Goal: Task Accomplishment & Management: Use online tool/utility

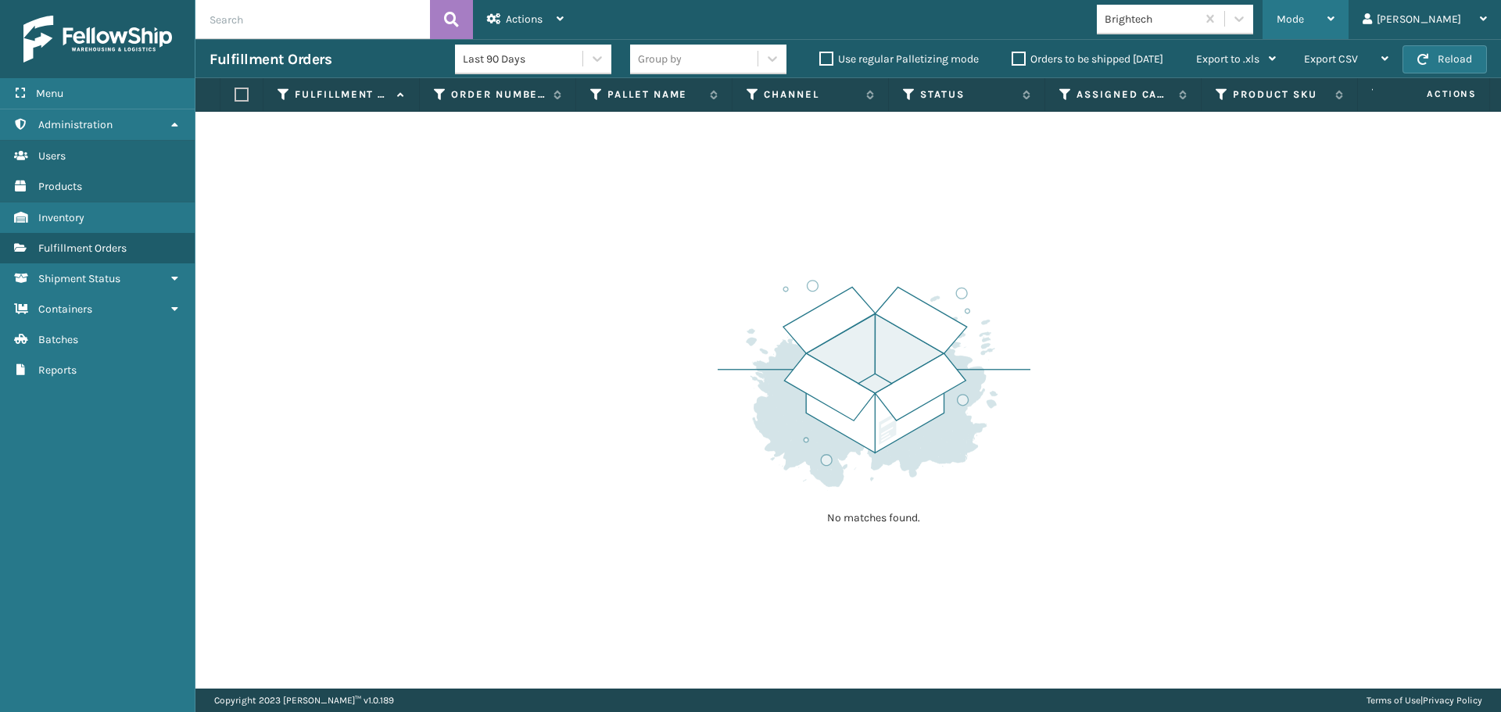
click at [1334, 16] on div "Mode" at bounding box center [1305, 19] width 58 height 39
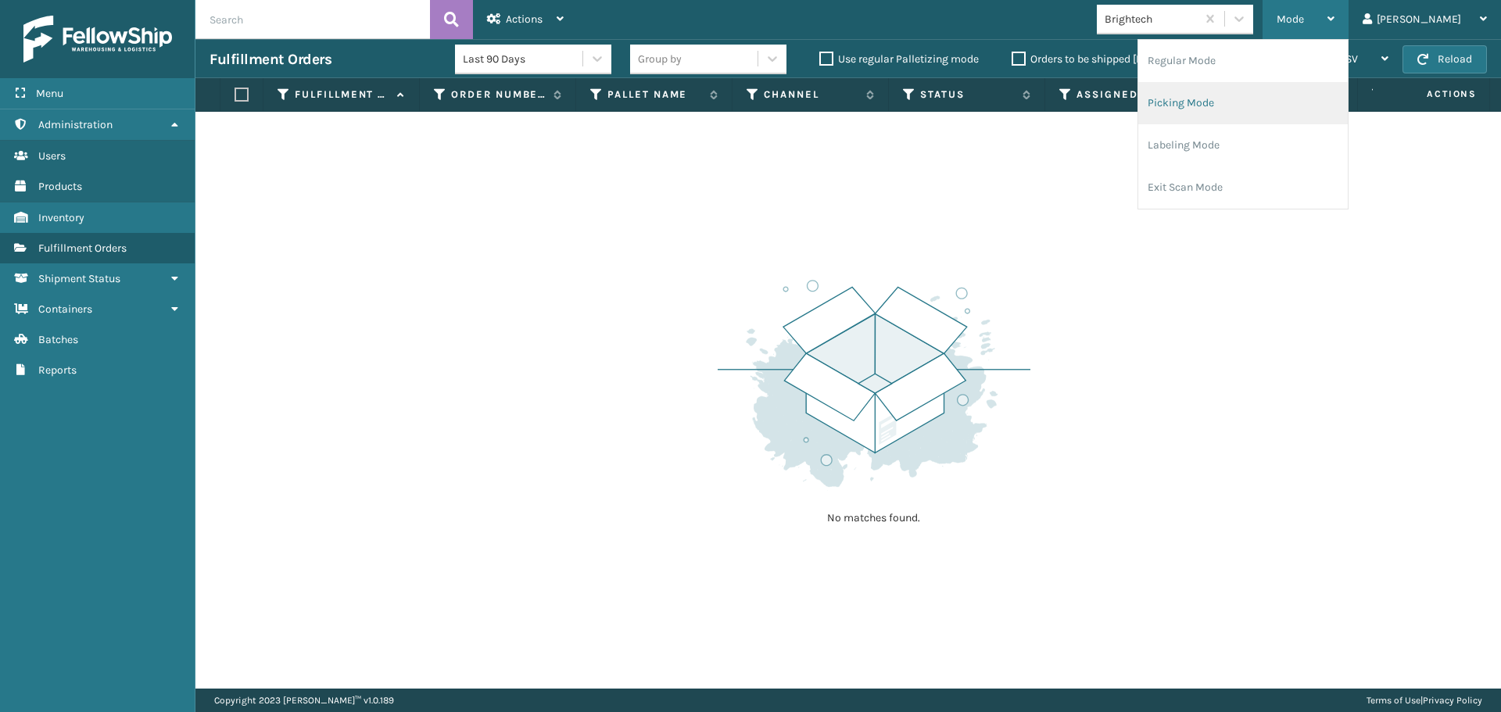
click at [1280, 98] on li "Picking Mode" at bounding box center [1242, 103] width 209 height 42
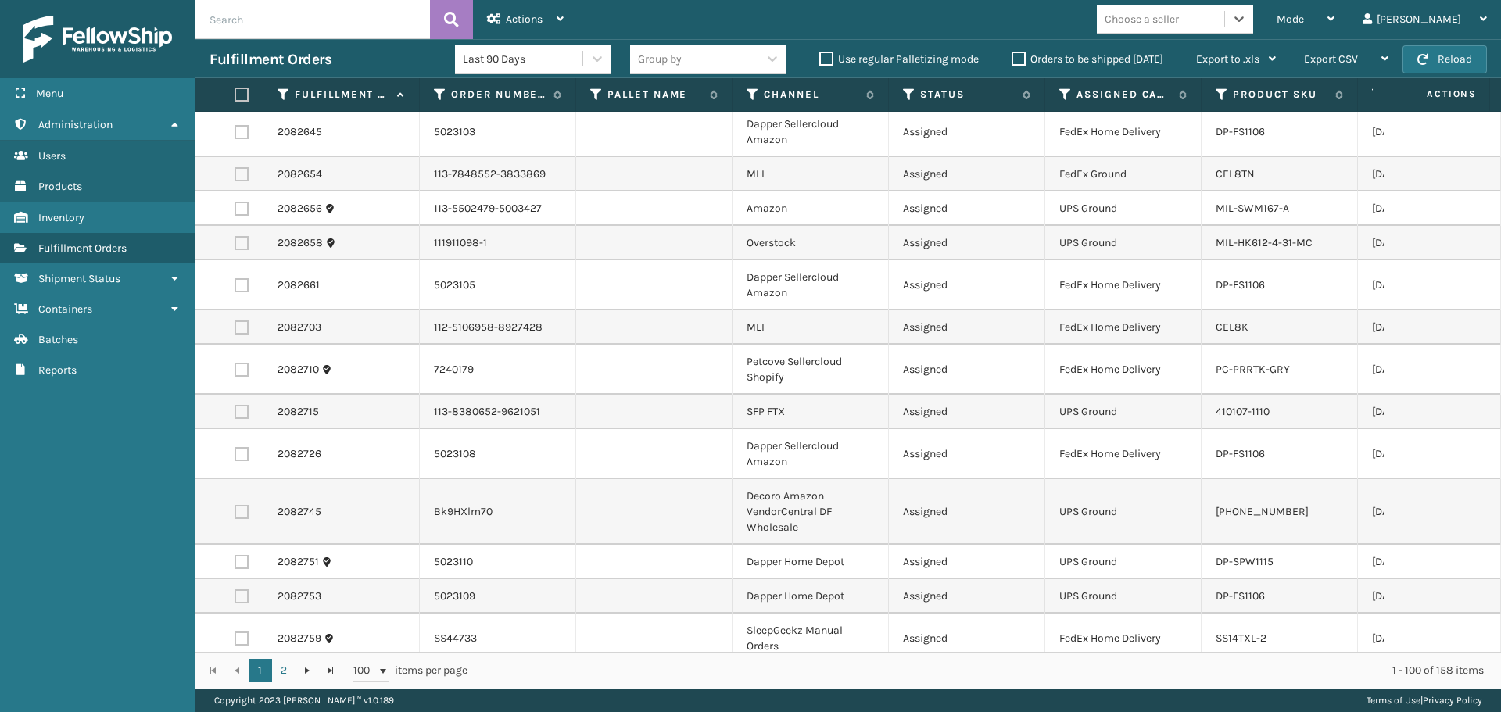
scroll to position [1251, 0]
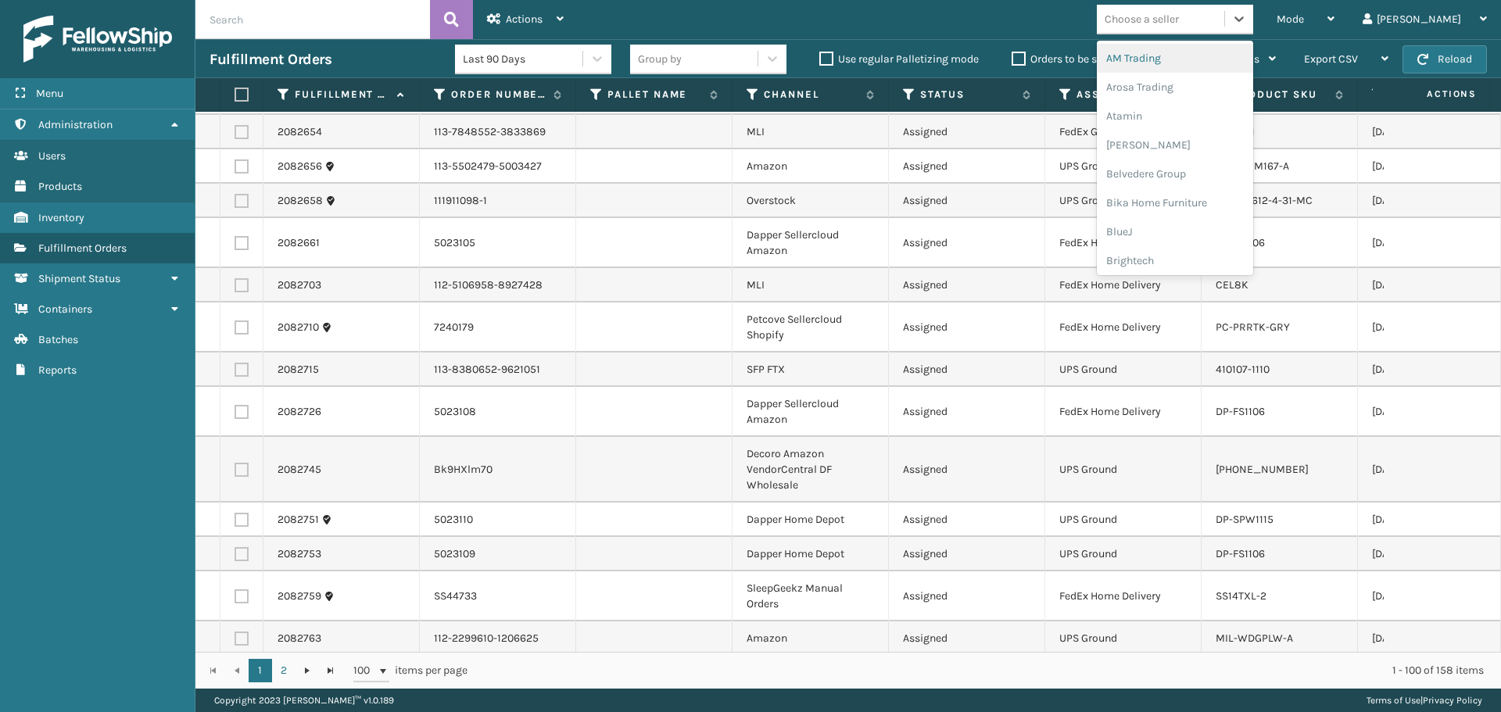
click at [1179, 24] on div "Choose a seller" at bounding box center [1141, 19] width 74 height 16
click at [1196, 83] on div "JumpSport" at bounding box center [1175, 78] width 156 height 29
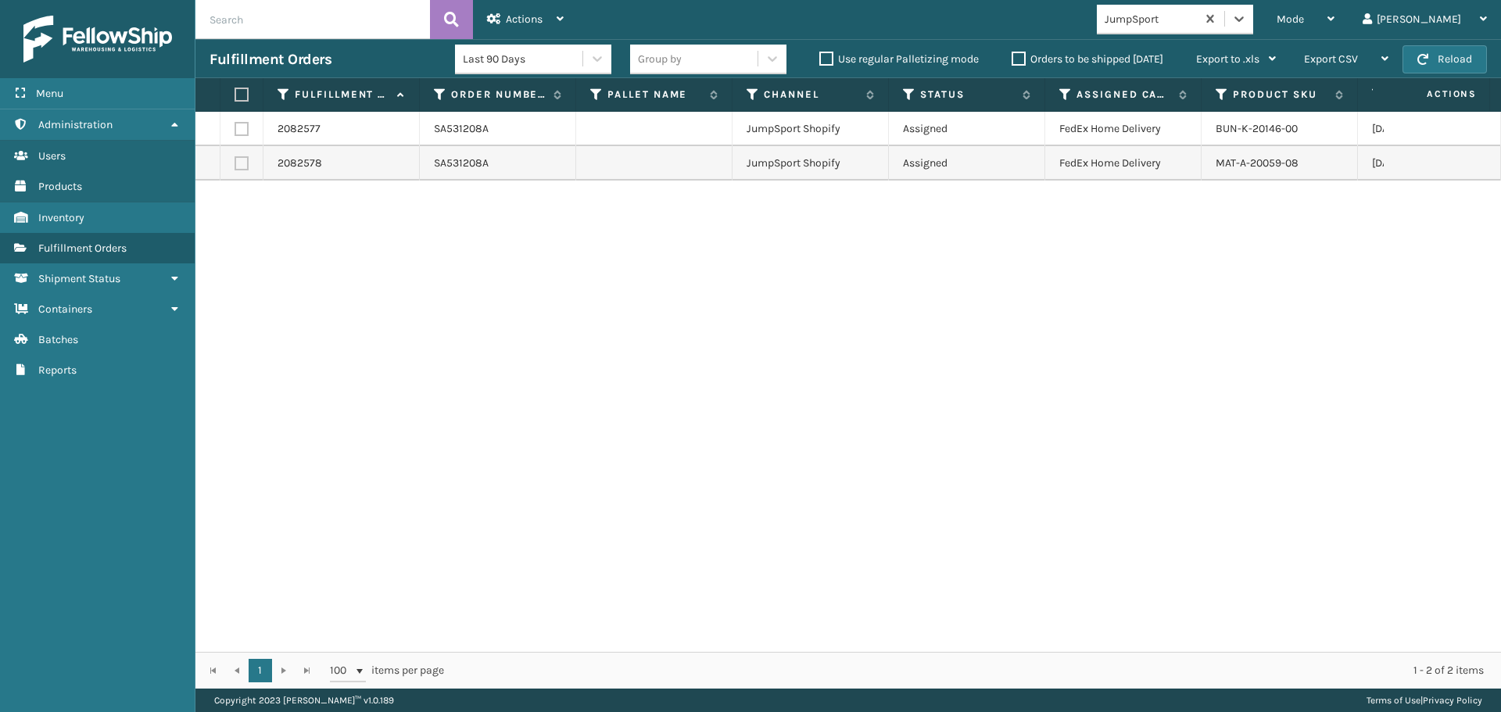
click at [1191, 19] on div "JumpSport" at bounding box center [1150, 19] width 93 height 16
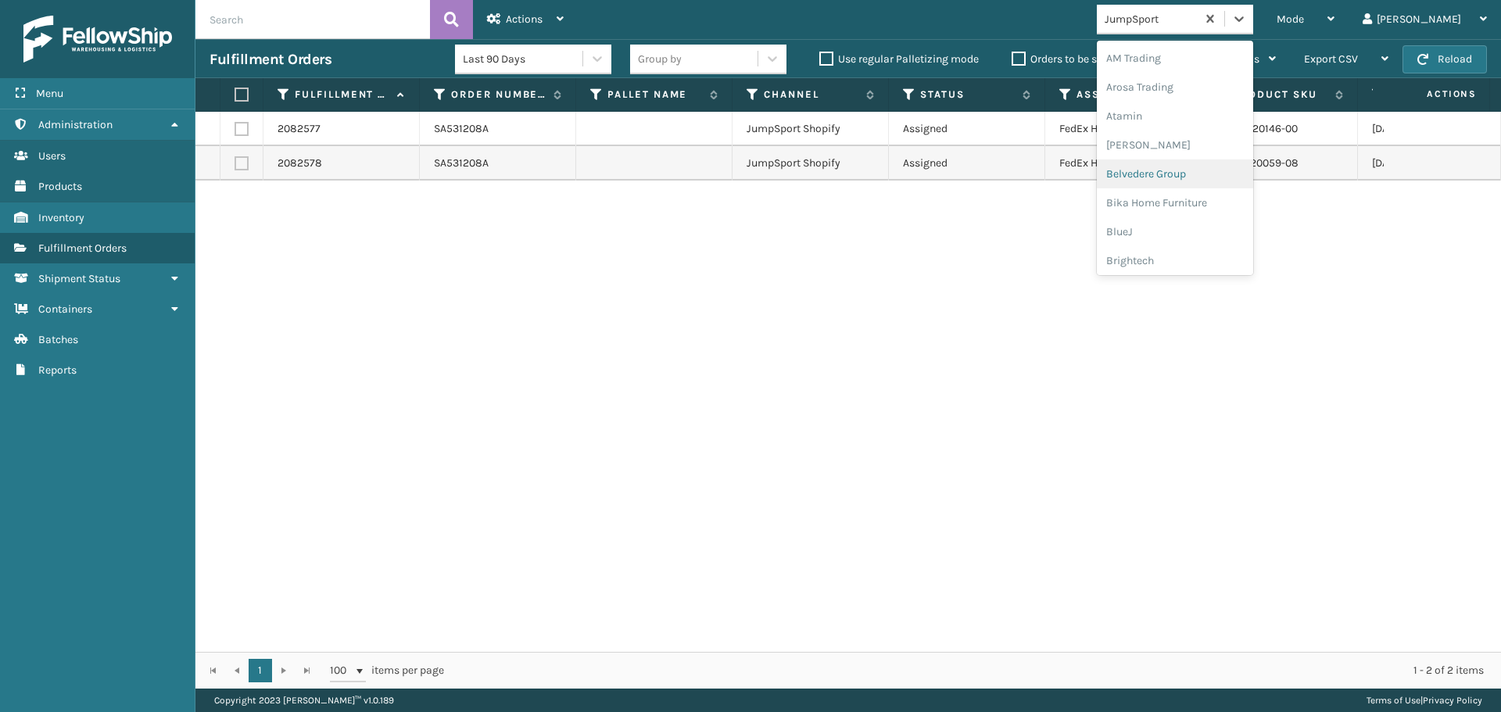
scroll to position [156, 0]
click at [1192, 184] on div "Dapper Supply" at bounding box center [1175, 191] width 156 height 29
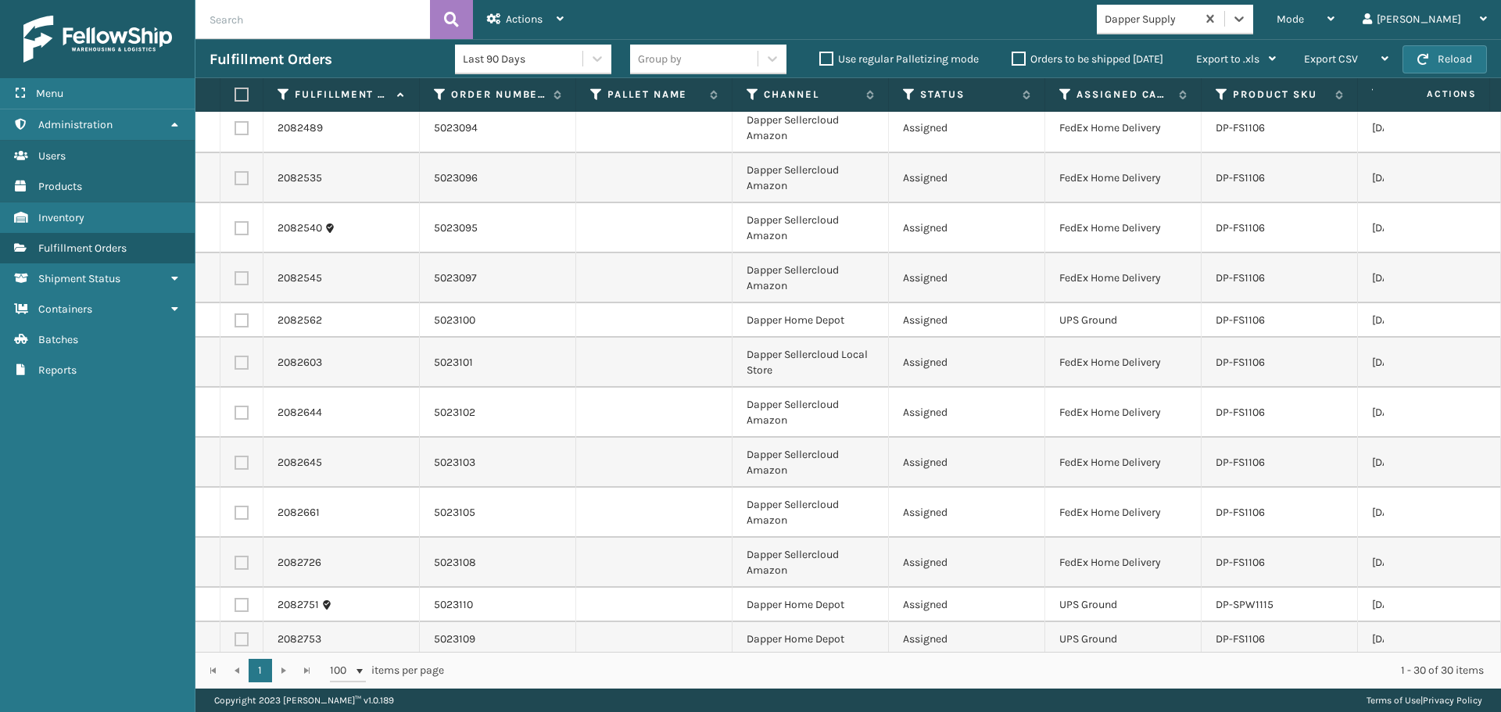
scroll to position [0, 0]
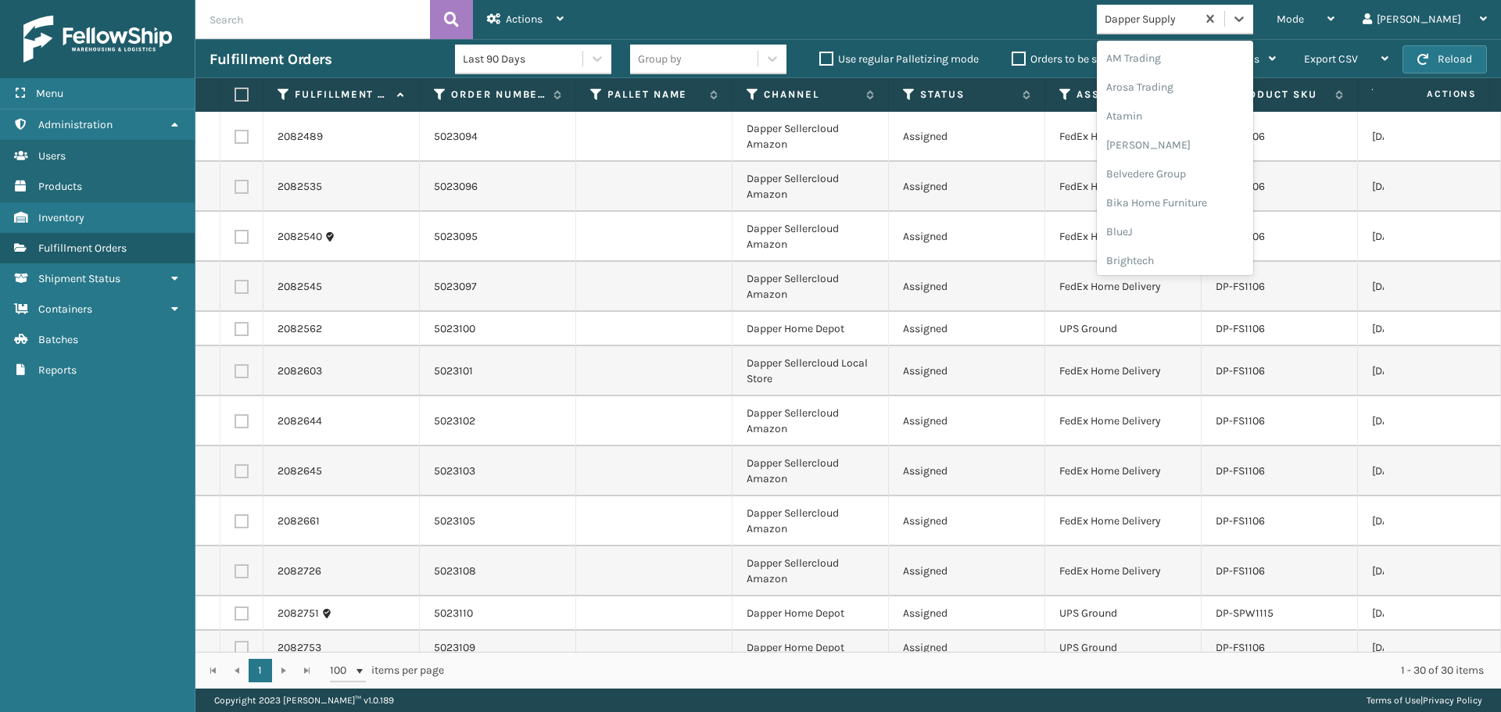
click at [1195, 16] on div "Dapper Supply" at bounding box center [1150, 19] width 93 height 16
click at [1253, 140] on div "LifePro Fitness" at bounding box center [1175, 141] width 156 height 29
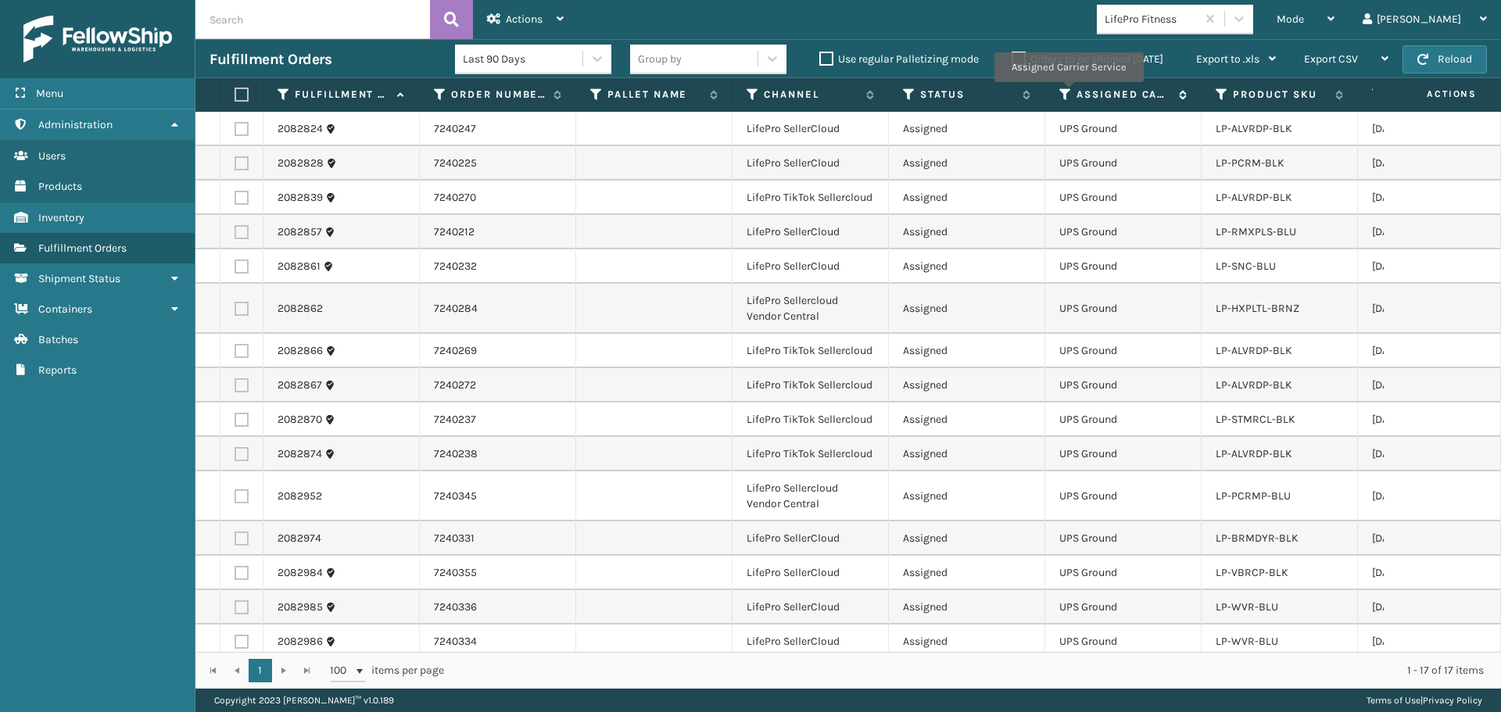
click at [1068, 93] on icon at bounding box center [1065, 95] width 13 height 14
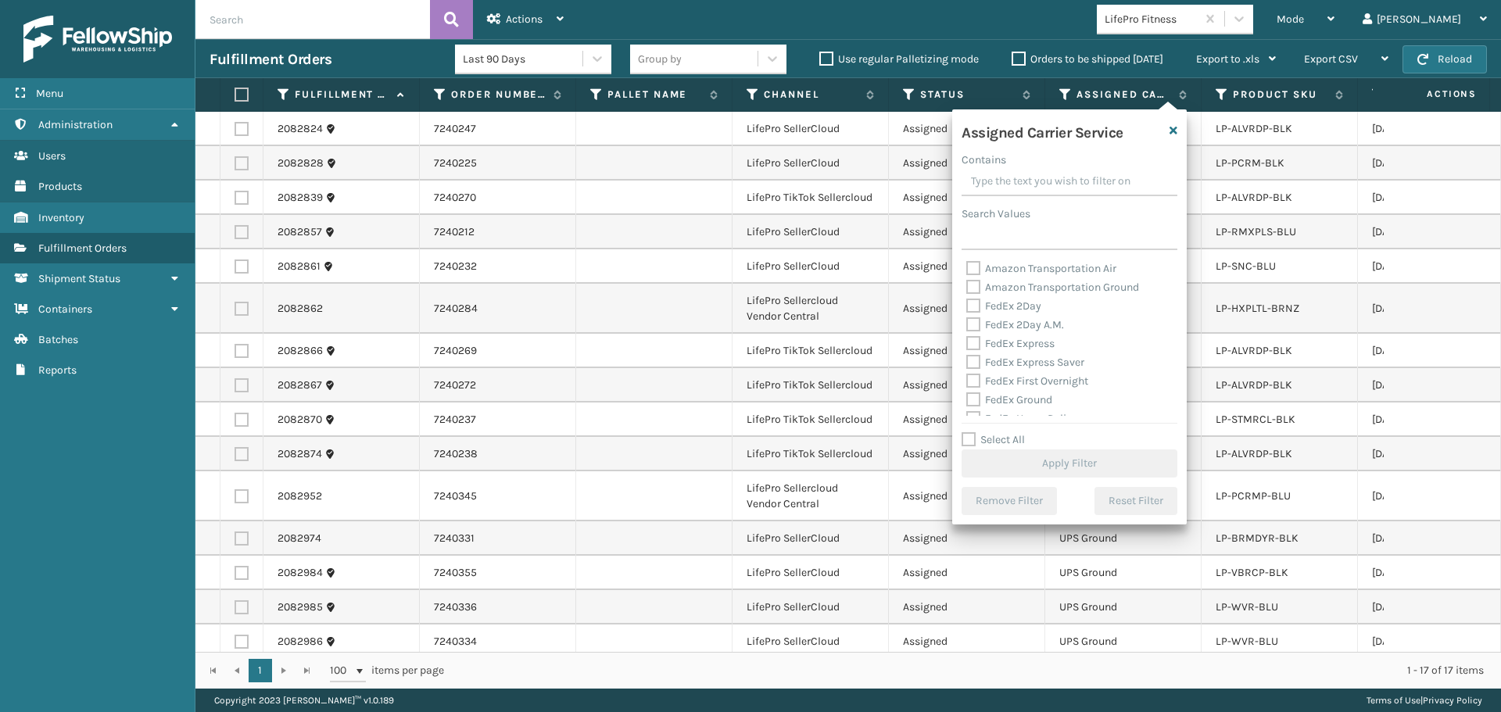
click at [1029, 309] on label "FedEx 2Day" at bounding box center [1003, 305] width 75 height 13
click at [967, 307] on input "FedEx 2Day" at bounding box center [966, 302] width 1 height 10
checkbox input "true"
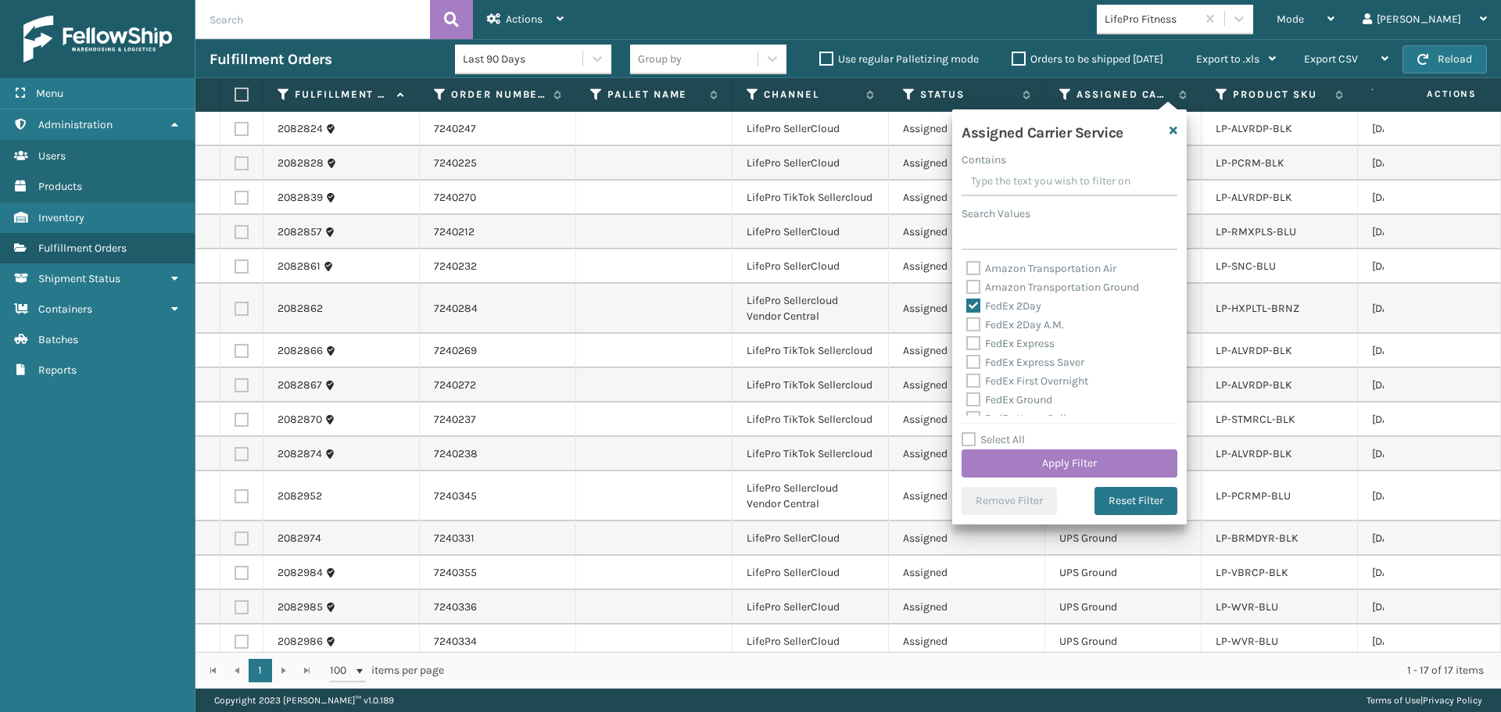
click at [1029, 324] on label "FedEx 2Day A.M." at bounding box center [1015, 324] width 98 height 13
click at [967, 324] on input "FedEx 2Day A.M." at bounding box center [966, 321] width 1 height 10
checkbox input "true"
click at [1029, 342] on label "FedEx Express" at bounding box center [1010, 343] width 88 height 13
click at [967, 342] on input "FedEx Express" at bounding box center [966, 340] width 1 height 10
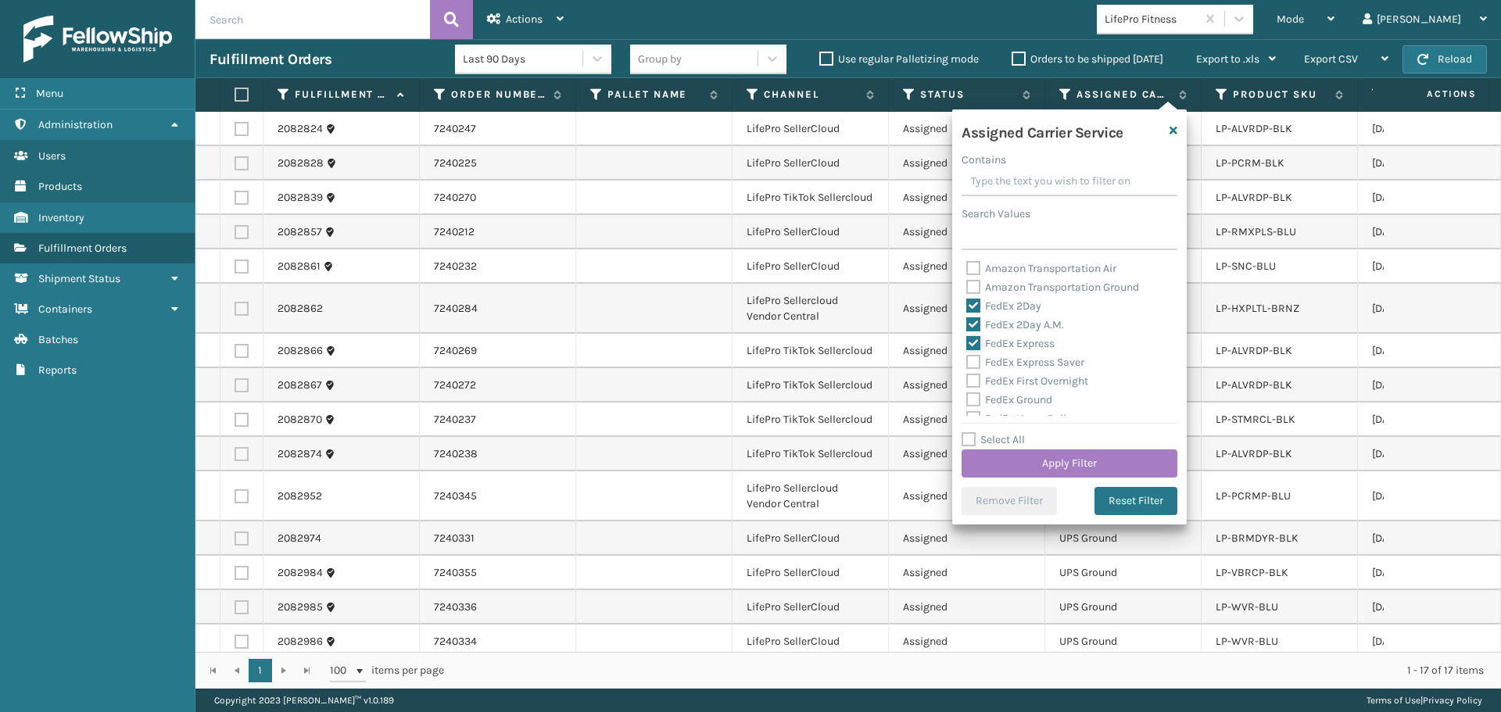
checkbox input "true"
click at [1029, 363] on label "FedEx Express Saver" at bounding box center [1025, 362] width 118 height 13
click at [967, 363] on input "FedEx Express Saver" at bounding box center [966, 358] width 1 height 10
checkbox input "true"
click at [1027, 386] on label "FedEx First Overnight" at bounding box center [1027, 380] width 122 height 13
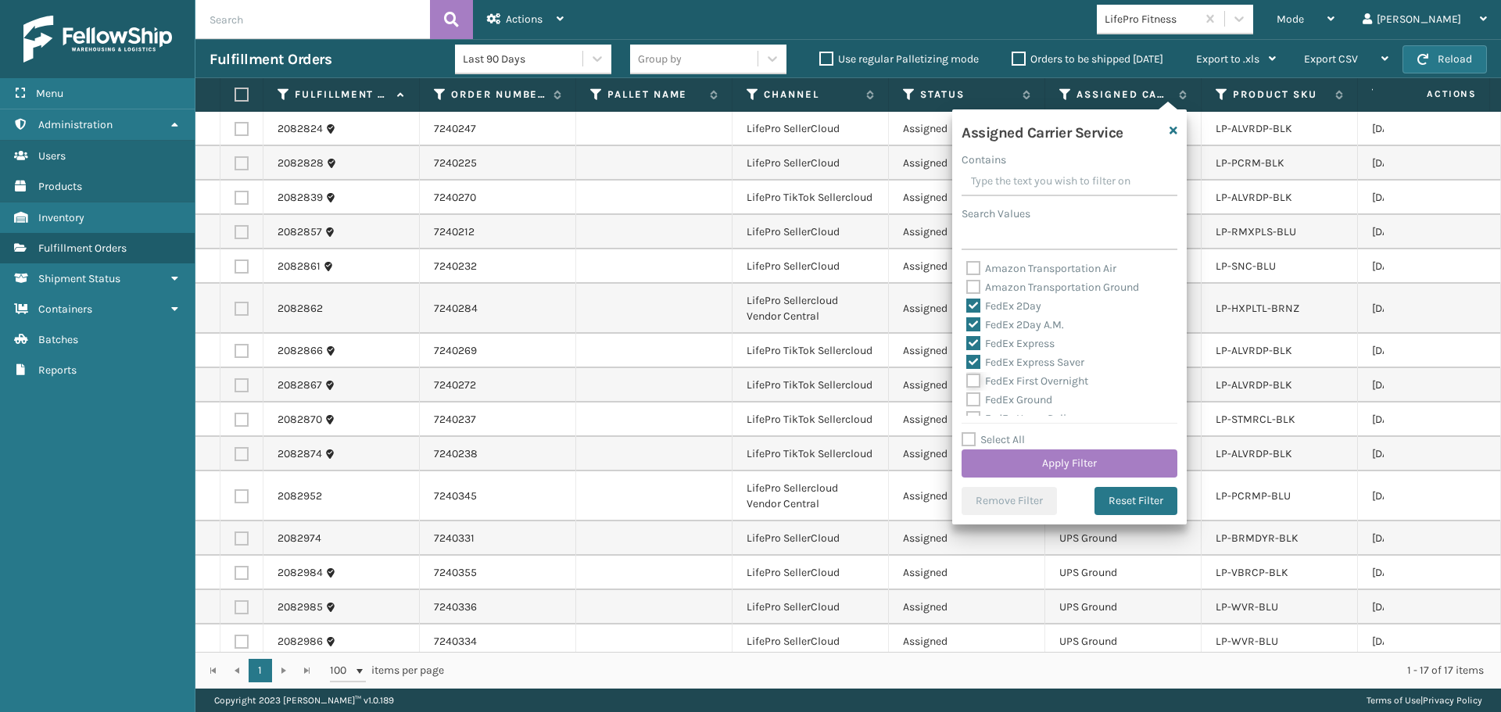
click at [967, 382] on input "FedEx First Overnight" at bounding box center [966, 377] width 1 height 10
checkbox input "true"
click at [1023, 401] on label "FedEx Ground" at bounding box center [1009, 399] width 86 height 13
click at [967, 401] on input "FedEx Ground" at bounding box center [966, 396] width 1 height 10
checkbox input "true"
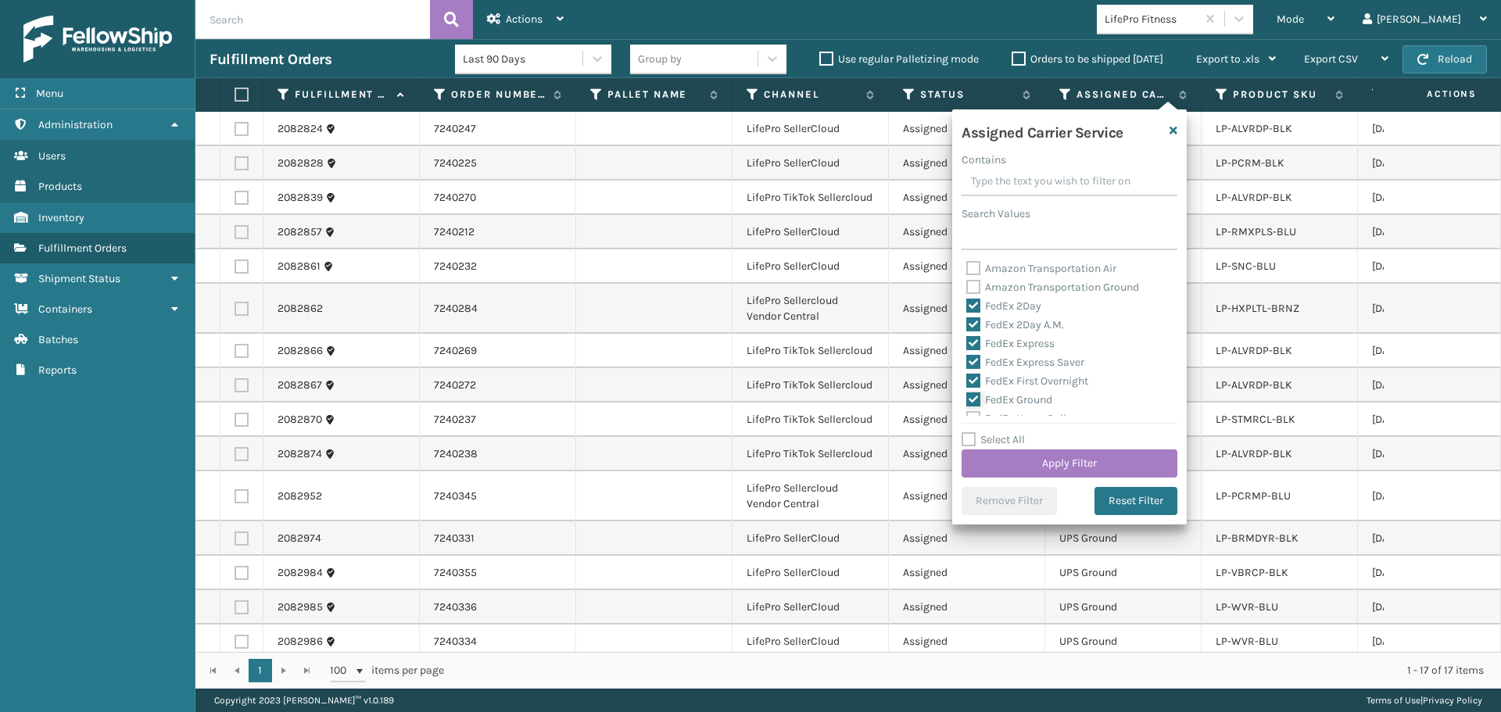
scroll to position [78, 0]
click at [998, 342] on label "FedEx Home Delivery" at bounding box center [1026, 340] width 120 height 13
click at [967, 342] on input "FedEx Home Delivery" at bounding box center [966, 336] width 1 height 10
checkbox input "true"
click at [1004, 356] on label "FedEx Priority Overnight" at bounding box center [1034, 358] width 136 height 13
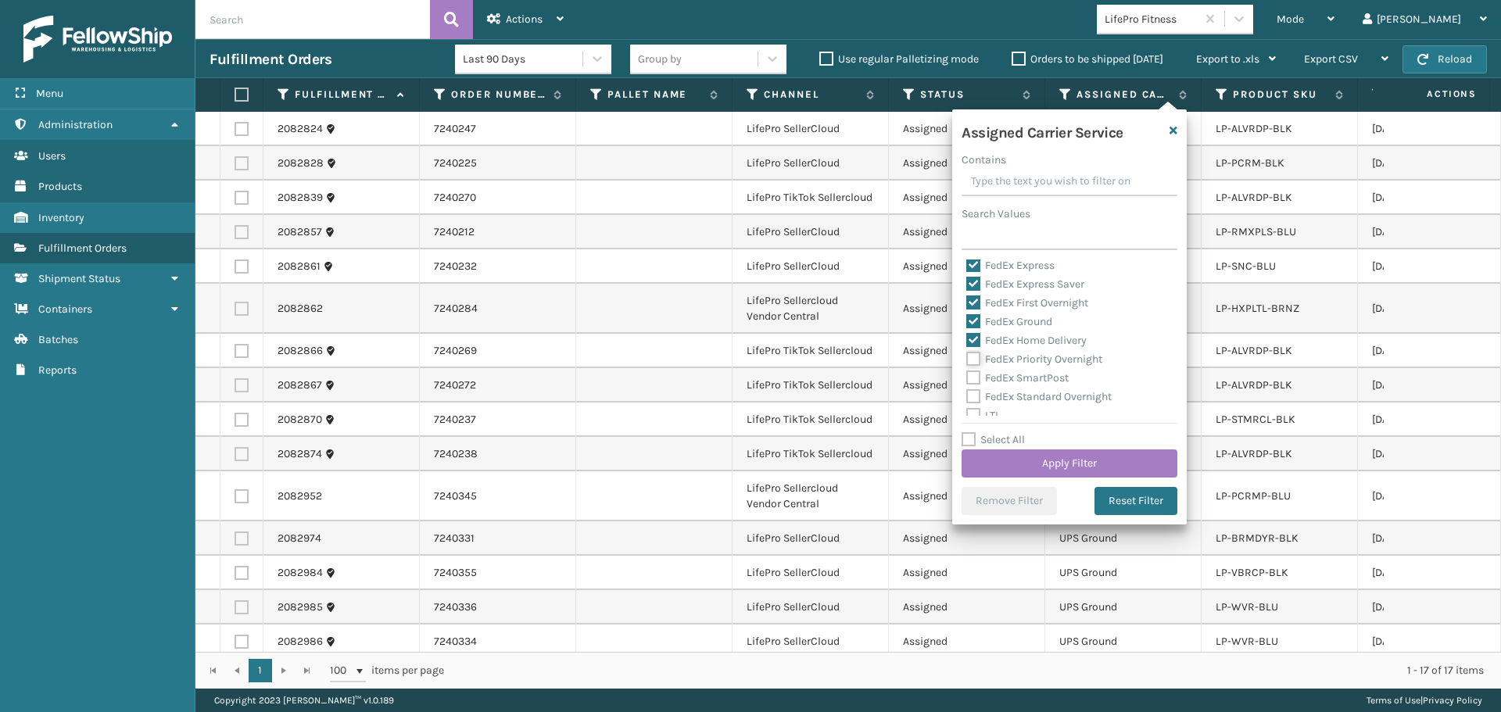
click at [967, 356] on input "FedEx Priority Overnight" at bounding box center [966, 355] width 1 height 10
checkbox input "true"
click at [1007, 379] on label "FedEx SmartPost" at bounding box center [1017, 377] width 102 height 13
click at [967, 379] on input "FedEx SmartPost" at bounding box center [966, 374] width 1 height 10
checkbox input "true"
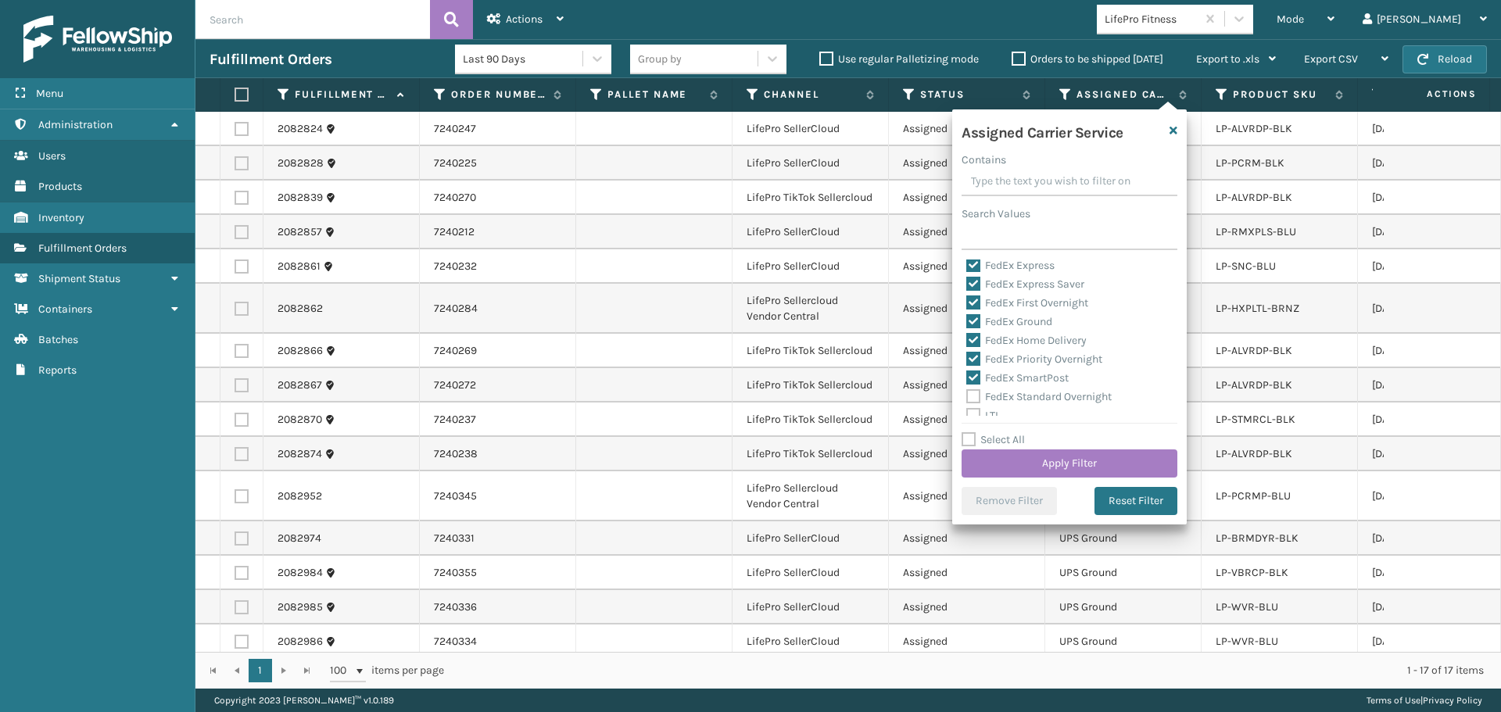
click at [1014, 405] on div "FedEx Standard Overnight" at bounding box center [1069, 397] width 206 height 19
click at [1012, 392] on label "FedEx Standard Overnight" at bounding box center [1038, 396] width 145 height 13
click at [967, 392] on input "FedEx Standard Overnight" at bounding box center [966, 393] width 1 height 10
checkbox input "true"
click at [1039, 461] on button "Apply Filter" at bounding box center [1069, 463] width 216 height 28
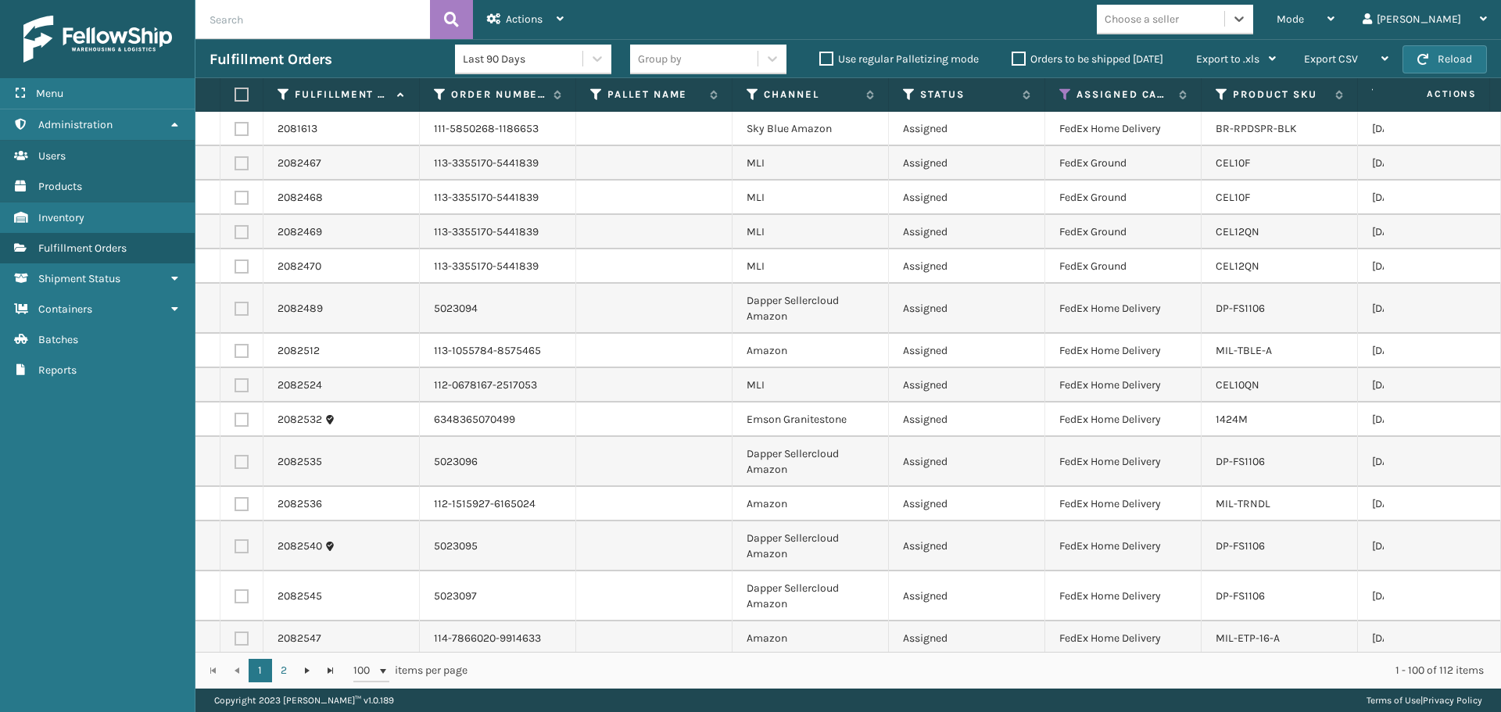
click at [1179, 25] on div "Choose a seller" at bounding box center [1141, 19] width 74 height 16
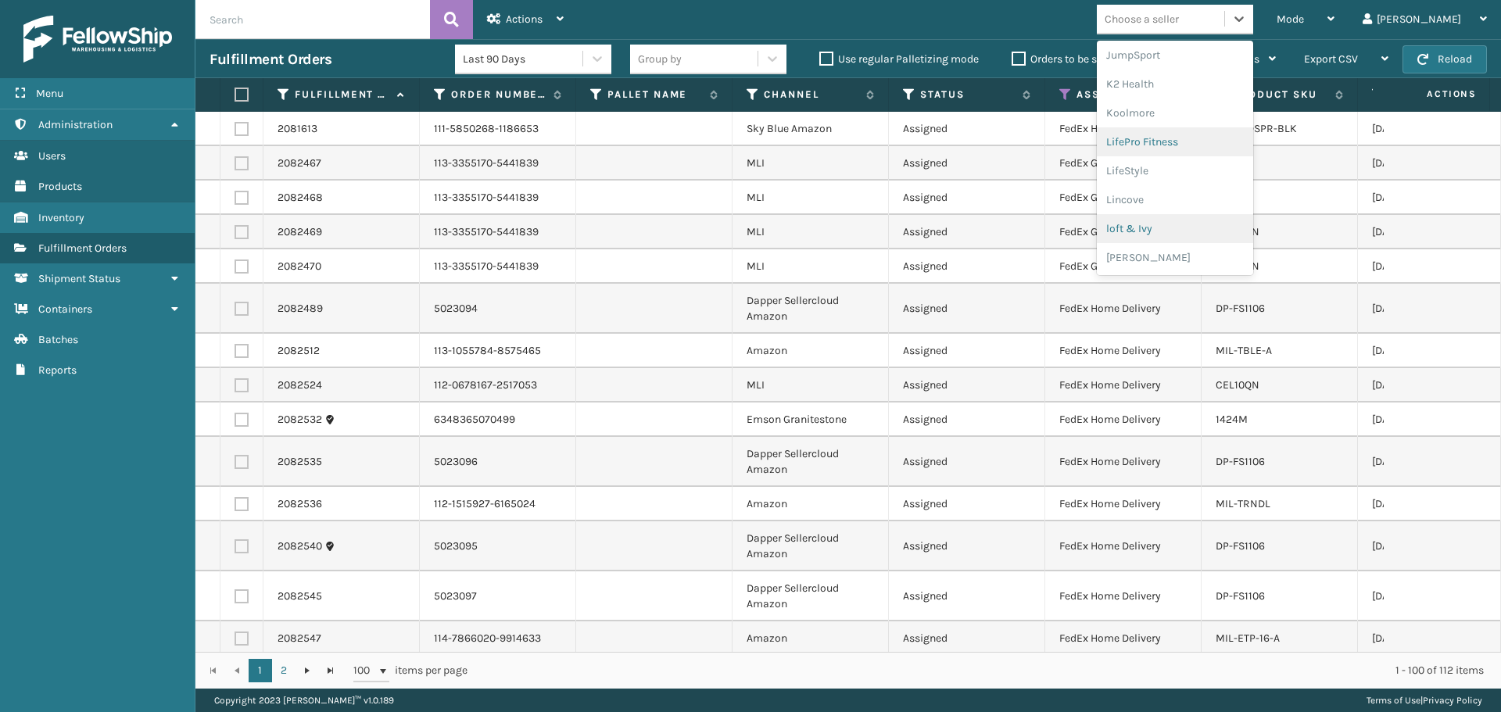
scroll to position [784, 0]
click at [1232, 237] on div "SleepGeekz" at bounding box center [1175, 228] width 156 height 29
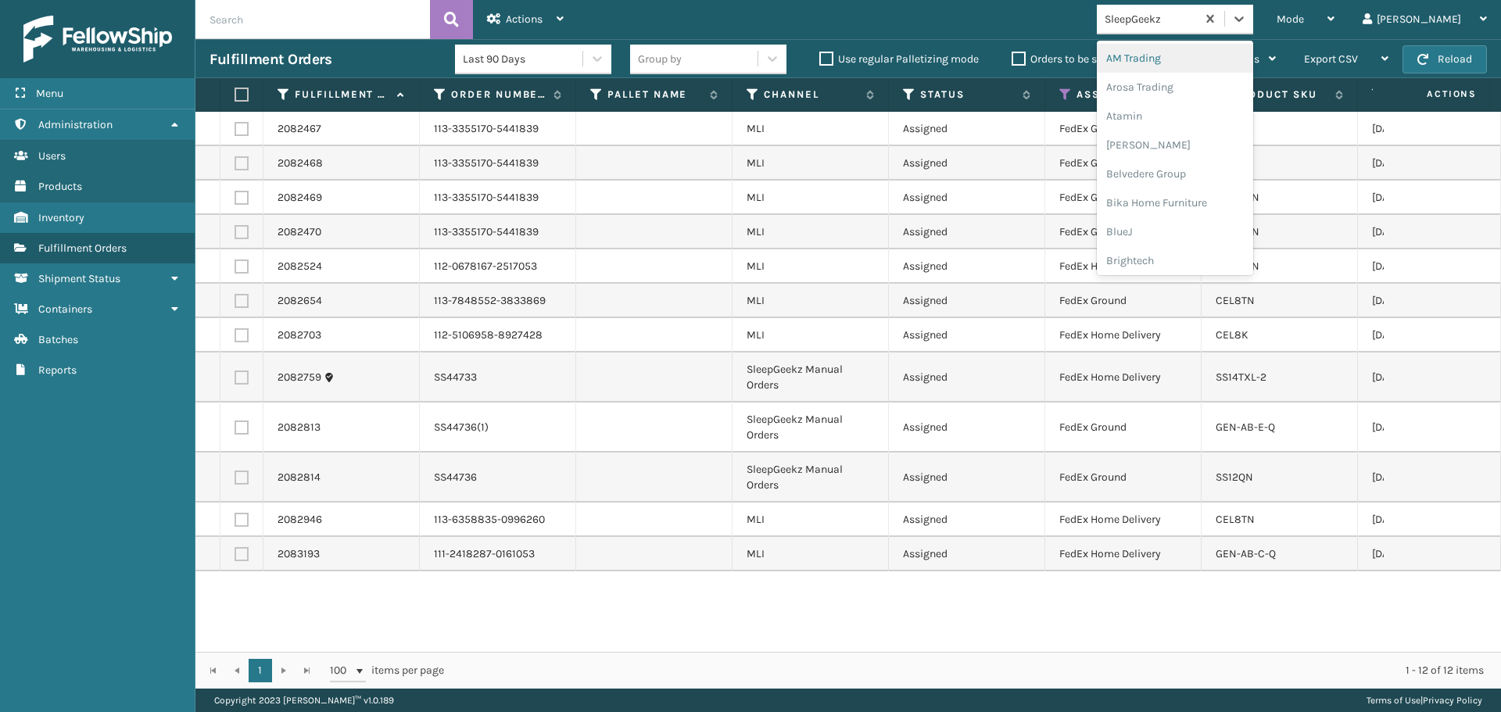
click at [1186, 14] on div "SleepGeekz" at bounding box center [1150, 19] width 93 height 16
click at [1191, 92] on div "Dapper Supply" at bounding box center [1175, 87] width 156 height 29
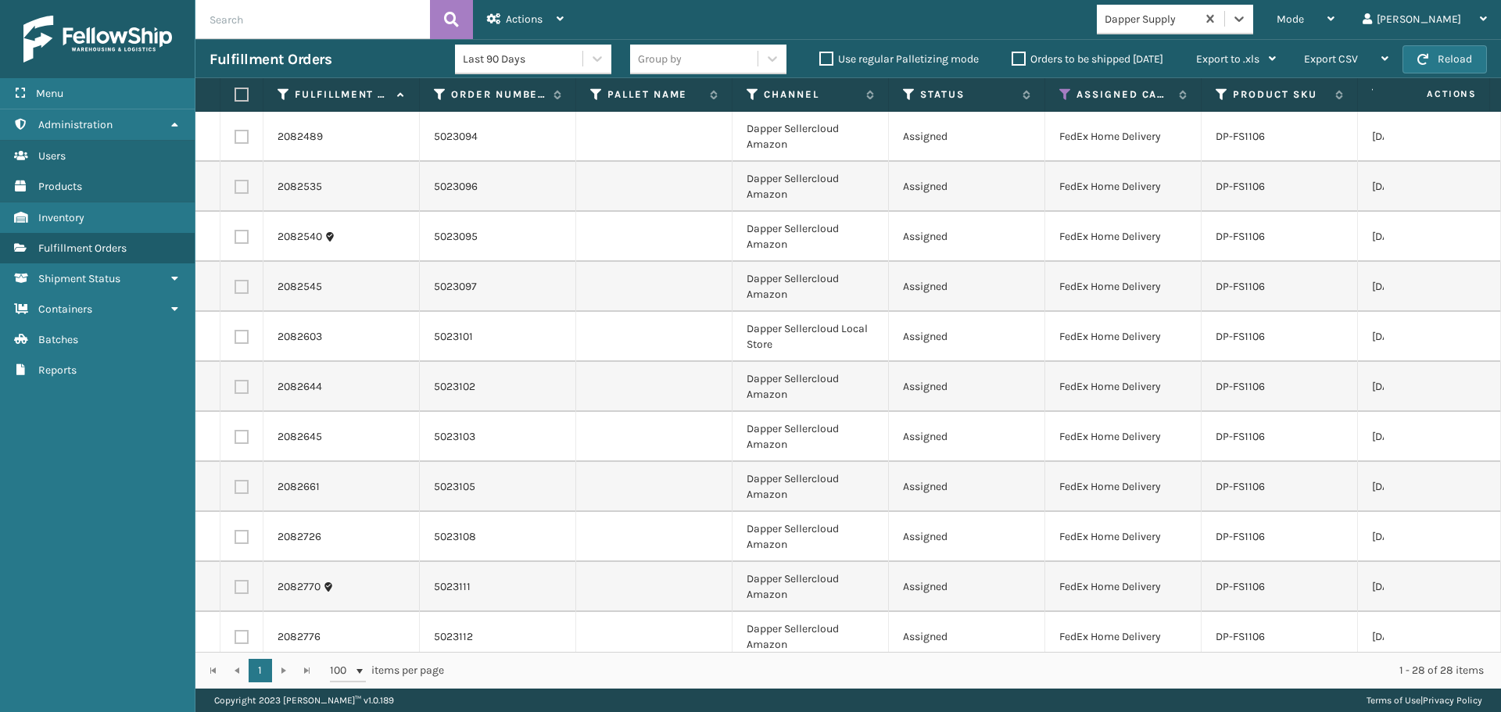
click at [1197, 20] on div "Dapper Supply" at bounding box center [1150, 19] width 93 height 16
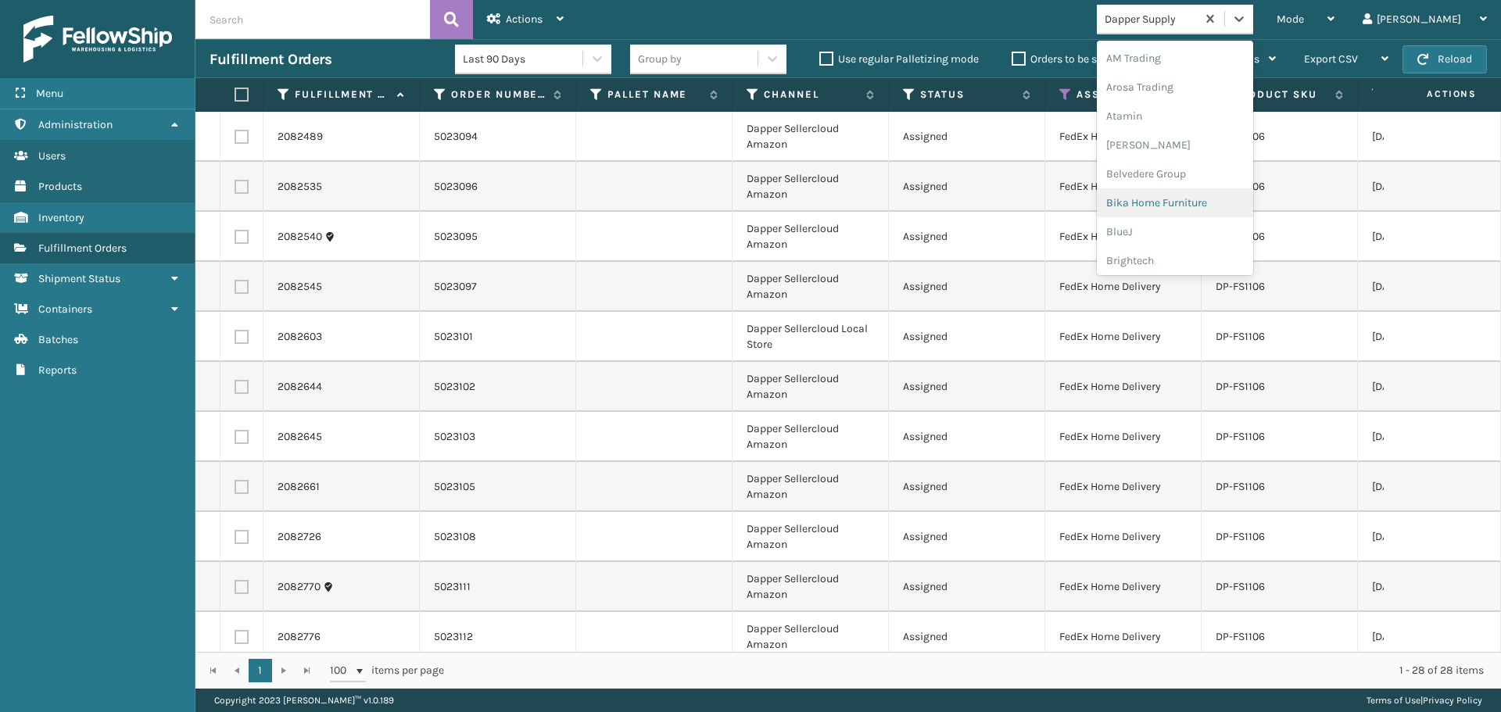
scroll to position [96, 0]
click at [244, 97] on label at bounding box center [238, 95] width 9 height 14
click at [235, 97] on input "checkbox" at bounding box center [234, 95] width 1 height 10
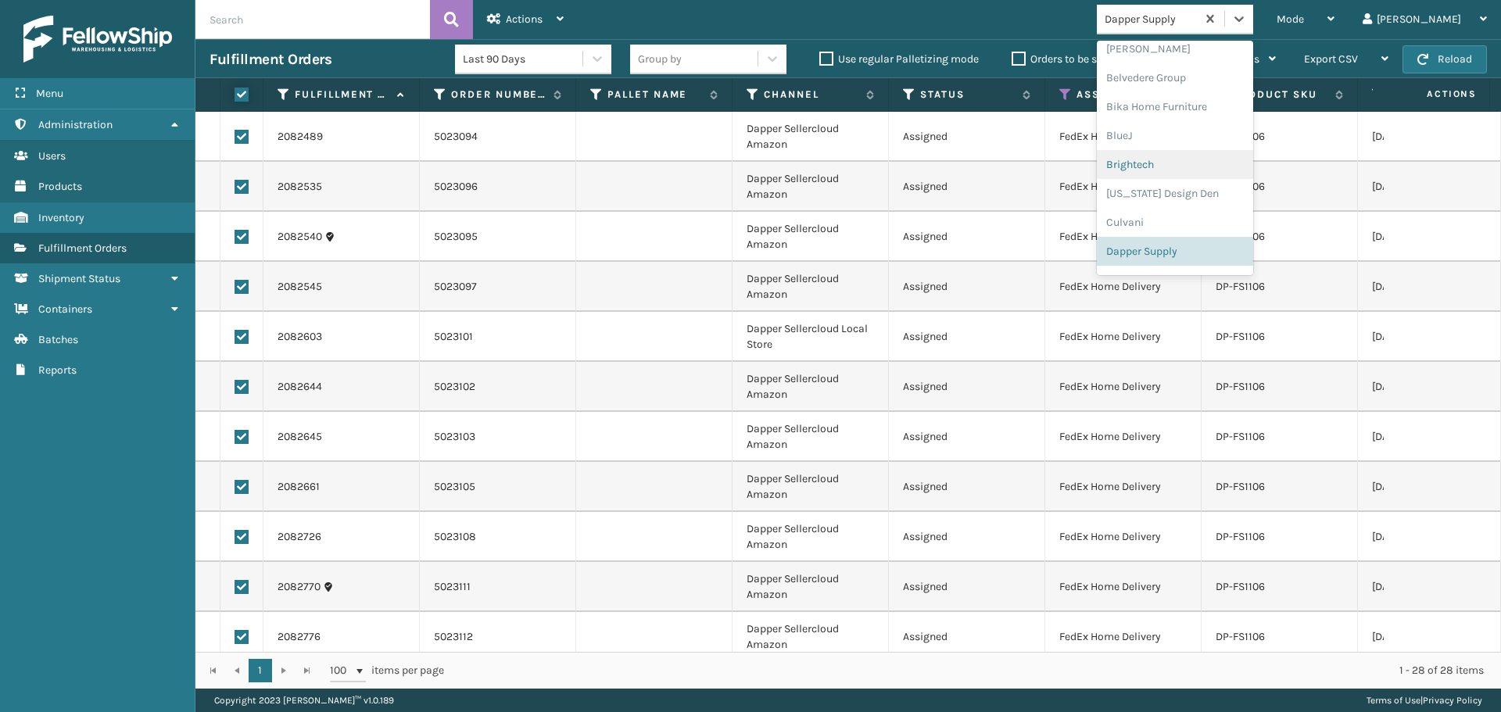
checkbox input "true"
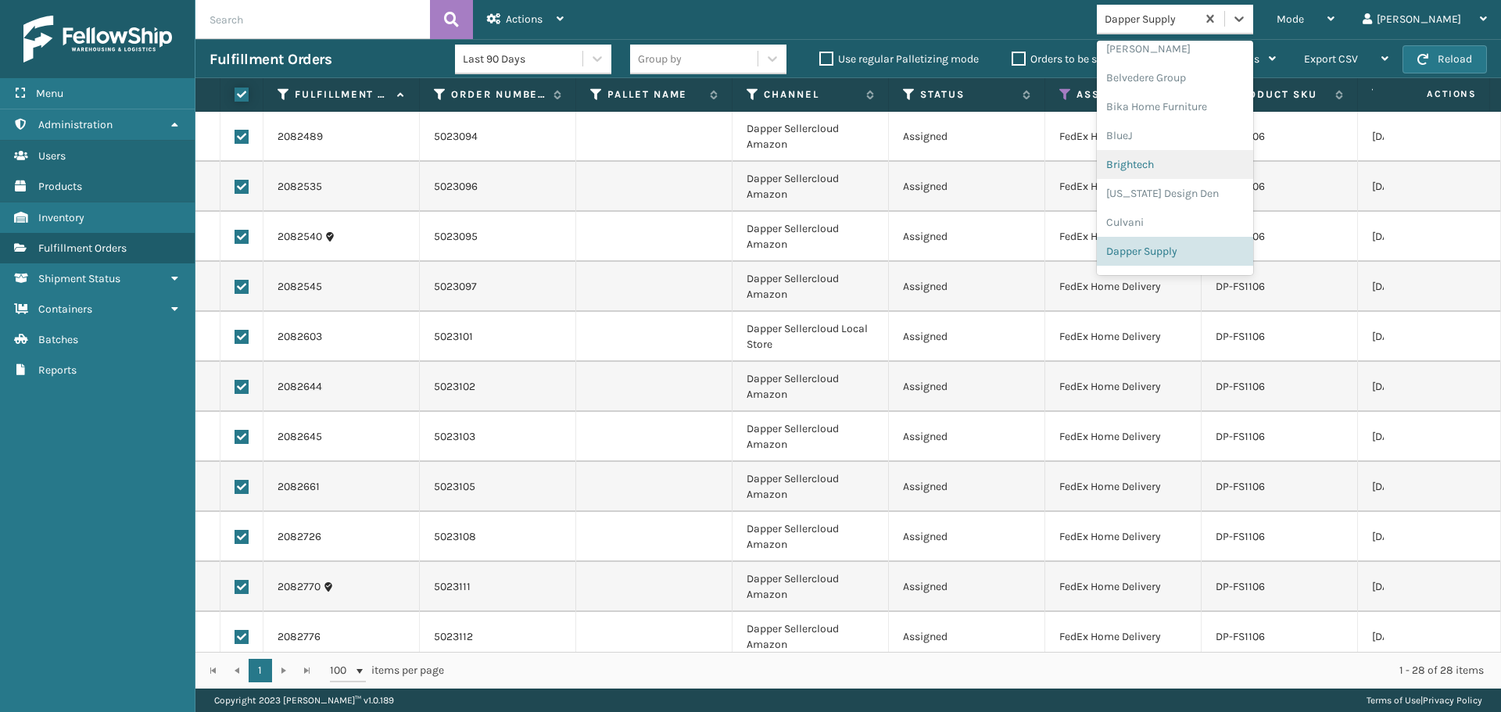
checkbox input "true"
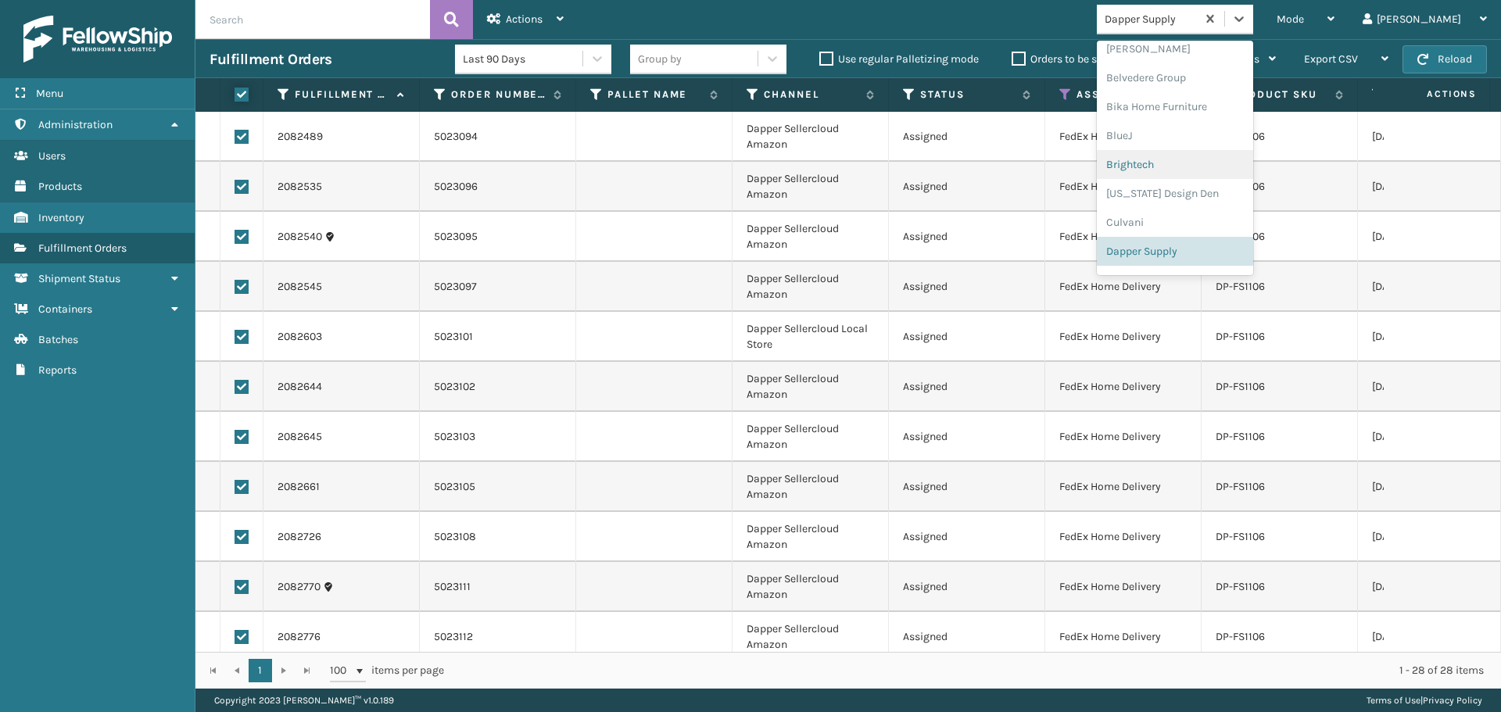
checkbox input "true"
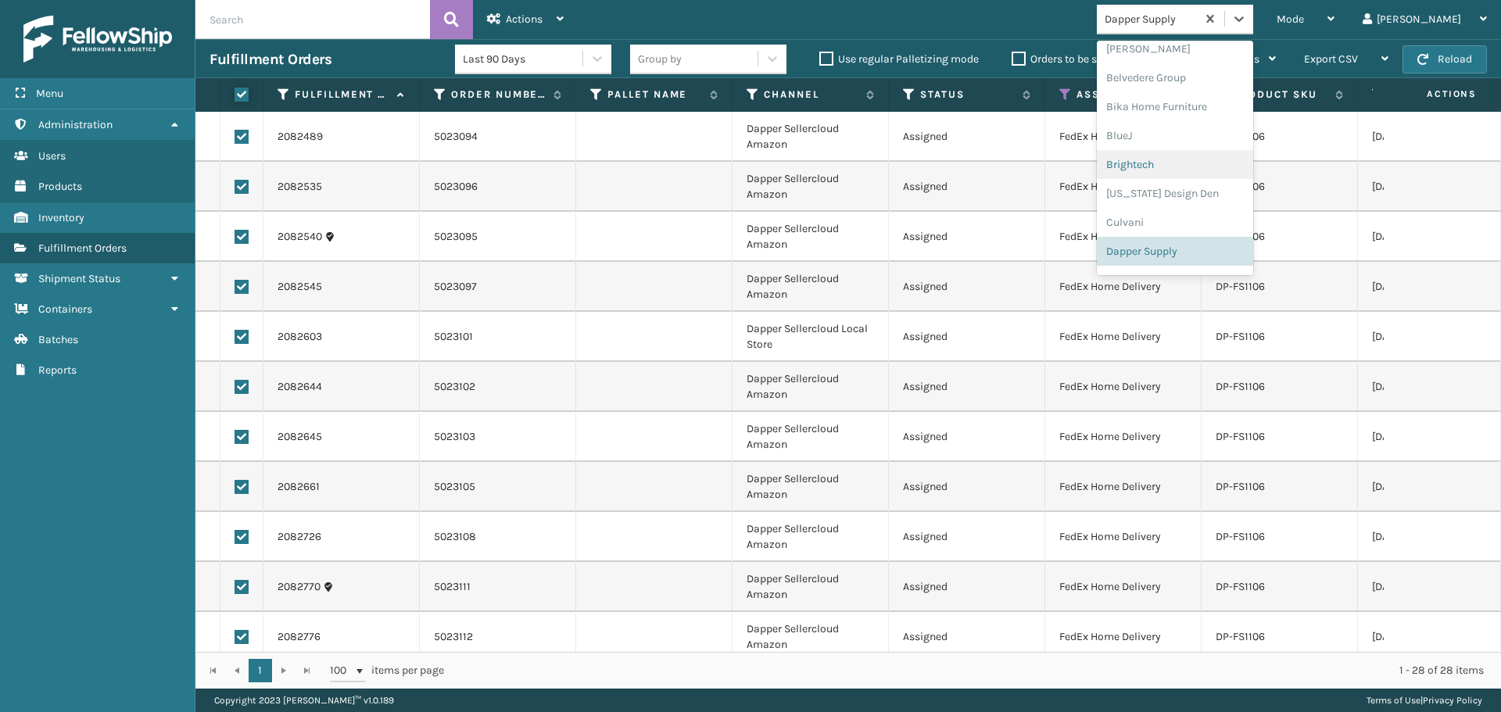
checkbox input "true"
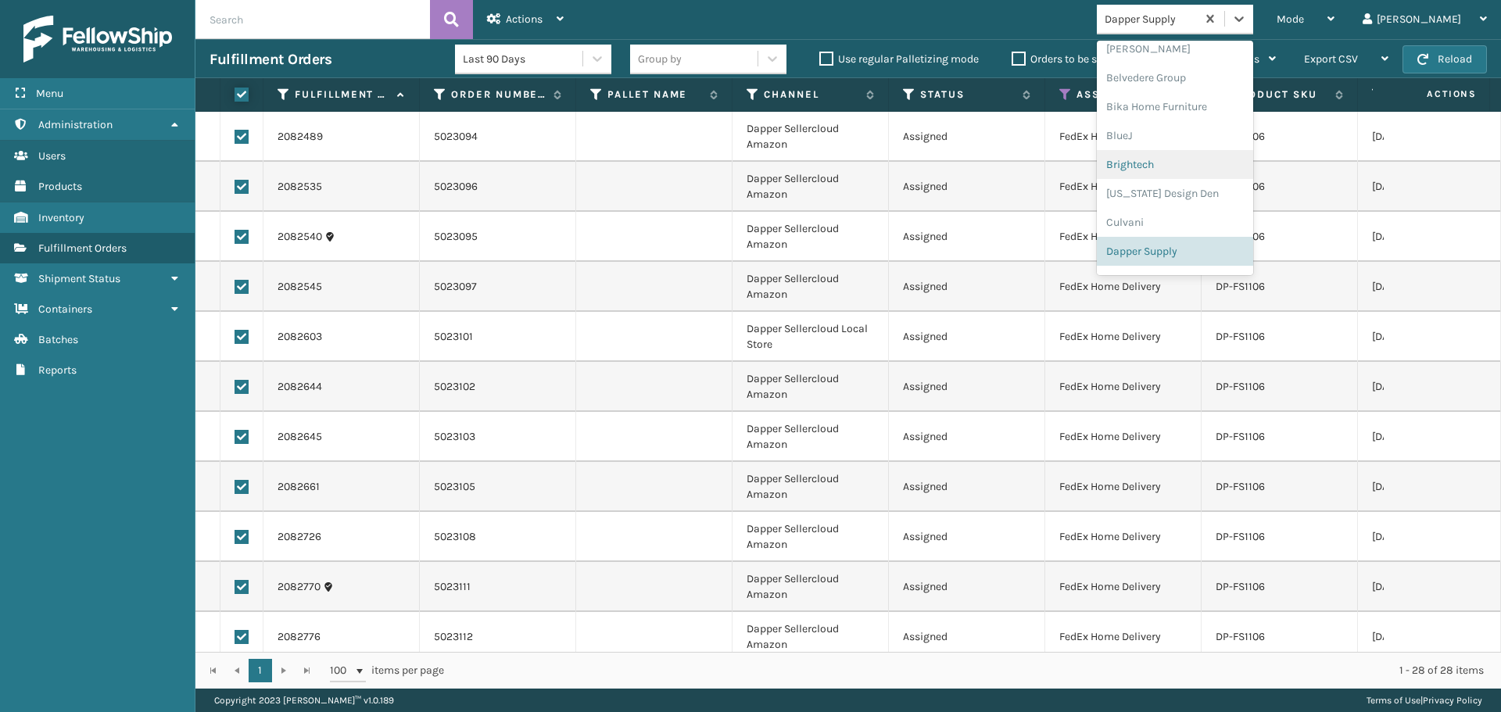
checkbox input "true"
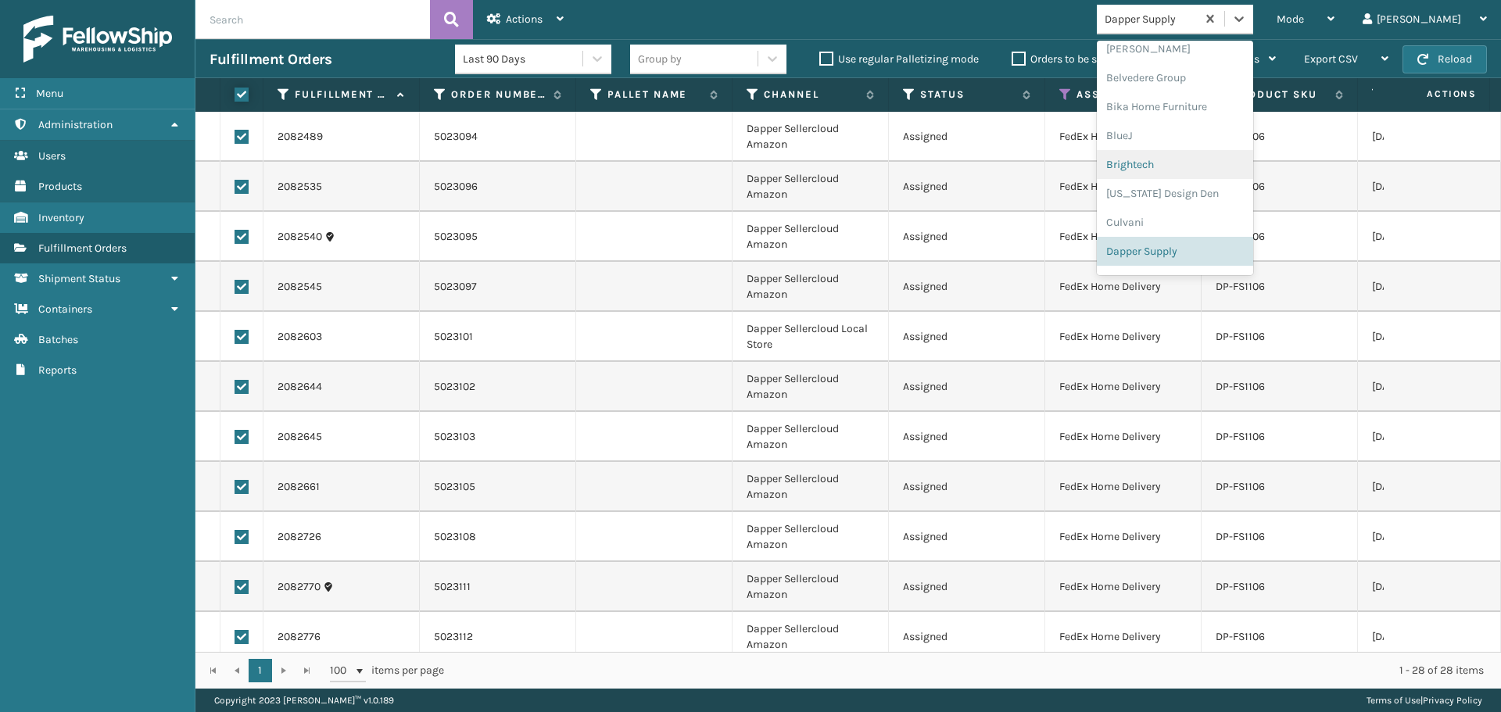
checkbox input "true"
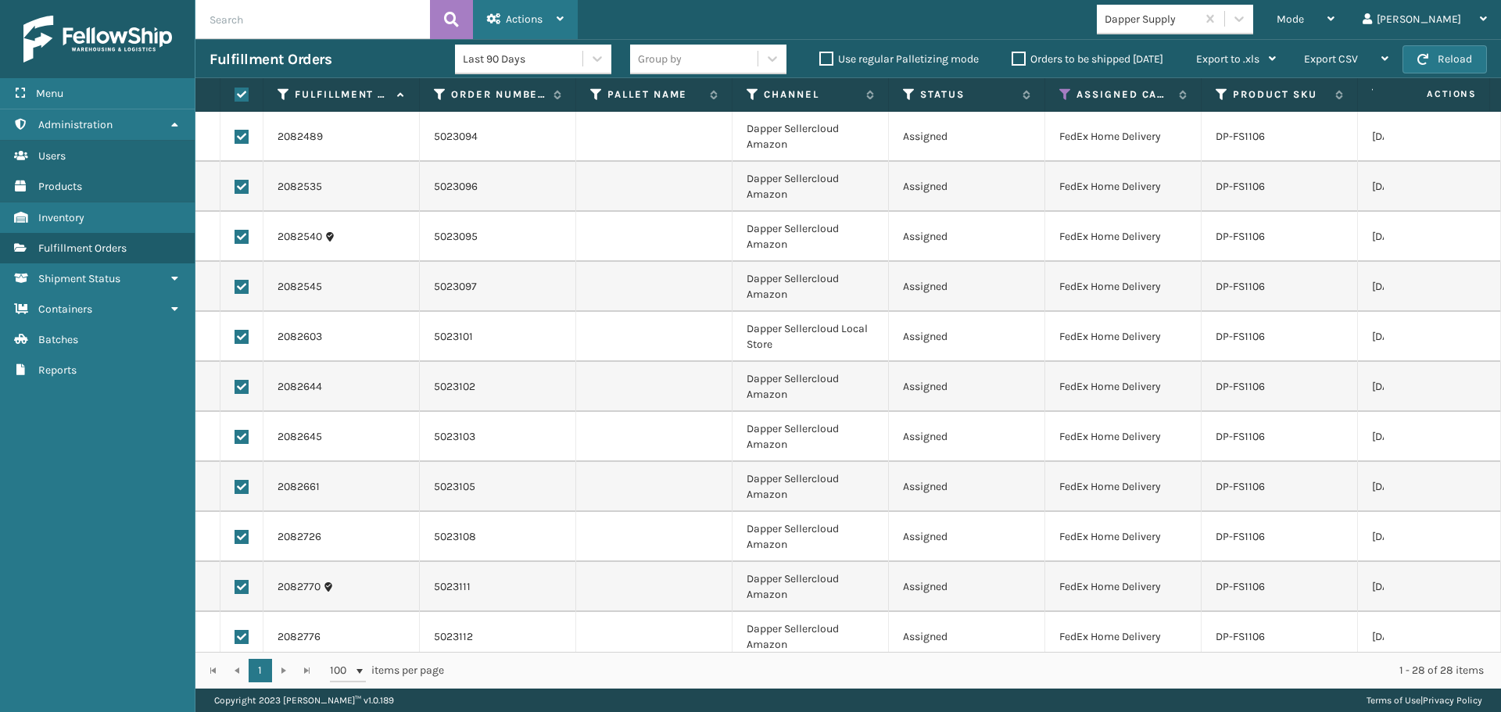
click at [529, 16] on span "Actions" at bounding box center [524, 19] width 37 height 13
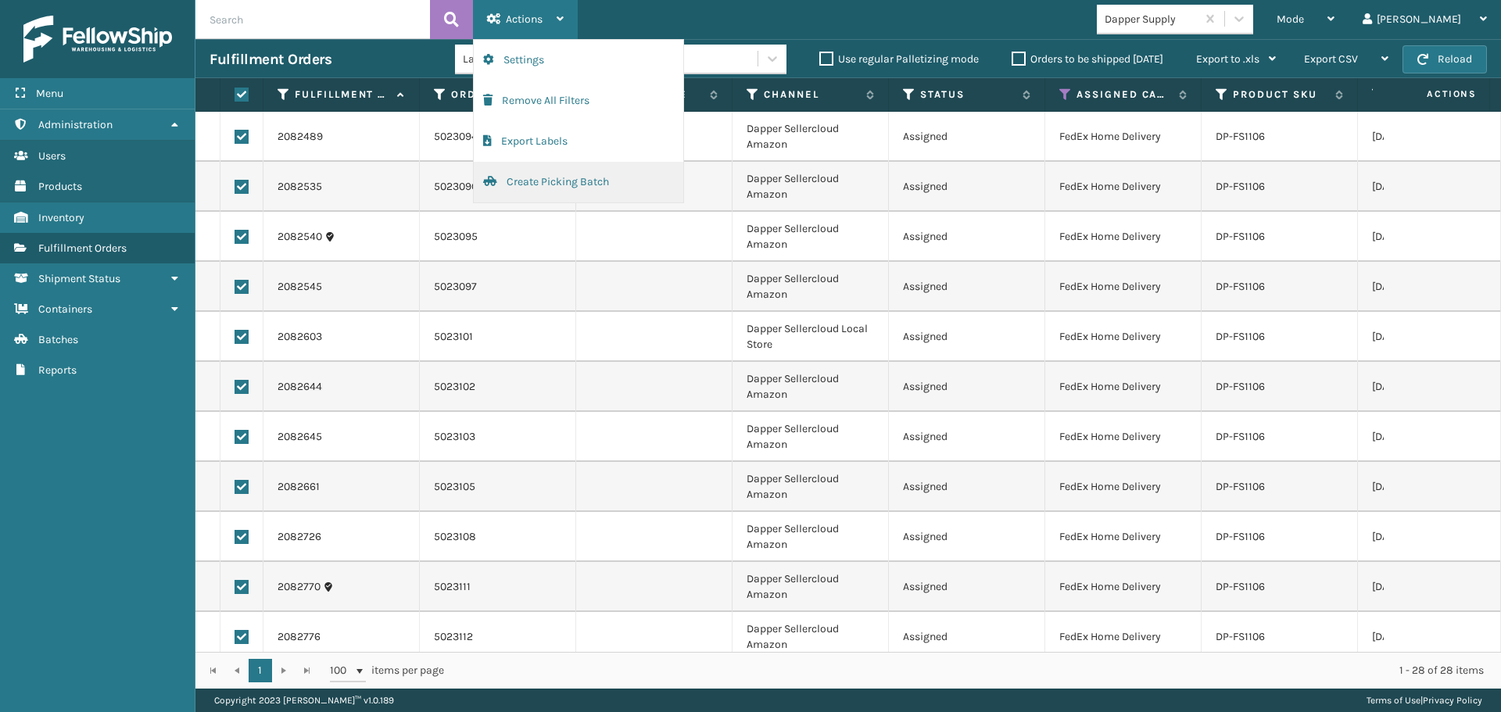
click at [560, 189] on button "Create Picking Batch" at bounding box center [578, 182] width 209 height 41
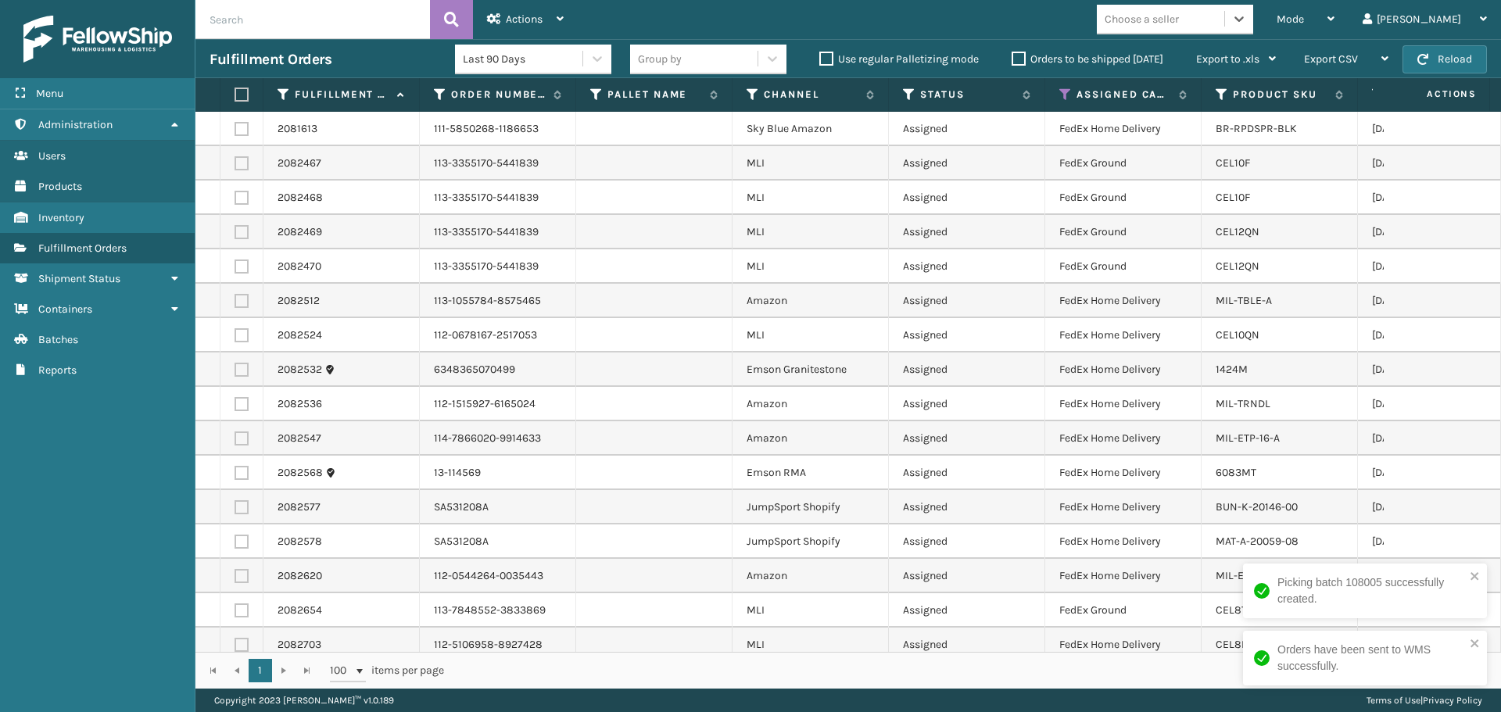
click at [1179, 20] on div "Choose a seller" at bounding box center [1141, 19] width 74 height 16
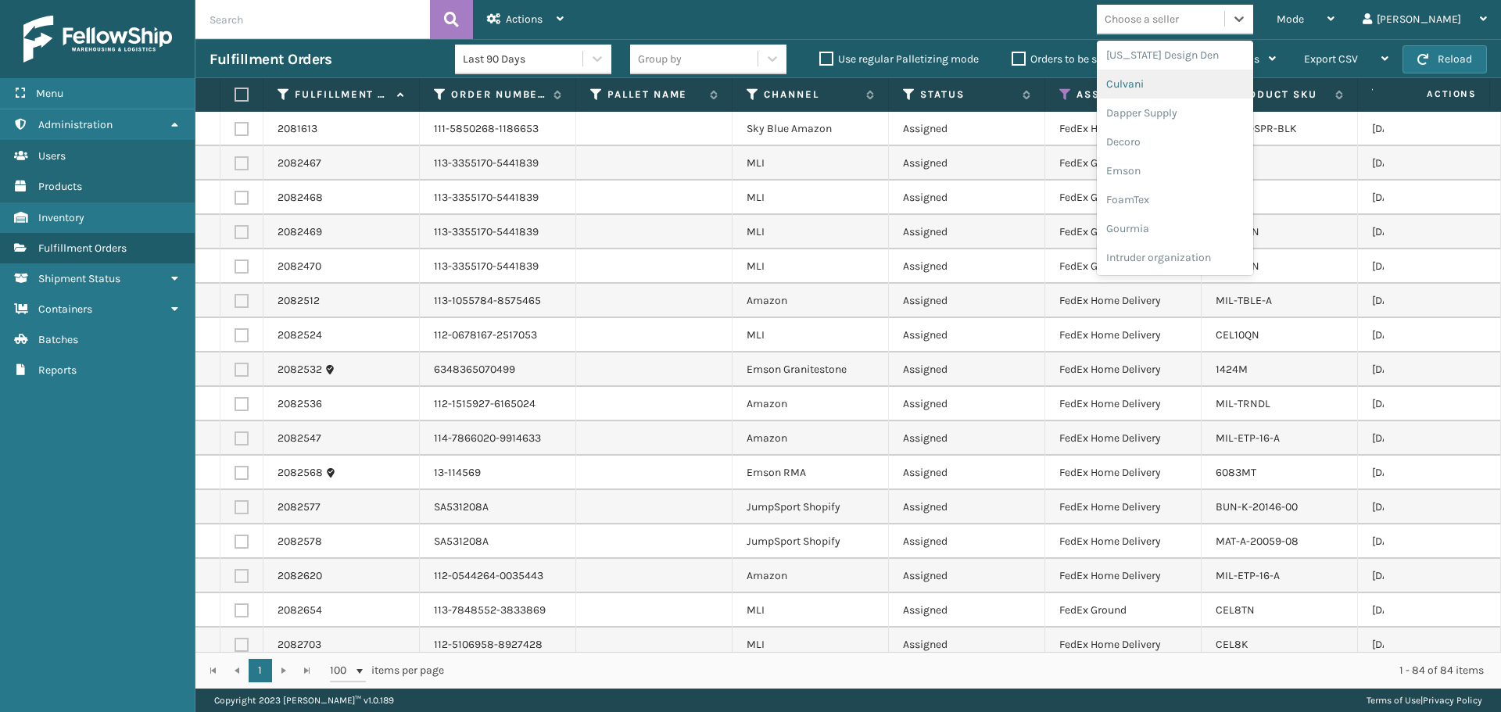
scroll to position [313, 0]
click at [1197, 234] on div "JumpSport" at bounding box center [1175, 237] width 156 height 29
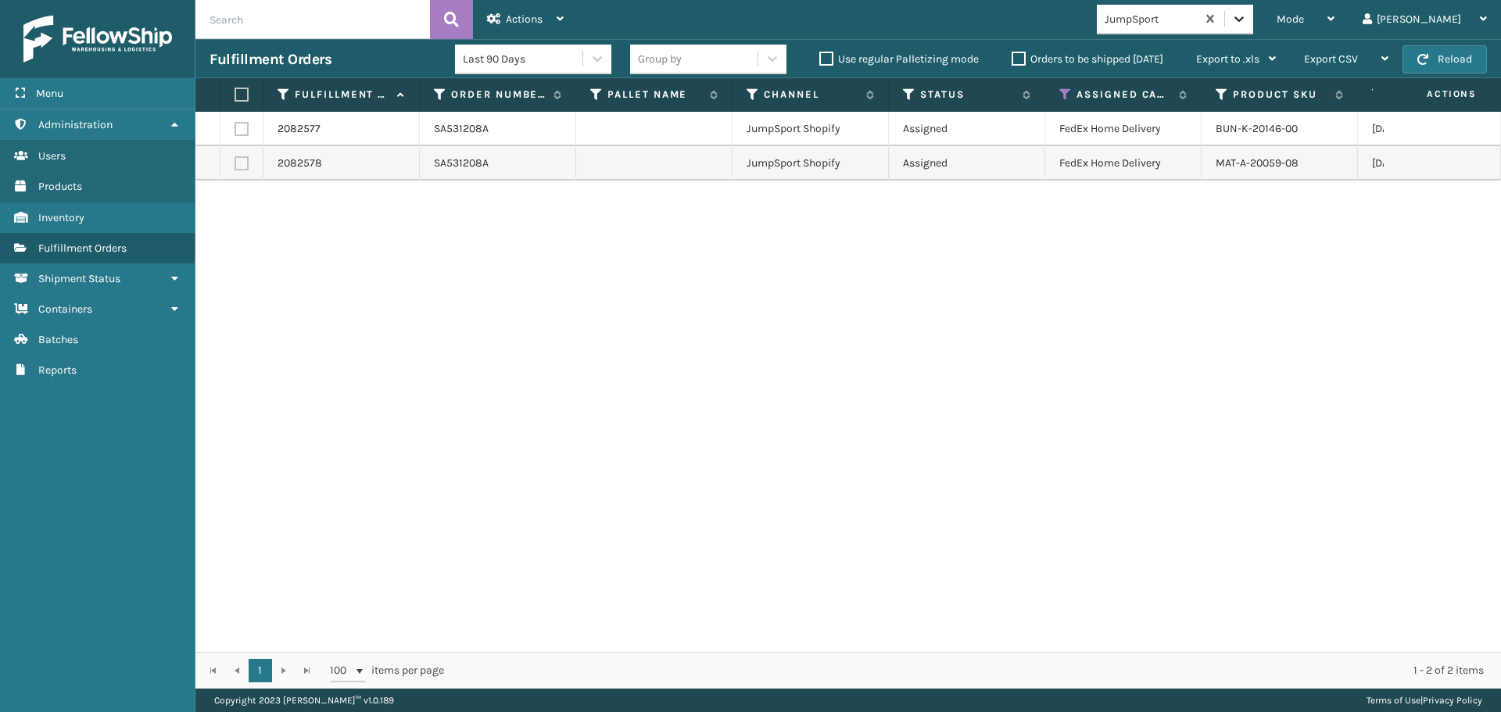
click at [1247, 23] on icon at bounding box center [1239, 19] width 16 height 16
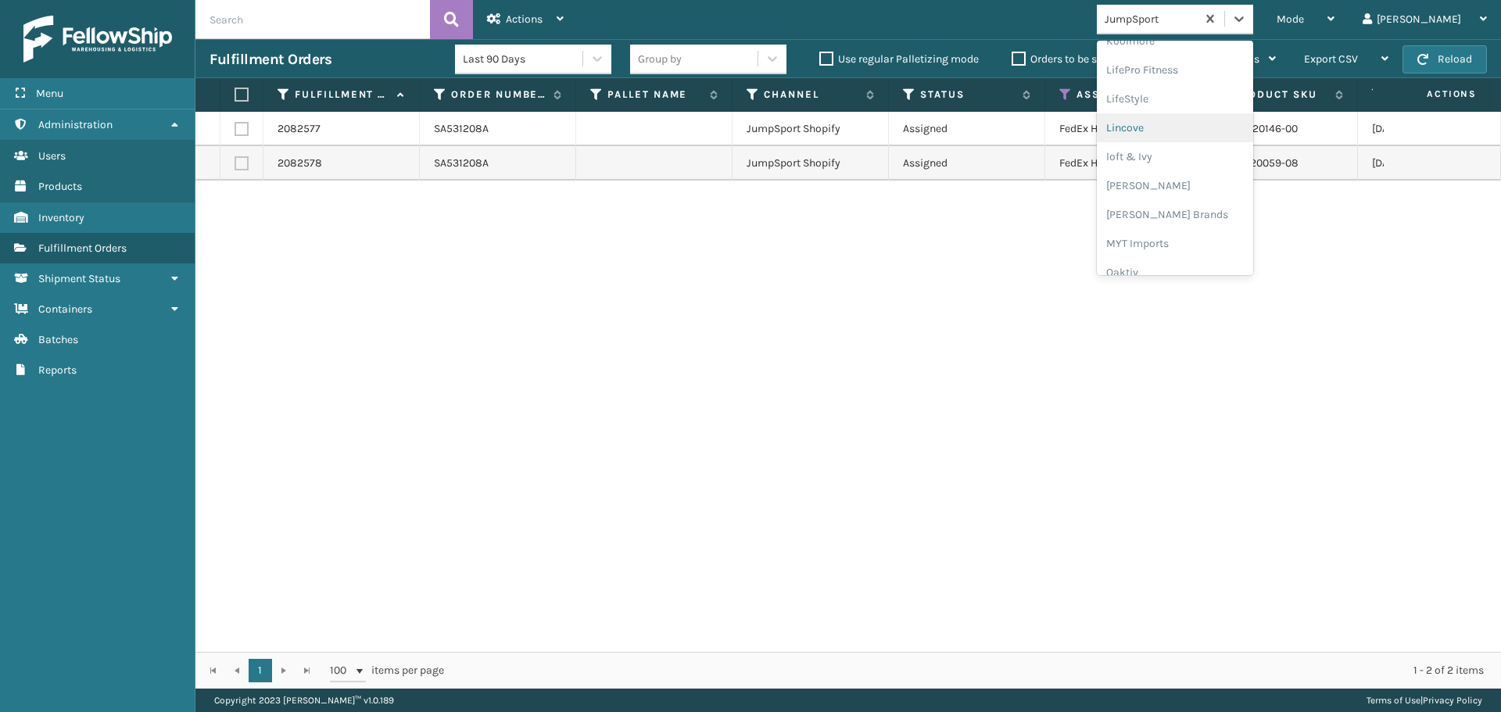
scroll to position [651, 0]
click at [1211, 131] on div "[PERSON_NAME] Brands" at bounding box center [1175, 130] width 156 height 29
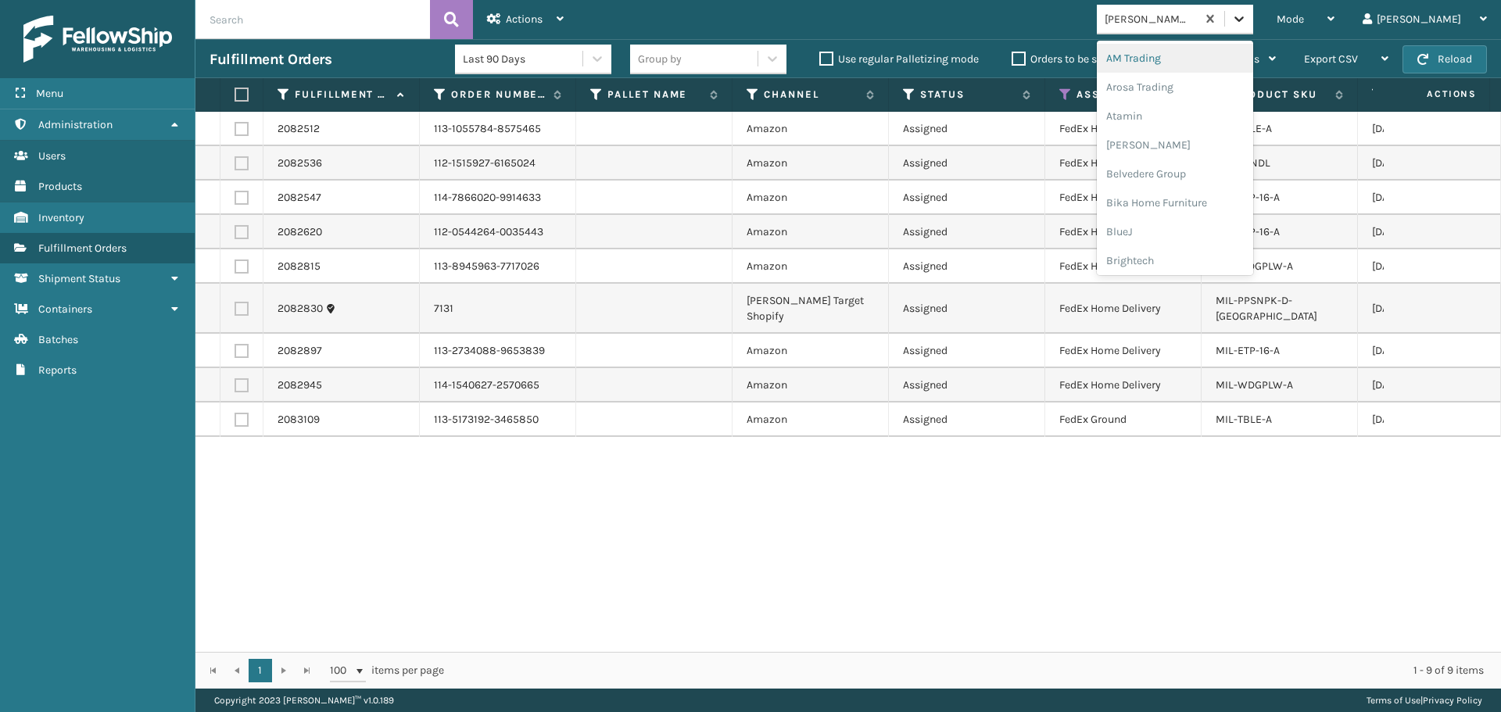
click at [1253, 30] on div at bounding box center [1239, 19] width 28 height 28
click at [1233, 258] on div "Brightech" at bounding box center [1175, 260] width 156 height 29
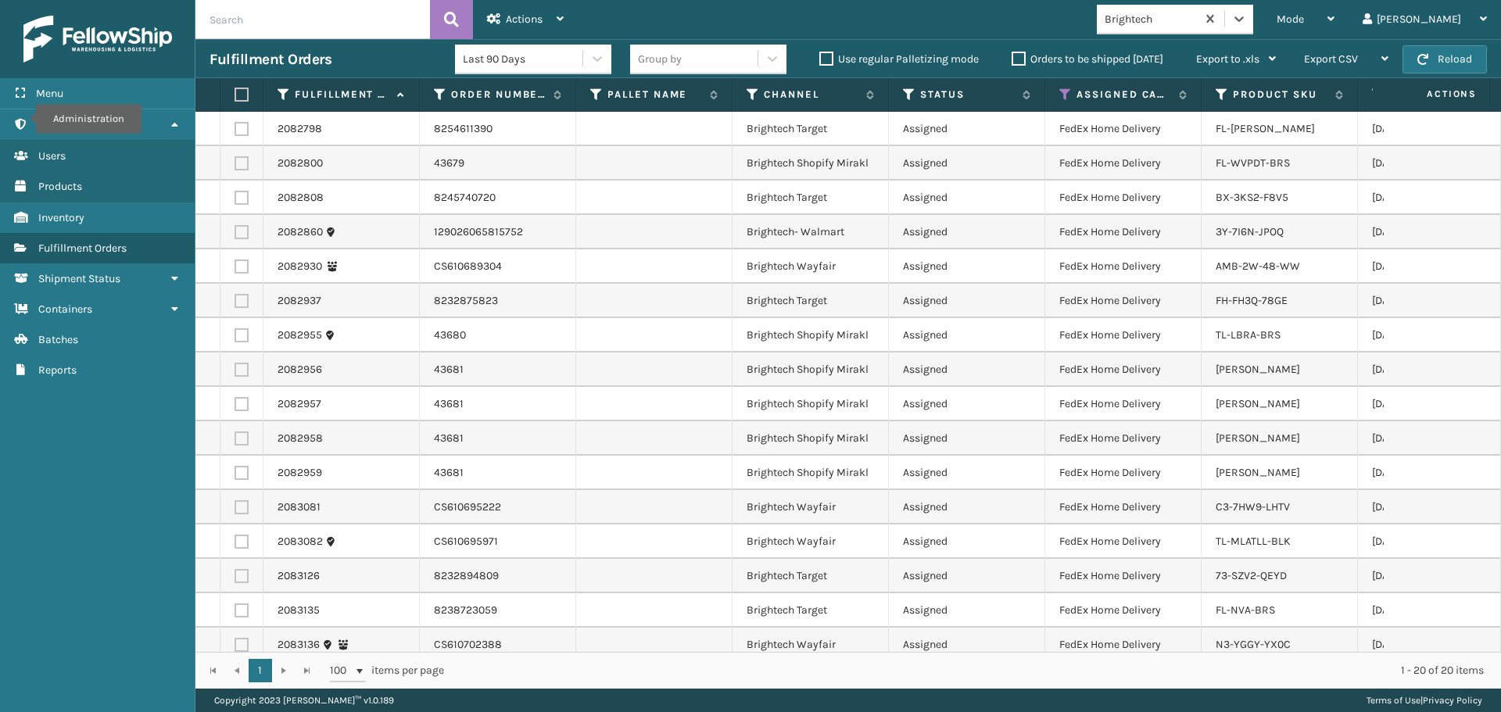
click at [239, 95] on label at bounding box center [238, 95] width 9 height 14
click at [235, 95] on input "checkbox" at bounding box center [234, 95] width 1 height 10
checkbox input "true"
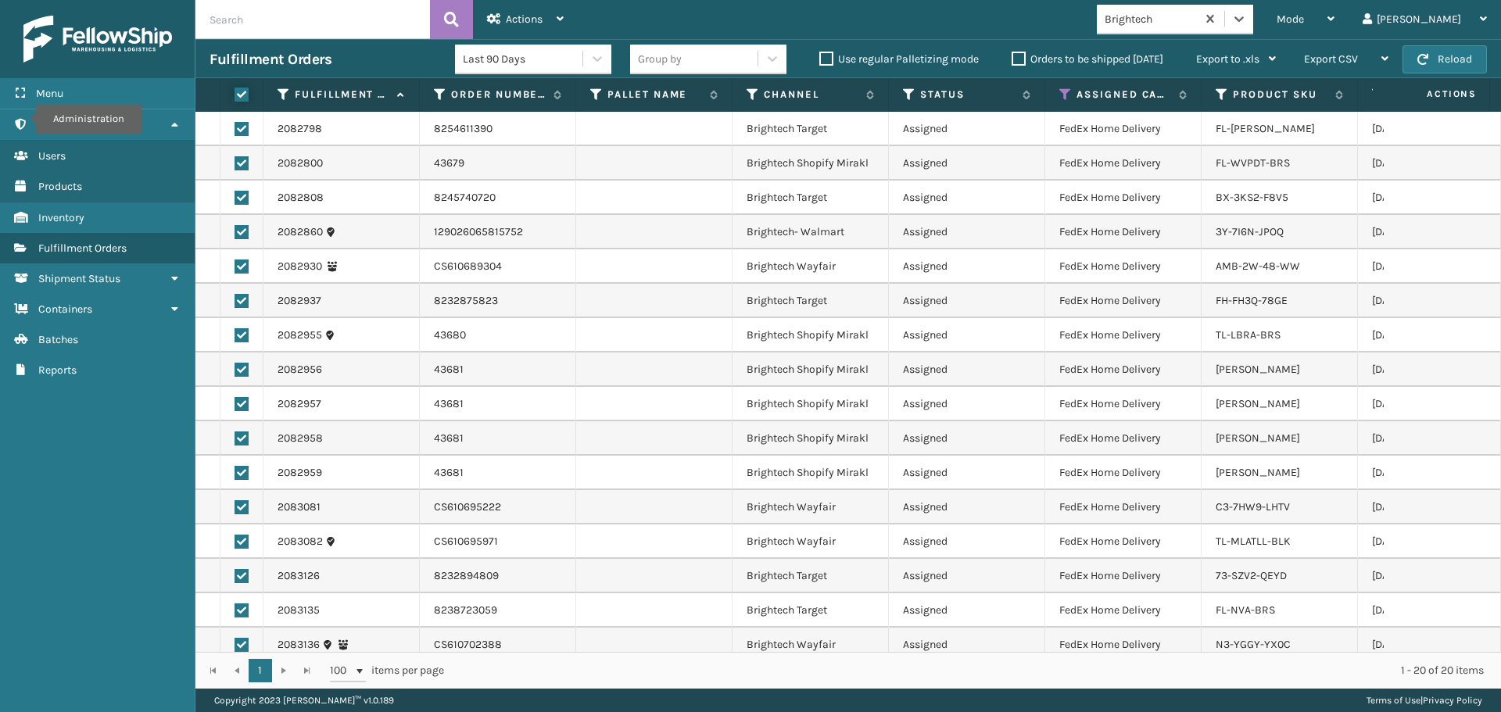
checkbox input "true"
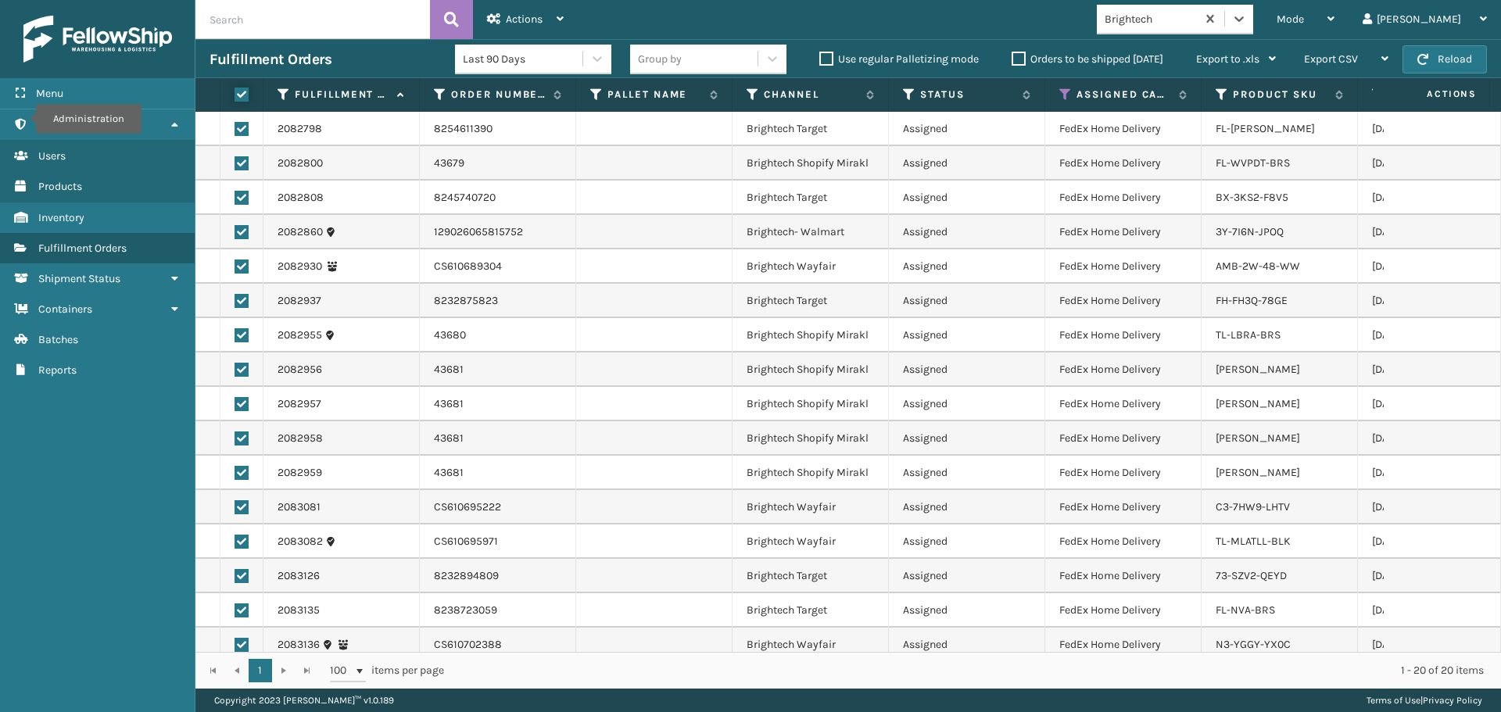
checkbox input "true"
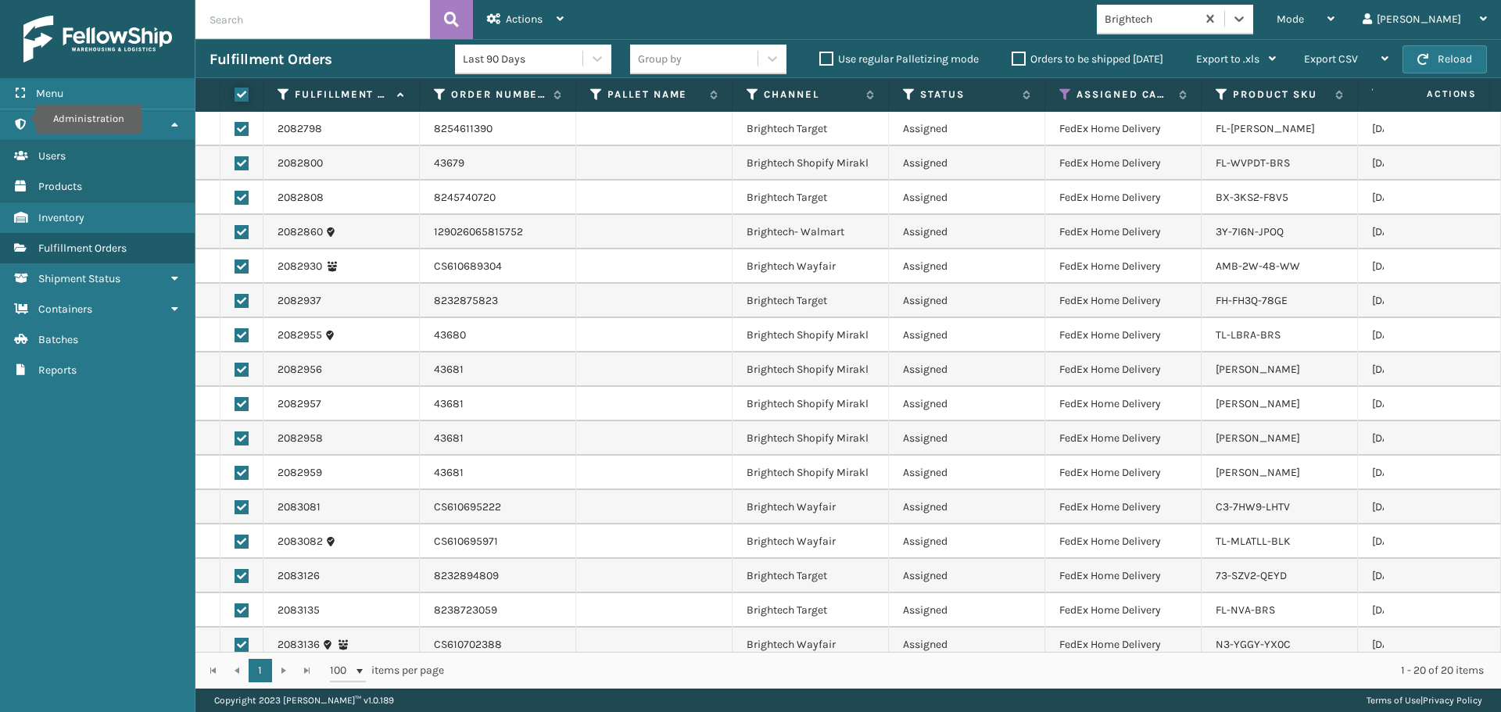
checkbox input "true"
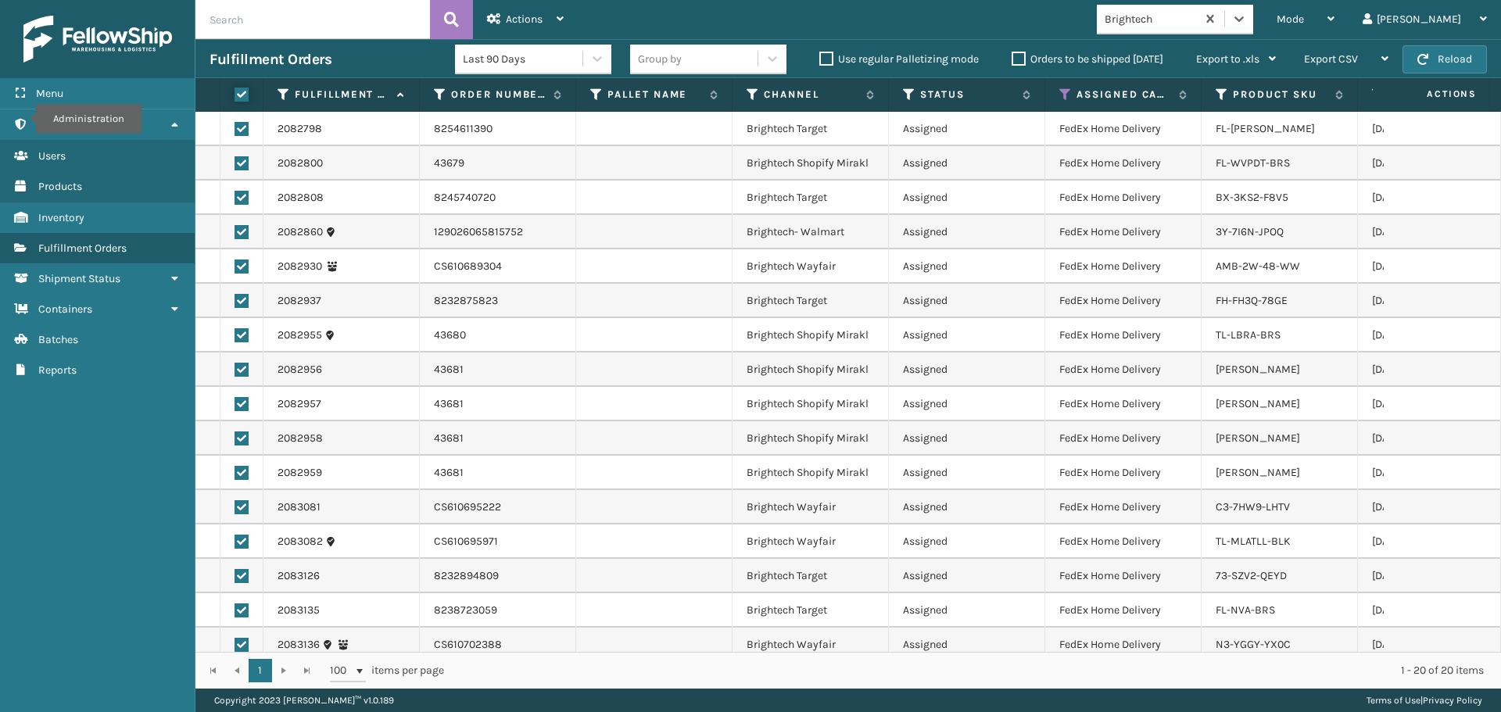
checkbox input "true"
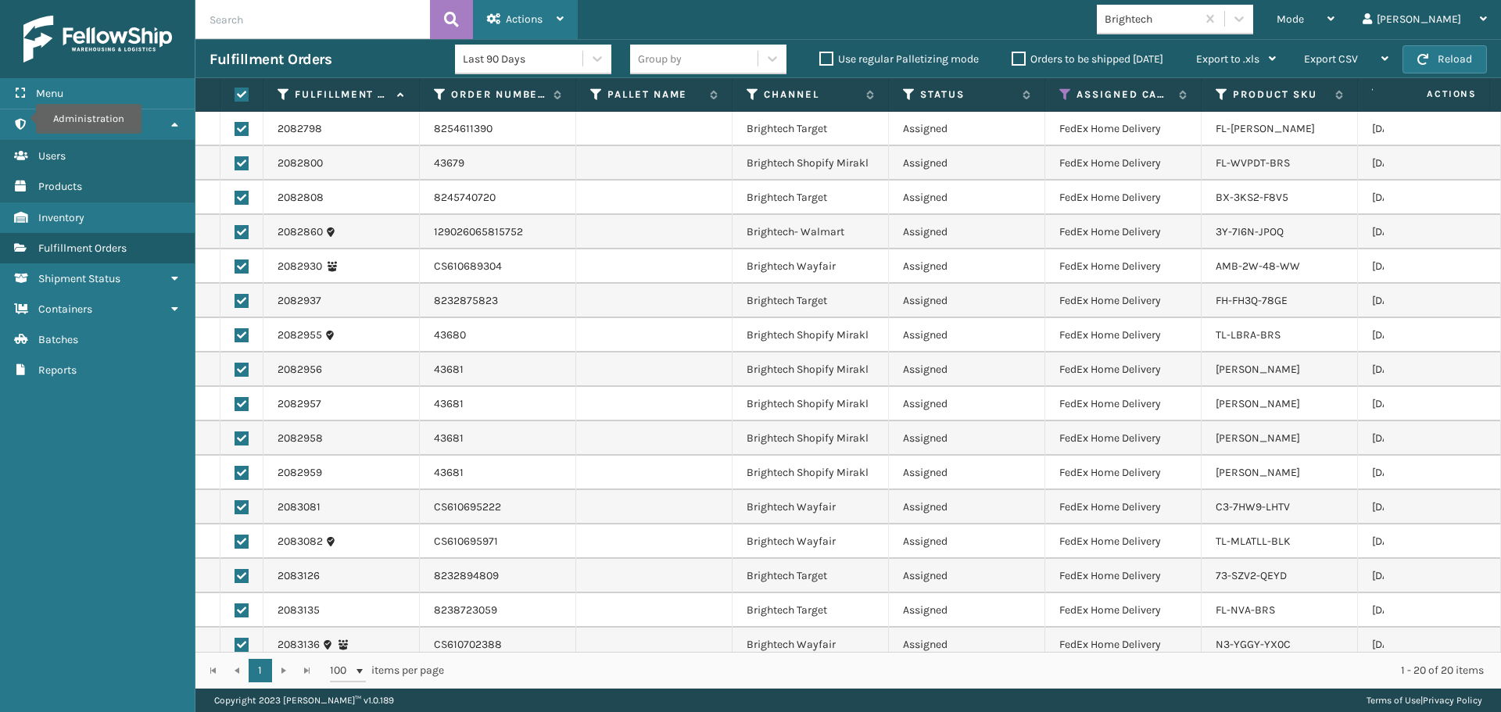
click at [529, 8] on div "Actions" at bounding box center [525, 19] width 77 height 39
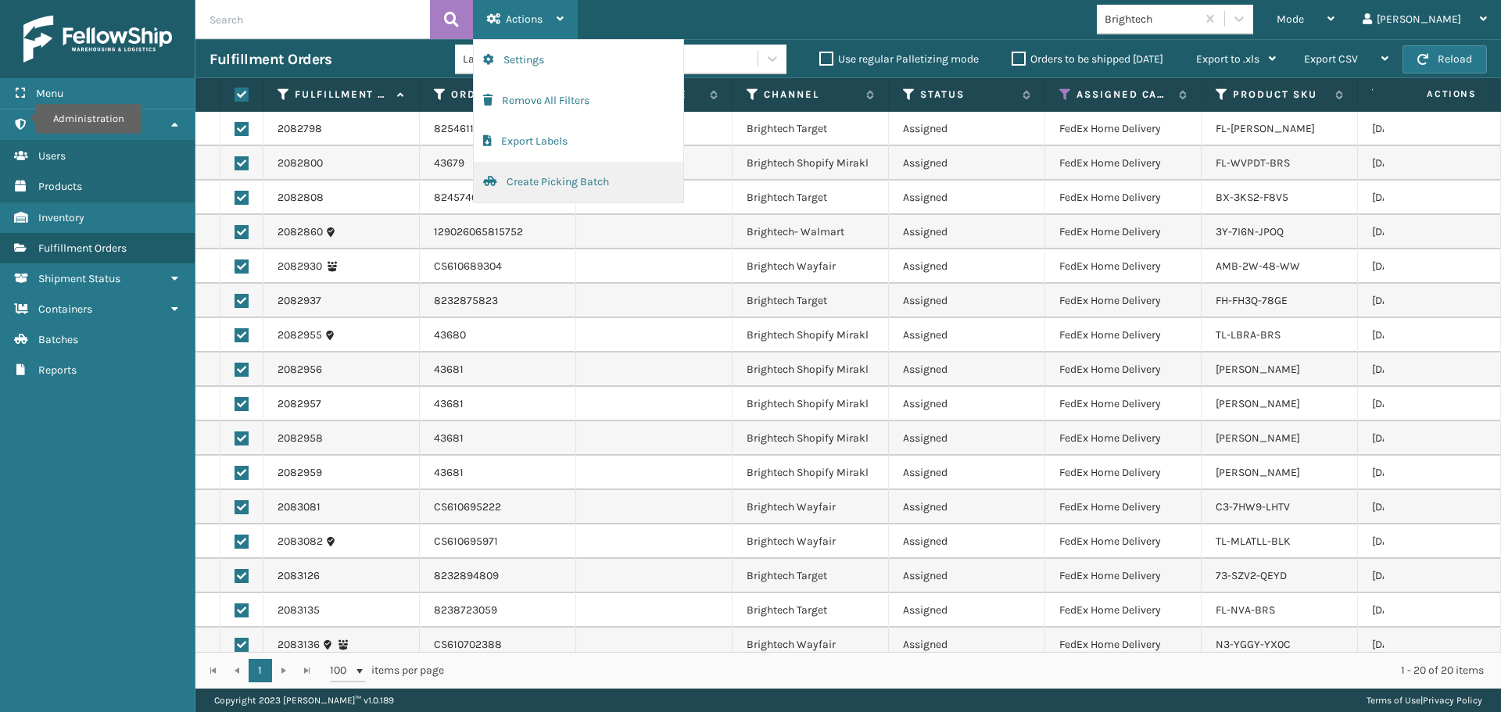
click at [506, 182] on button "Create Picking Batch" at bounding box center [578, 182] width 209 height 41
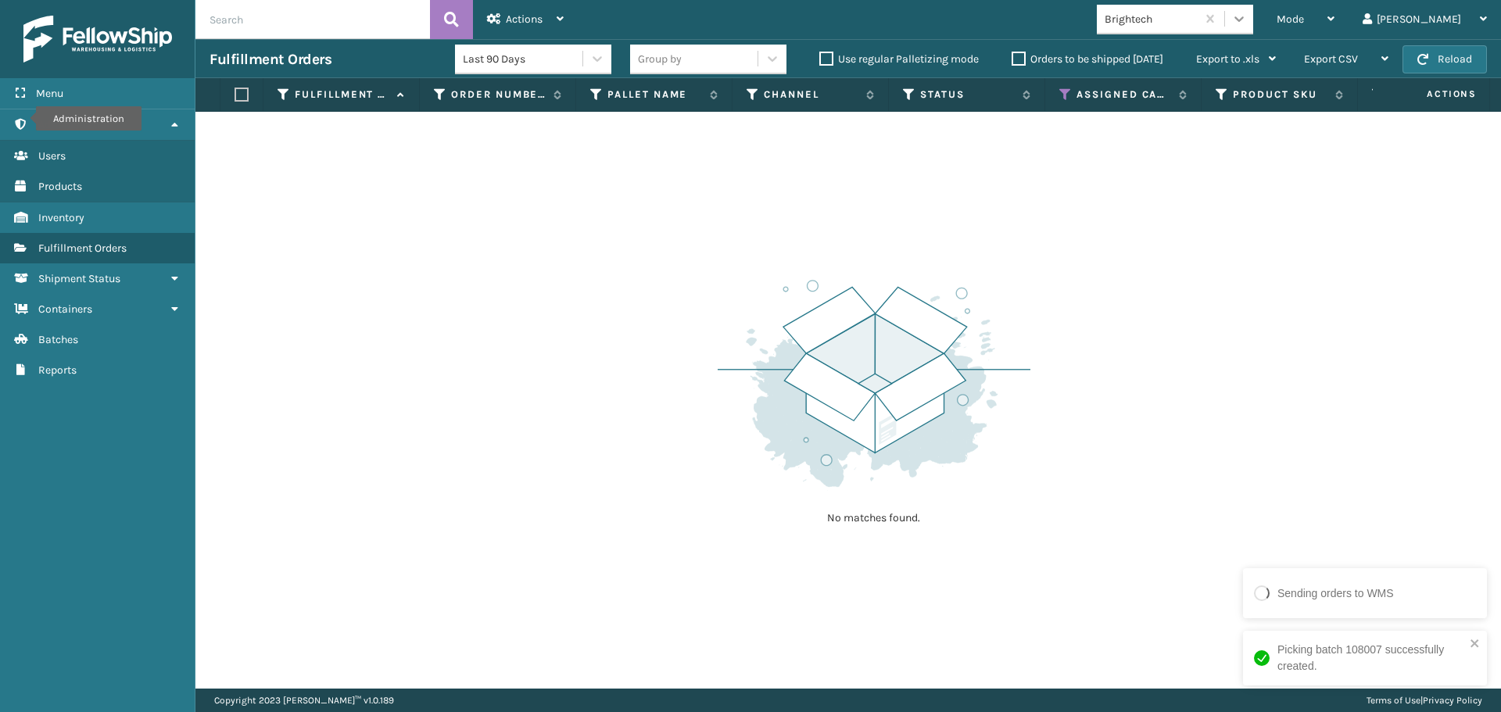
click at [1247, 17] on icon at bounding box center [1239, 19] width 16 height 16
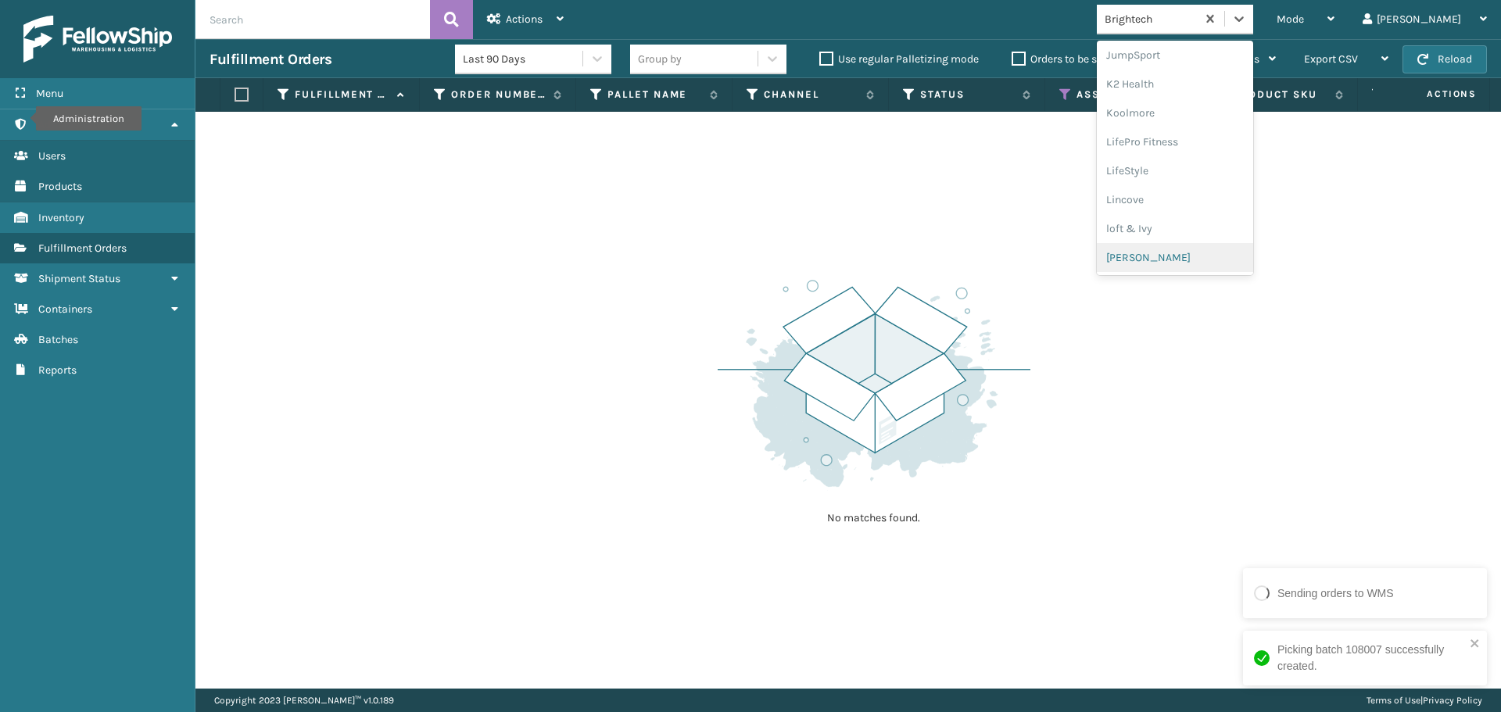
scroll to position [784, 0]
click at [1208, 231] on div "SleepGeekz" at bounding box center [1175, 228] width 156 height 29
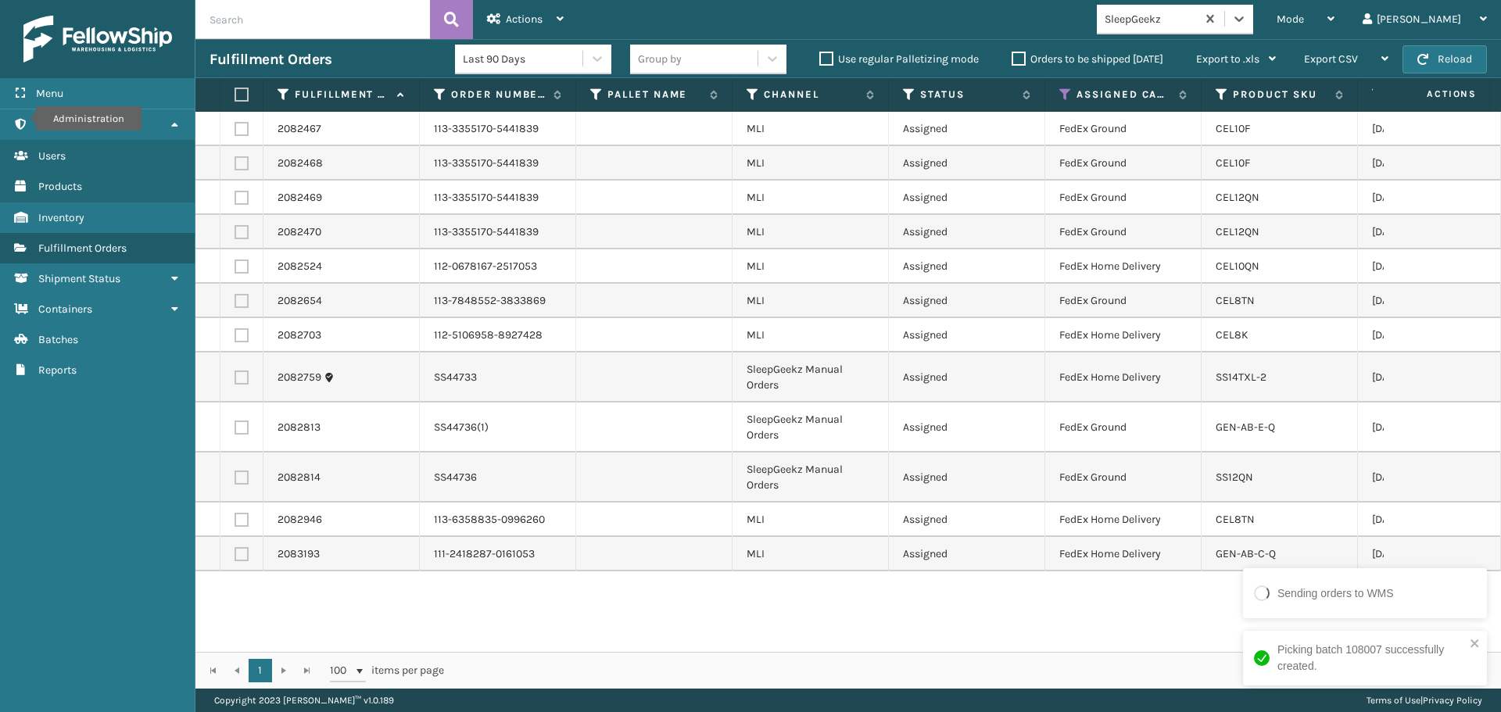
click at [243, 90] on label at bounding box center [238, 95] width 9 height 14
click at [235, 90] on input "checkbox" at bounding box center [234, 95] width 1 height 10
checkbox input "true"
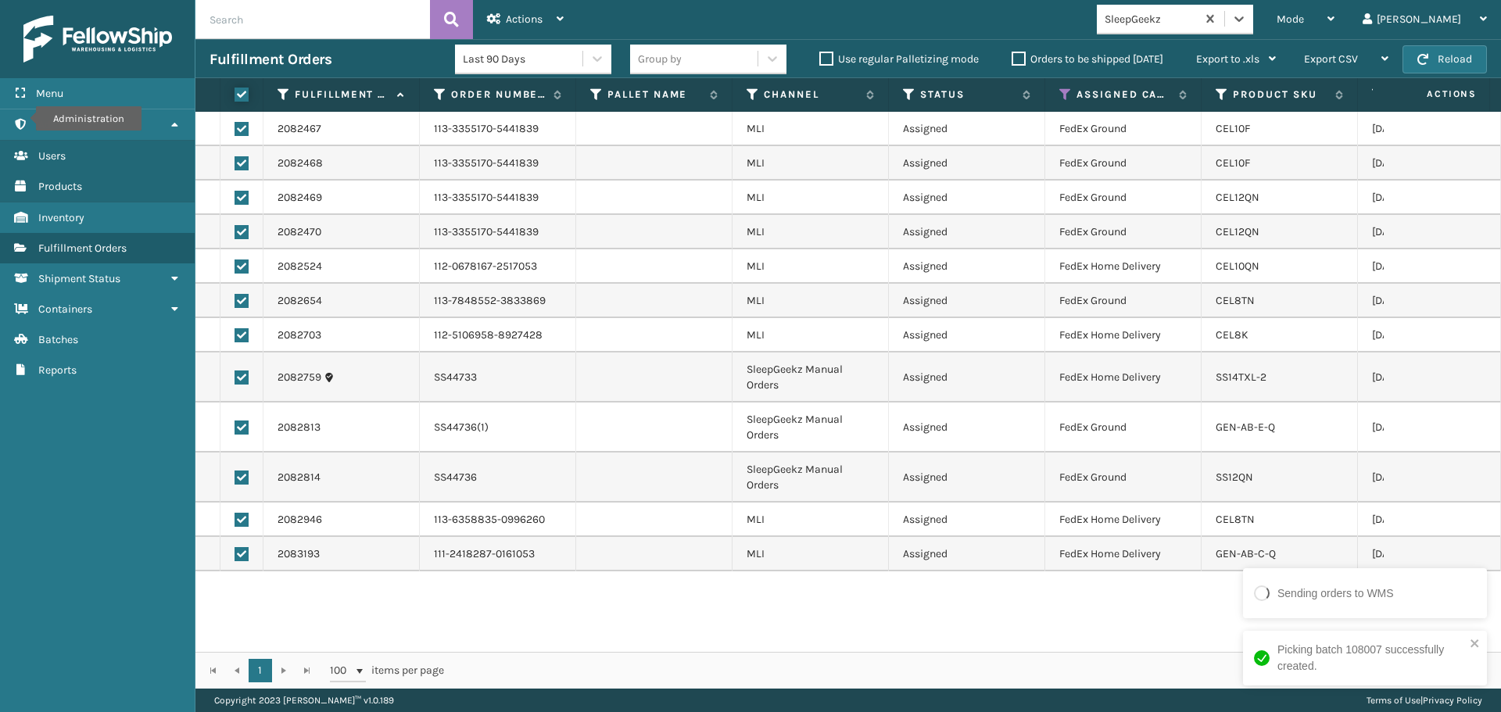
checkbox input "true"
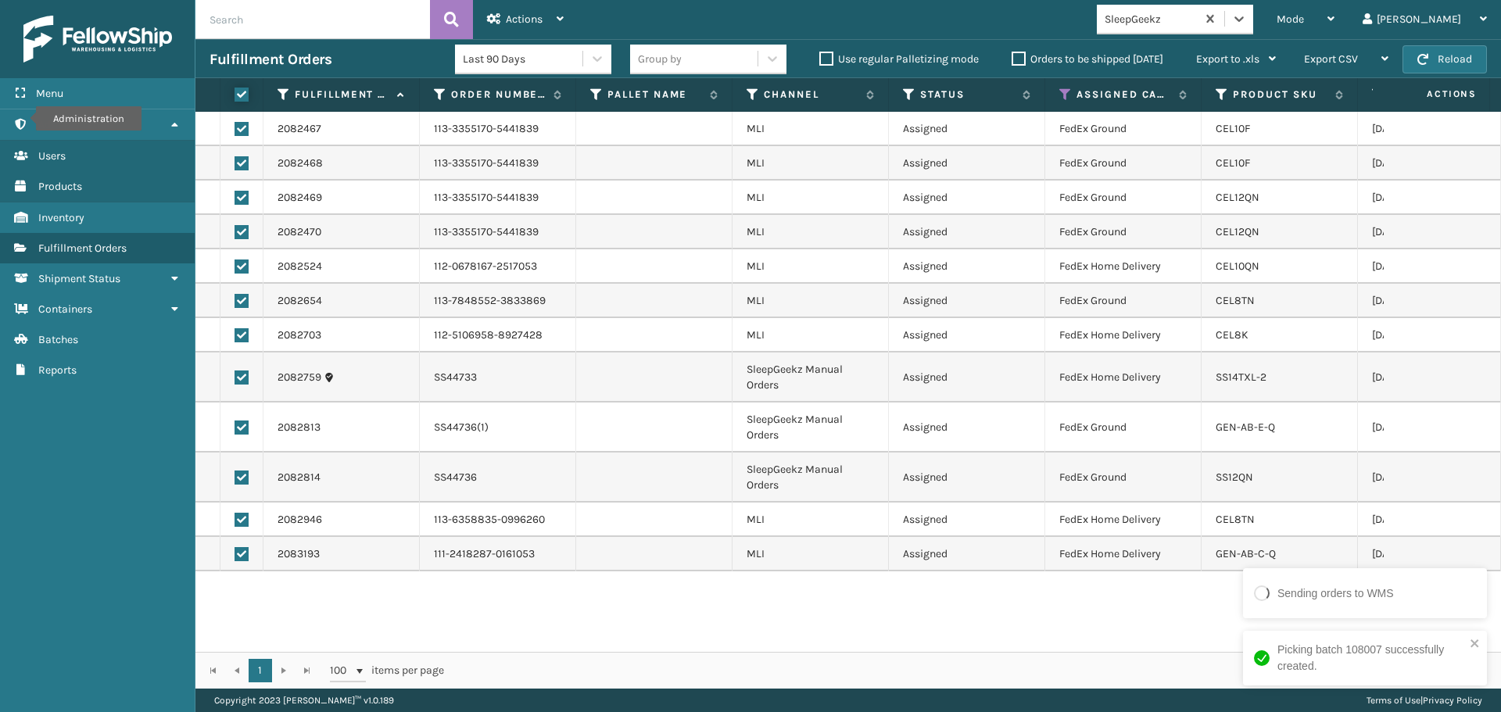
checkbox input "true"
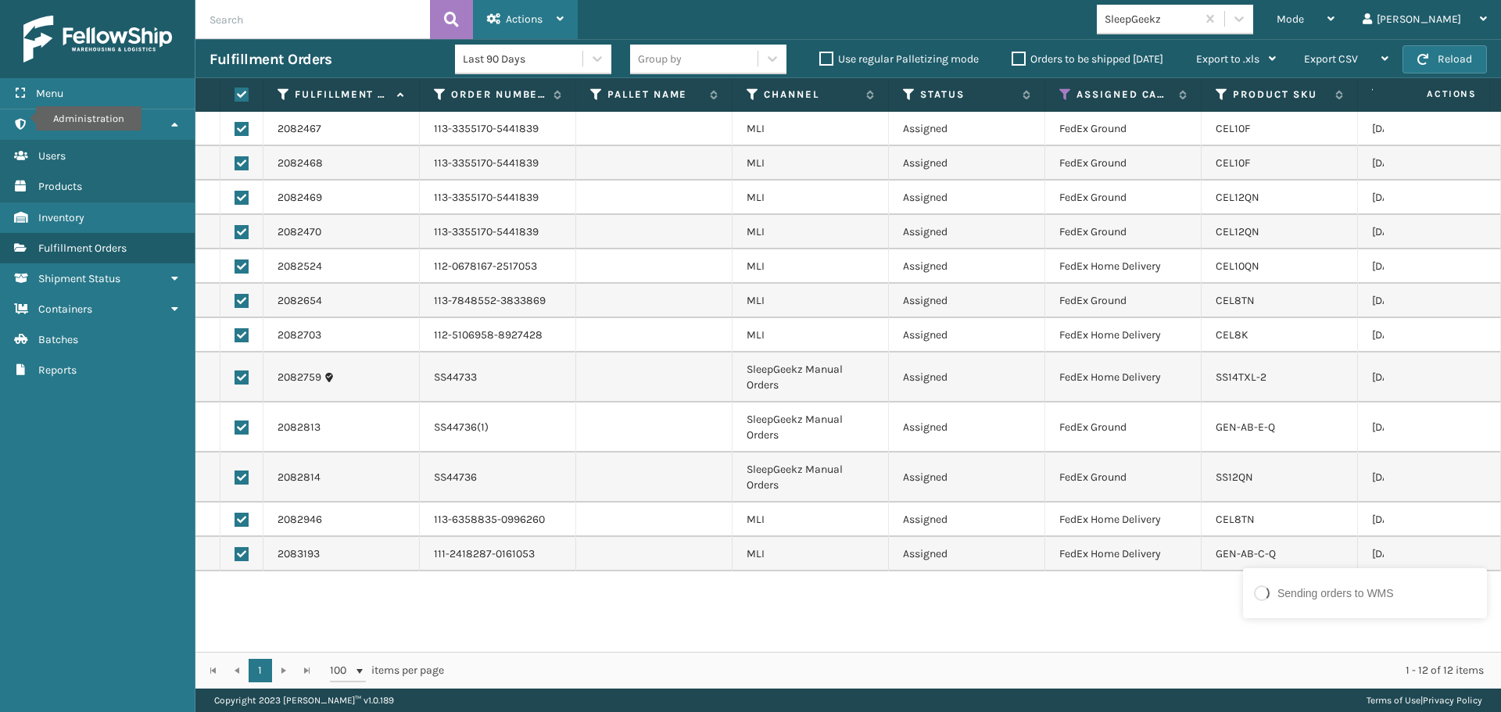
click at [522, 17] on span "Actions" at bounding box center [524, 19] width 37 height 13
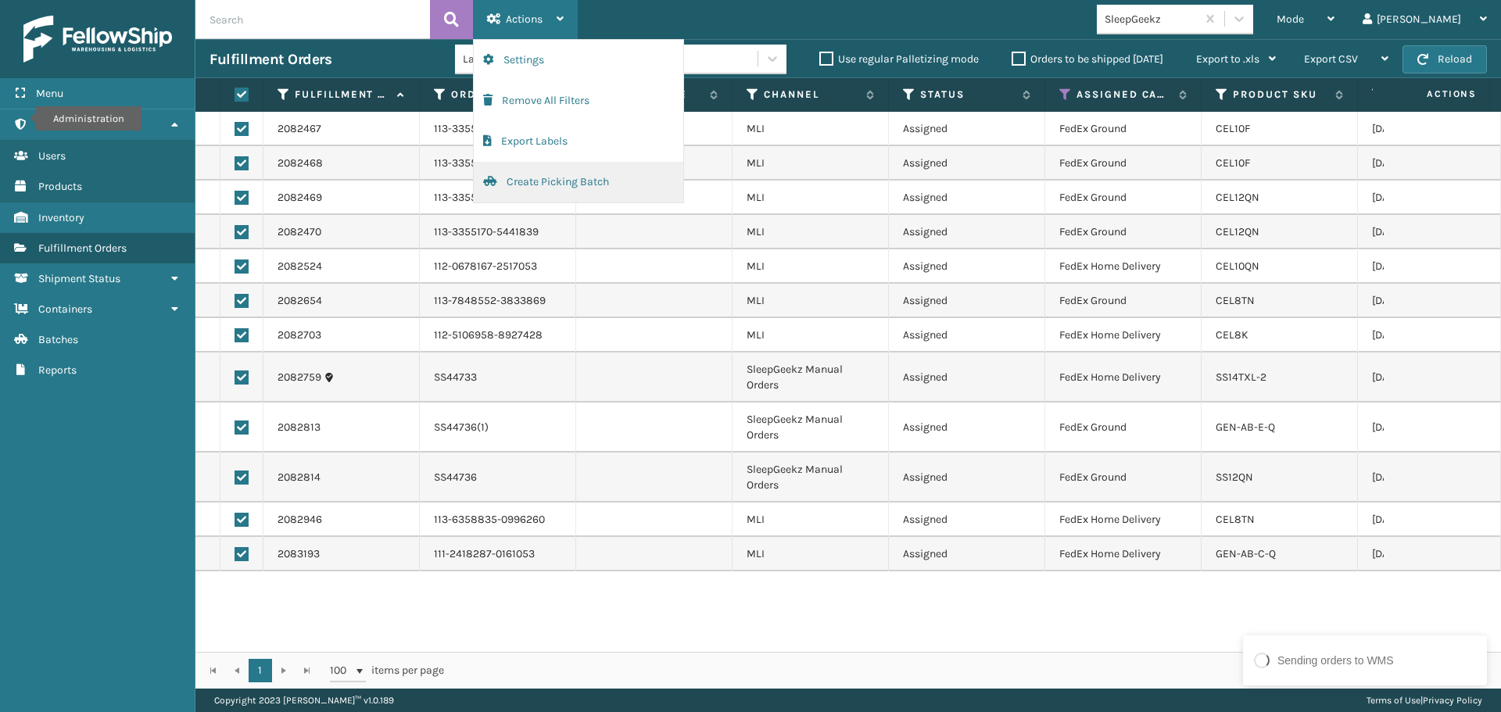
click at [583, 186] on button "Create Picking Batch" at bounding box center [578, 182] width 209 height 41
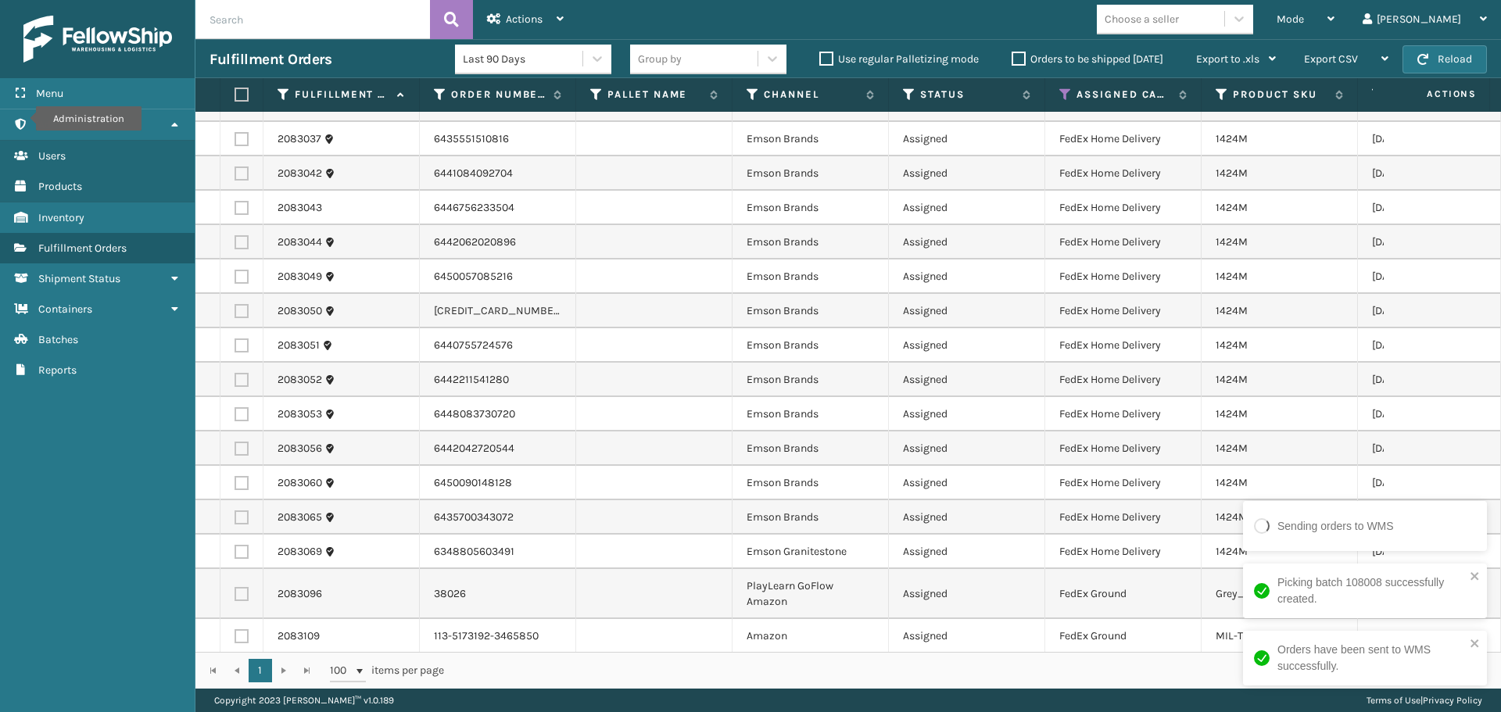
scroll to position [1354, 0]
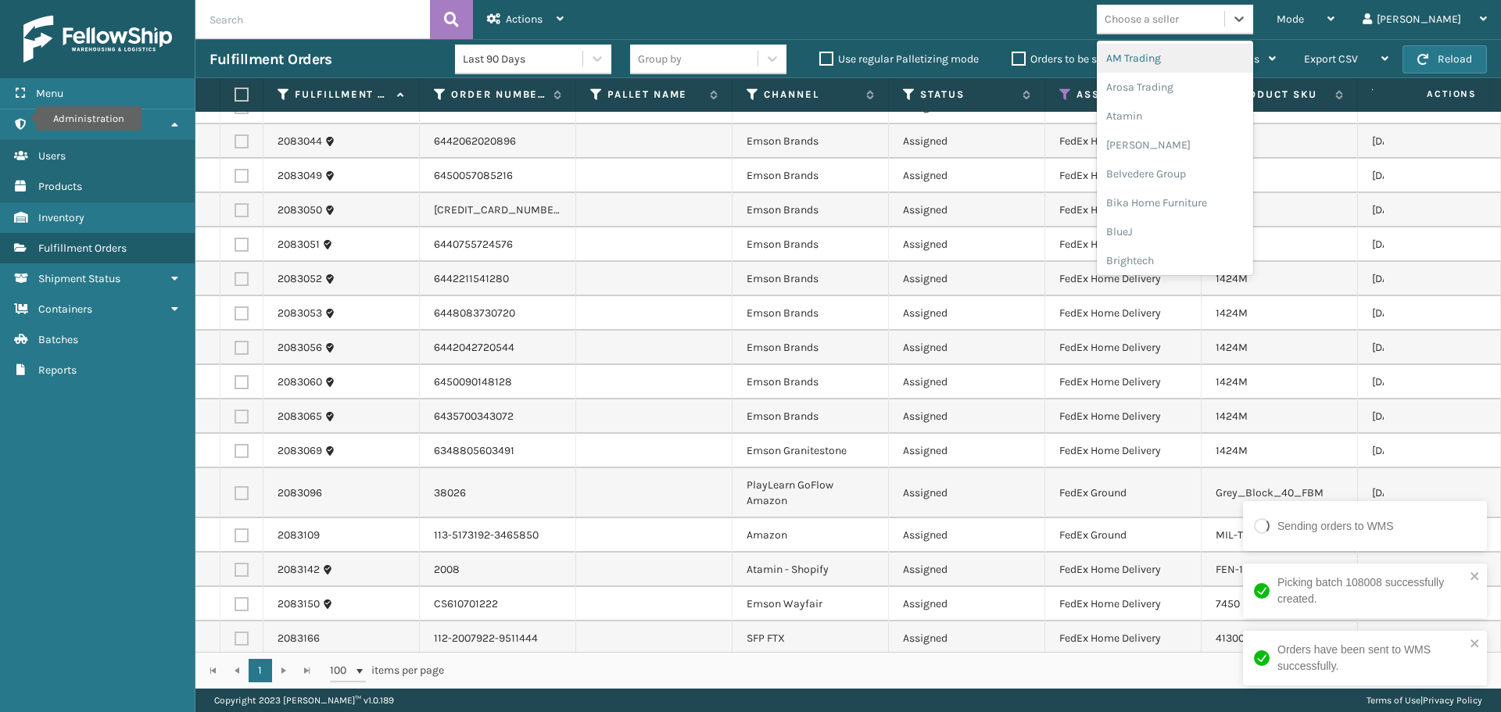
click at [1179, 22] on div "Choose a seller" at bounding box center [1141, 19] width 74 height 16
click at [1180, 178] on div "Emson" at bounding box center [1175, 170] width 156 height 29
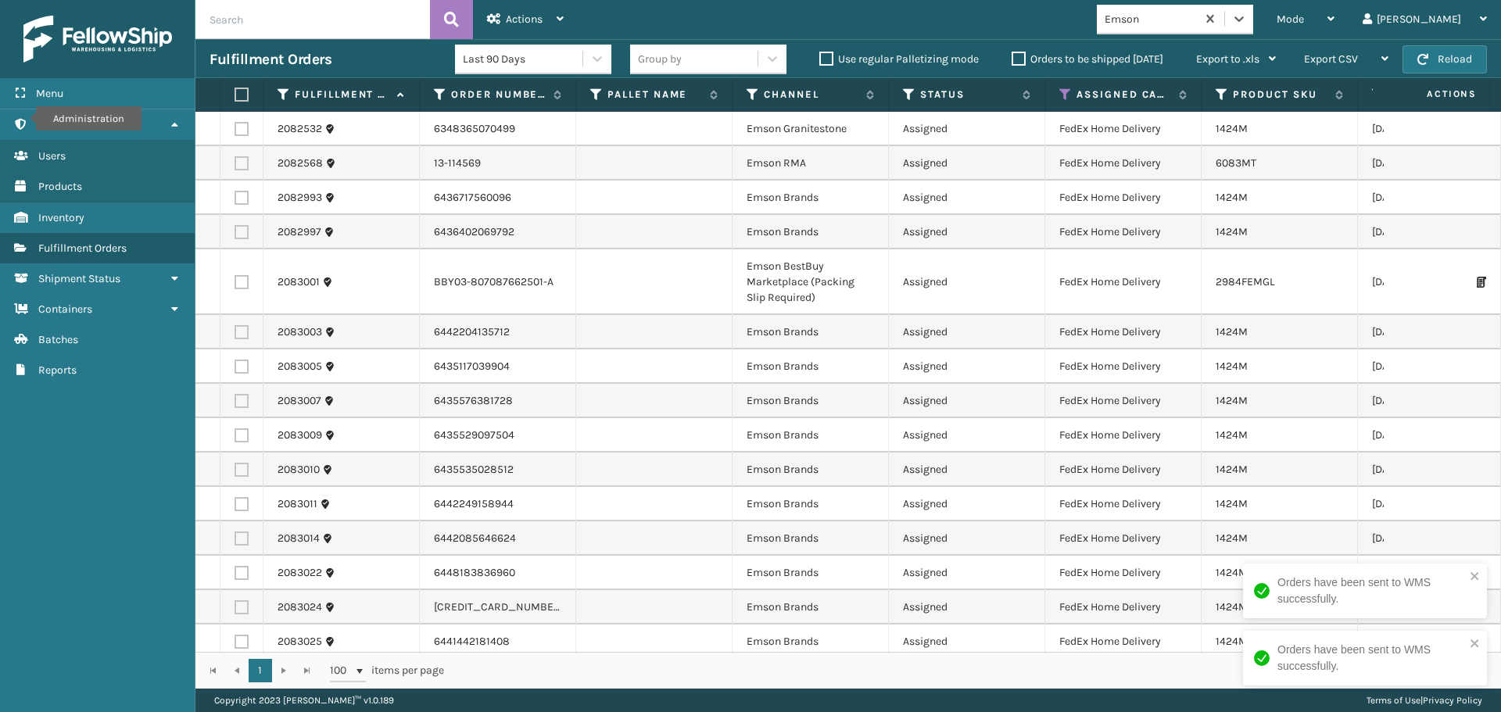
click at [242, 98] on label at bounding box center [238, 95] width 9 height 14
click at [235, 98] on input "checkbox" at bounding box center [234, 95] width 1 height 10
checkbox input "true"
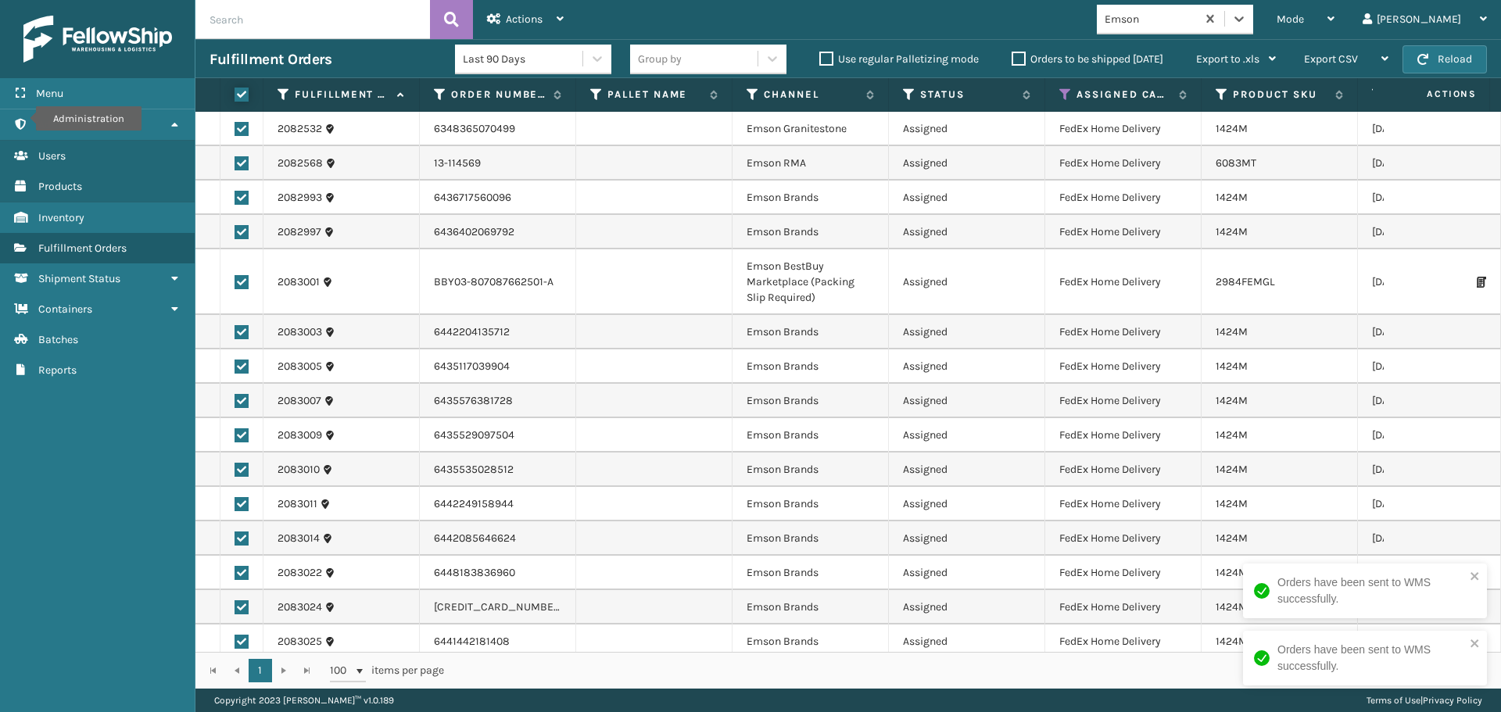
checkbox input "true"
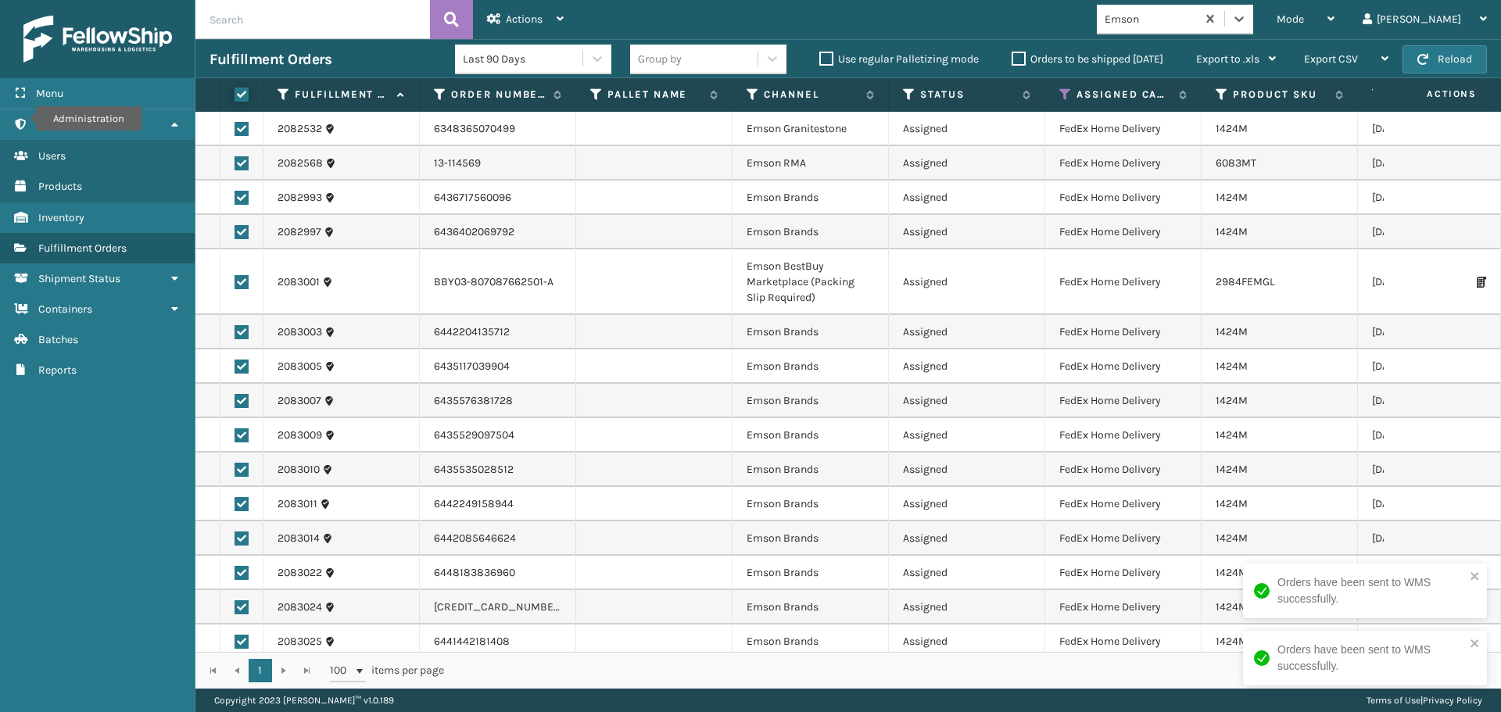
checkbox input "true"
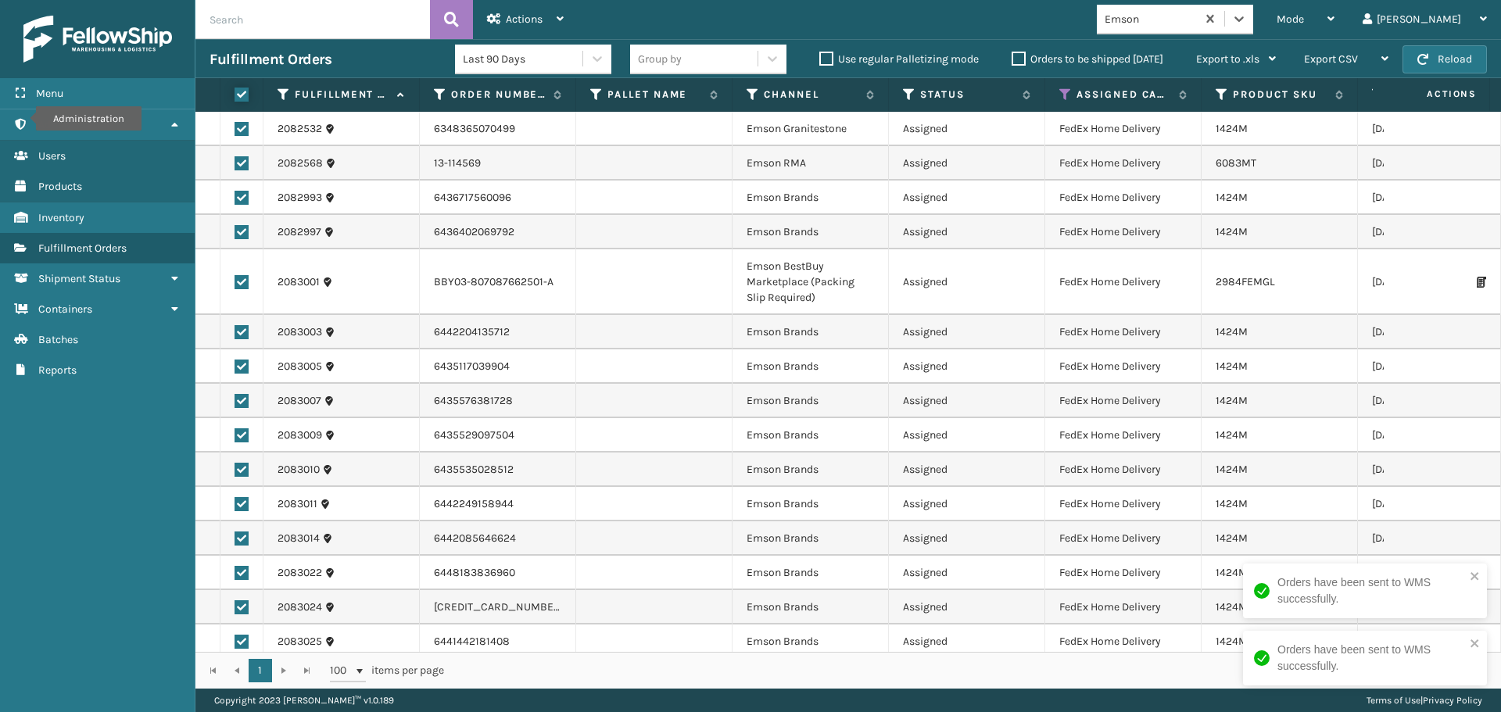
checkbox input "true"
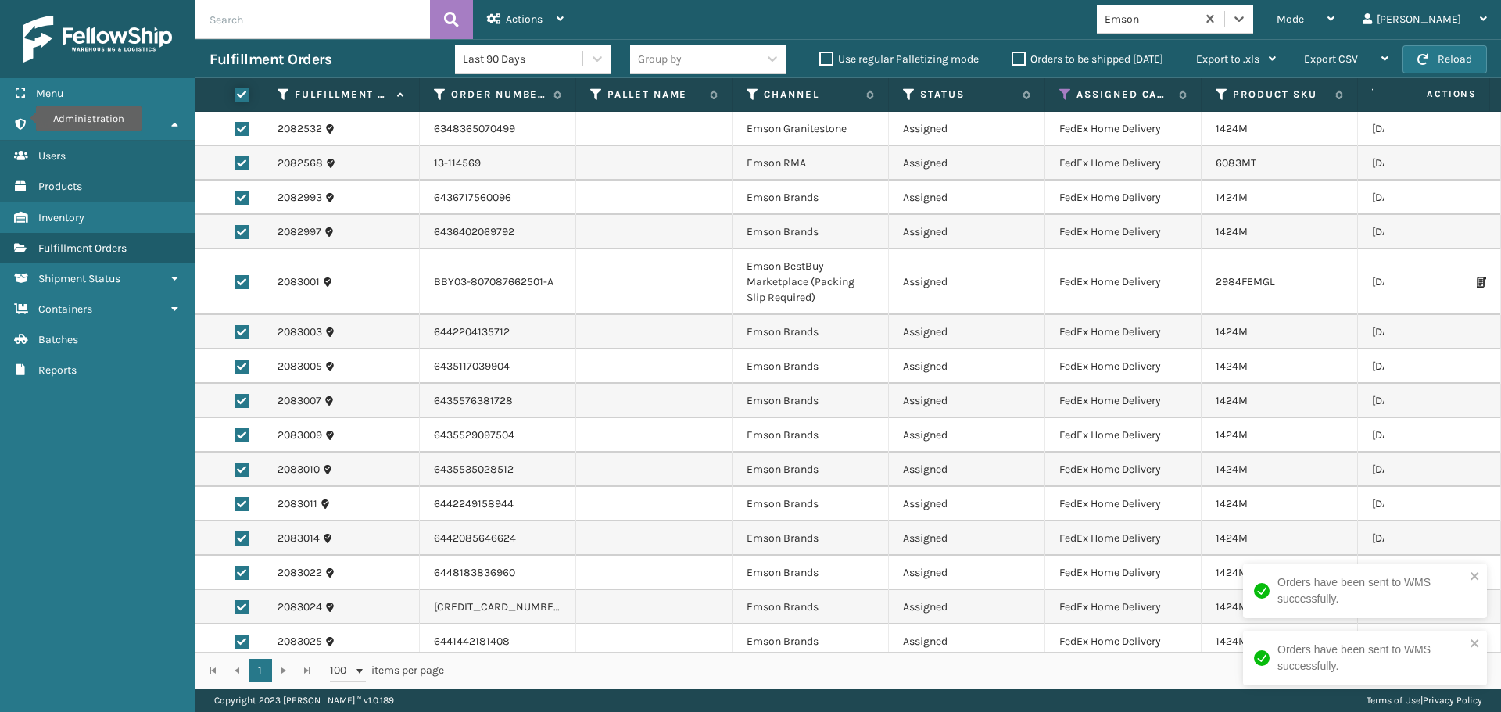
checkbox input "true"
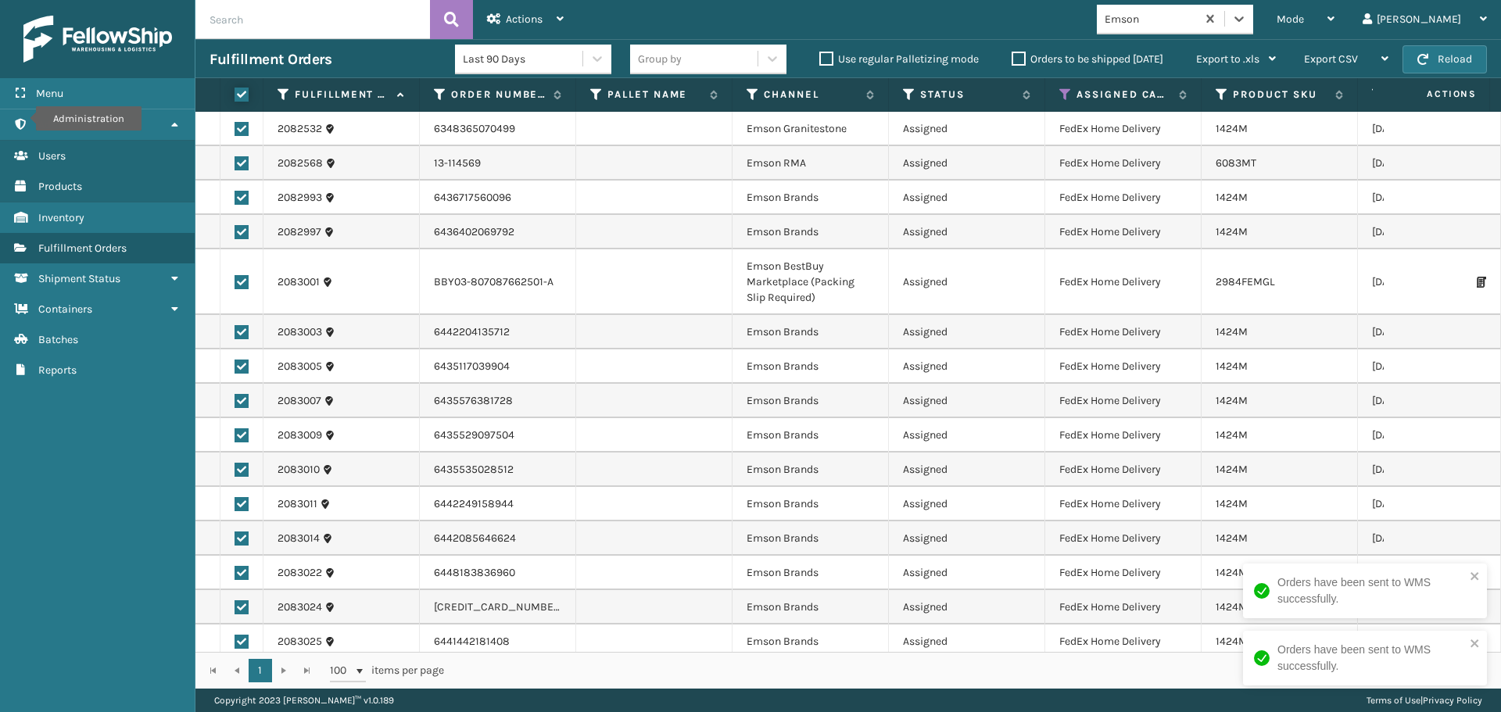
checkbox input "true"
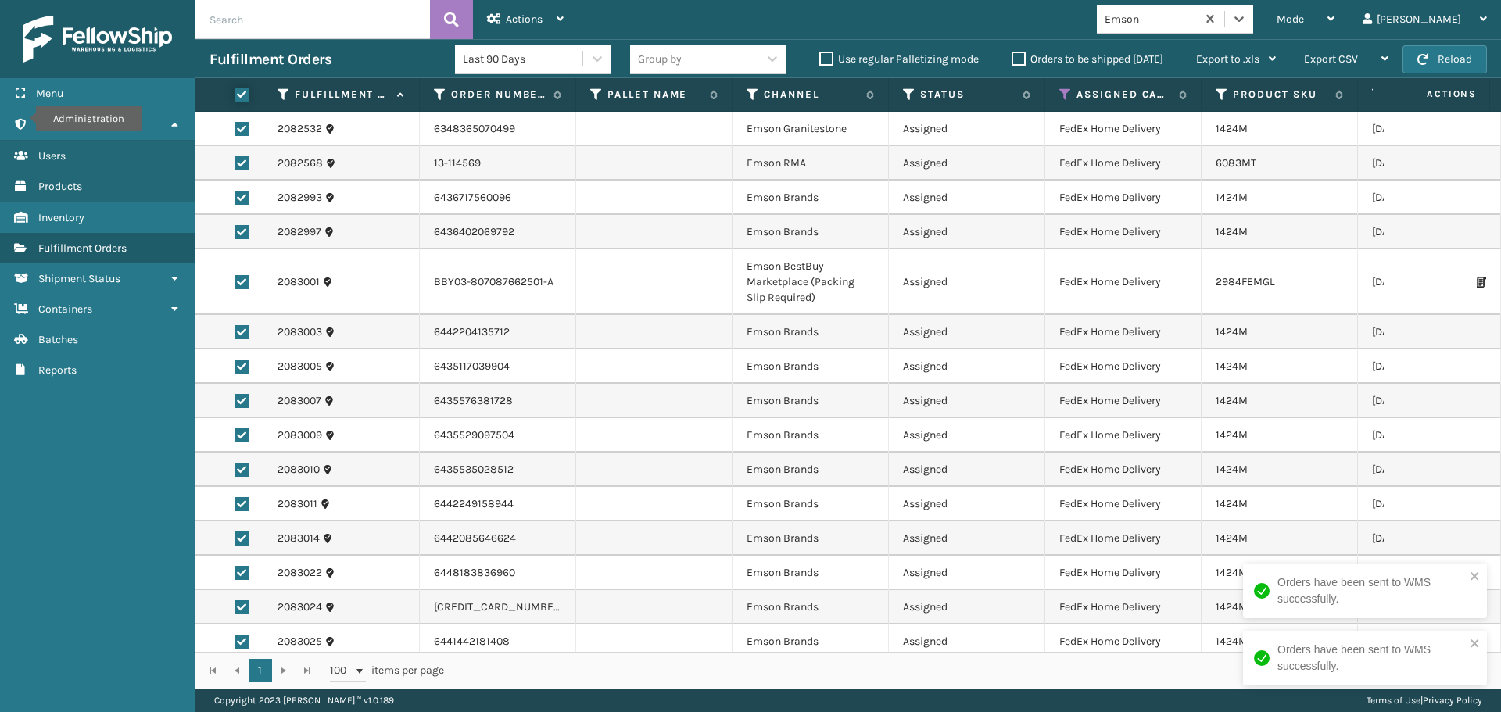
checkbox input "true"
click at [496, 18] on icon at bounding box center [494, 18] width 14 height 11
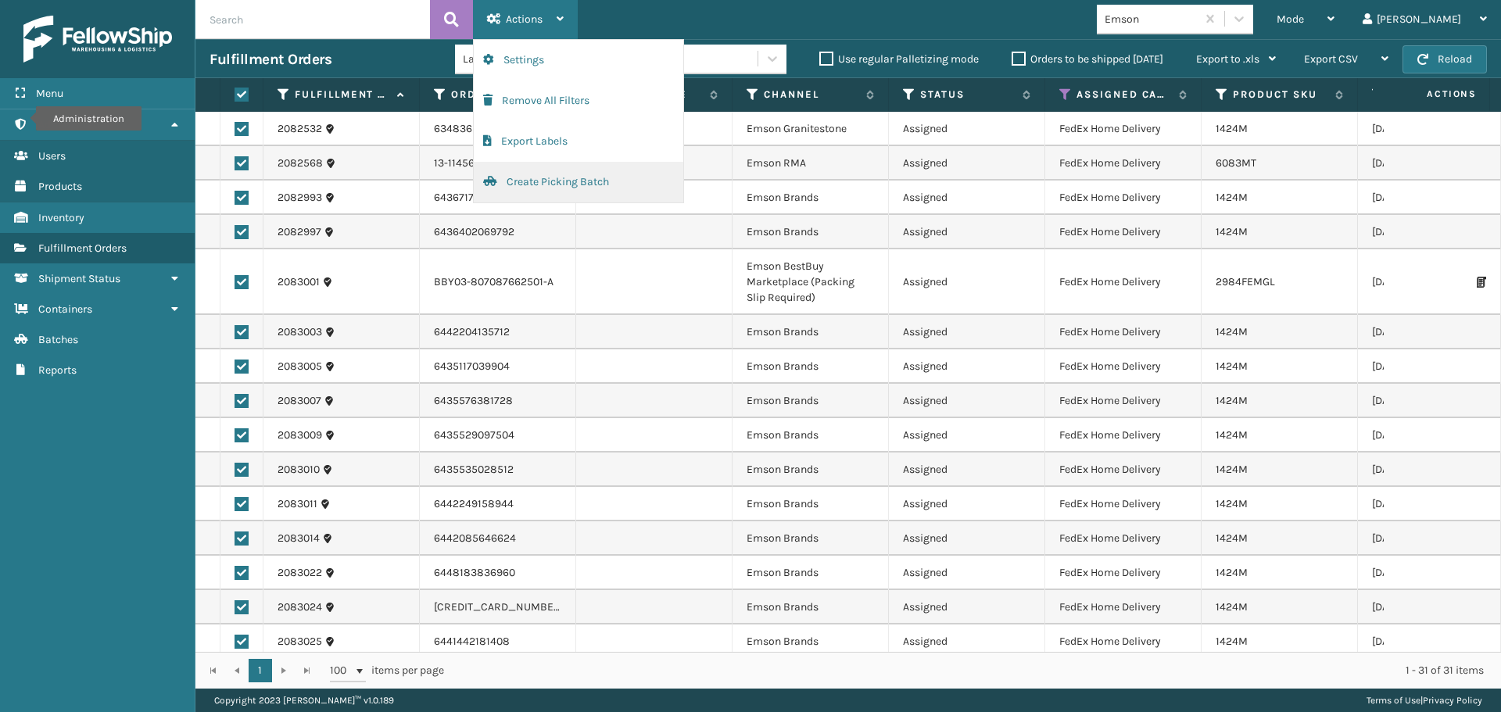
click at [582, 186] on button "Create Picking Batch" at bounding box center [578, 182] width 209 height 41
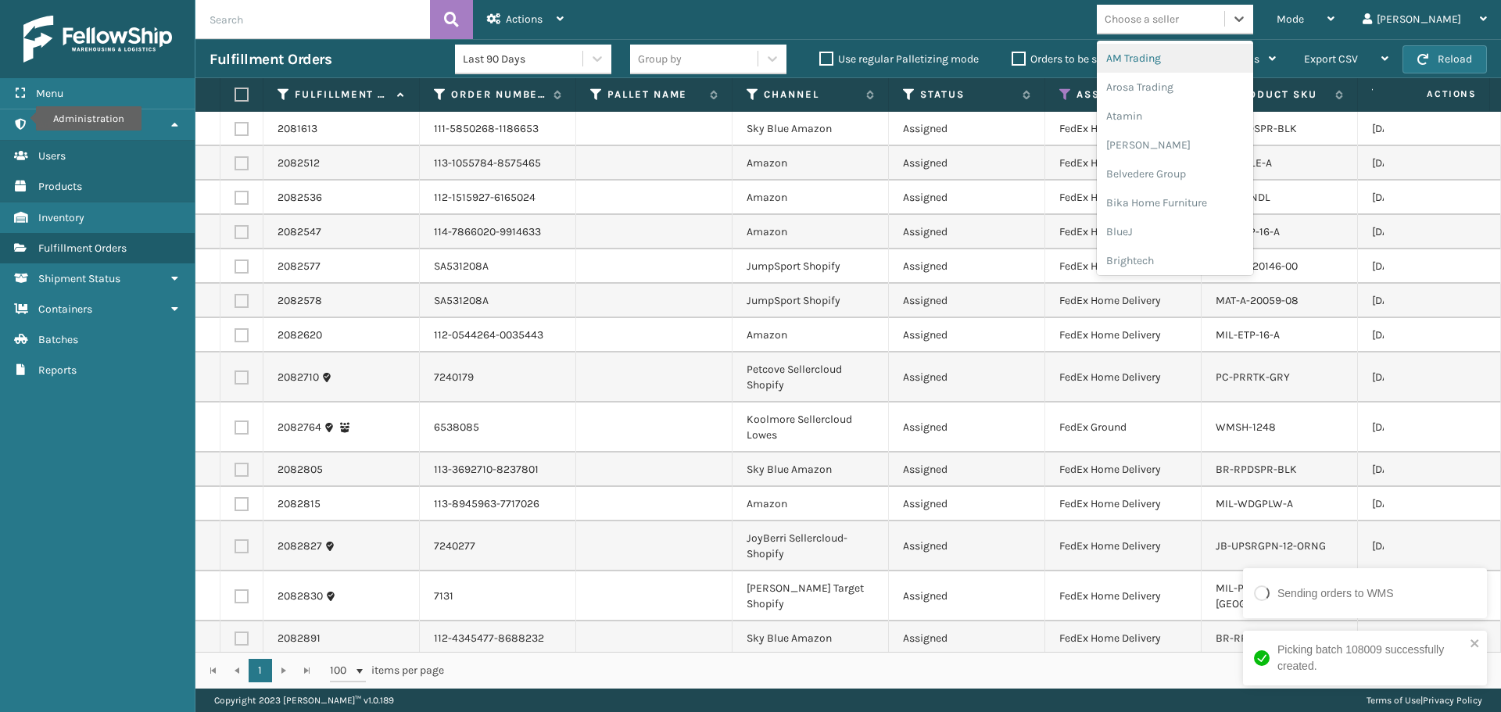
click at [1179, 16] on div "Choose a seller" at bounding box center [1141, 19] width 74 height 16
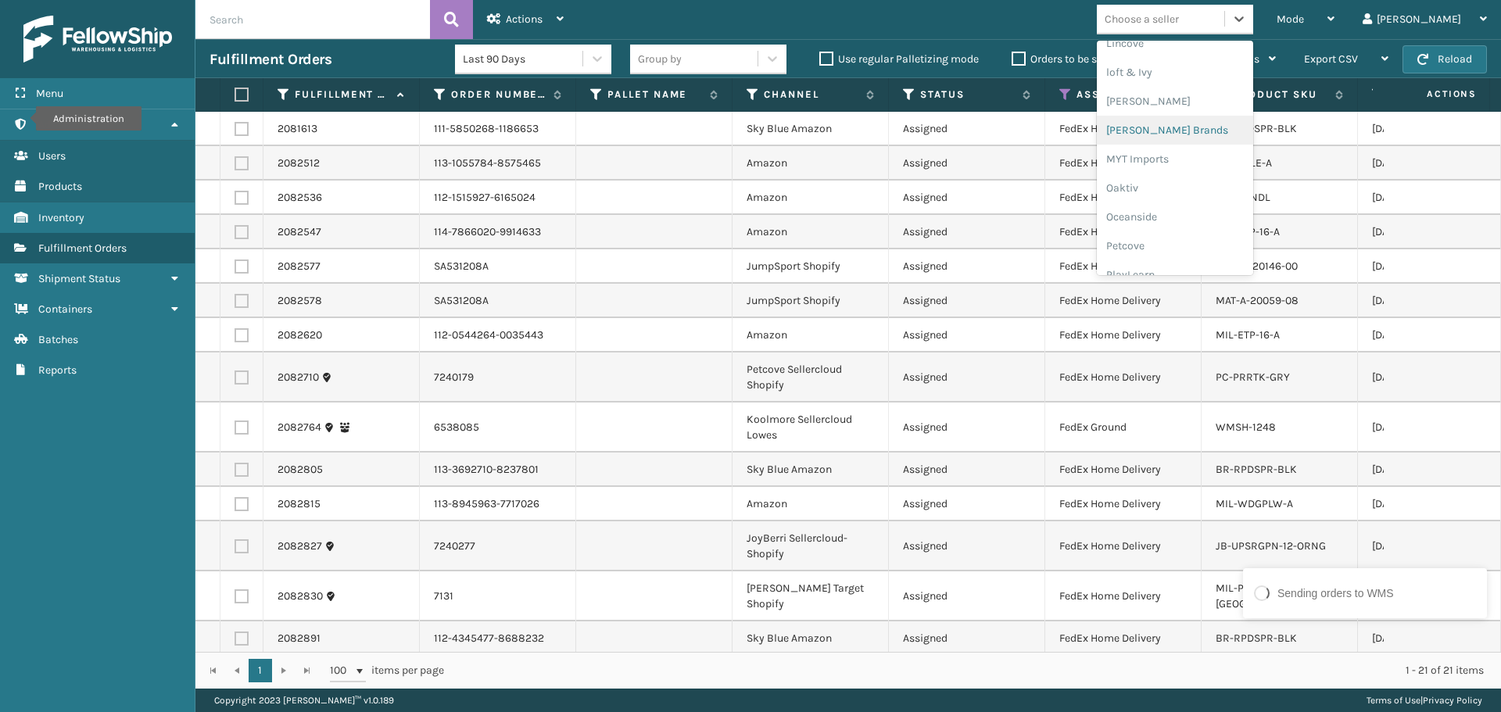
click at [1192, 139] on div "[PERSON_NAME] Brands" at bounding box center [1175, 130] width 156 height 29
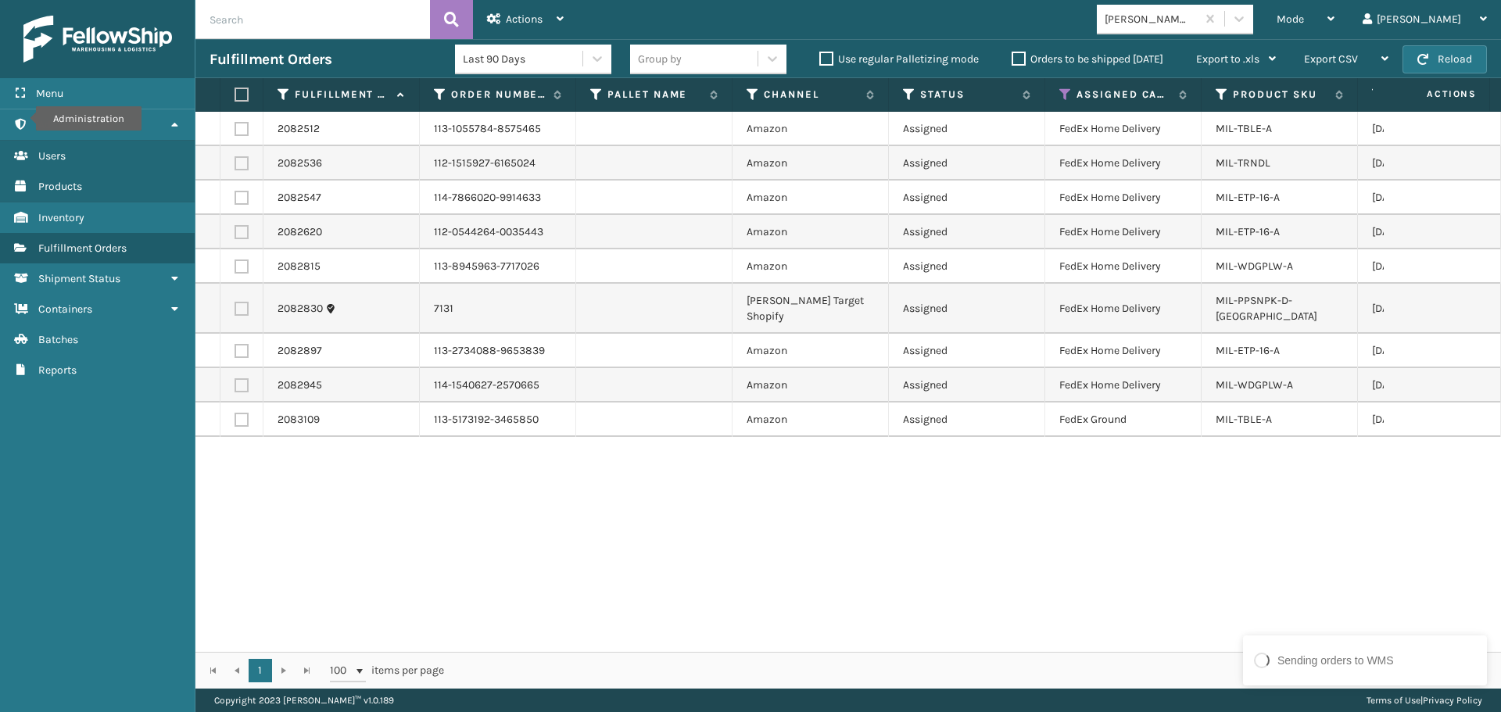
drag, startPoint x: 245, startPoint y: 92, endPoint x: 349, endPoint y: 73, distance: 105.6
click at [244, 92] on label at bounding box center [238, 95] width 9 height 14
click at [235, 92] on input "checkbox" at bounding box center [234, 95] width 1 height 10
checkbox input "true"
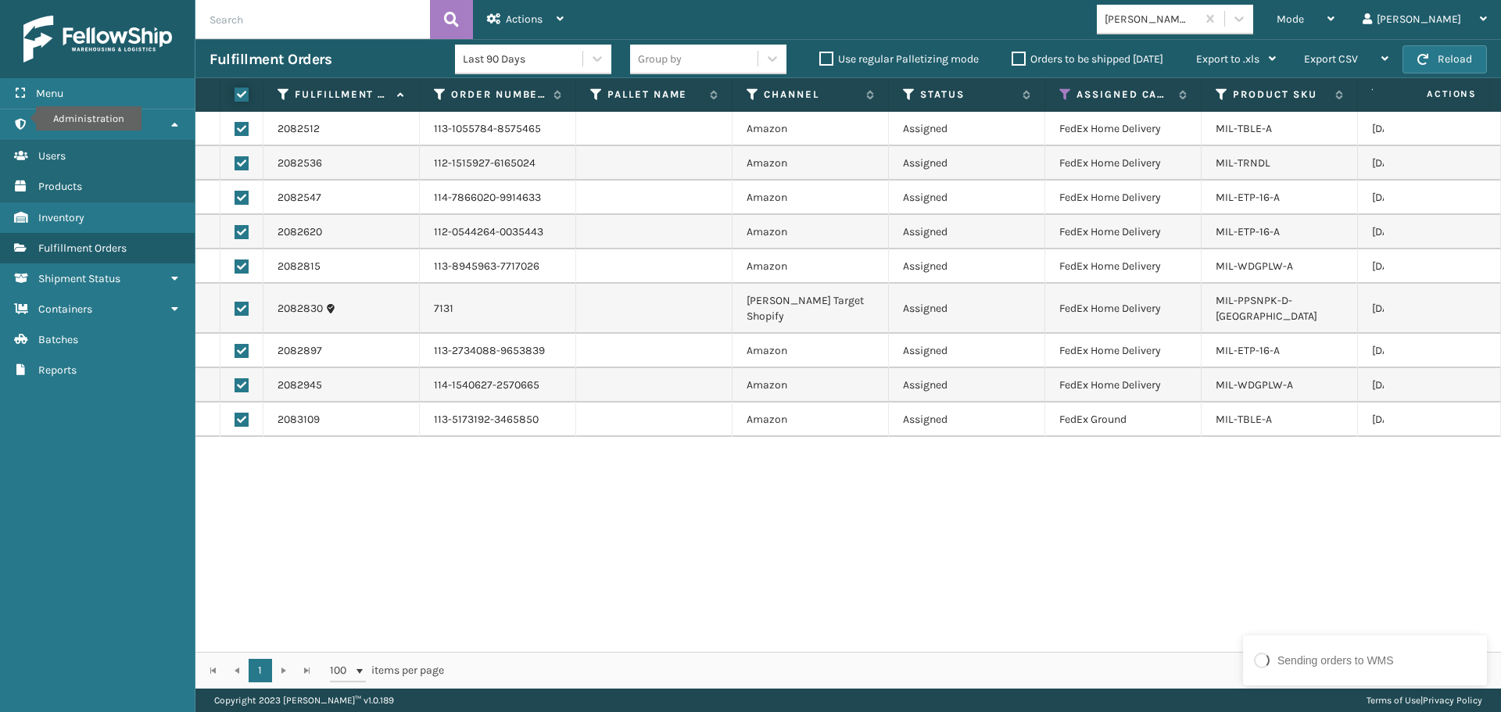
checkbox input "true"
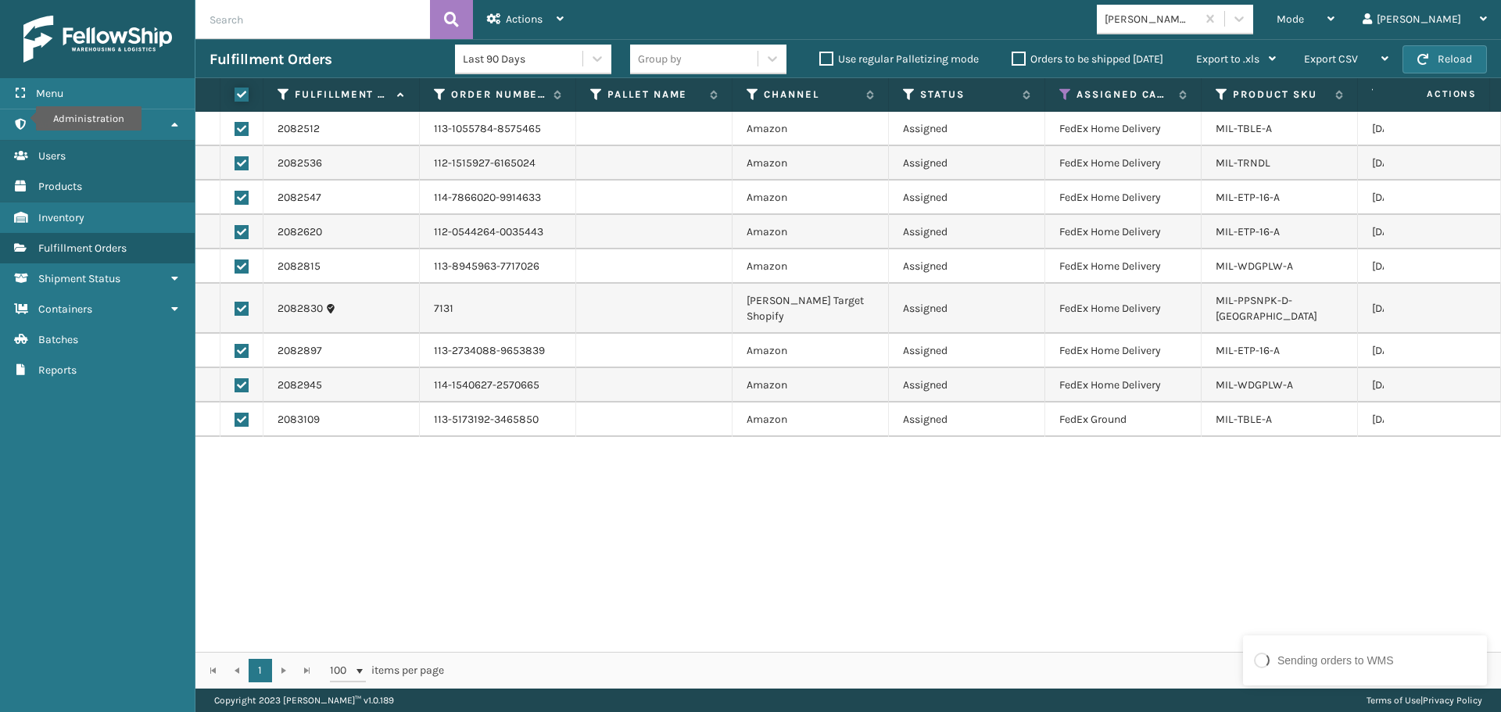
checkbox input "true"
click at [515, 23] on span "Actions" at bounding box center [524, 19] width 37 height 13
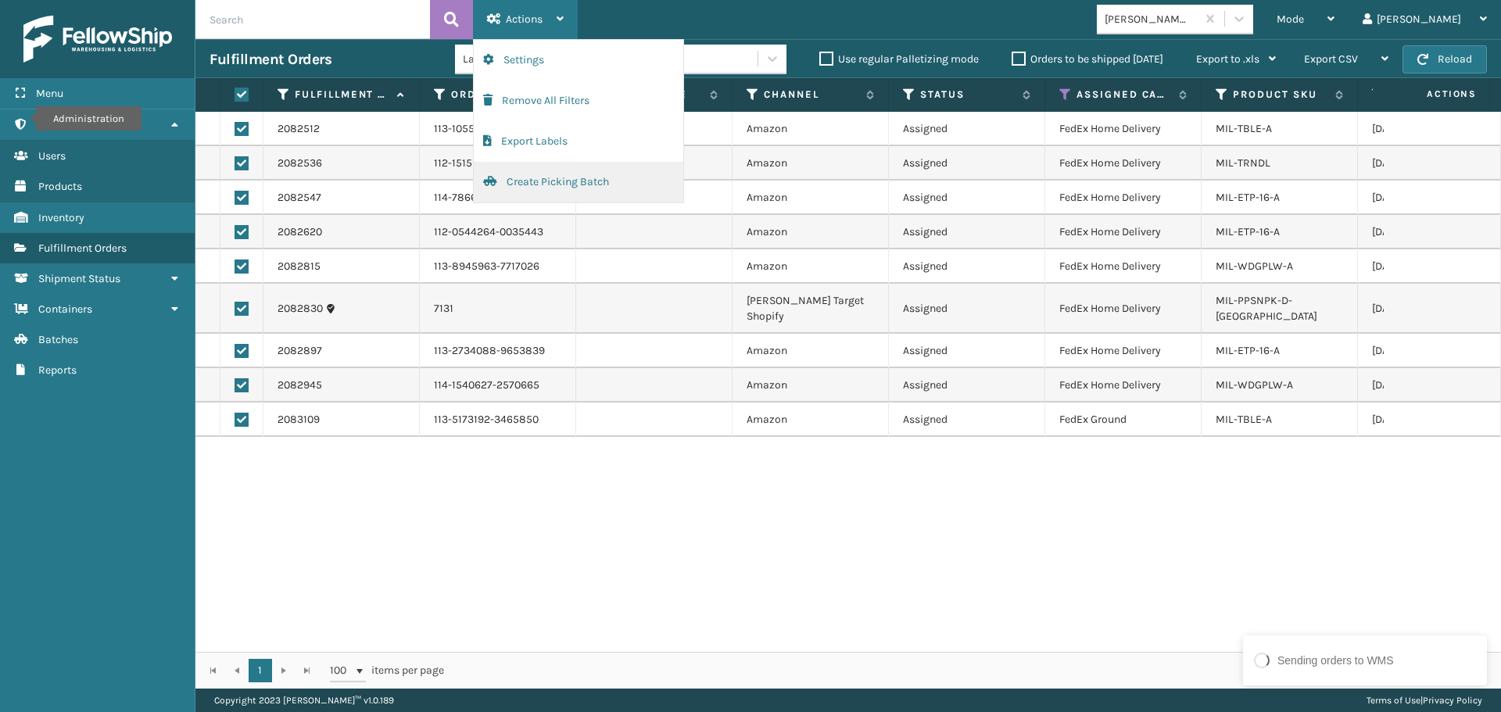
click at [574, 180] on button "Create Picking Batch" at bounding box center [578, 182] width 209 height 41
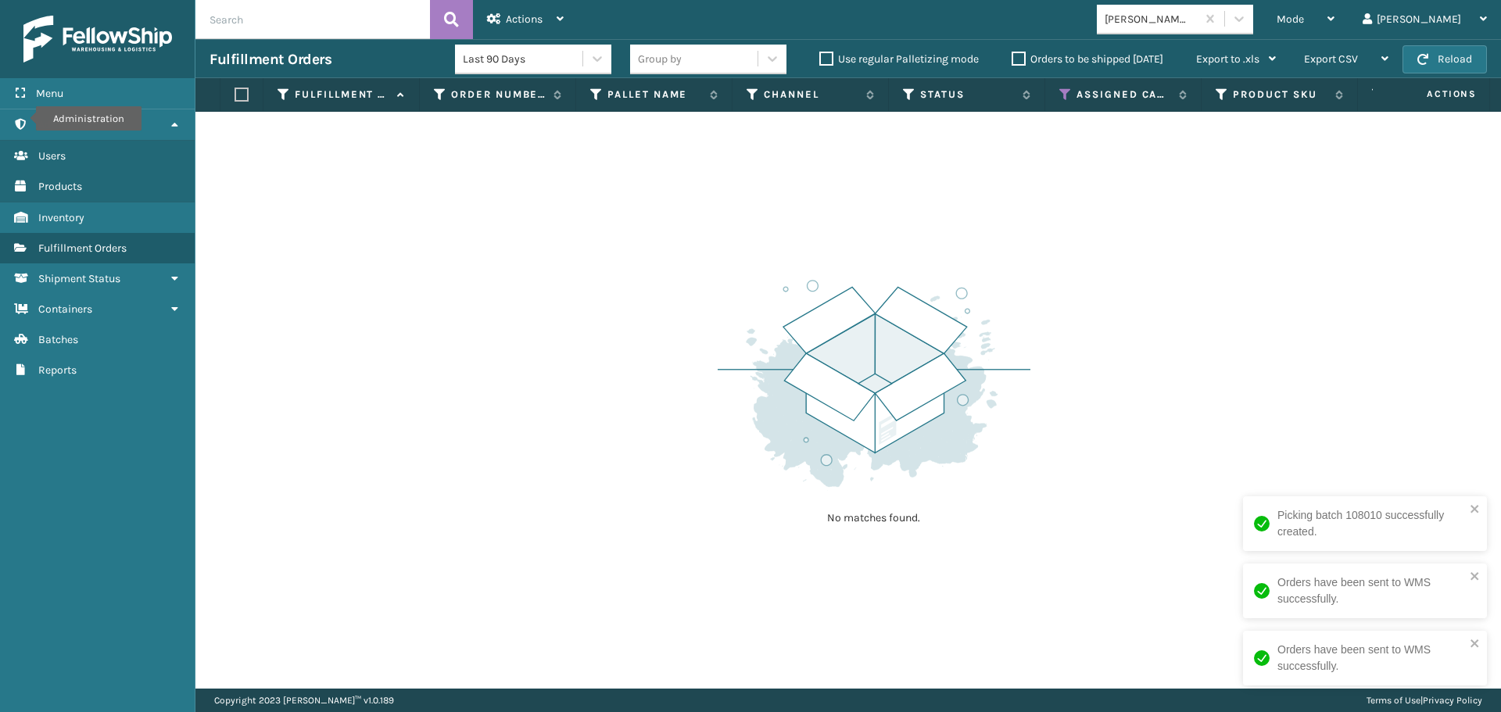
drag, startPoint x: 1051, startPoint y: 270, endPoint x: 1071, endPoint y: 234, distance: 40.9
click at [1054, 260] on div "No matches found." at bounding box center [847, 400] width 1305 height 577
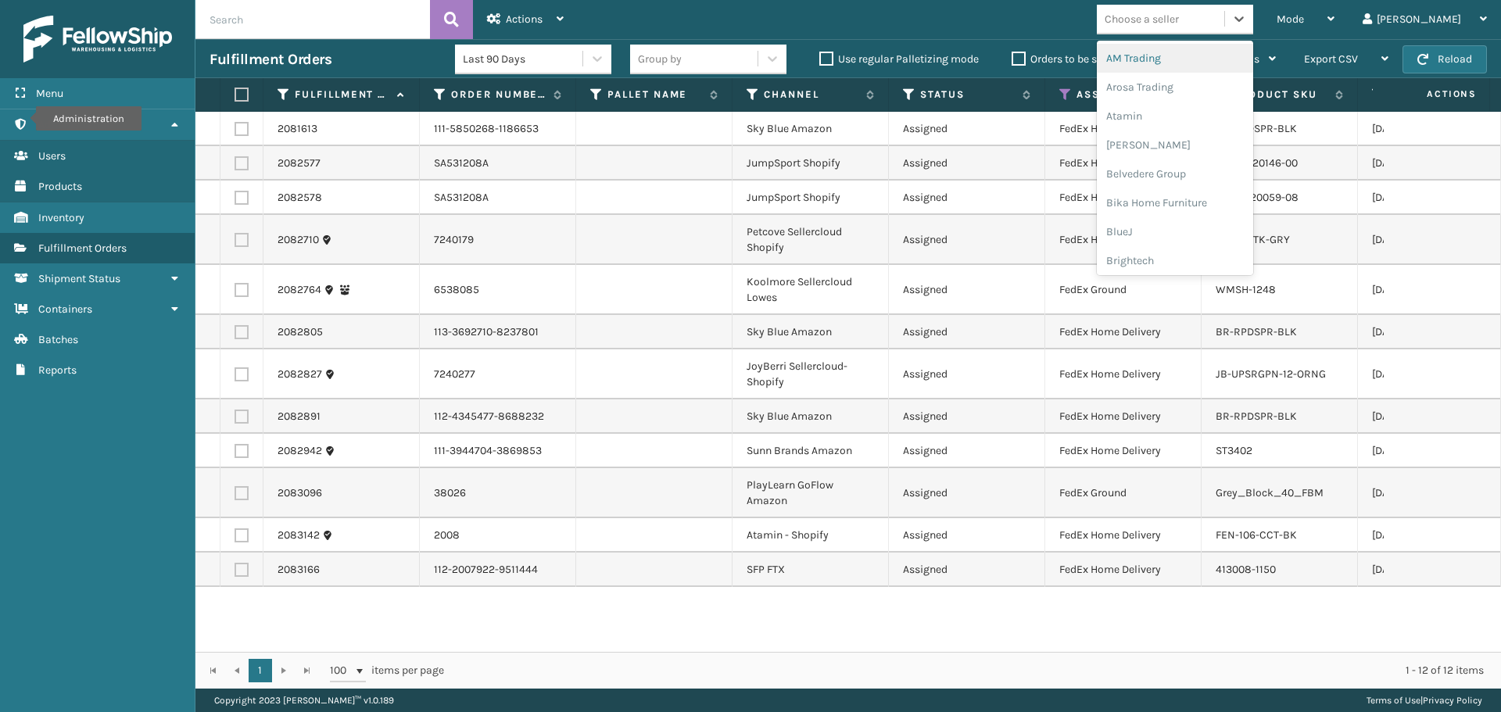
click at [1219, 28] on div "Choose a seller" at bounding box center [1160, 19] width 127 height 26
click at [1209, 127] on div "Atamin" at bounding box center [1175, 116] width 156 height 29
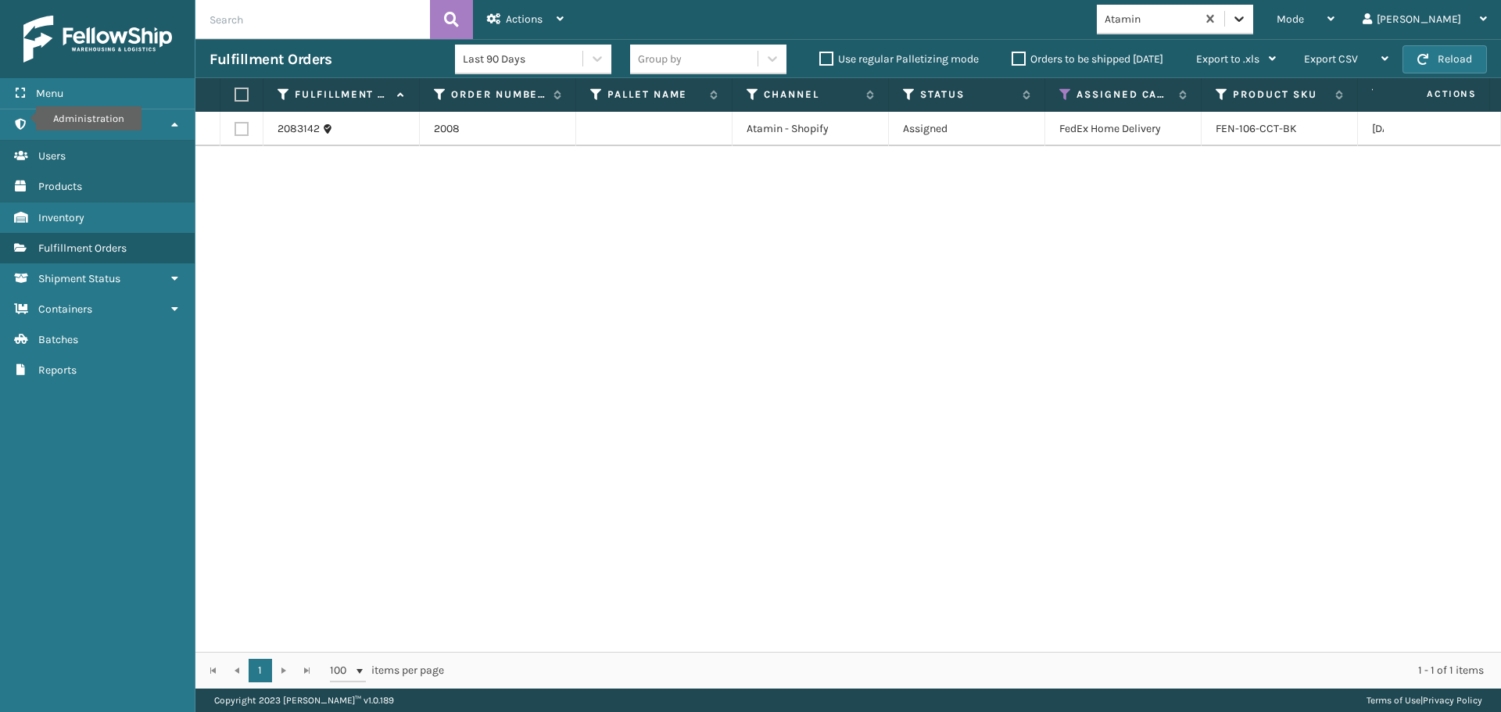
click at [1247, 17] on icon at bounding box center [1239, 19] width 16 height 16
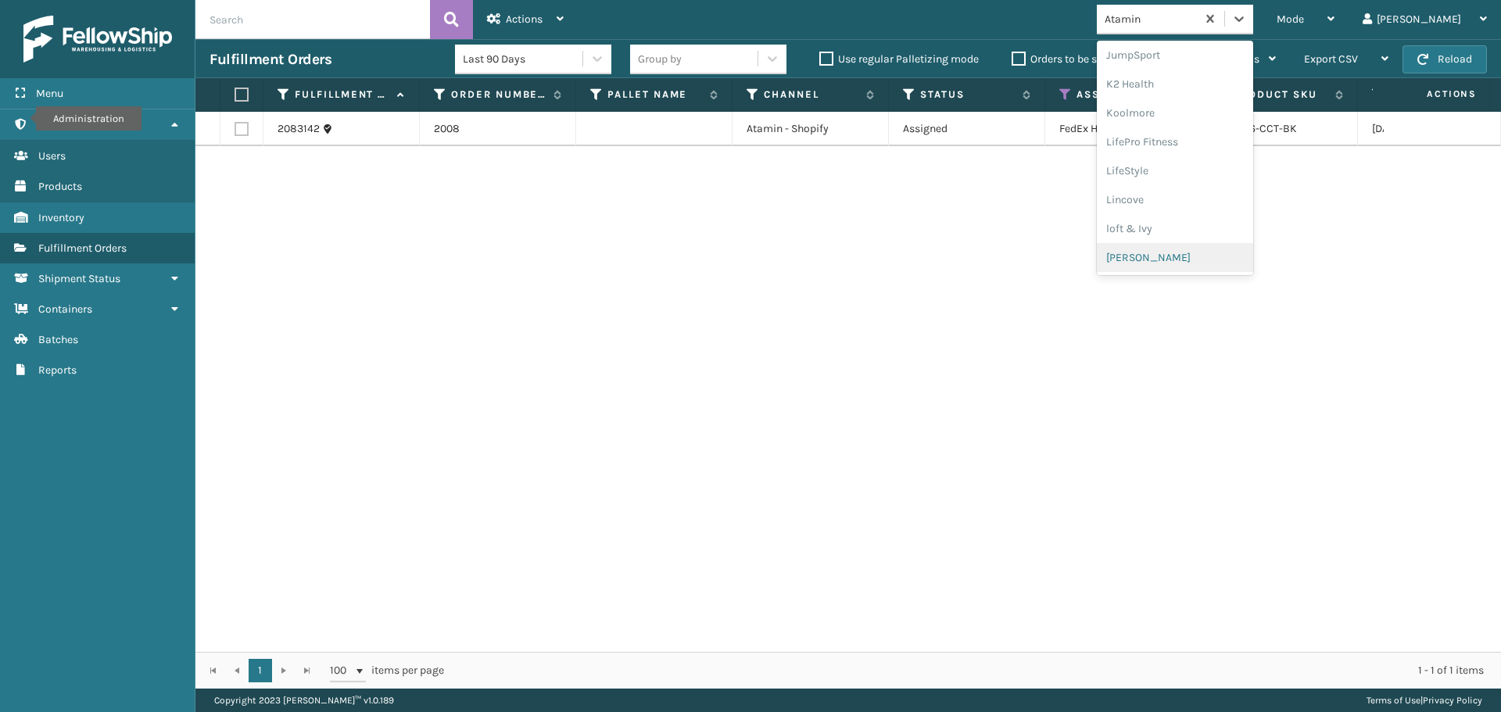
scroll to position [784, 0]
click at [1233, 249] on div "Sunn Brands" at bounding box center [1175, 257] width 156 height 29
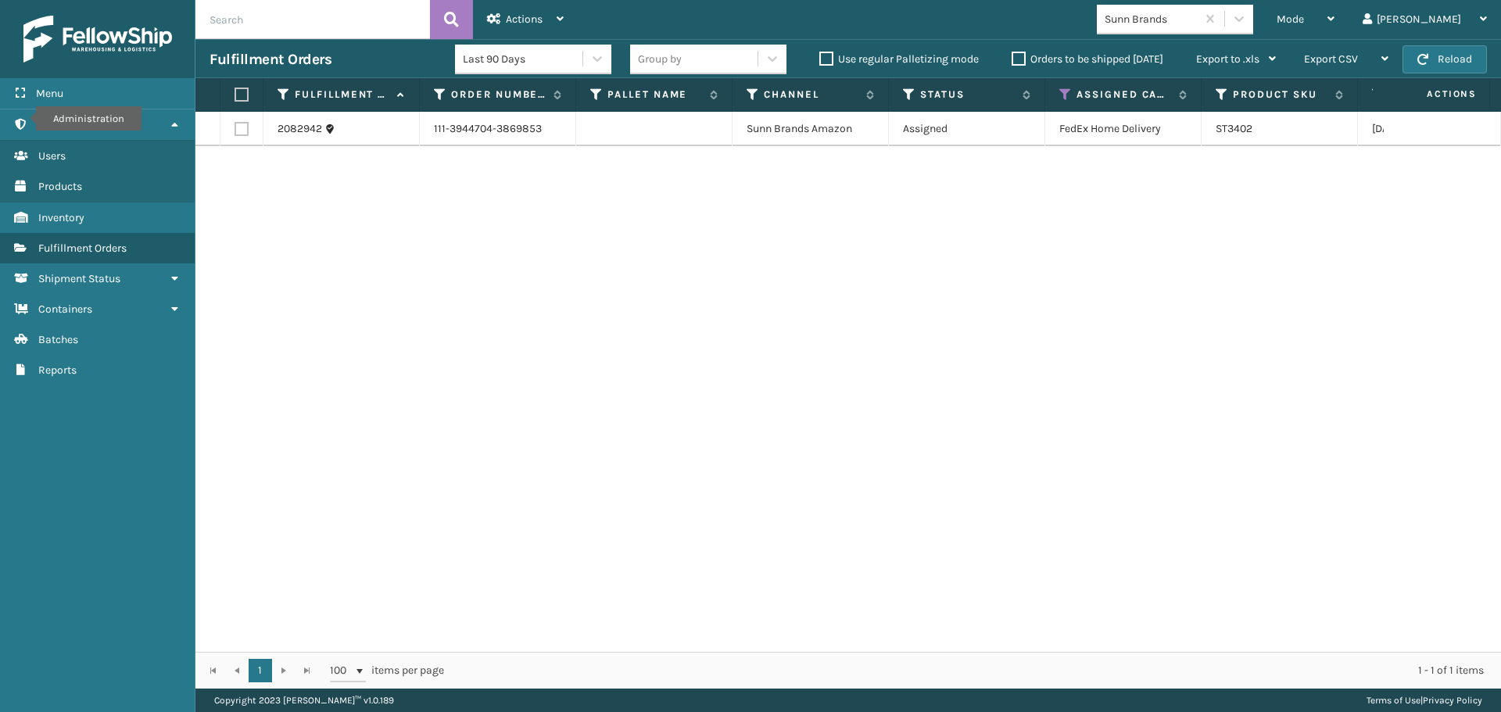
click at [242, 91] on label at bounding box center [238, 95] width 9 height 14
click at [235, 91] on input "checkbox" at bounding box center [234, 95] width 1 height 10
checkbox input "true"
click at [521, 23] on span "Actions" at bounding box center [524, 19] width 37 height 13
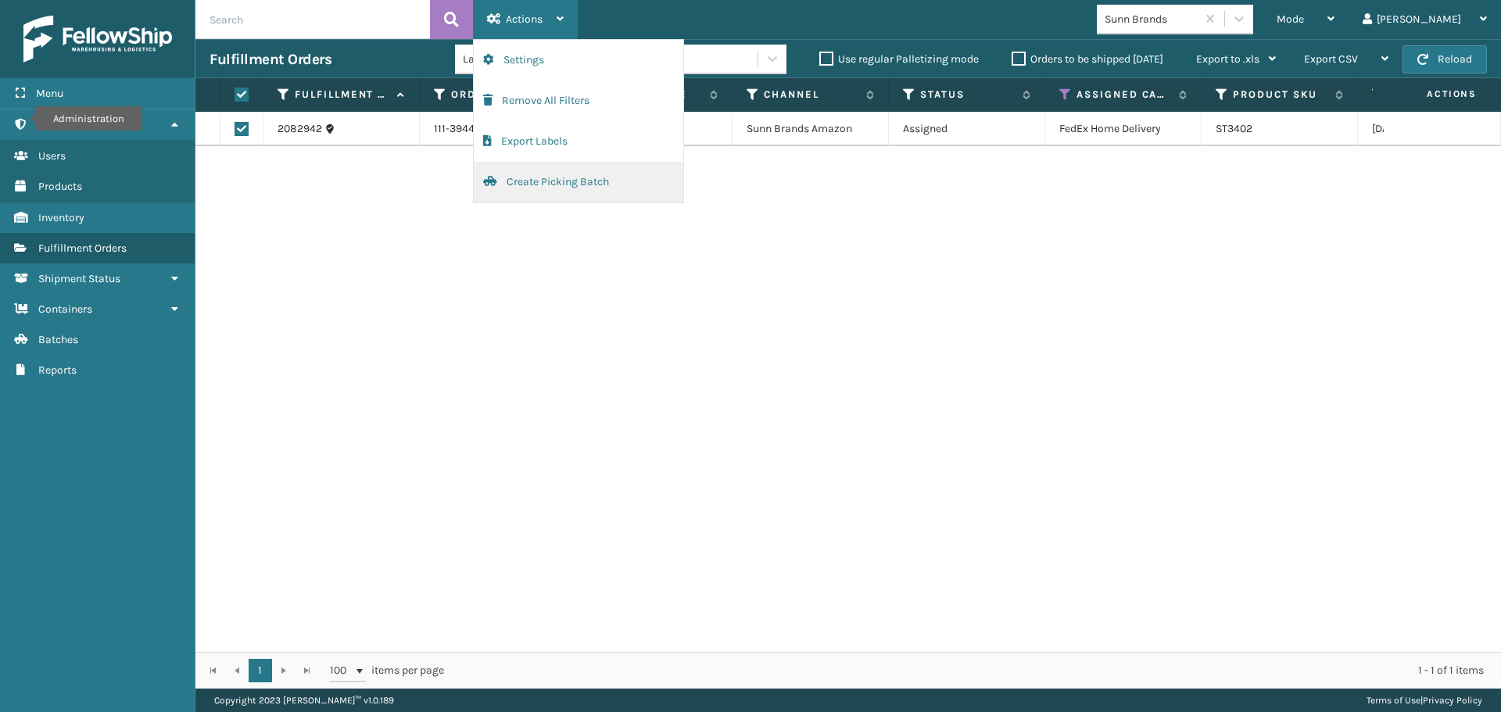
click at [586, 188] on button "Create Picking Batch" at bounding box center [578, 182] width 209 height 41
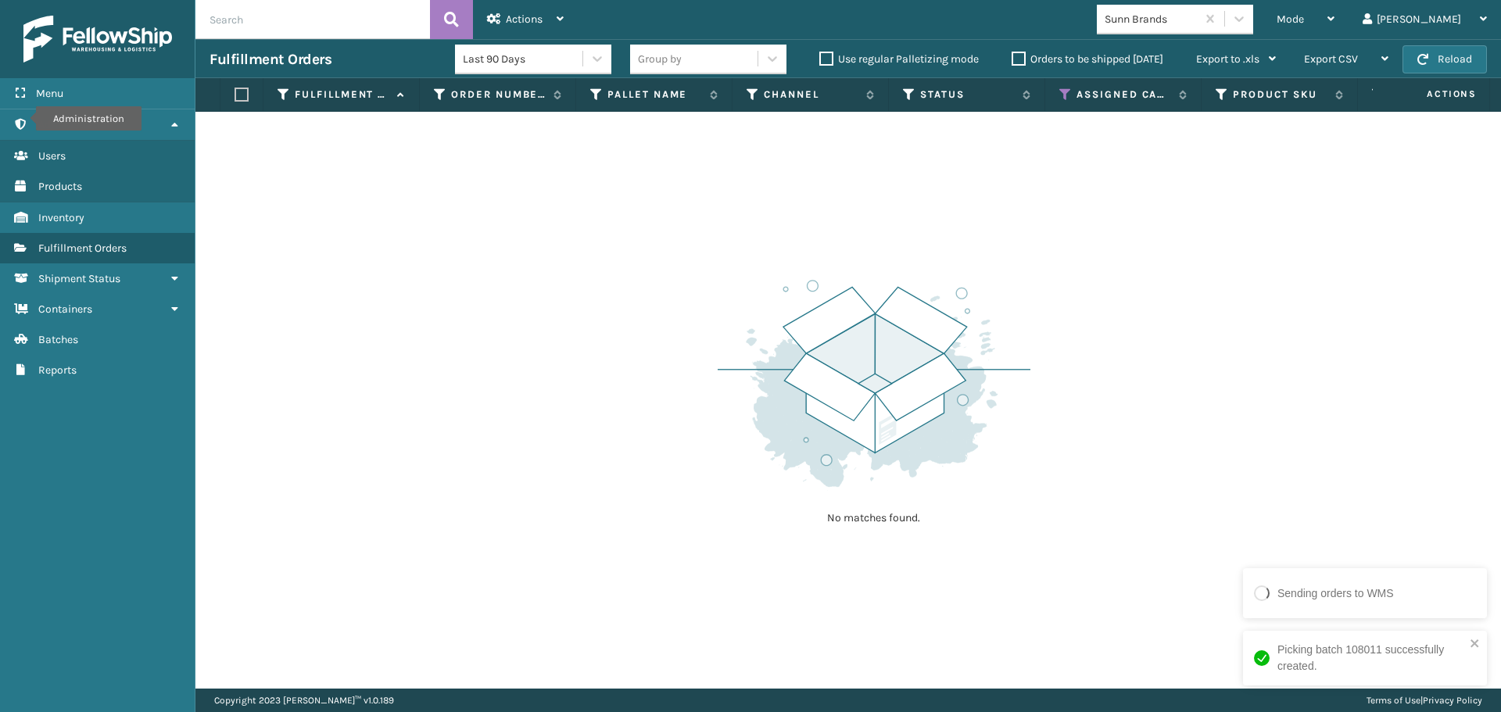
click at [1195, 23] on div "Sunn Brands" at bounding box center [1150, 19] width 93 height 16
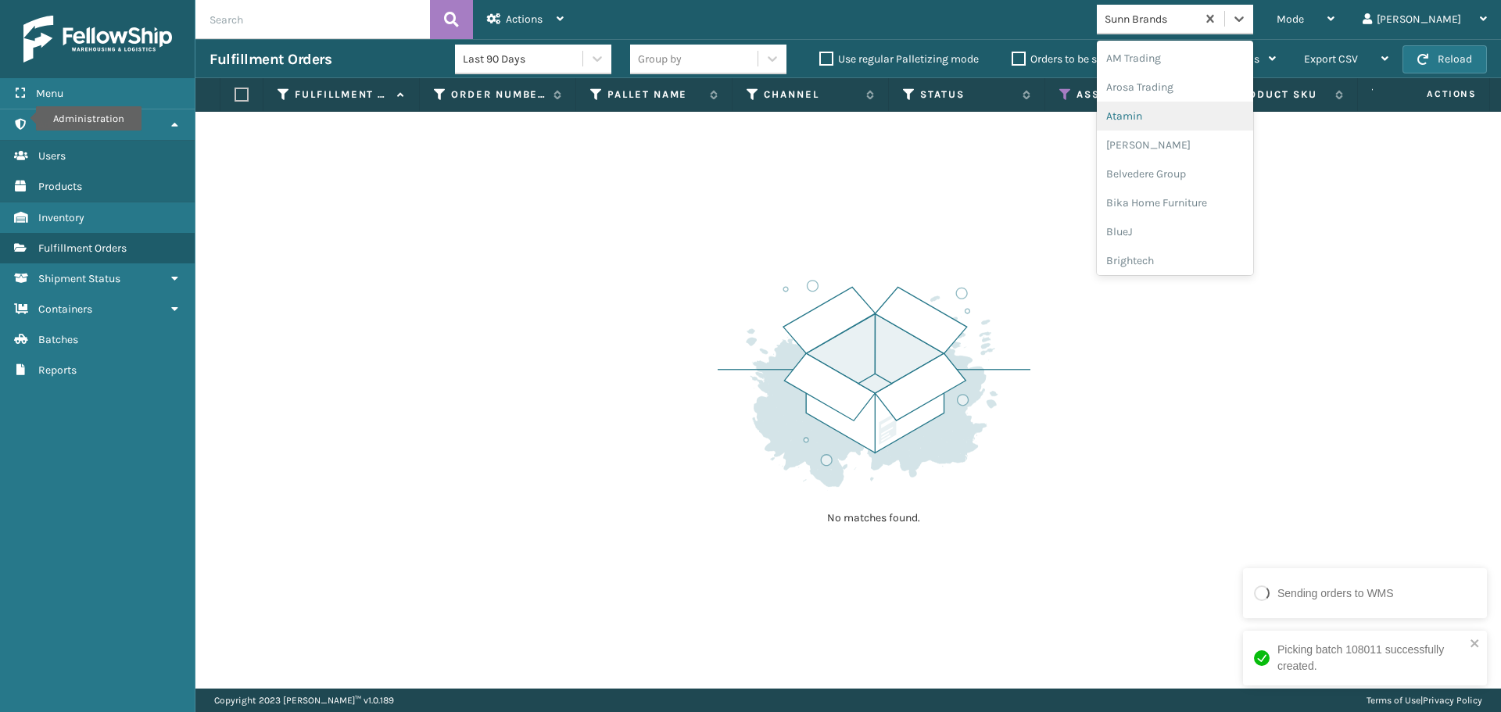
click at [1166, 113] on div "Atamin" at bounding box center [1175, 116] width 156 height 29
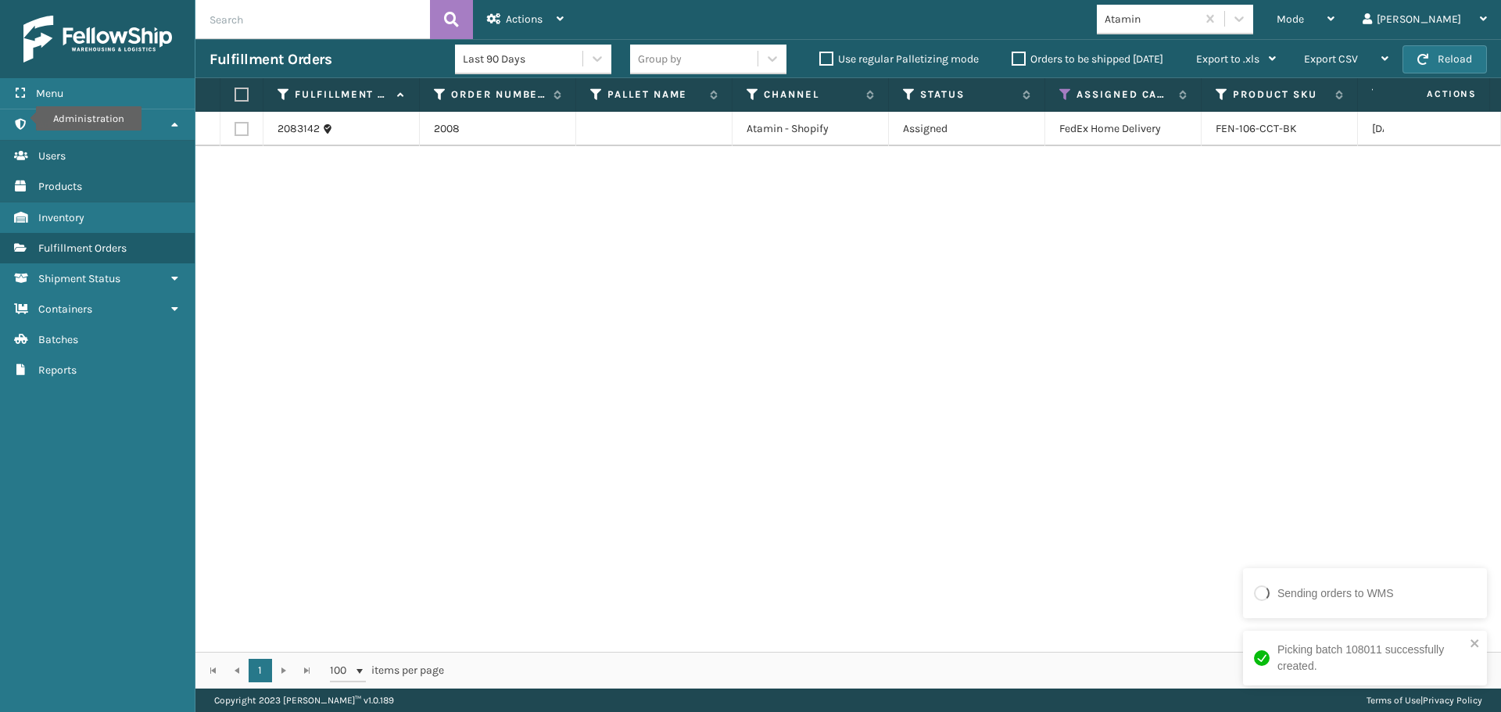
click at [236, 91] on label at bounding box center [238, 95] width 9 height 14
click at [235, 91] on input "checkbox" at bounding box center [234, 95] width 1 height 10
checkbox input "true"
click at [244, 91] on label at bounding box center [238, 95] width 9 height 14
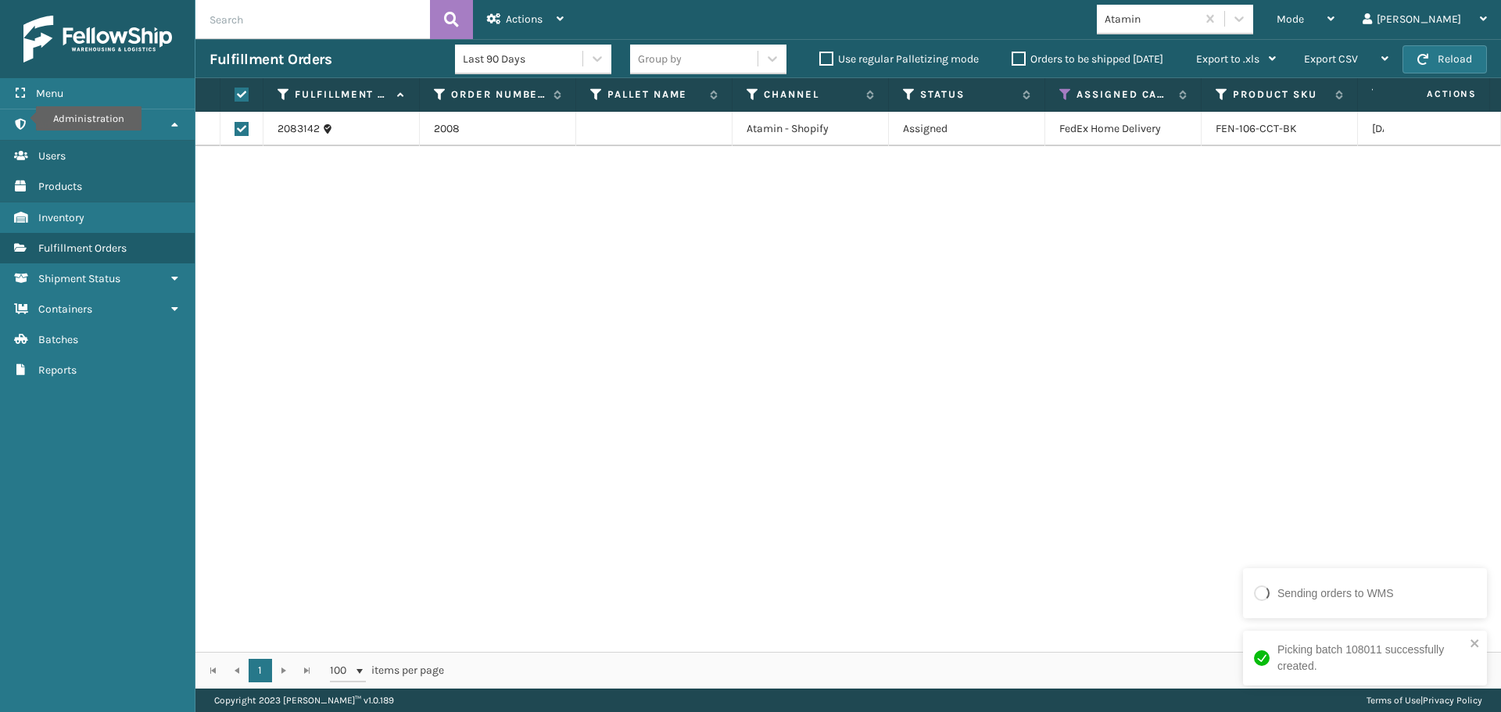
click at [235, 91] on input "checkbox" at bounding box center [234, 95] width 1 height 10
checkbox input "false"
click at [250, 96] on th at bounding box center [241, 95] width 43 height 34
click at [244, 95] on label at bounding box center [238, 95] width 9 height 14
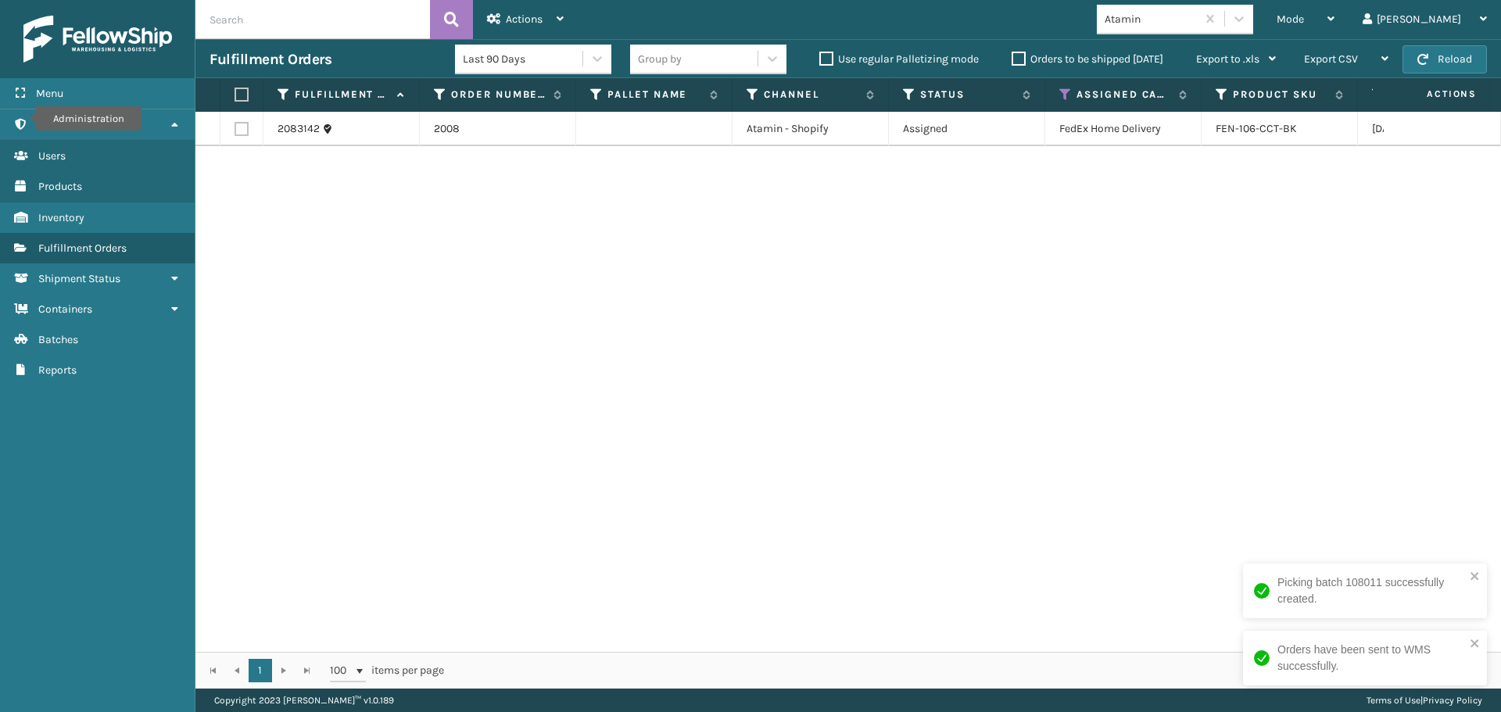
click at [235, 95] on input "checkbox" at bounding box center [234, 95] width 1 height 10
checkbox input "true"
drag, startPoint x: 524, startPoint y: 17, endPoint x: 535, endPoint y: 74, distance: 58.1
click at [524, 17] on span "Actions" at bounding box center [524, 19] width 37 height 13
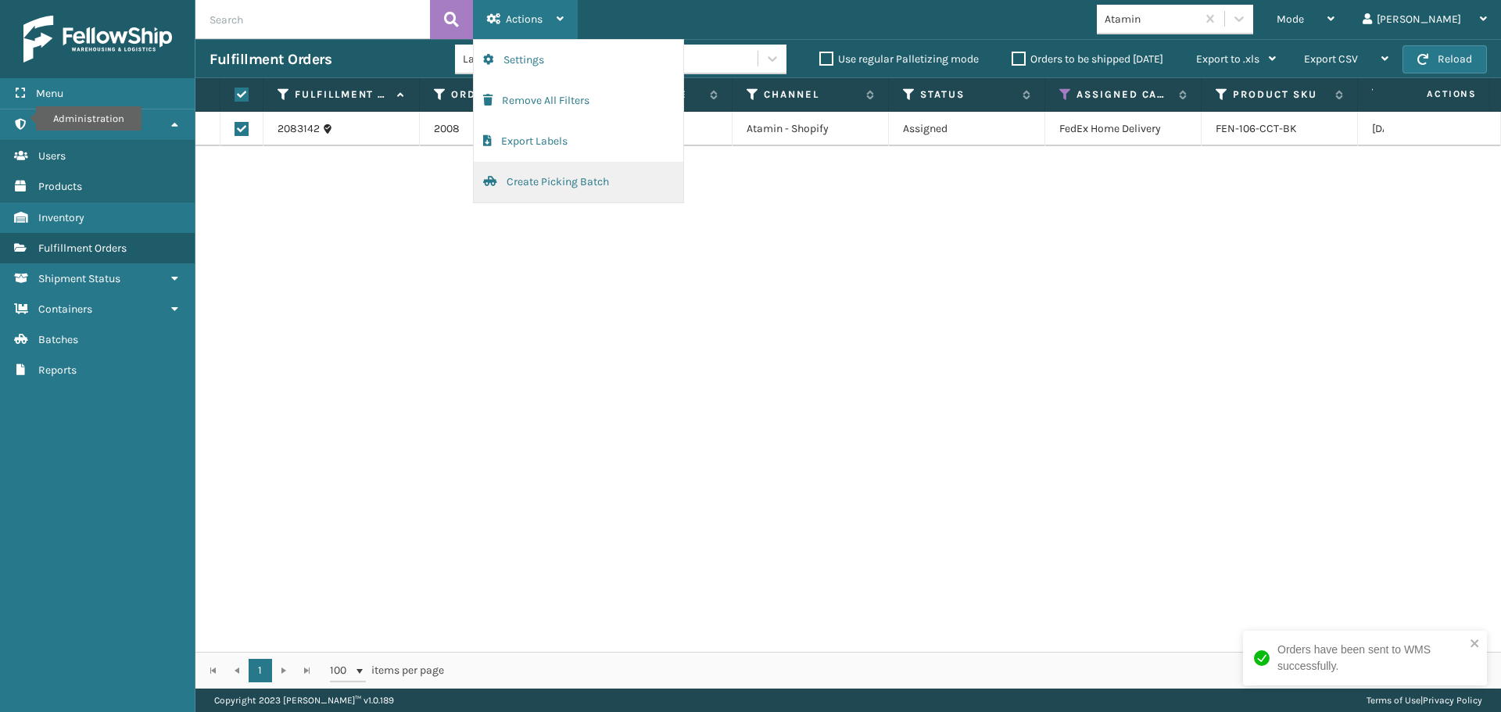
click at [555, 188] on button "Create Picking Batch" at bounding box center [578, 182] width 209 height 41
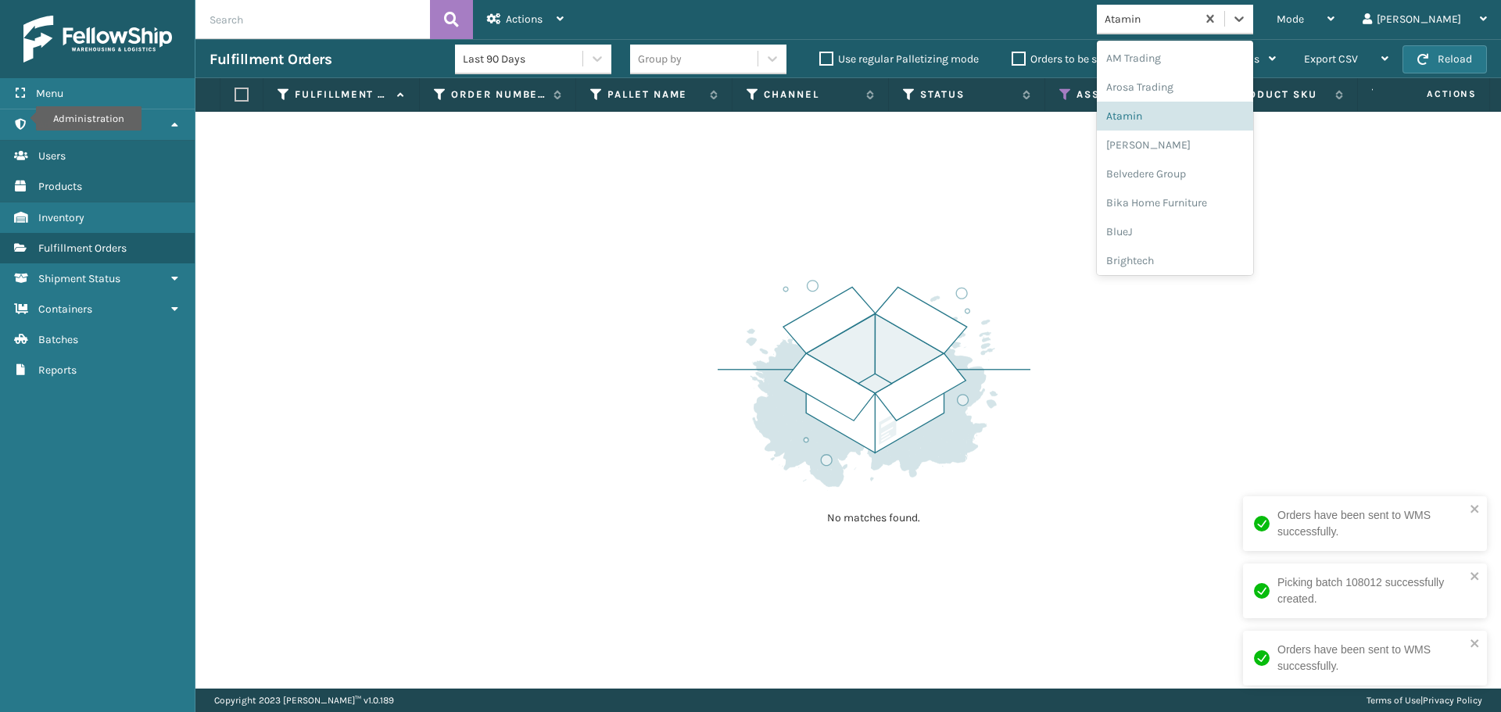
click at [1197, 19] on div "Atamin" at bounding box center [1150, 19] width 93 height 16
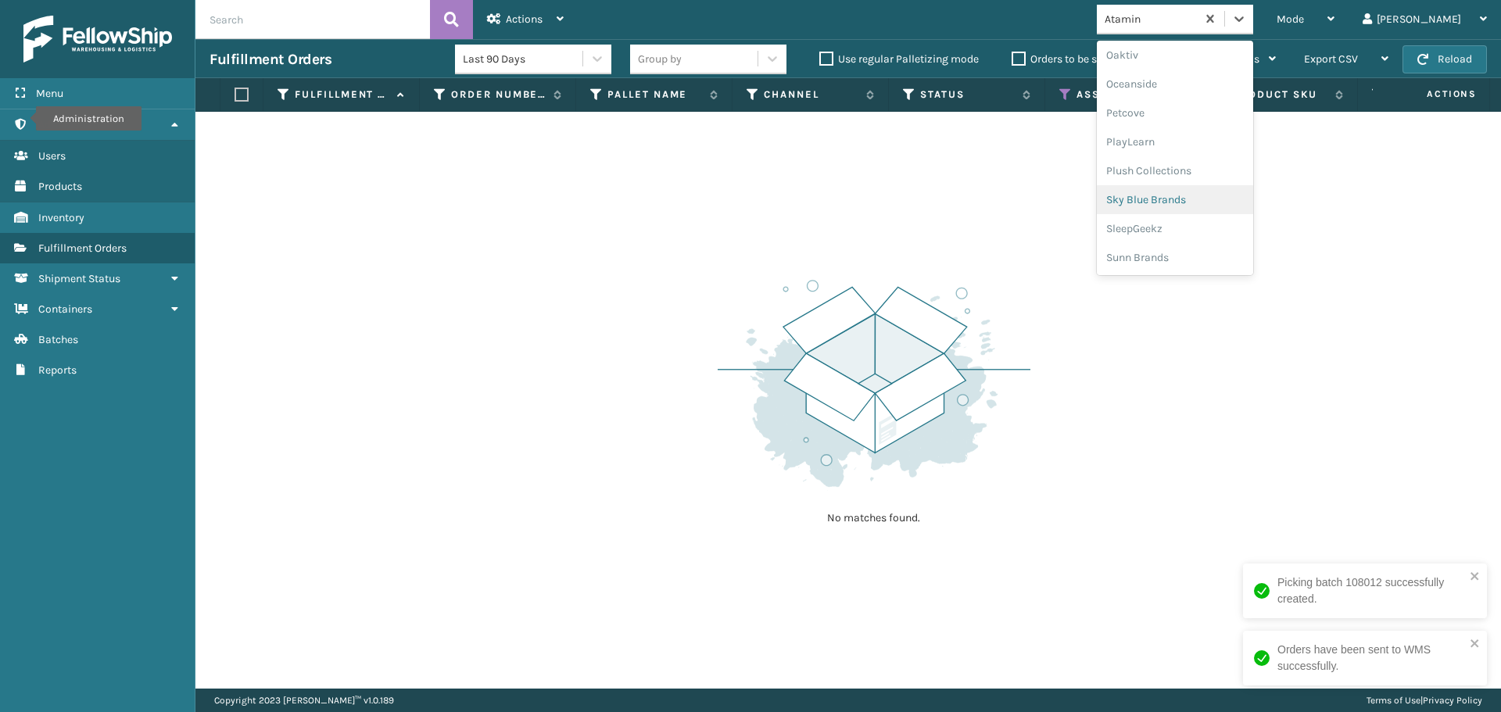
click at [1209, 201] on div "Sky Blue Brands" at bounding box center [1175, 199] width 156 height 29
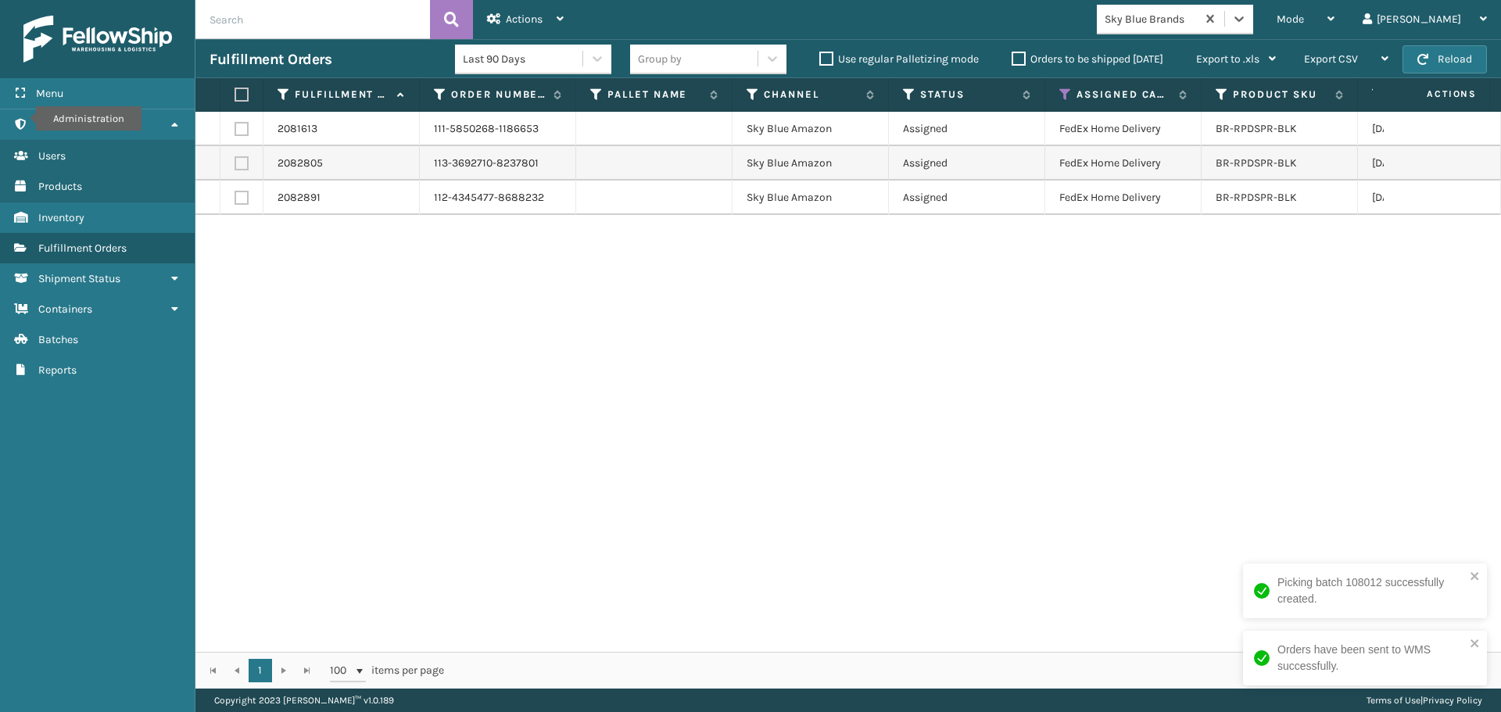
click at [238, 95] on label at bounding box center [238, 95] width 9 height 14
click at [235, 95] on input "checkbox" at bounding box center [234, 95] width 1 height 10
checkbox input "true"
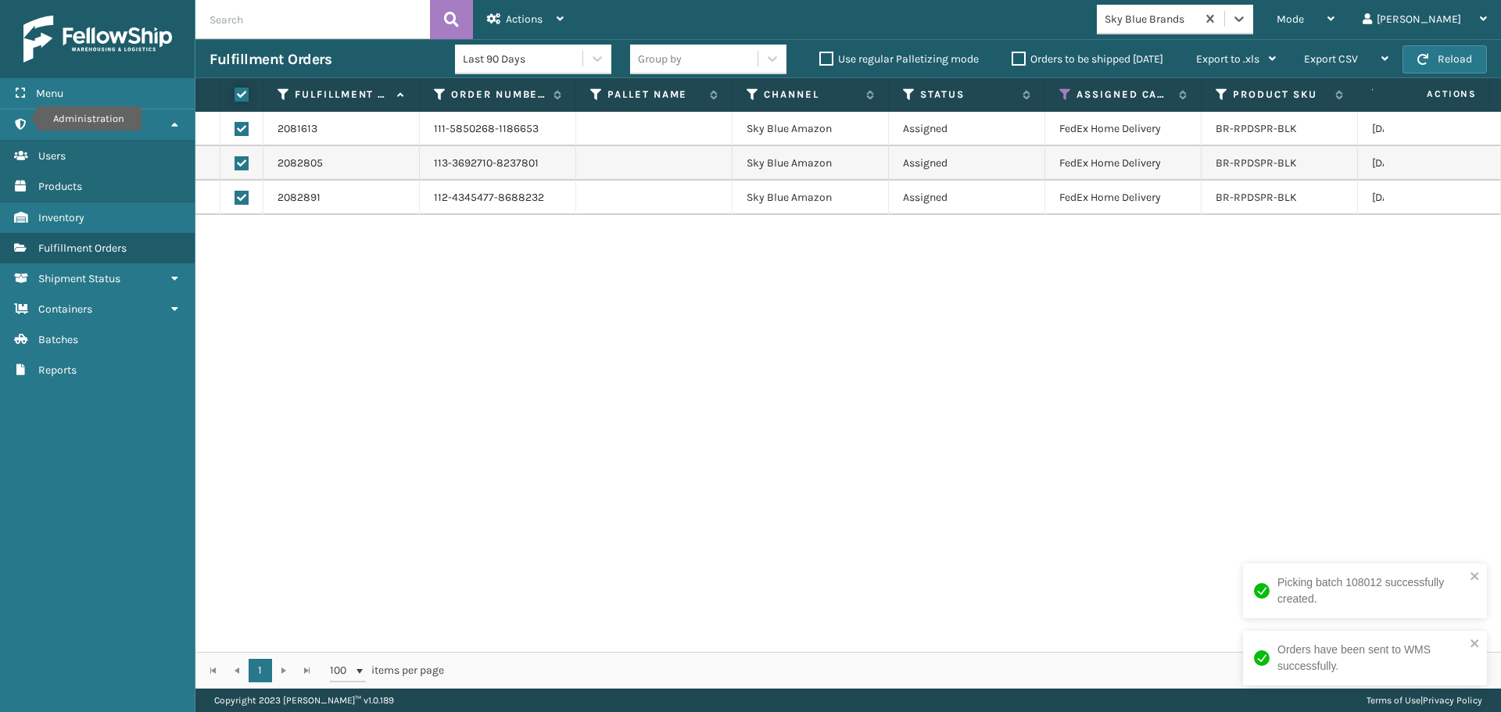
checkbox input "true"
click at [485, 19] on div "Actions Settings Remove All Filters Export Labels Create Picking Batch" at bounding box center [525, 19] width 105 height 39
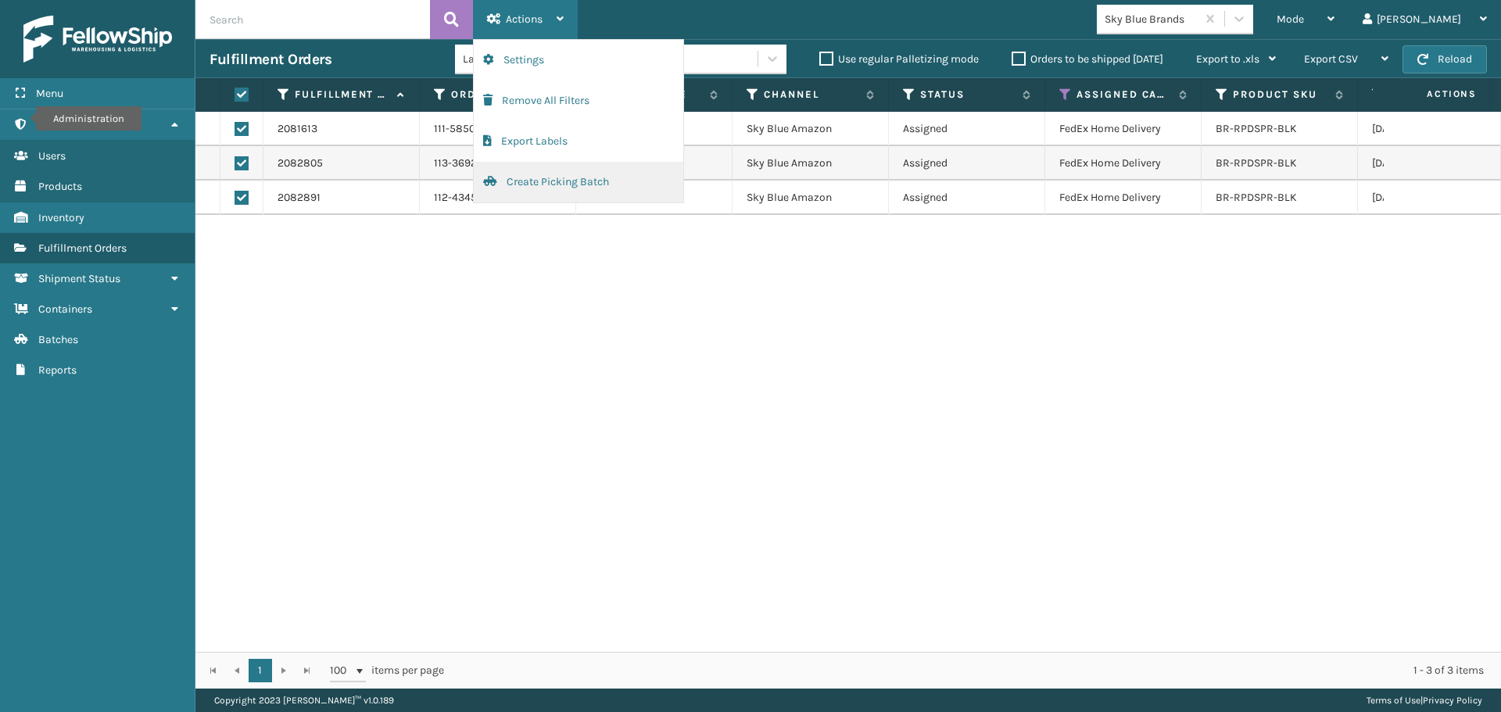
click at [579, 188] on button "Create Picking Batch" at bounding box center [578, 182] width 209 height 41
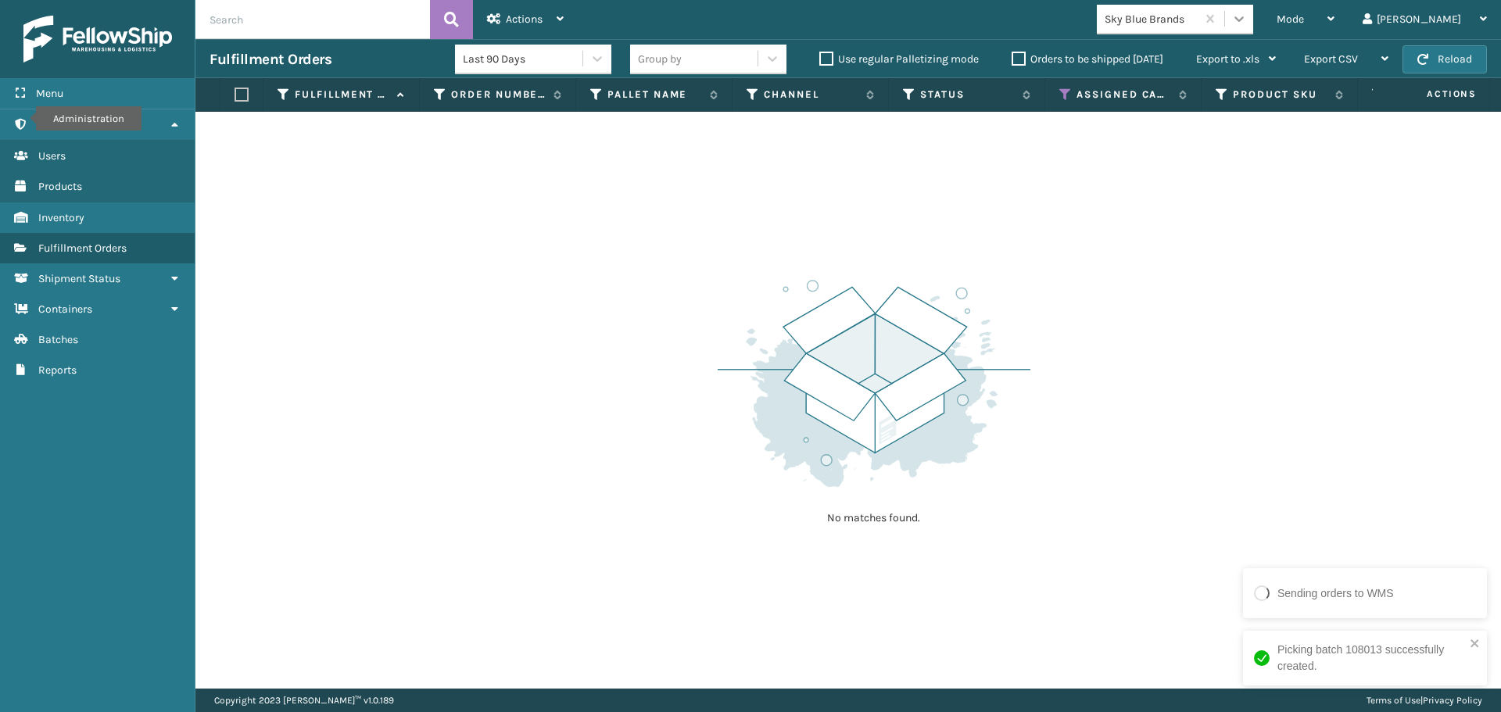
click at [1247, 17] on icon at bounding box center [1239, 19] width 16 height 16
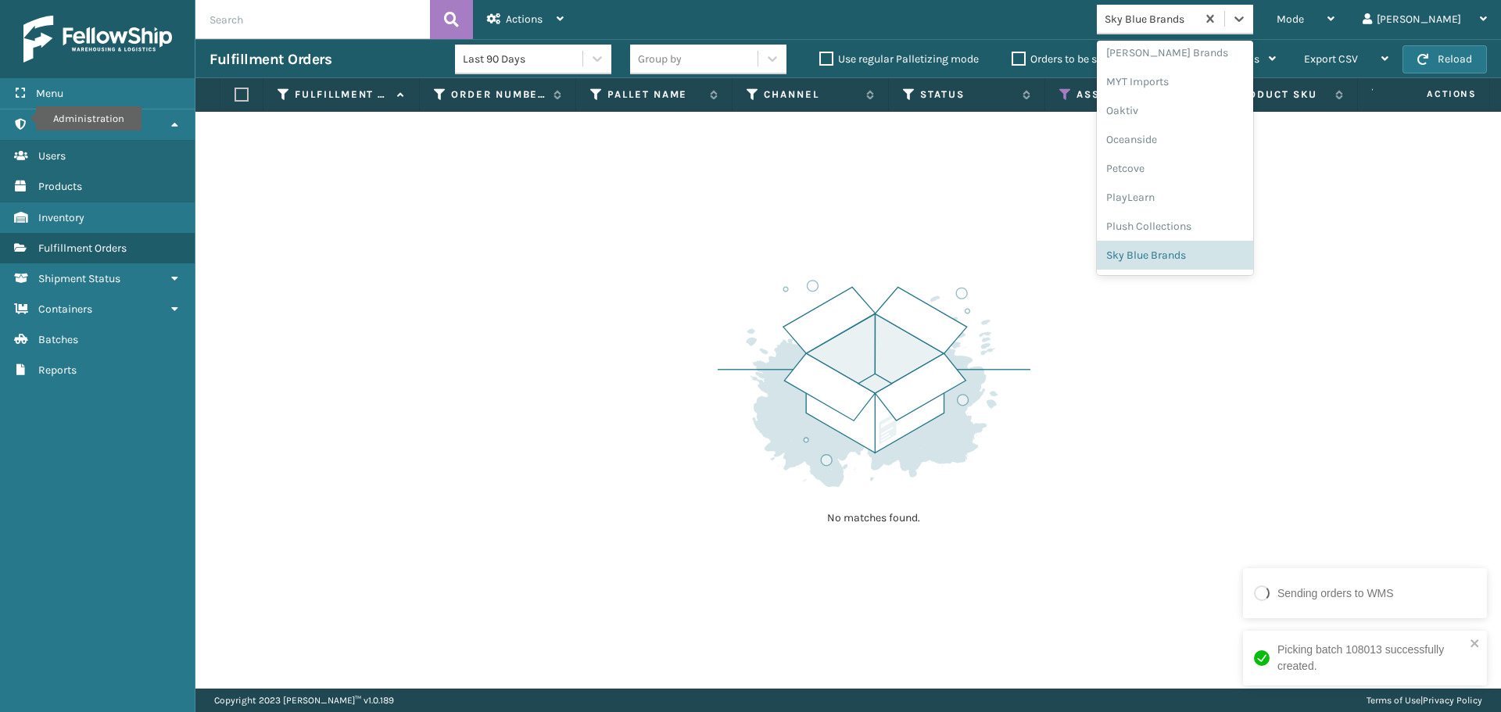
scroll to position [729, 0]
click at [1212, 194] on div "PlayLearn" at bounding box center [1175, 196] width 156 height 29
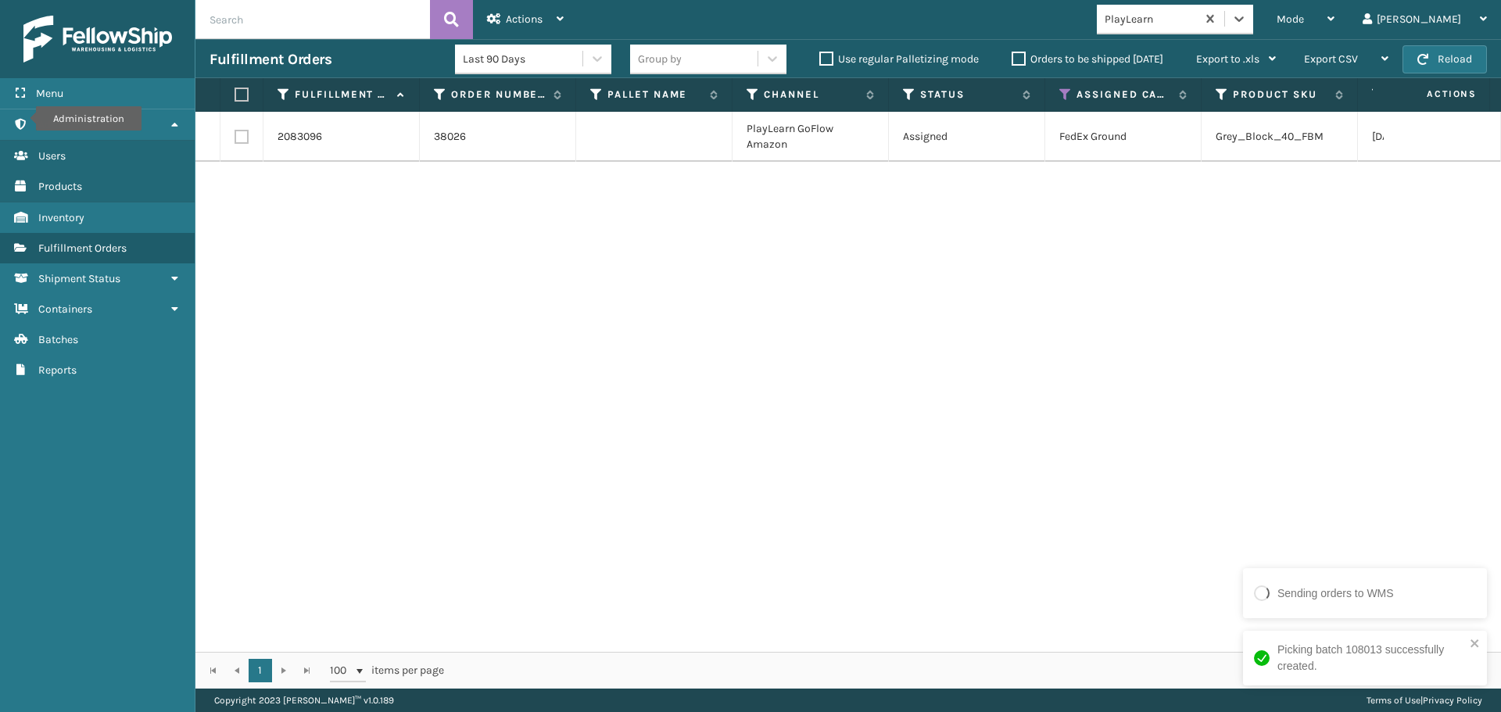
click at [244, 91] on label at bounding box center [238, 95] width 9 height 14
click at [235, 91] on input "checkbox" at bounding box center [234, 95] width 1 height 10
checkbox input "true"
click at [555, 9] on div "Actions" at bounding box center [525, 19] width 77 height 39
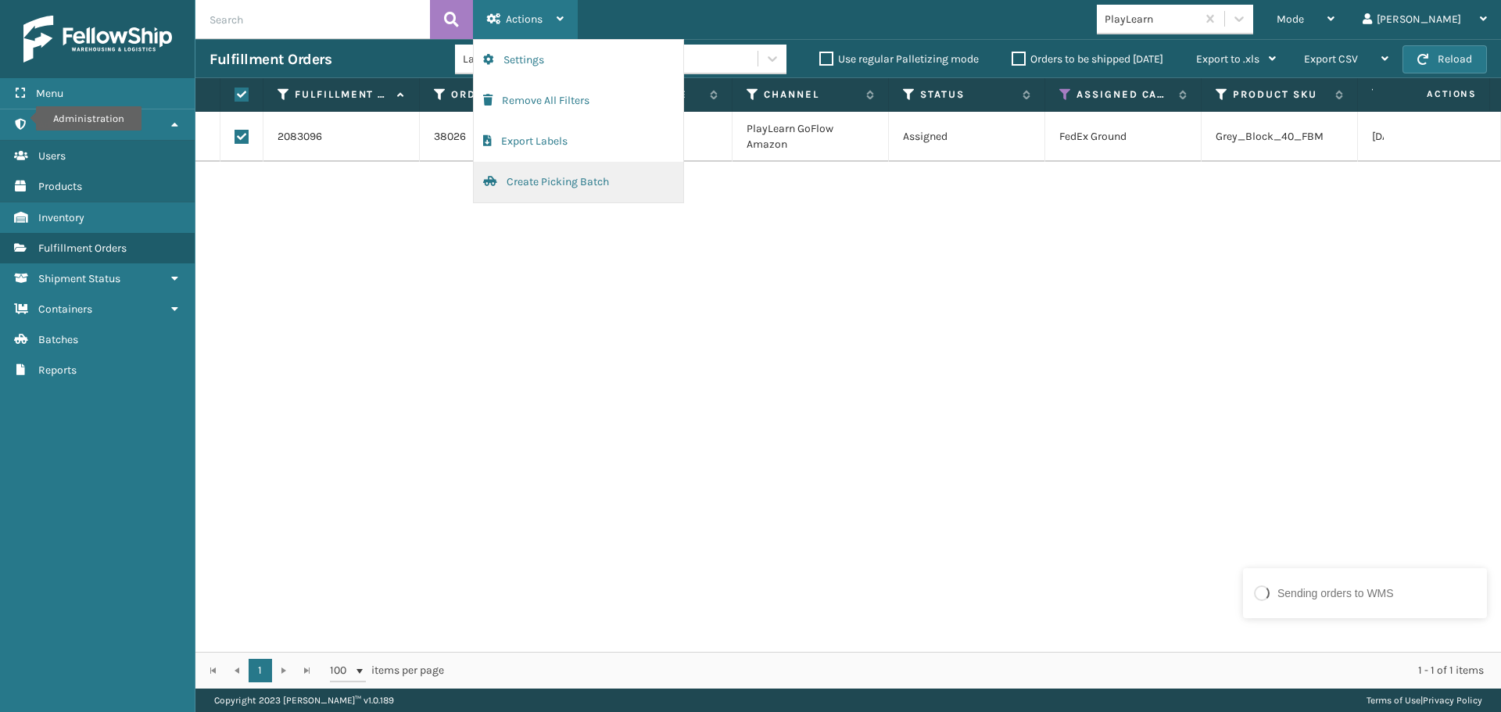
click at [576, 195] on button "Create Picking Batch" at bounding box center [578, 182] width 209 height 41
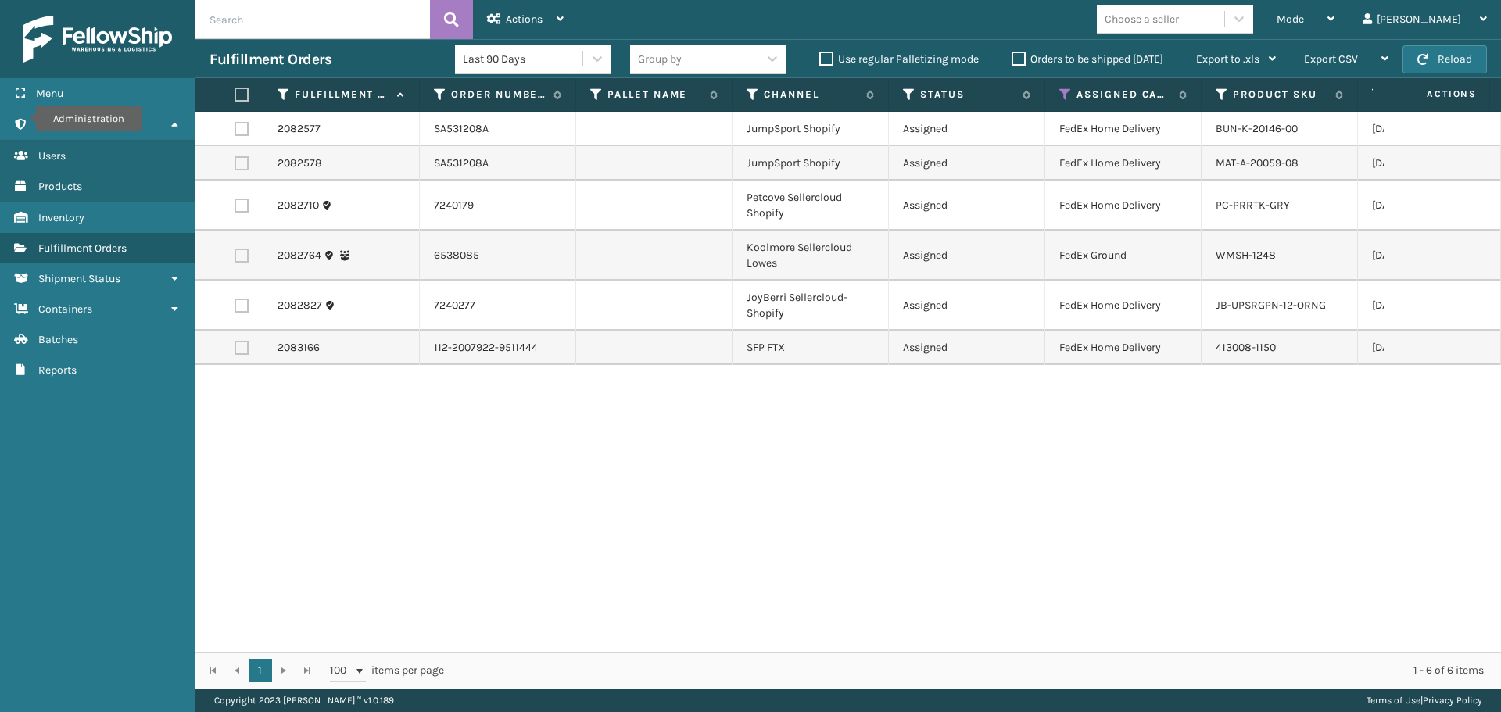
click at [241, 256] on label at bounding box center [241, 256] width 14 height 14
click at [235, 256] on input "checkbox" at bounding box center [234, 254] width 1 height 10
checkbox input "true"
click at [527, 16] on span "Actions" at bounding box center [524, 19] width 37 height 13
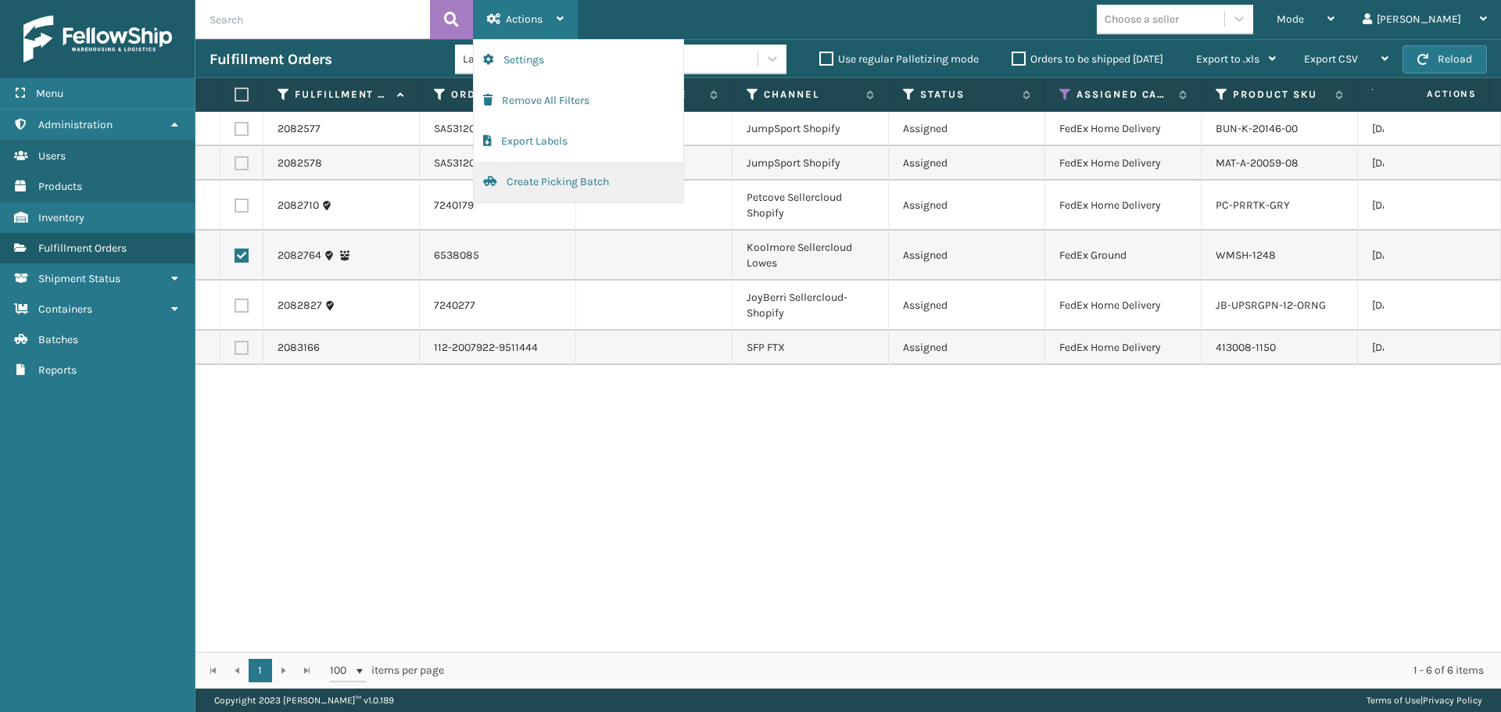
click at [570, 177] on button "Create Picking Batch" at bounding box center [578, 182] width 209 height 41
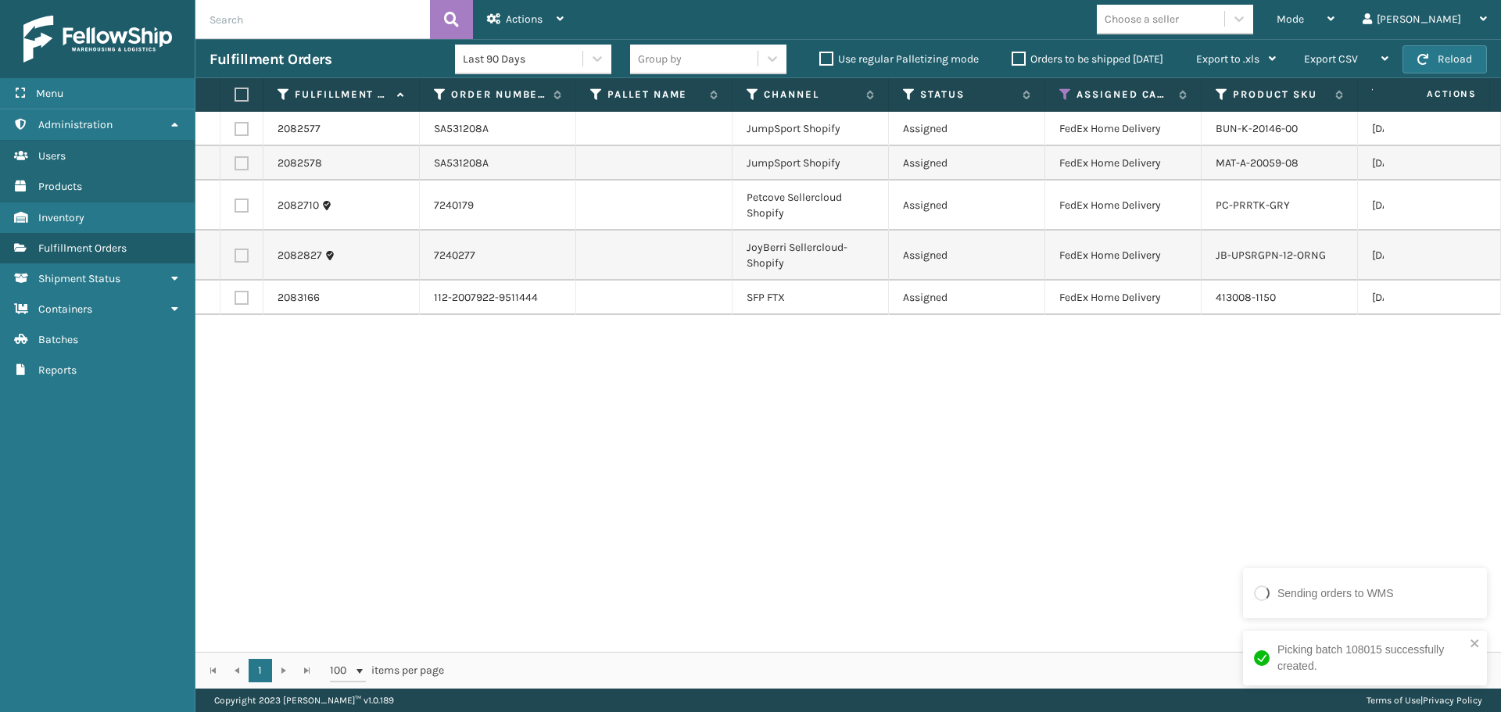
click at [242, 131] on label at bounding box center [241, 129] width 14 height 14
click at [235, 131] on input "checkbox" at bounding box center [234, 127] width 1 height 10
checkbox input "true"
click at [241, 166] on label at bounding box center [241, 163] width 14 height 14
click at [235, 166] on input "checkbox" at bounding box center [234, 161] width 1 height 10
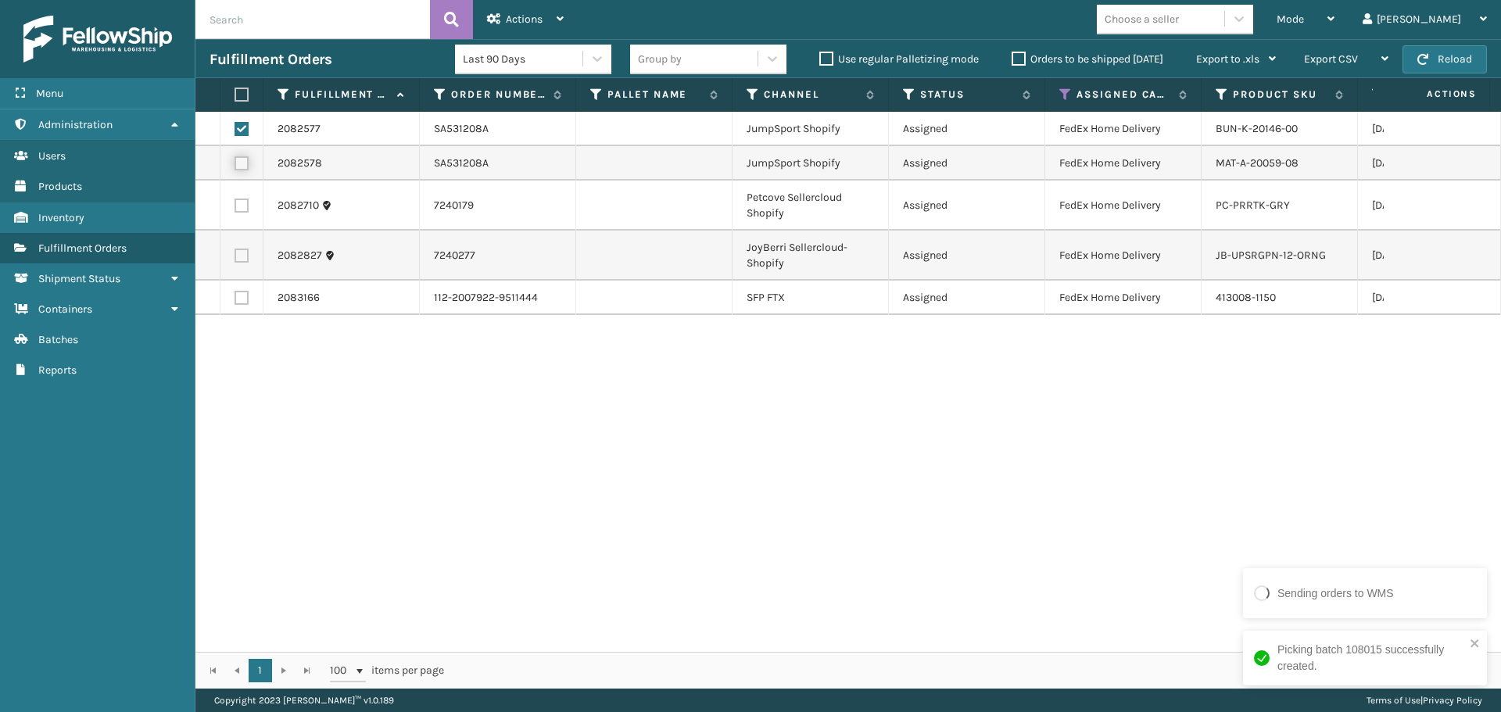
checkbox input "true"
click at [528, 20] on span "Actions" at bounding box center [524, 19] width 37 height 13
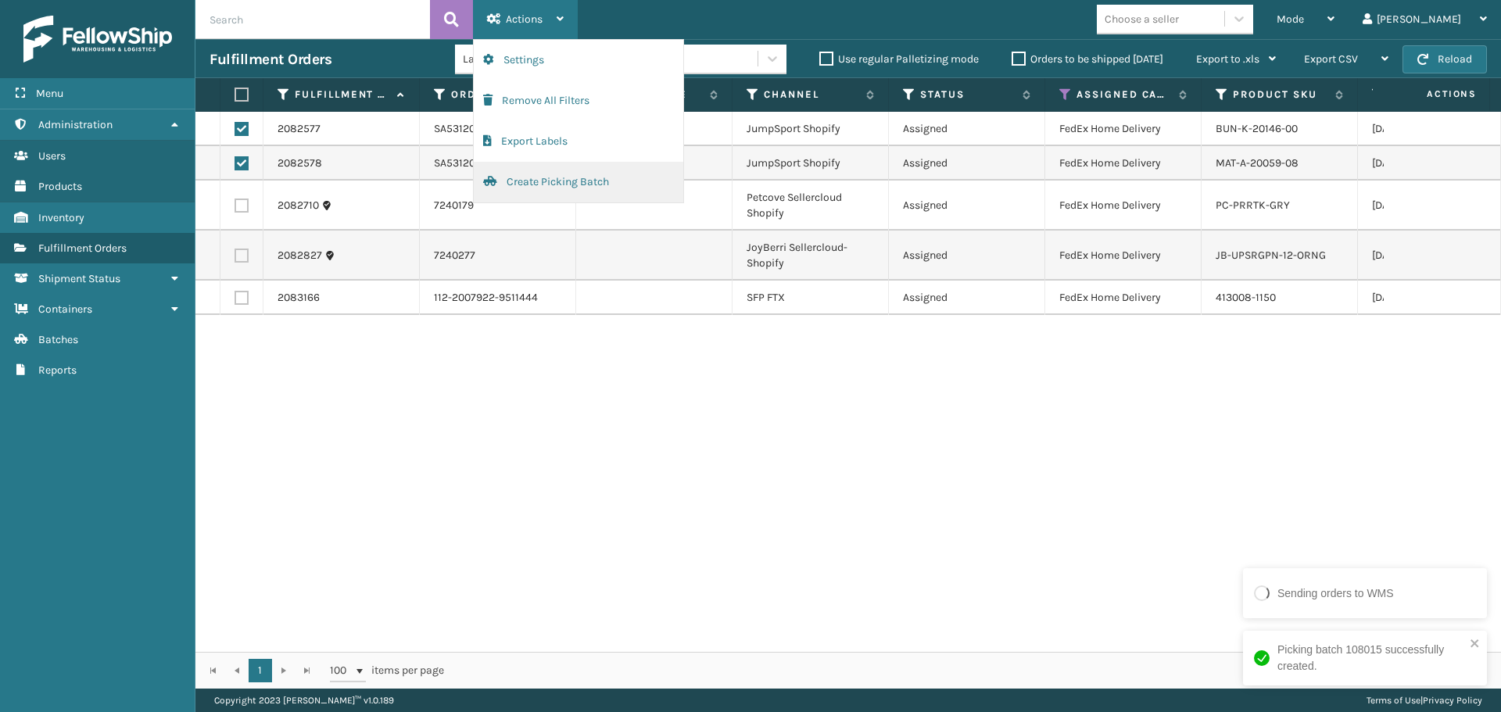
click at [558, 187] on button "Create Picking Batch" at bounding box center [578, 182] width 209 height 41
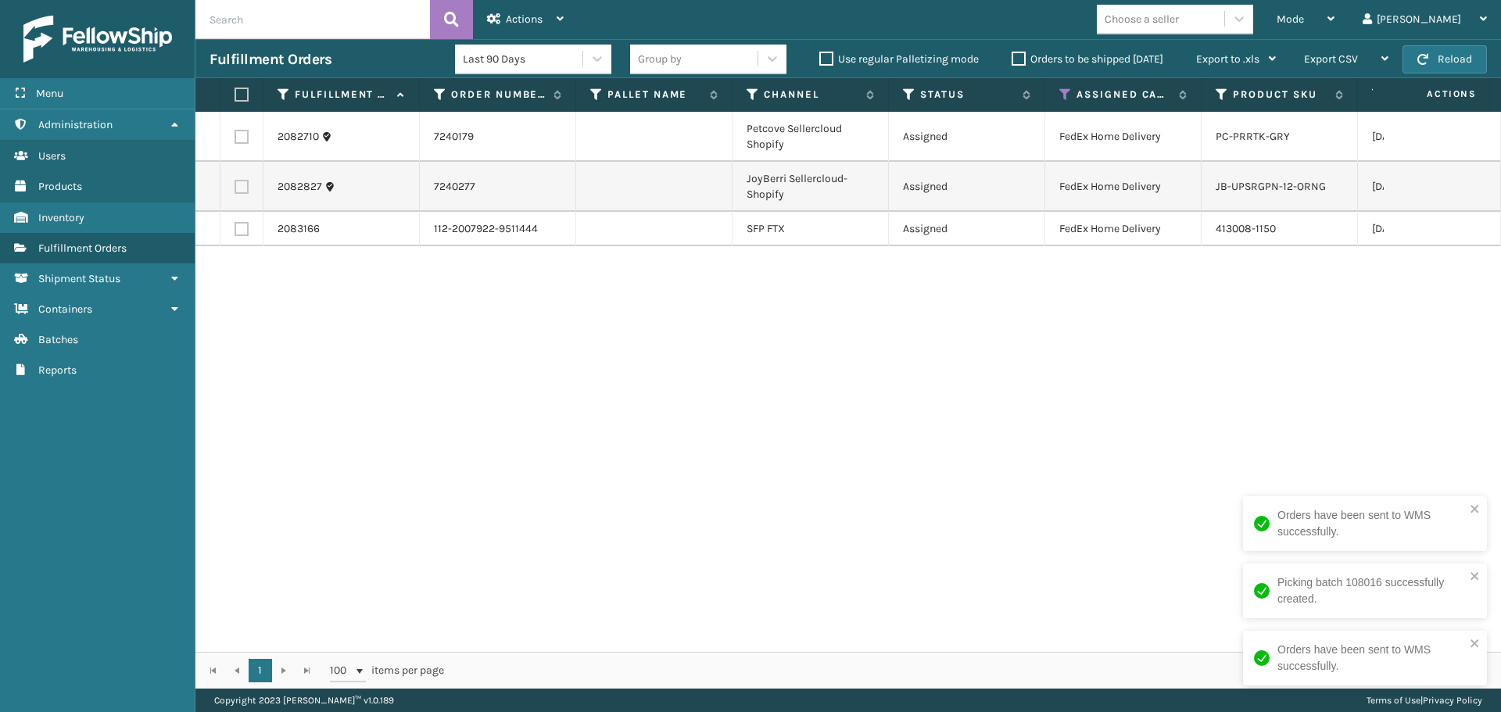
drag, startPoint x: 238, startPoint y: 97, endPoint x: 248, endPoint y: 91, distance: 11.3
click at [238, 96] on label at bounding box center [238, 95] width 9 height 14
click at [235, 96] on input "checkbox" at bounding box center [234, 95] width 1 height 10
checkbox input "true"
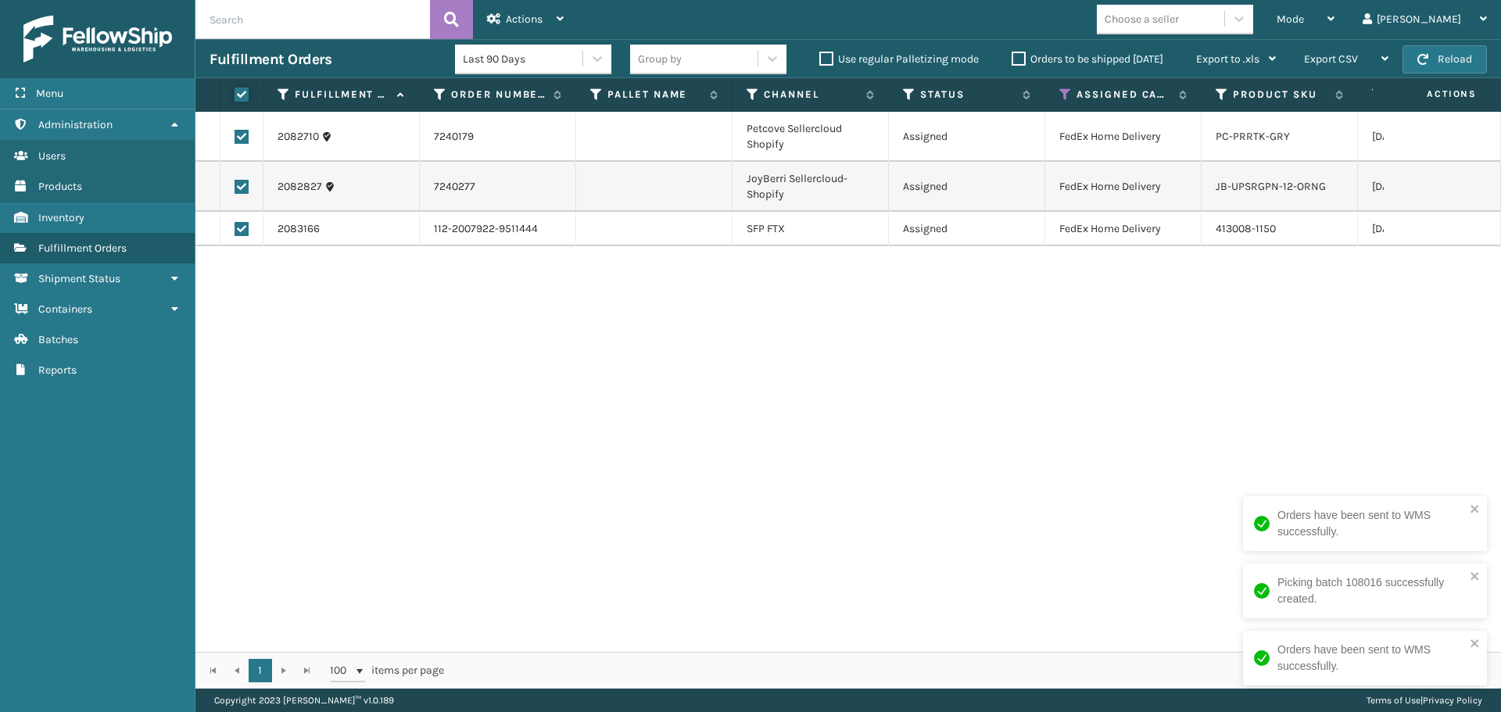
checkbox input "true"
click at [533, 13] on span "Actions" at bounding box center [524, 19] width 37 height 13
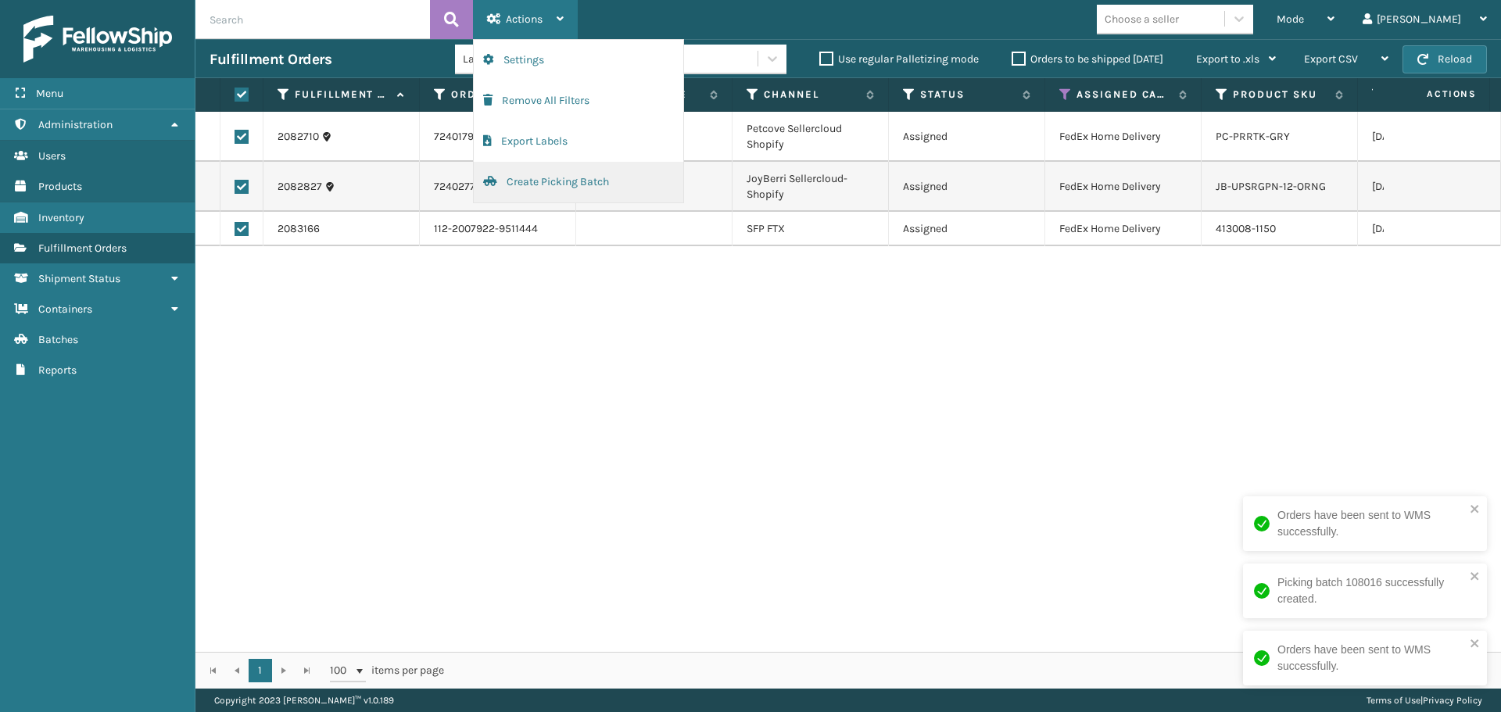
click at [538, 188] on button "Create Picking Batch" at bounding box center [578, 182] width 209 height 41
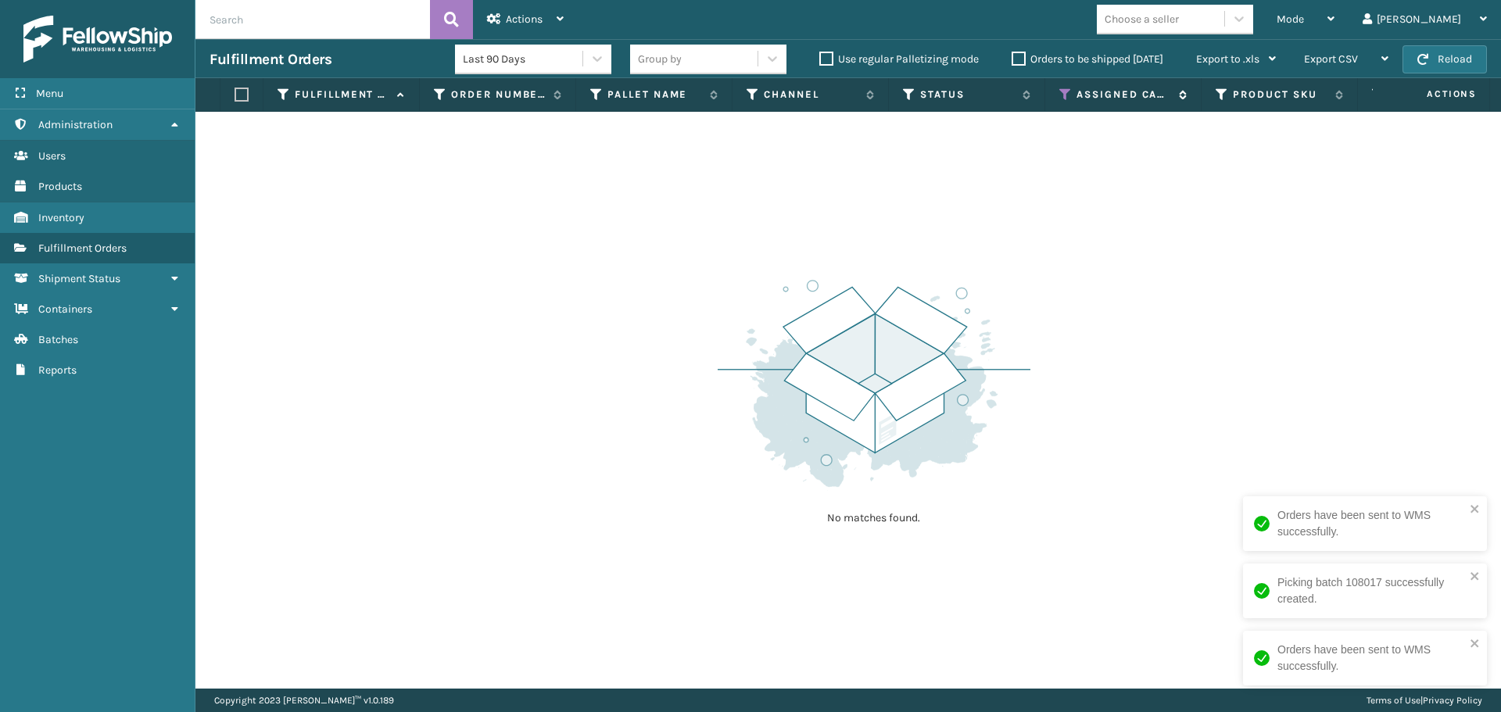
click at [1063, 94] on icon at bounding box center [1065, 95] width 13 height 14
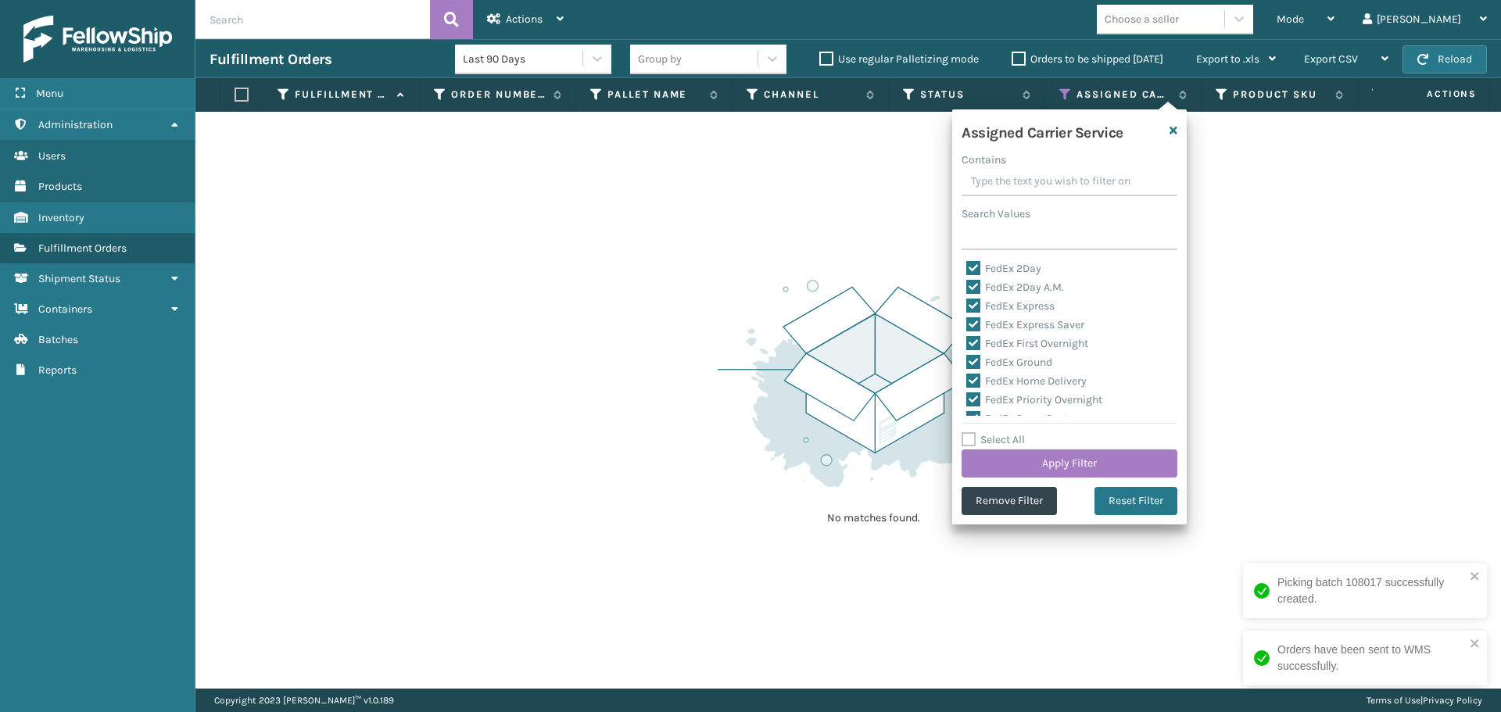
click at [1010, 439] on label "Select All" at bounding box center [992, 439] width 63 height 13
click at [1010, 432] on input "Select All" at bounding box center [1078, 432] width 234 height 2
checkbox input "true"
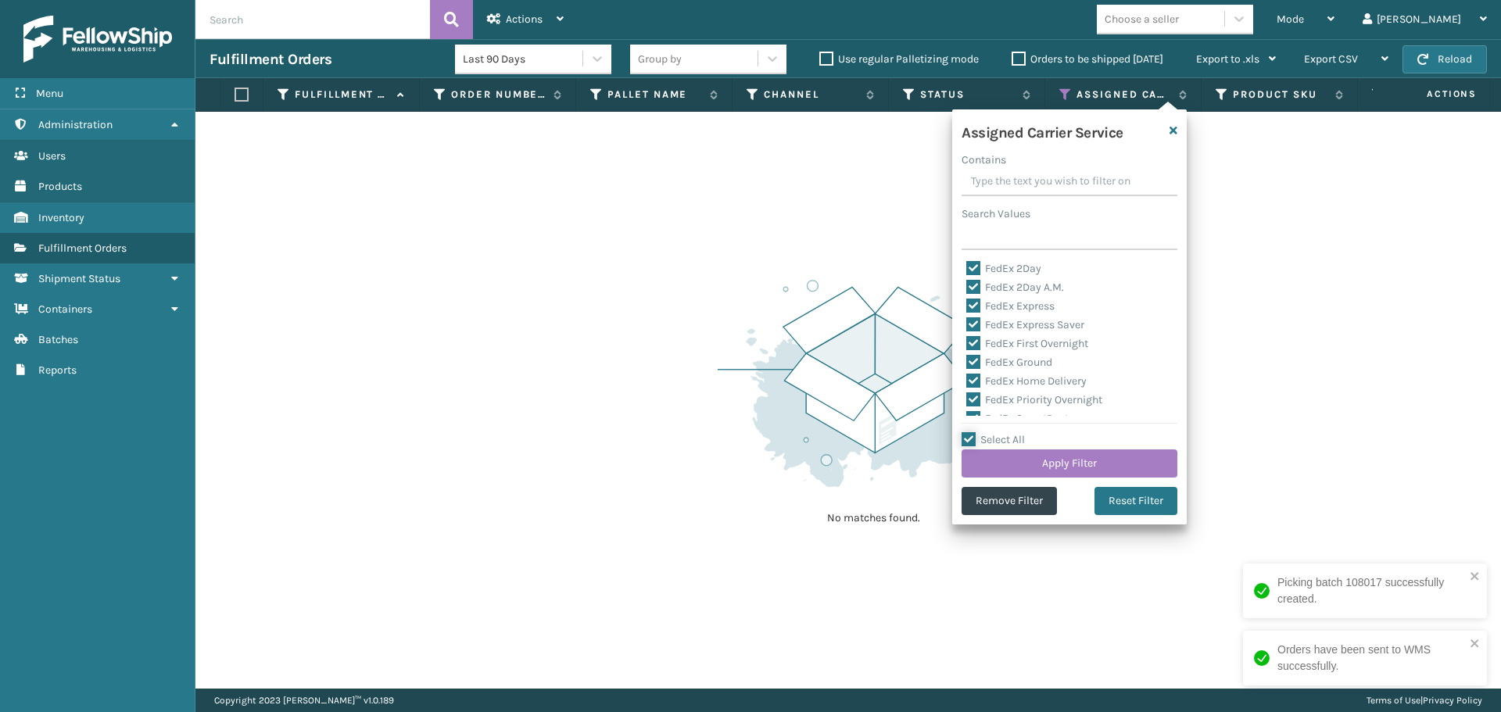
checkbox input "true"
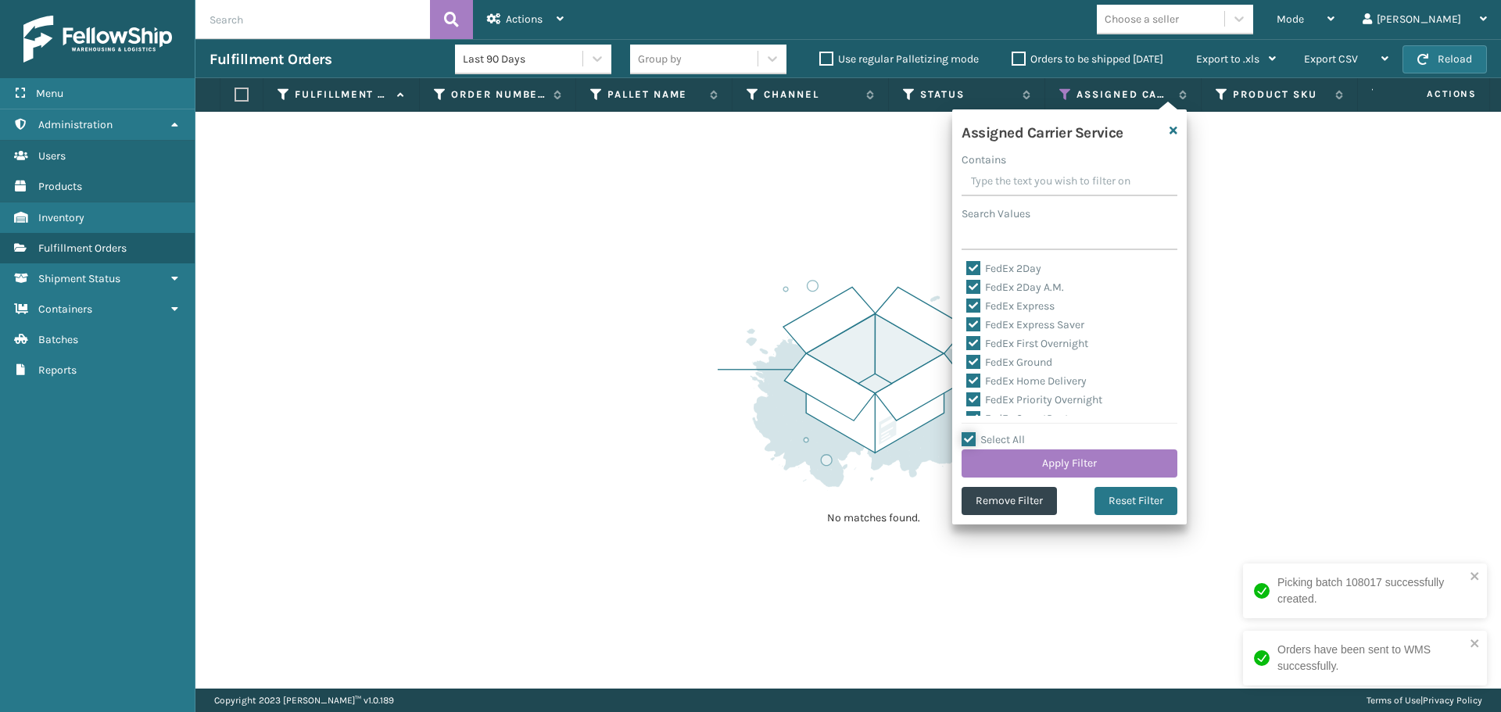
checkbox input "true"
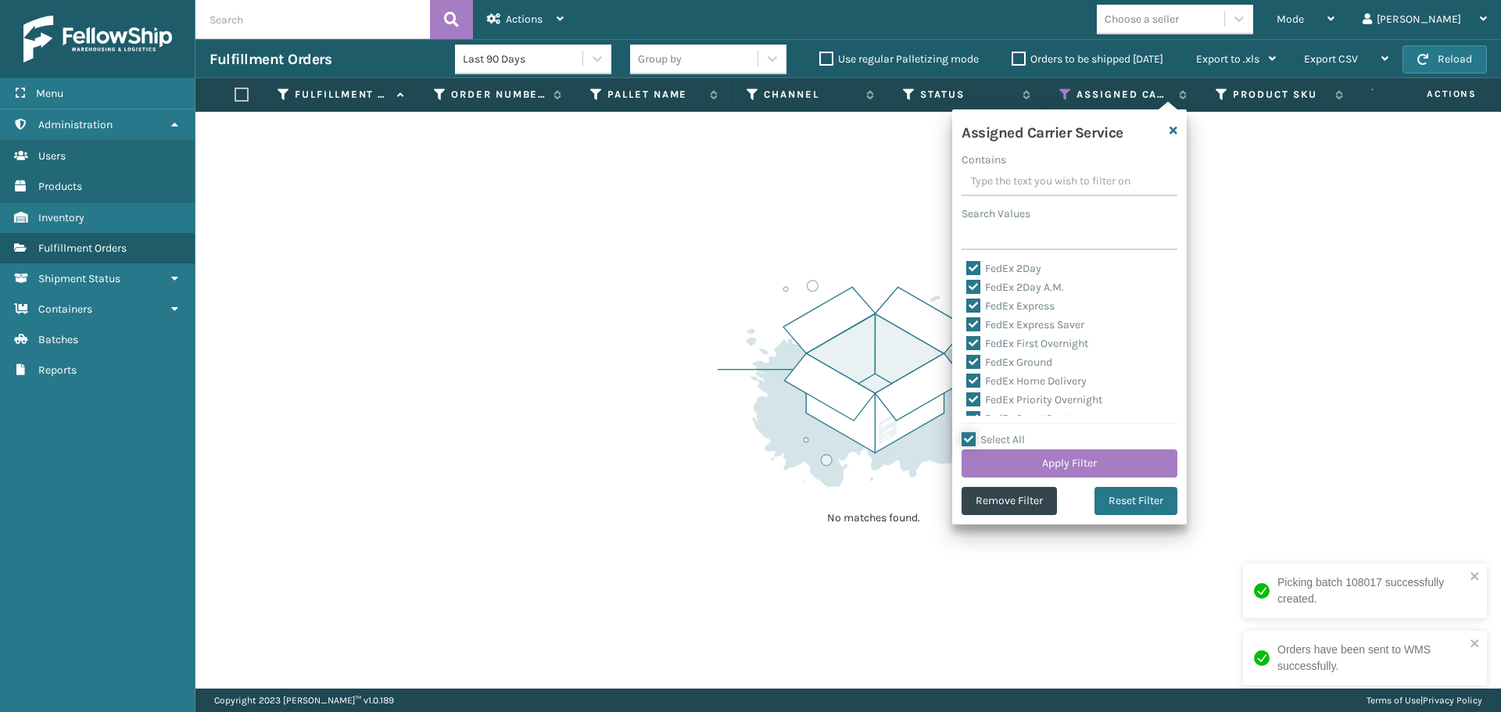
checkbox input "true"
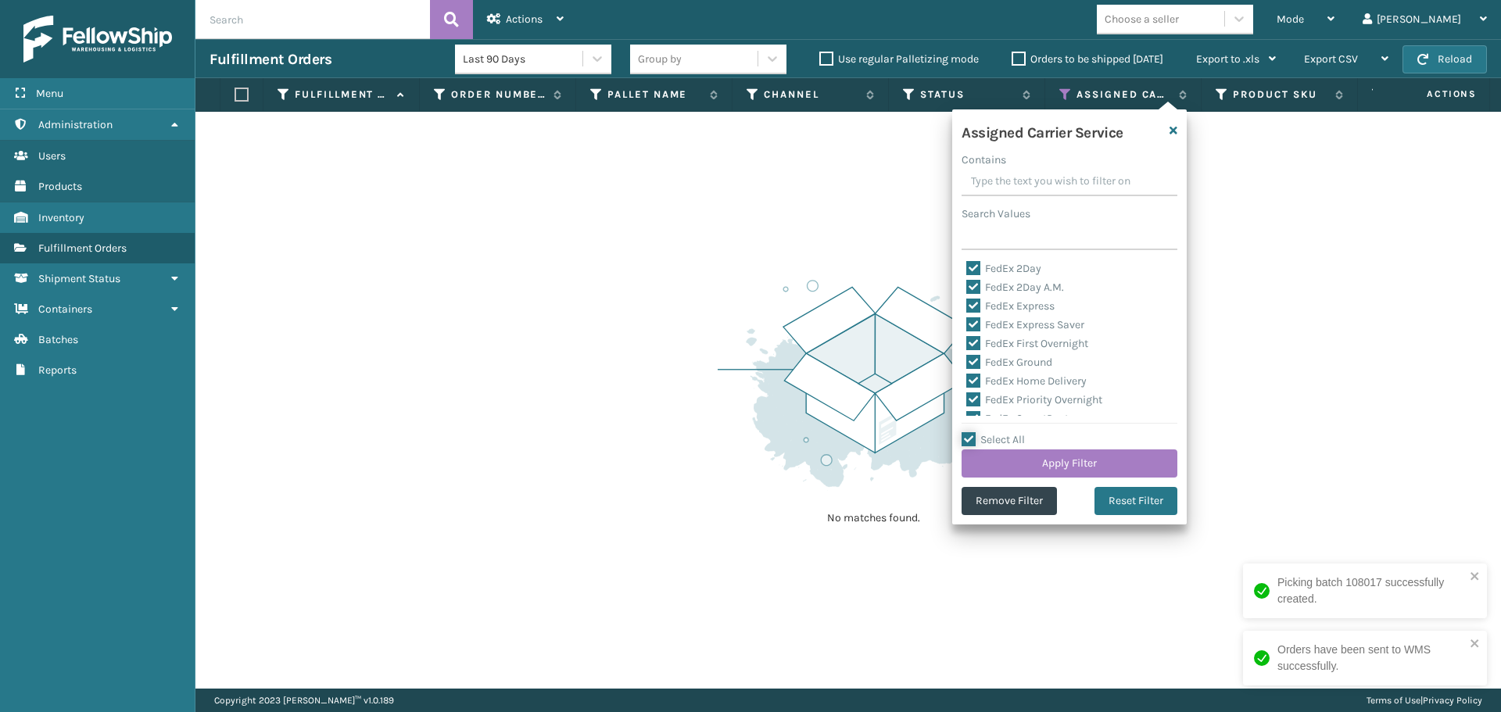
checkbox input "true"
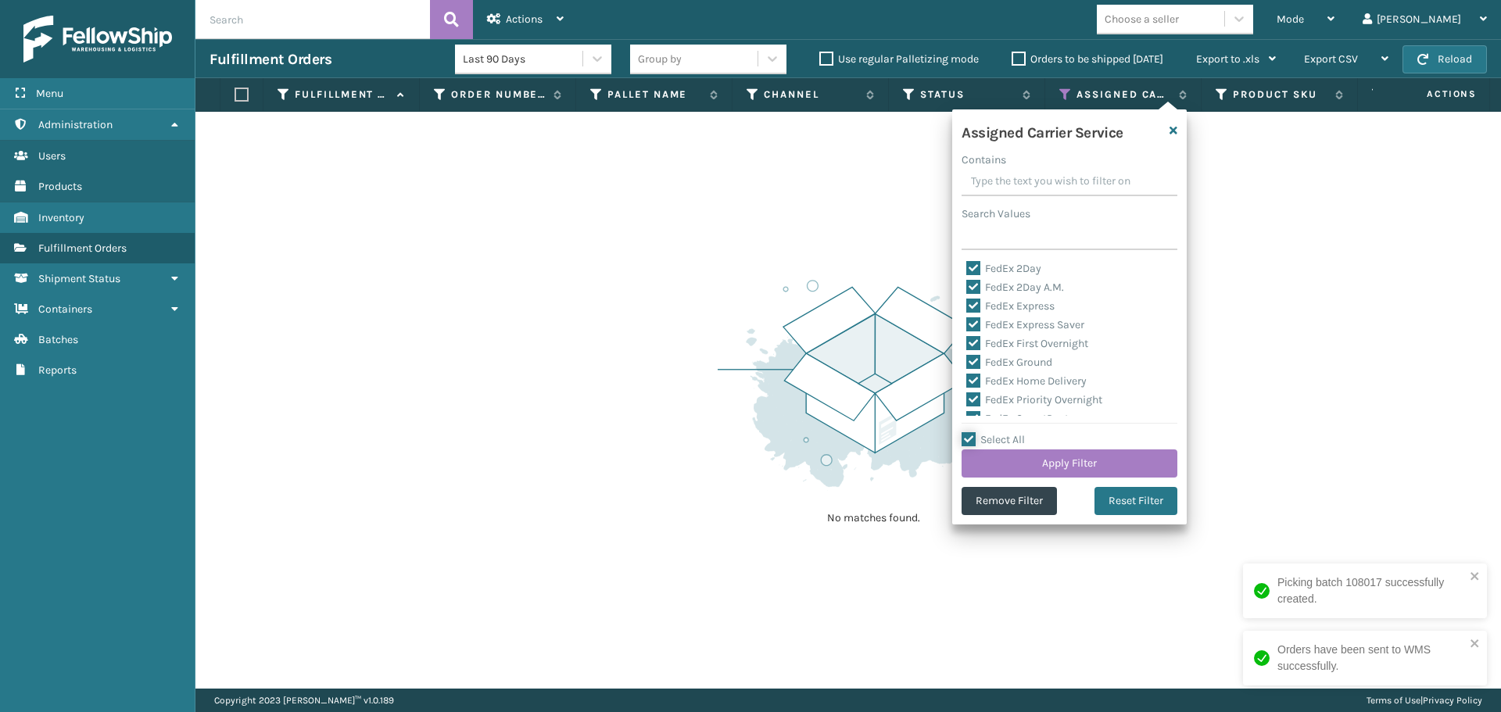
checkbox input "true"
click at [1010, 439] on label "Select All" at bounding box center [992, 439] width 63 height 13
click at [1010, 432] on input "Select All" at bounding box center [1078, 432] width 234 height 2
checkbox input "false"
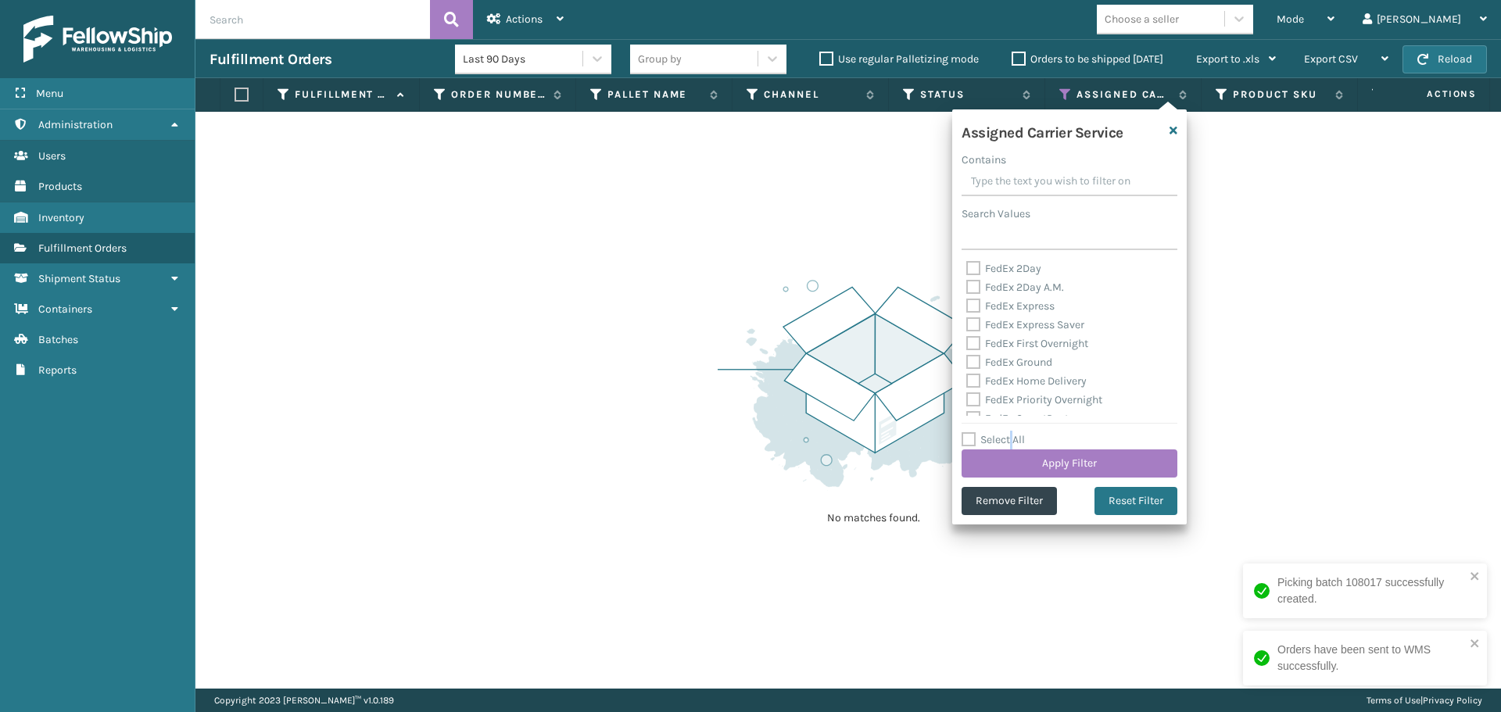
checkbox input "false"
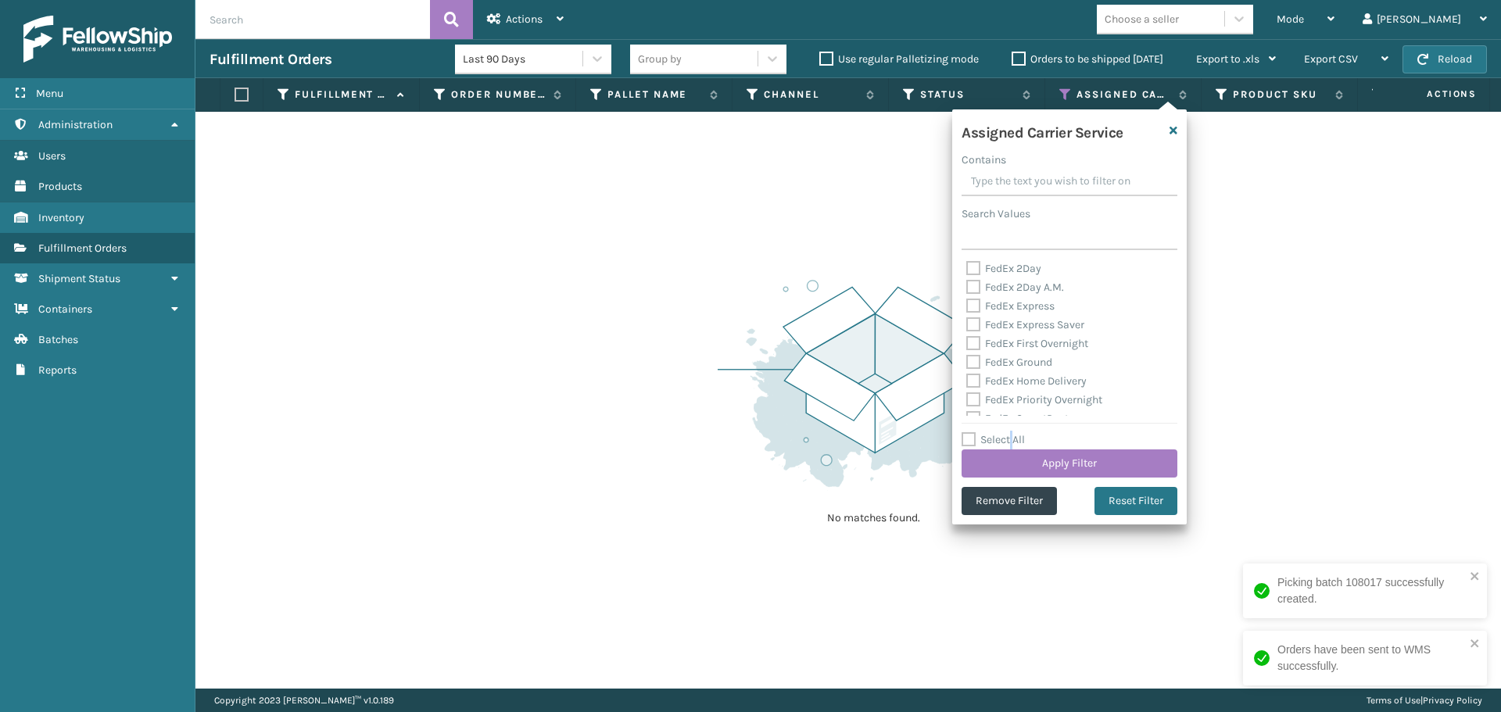
checkbox input "false"
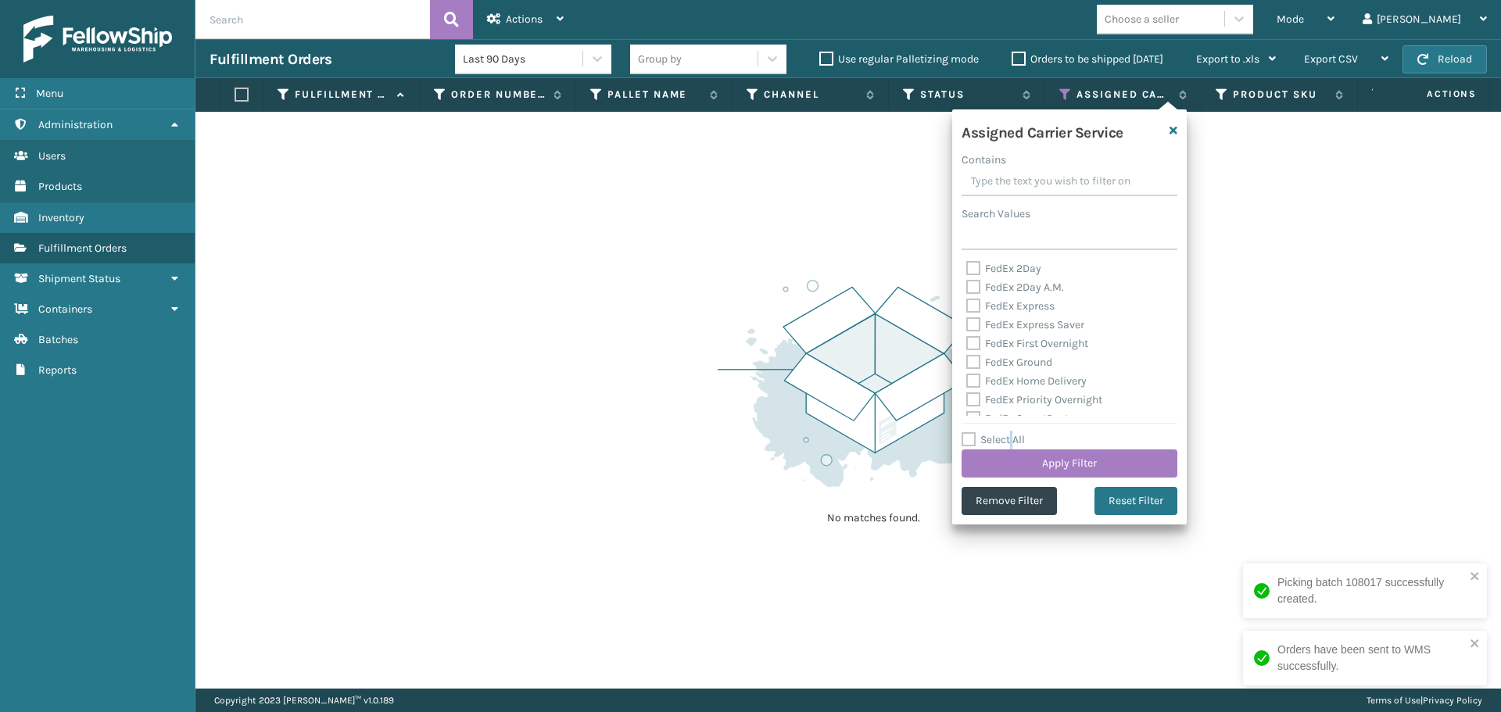
checkbox input "false"
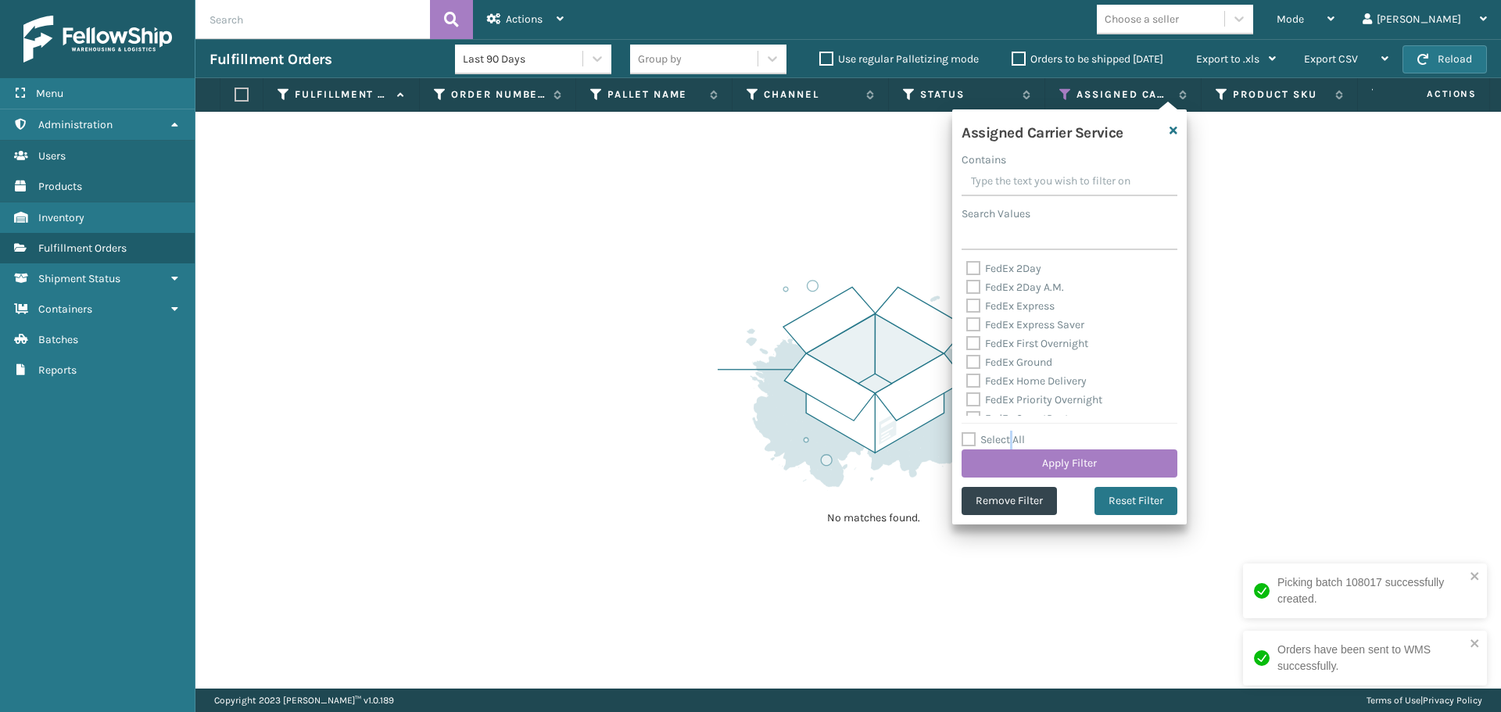
checkbox input "false"
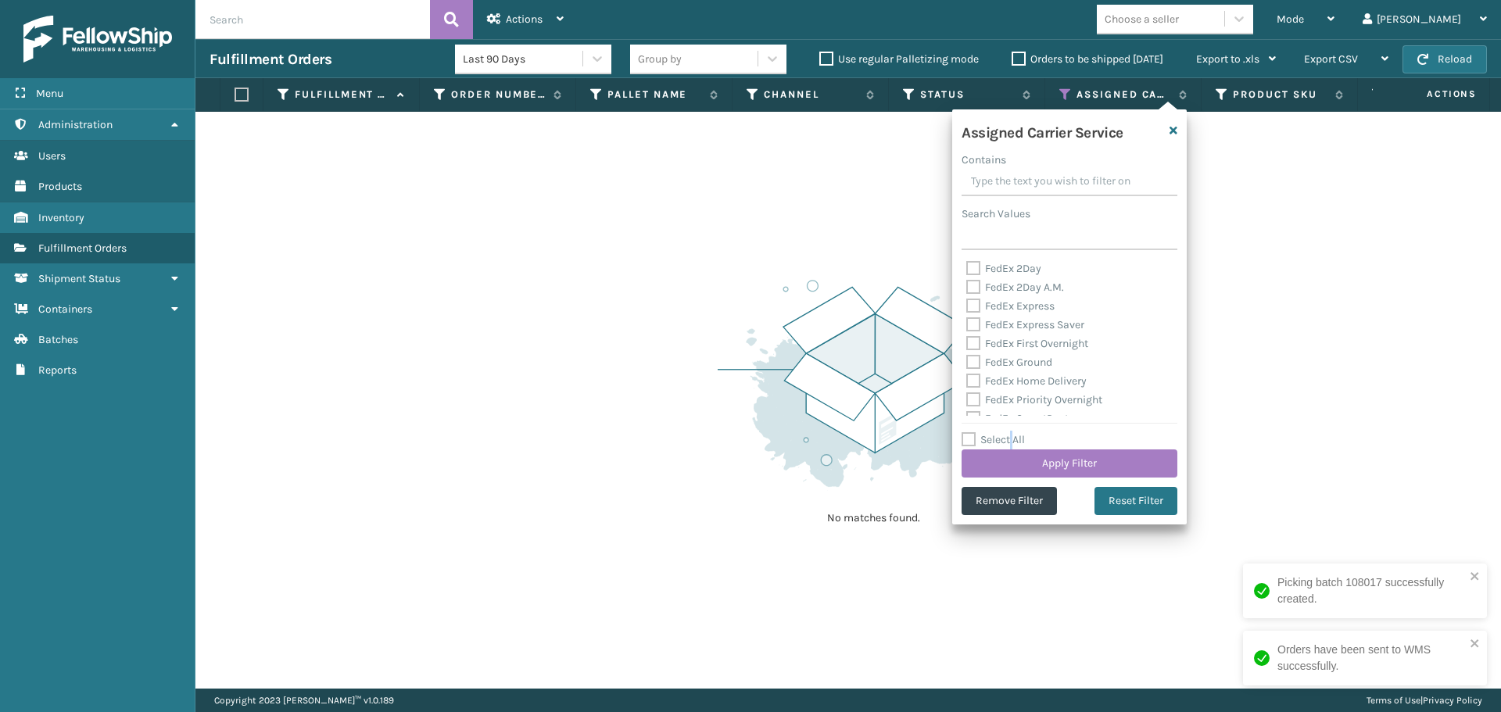
checkbox input "false"
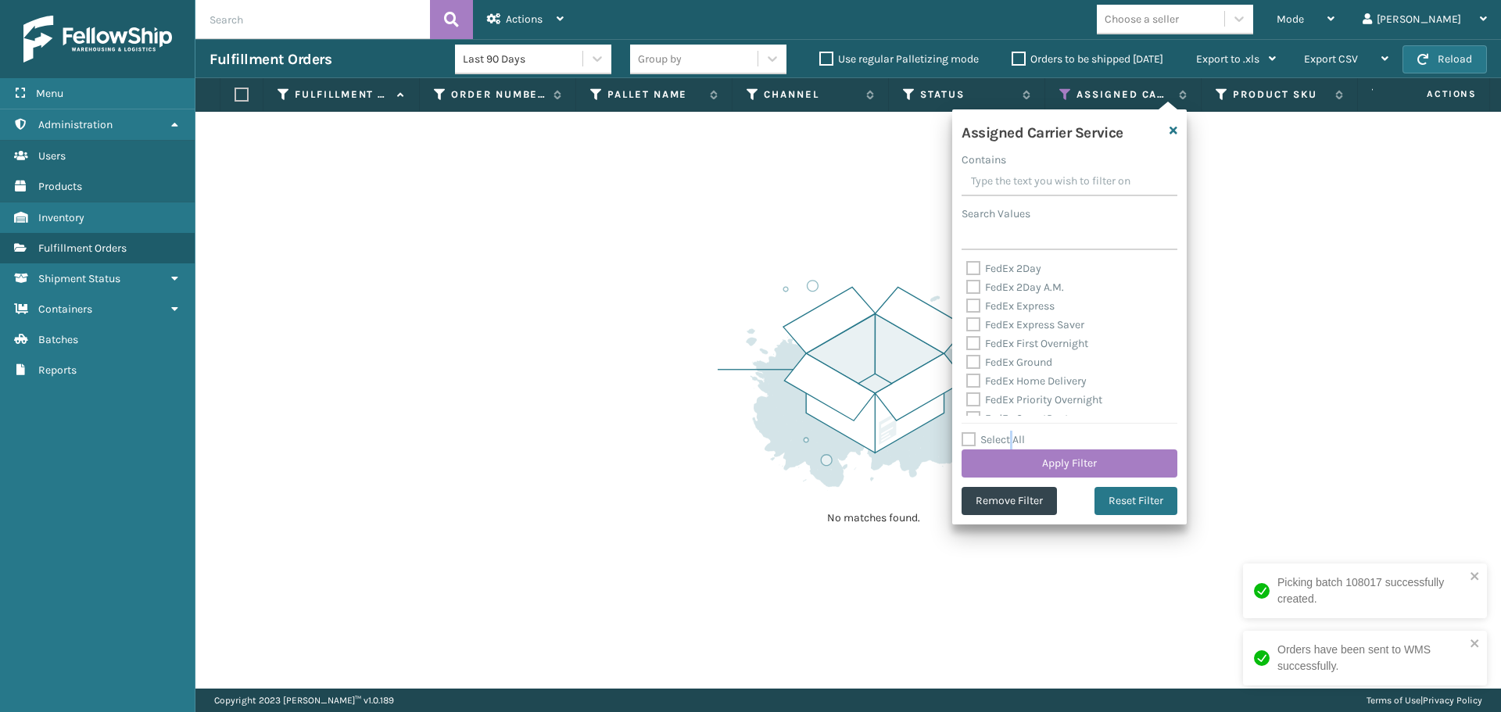
checkbox input "false"
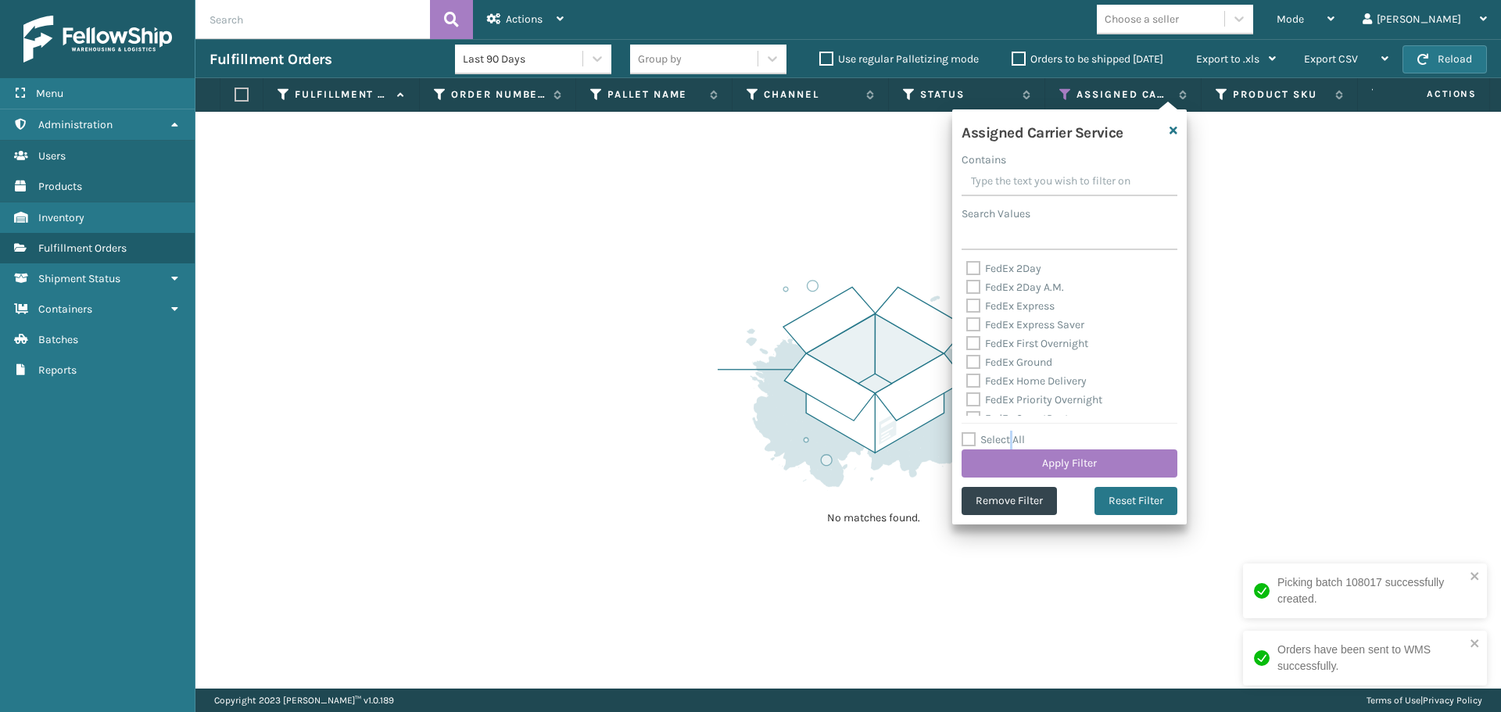
checkbox input "false"
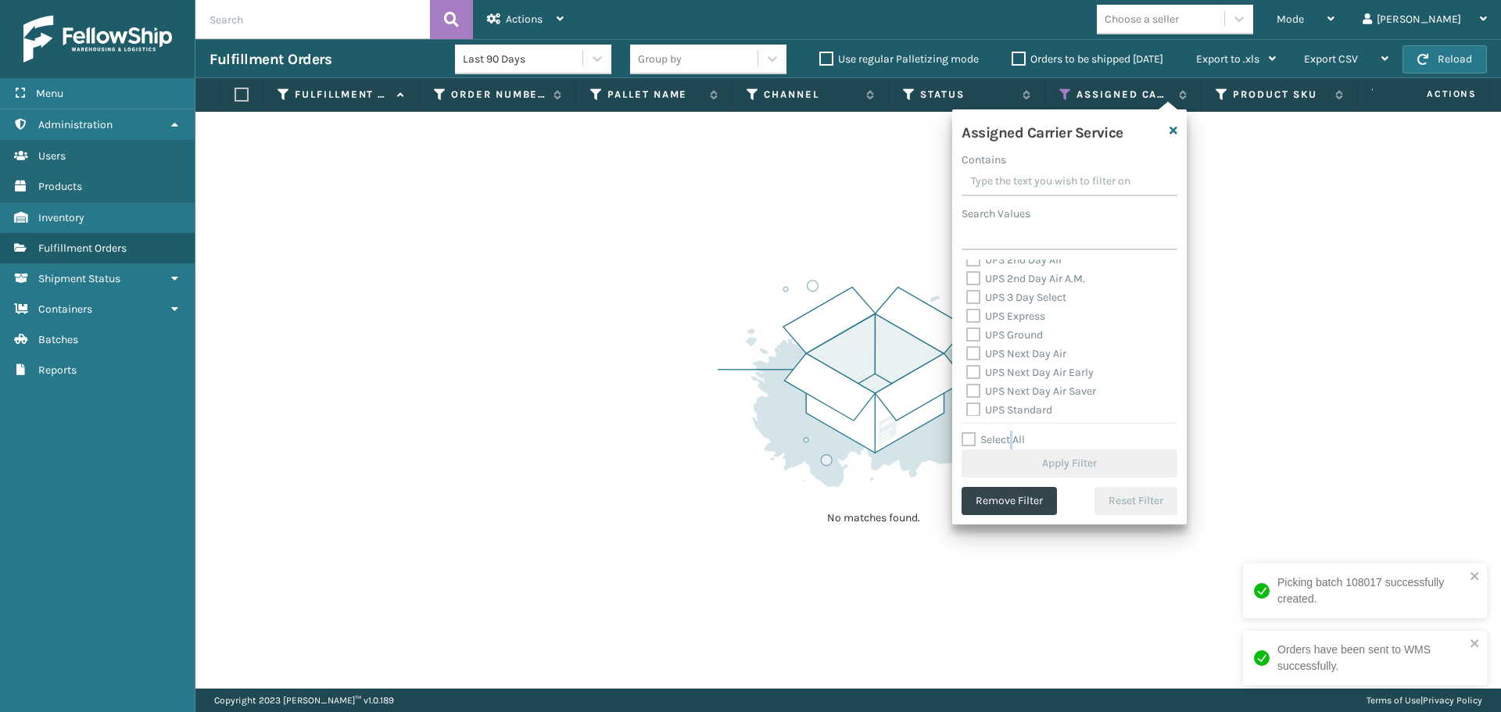
scroll to position [313, 0]
click at [997, 274] on label "UPS 2nd Day Air A.M." at bounding box center [1025, 274] width 119 height 13
click at [967, 274] on input "UPS 2nd Day Air A.M." at bounding box center [966, 271] width 1 height 10
checkbox input "true"
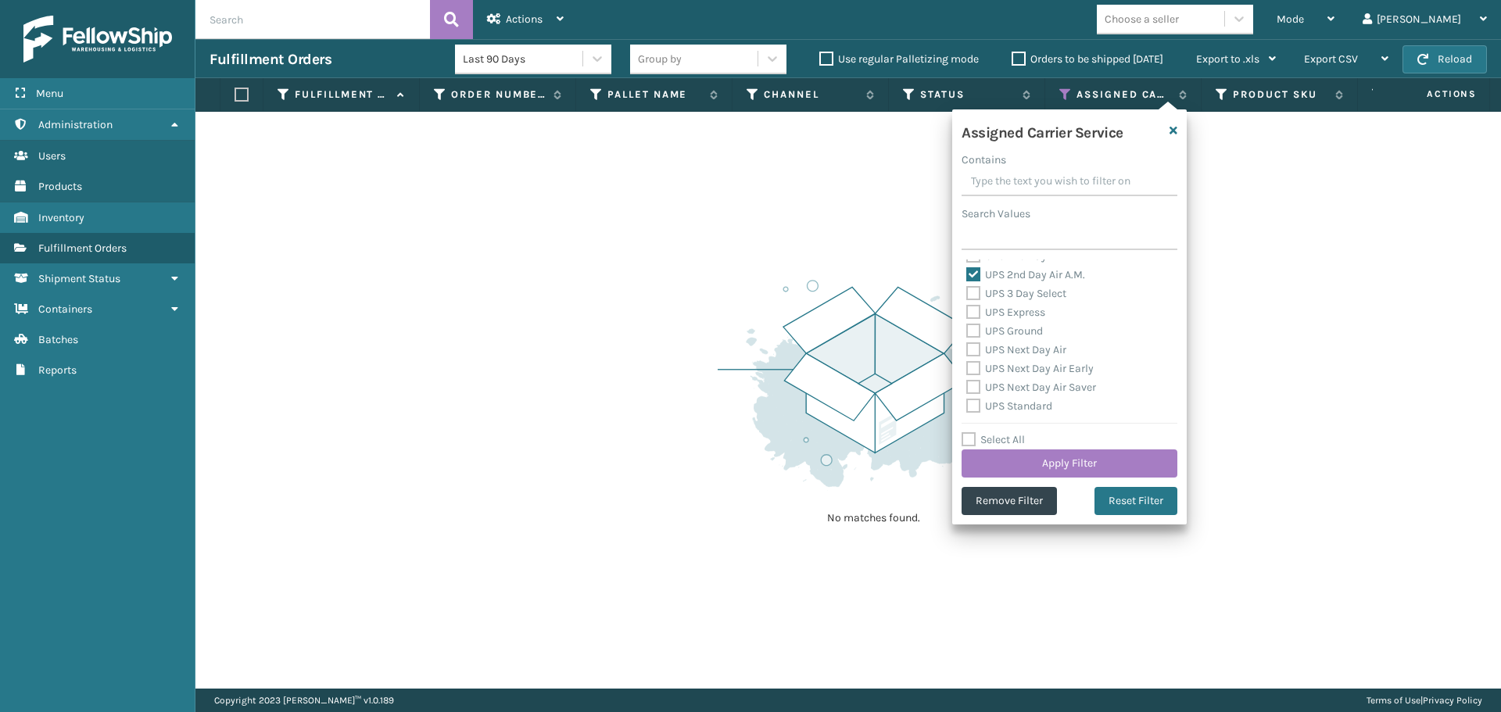
click at [997, 298] on label "UPS 3 Day Select" at bounding box center [1016, 293] width 100 height 13
click at [967, 295] on input "UPS 3 Day Select" at bounding box center [966, 289] width 1 height 10
checkbox input "true"
click at [999, 316] on label "UPS Express" at bounding box center [1005, 312] width 79 height 13
click at [967, 313] on input "UPS Express" at bounding box center [966, 308] width 1 height 10
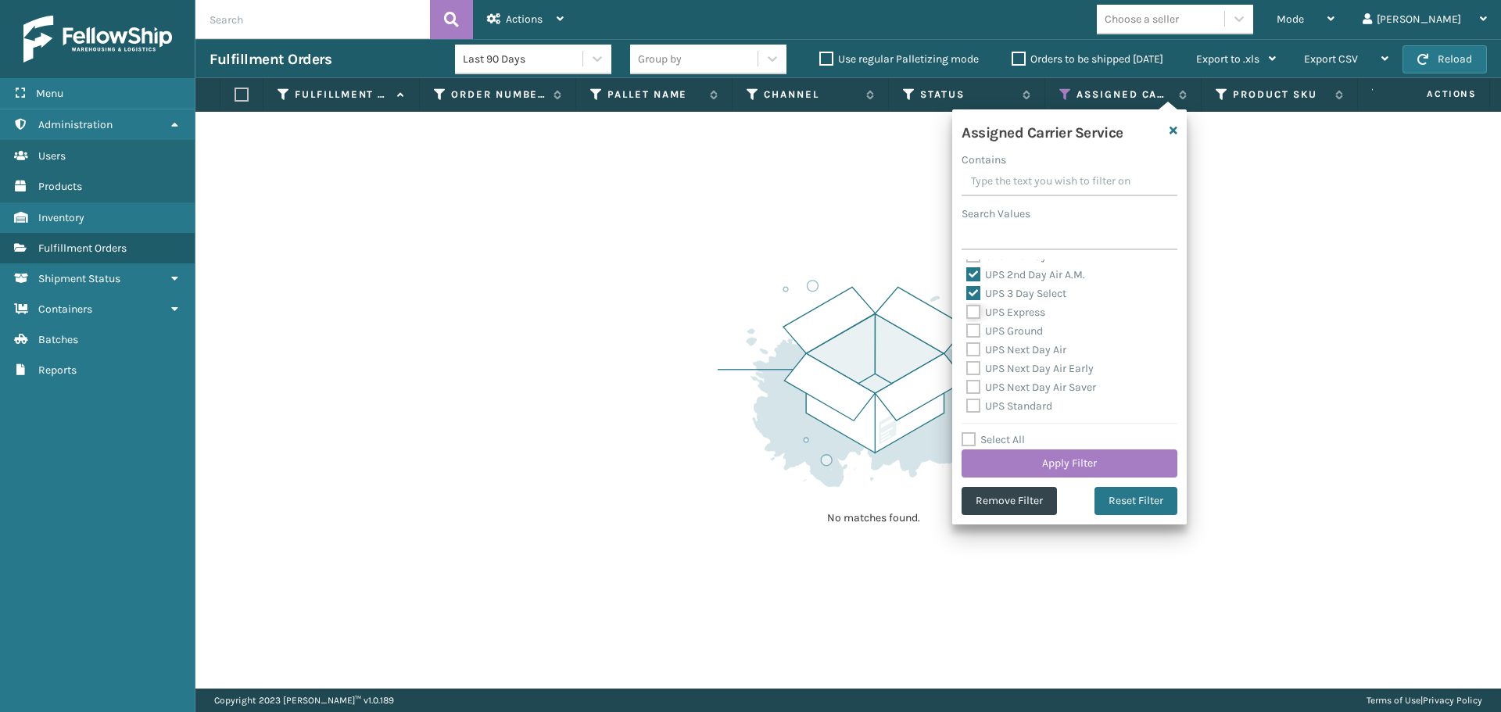
checkbox input "true"
click at [997, 335] on label "UPS Ground" at bounding box center [1004, 330] width 77 height 13
click at [967, 332] on input "UPS Ground" at bounding box center [966, 327] width 1 height 10
checkbox input "true"
click at [996, 352] on label "UPS Next Day Air" at bounding box center [1016, 349] width 100 height 13
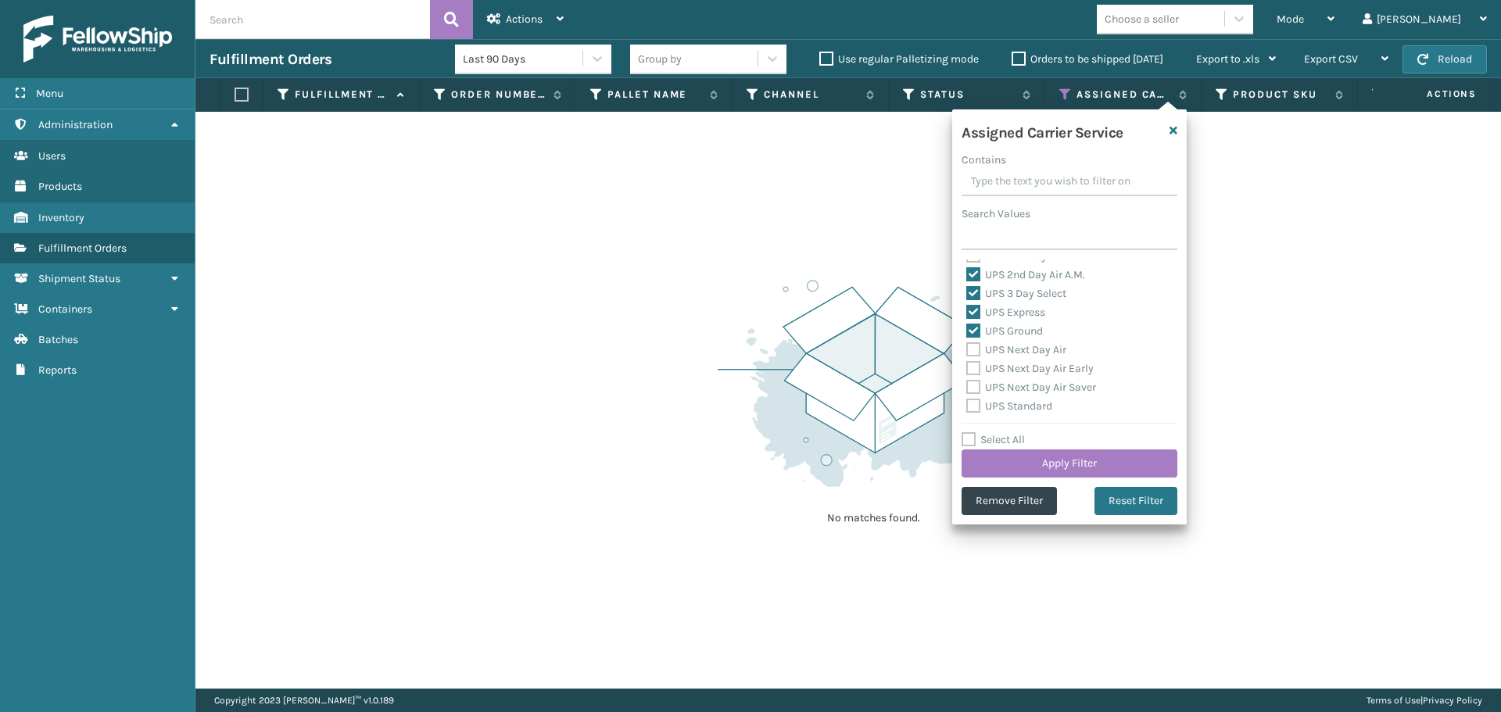
click at [967, 351] on input "UPS Next Day Air" at bounding box center [966, 346] width 1 height 10
checkbox input "true"
click at [996, 373] on label "UPS Next Day Air Early" at bounding box center [1029, 368] width 127 height 13
click at [967, 370] on input "UPS Next Day Air Early" at bounding box center [966, 365] width 1 height 10
checkbox input "true"
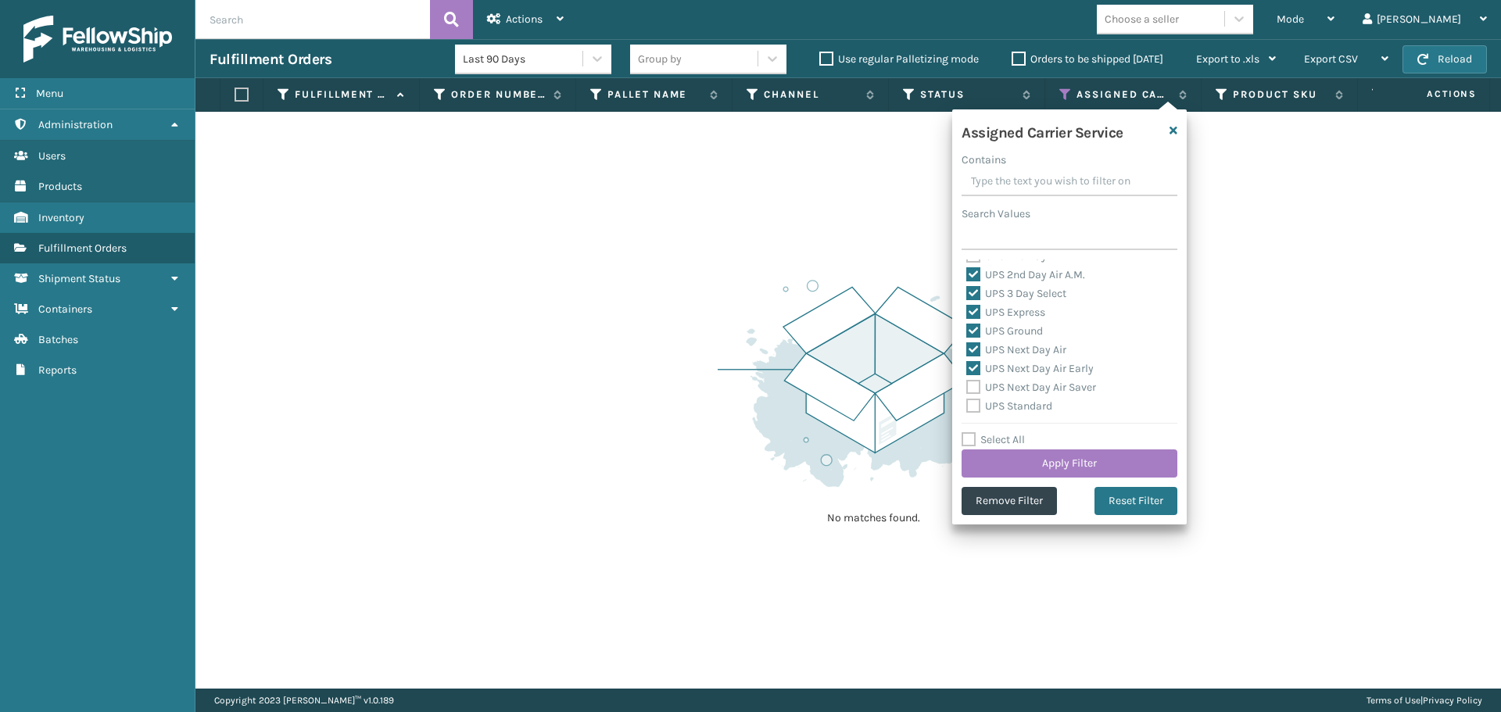
click at [997, 392] on label "UPS Next Day Air Saver" at bounding box center [1031, 387] width 130 height 13
click at [967, 388] on input "UPS Next Day Air Saver" at bounding box center [966, 383] width 1 height 10
click at [997, 409] on label "UPS Standard" at bounding box center [1009, 405] width 86 height 13
click at [967, 407] on input "UPS Standard" at bounding box center [966, 402] width 1 height 10
click at [1010, 334] on label "UPS 2nd Day Air" at bounding box center [1014, 333] width 96 height 13
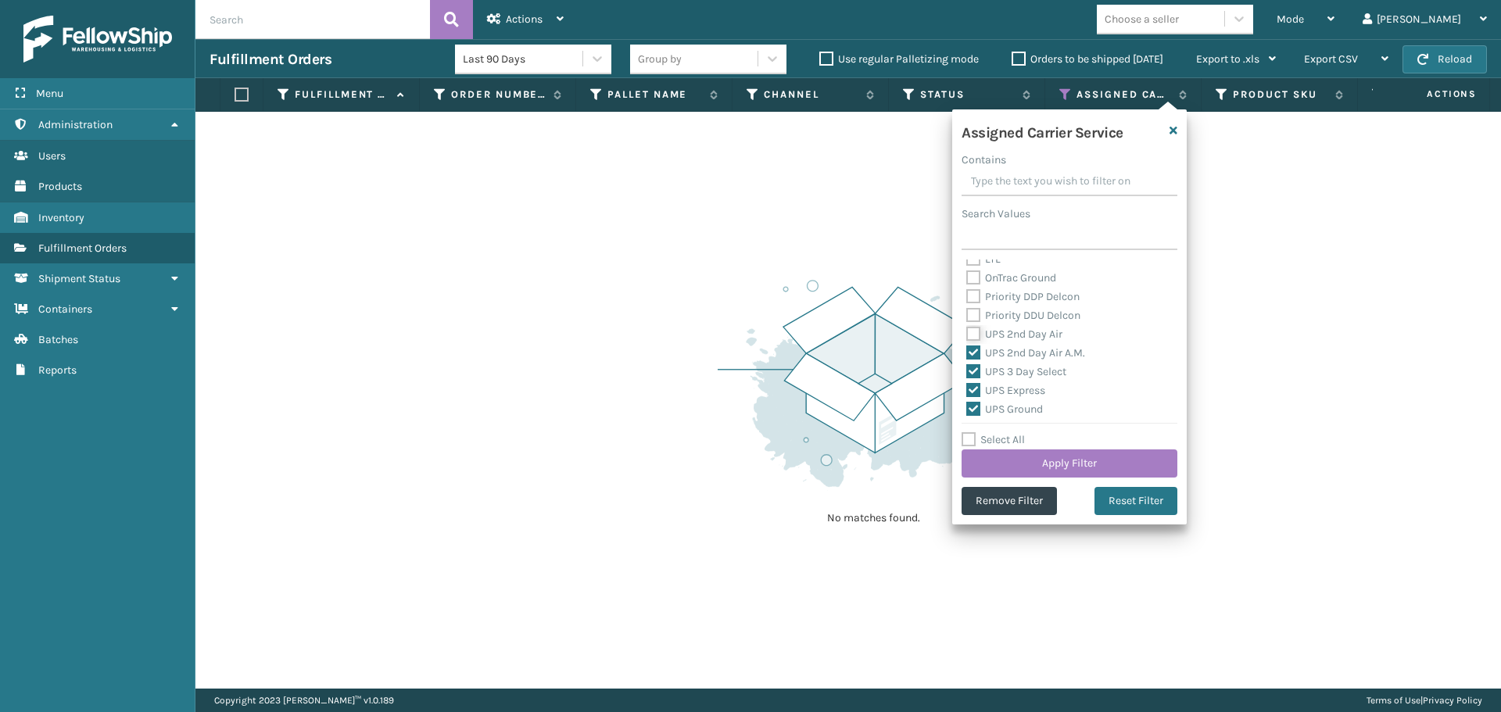
click at [967, 334] on input "UPS 2nd Day Air" at bounding box center [966, 330] width 1 height 10
click at [1000, 349] on label "UPS SurePost 1LB or Greater" at bounding box center [1043, 346] width 154 height 13
click at [967, 348] on input "UPS SurePost 1LB or Greater" at bounding box center [966, 343] width 1 height 10
click at [1047, 453] on button "Apply Filter" at bounding box center [1069, 463] width 216 height 28
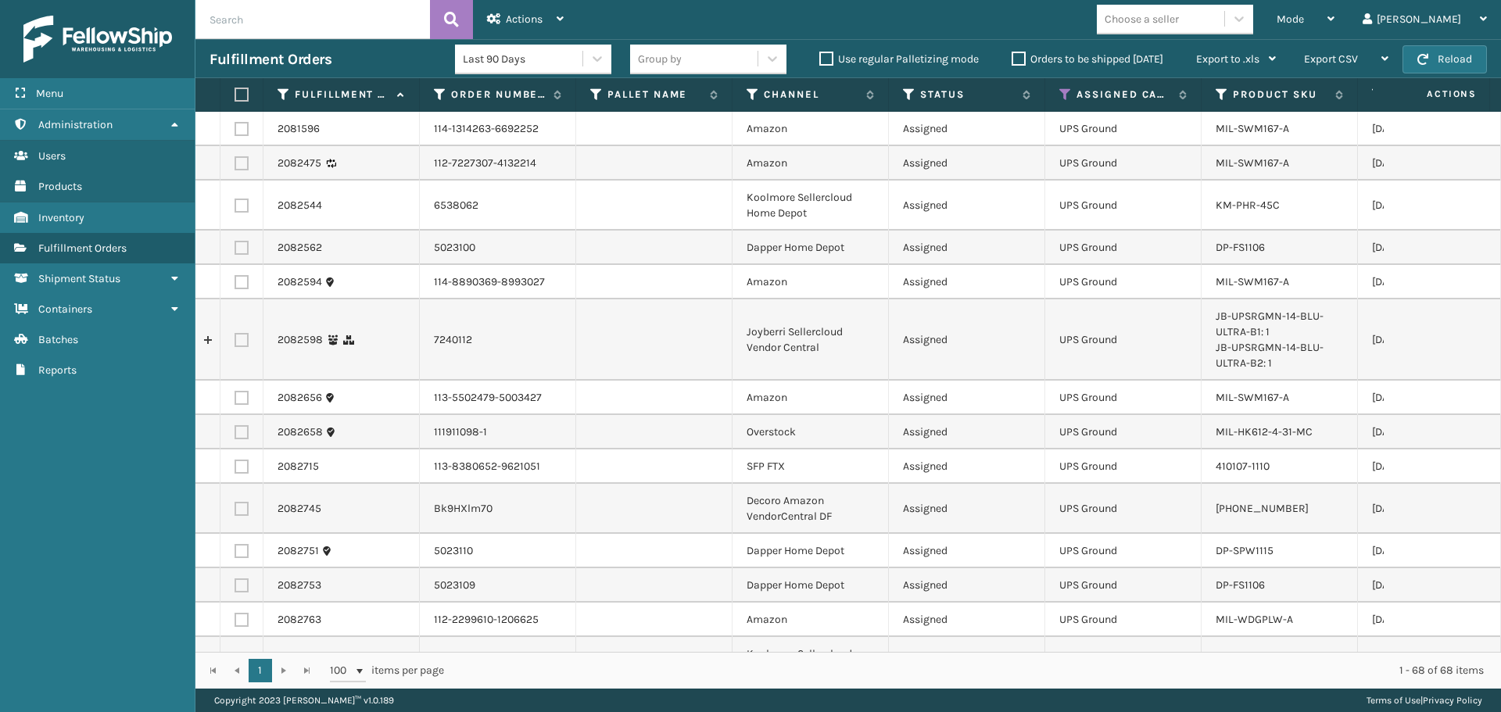
click at [1253, 32] on div "Choose a seller" at bounding box center [1175, 20] width 156 height 30
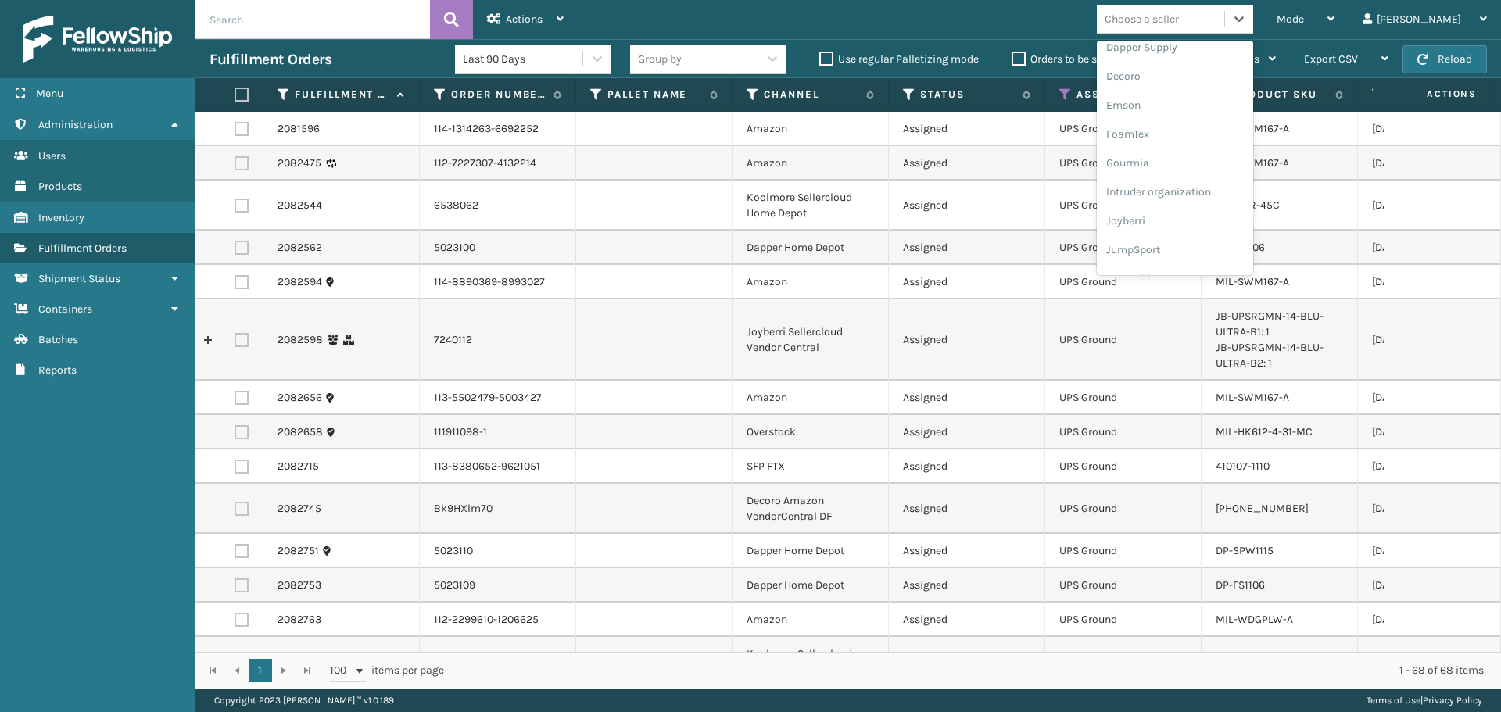
scroll to position [469, 0]
click at [1208, 159] on div "LifePro Fitness" at bounding box center [1175, 167] width 156 height 29
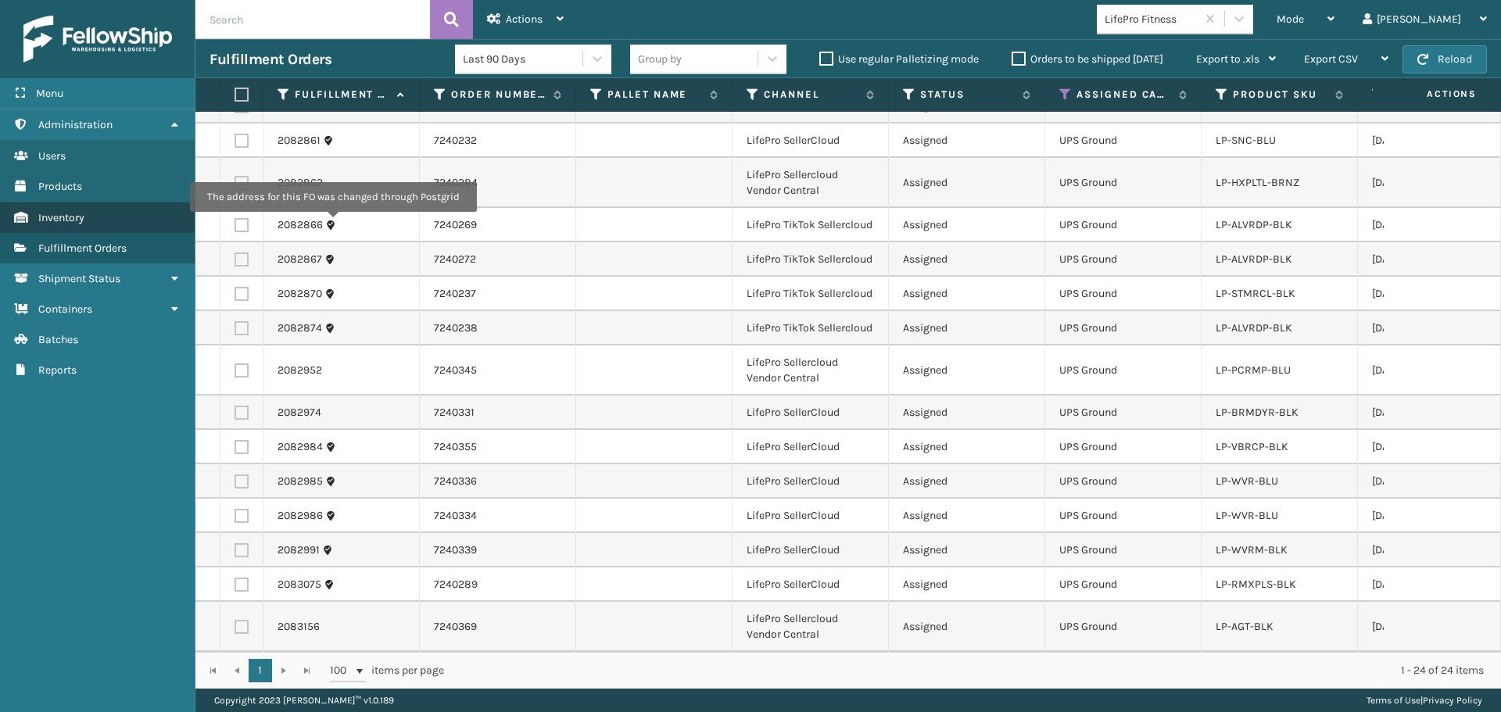
scroll to position [360, 0]
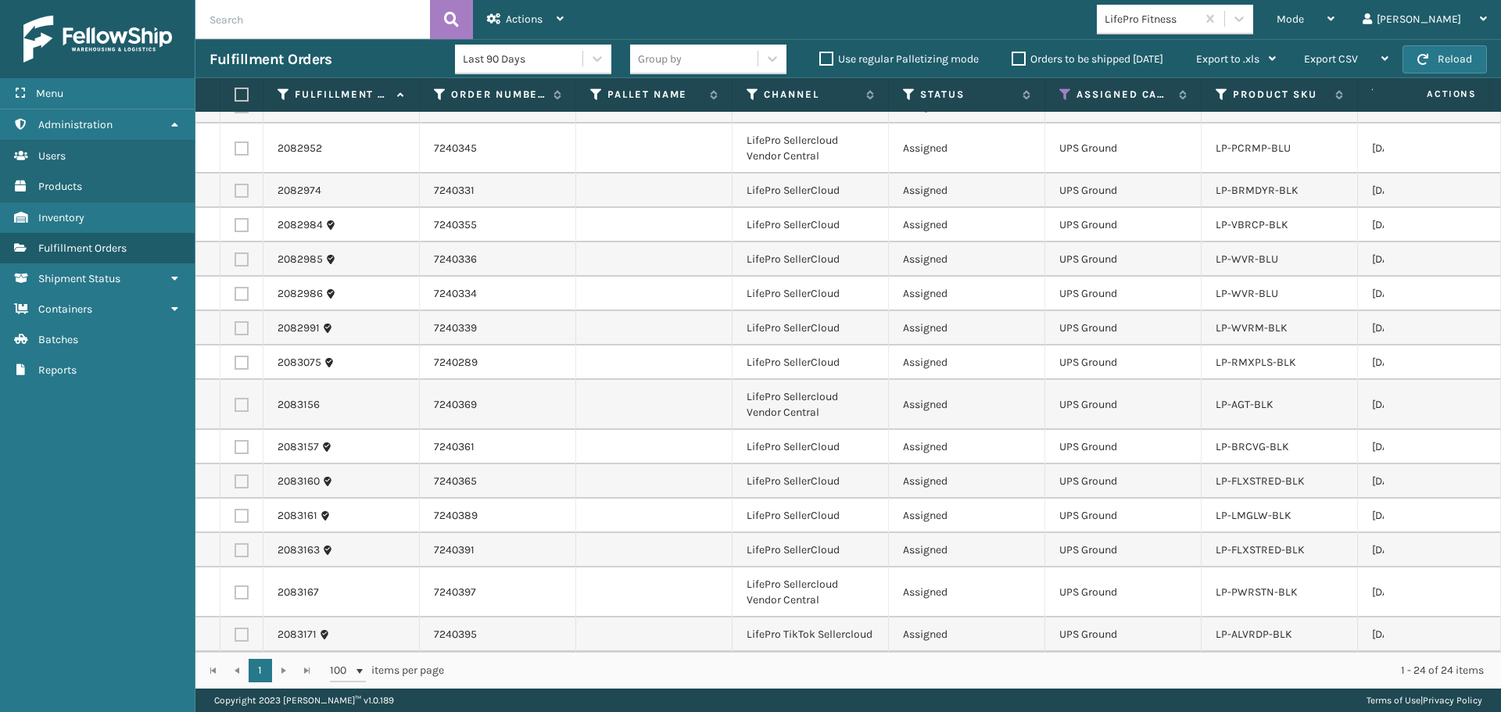
click at [239, 98] on label at bounding box center [238, 95] width 9 height 14
click at [235, 98] on input "checkbox" at bounding box center [234, 95] width 1 height 10
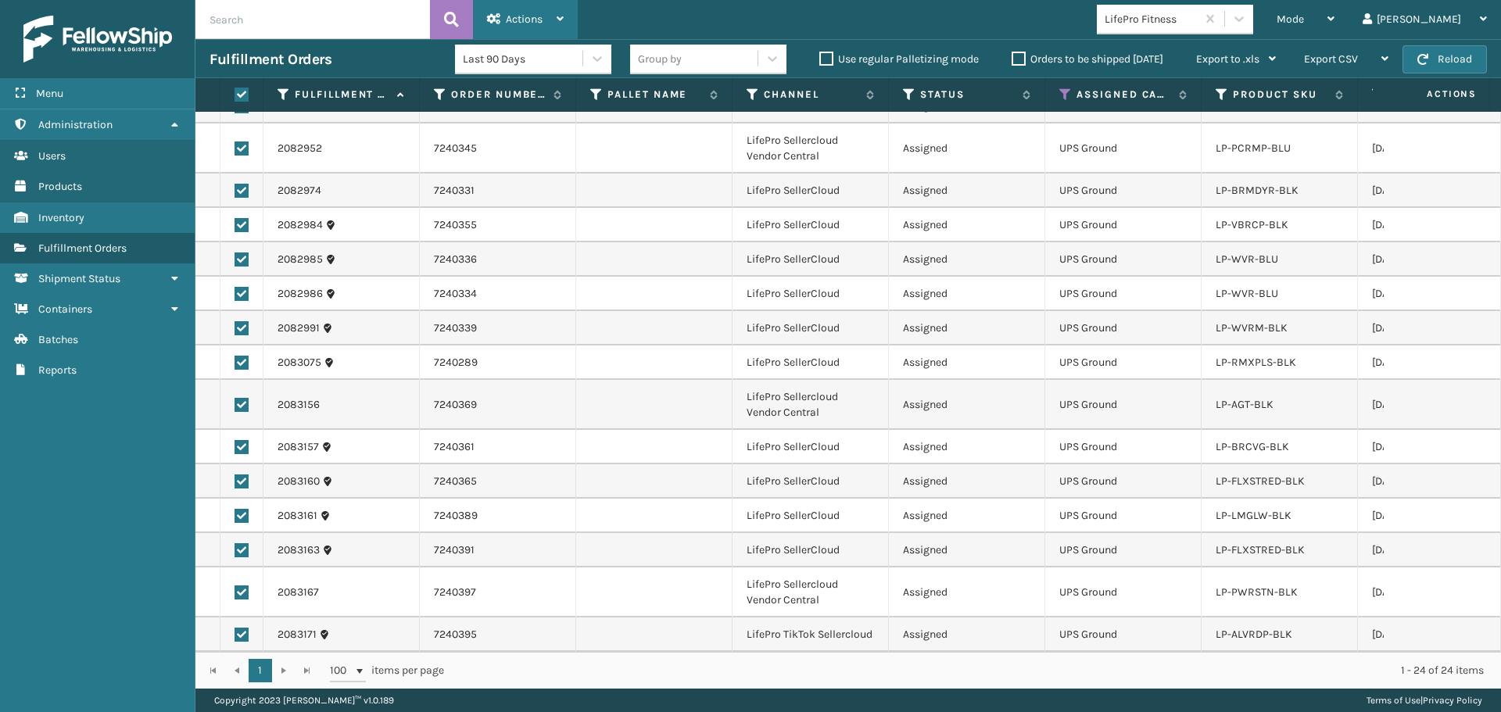
click at [549, 23] on div "Actions" at bounding box center [525, 19] width 77 height 39
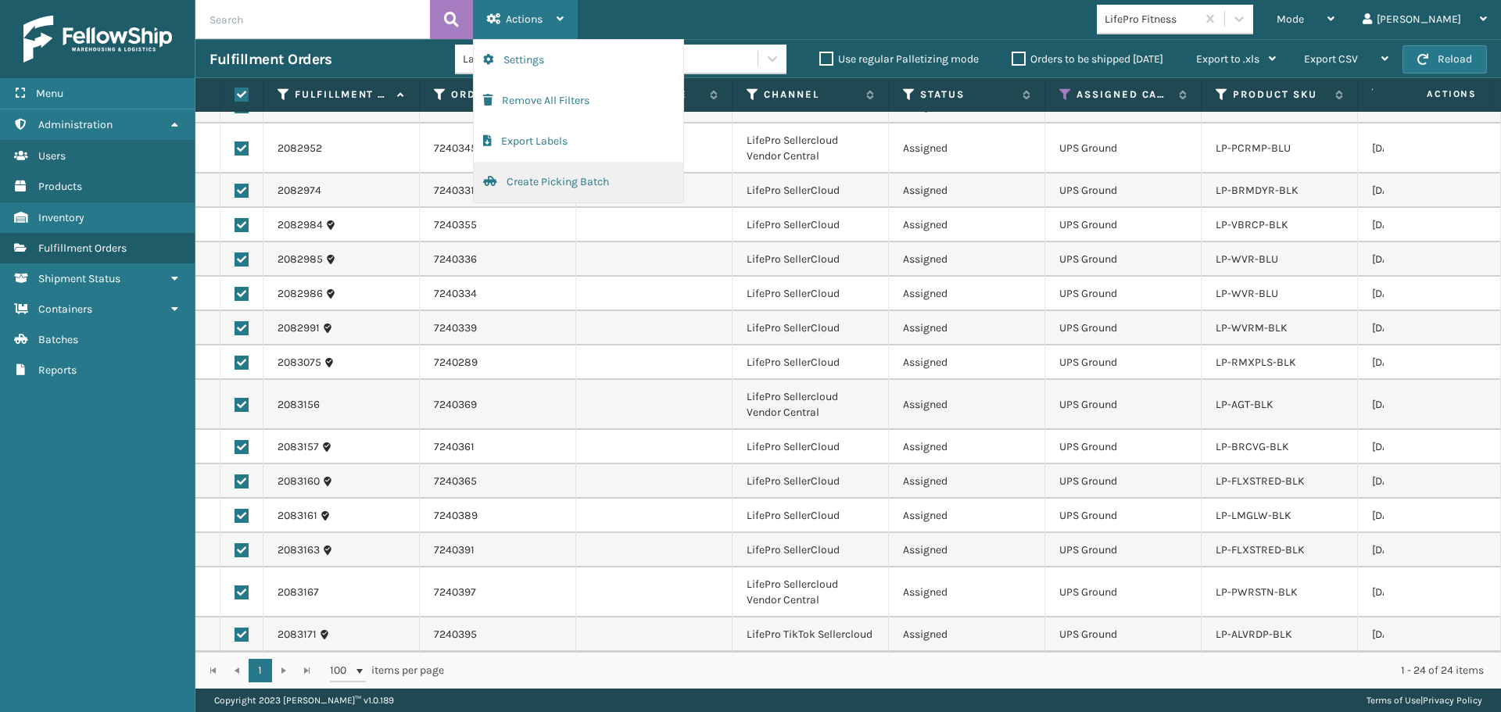
click at [542, 195] on button "Create Picking Batch" at bounding box center [578, 182] width 209 height 41
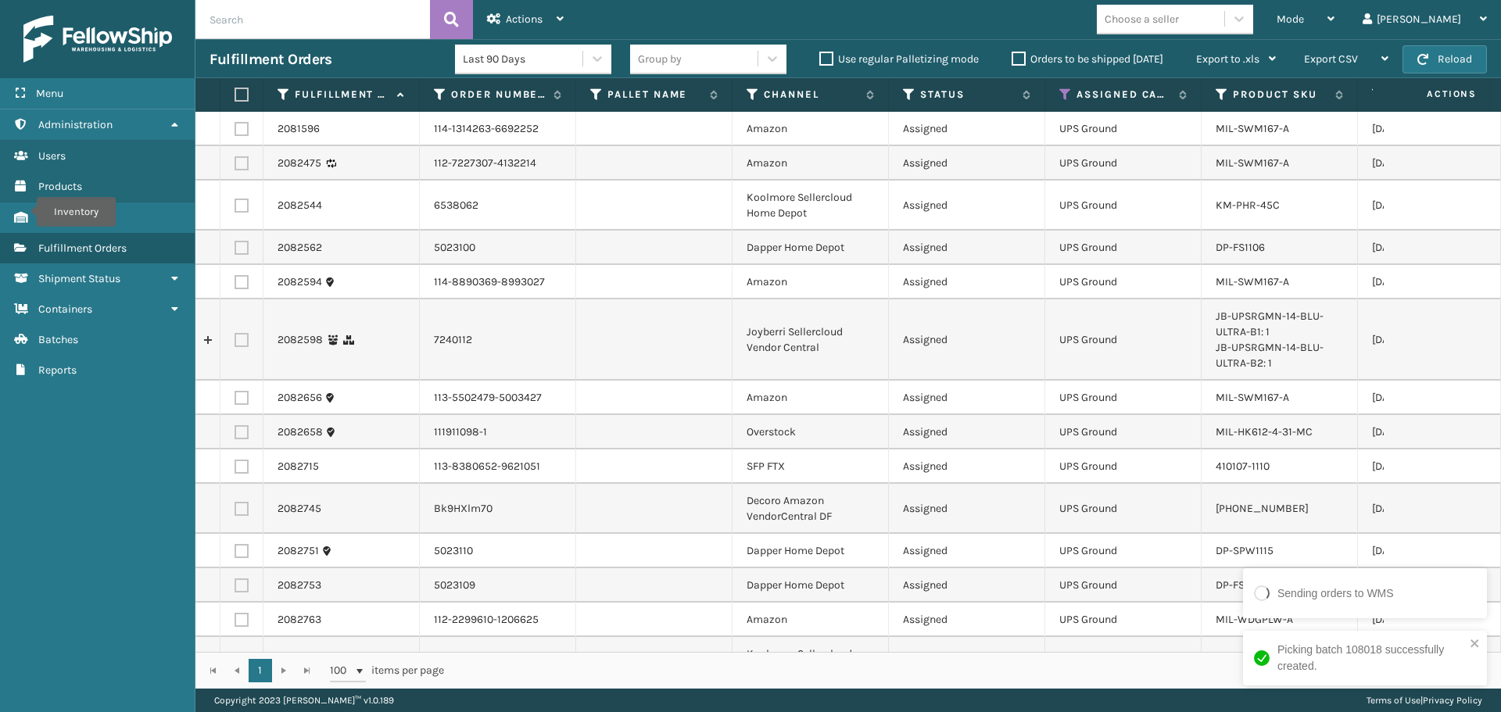
click at [1224, 26] on div "Choose a seller" at bounding box center [1160, 19] width 127 height 26
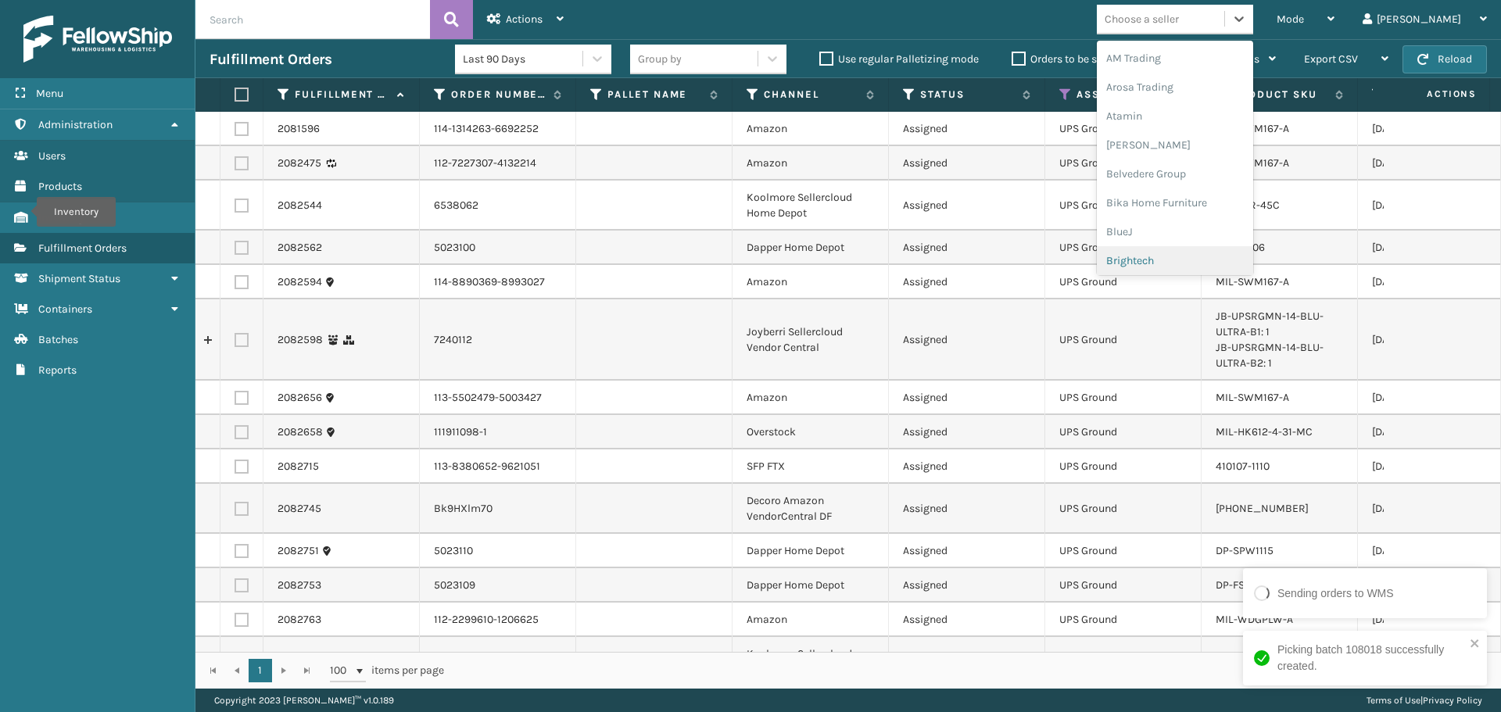
click at [1213, 259] on div "Brightech" at bounding box center [1175, 260] width 156 height 29
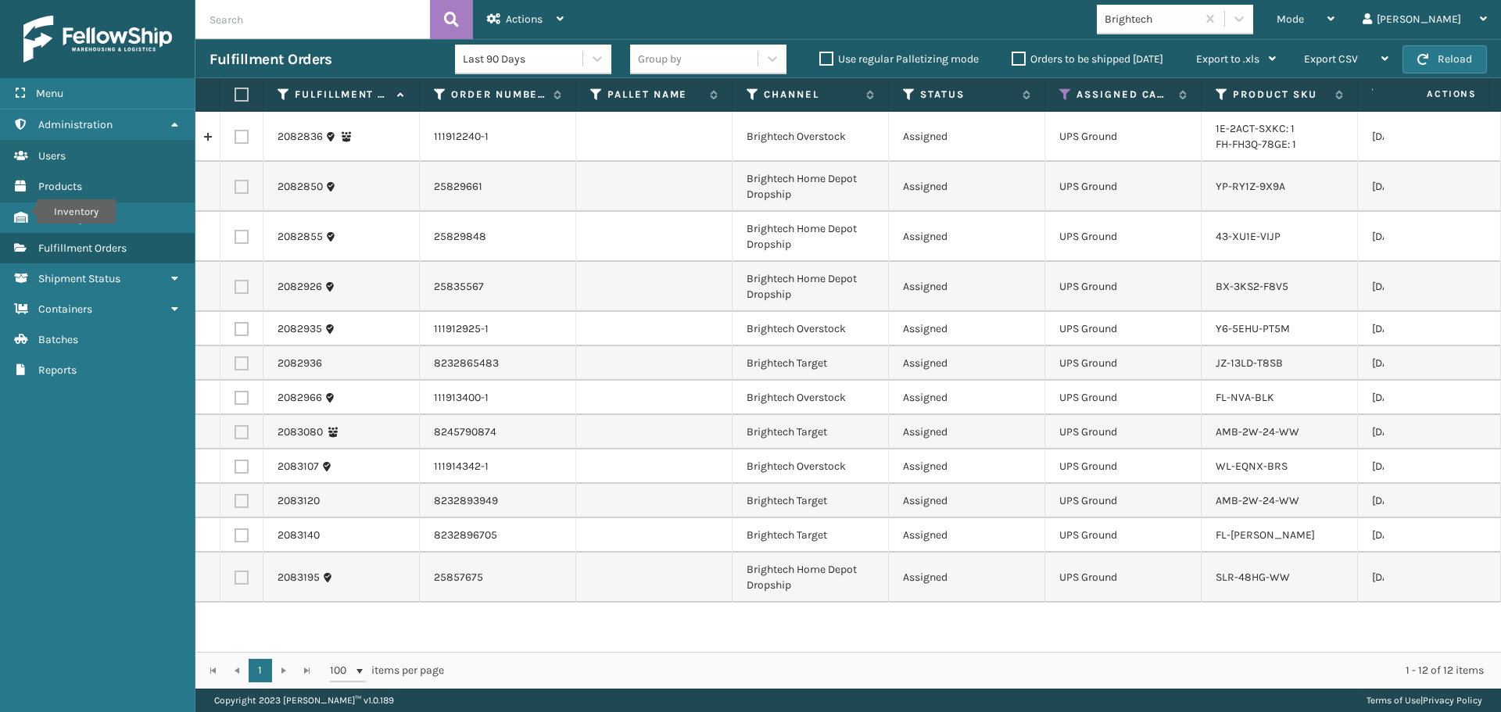
drag, startPoint x: 239, startPoint y: 95, endPoint x: 381, endPoint y: 61, distance: 145.4
click at [239, 95] on label at bounding box center [238, 95] width 9 height 14
click at [235, 95] on input "checkbox" at bounding box center [234, 95] width 1 height 10
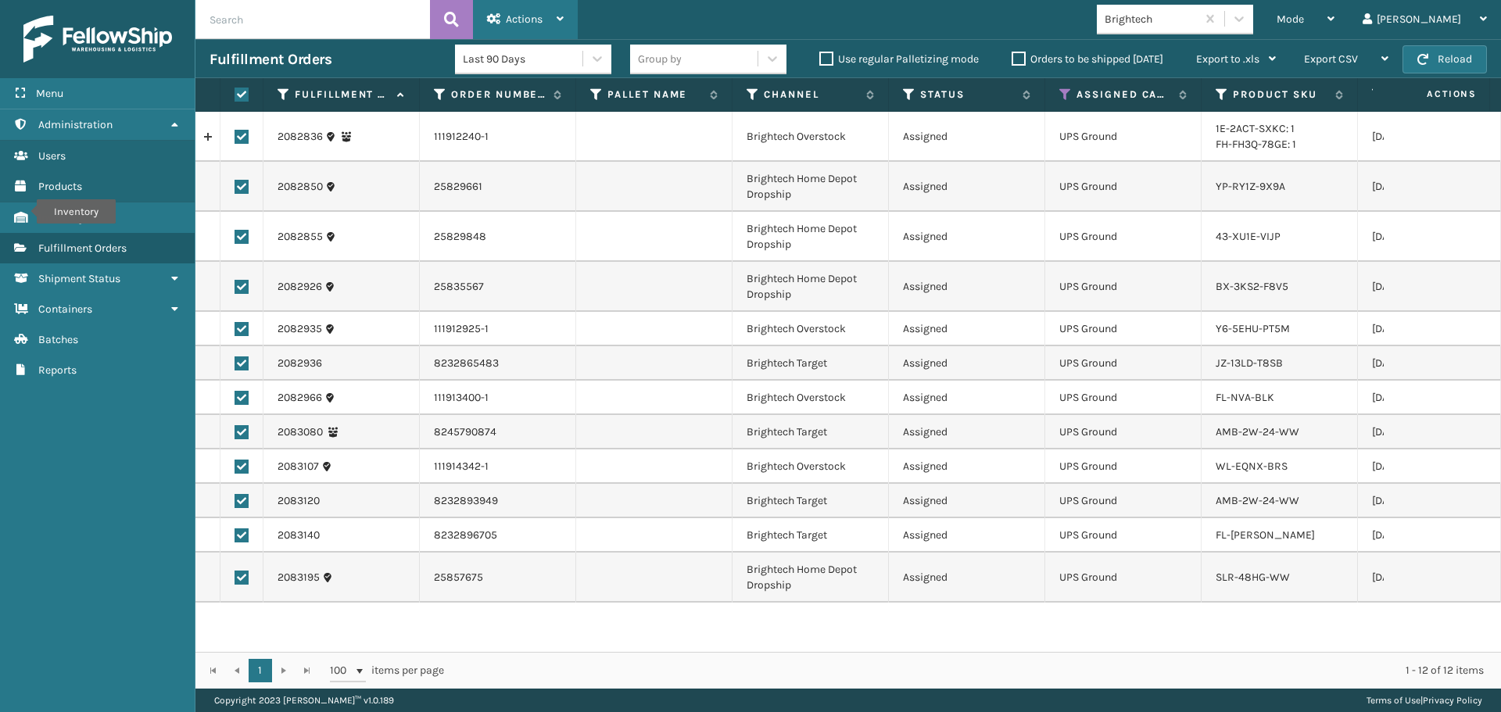
click at [521, 17] on span "Actions" at bounding box center [524, 19] width 37 height 13
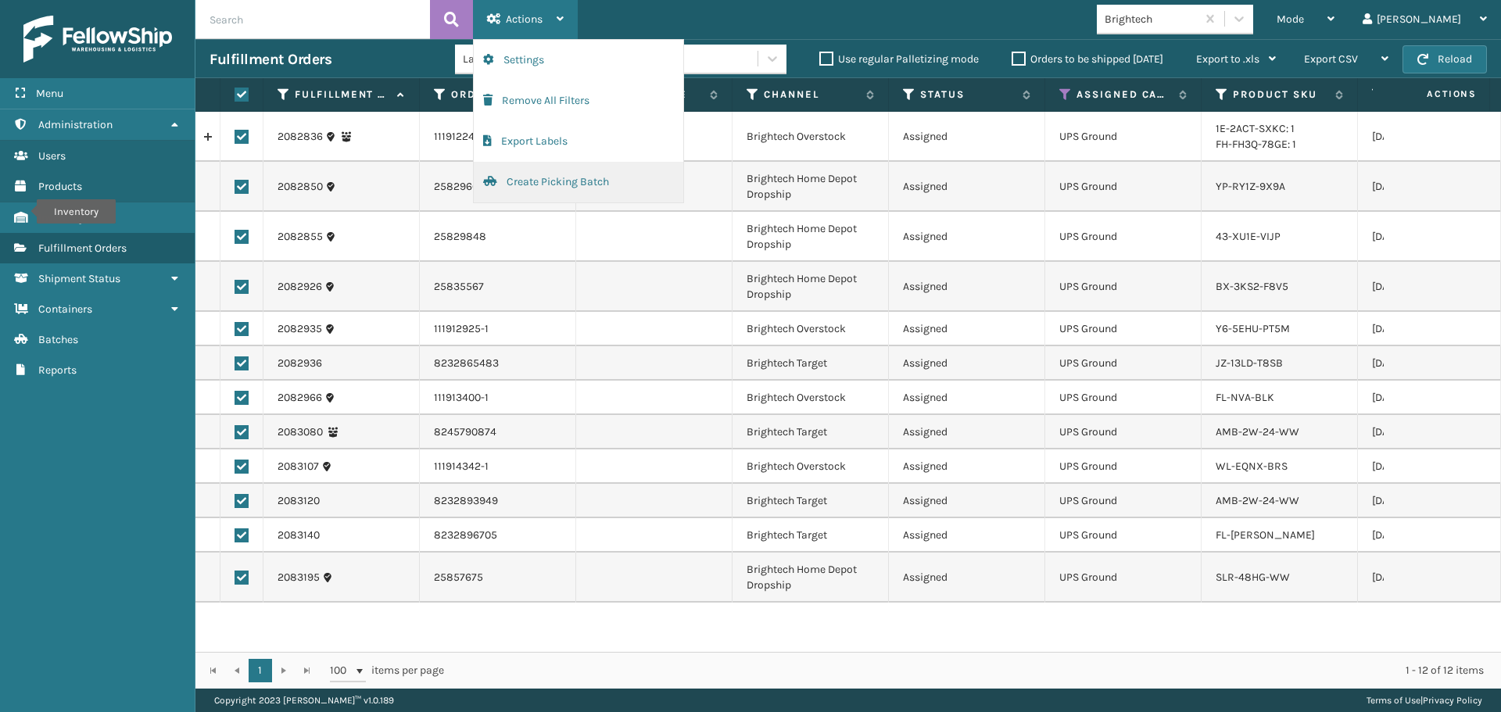
click at [546, 185] on button "Create Picking Batch" at bounding box center [578, 182] width 209 height 41
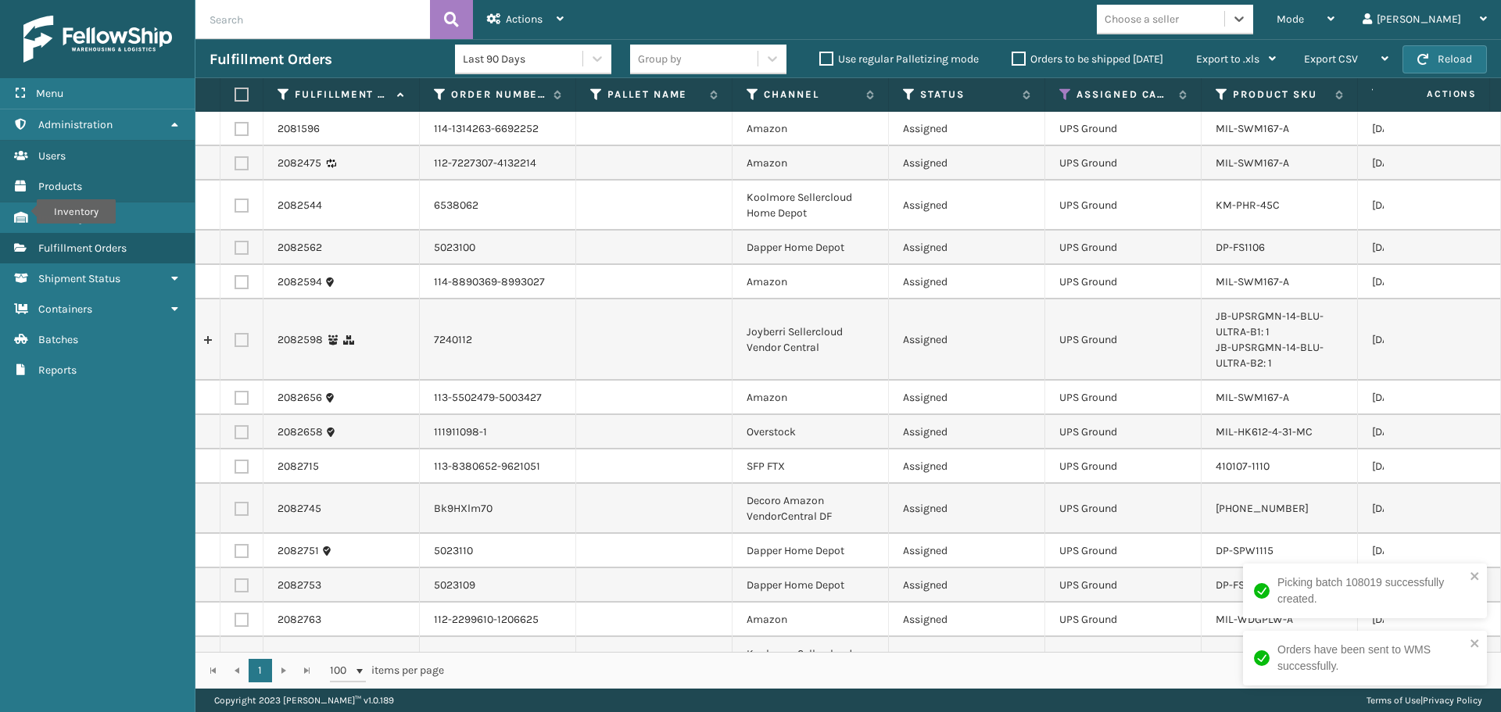
click at [1179, 21] on div "Choose a seller" at bounding box center [1141, 19] width 74 height 16
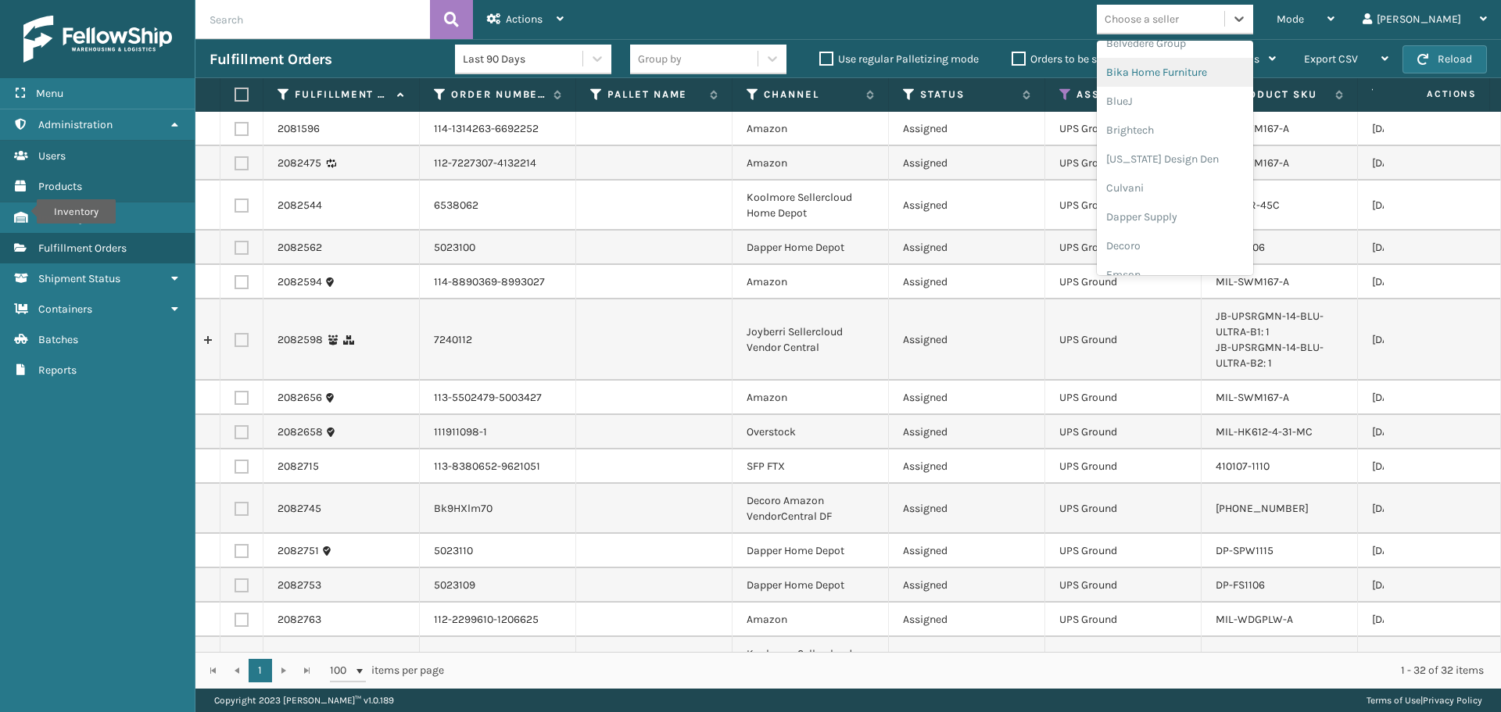
scroll to position [156, 0]
click at [1216, 191] on div "Dapper Supply" at bounding box center [1175, 191] width 156 height 29
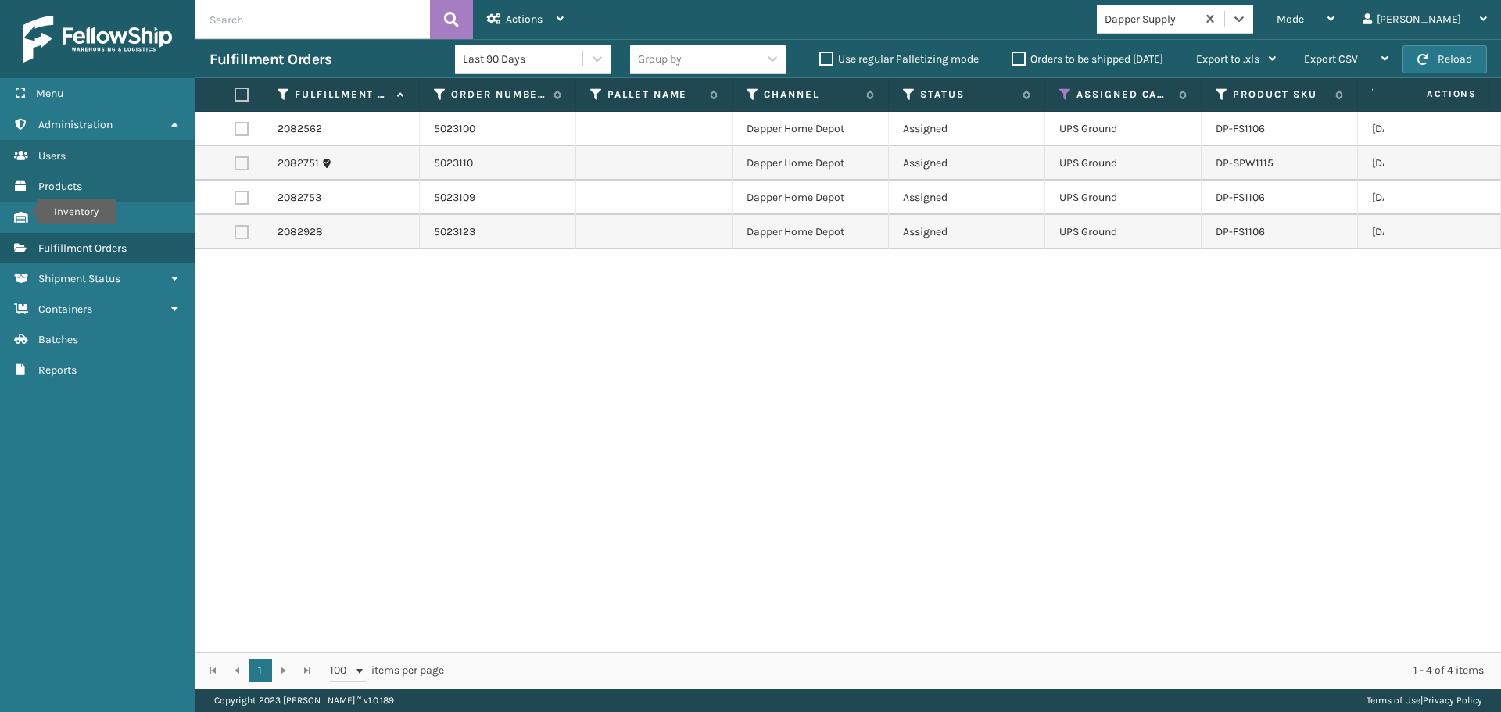
click at [244, 98] on label at bounding box center [238, 95] width 9 height 14
click at [235, 98] on input "checkbox" at bounding box center [234, 95] width 1 height 10
click at [549, 20] on div "Actions" at bounding box center [525, 19] width 77 height 39
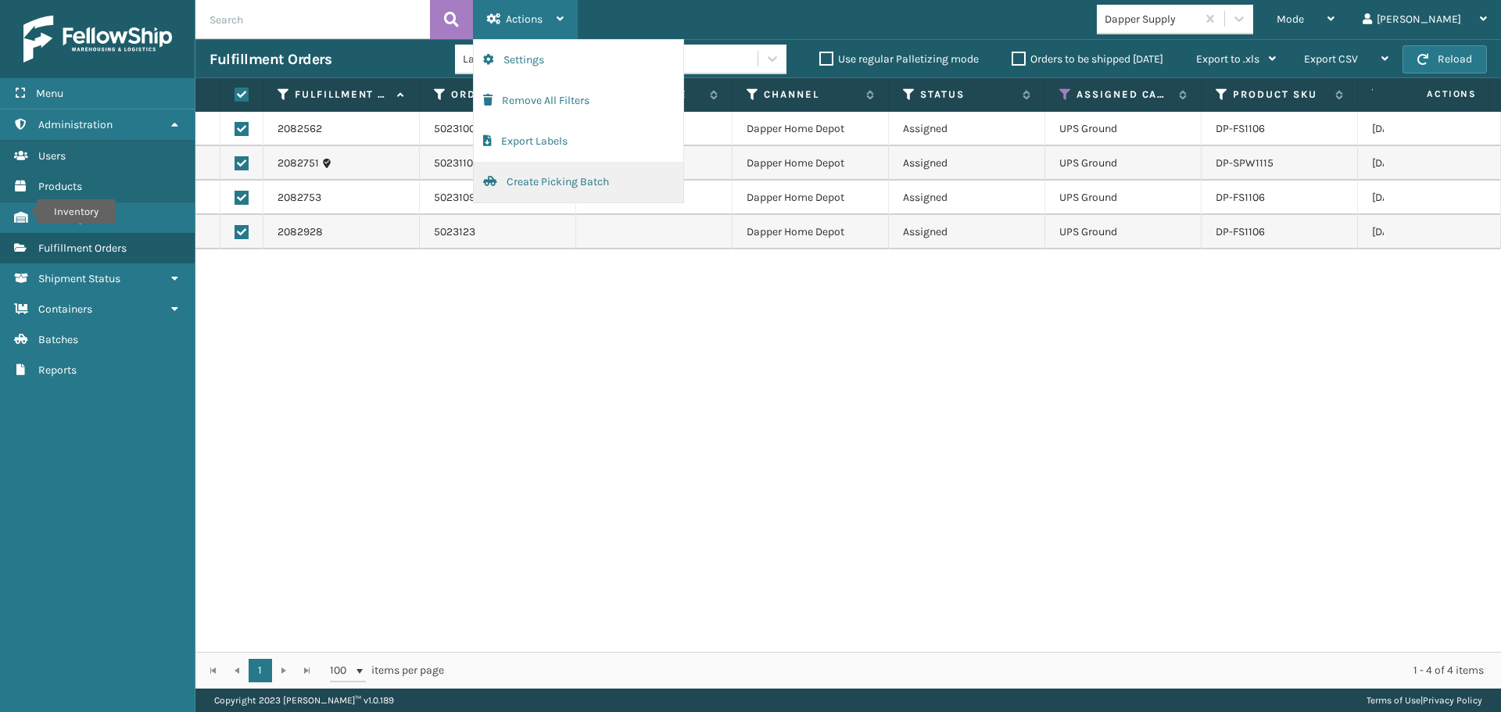
click at [568, 177] on button "Create Picking Batch" at bounding box center [578, 182] width 209 height 41
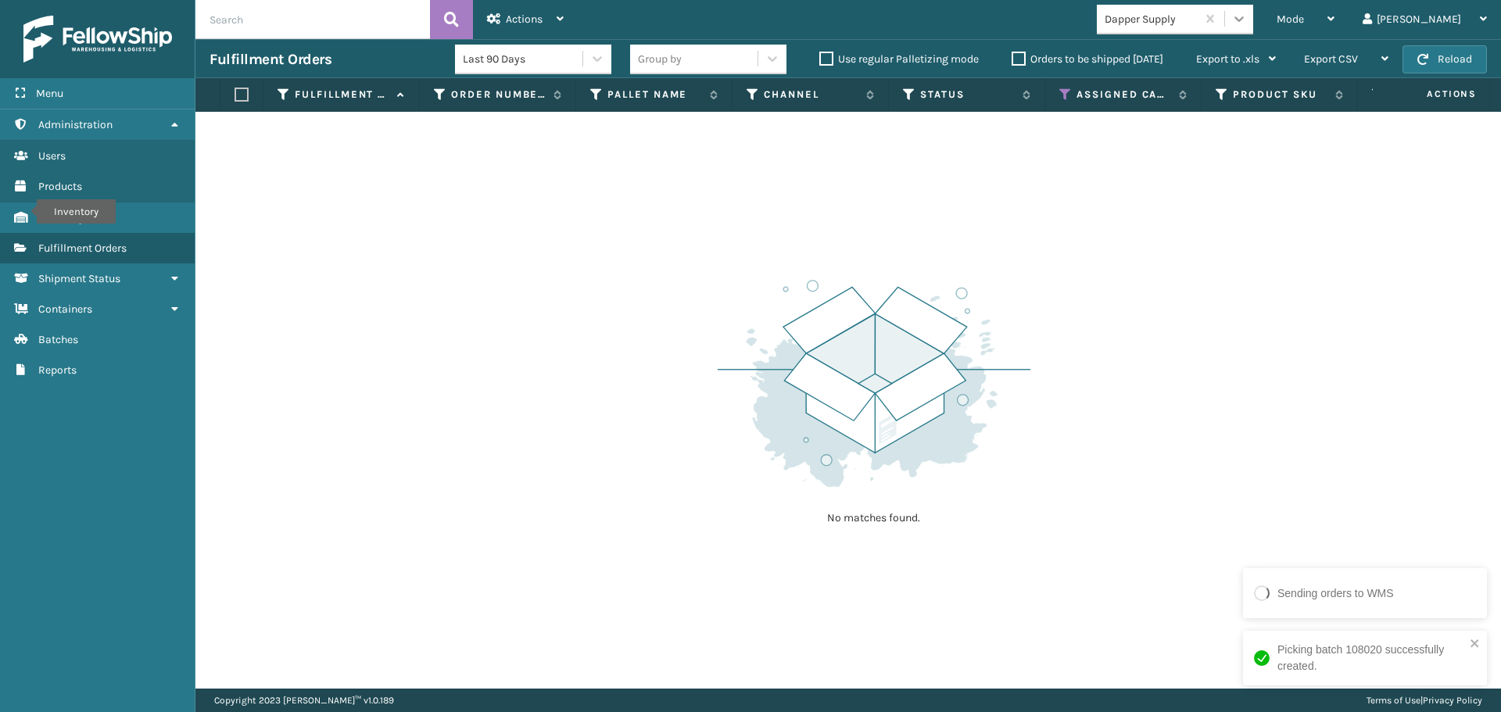
click at [1247, 21] on icon at bounding box center [1239, 19] width 16 height 16
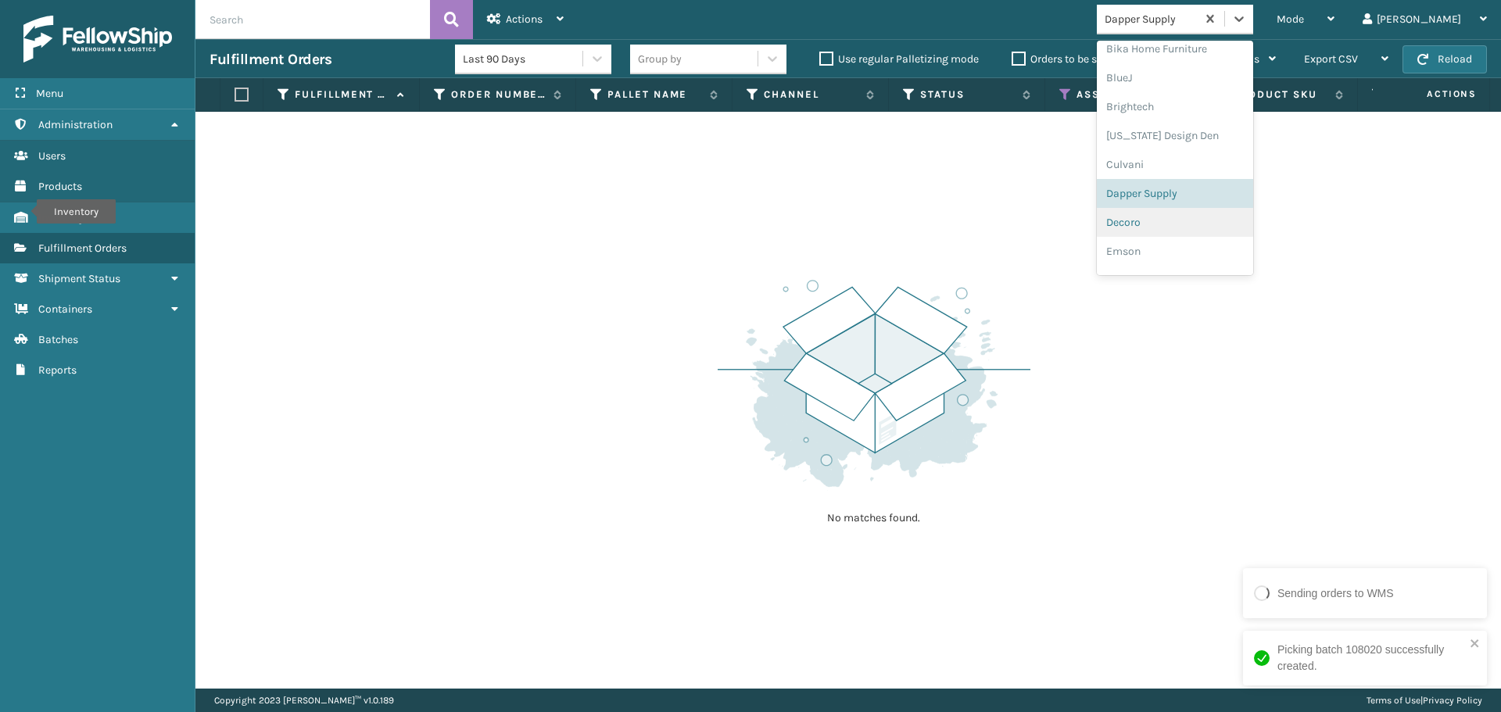
scroll to position [174, 0]
click at [1199, 206] on div "Decoro" at bounding box center [1175, 202] width 156 height 29
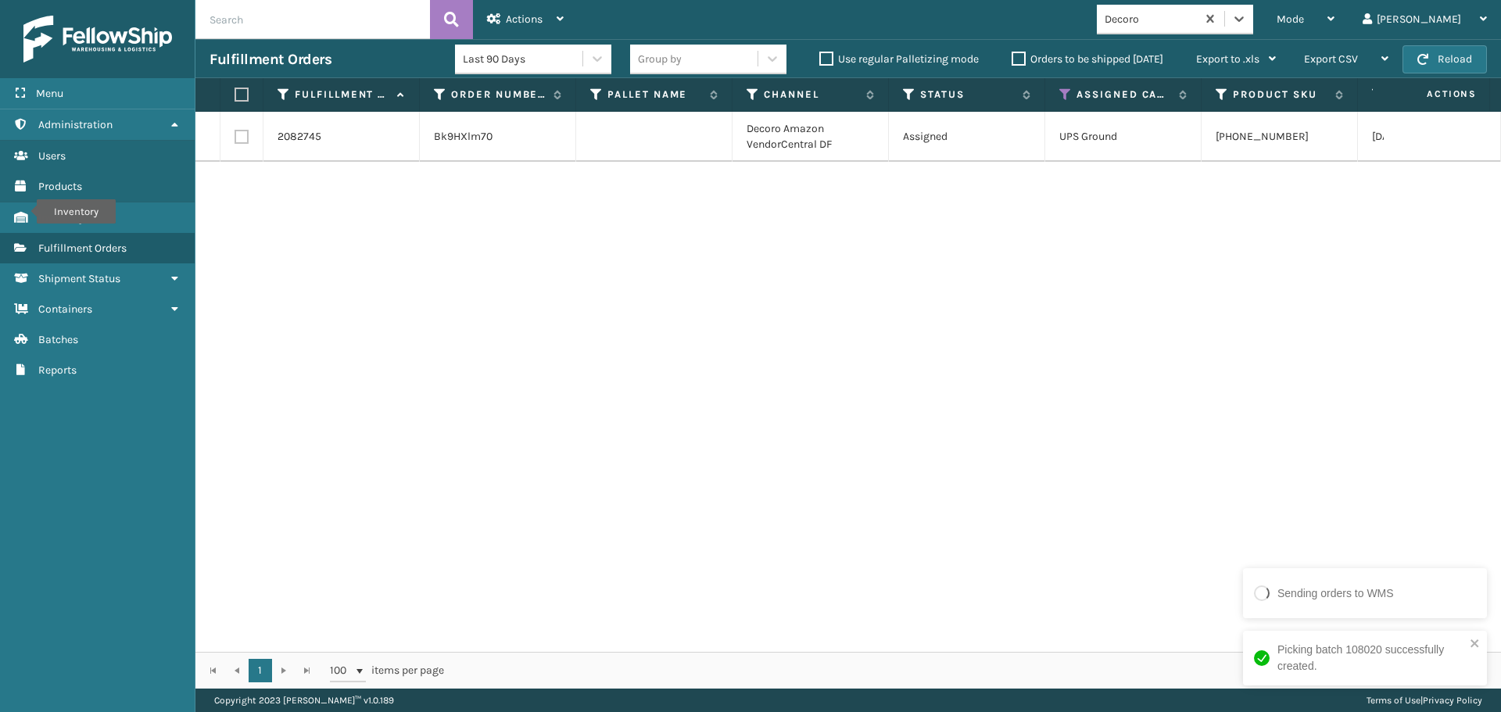
click at [235, 98] on label at bounding box center [238, 95] width 9 height 14
click at [235, 98] on input "checkbox" at bounding box center [234, 95] width 1 height 10
click at [508, 20] on span "Actions" at bounding box center [524, 19] width 37 height 13
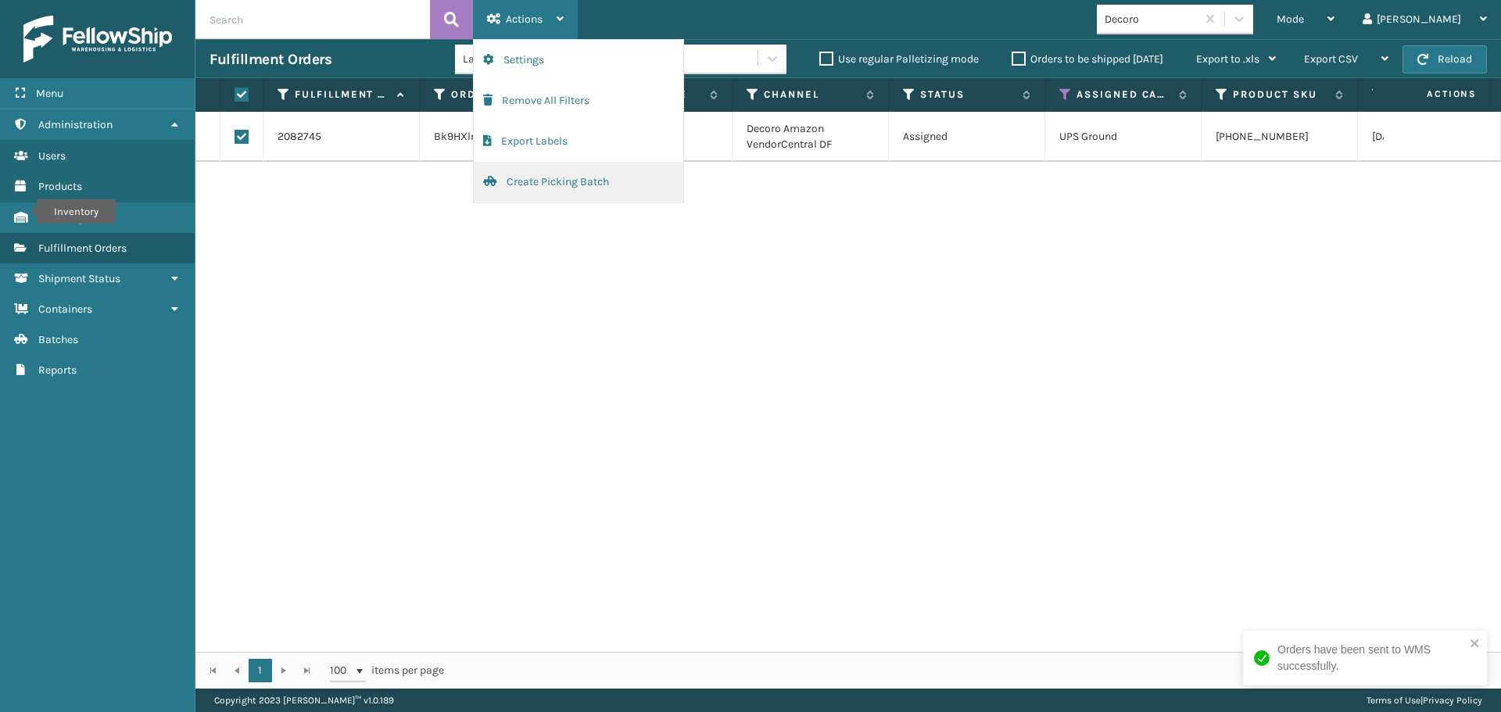
click at [571, 184] on button "Create Picking Batch" at bounding box center [578, 182] width 209 height 41
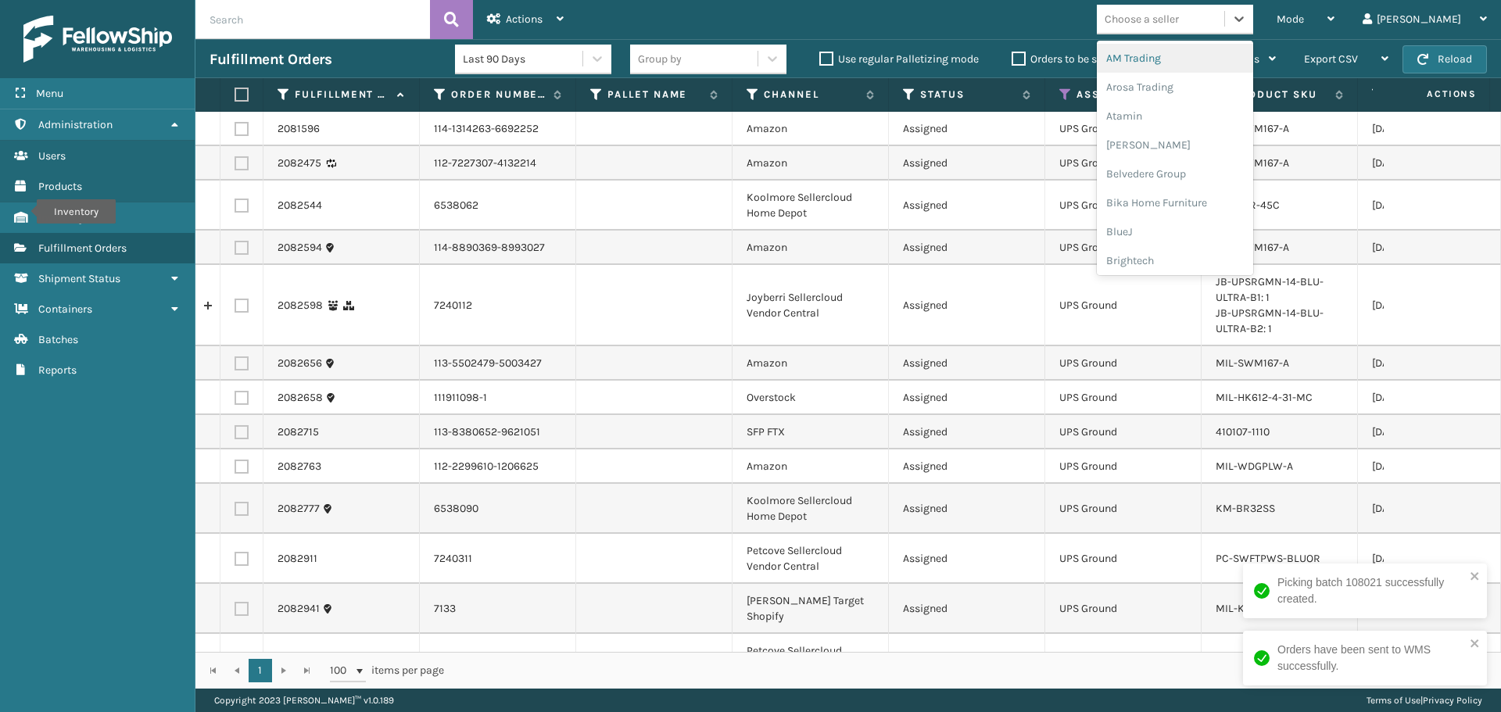
click at [1204, 27] on div "Choose a seller" at bounding box center [1160, 19] width 127 height 26
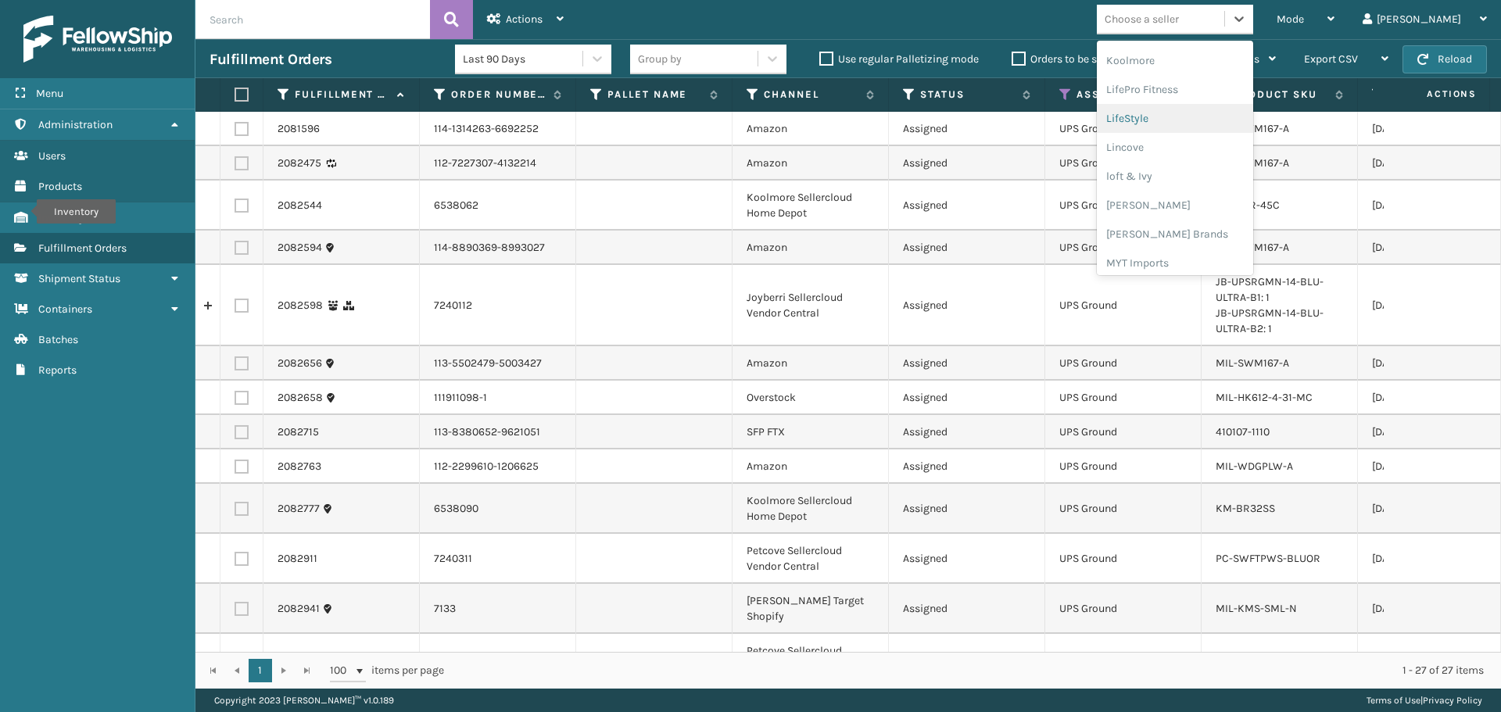
scroll to position [651, 0]
click at [1203, 135] on div "[PERSON_NAME] Brands" at bounding box center [1175, 130] width 156 height 29
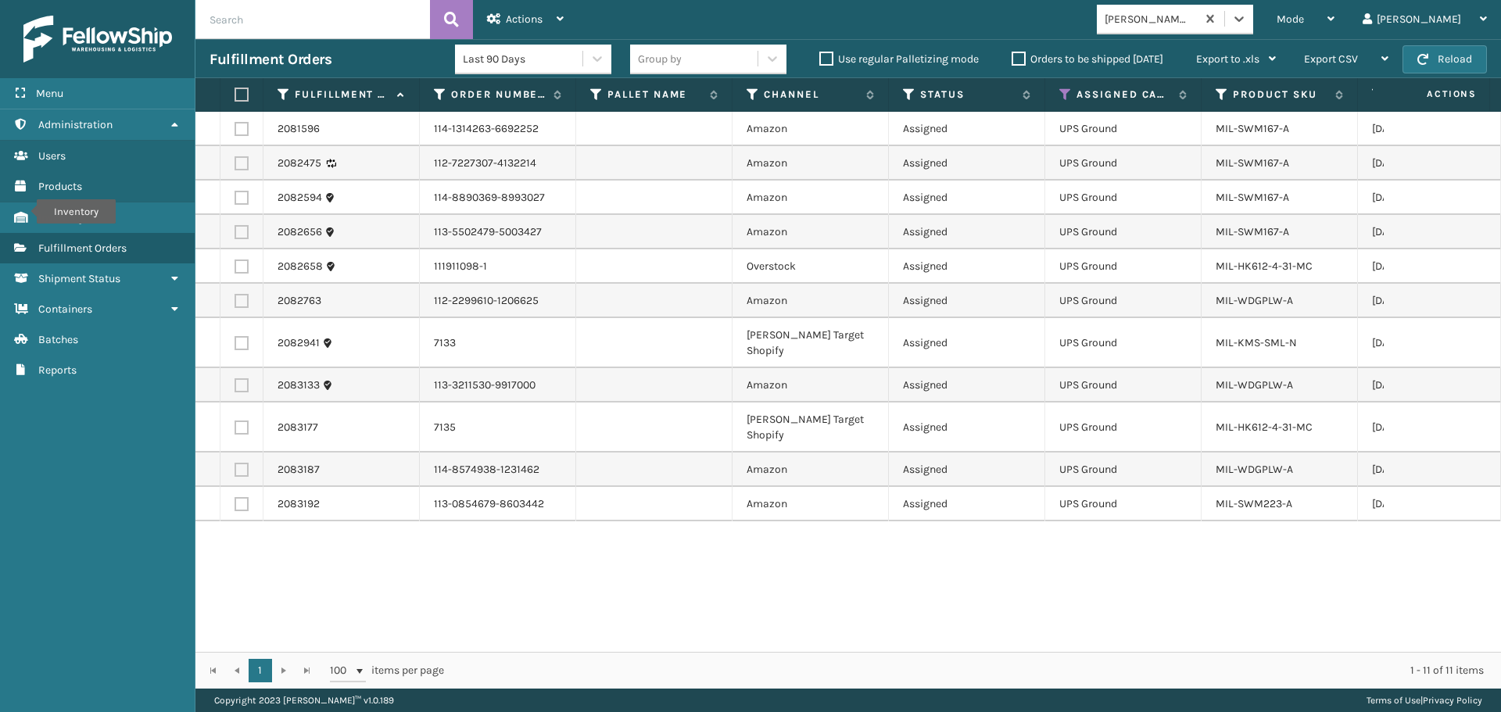
click at [242, 87] on th at bounding box center [241, 95] width 43 height 34
click at [244, 93] on label at bounding box center [238, 95] width 9 height 14
click at [235, 93] on input "checkbox" at bounding box center [234, 95] width 1 height 10
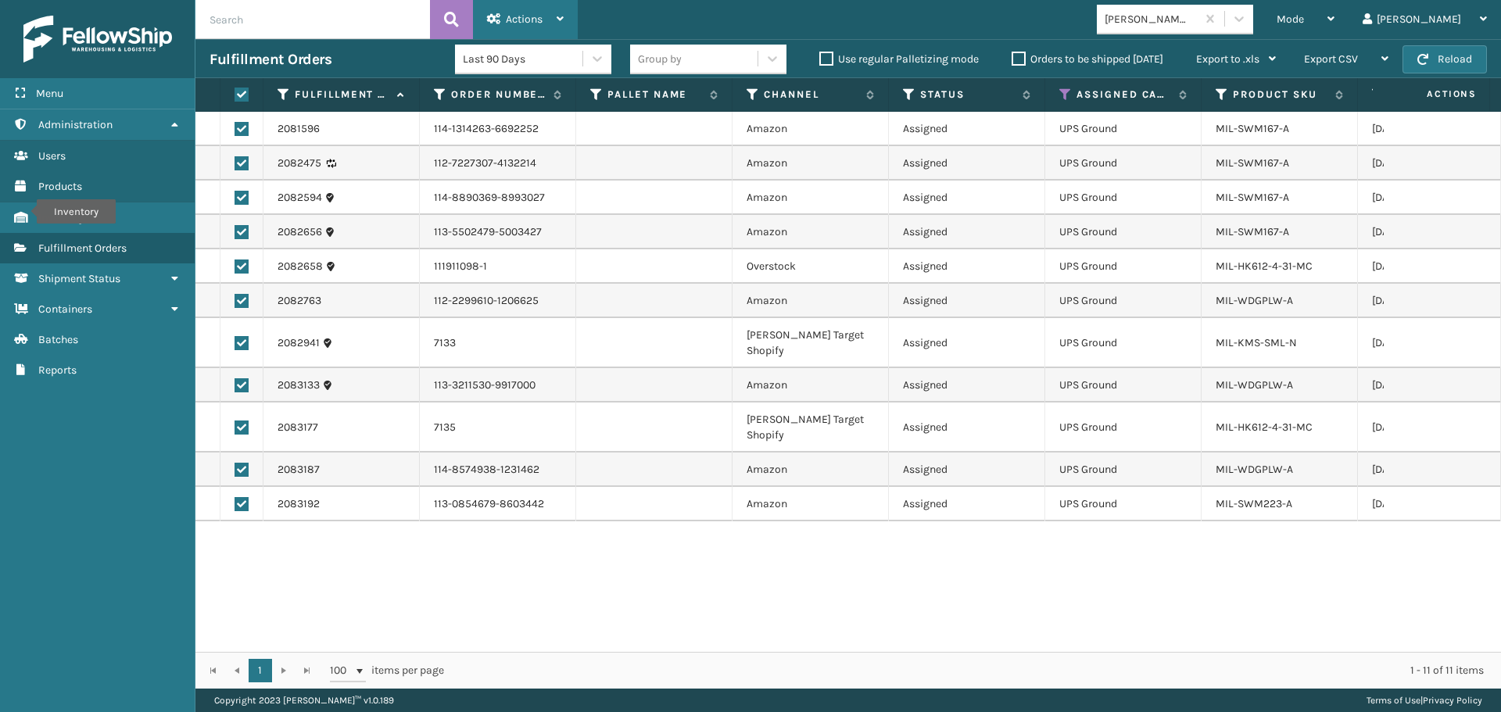
click at [517, 13] on span "Actions" at bounding box center [524, 19] width 37 height 13
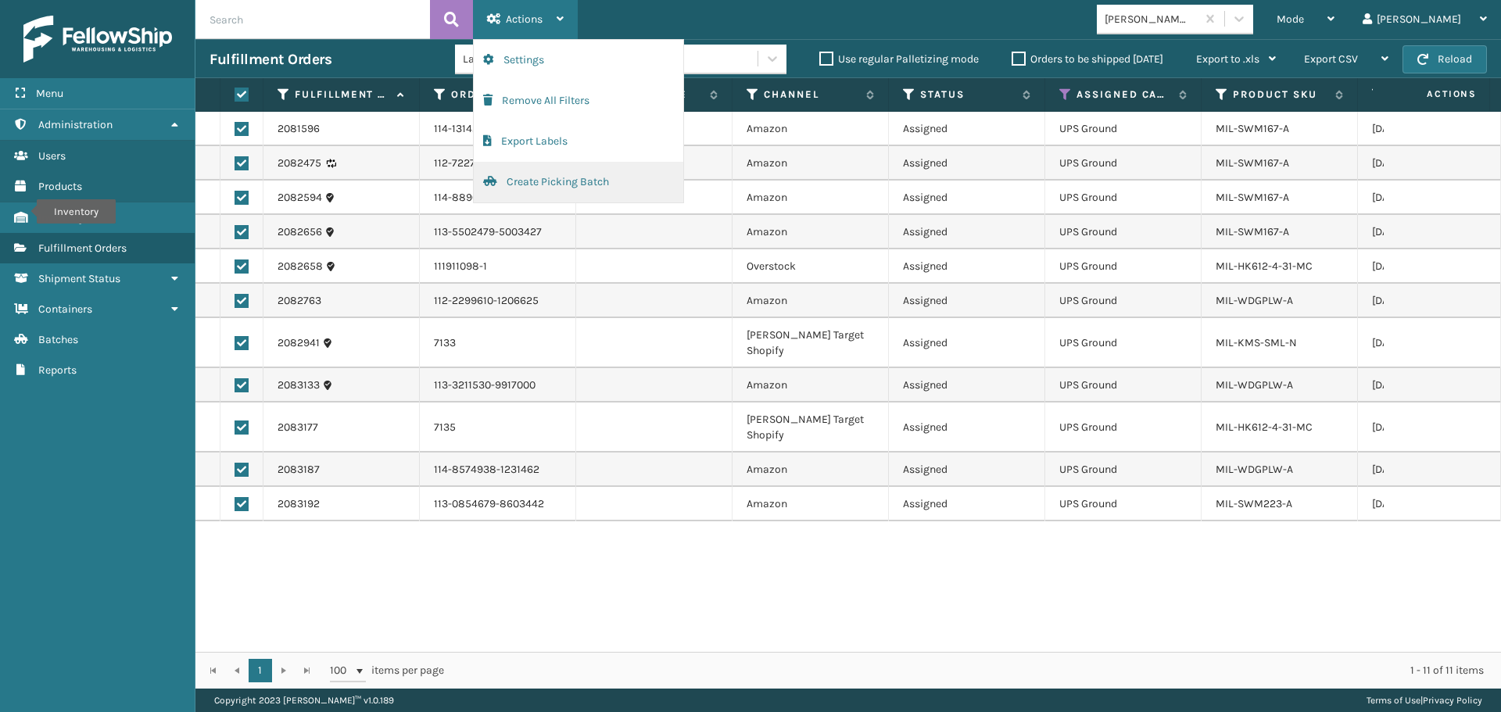
click at [560, 180] on button "Create Picking Batch" at bounding box center [578, 182] width 209 height 41
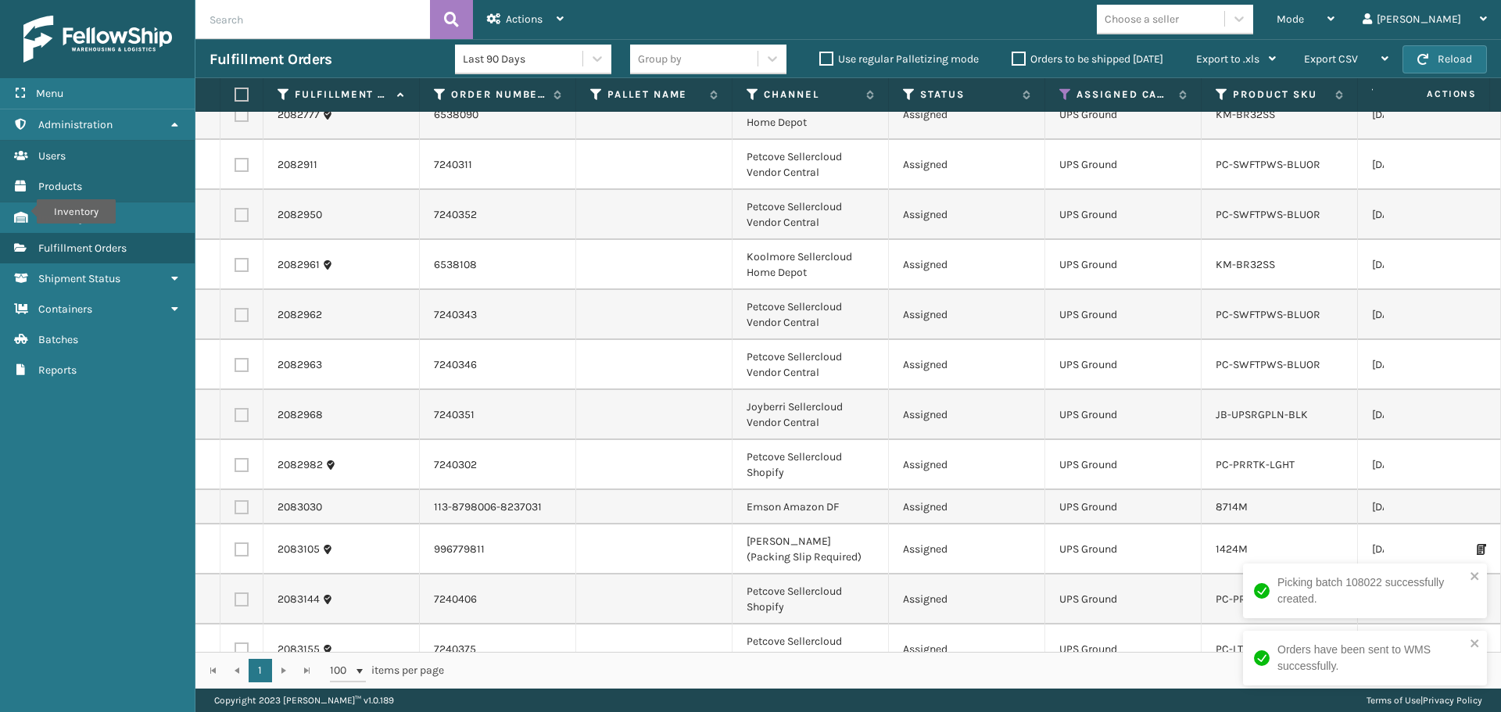
scroll to position [0, 0]
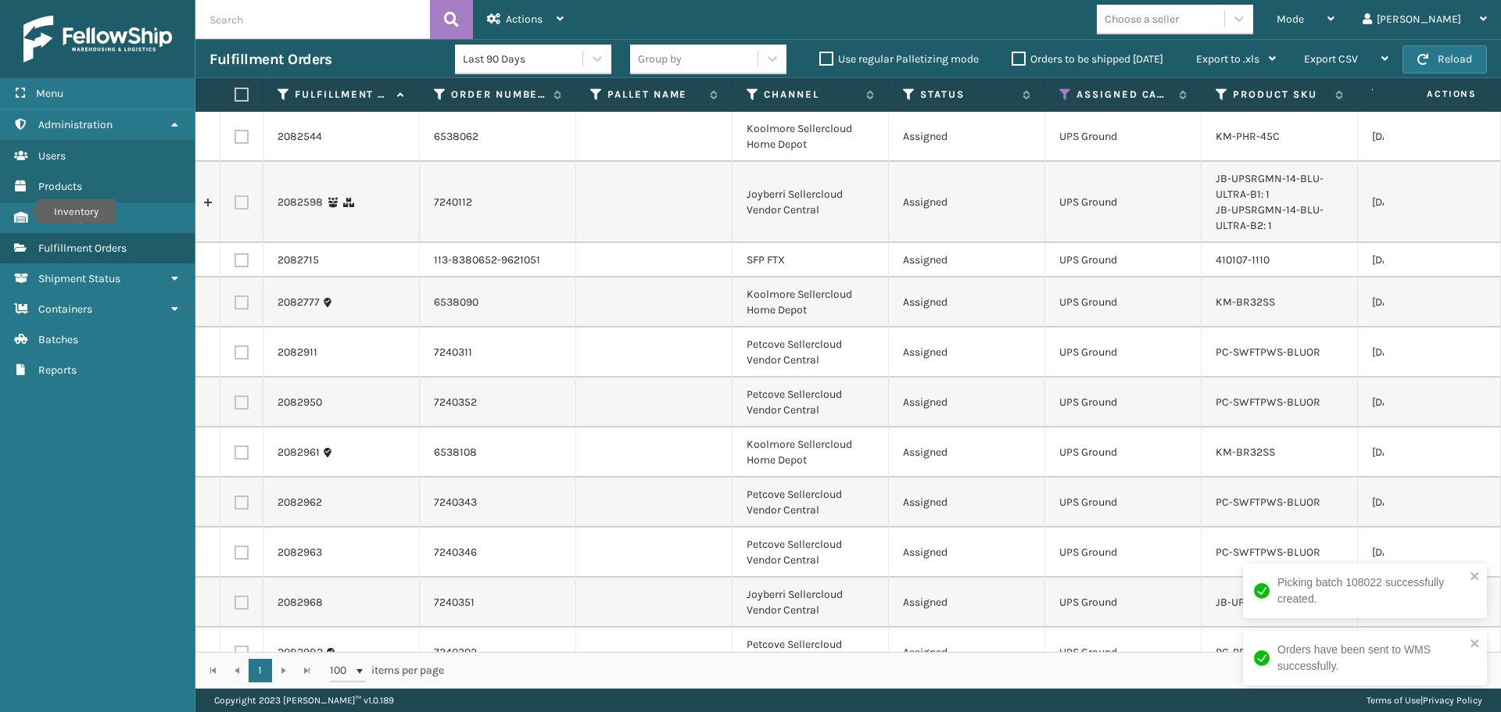
click at [1224, 26] on div "Choose a seller" at bounding box center [1160, 19] width 127 height 26
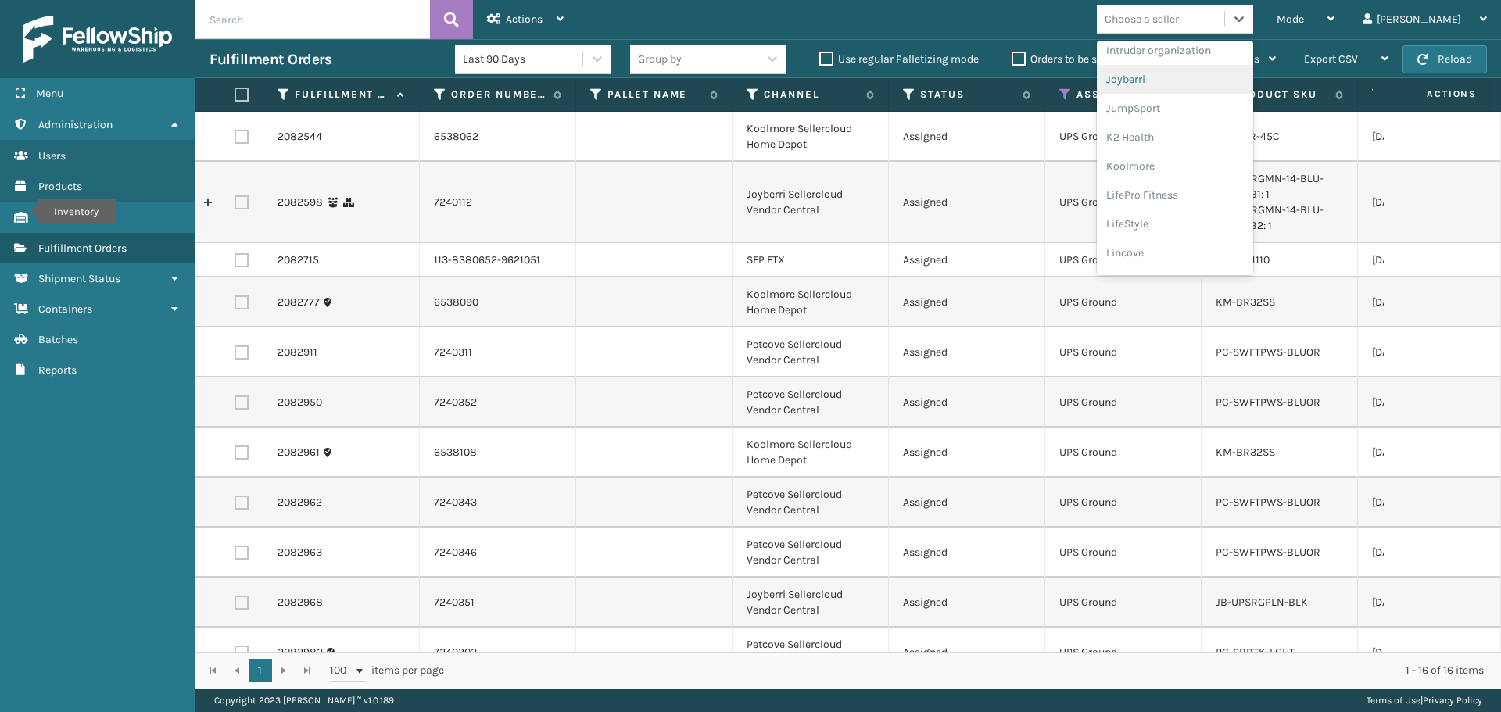
scroll to position [417, 0]
click at [1199, 114] on div "Joyberri" at bounding box center [1175, 104] width 156 height 29
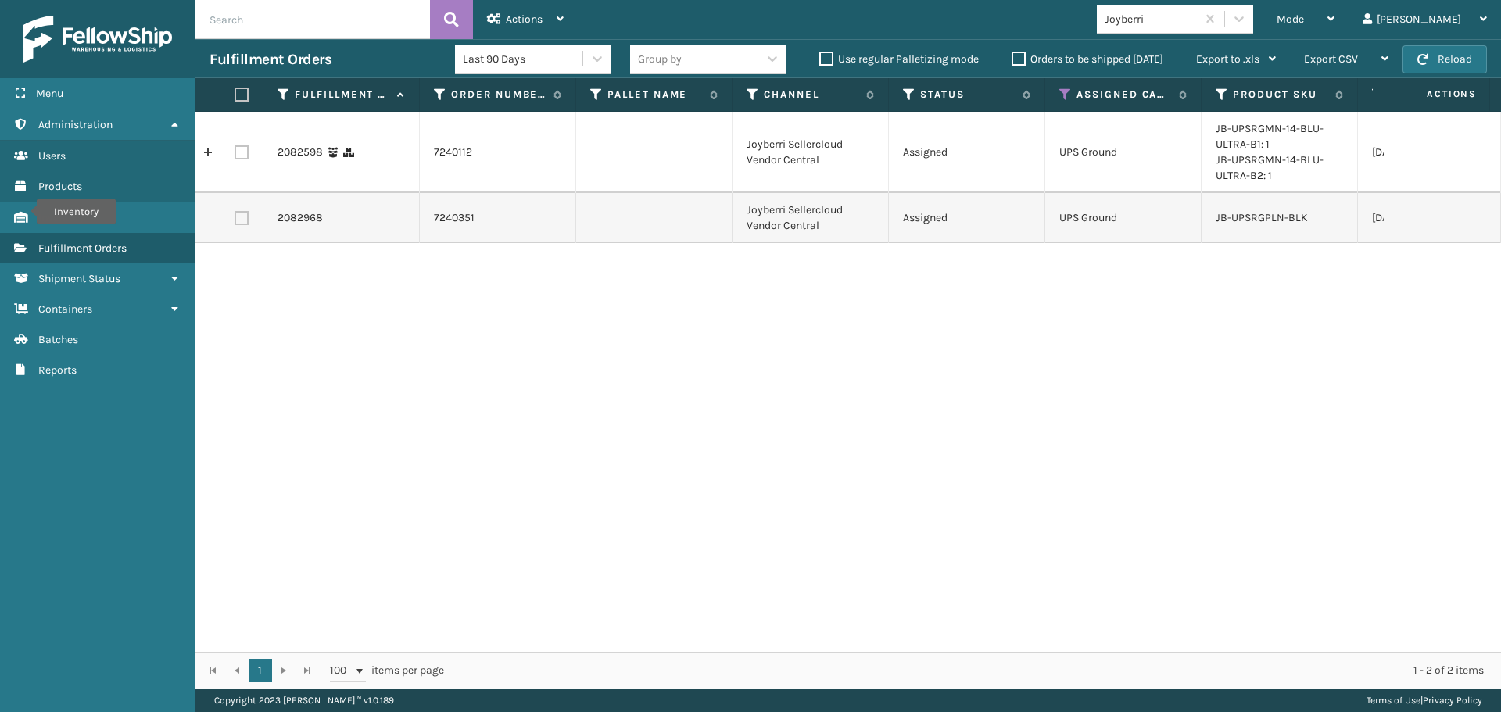
click at [242, 90] on label at bounding box center [238, 95] width 9 height 14
click at [235, 90] on input "checkbox" at bounding box center [234, 95] width 1 height 10
click at [539, 16] on span "Actions" at bounding box center [524, 19] width 37 height 13
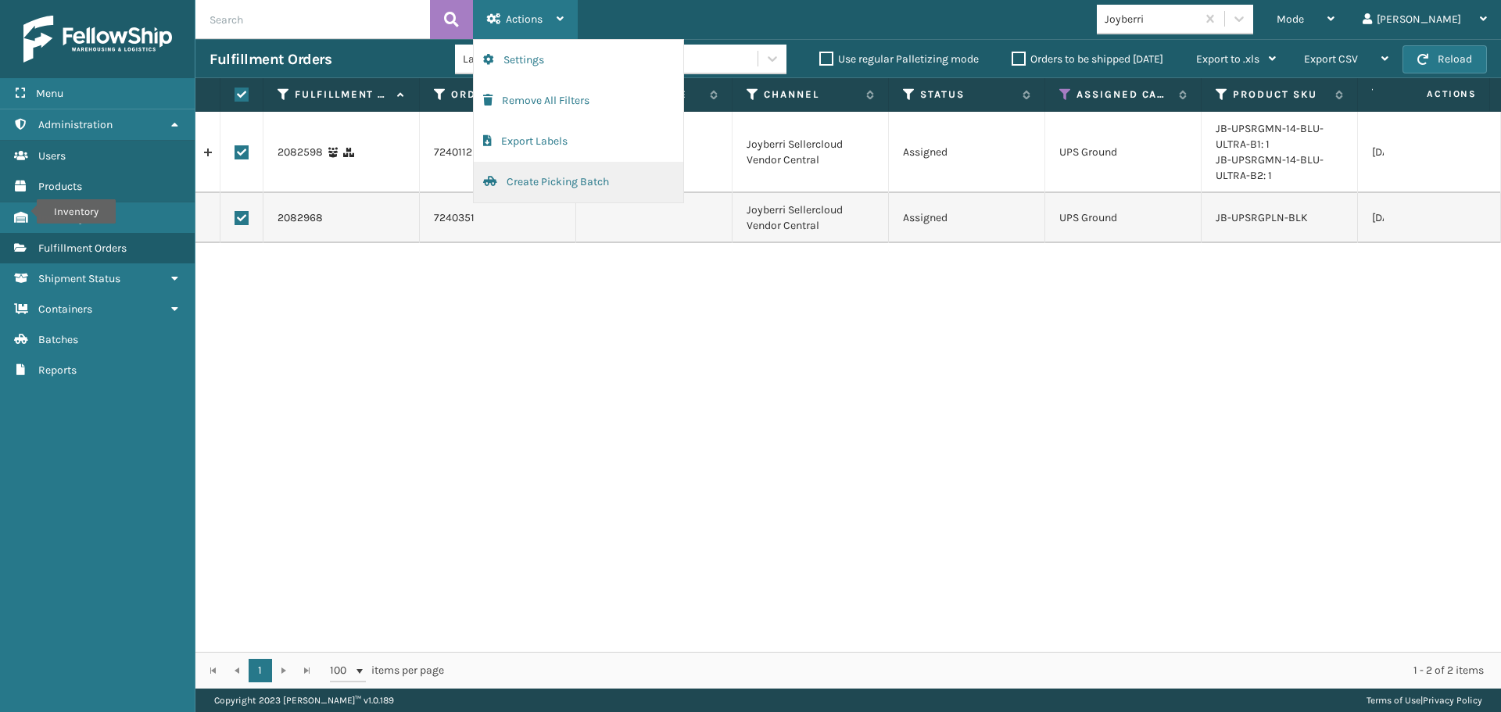
click at [592, 183] on button "Create Picking Batch" at bounding box center [578, 182] width 209 height 41
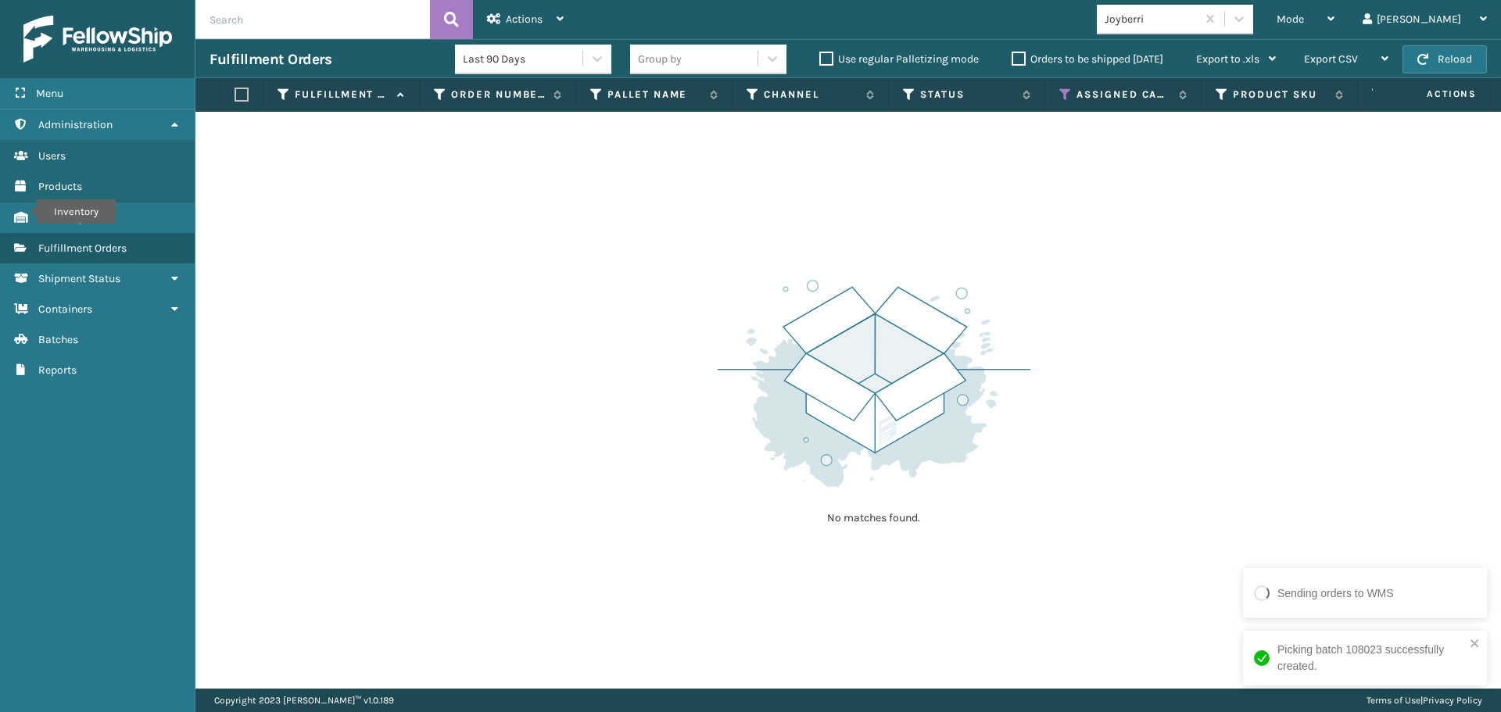
click at [1187, 3] on div "Mode Regular Mode Picking Mode Labeling Mode Exit Scan Mode Joyberri Silvia Log…" at bounding box center [1039, 19] width 923 height 39
click at [1194, 20] on div "Joyberri" at bounding box center [1150, 19] width 93 height 16
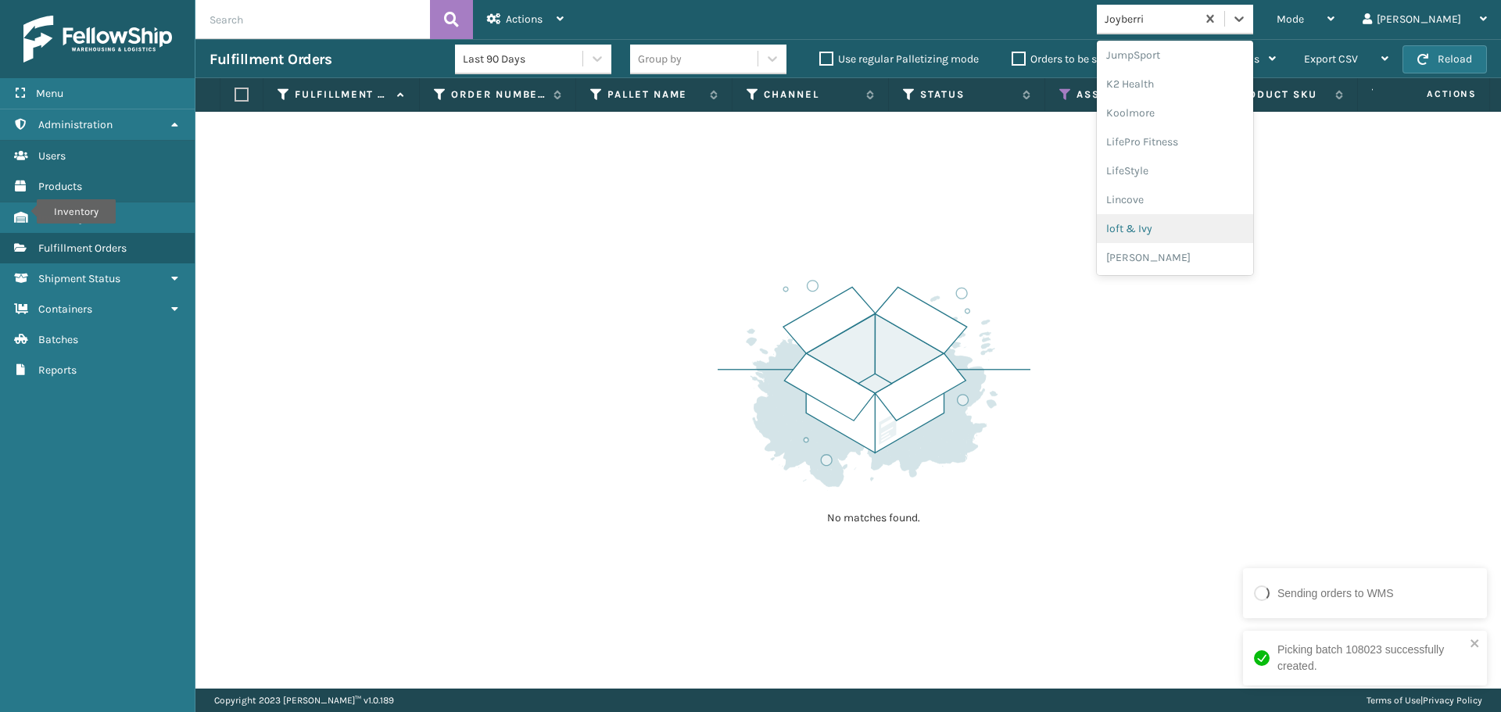
scroll to position [784, 0]
click at [1186, 116] on div "Petcove" at bounding box center [1175, 112] width 156 height 29
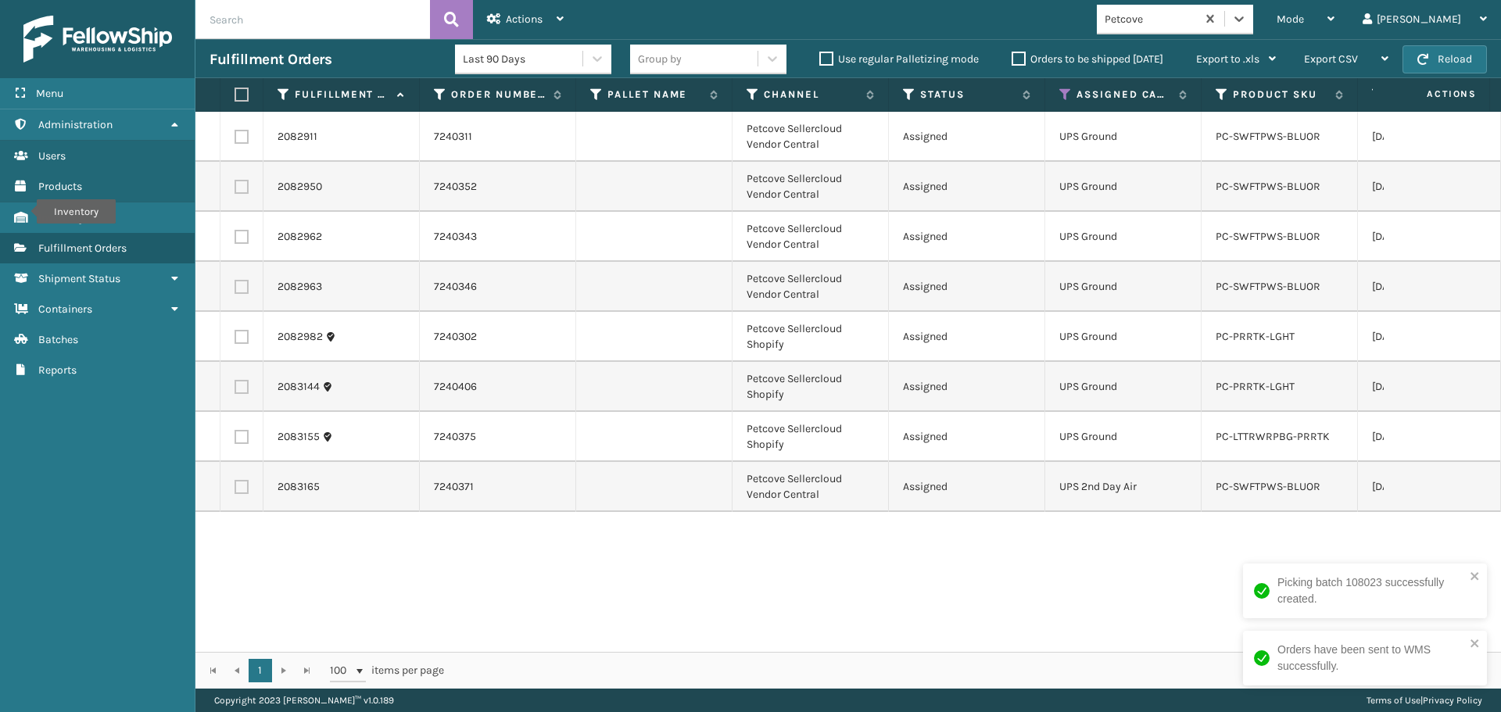
click at [244, 95] on label at bounding box center [238, 95] width 9 height 14
click at [235, 95] on input "checkbox" at bounding box center [234, 95] width 1 height 10
click at [516, 10] on div "Actions" at bounding box center [525, 19] width 77 height 39
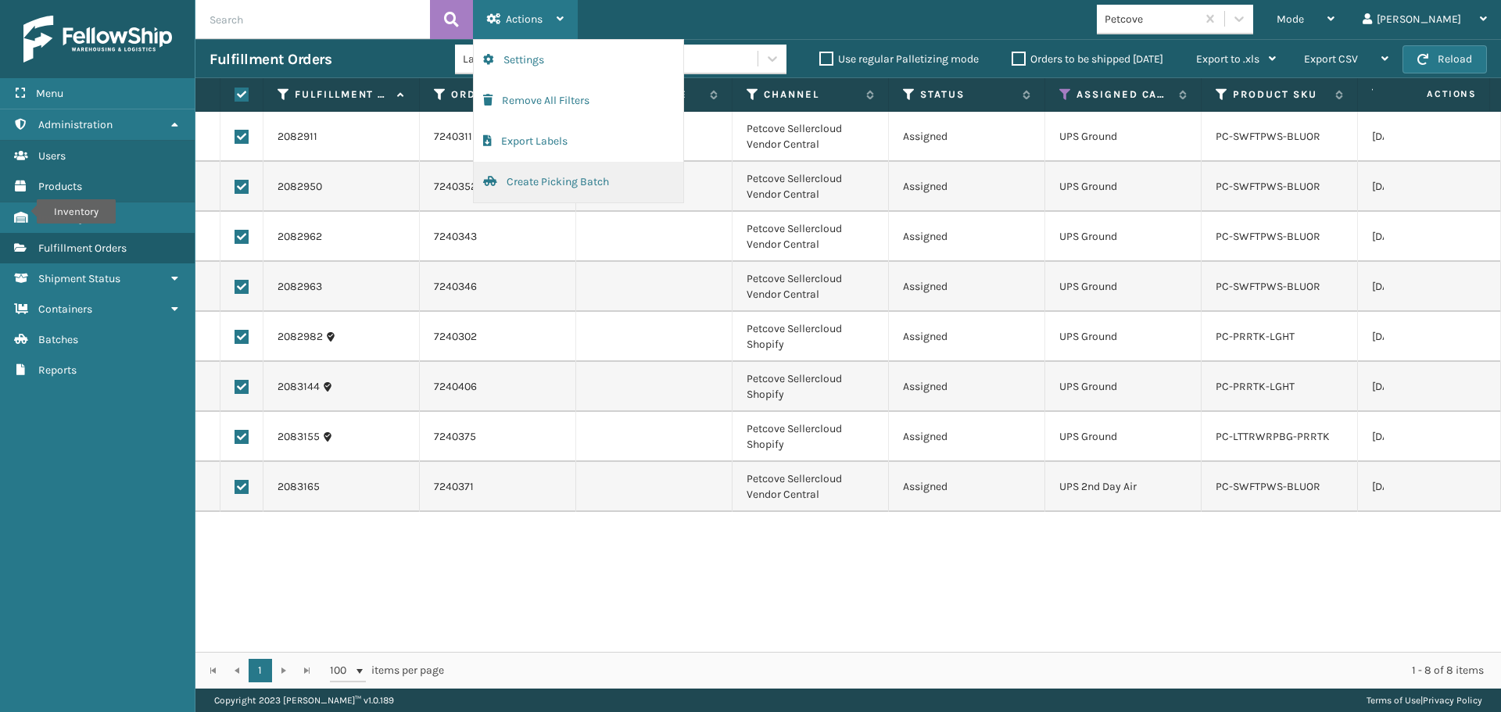
click at [542, 185] on button "Create Picking Batch" at bounding box center [578, 182] width 209 height 41
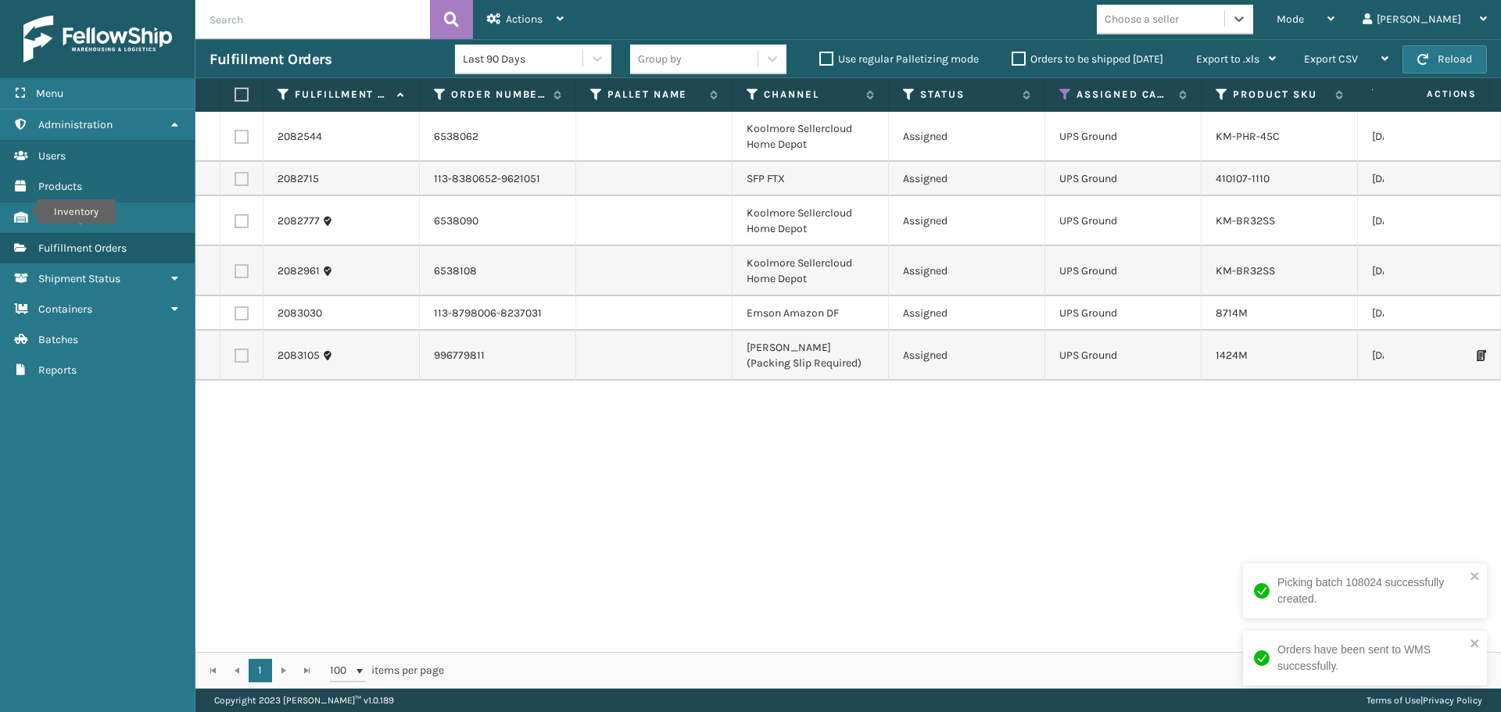
click at [244, 352] on label at bounding box center [241, 356] width 14 height 14
click at [235, 352] on input "checkbox" at bounding box center [234, 354] width 1 height 10
drag, startPoint x: 242, startPoint y: 313, endPoint x: 248, endPoint y: 283, distance: 31.0
click at [242, 313] on label at bounding box center [241, 313] width 14 height 14
click at [235, 313] on input "checkbox" at bounding box center [234, 311] width 1 height 10
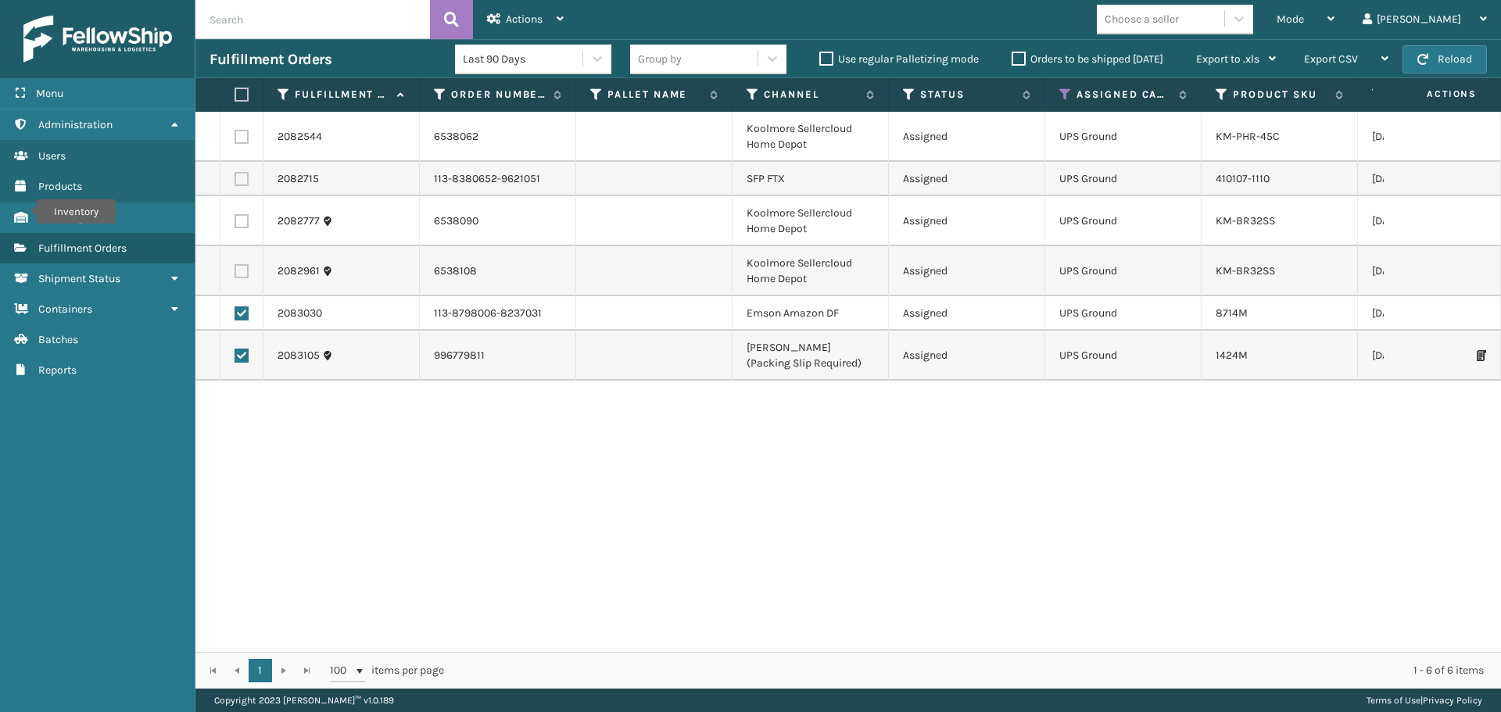
drag, startPoint x: 245, startPoint y: 270, endPoint x: 243, endPoint y: 199, distance: 70.4
click at [242, 267] on label at bounding box center [241, 271] width 14 height 14
click at [235, 267] on input "checkbox" at bounding box center [234, 269] width 1 height 10
click at [242, 126] on td at bounding box center [241, 137] width 43 height 50
click at [242, 216] on label at bounding box center [241, 221] width 14 height 14
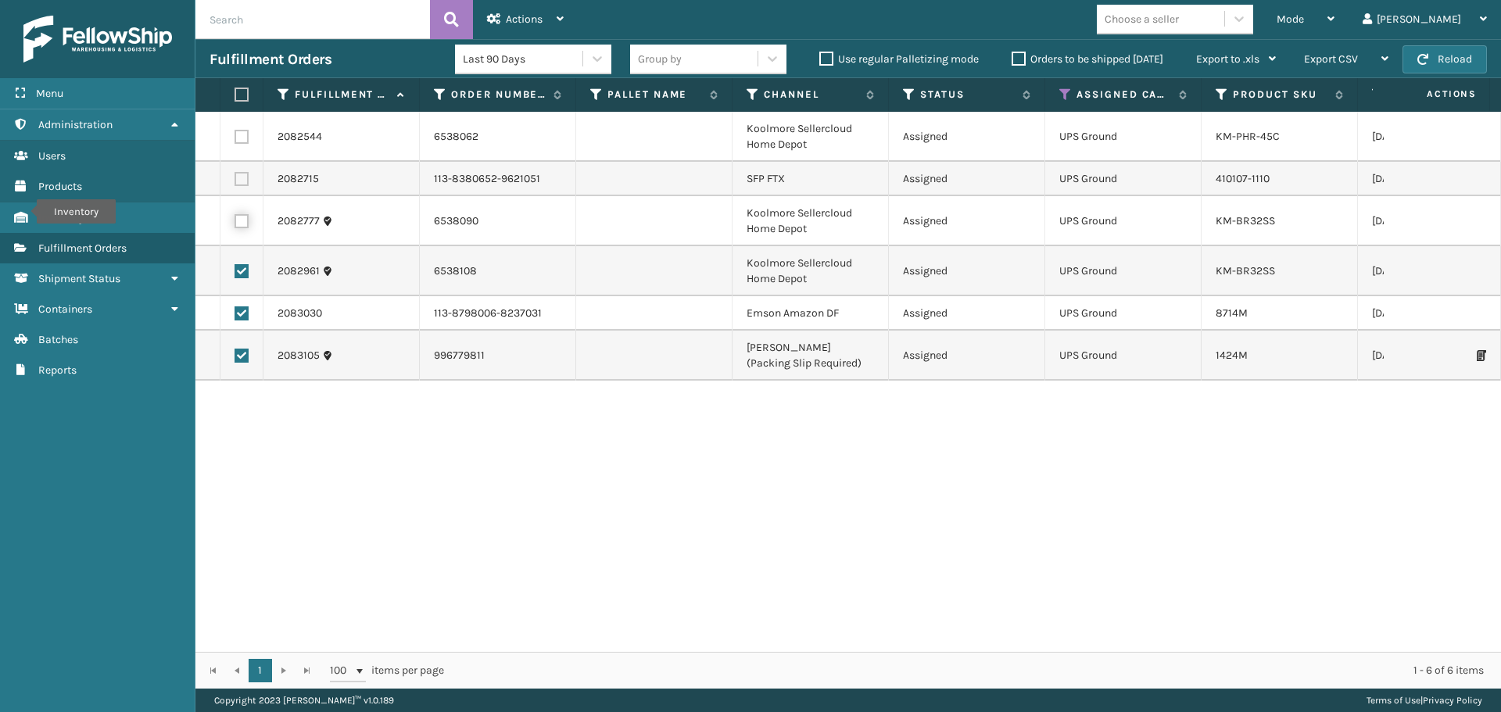
click at [235, 216] on input "checkbox" at bounding box center [234, 219] width 1 height 10
click at [238, 138] on label at bounding box center [241, 137] width 14 height 14
click at [235, 138] on input "checkbox" at bounding box center [234, 135] width 1 height 10
drag, startPoint x: 507, startPoint y: 20, endPoint x: 506, endPoint y: 29, distance: 8.6
click at [507, 21] on span "Actions" at bounding box center [524, 19] width 37 height 13
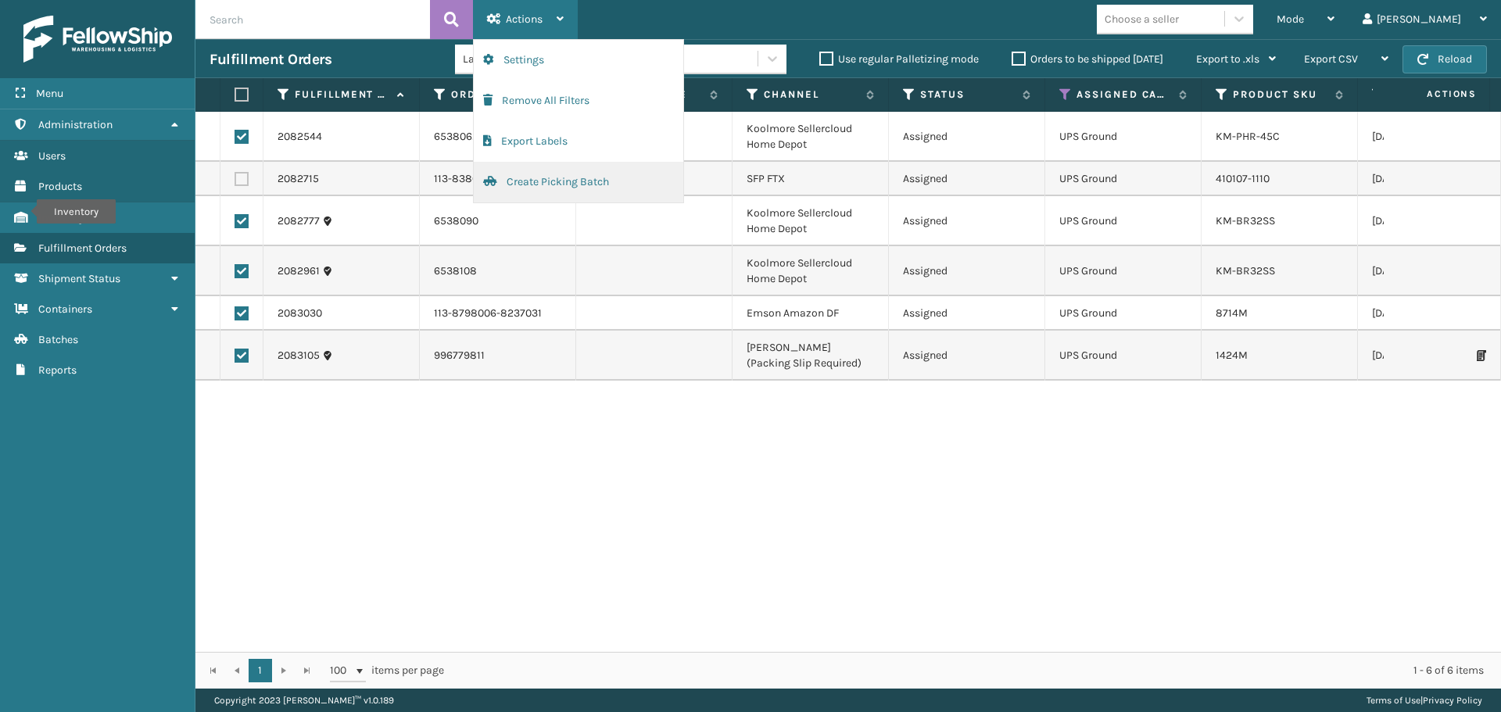
click at [521, 191] on button "Create Picking Batch" at bounding box center [578, 182] width 209 height 41
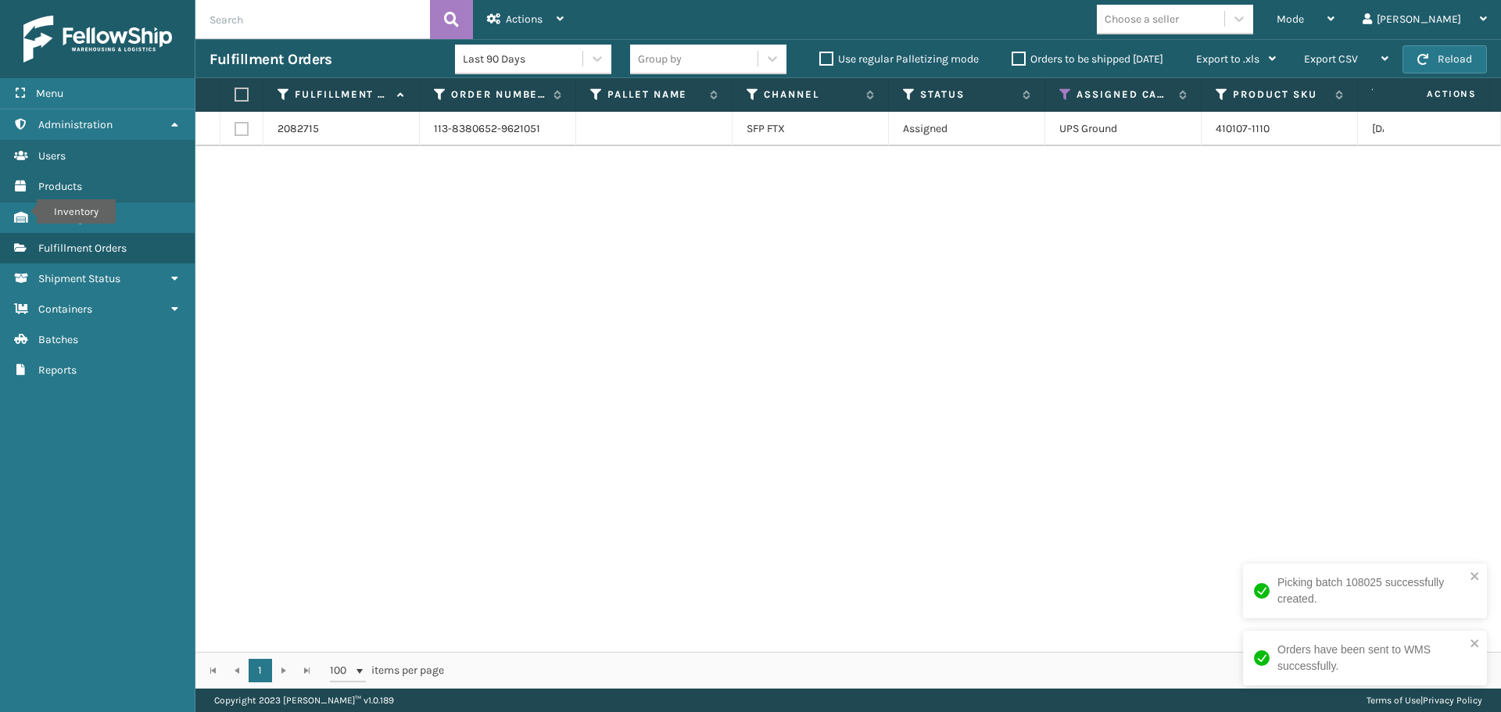
drag, startPoint x: 1186, startPoint y: 399, endPoint x: 1140, endPoint y: 148, distance: 255.1
click at [1172, 378] on div "2082715 113-8380652-9621051 SFP FTX Assigned UPS Ground 410107-1110 09/16/2025 …" at bounding box center [847, 382] width 1305 height 540
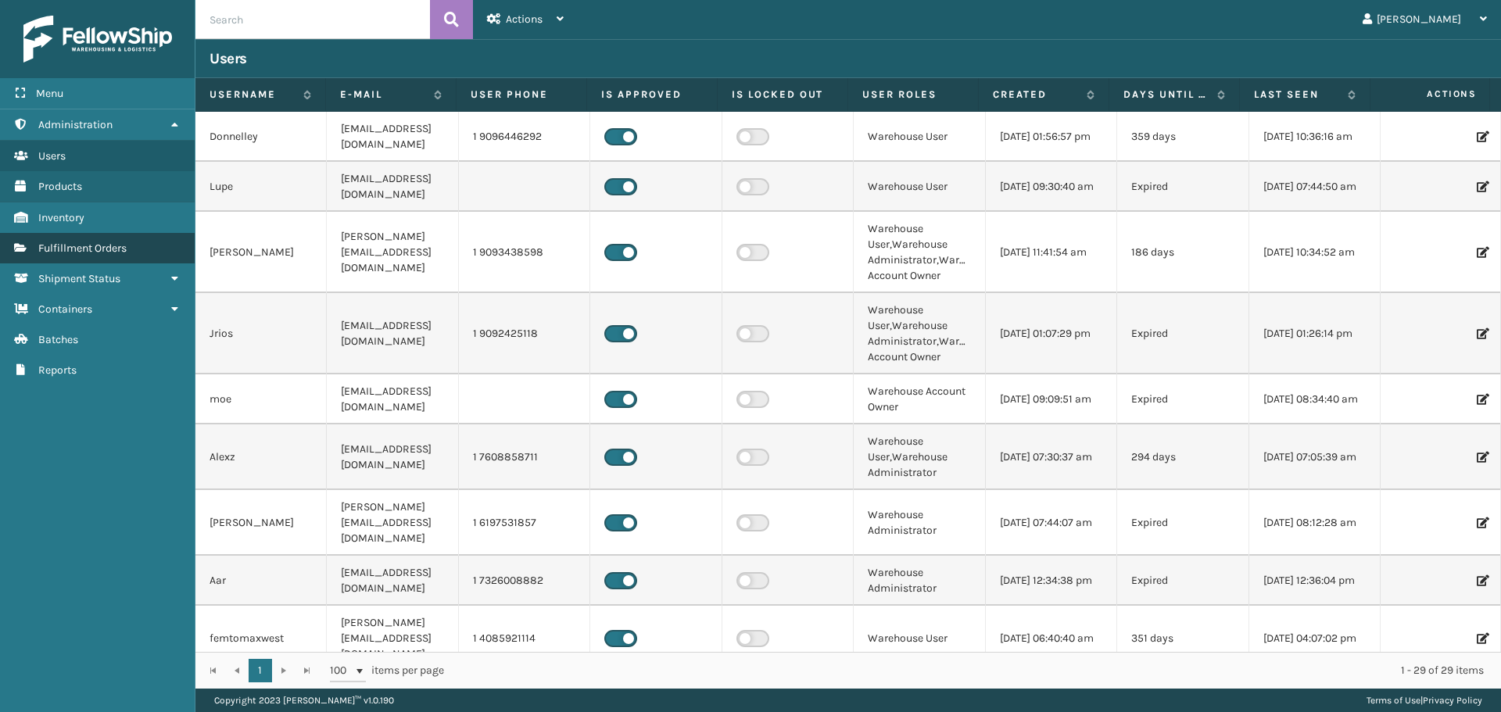
click at [124, 241] on link "Fulfillment Orders" at bounding box center [97, 248] width 195 height 30
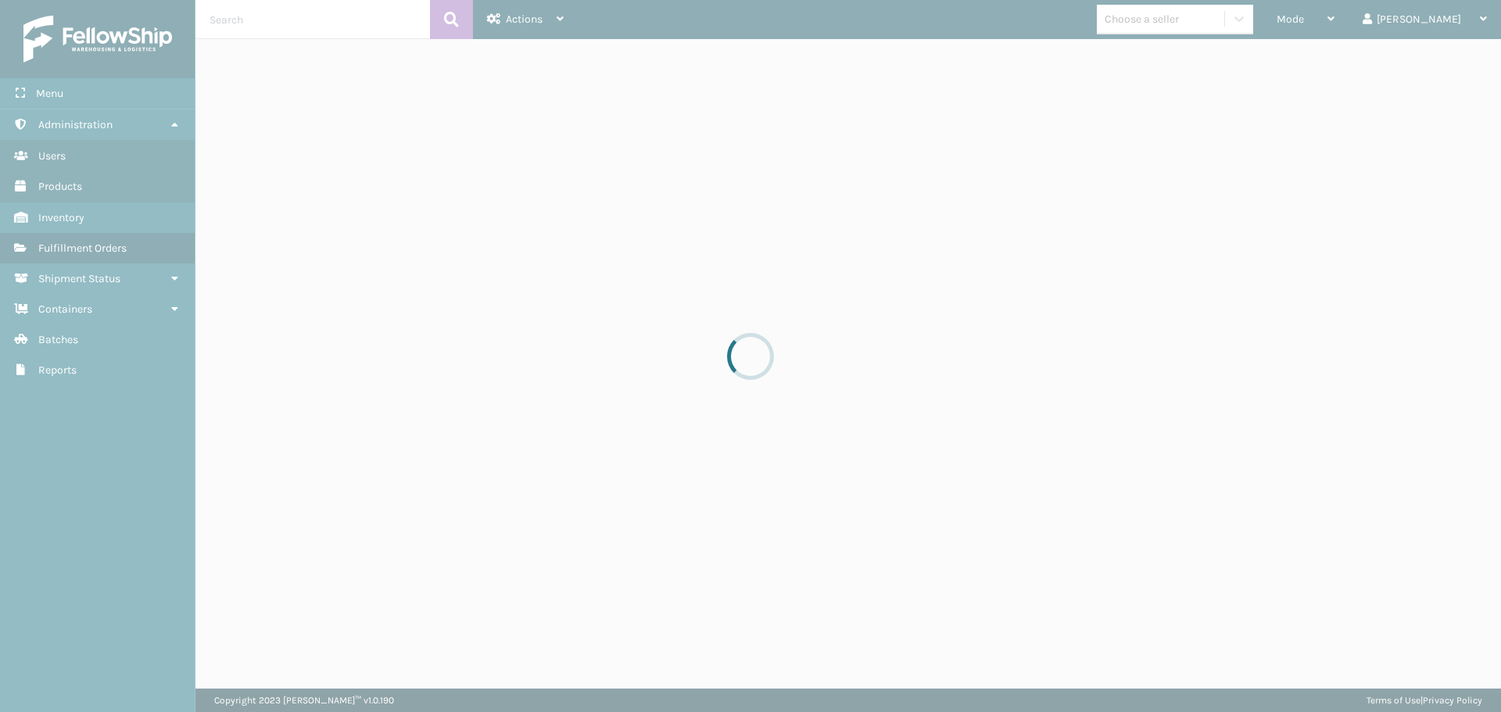
click at [1346, 19] on div at bounding box center [750, 356] width 1501 height 712
click at [1344, 20] on div at bounding box center [750, 356] width 1501 height 712
click at [656, 266] on div at bounding box center [750, 356] width 1501 height 712
drag, startPoint x: 656, startPoint y: 255, endPoint x: 659, endPoint y: 274, distance: 19.8
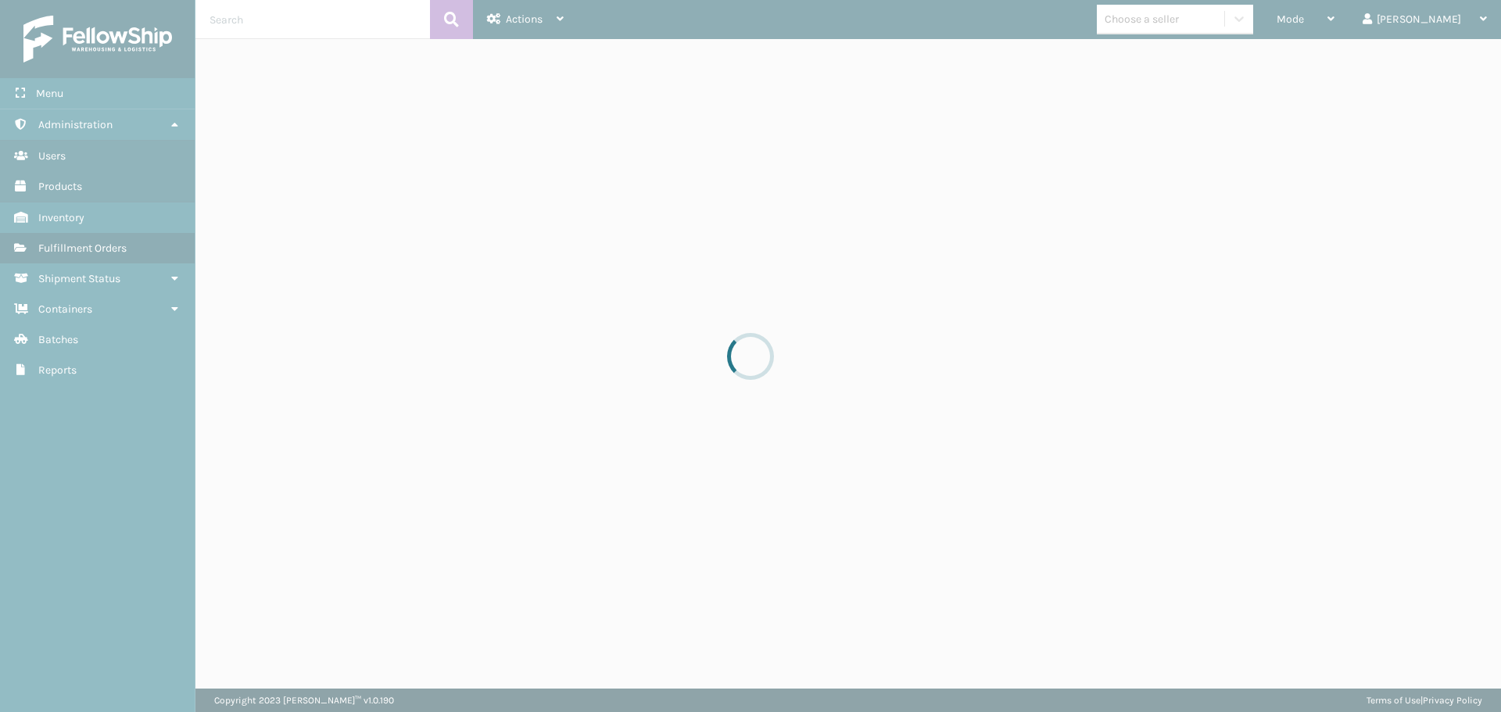
click at [656, 254] on div at bounding box center [750, 356] width 1501 height 712
click at [659, 293] on div at bounding box center [750, 356] width 1501 height 712
click at [658, 296] on div at bounding box center [750, 356] width 1501 height 712
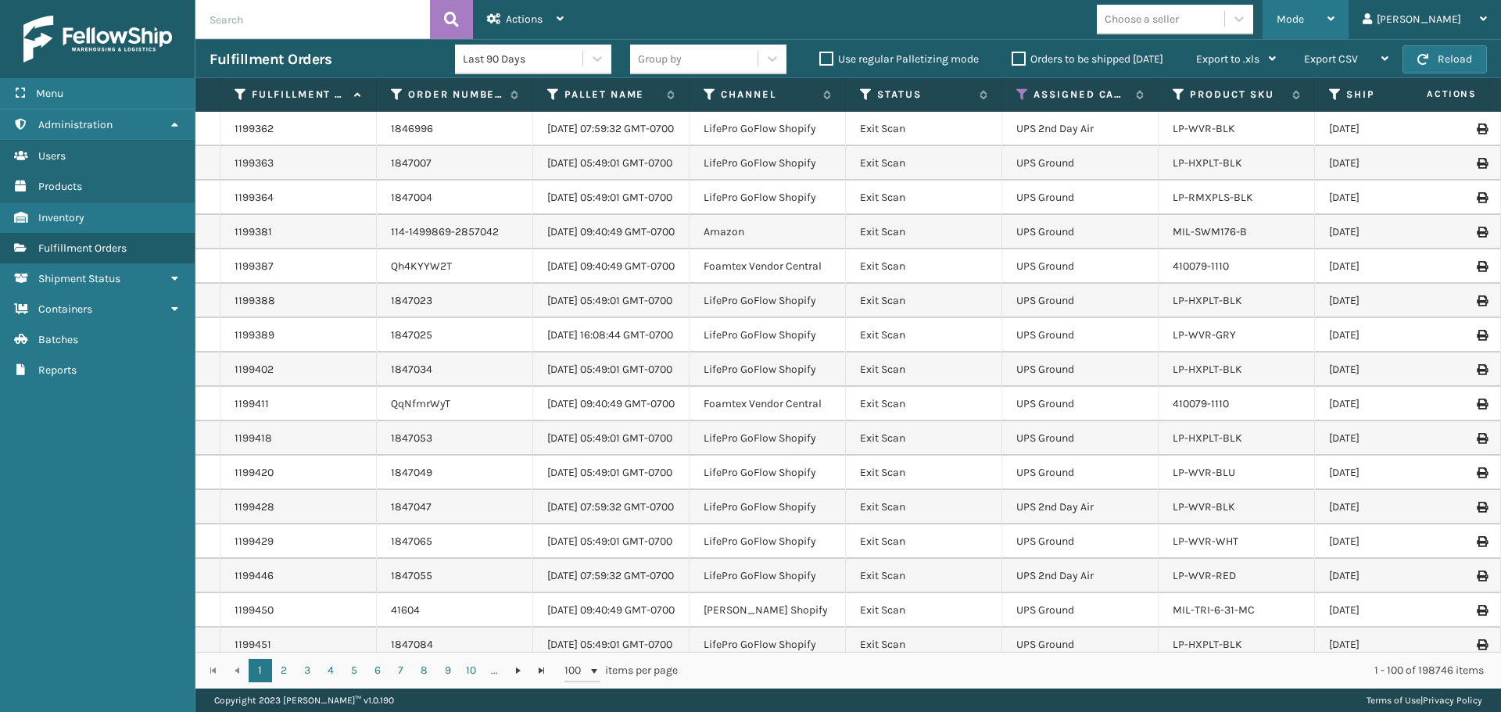
click at [1304, 23] on span "Mode" at bounding box center [1289, 19] width 27 height 13
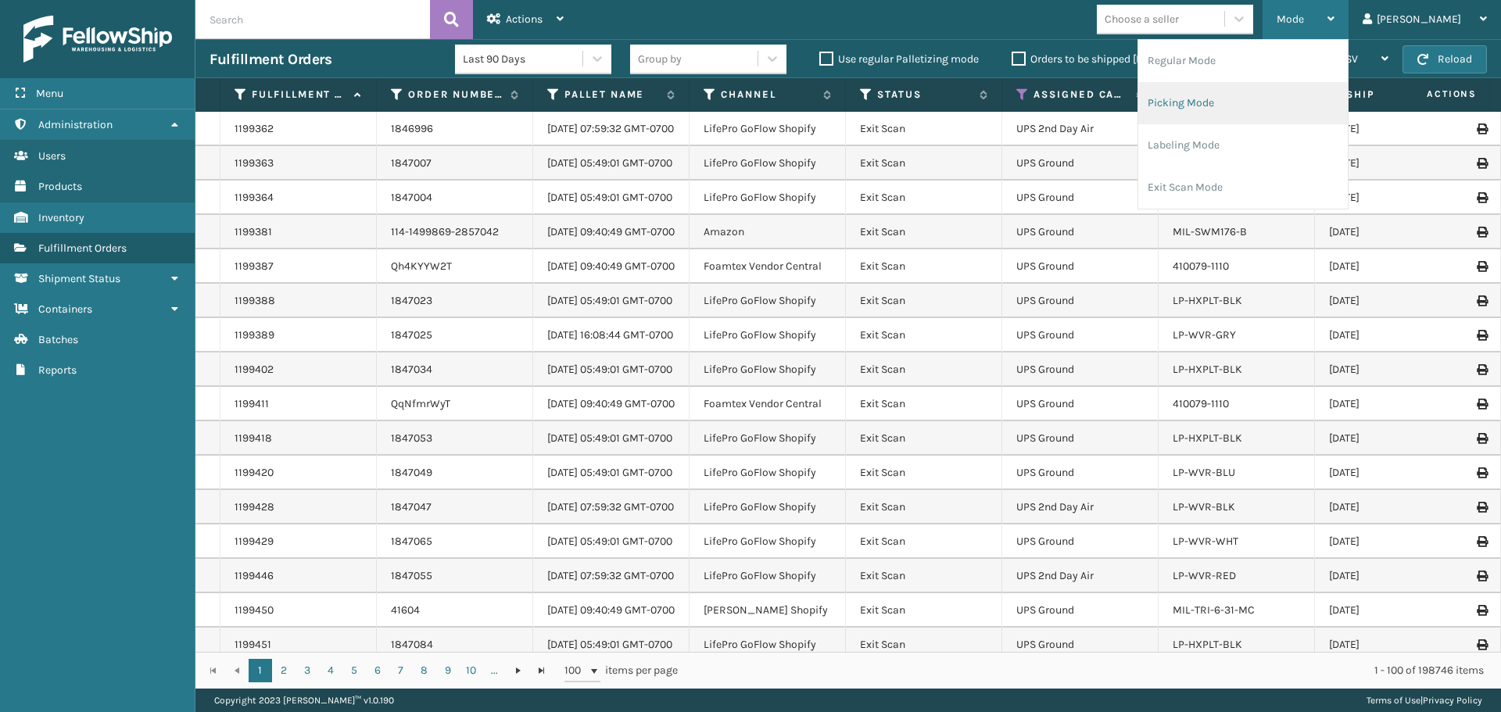
click at [1251, 102] on li "Picking Mode" at bounding box center [1242, 103] width 209 height 42
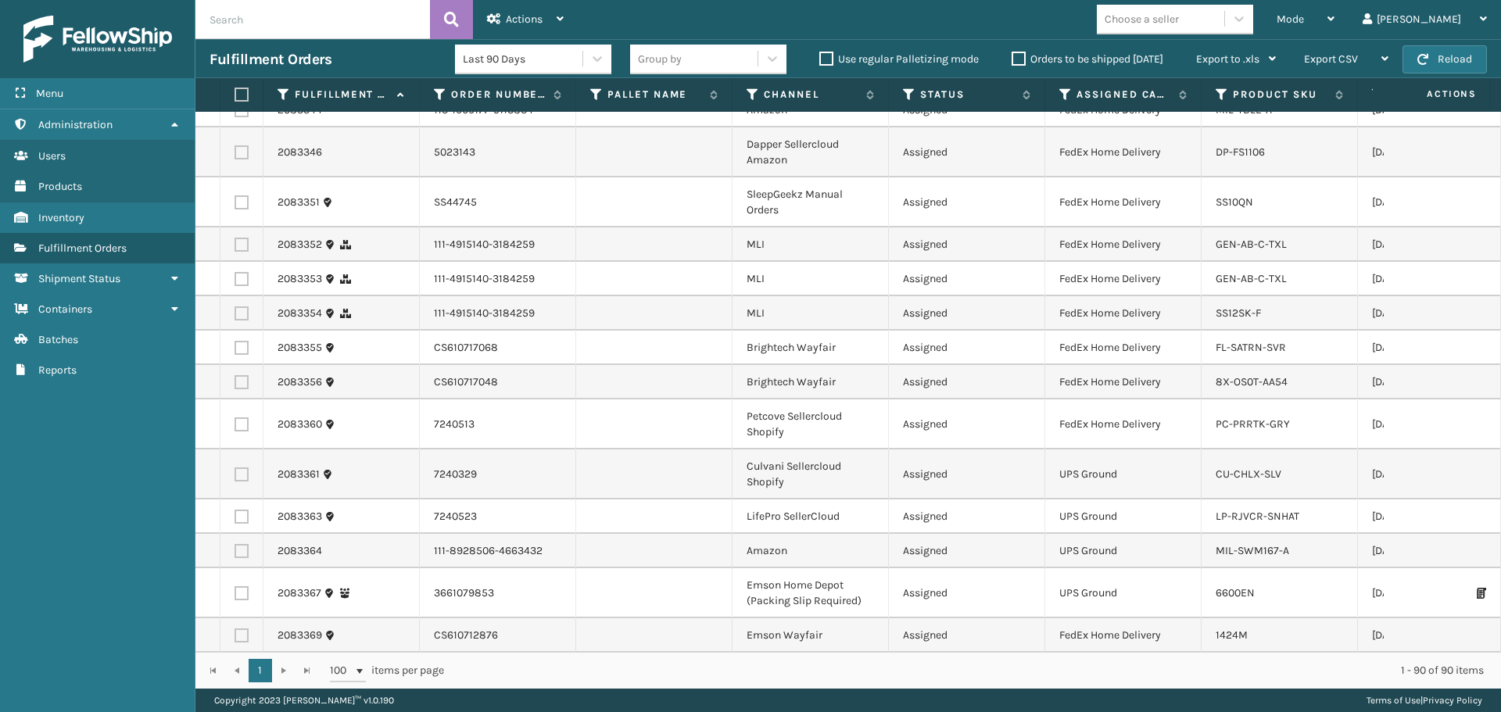
scroll to position [3083, 0]
click at [1254, 38] on div "Mode Regular Mode Picking Mode Labeling Mode Exit Scan Mode Choose a seller [PE…" at bounding box center [1039, 19] width 923 height 39
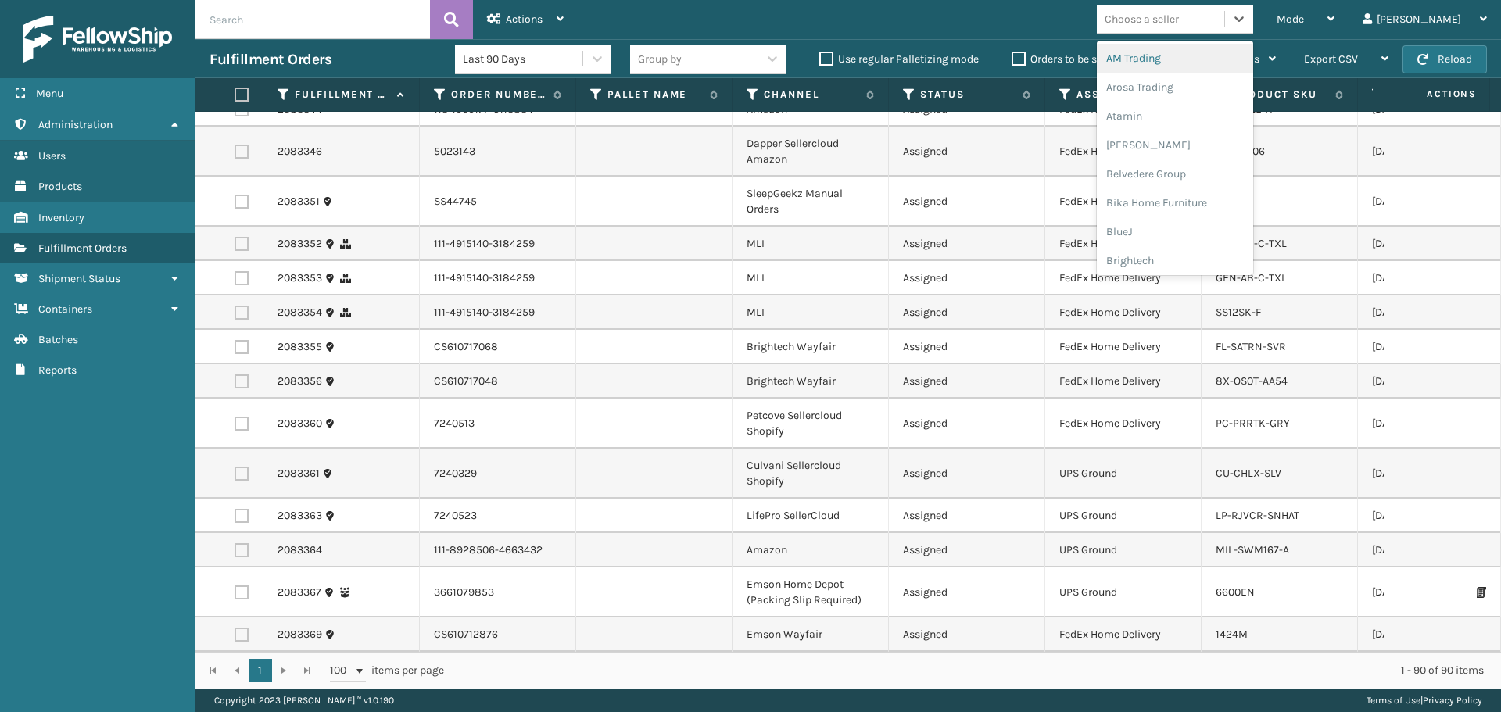
click at [1224, 18] on div "Choose a seller" at bounding box center [1160, 19] width 127 height 26
click at [1202, 221] on div "SleepGeekz" at bounding box center [1175, 228] width 156 height 29
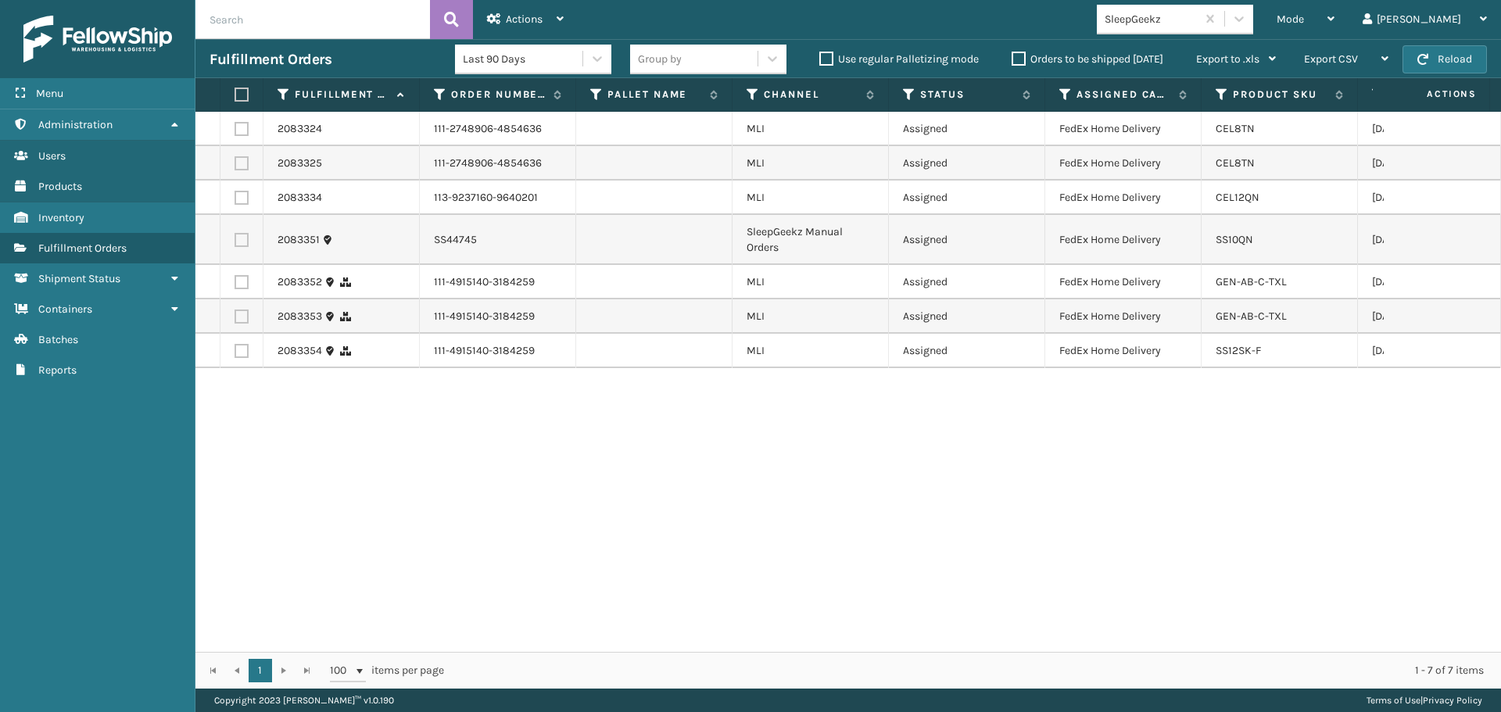
click at [240, 94] on label at bounding box center [238, 95] width 9 height 14
click at [235, 94] on input "checkbox" at bounding box center [234, 95] width 1 height 10
checkbox input "true"
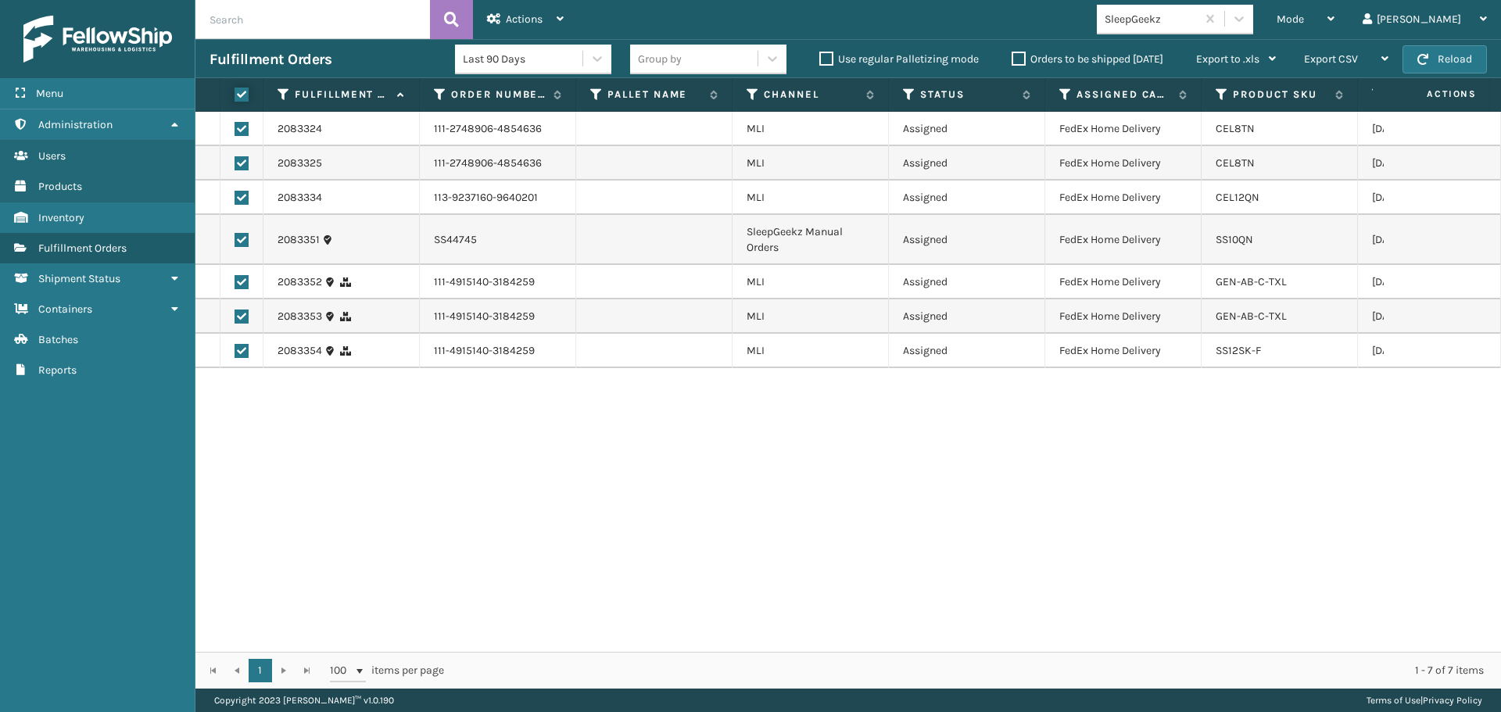
checkbox input "true"
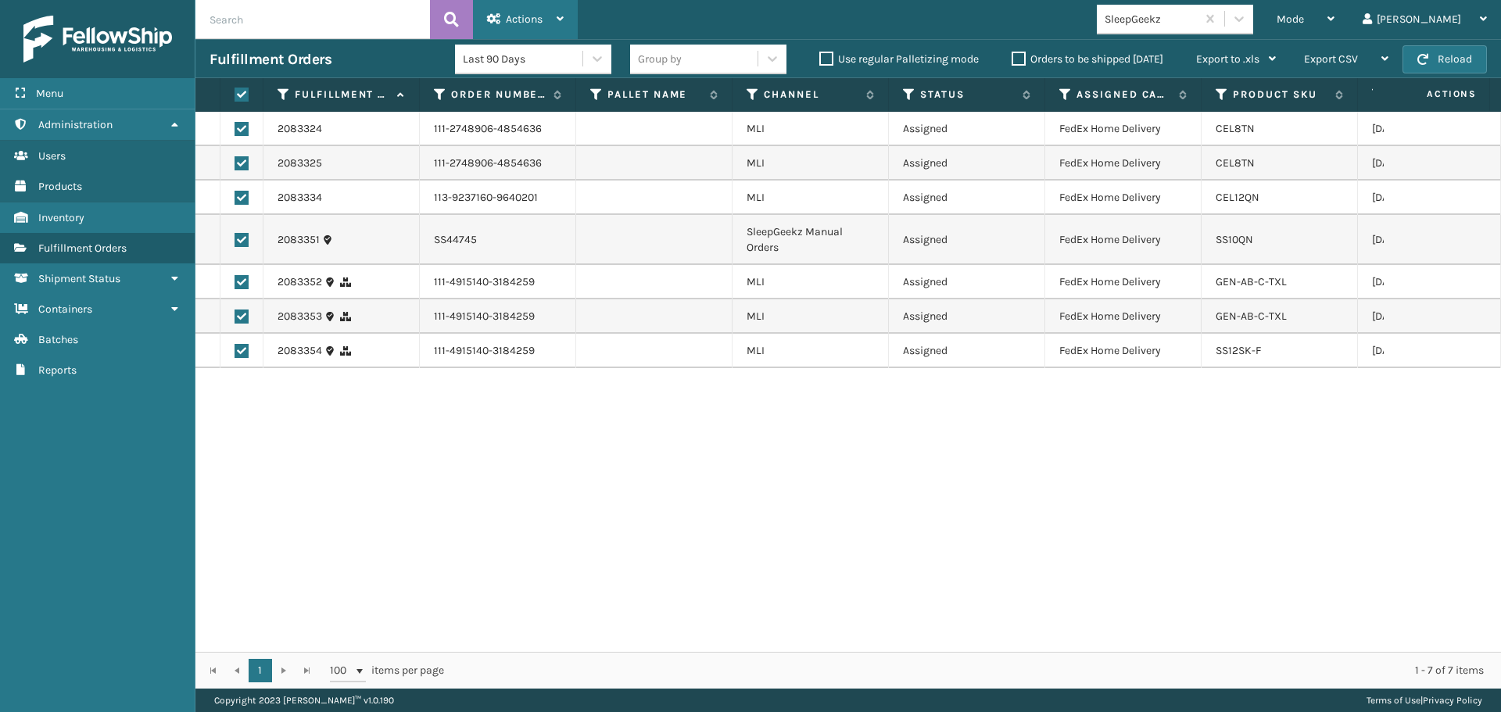
click at [521, 20] on span "Actions" at bounding box center [524, 19] width 37 height 13
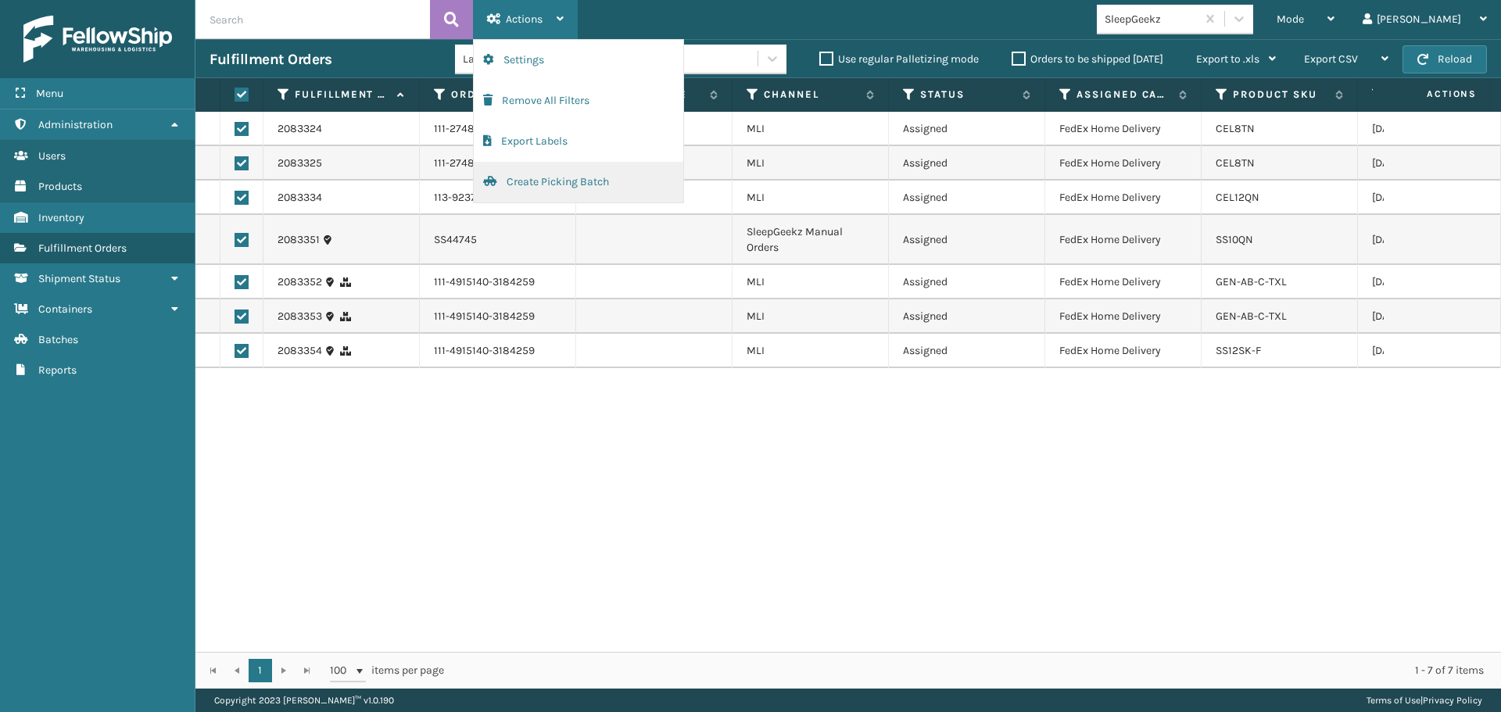
click at [511, 201] on button "Create Picking Batch" at bounding box center [578, 182] width 209 height 41
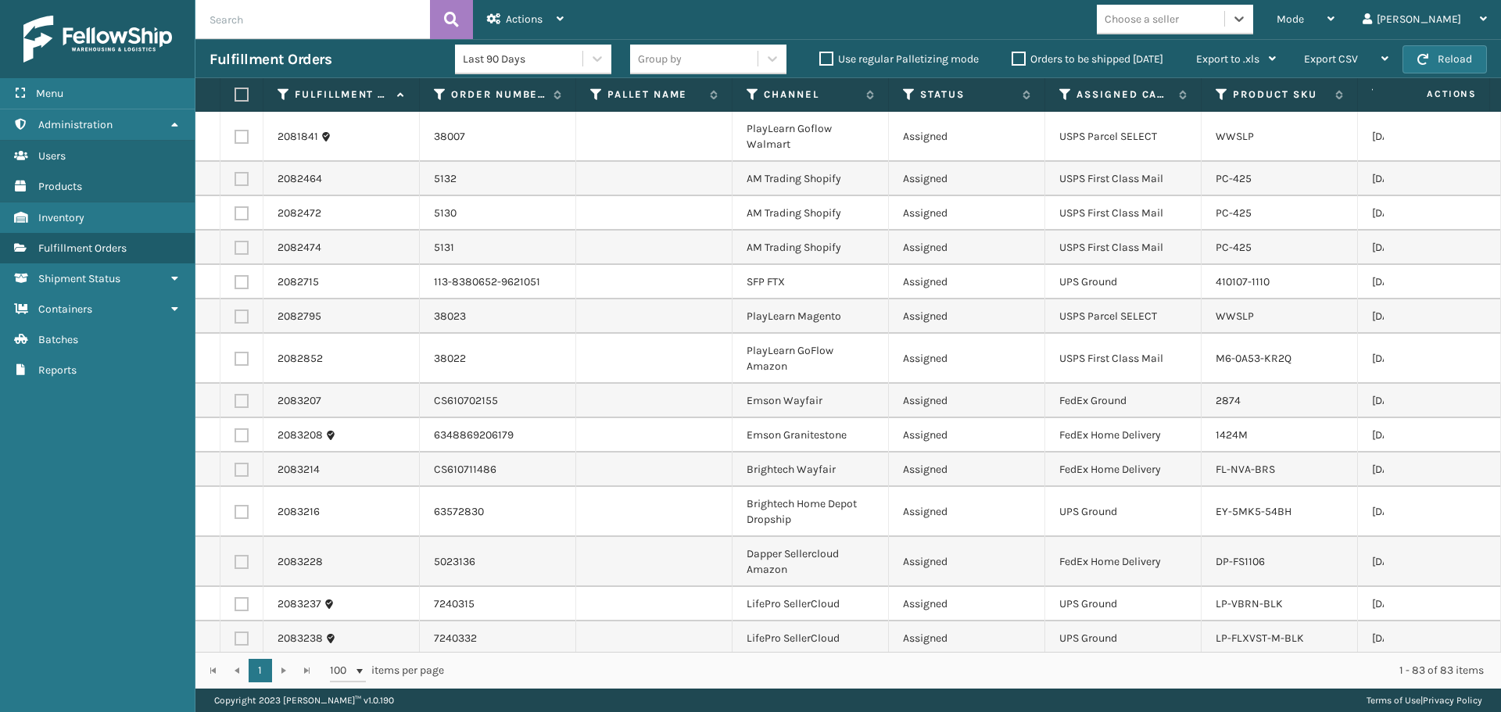
click at [1224, 24] on div "Choose a seller" at bounding box center [1160, 19] width 127 height 26
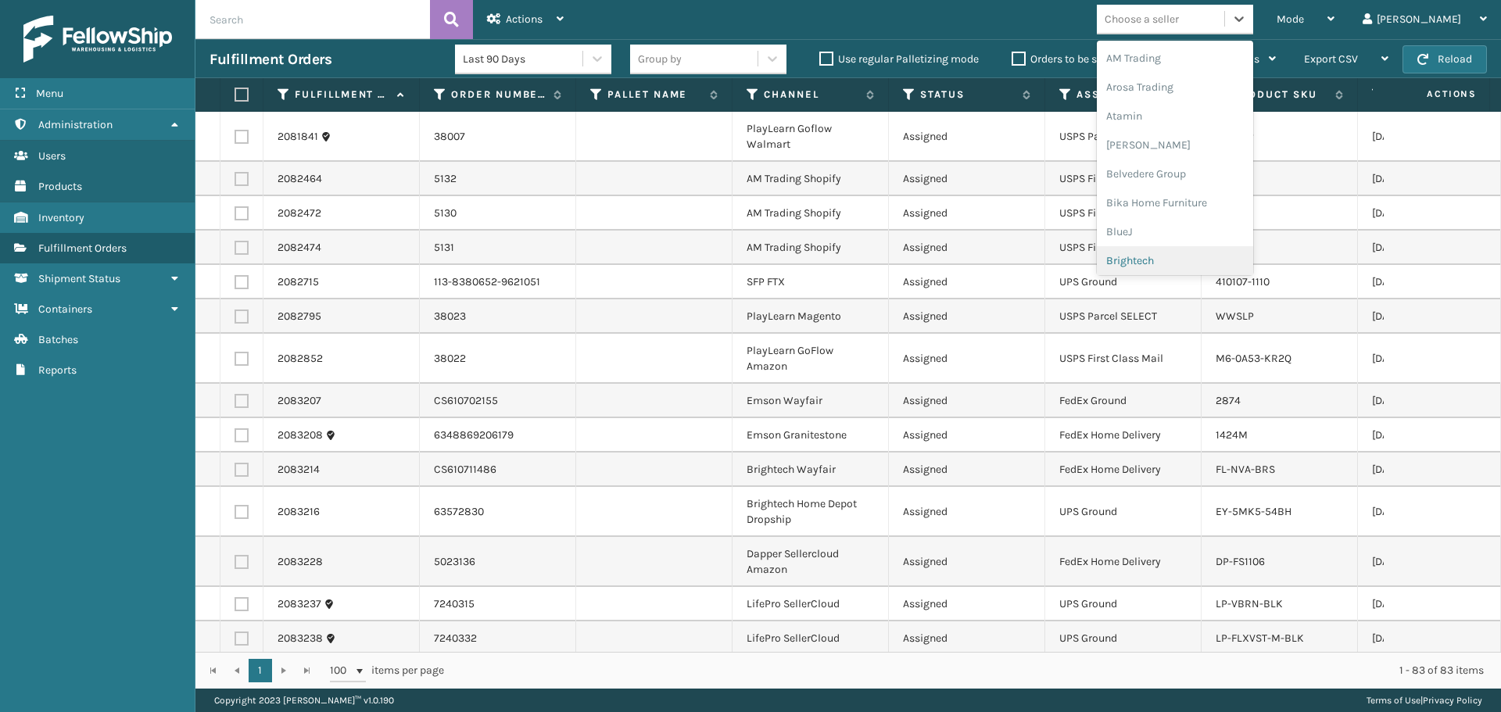
click at [1207, 257] on div "Brightech" at bounding box center [1175, 260] width 156 height 29
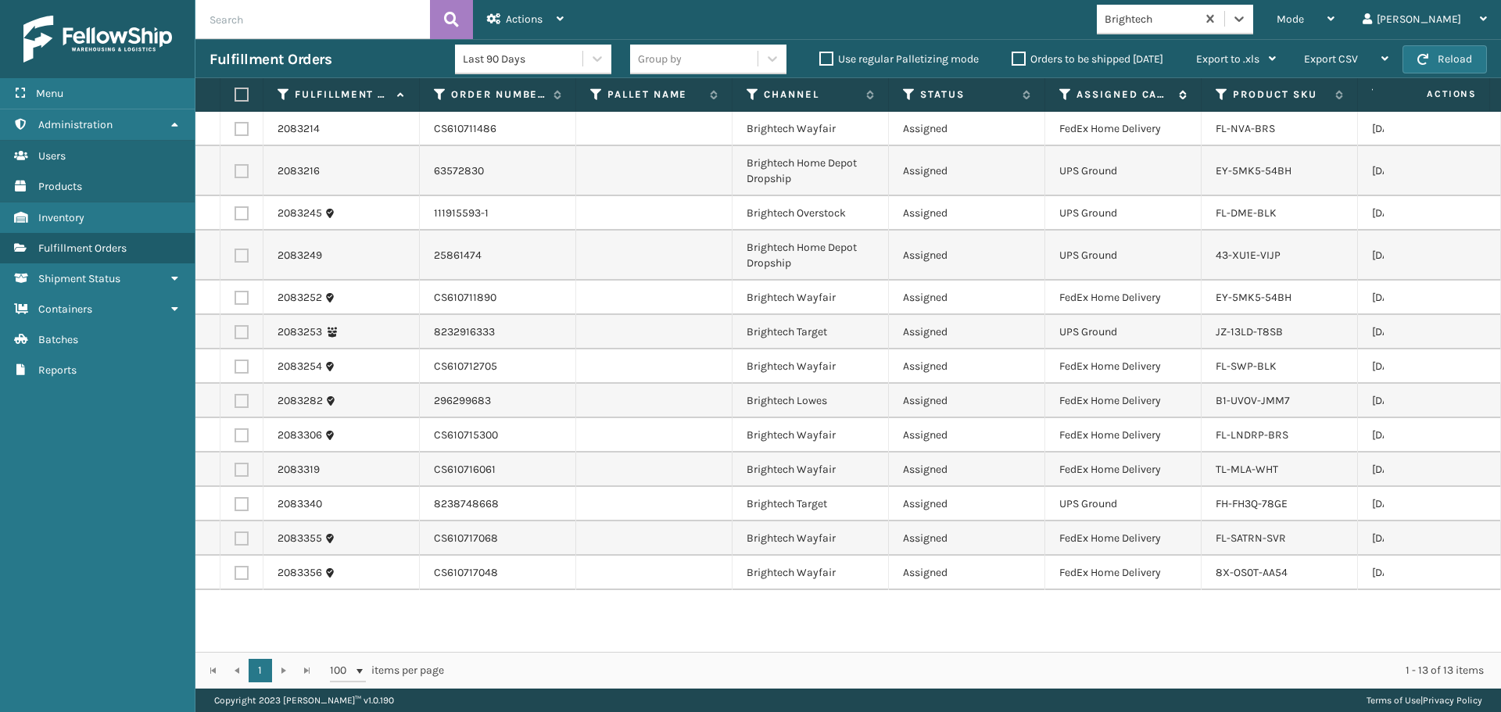
click at [1126, 101] on label "Assigned Carrier Service" at bounding box center [1123, 95] width 95 height 14
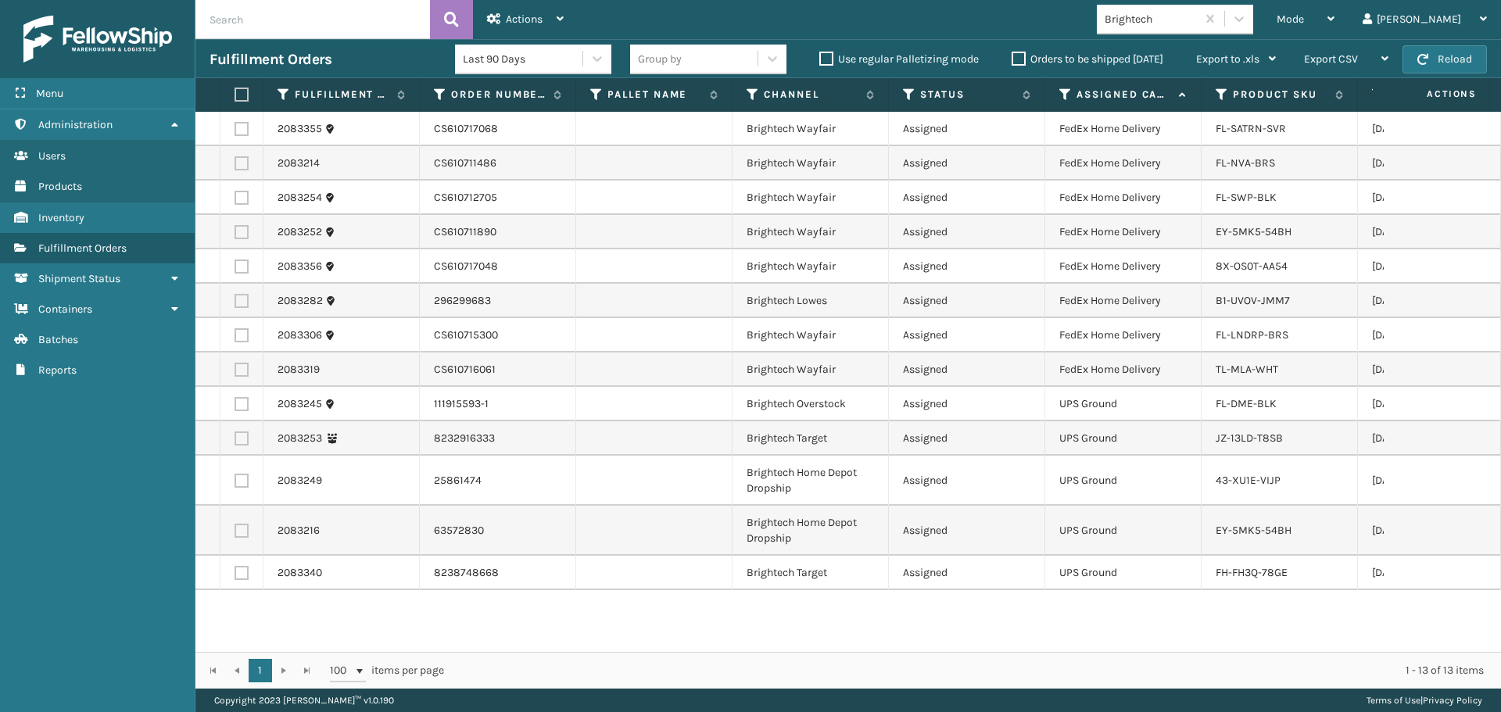
drag, startPoint x: 239, startPoint y: 92, endPoint x: 245, endPoint y: 107, distance: 16.1
click at [240, 92] on label at bounding box center [238, 95] width 9 height 14
click at [235, 92] on input "checkbox" at bounding box center [234, 95] width 1 height 10
checkbox input "true"
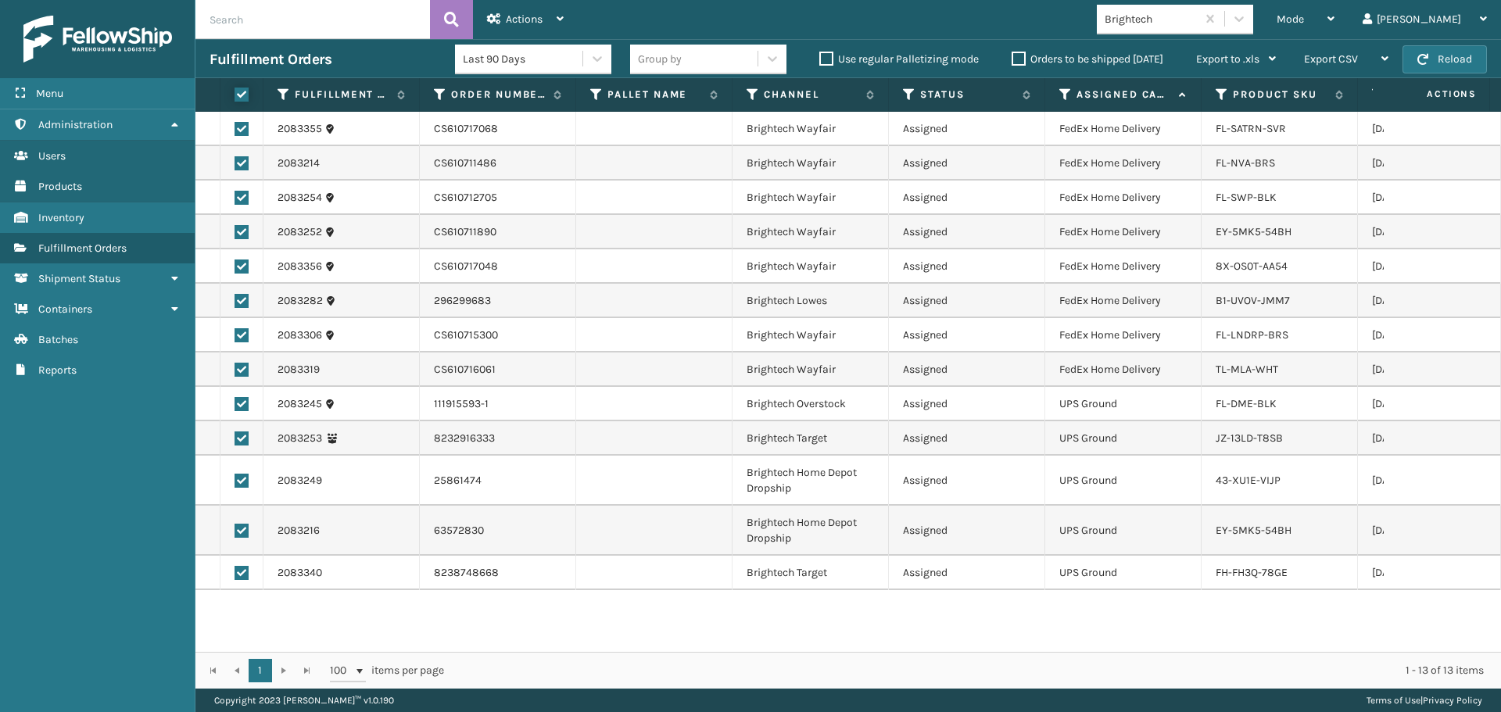
checkbox input "true"
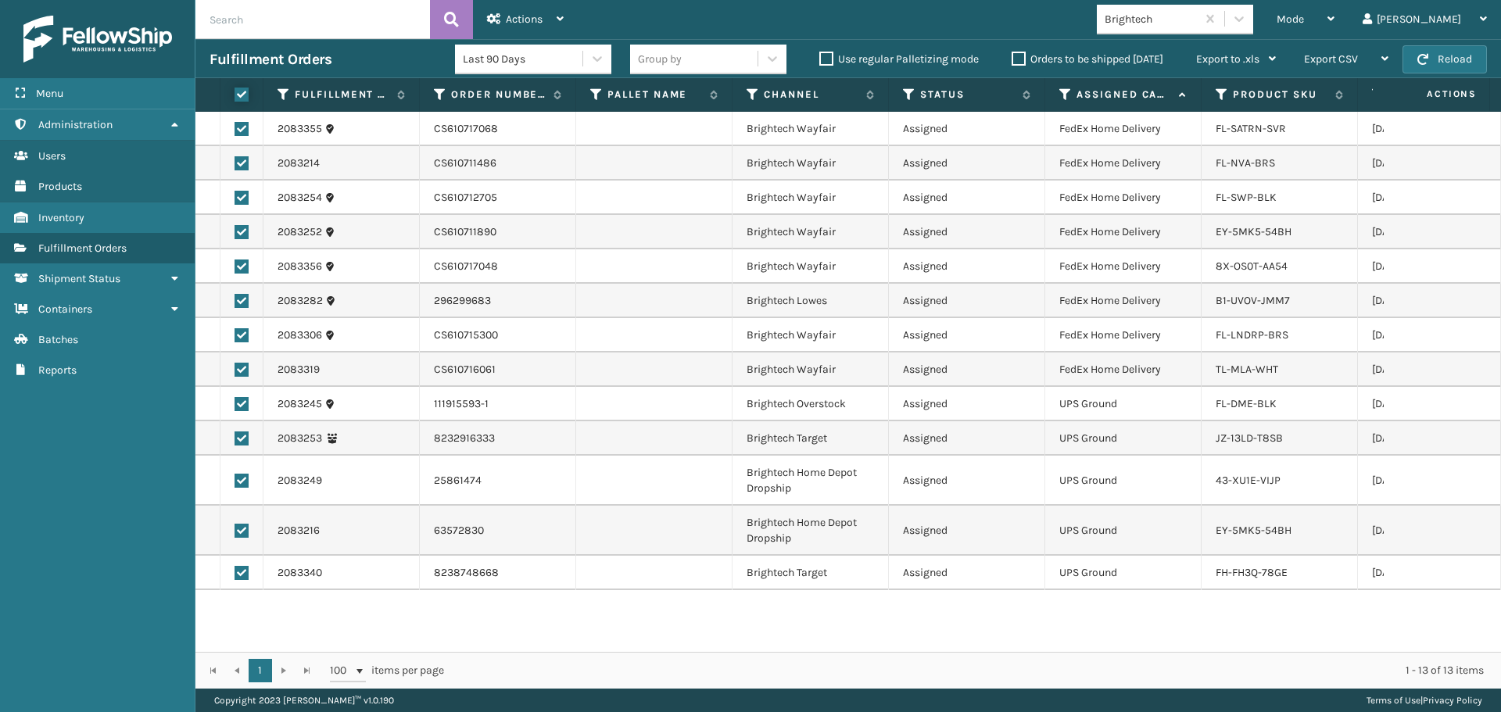
checkbox input "true"
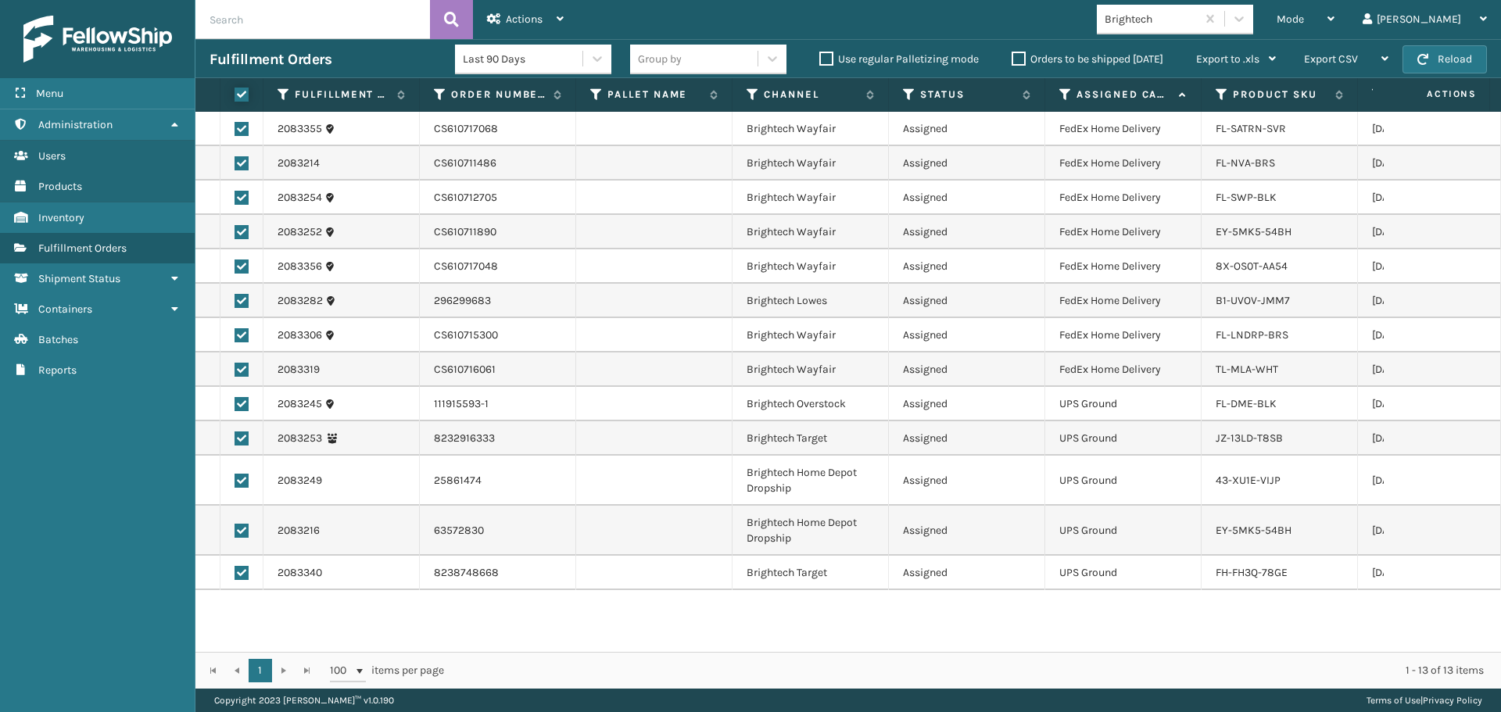
checkbox input "true"
click at [244, 405] on label at bounding box center [241, 404] width 14 height 14
click at [235, 405] on input "checkbox" at bounding box center [234, 402] width 1 height 10
checkbox input "false"
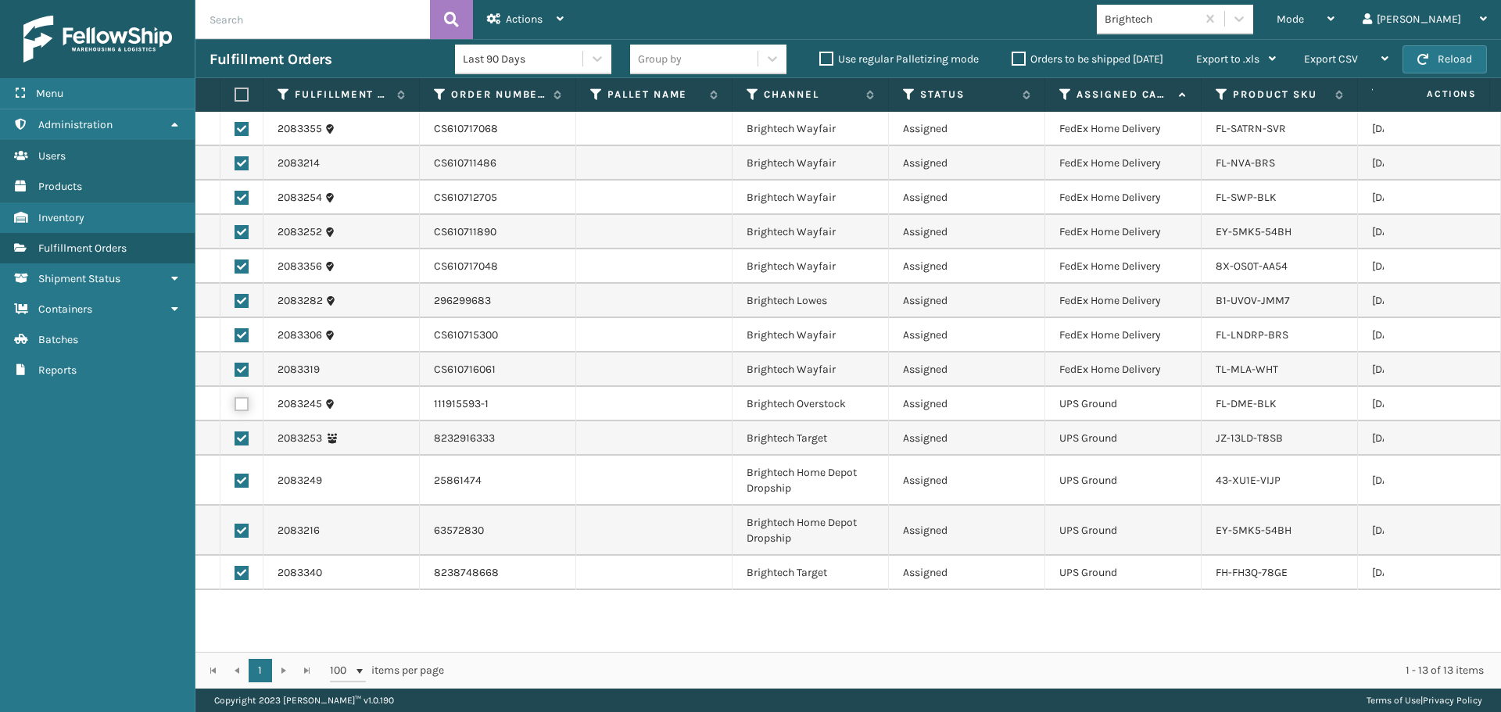
checkbox input "false"
click at [242, 446] on td at bounding box center [241, 438] width 43 height 34
click at [242, 481] on label at bounding box center [241, 481] width 14 height 14
click at [235, 481] on input "checkbox" at bounding box center [234, 479] width 1 height 10
checkbox input "false"
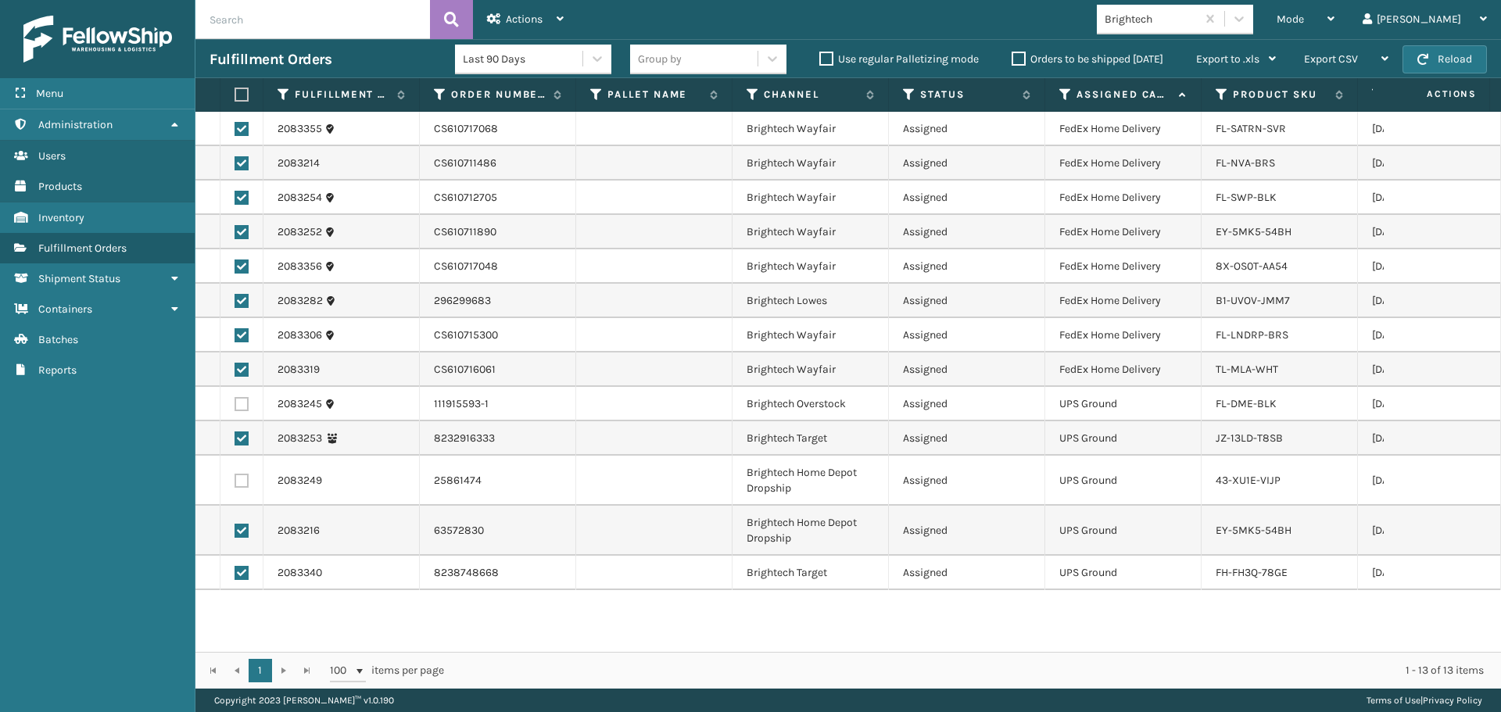
click at [242, 442] on label at bounding box center [241, 438] width 14 height 14
click at [235, 442] on input "checkbox" at bounding box center [234, 436] width 1 height 10
checkbox input "false"
click at [244, 532] on label at bounding box center [241, 531] width 14 height 14
click at [235, 532] on input "checkbox" at bounding box center [234, 529] width 1 height 10
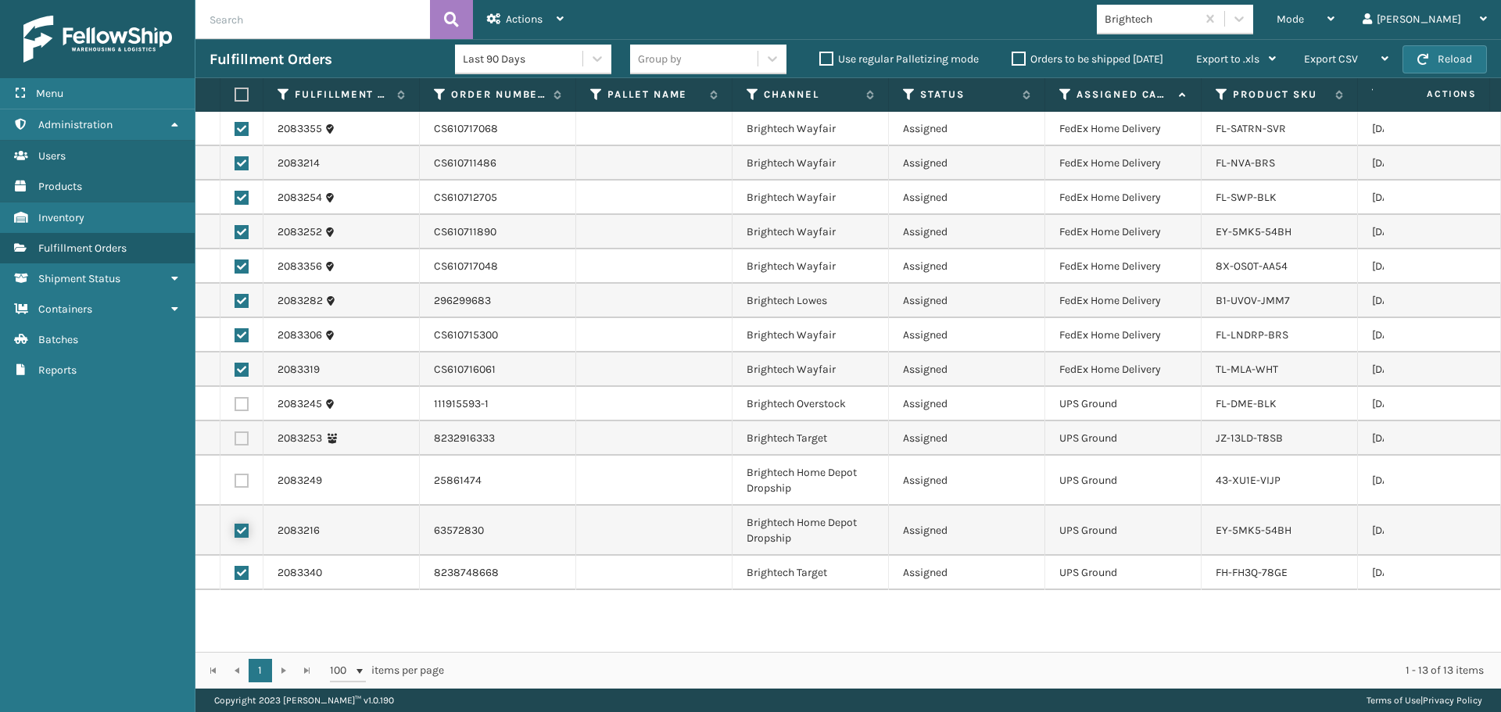
checkbox input "false"
click at [242, 580] on td at bounding box center [241, 573] width 43 height 34
click at [242, 574] on label at bounding box center [241, 573] width 14 height 14
click at [235, 574] on input "checkbox" at bounding box center [234, 571] width 1 height 10
checkbox input "false"
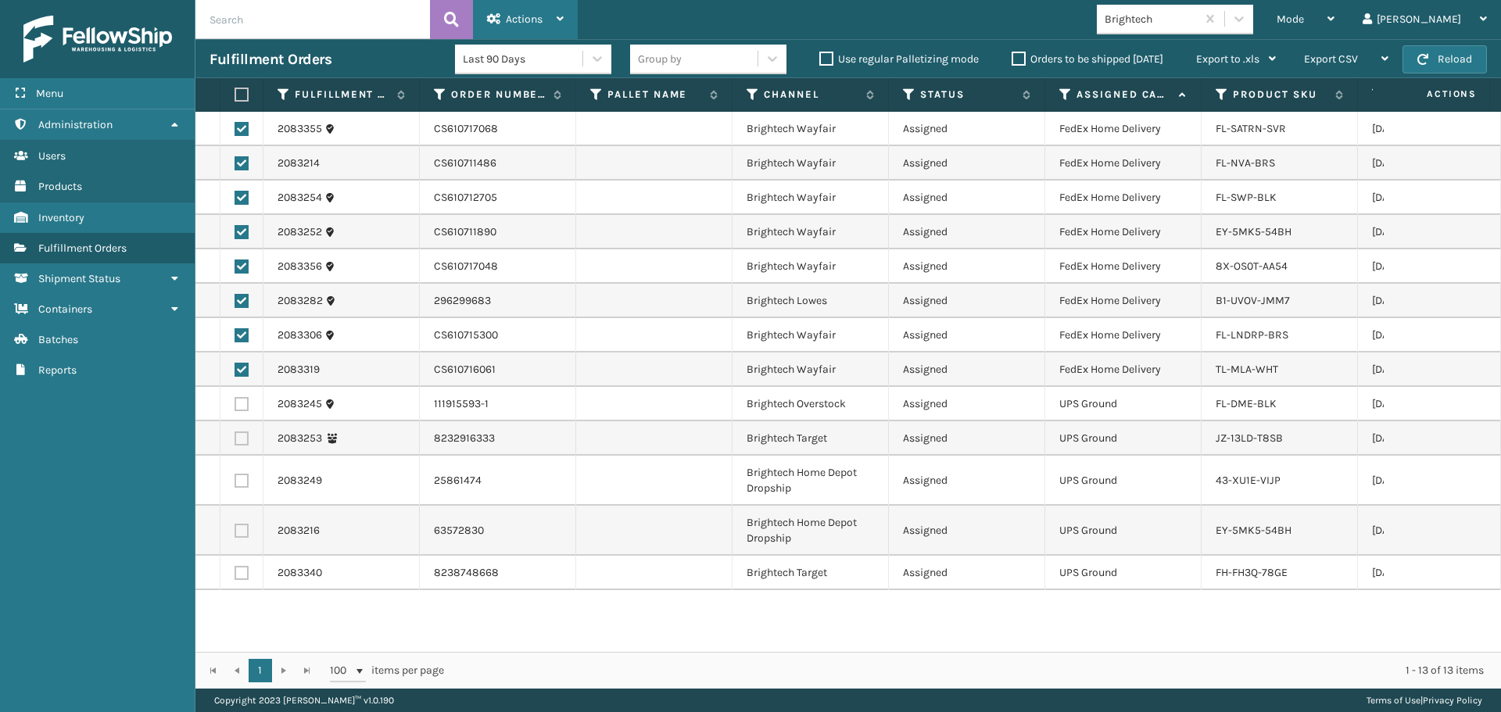
click at [521, 18] on span "Actions" at bounding box center [524, 19] width 37 height 13
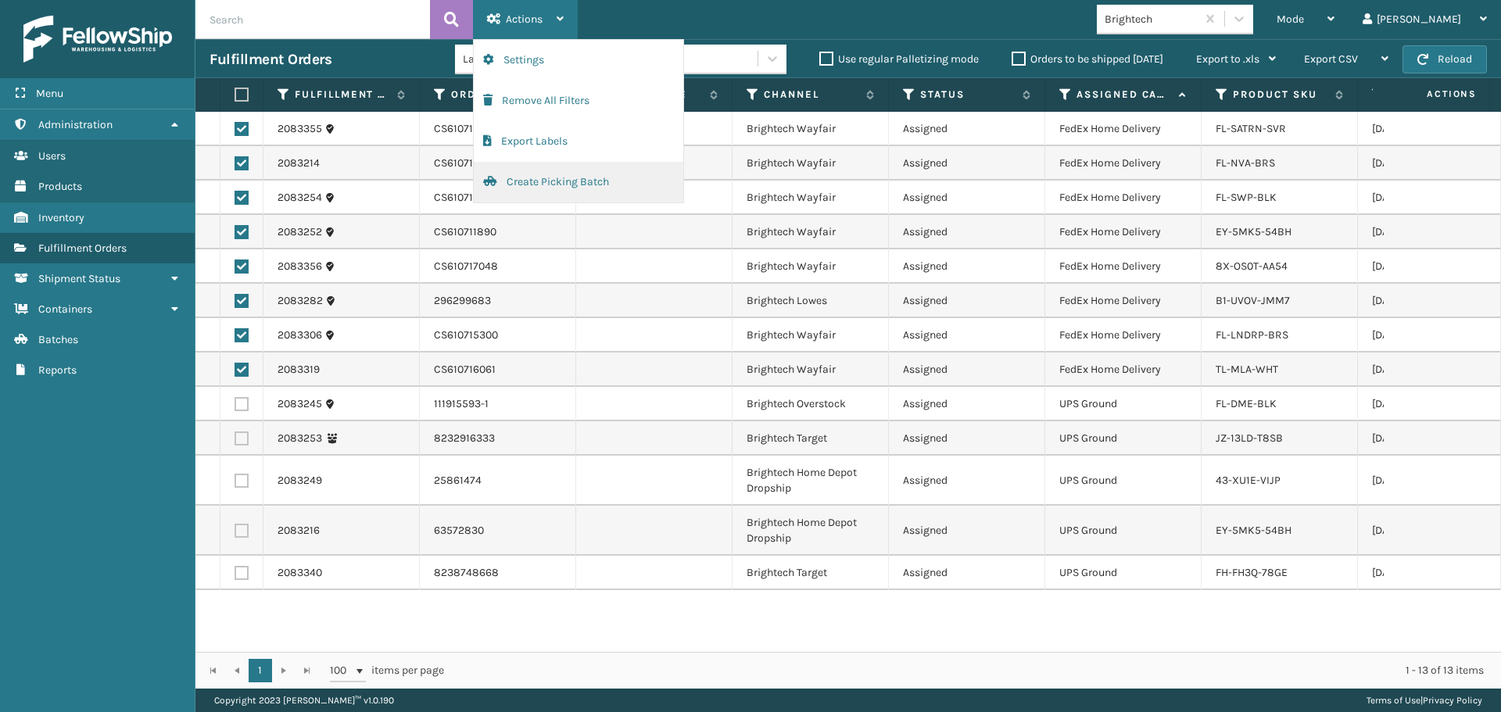
click at [555, 172] on button "Create Picking Batch" at bounding box center [578, 182] width 209 height 41
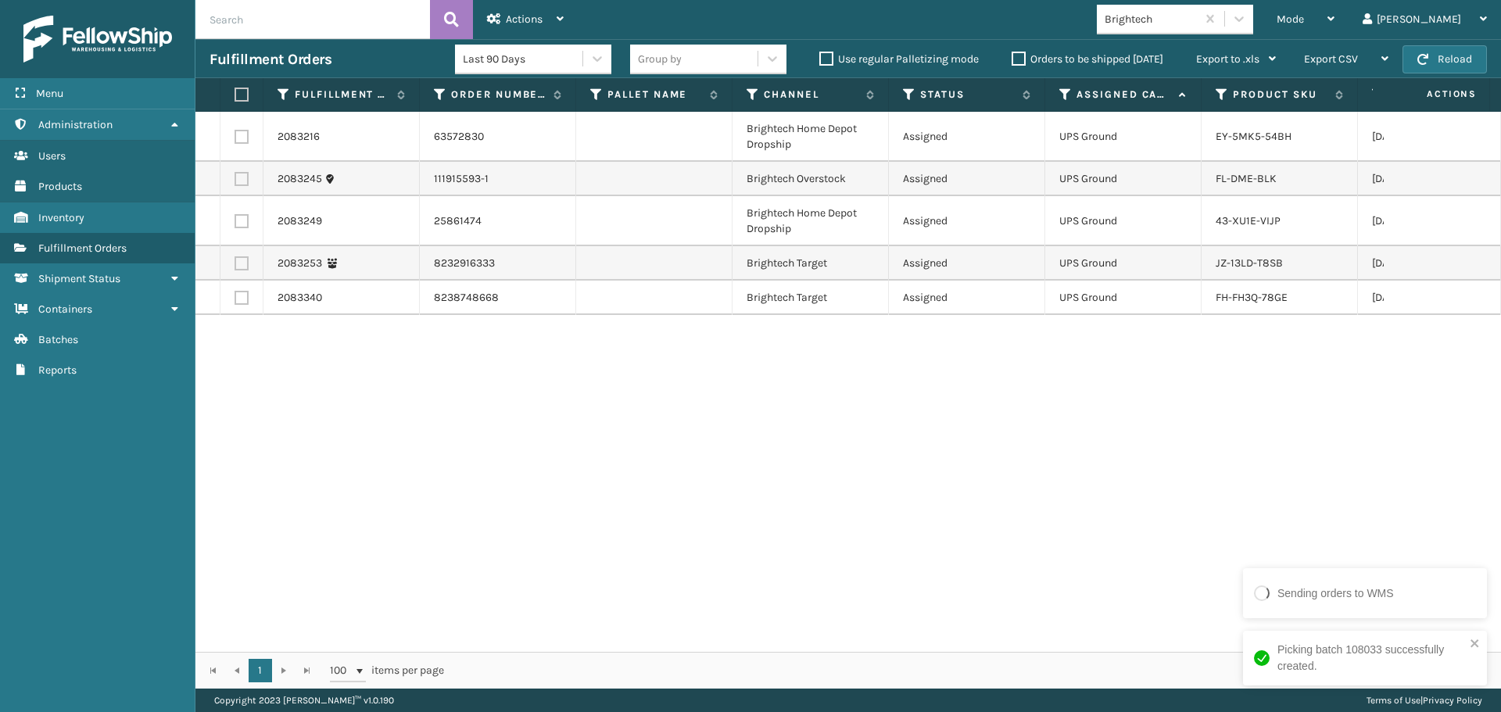
click at [1061, 94] on icon at bounding box center [1065, 95] width 13 height 14
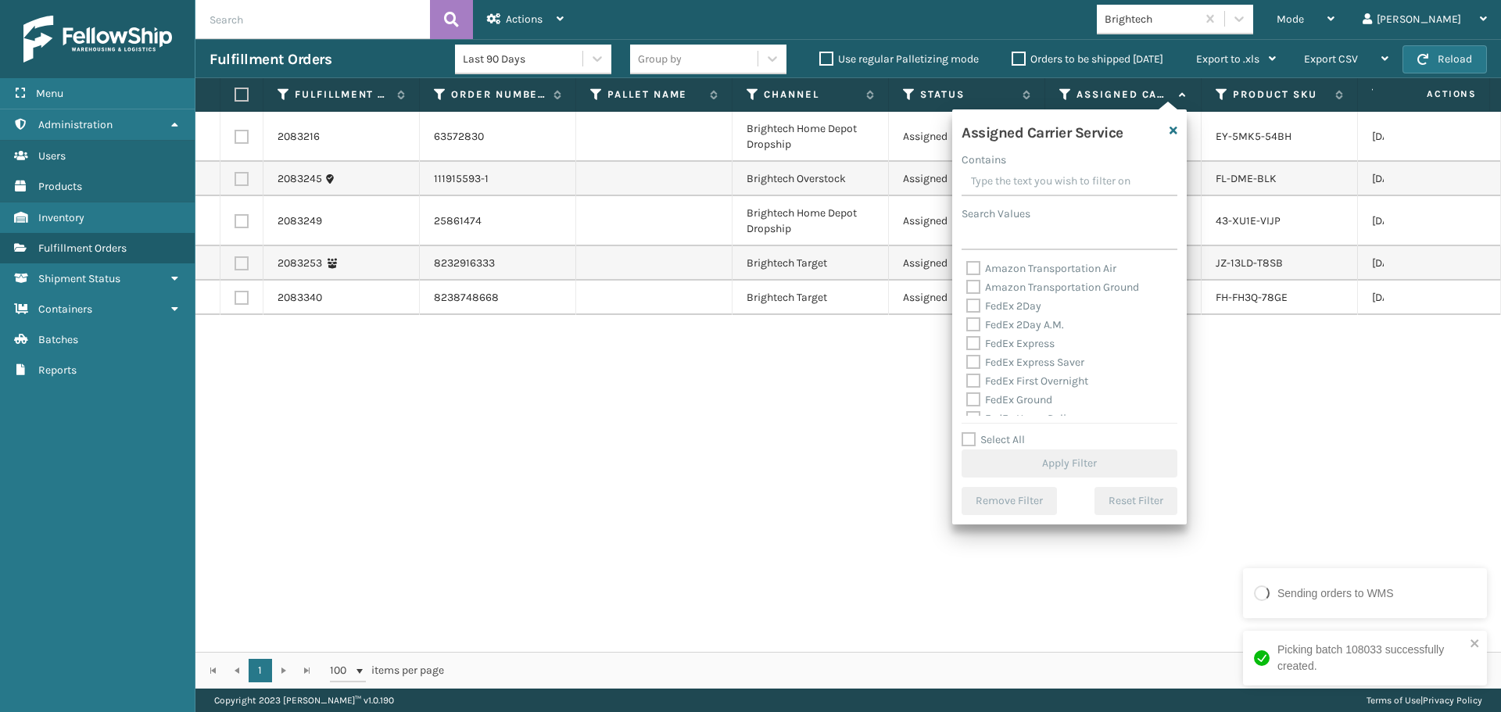
click at [1025, 302] on label "FedEx 2Day" at bounding box center [1003, 305] width 75 height 13
click at [967, 302] on input "FedEx 2Day" at bounding box center [966, 302] width 1 height 10
checkbox input "true"
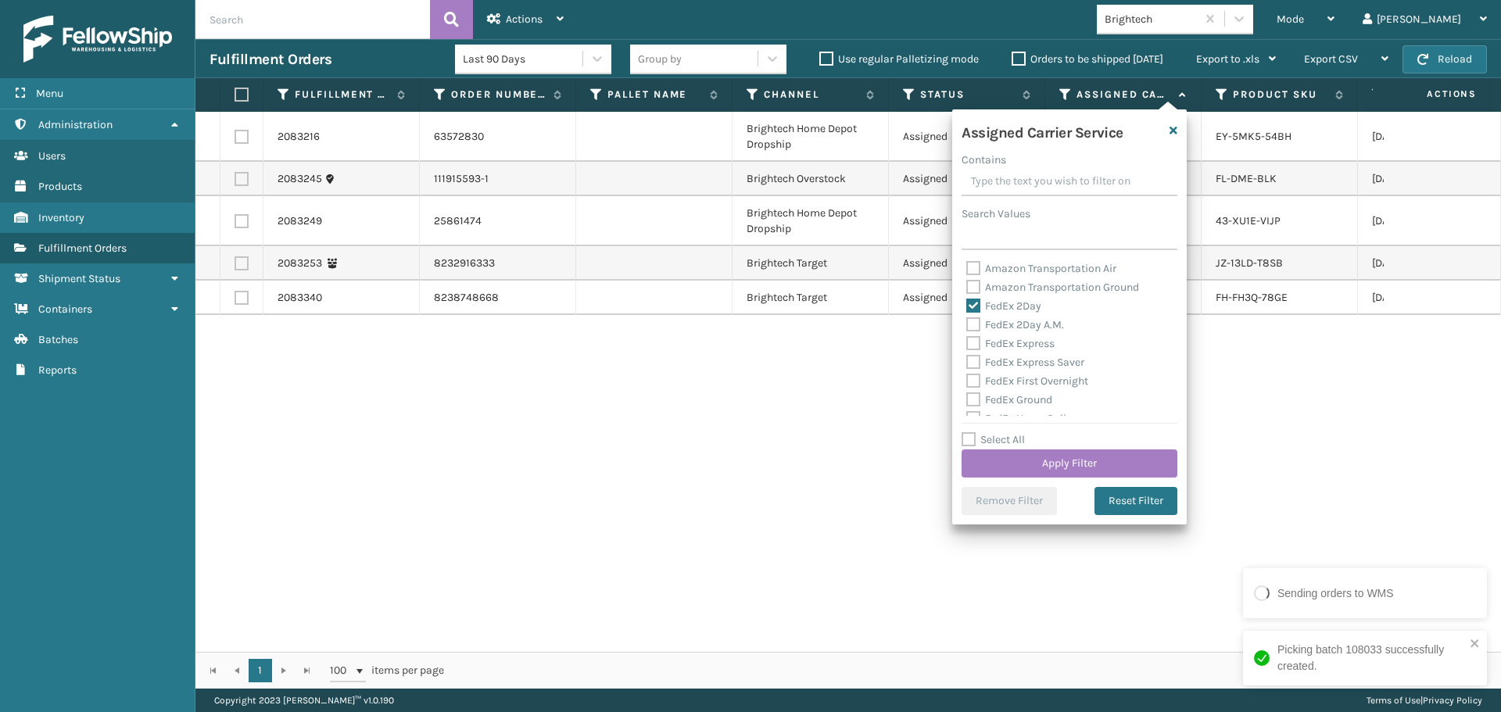
click at [1026, 322] on label "FedEx 2Day A.M." at bounding box center [1015, 324] width 98 height 13
click at [967, 322] on input "FedEx 2Day A.M." at bounding box center [966, 321] width 1 height 10
checkbox input "true"
click at [1033, 347] on label "FedEx Express" at bounding box center [1010, 343] width 88 height 13
click at [967, 345] on input "FedEx Express" at bounding box center [966, 340] width 1 height 10
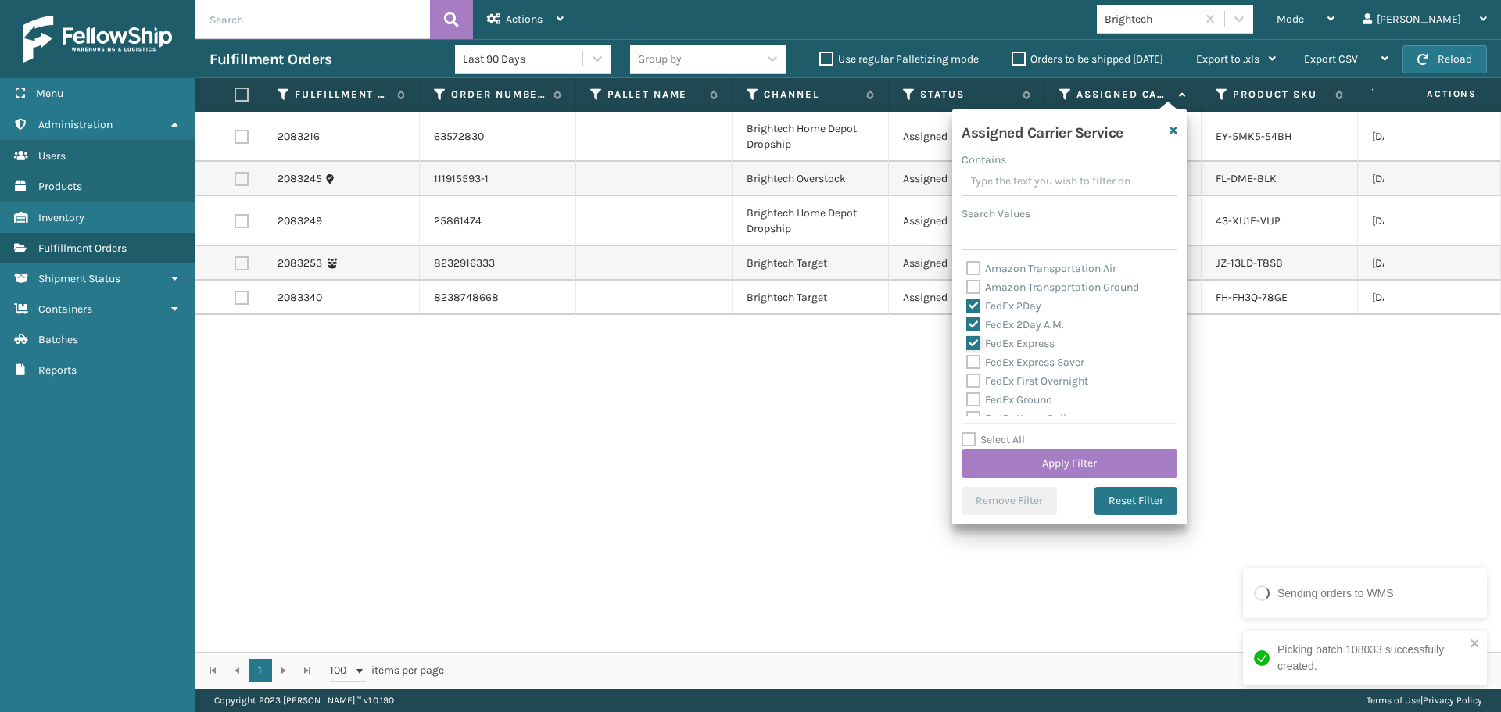
checkbox input "true"
click at [1042, 360] on label "FedEx Express Saver" at bounding box center [1025, 362] width 118 height 13
click at [967, 360] on input "FedEx Express Saver" at bounding box center [966, 358] width 1 height 10
checkbox input "true"
click at [1042, 381] on label "FedEx First Overnight" at bounding box center [1027, 380] width 122 height 13
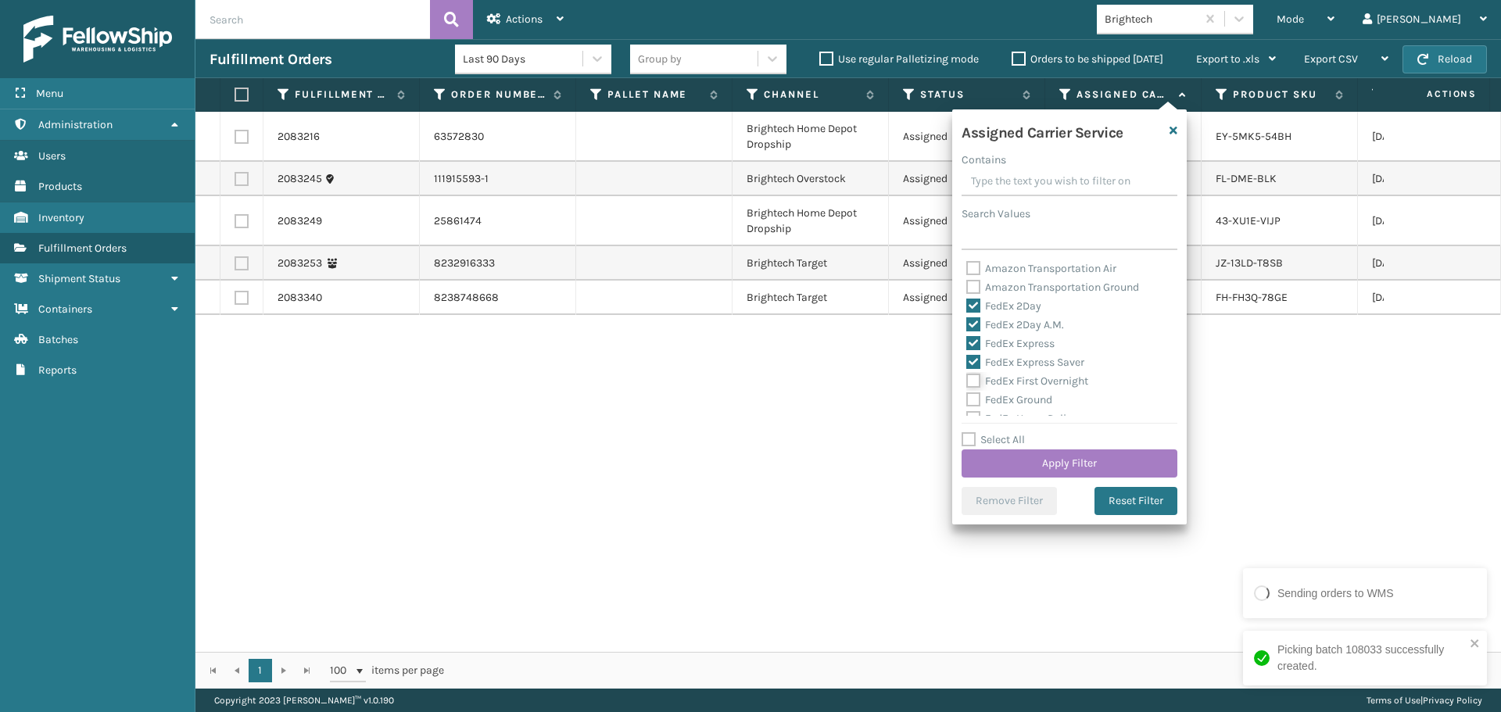
click at [967, 381] on input "FedEx First Overnight" at bounding box center [966, 377] width 1 height 10
checkbox input "true"
click at [1027, 402] on label "FedEx Ground" at bounding box center [1009, 399] width 86 height 13
click at [967, 401] on input "FedEx Ground" at bounding box center [966, 396] width 1 height 10
checkbox input "true"
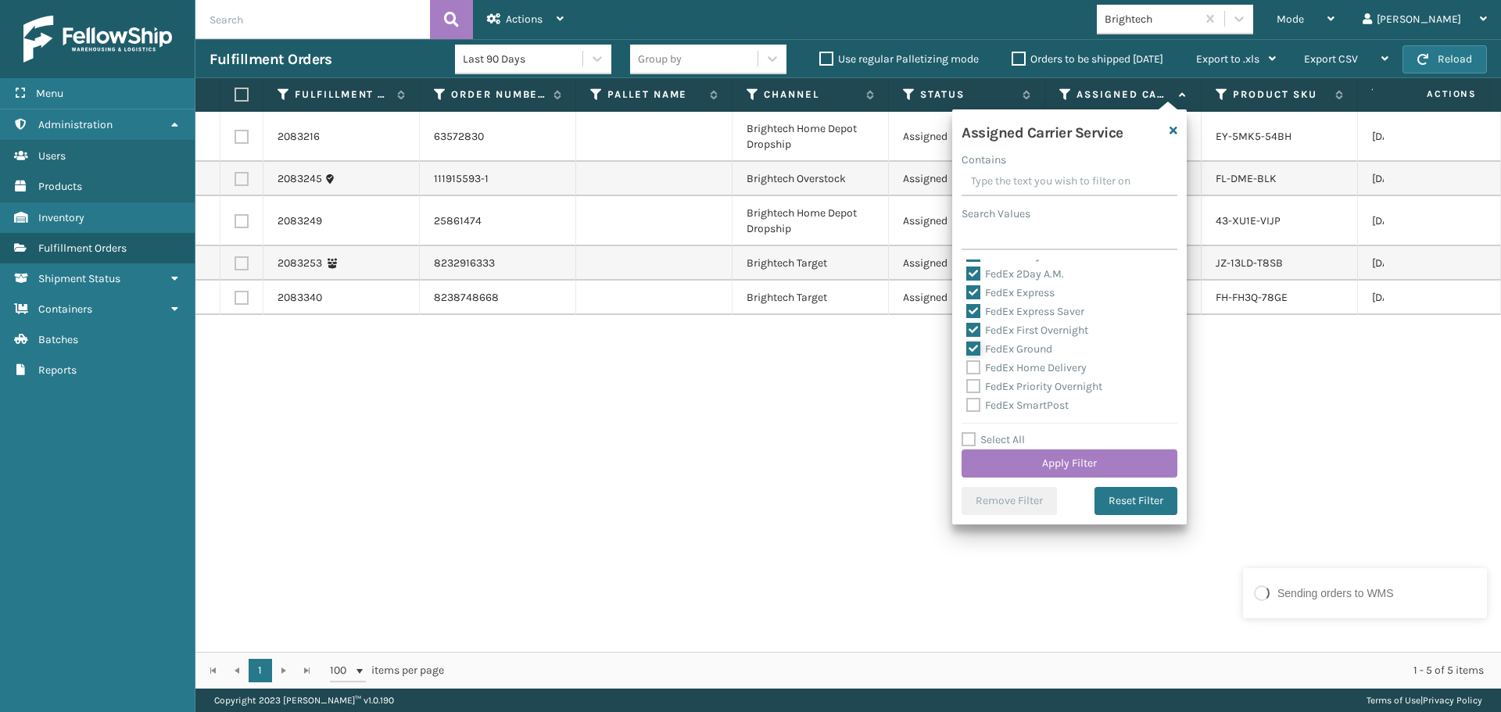
scroll to position [78, 0]
click at [1008, 340] on label "FedEx Home Delivery" at bounding box center [1026, 340] width 120 height 13
click at [967, 340] on input "FedEx Home Delivery" at bounding box center [966, 336] width 1 height 10
checkbox input "true"
click at [1018, 363] on label "FedEx Priority Overnight" at bounding box center [1034, 358] width 136 height 13
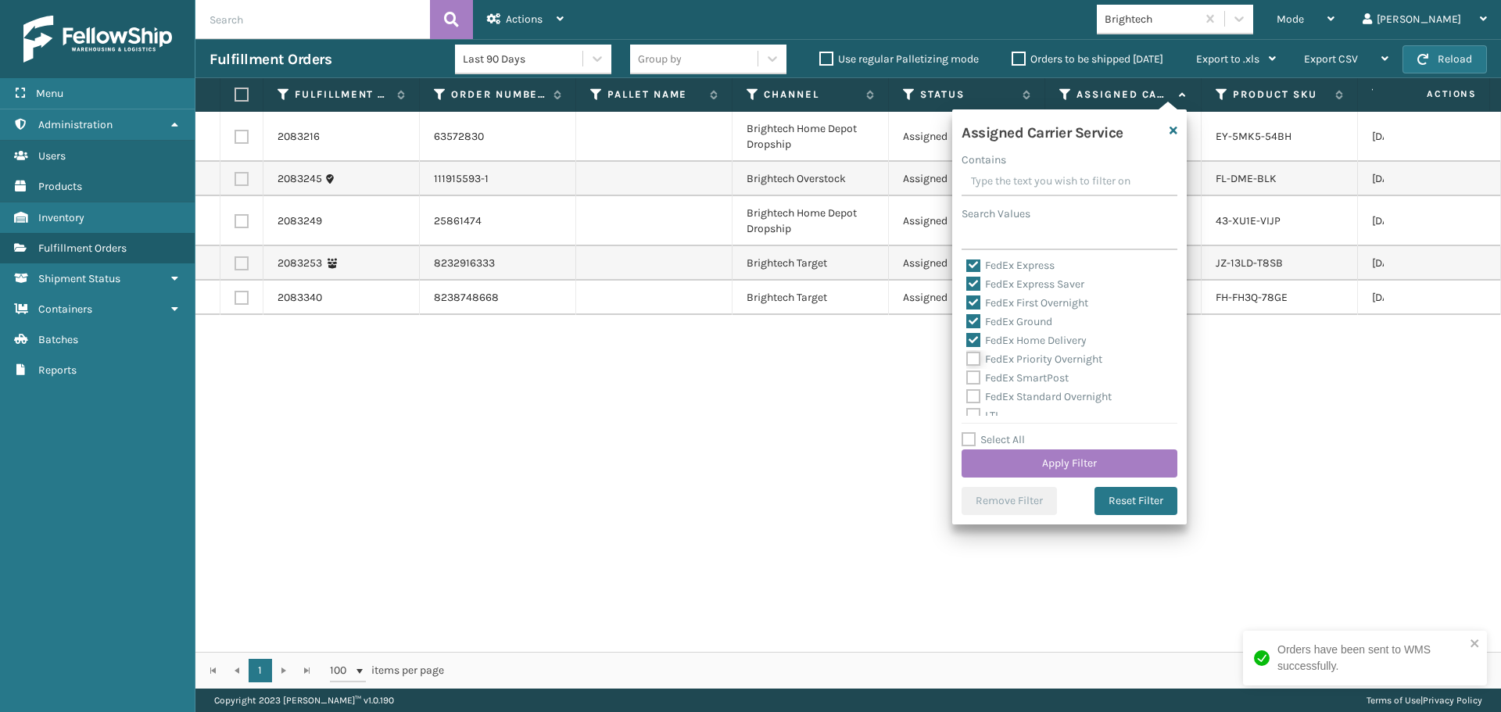
click at [967, 360] on input "FedEx Priority Overnight" at bounding box center [966, 355] width 1 height 10
checkbox input "true"
click at [1018, 381] on label "FedEx SmartPost" at bounding box center [1017, 377] width 102 height 13
click at [967, 379] on input "FedEx SmartPost" at bounding box center [966, 374] width 1 height 10
checkbox input "true"
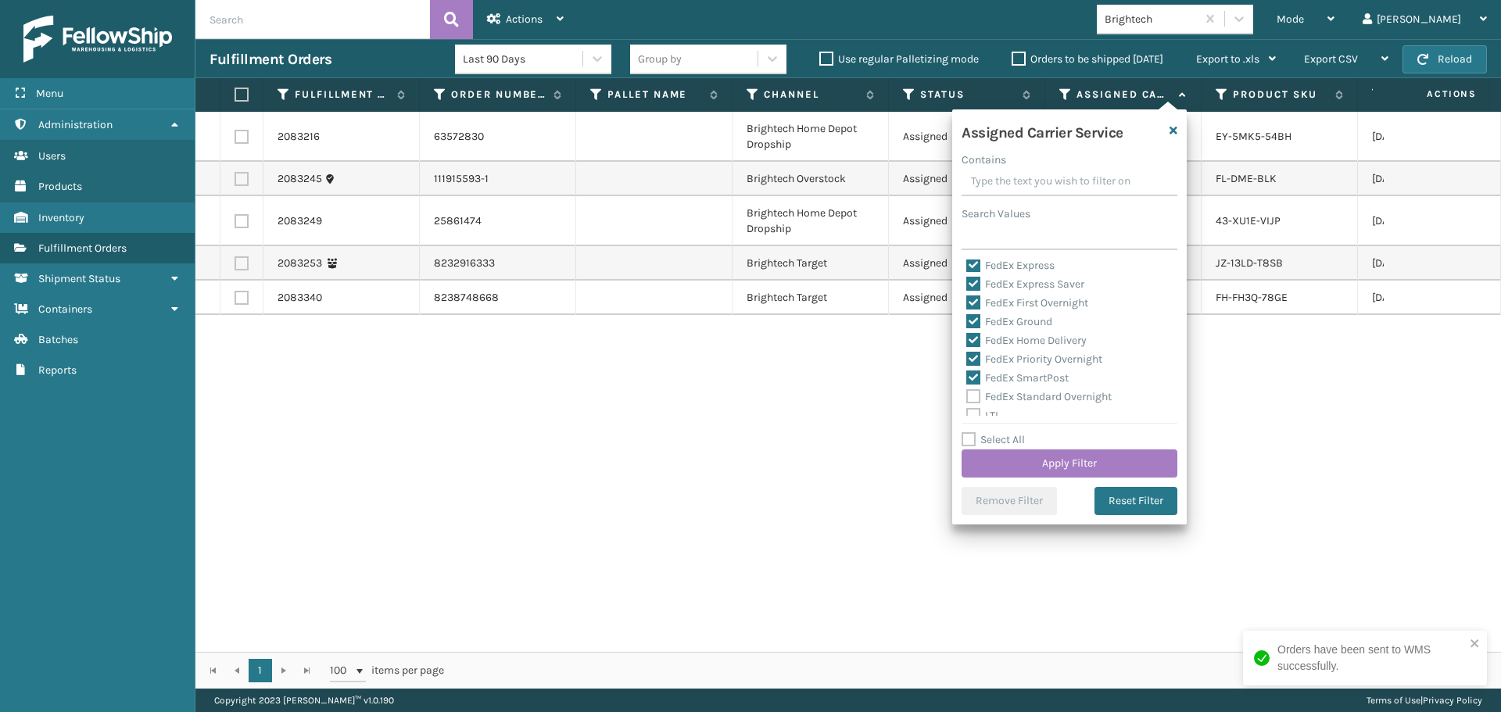
click at [1024, 399] on label "FedEx Standard Overnight" at bounding box center [1038, 396] width 145 height 13
click at [967, 398] on input "FedEx Standard Overnight" at bounding box center [966, 393] width 1 height 10
checkbox input "true"
click at [1049, 459] on button "Apply Filter" at bounding box center [1069, 463] width 216 height 28
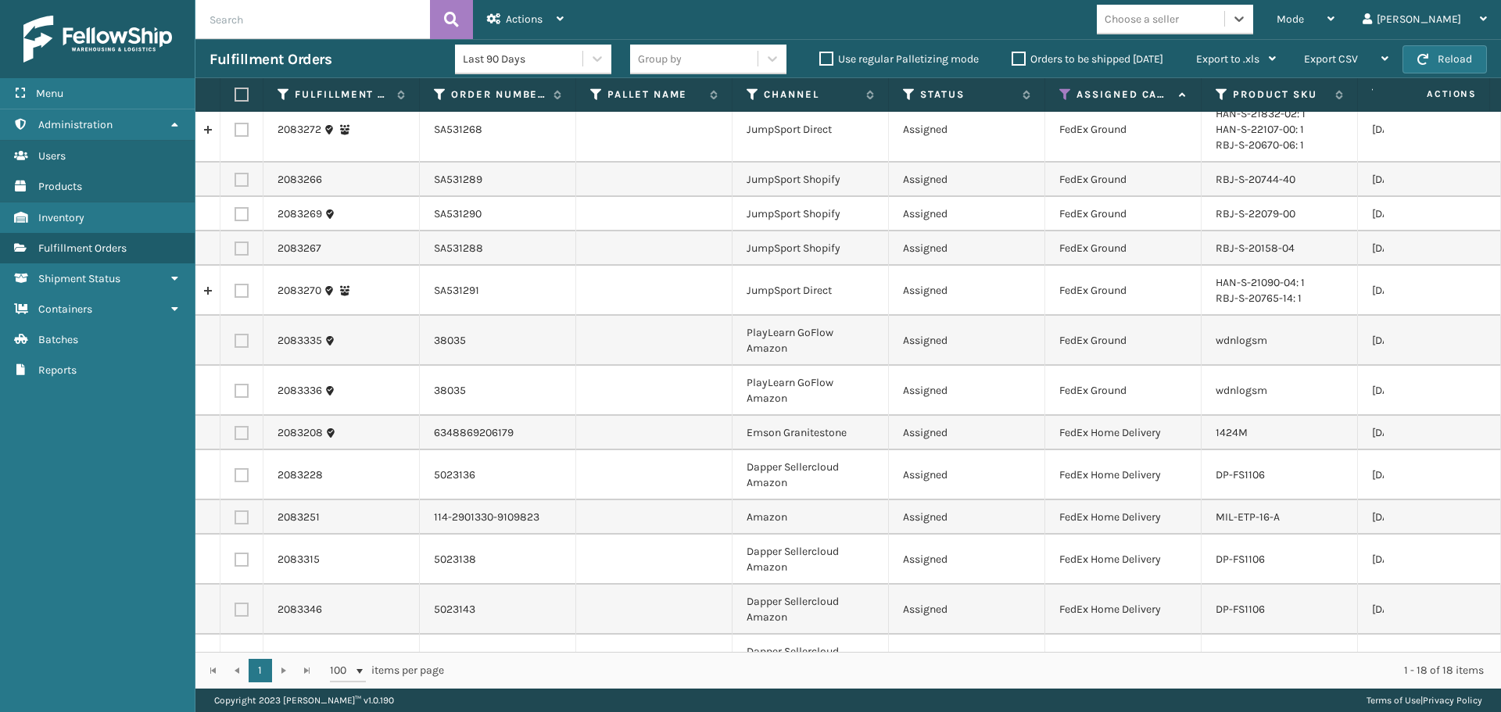
scroll to position [0, 0]
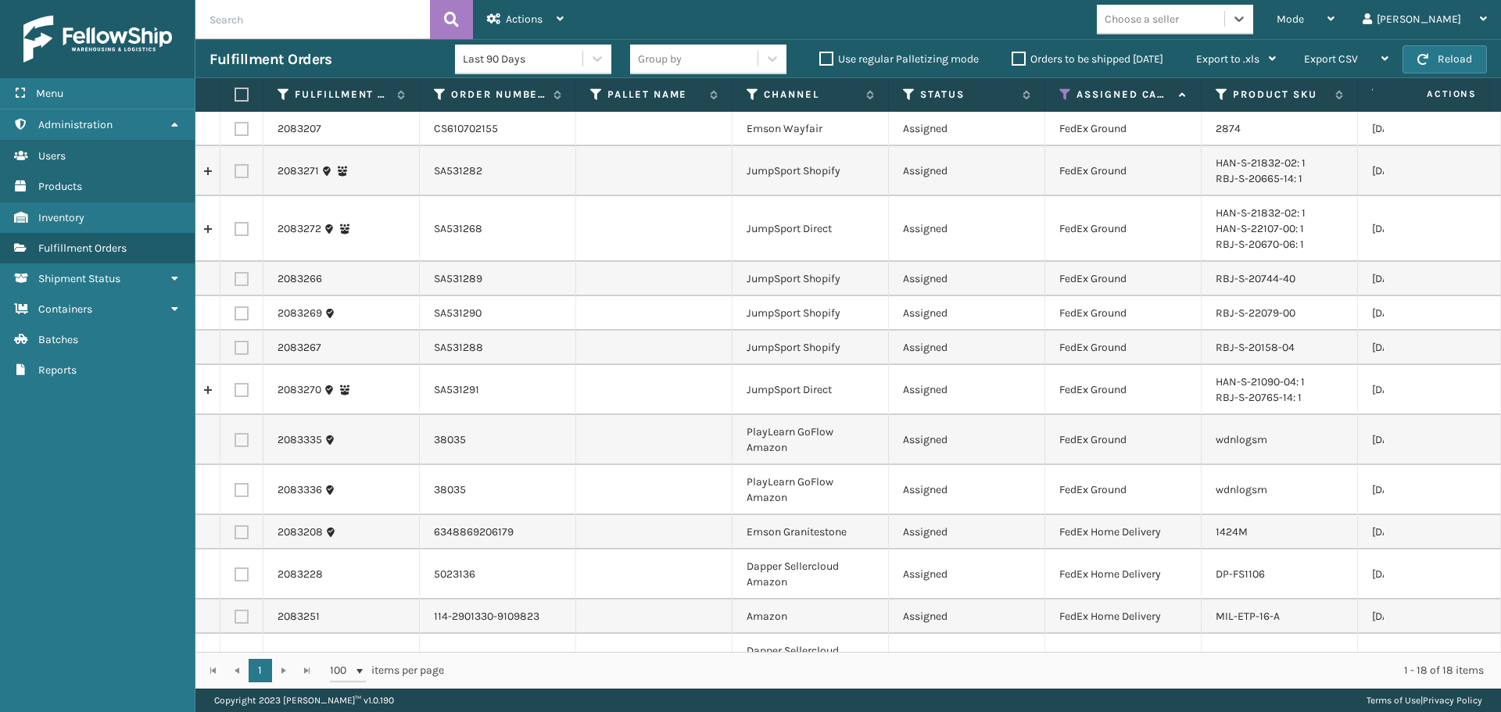
click at [241, 97] on label at bounding box center [238, 95] width 9 height 14
click at [235, 97] on input "checkbox" at bounding box center [234, 95] width 1 height 10
checkbox input "true"
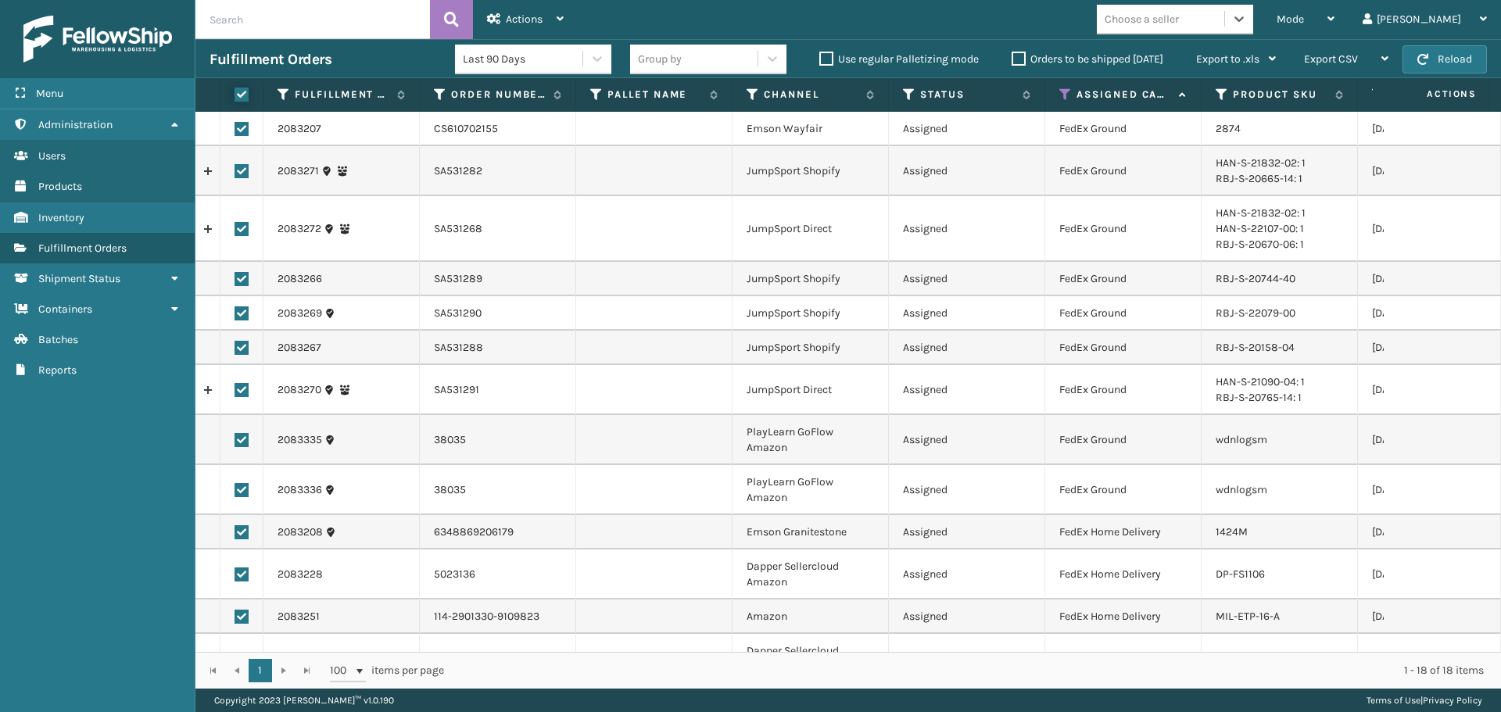
checkbox input "true"
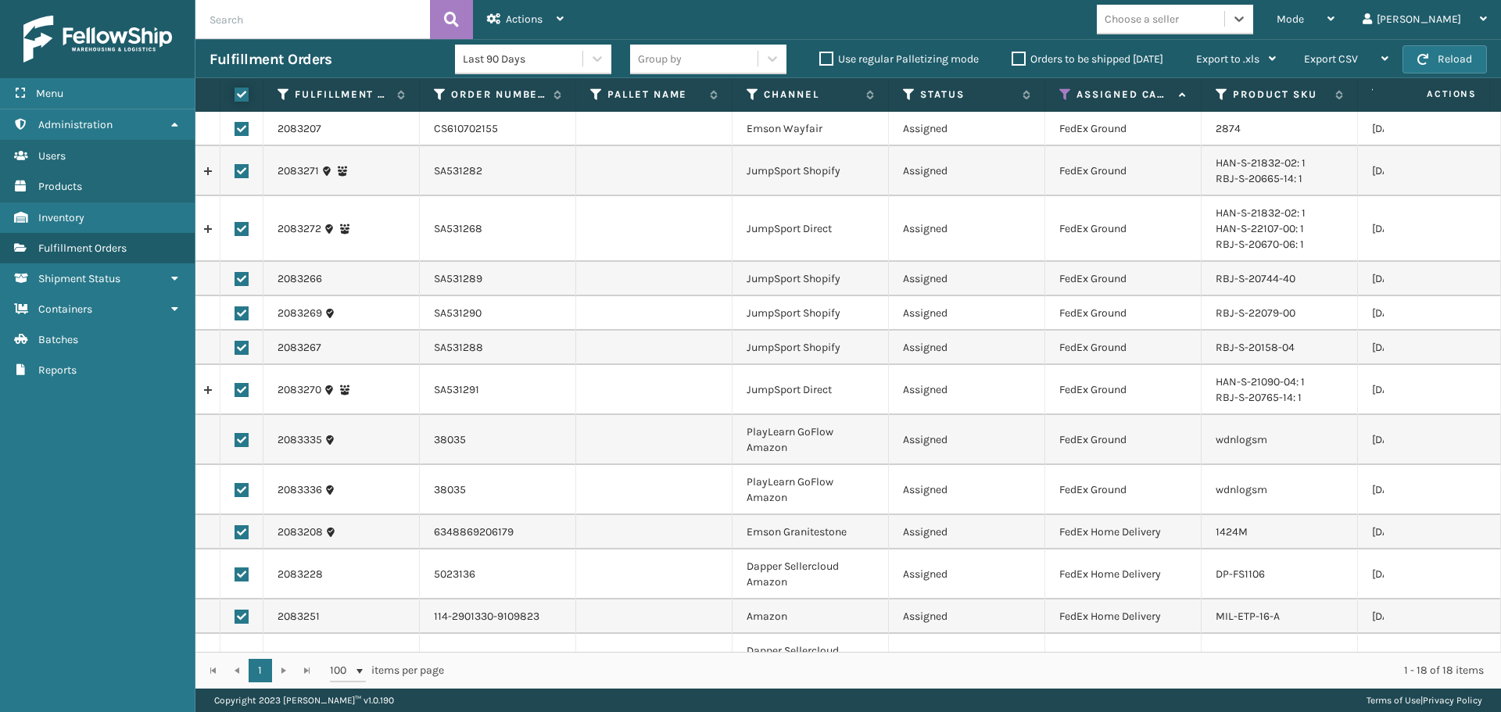
checkbox input "true"
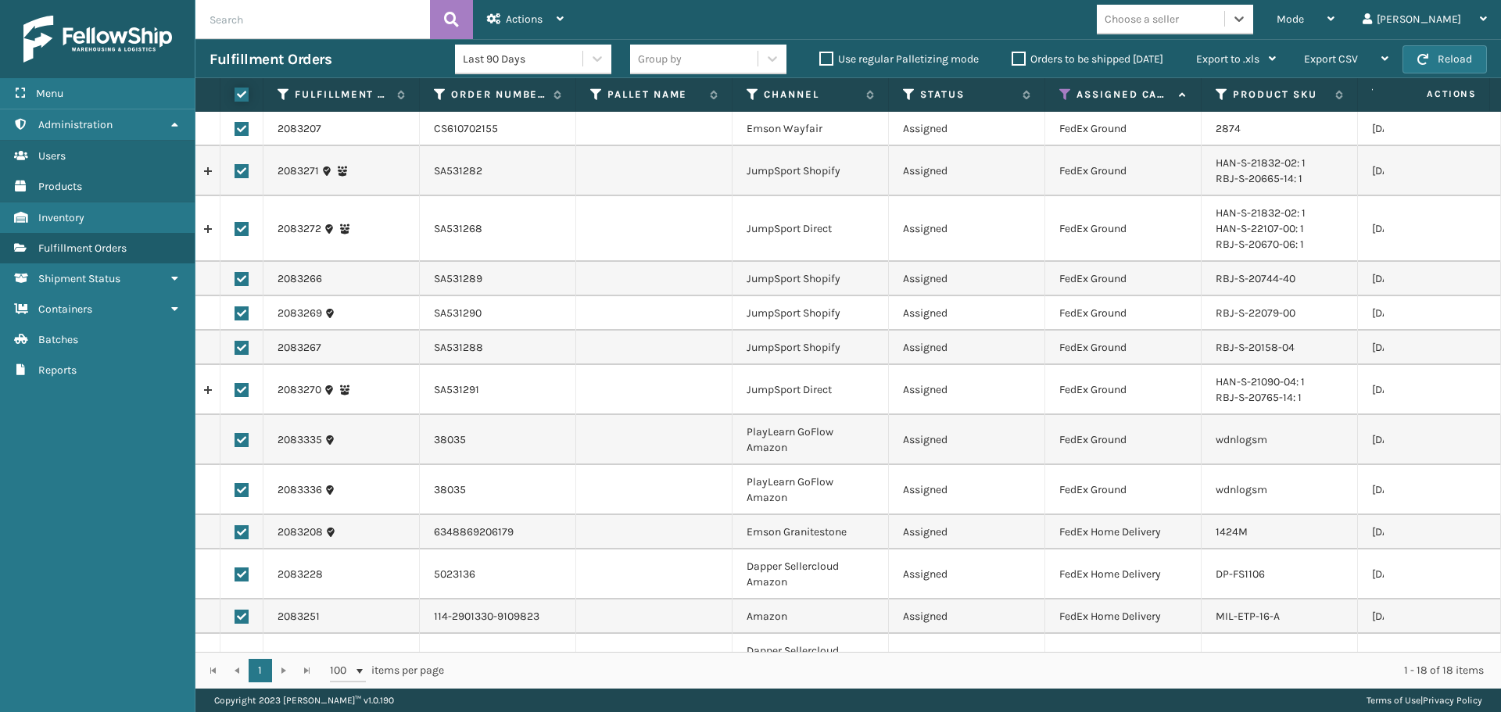
checkbox input "true"
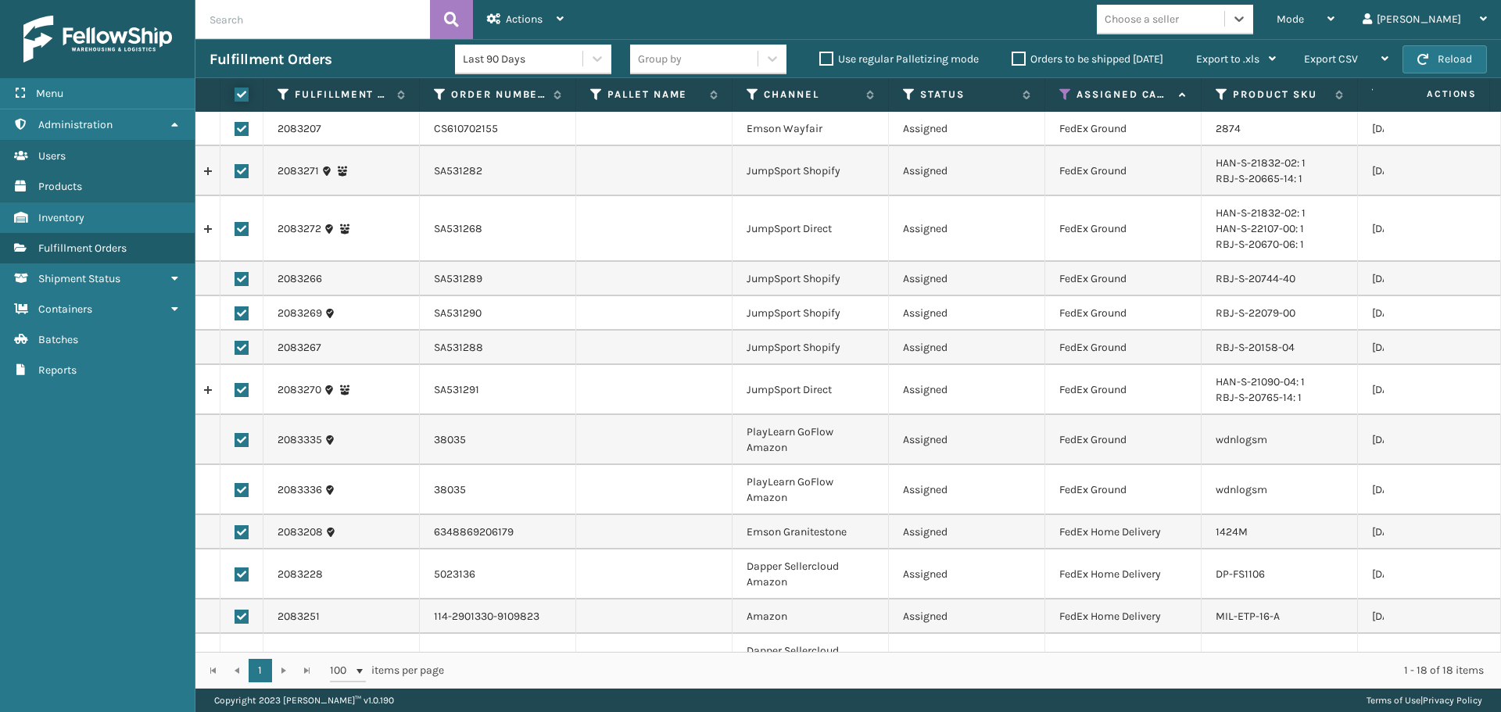
checkbox input "true"
click at [499, 14] on icon at bounding box center [494, 18] width 14 height 11
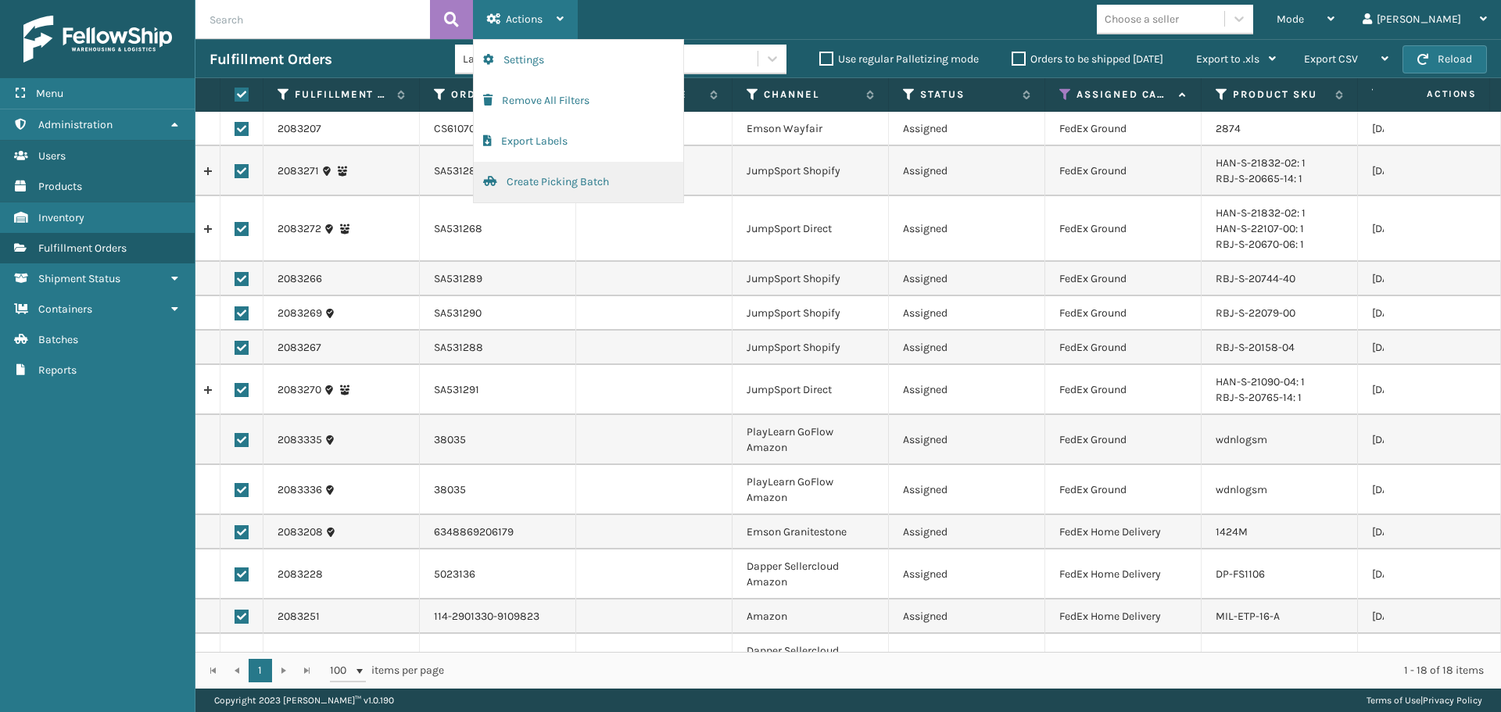
click at [575, 191] on button "Create Picking Batch" at bounding box center [578, 182] width 209 height 41
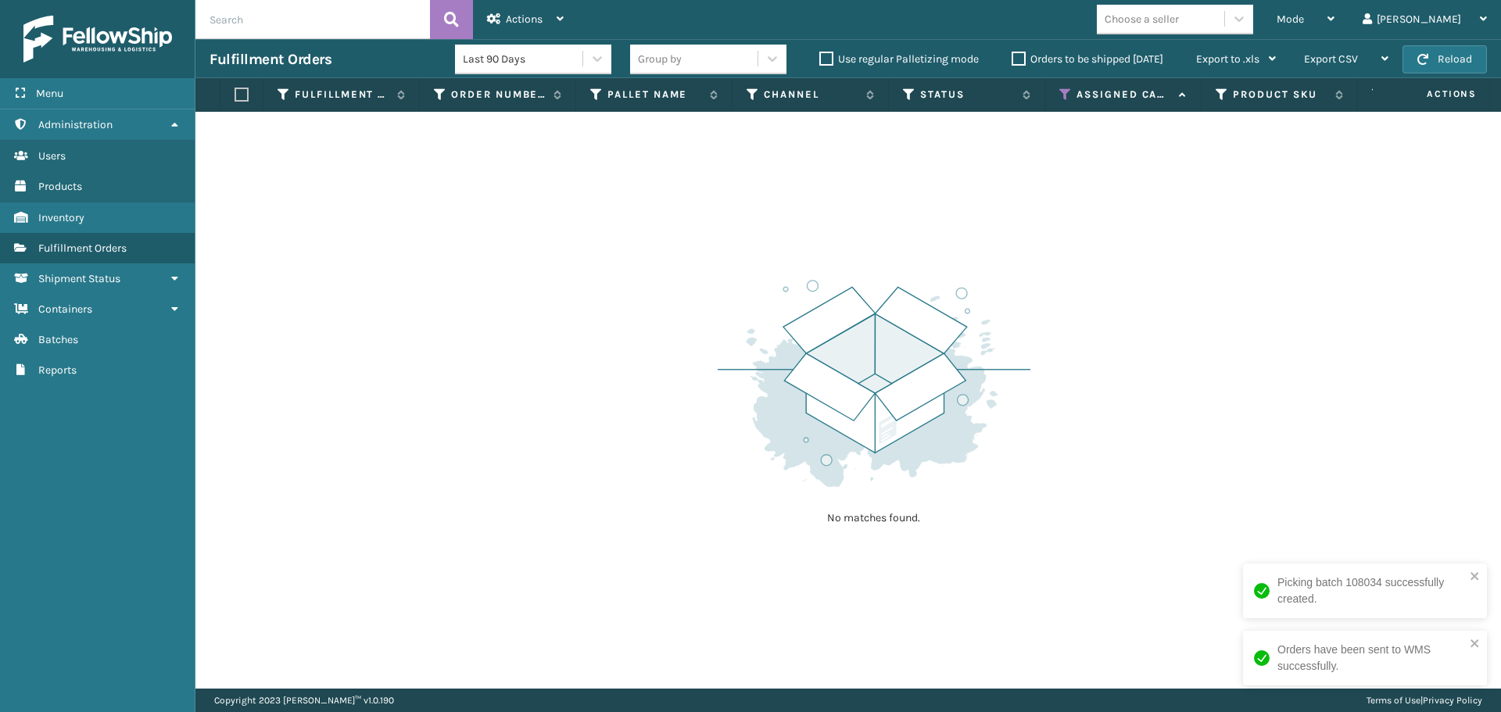
click at [1063, 95] on icon at bounding box center [1065, 95] width 13 height 14
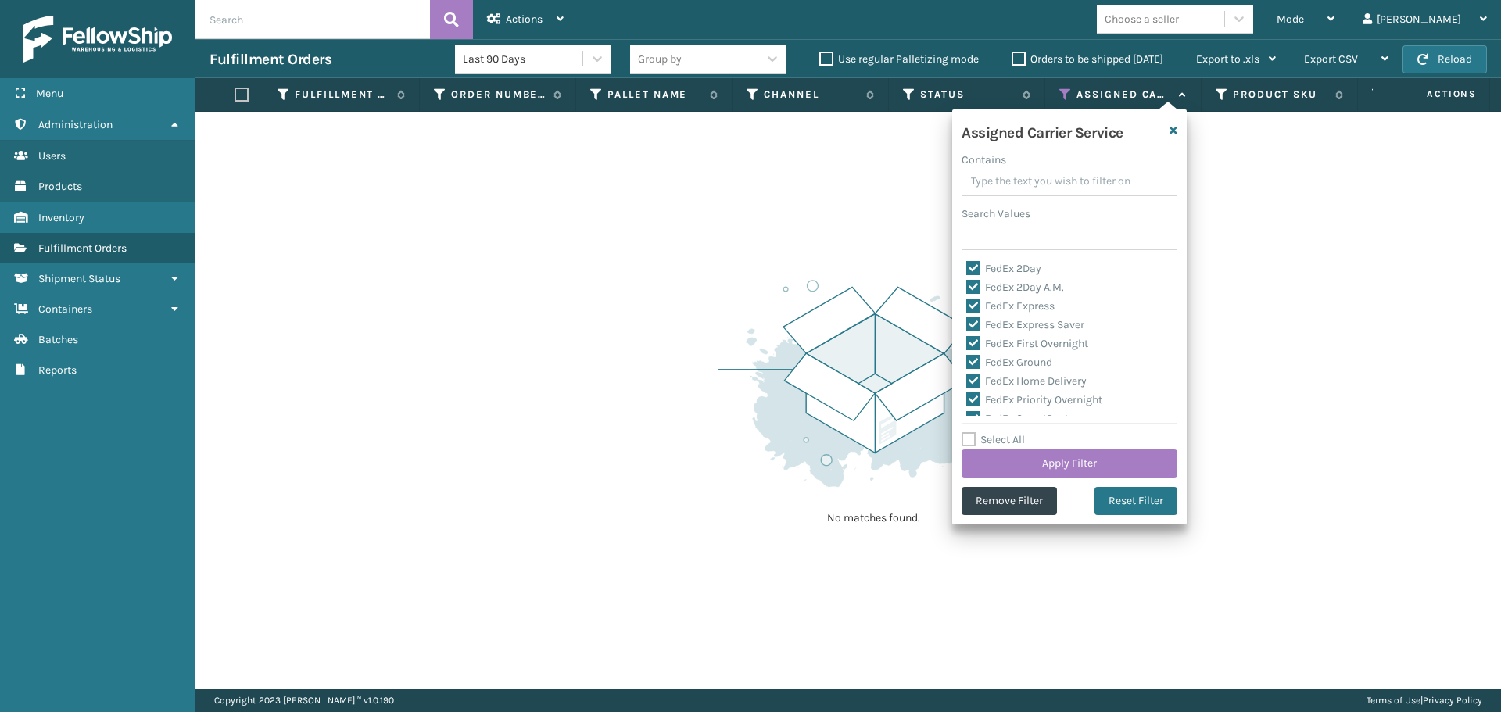
click at [1017, 271] on label "FedEx 2Day" at bounding box center [1003, 268] width 75 height 13
click at [967, 270] on input "FedEx 2Day" at bounding box center [966, 264] width 1 height 10
click at [1017, 271] on label "FedEx 2Day" at bounding box center [1003, 268] width 75 height 13
click at [967, 270] on input "FedEx 2Day" at bounding box center [966, 264] width 1 height 10
checkbox input "true"
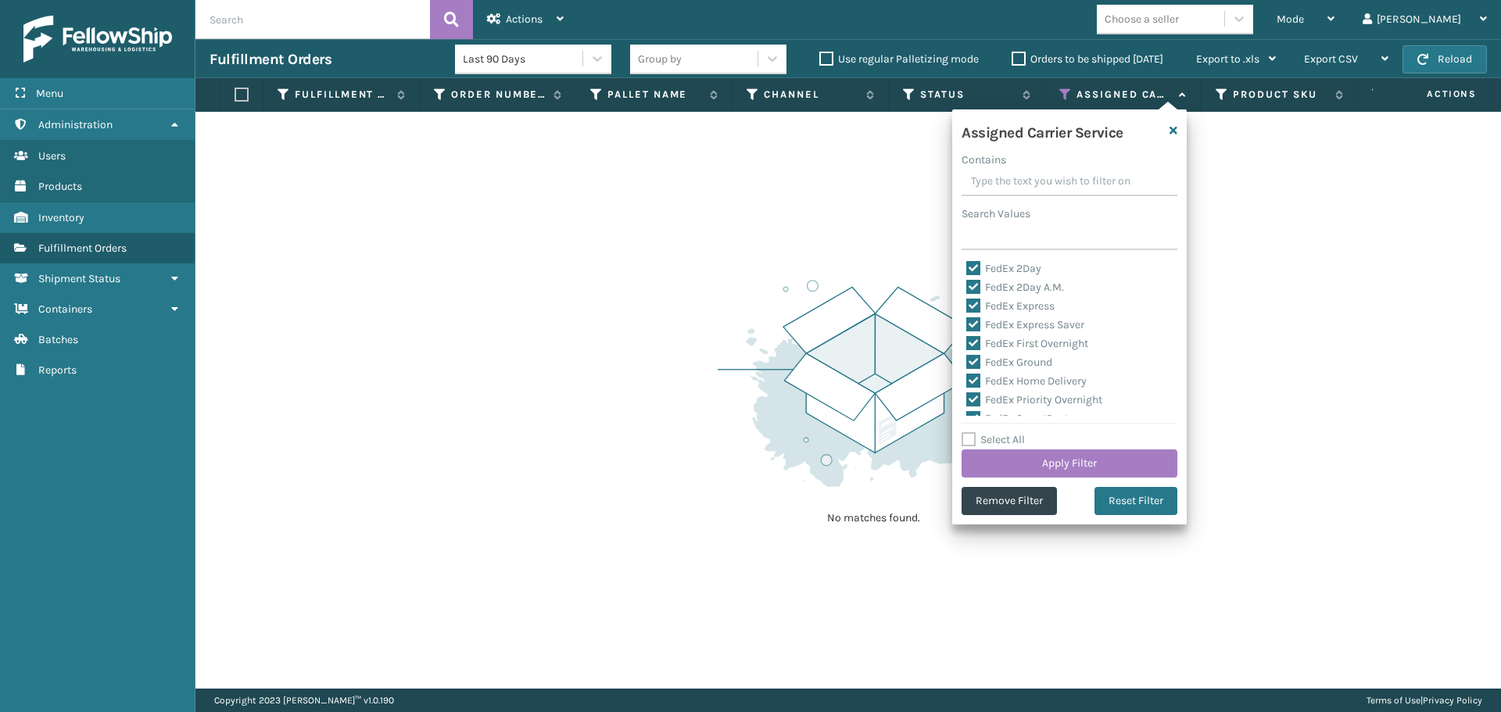
click at [1004, 435] on label "Select All" at bounding box center [992, 439] width 63 height 13
click at [1004, 432] on input "Select All" at bounding box center [1078, 432] width 234 height 2
checkbox input "true"
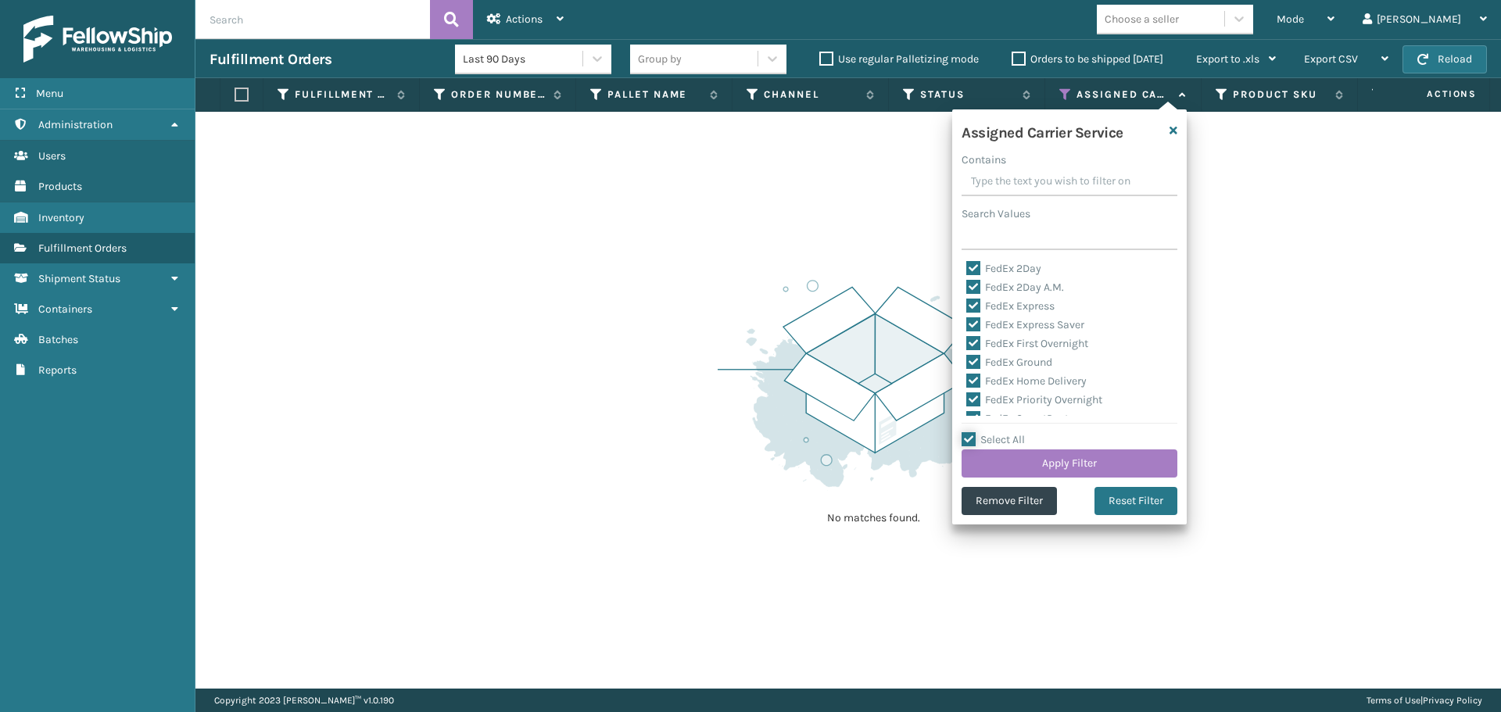
checkbox input "true"
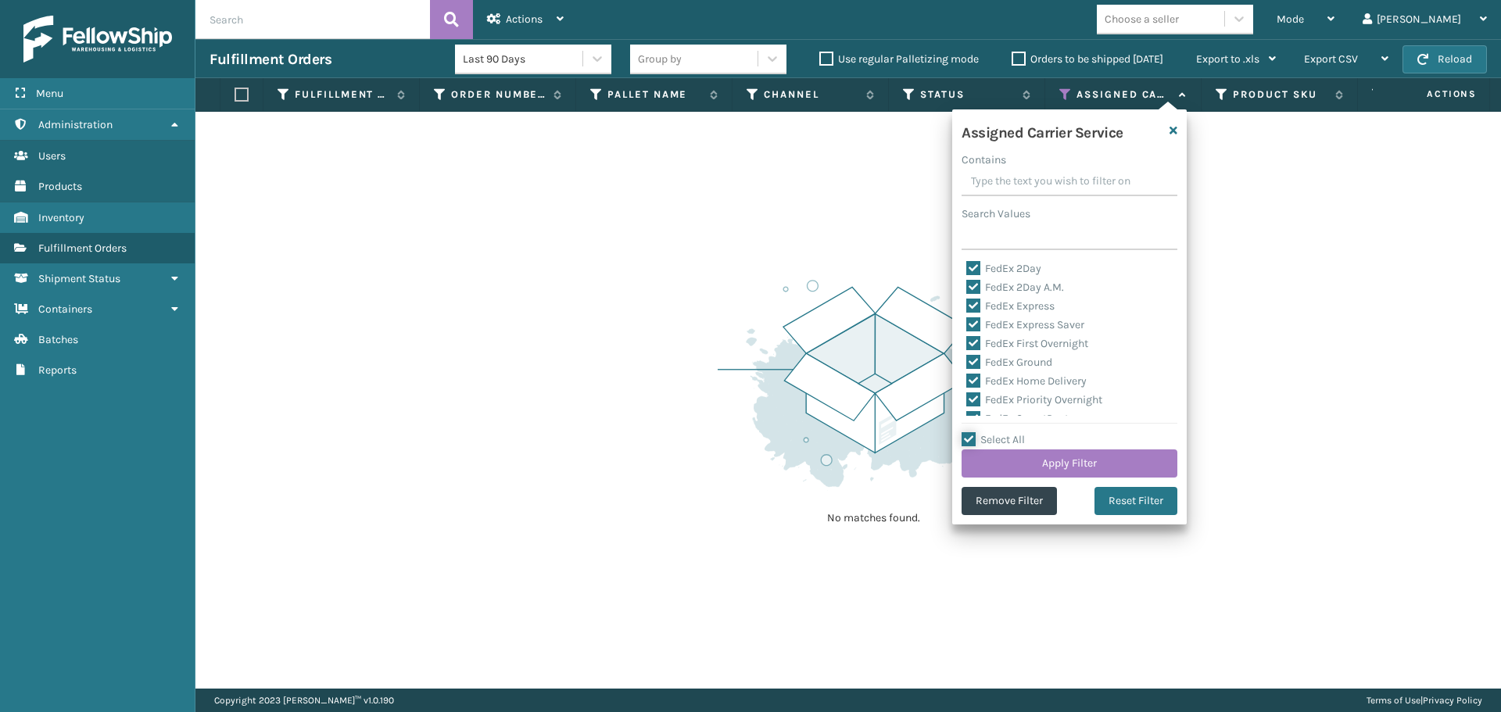
checkbox input "true"
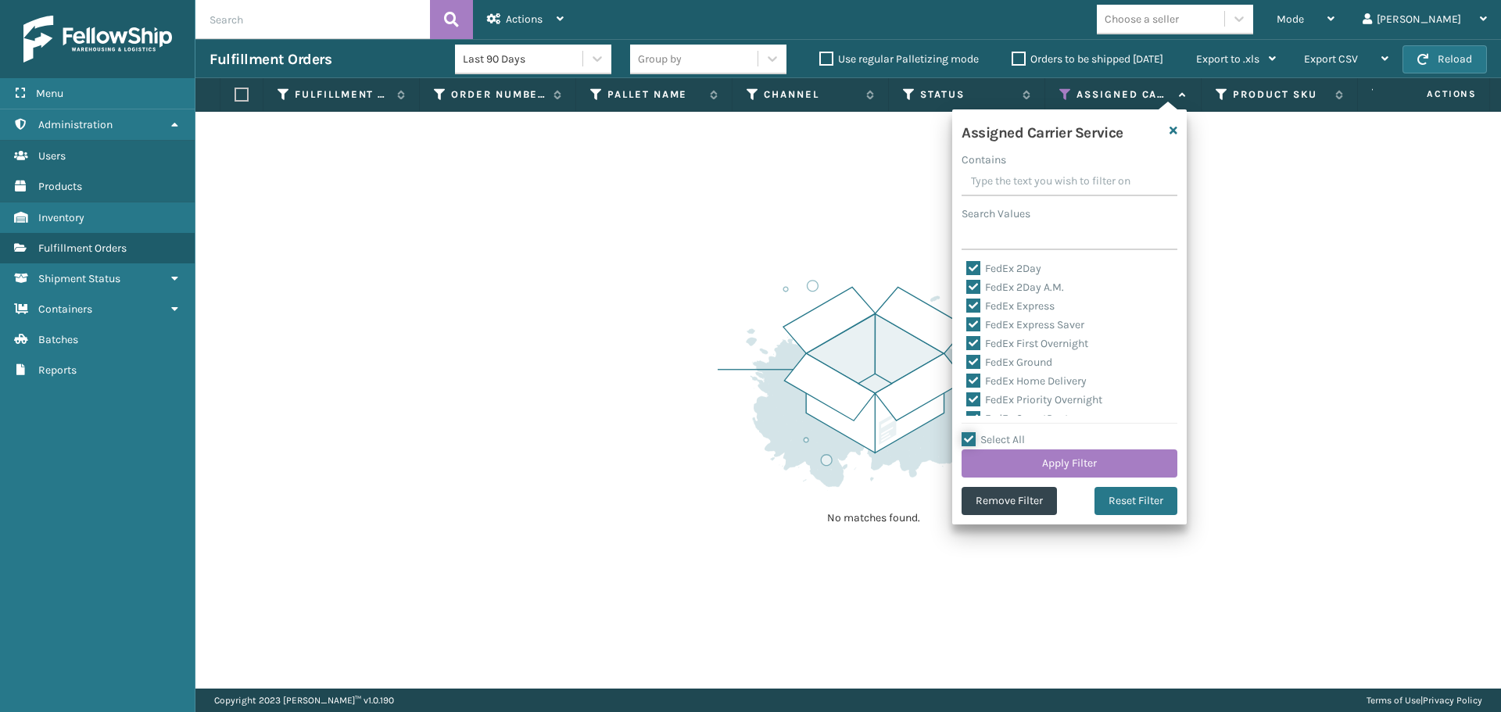
checkbox input "true"
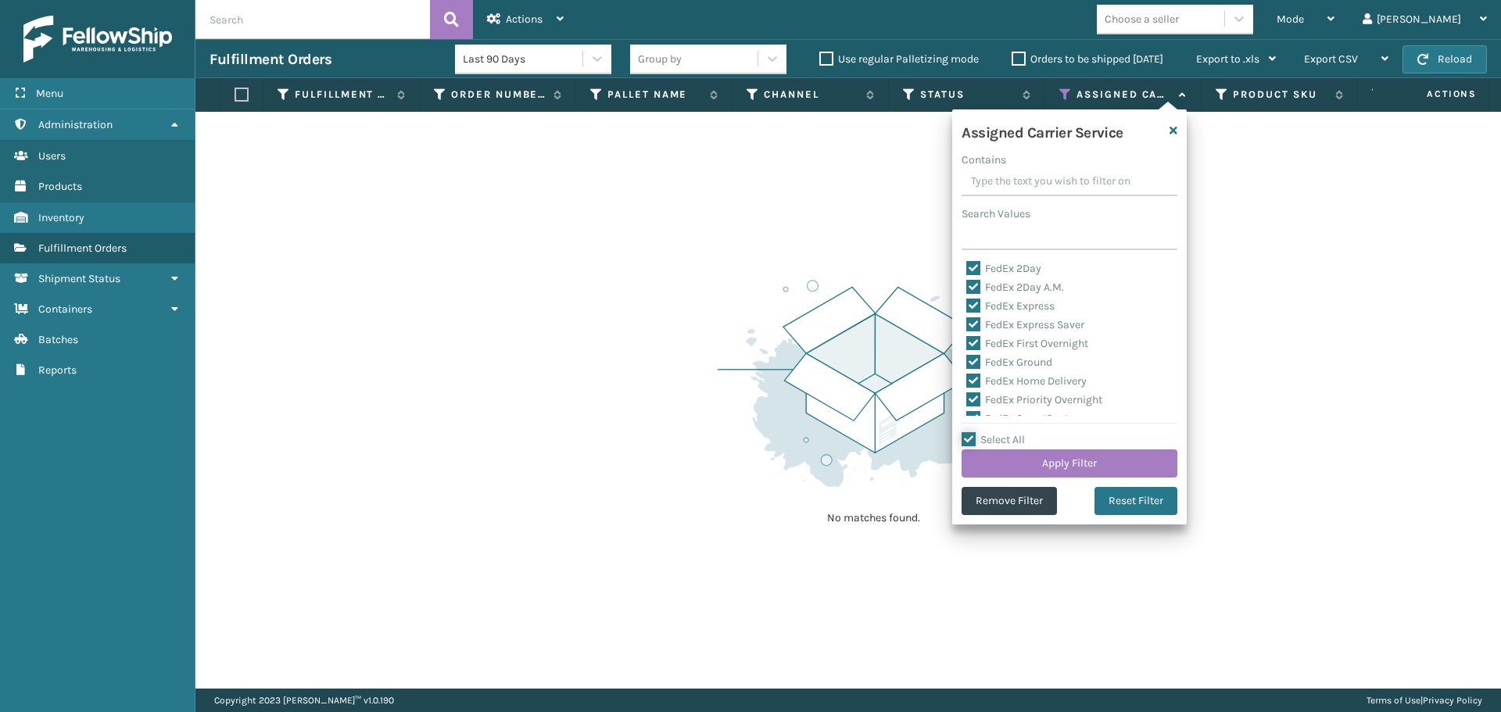
checkbox input "true"
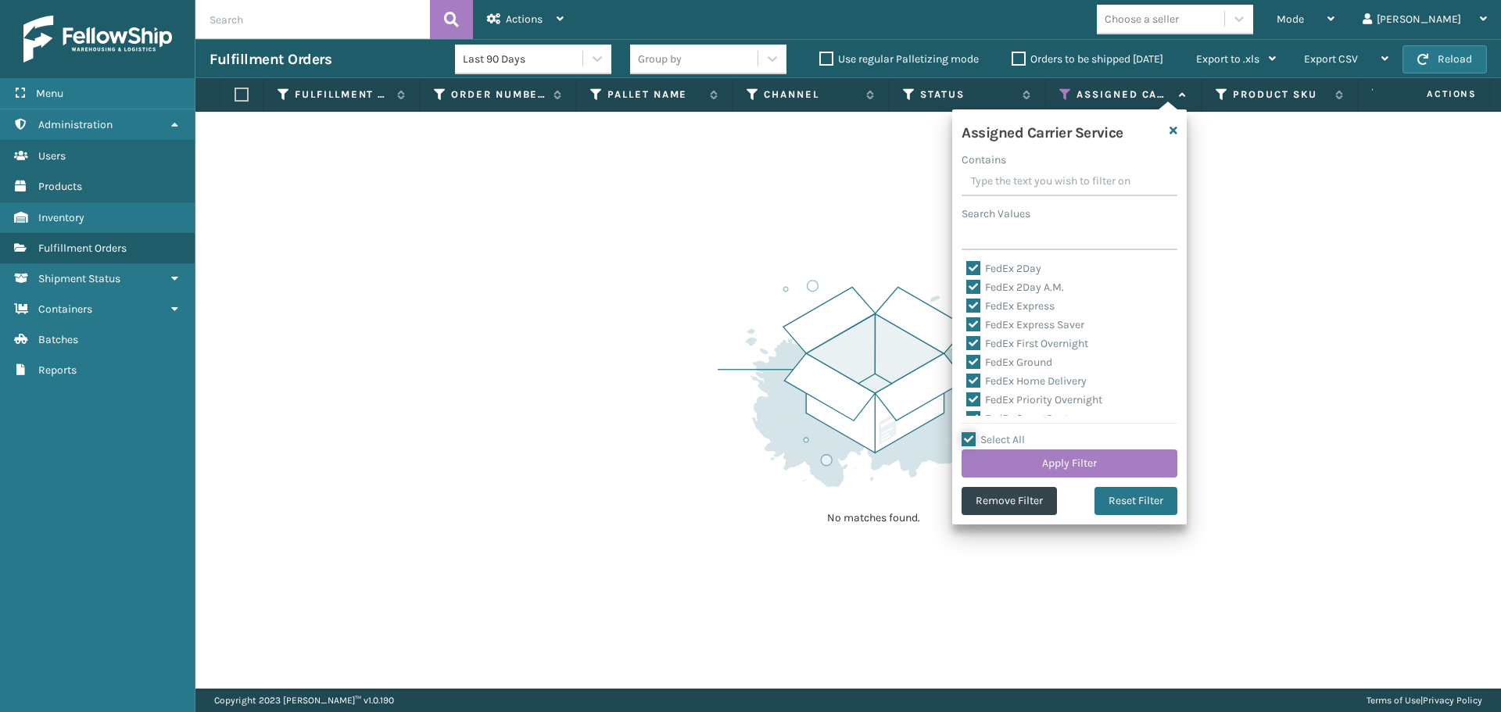
checkbox input "true"
click at [1004, 435] on label "Select All" at bounding box center [992, 439] width 63 height 13
click at [1004, 432] on input "Select All" at bounding box center [1078, 432] width 234 height 2
checkbox input "false"
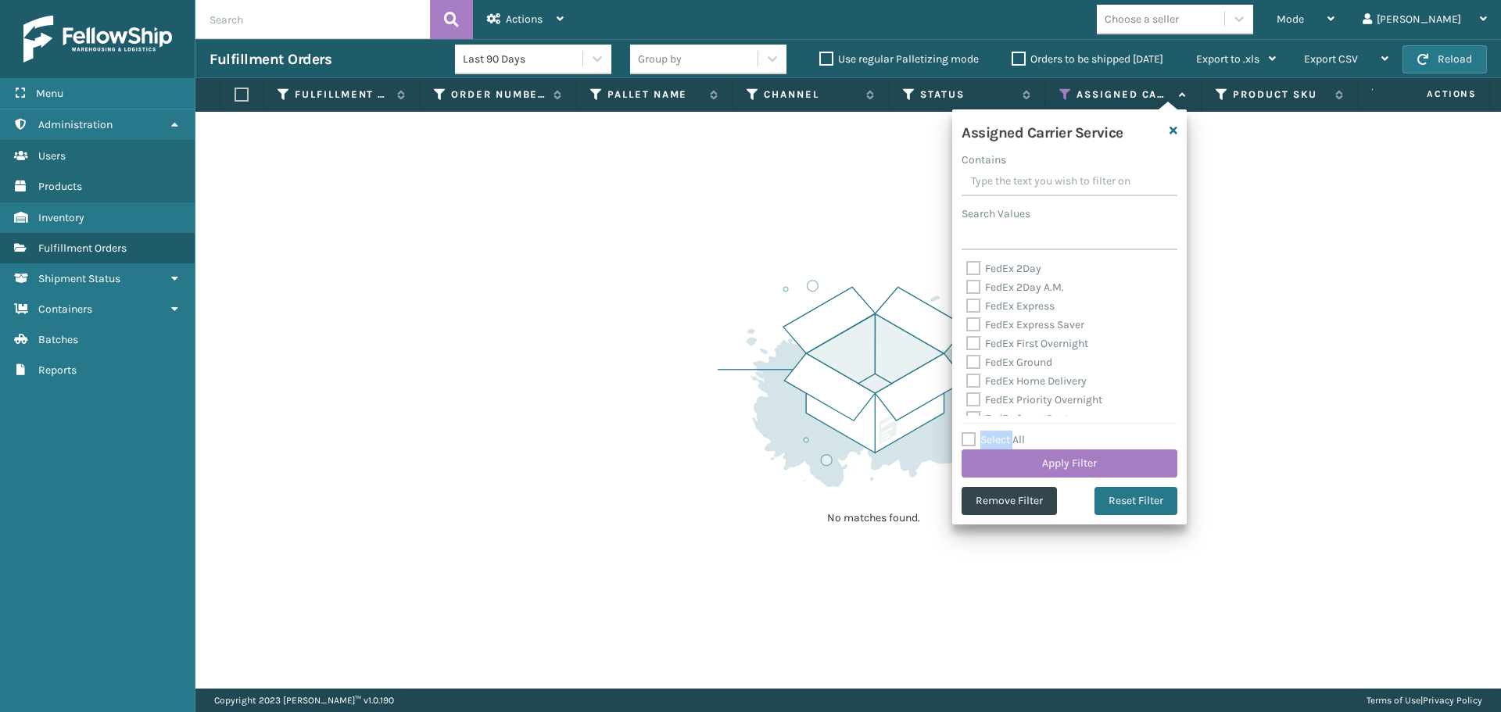
checkbox input "false"
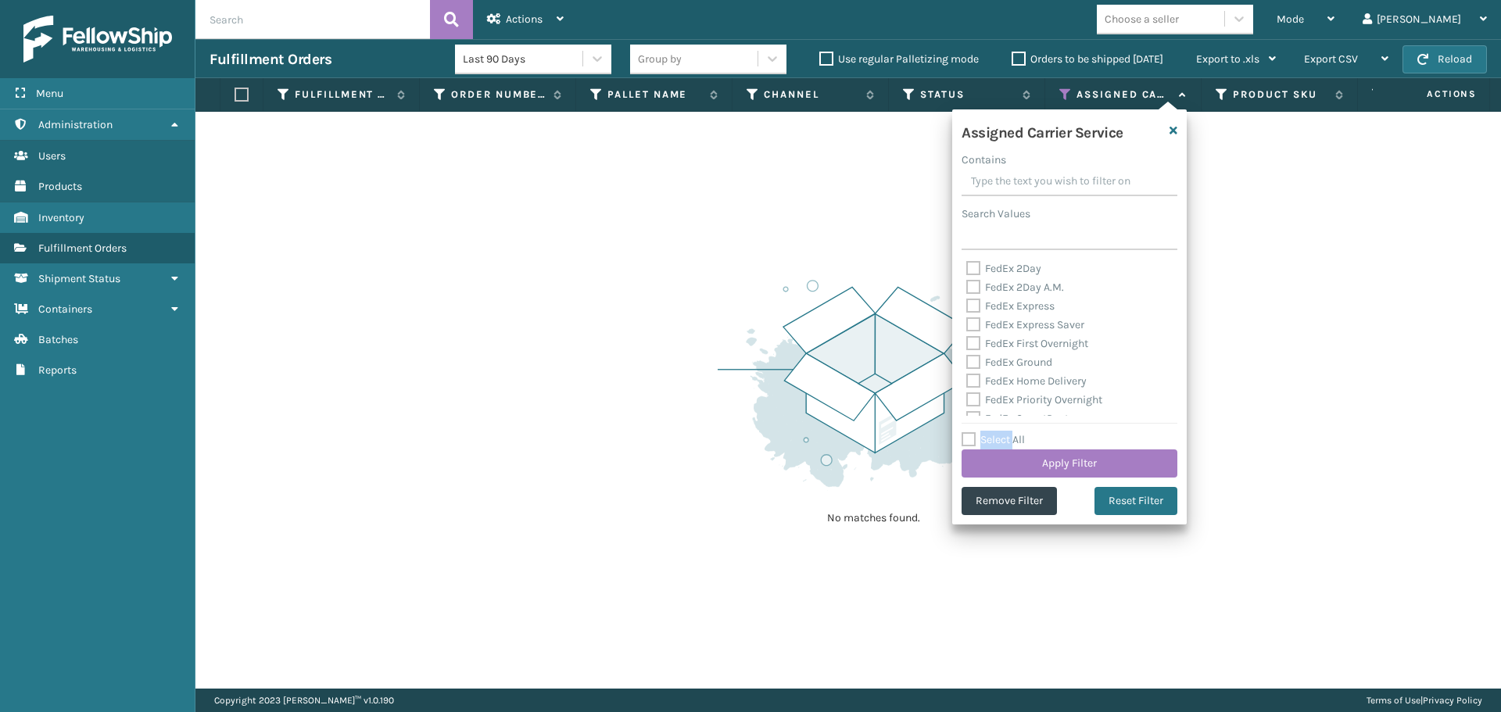
checkbox input "false"
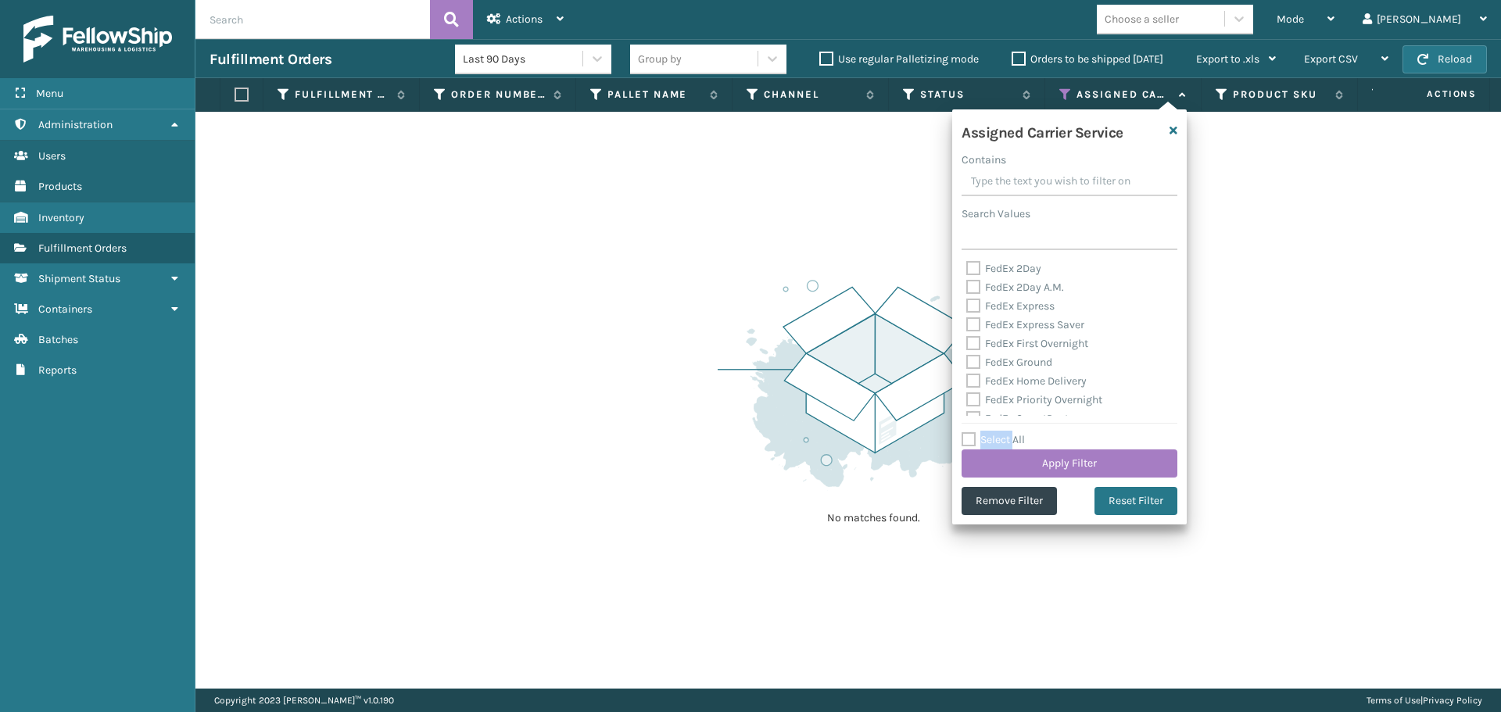
checkbox input "false"
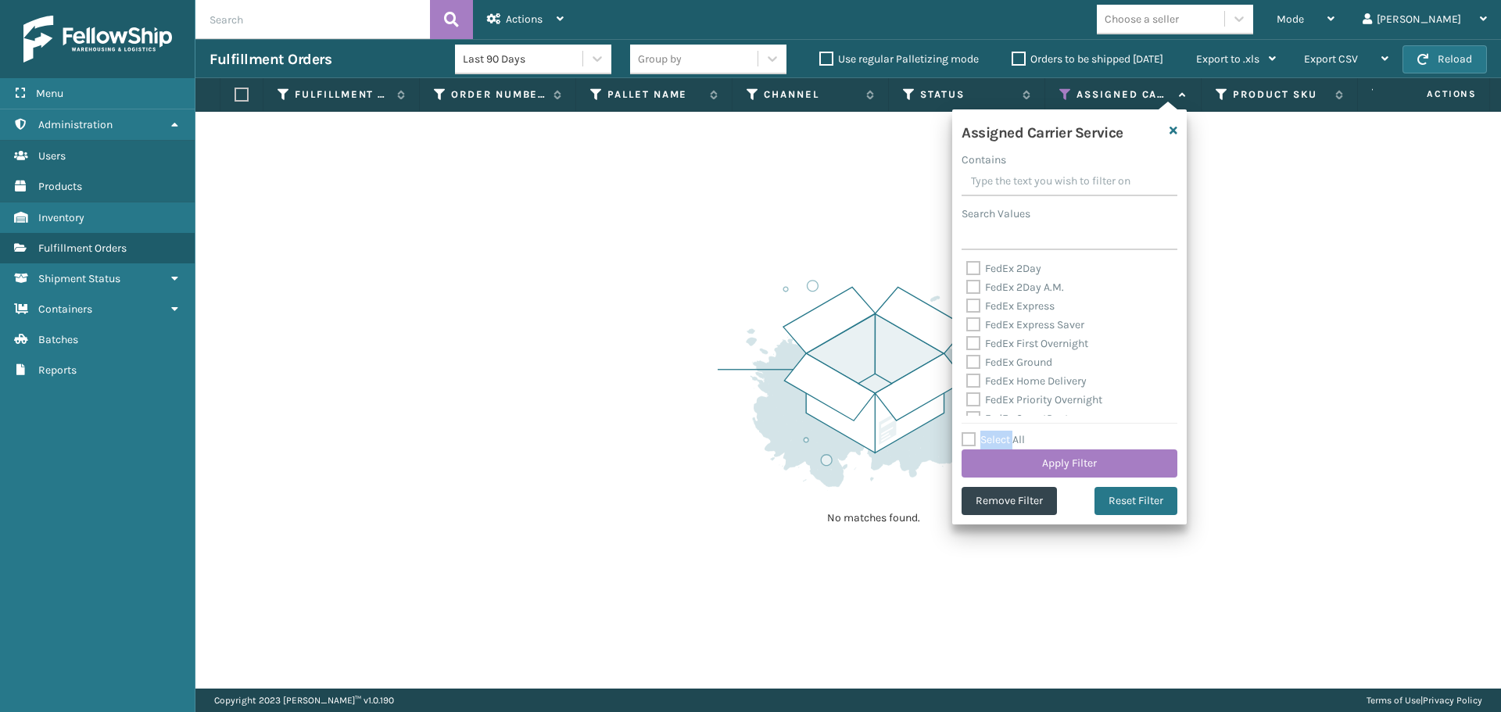
checkbox input "false"
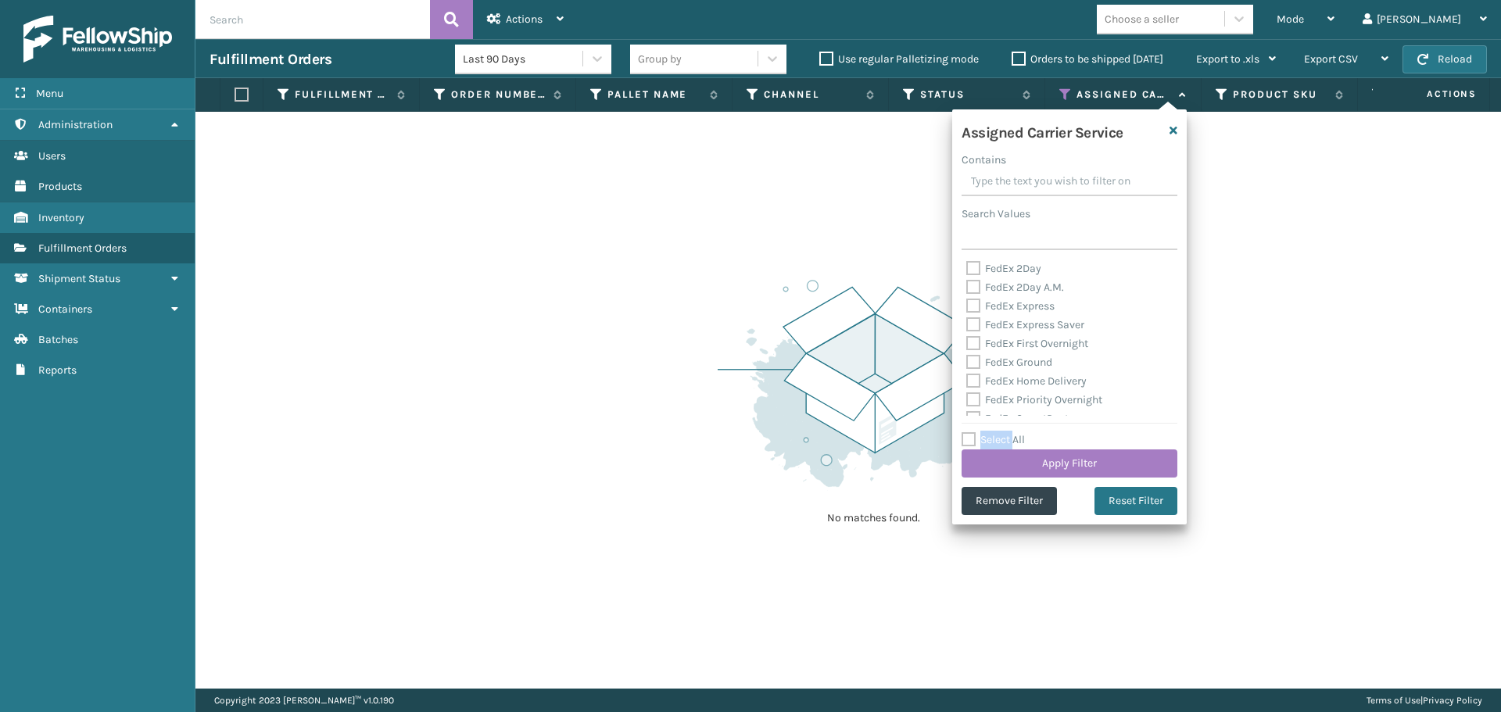
checkbox input "false"
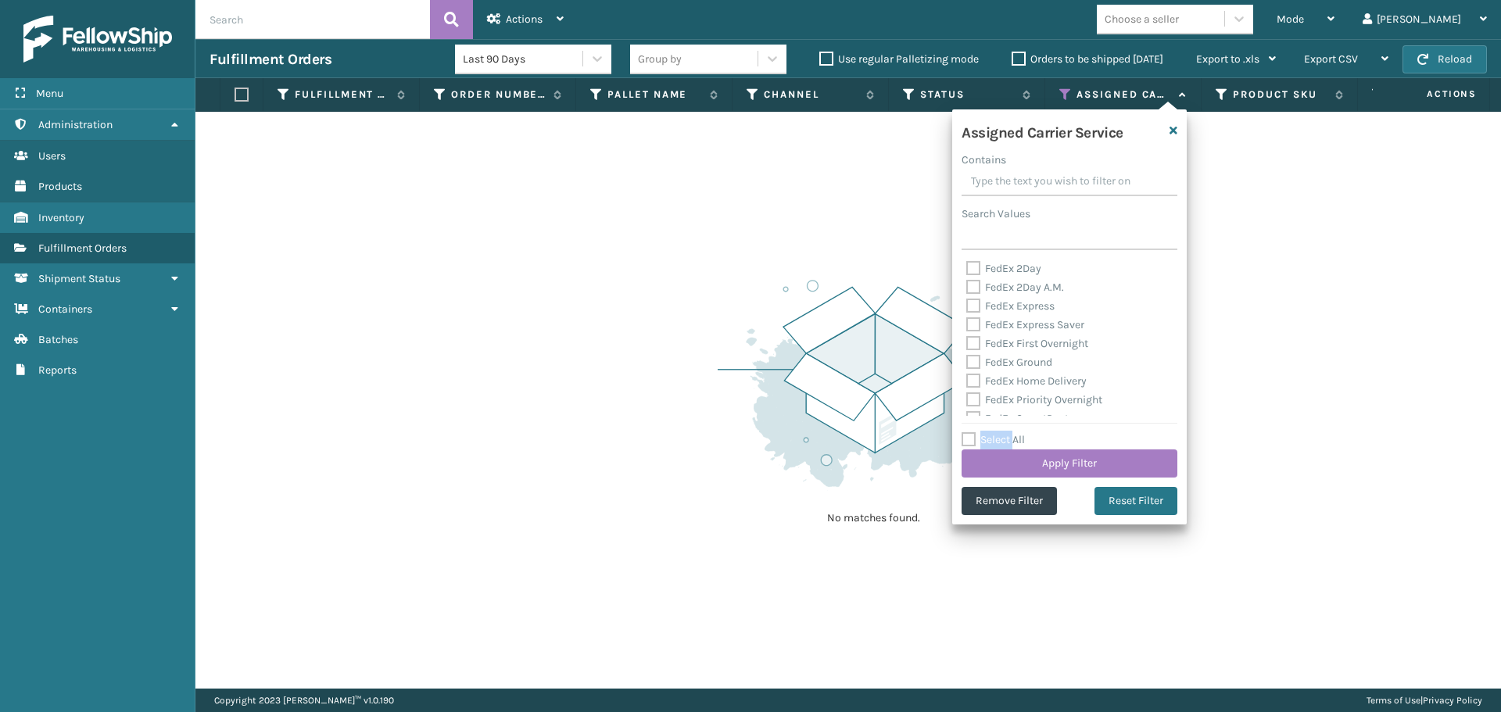
checkbox input "false"
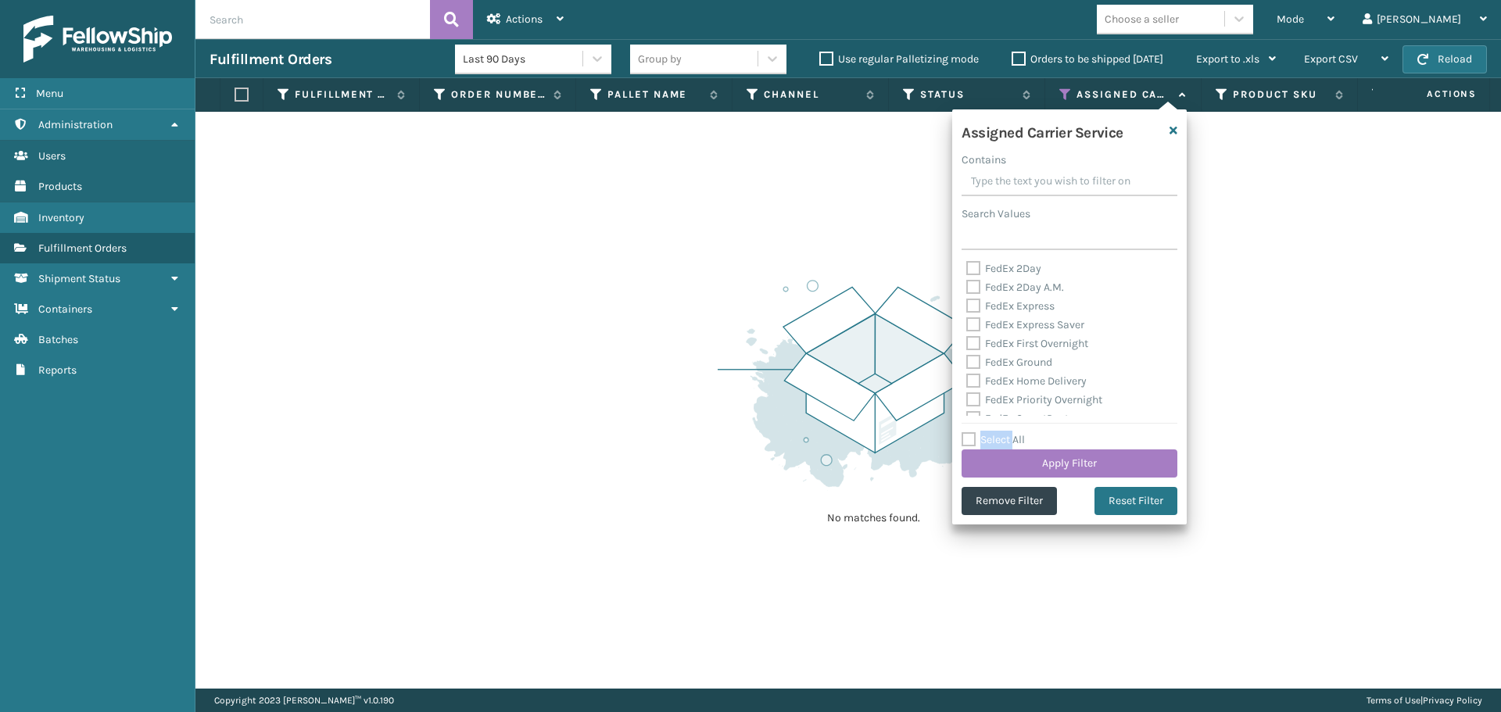
checkbox input "false"
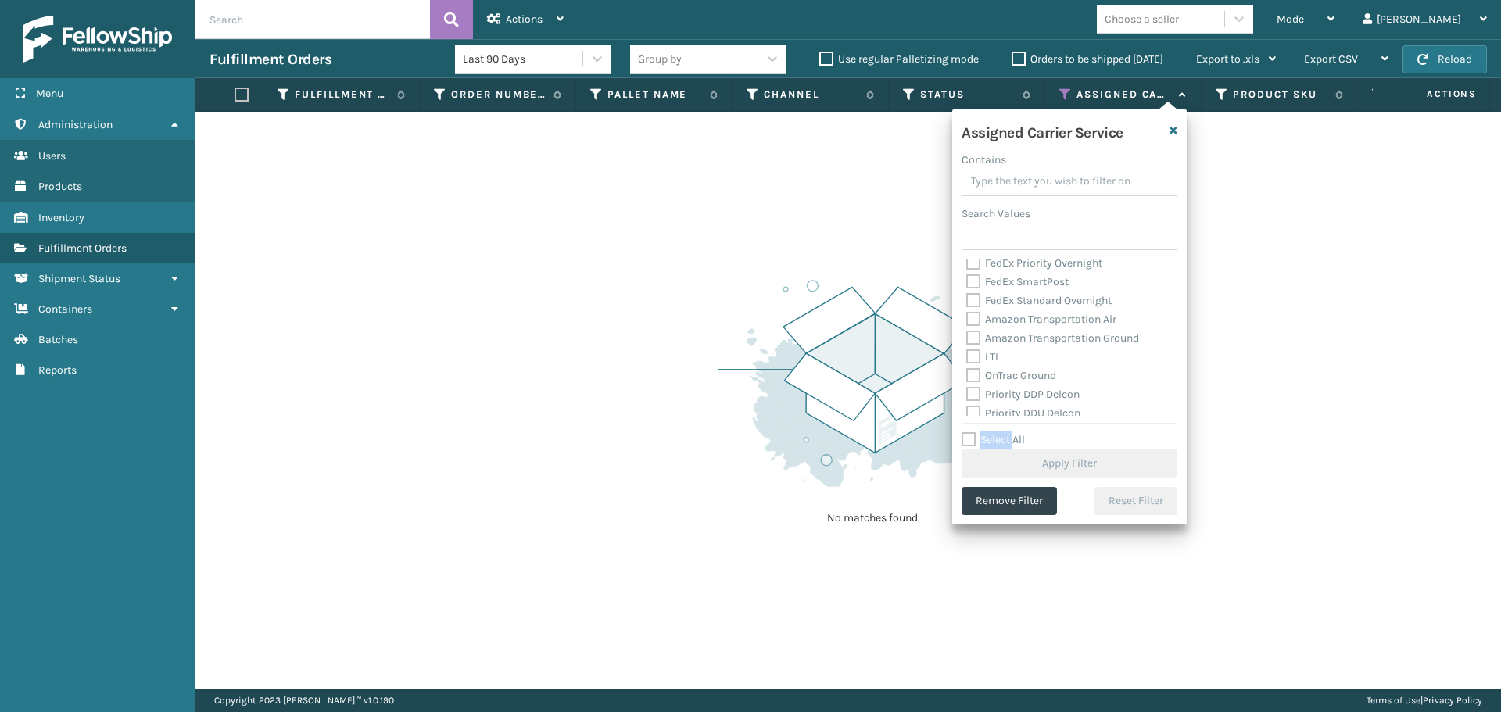
scroll to position [156, 0]
click at [1016, 413] on label "UPS 2nd Day Air" at bounding box center [1014, 412] width 96 height 13
click at [967, 413] on input "UPS 2nd Day Air" at bounding box center [966, 408] width 1 height 10
checkbox input "true"
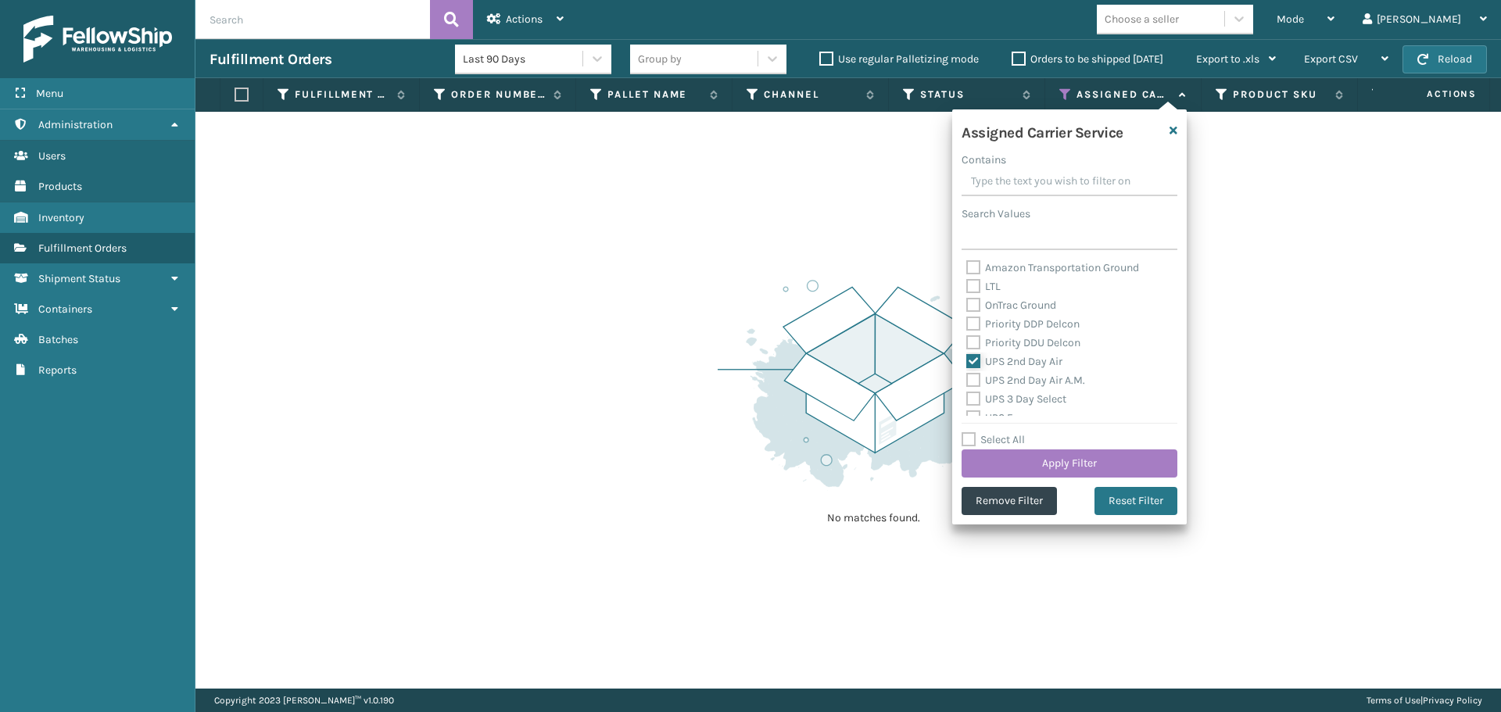
scroll to position [234, 0]
click at [997, 349] on label "UPS 2nd Day Air A.M." at bounding box center [1025, 352] width 119 height 13
click at [967, 349] on input "UPS 2nd Day Air A.M." at bounding box center [966, 349] width 1 height 10
checkbox input "true"
click at [1005, 373] on label "UPS 3 Day Select" at bounding box center [1016, 371] width 100 height 13
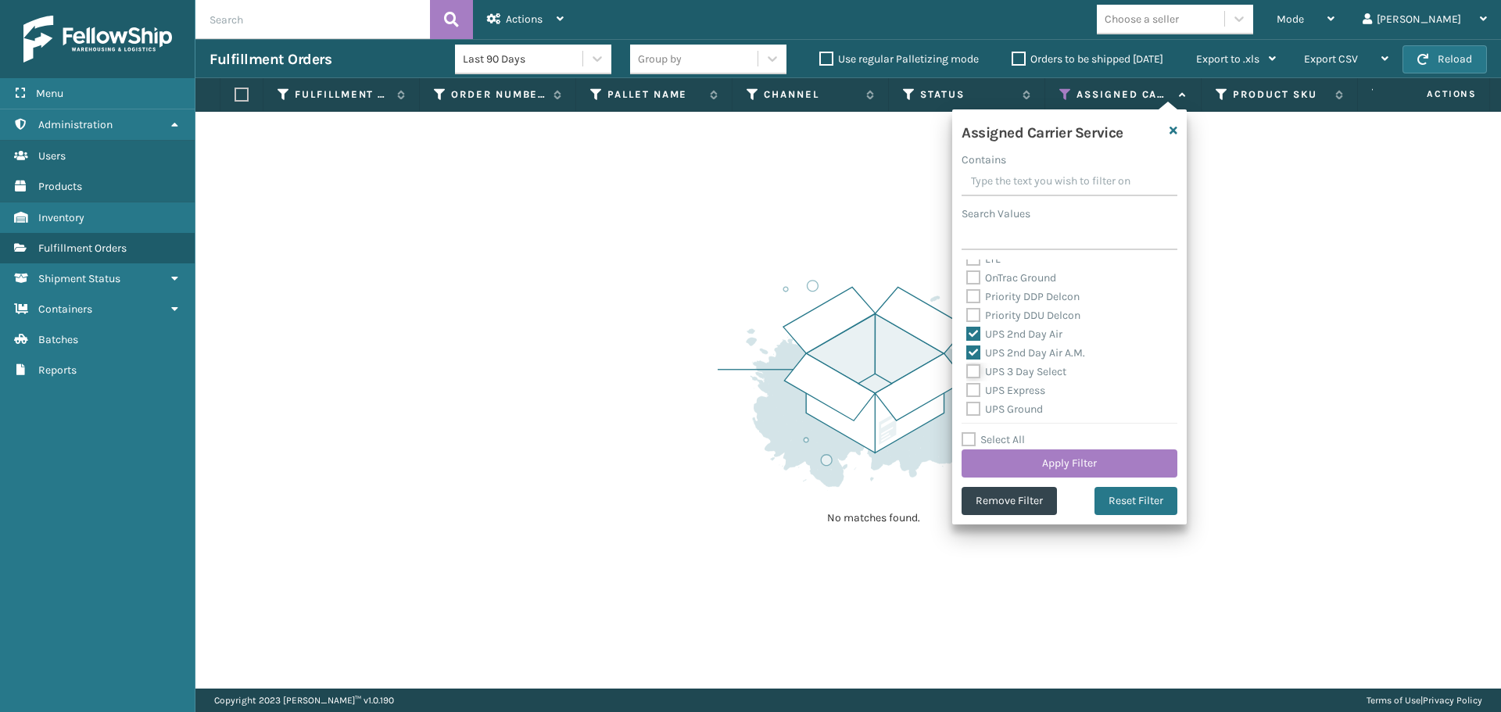
click at [967, 373] on input "UPS 3 Day Select" at bounding box center [966, 368] width 1 height 10
checkbox input "true"
click at [1007, 388] on label "UPS Express" at bounding box center [1005, 390] width 79 height 13
click at [967, 388] on input "UPS Express" at bounding box center [966, 386] width 1 height 10
checkbox input "true"
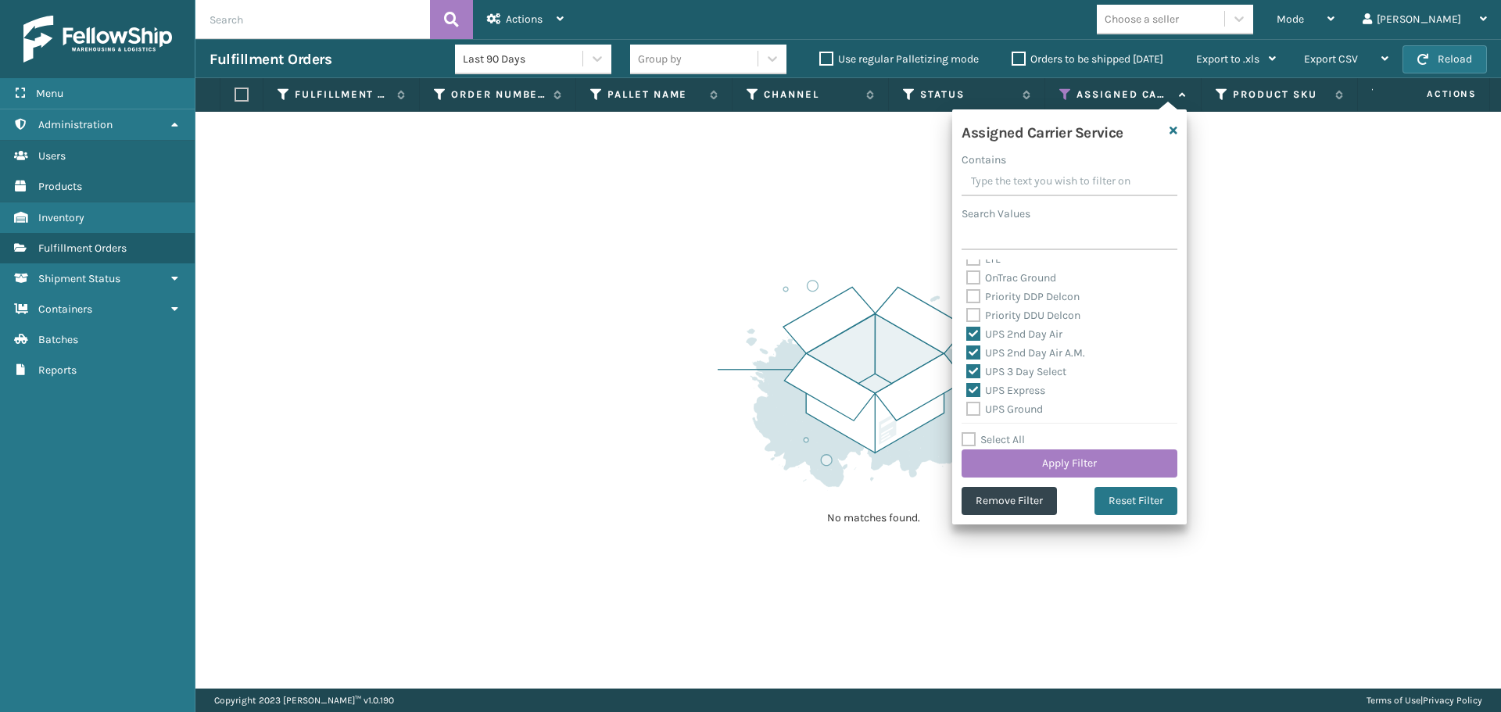
click at [1014, 411] on label "UPS Ground" at bounding box center [1004, 409] width 77 height 13
click at [967, 410] on input "UPS Ground" at bounding box center [966, 405] width 1 height 10
checkbox input "true"
click at [1022, 352] on label "UPS Next Day Air" at bounding box center [1016, 349] width 100 height 13
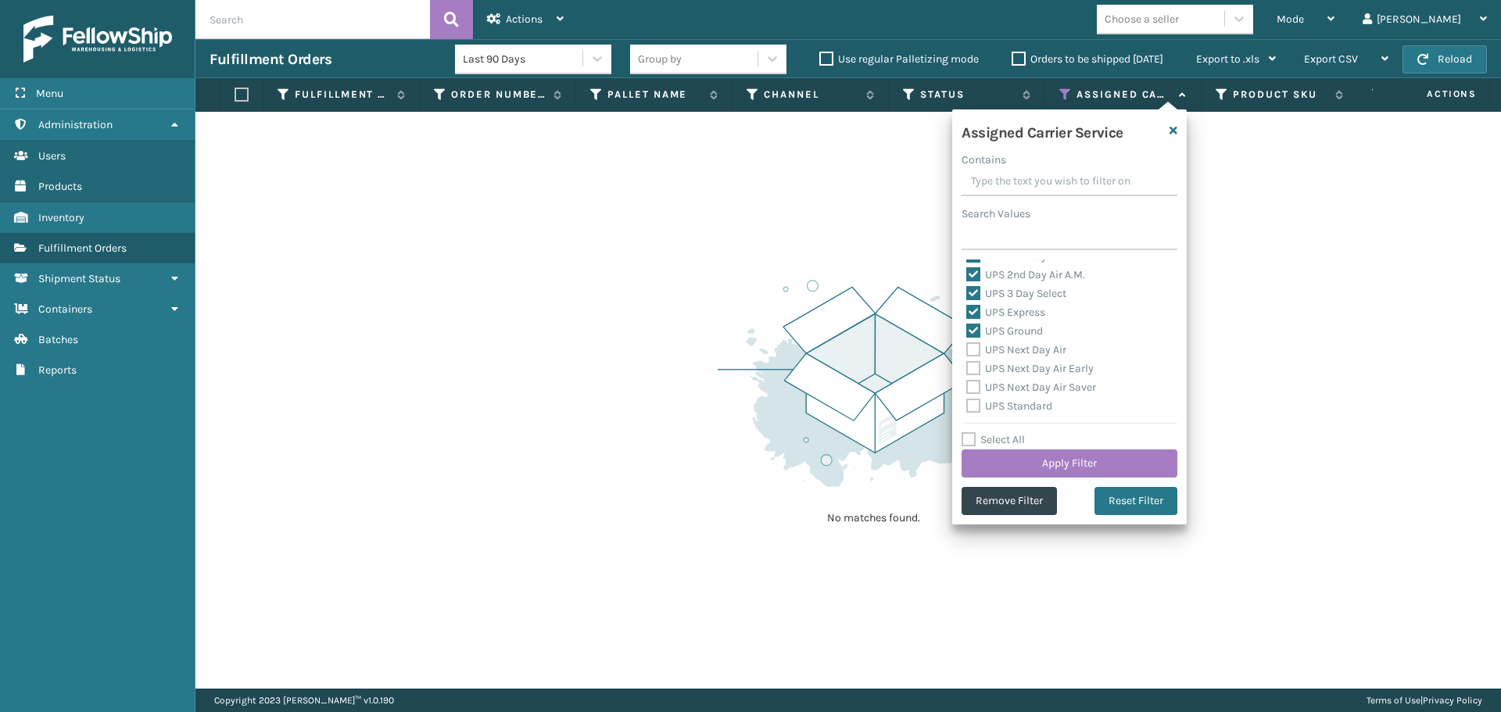
click at [967, 351] on input "UPS Next Day Air" at bounding box center [966, 346] width 1 height 10
checkbox input "true"
click at [1023, 368] on label "UPS Next Day Air Early" at bounding box center [1029, 368] width 127 height 13
click at [967, 368] on input "UPS Next Day Air Early" at bounding box center [966, 365] width 1 height 10
checkbox input "true"
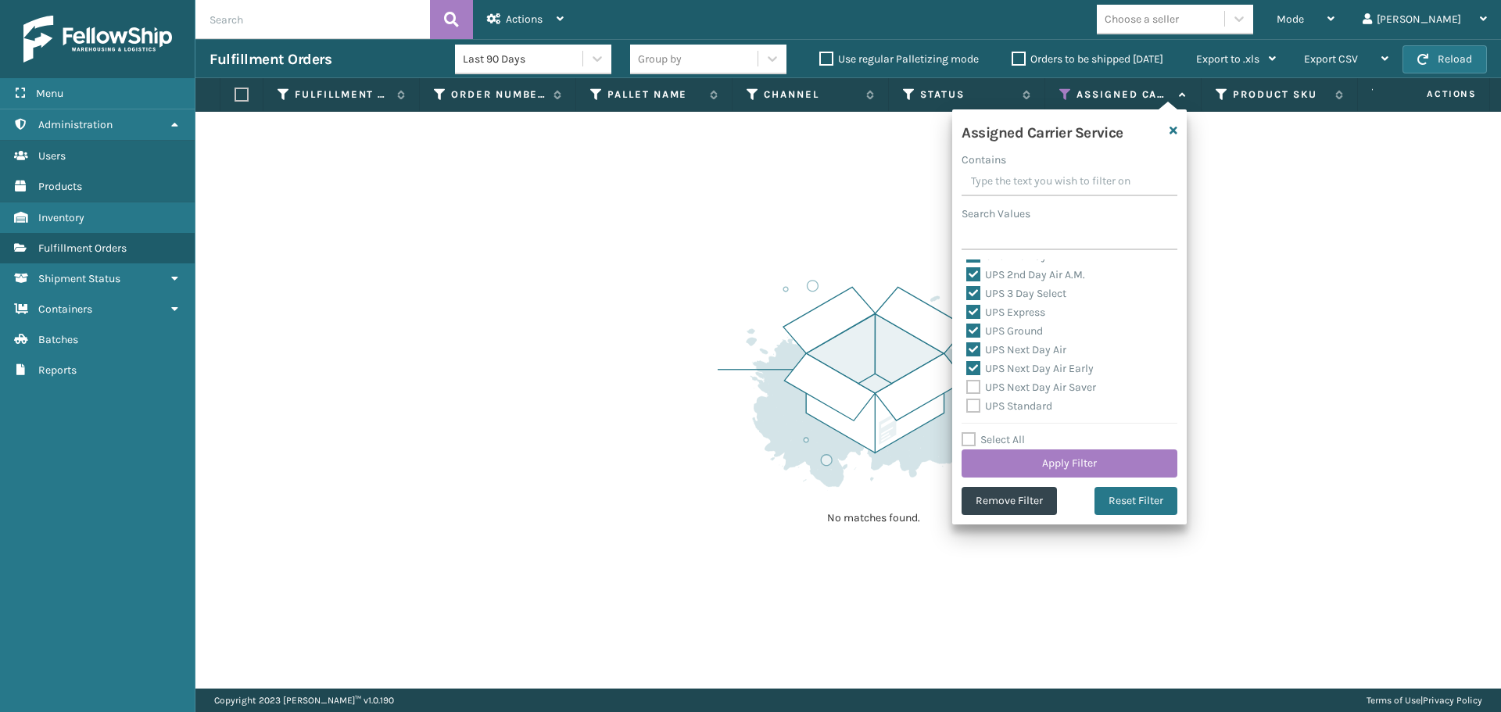
click at [1022, 388] on label "UPS Next Day Air Saver" at bounding box center [1031, 387] width 130 height 13
click at [967, 388] on input "UPS Next Day Air Saver" at bounding box center [966, 383] width 1 height 10
checkbox input "true"
click at [1019, 404] on label "UPS Standard" at bounding box center [1009, 405] width 86 height 13
click at [967, 404] on input "UPS Standard" at bounding box center [966, 402] width 1 height 10
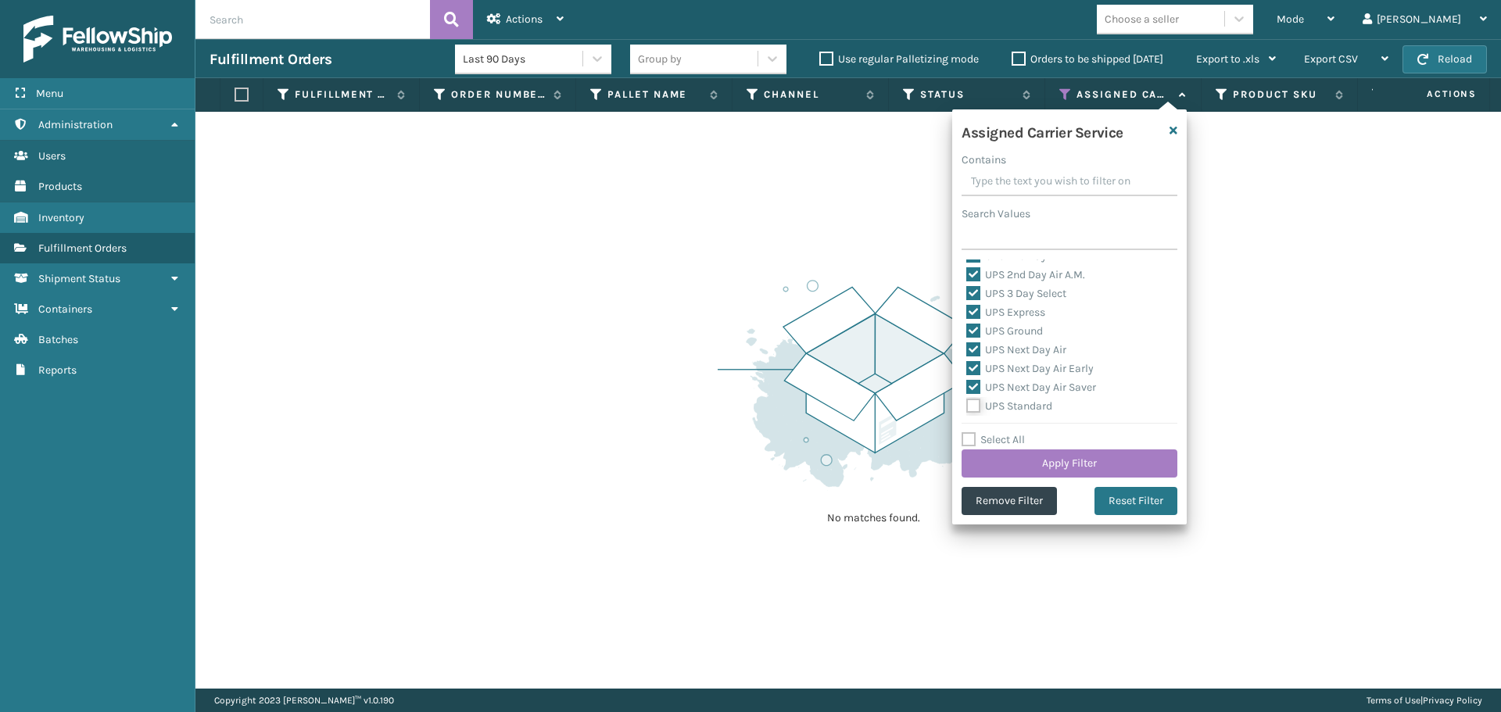
checkbox input "true"
click at [1005, 350] on label "UPS SurePost 1LB or Greater" at bounding box center [1043, 346] width 154 height 13
click at [967, 348] on input "UPS SurePost 1LB or Greater" at bounding box center [966, 343] width 1 height 10
checkbox input "true"
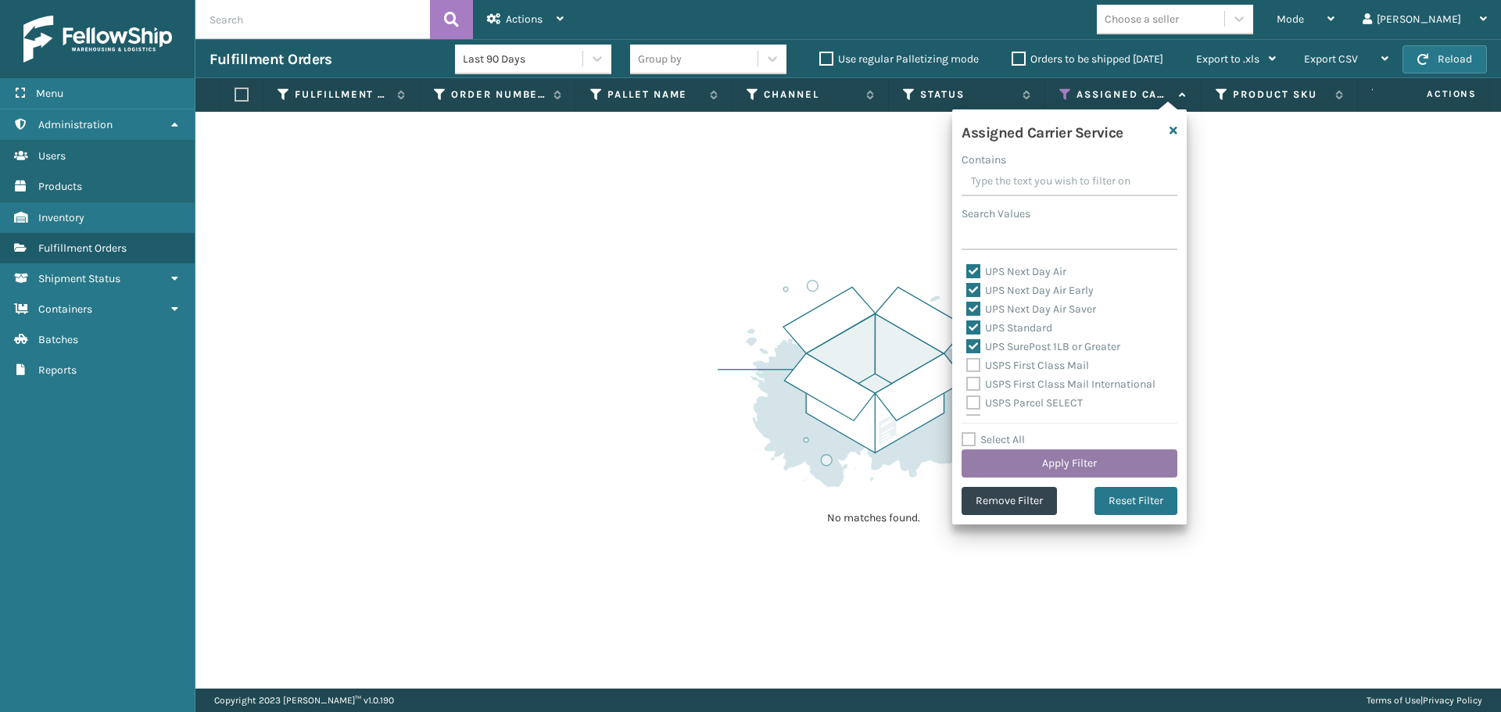
click at [1057, 459] on button "Apply Filter" at bounding box center [1069, 463] width 216 height 28
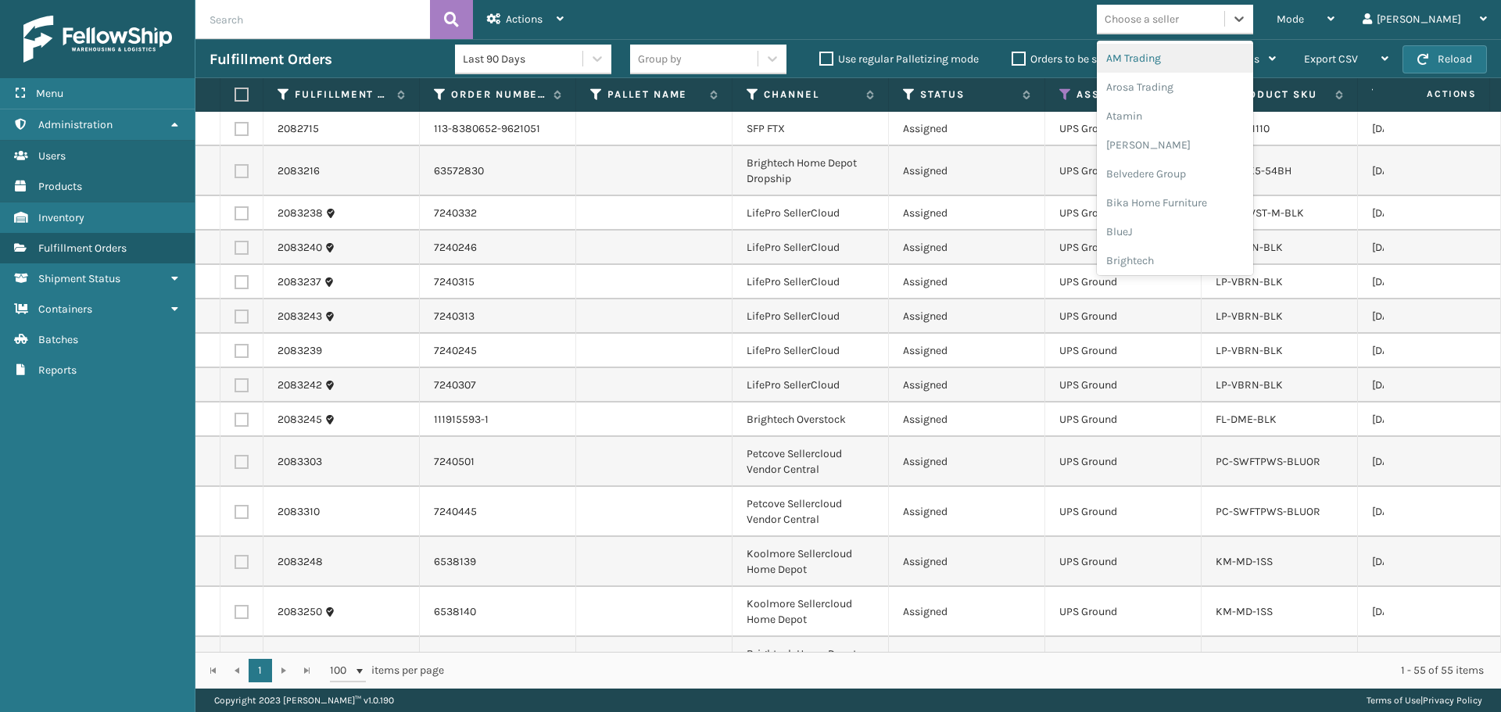
click at [1179, 25] on div "Choose a seller" at bounding box center [1141, 19] width 74 height 16
click at [1201, 132] on div "LifePro Fitness" at bounding box center [1175, 141] width 156 height 29
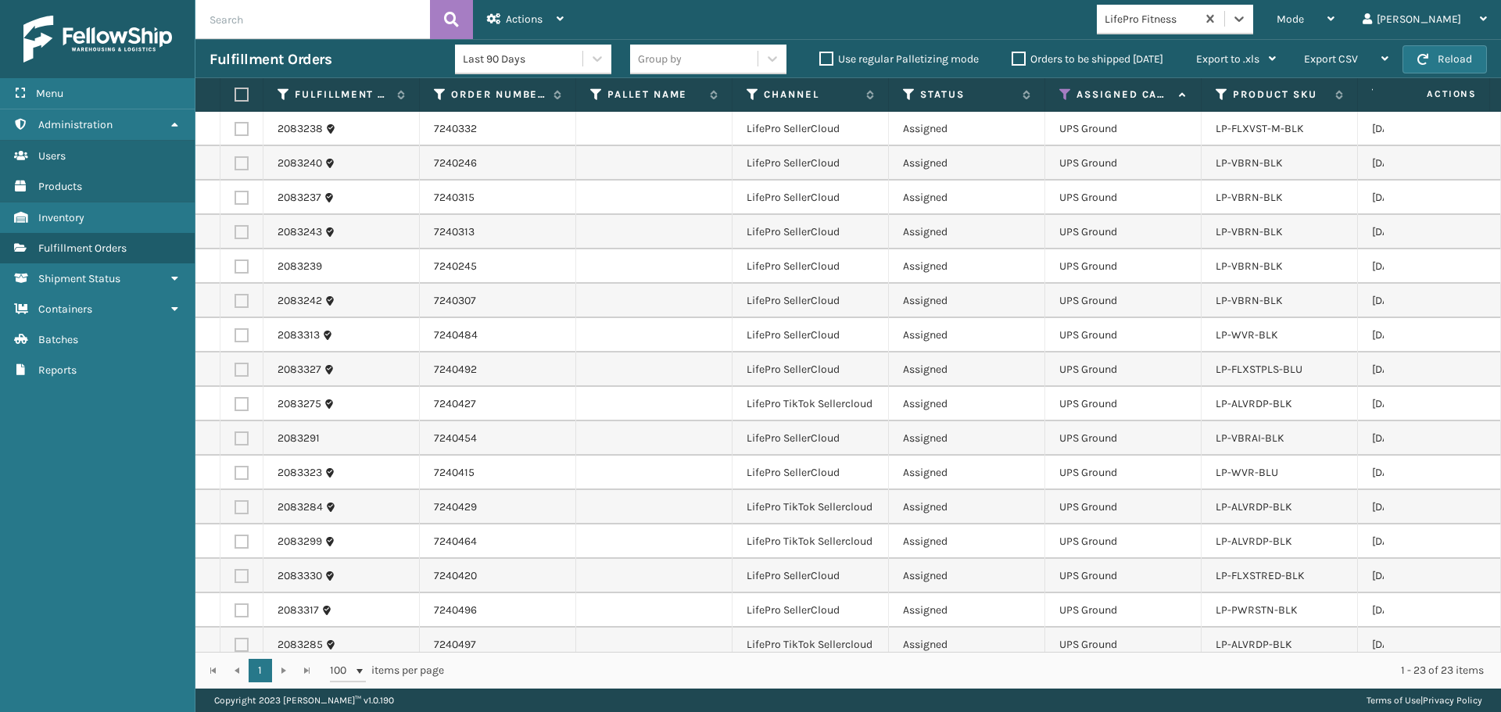
click at [240, 96] on label at bounding box center [238, 95] width 9 height 14
click at [235, 96] on input "checkbox" at bounding box center [234, 95] width 1 height 10
checkbox input "true"
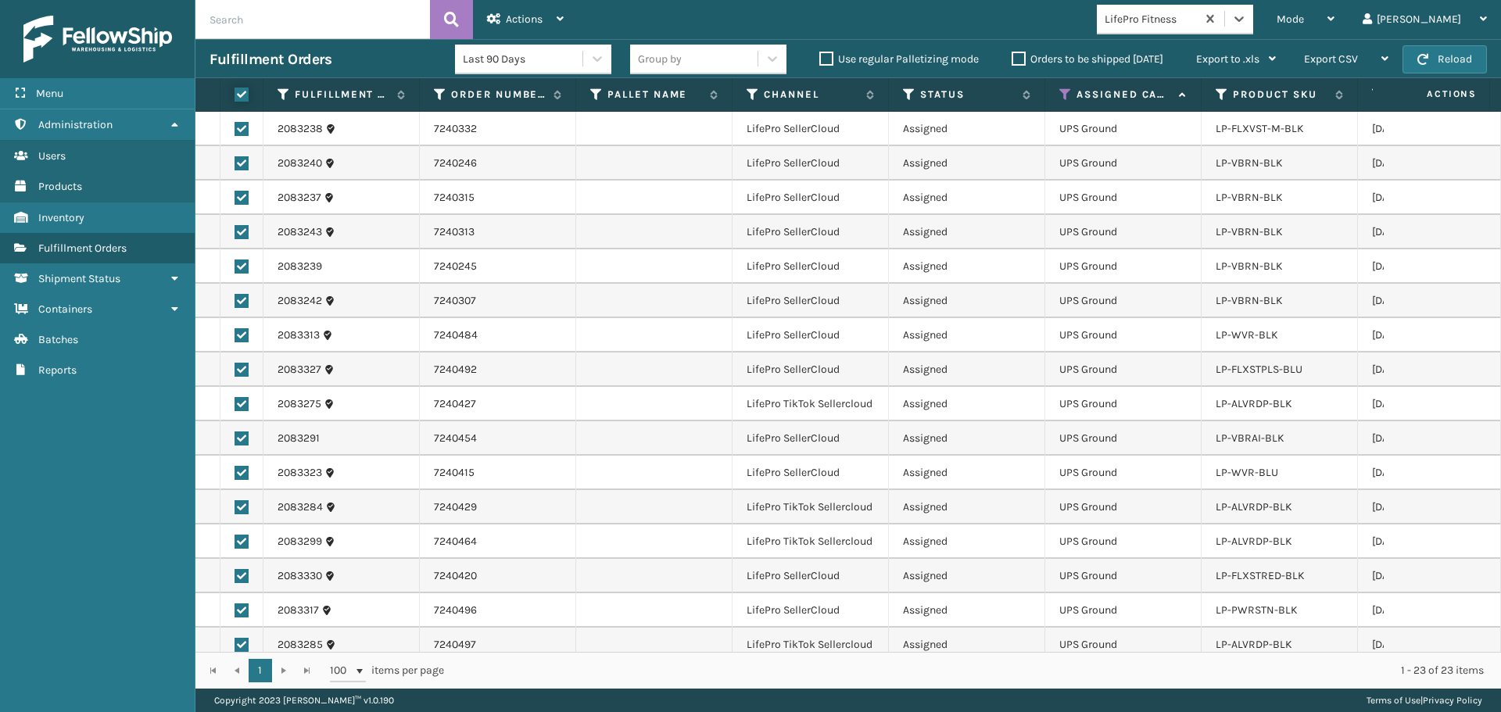
checkbox input "true"
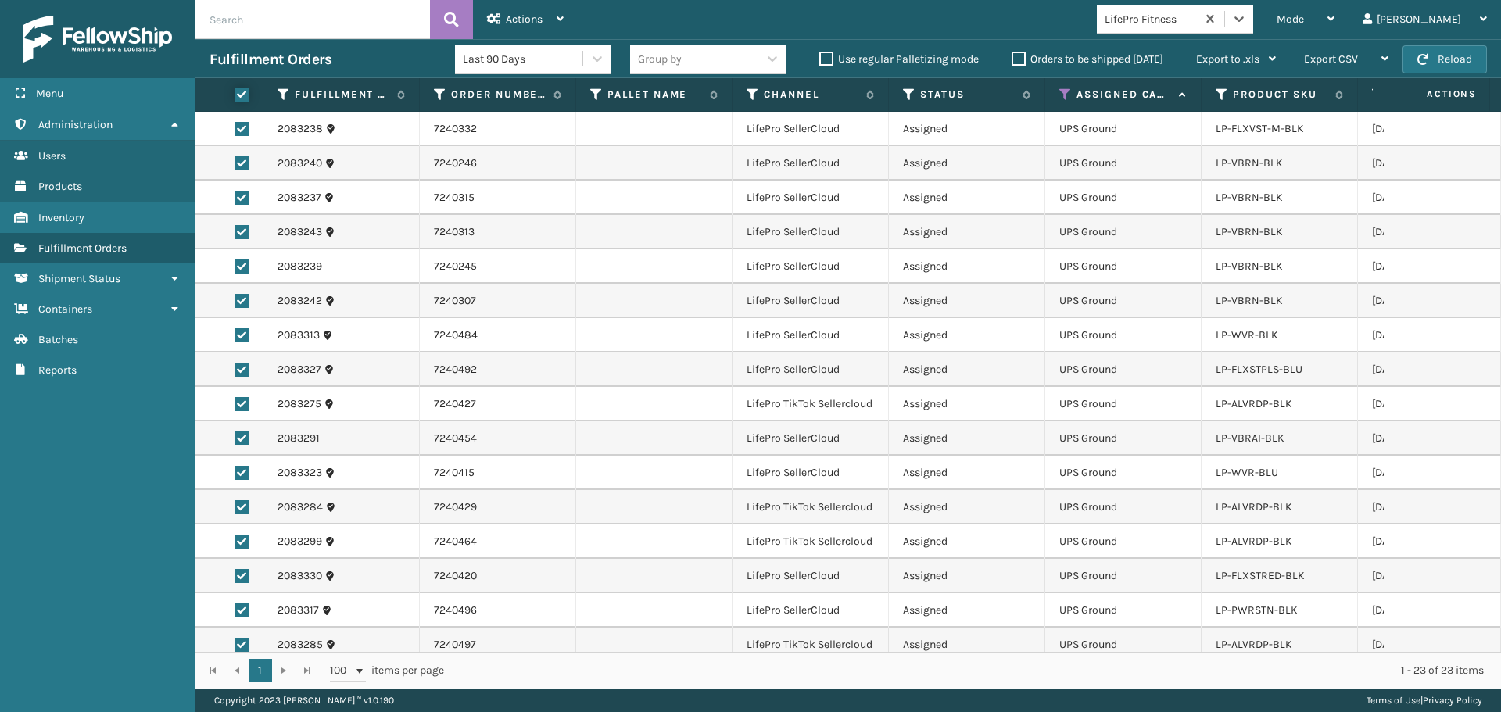
checkbox input "true"
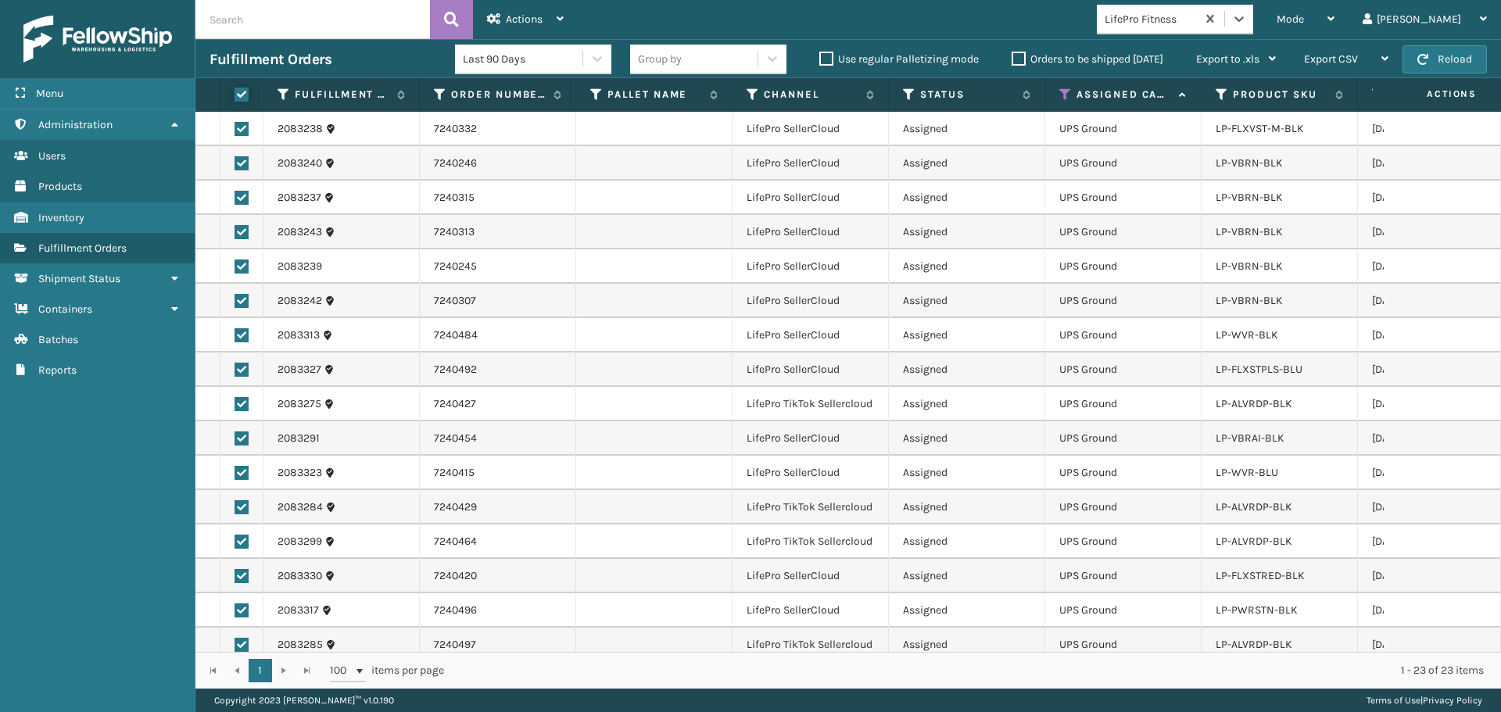
checkbox input "true"
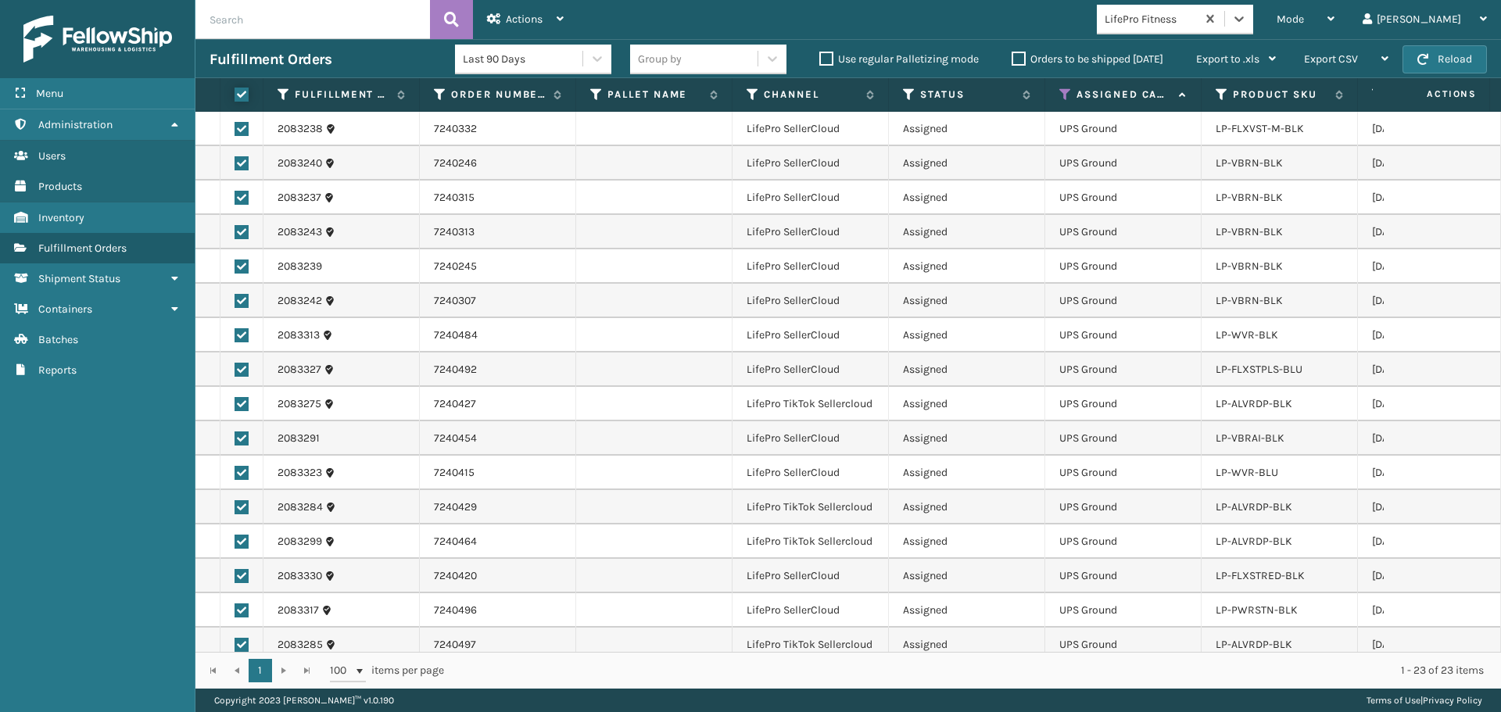
checkbox input "true"
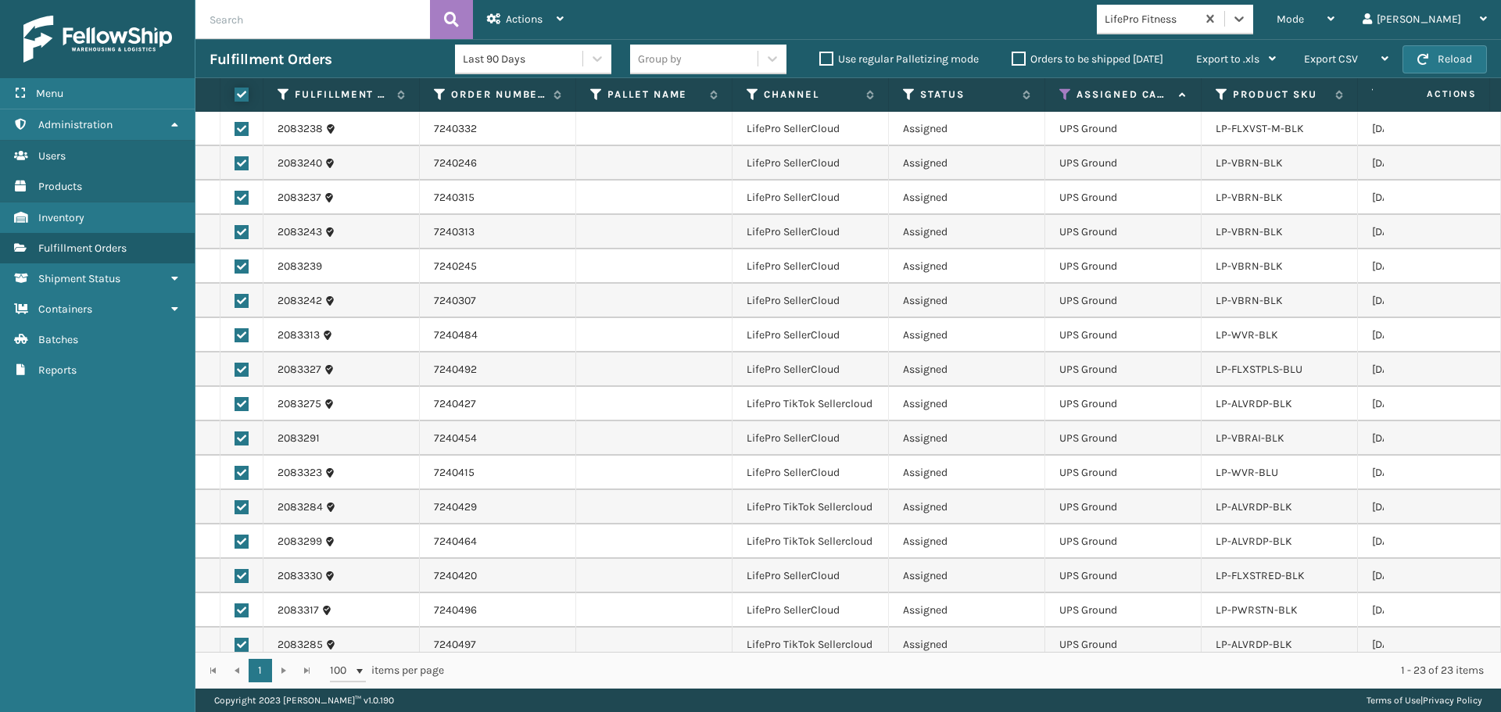
checkbox input "true"
click at [504, 20] on div "Actions" at bounding box center [525, 19] width 77 height 39
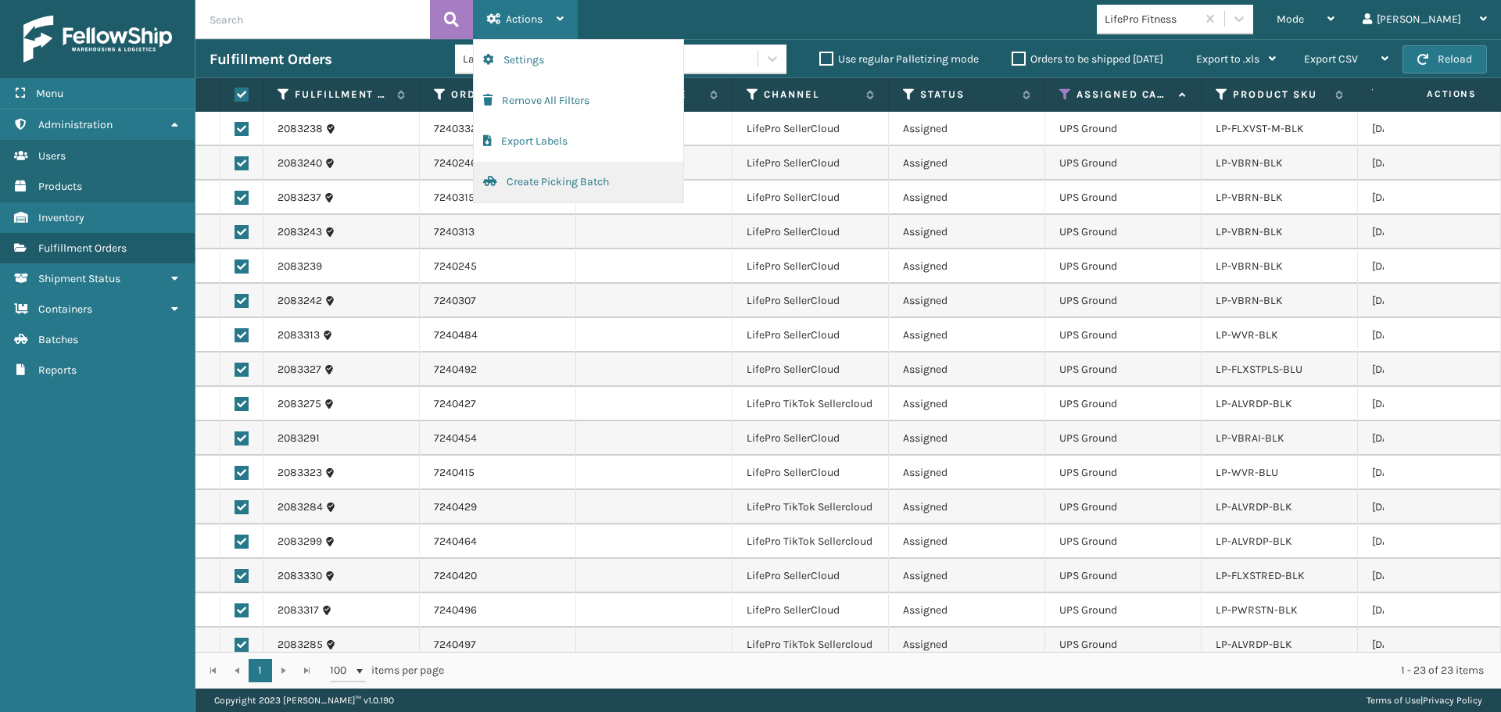
click at [549, 182] on button "Create Picking Batch" at bounding box center [578, 182] width 209 height 41
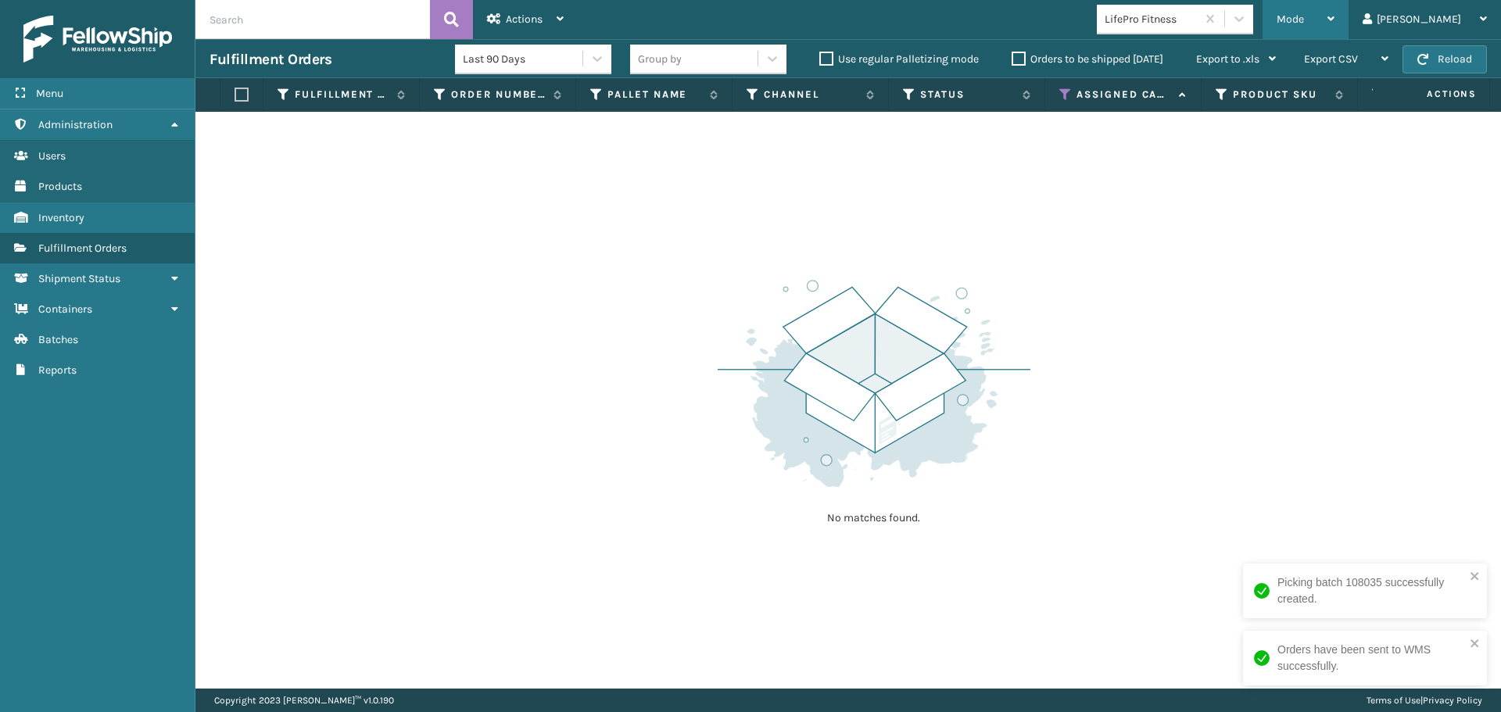
click at [1334, 27] on div "Mode" at bounding box center [1305, 19] width 58 height 39
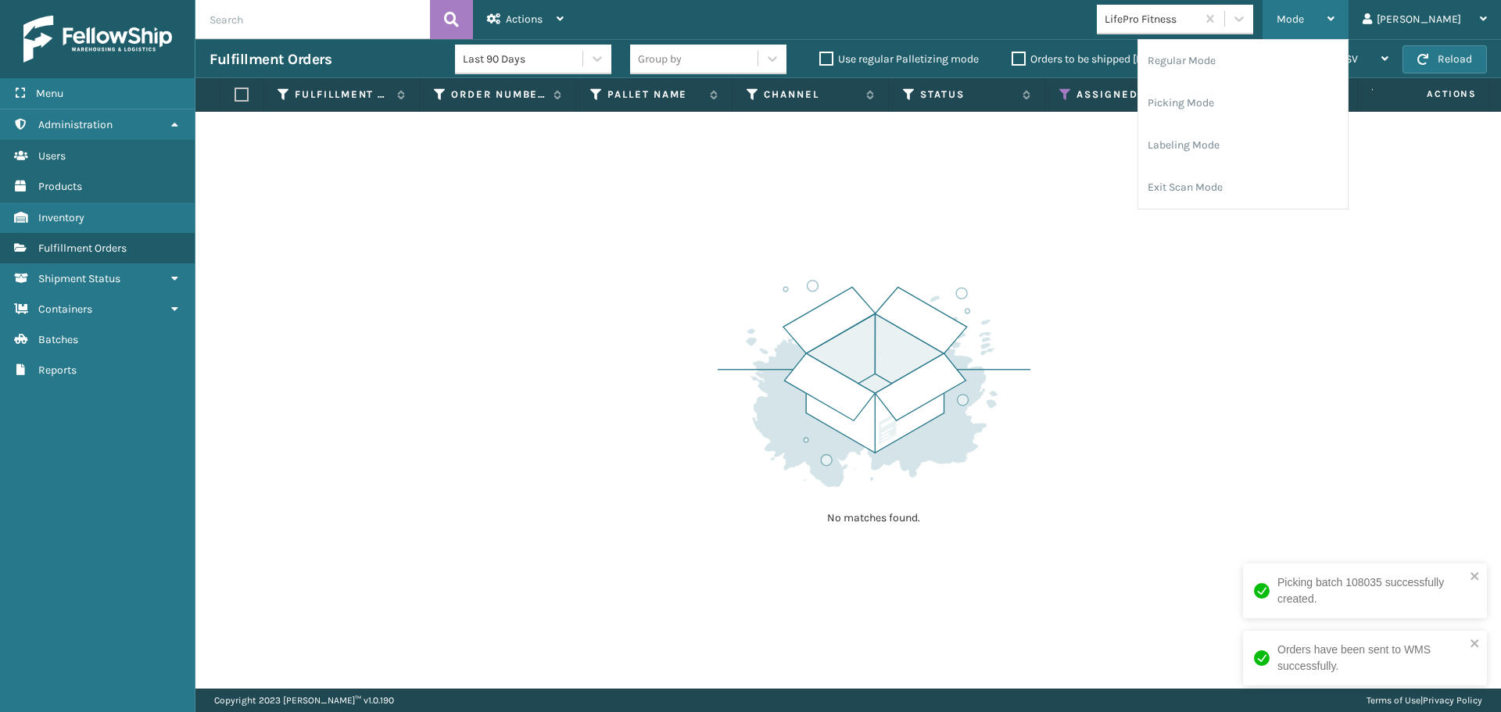
click at [1334, 23] on div "Mode" at bounding box center [1305, 19] width 58 height 39
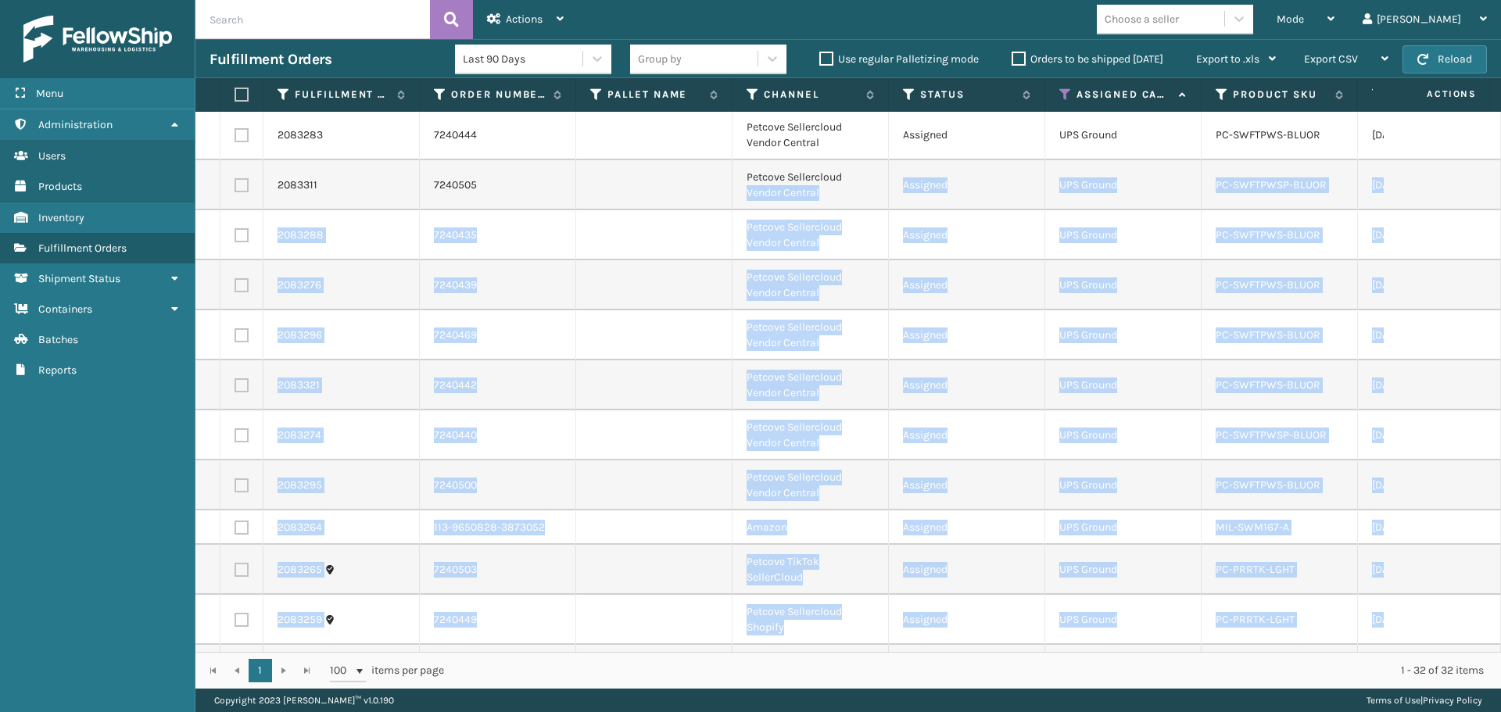
drag, startPoint x: 873, startPoint y: 638, endPoint x: 1021, endPoint y: 596, distance: 153.4
click at [1340, 636] on tbody "2082715 113-8380652-9621051 SFP FTX Assigned UPS Ground 410107-1110 [DATE] 1 Fe…" at bounding box center [1382, 355] width 2374 height 1397
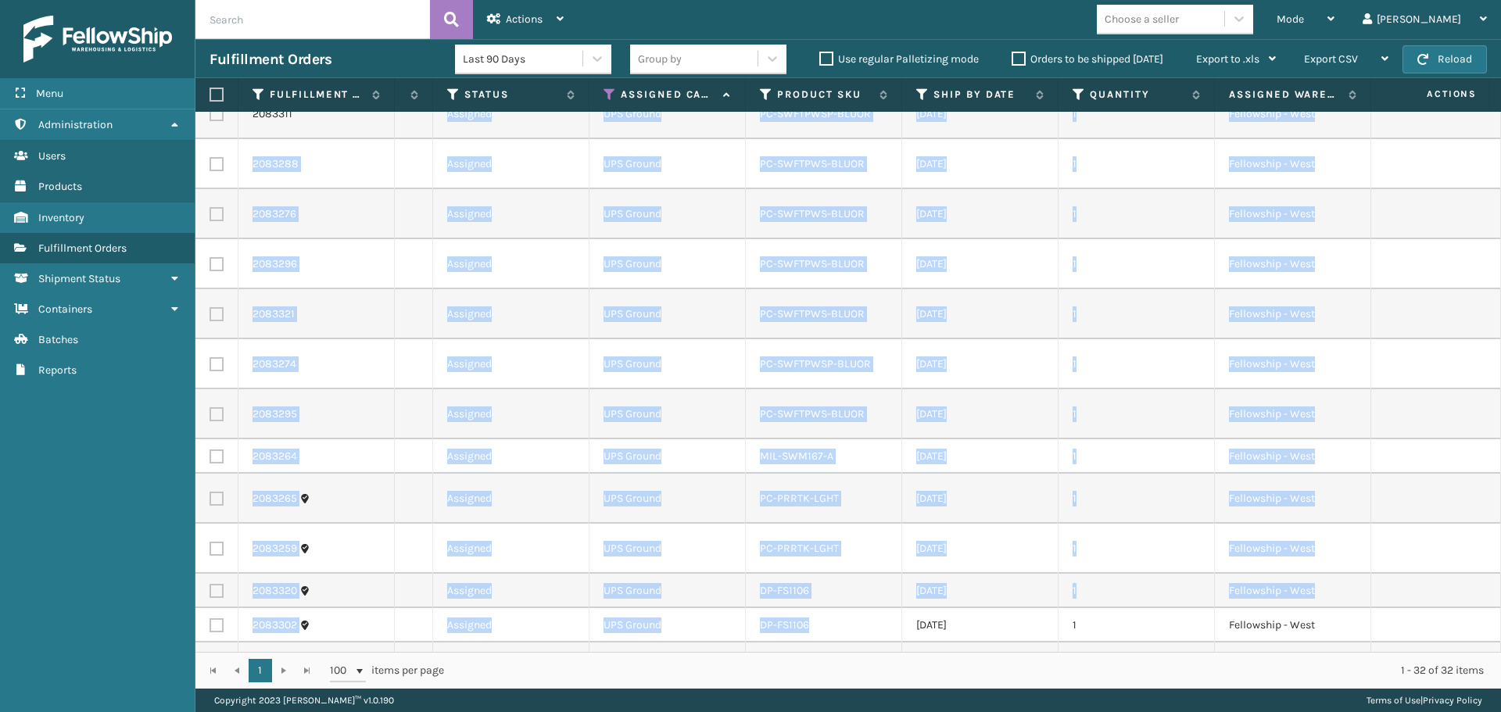
scroll to position [0, 419]
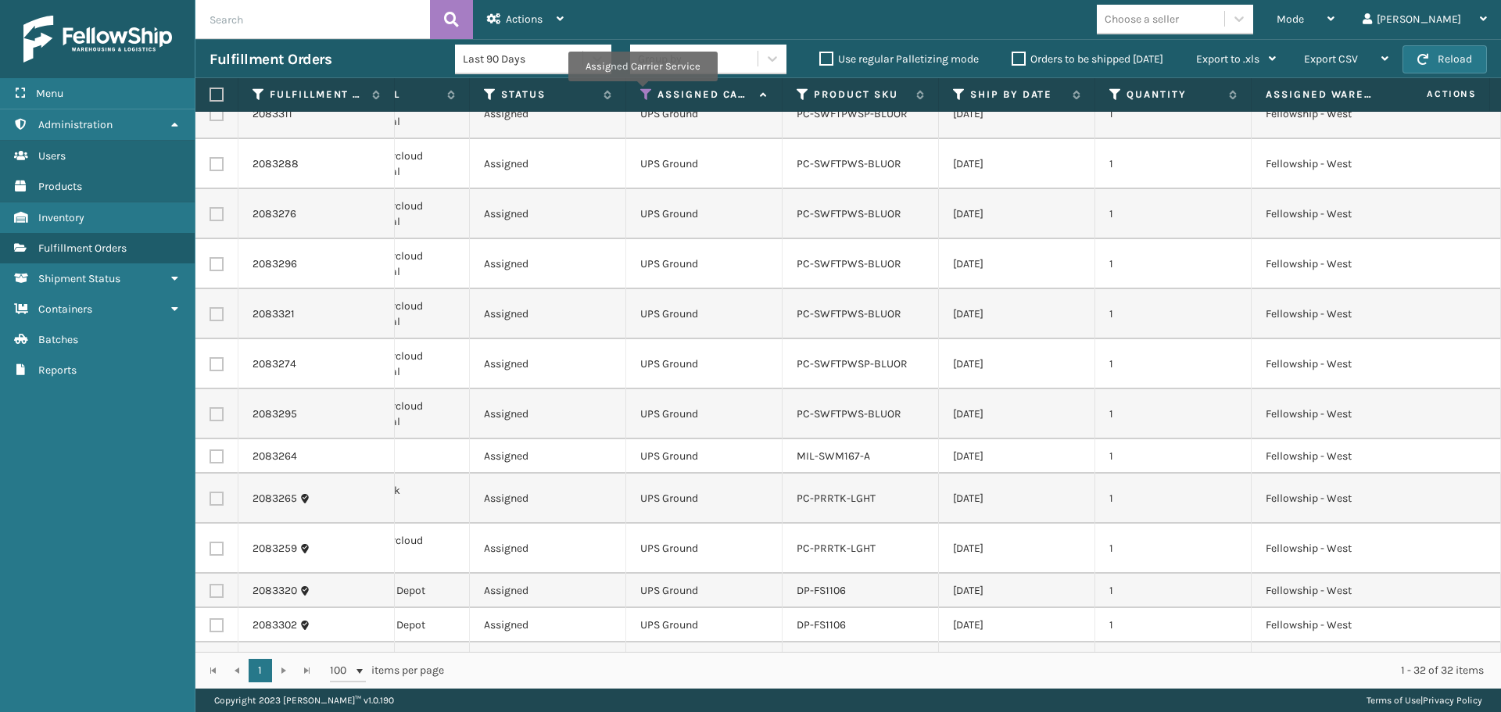
click at [642, 92] on icon at bounding box center [646, 95] width 13 height 14
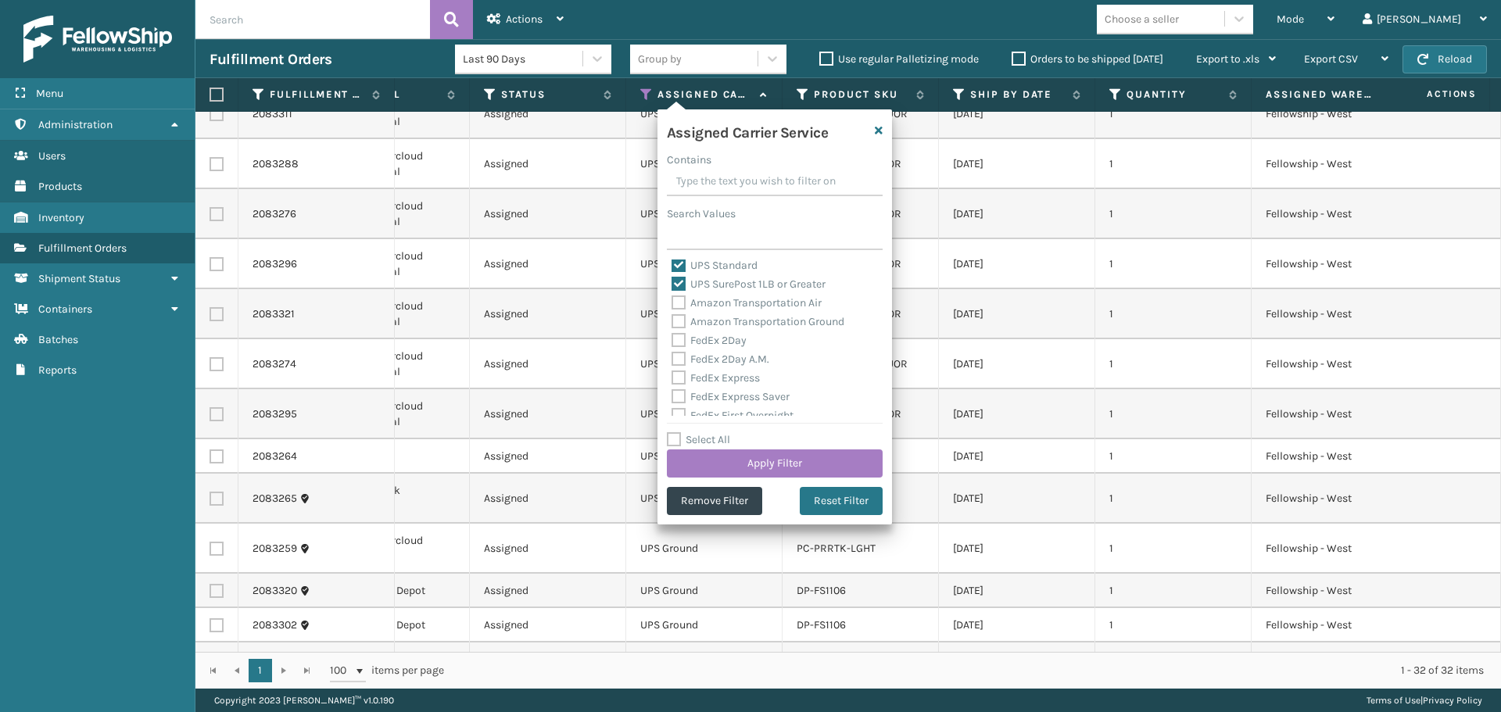
scroll to position [156, 0]
click at [800, 463] on button "Apply Filter" at bounding box center [775, 463] width 216 height 28
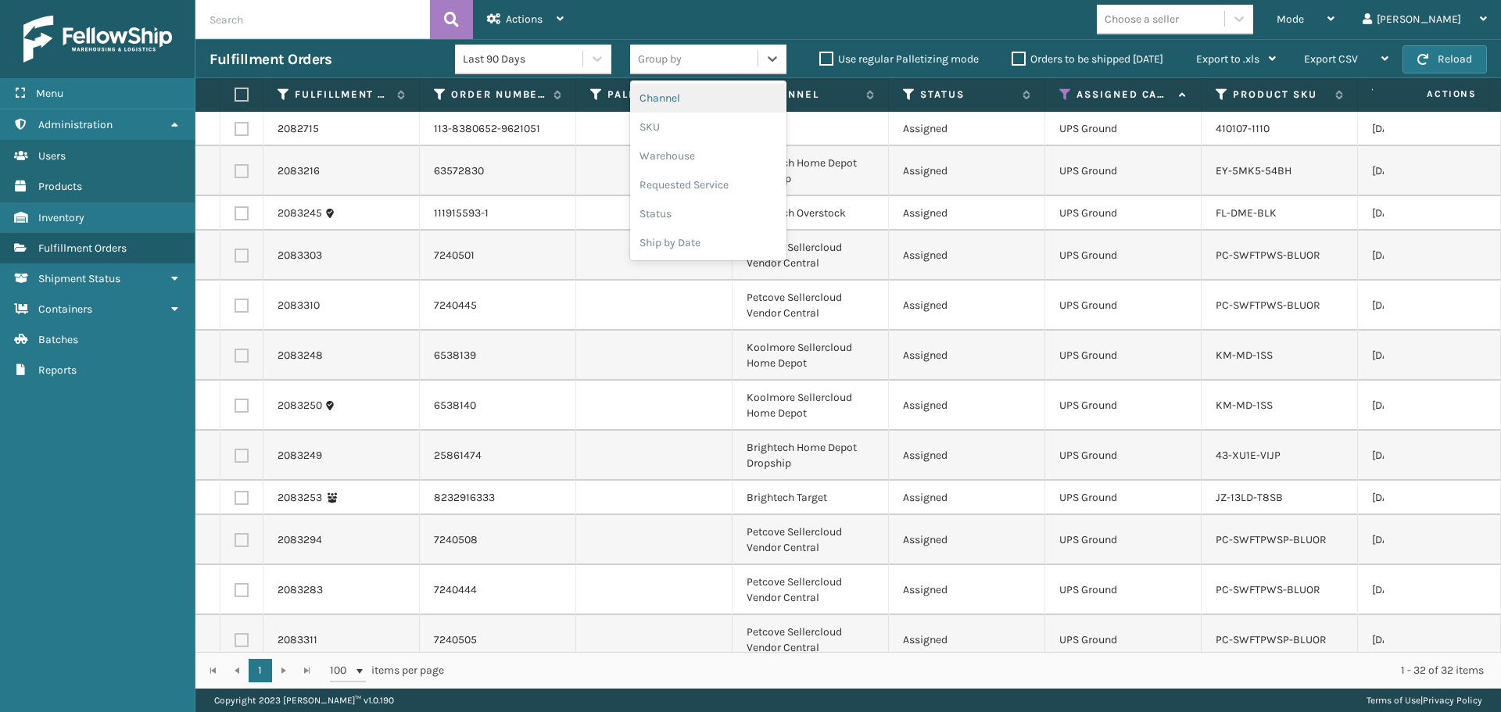
click at [708, 46] on div "Group by" at bounding box center [693, 59] width 127 height 26
click at [711, 113] on div "SKU" at bounding box center [708, 127] width 156 height 29
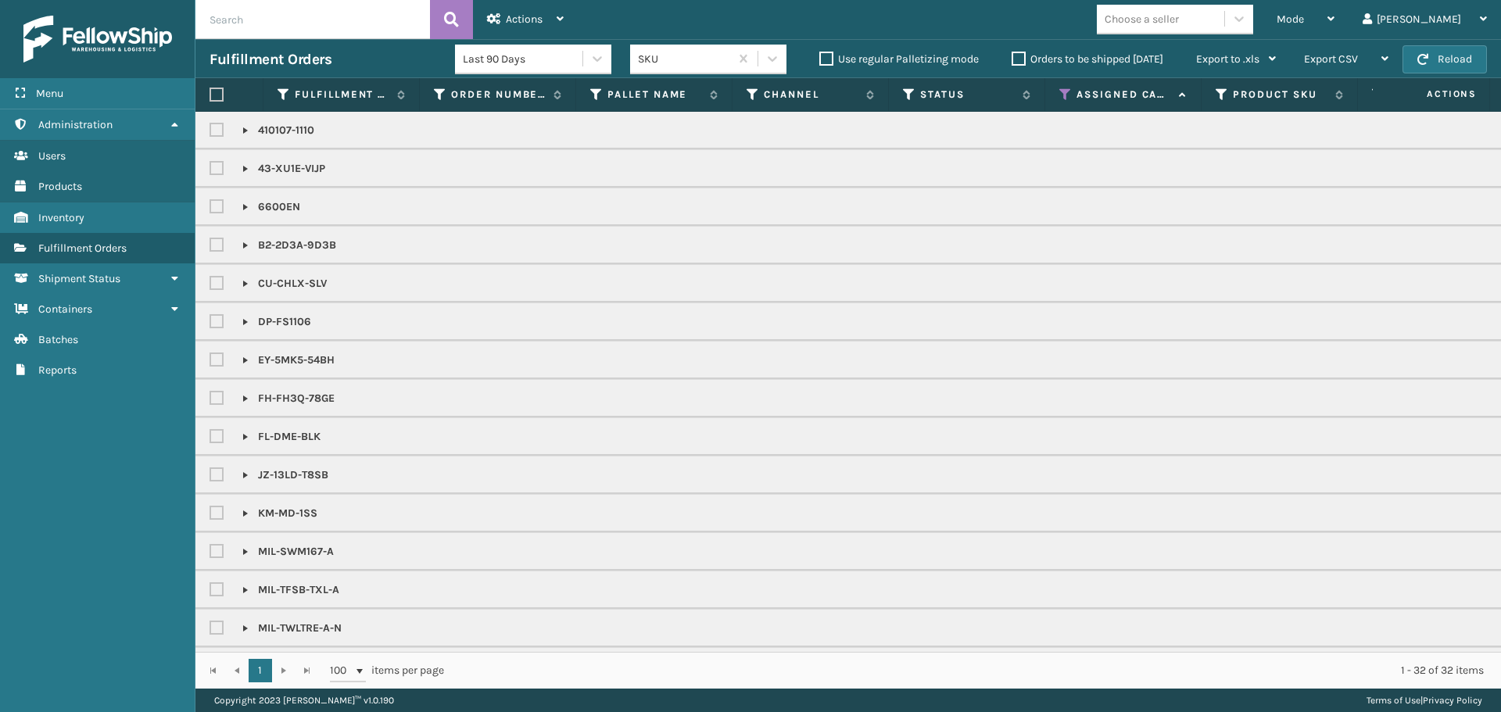
click at [1179, 13] on div "Choose a seller" at bounding box center [1141, 19] width 74 height 16
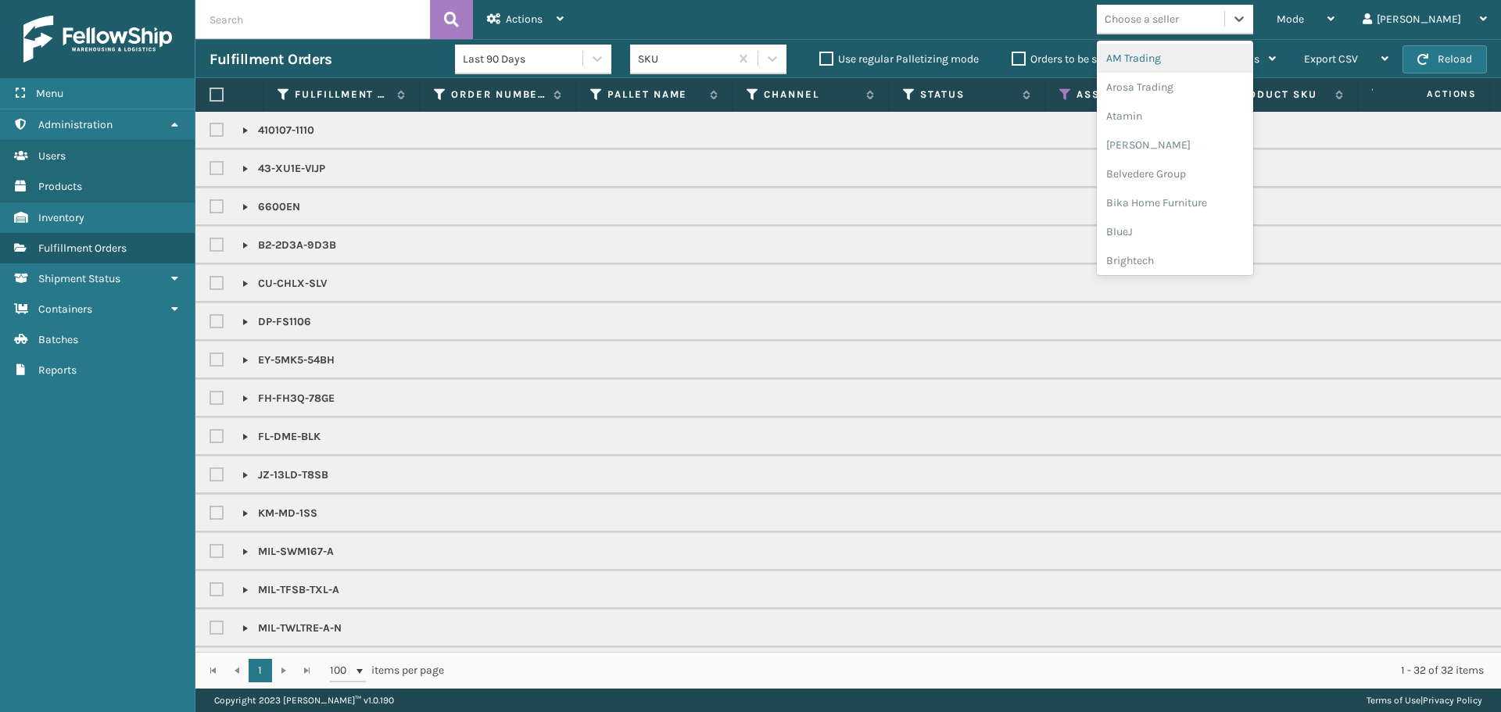
type input "mi"
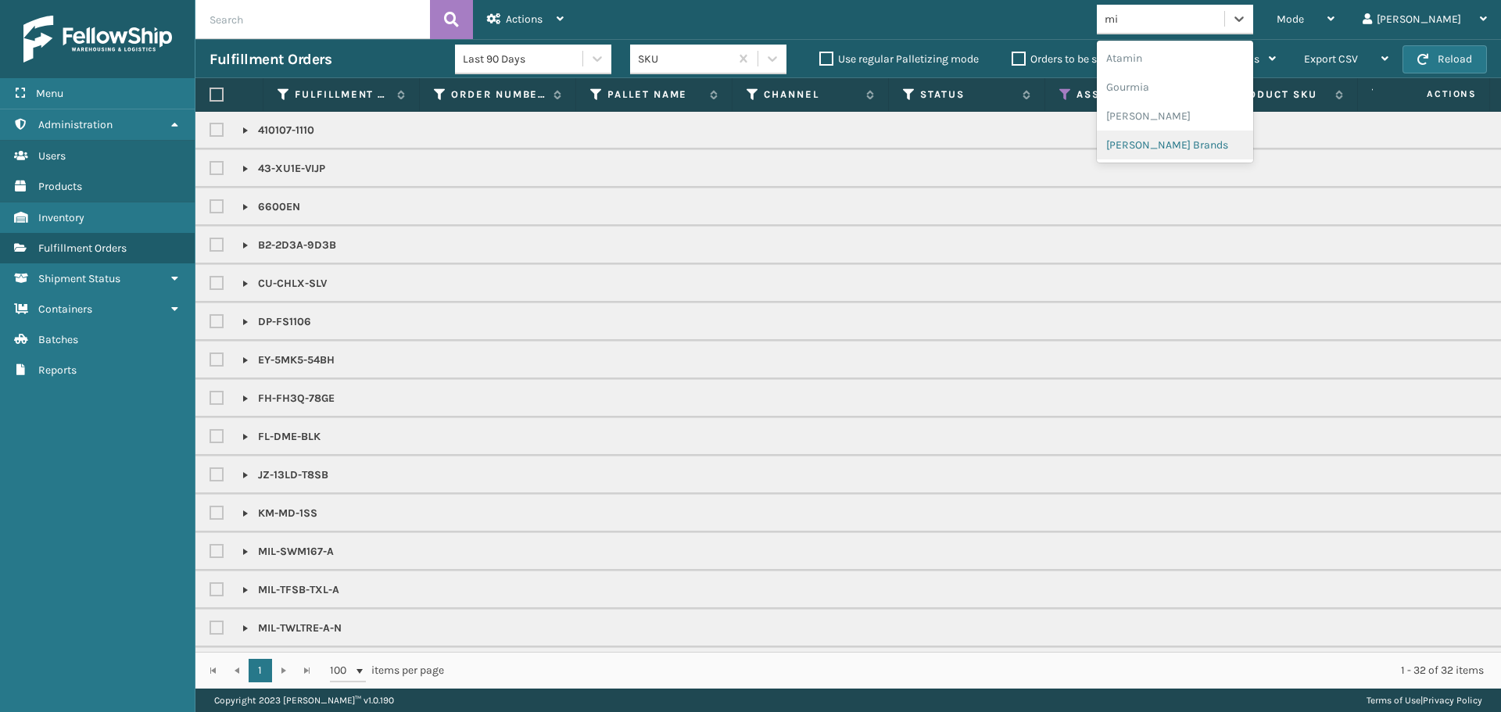
click at [1210, 149] on div "[PERSON_NAME] Brands" at bounding box center [1175, 145] width 156 height 29
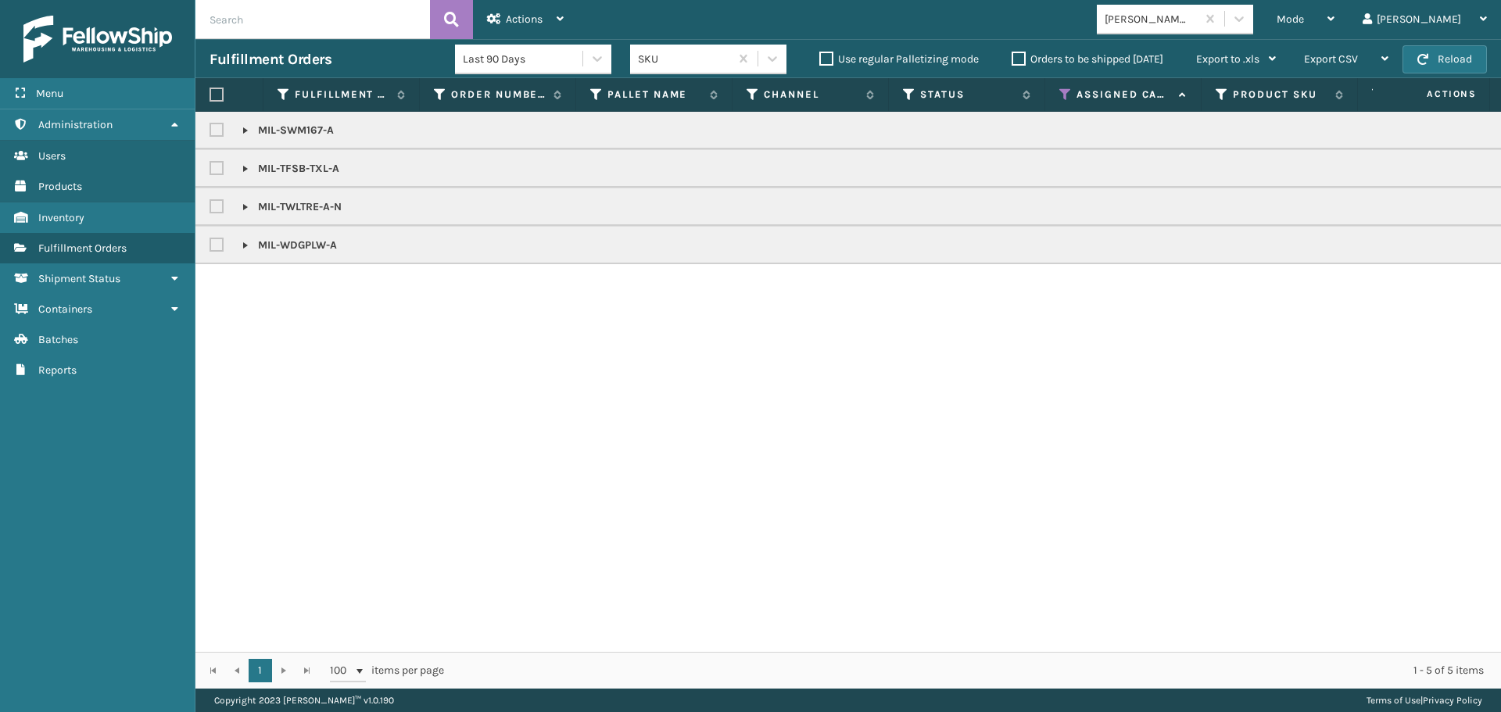
drag, startPoint x: 220, startPoint y: 97, endPoint x: 478, endPoint y: 48, distance: 262.4
click at [224, 98] on div at bounding box center [228, 95] width 39 height 14
click at [211, 92] on label at bounding box center [216, 95] width 14 height 14
click at [210, 92] on input "checkbox" at bounding box center [209, 95] width 1 height 10
checkbox input "true"
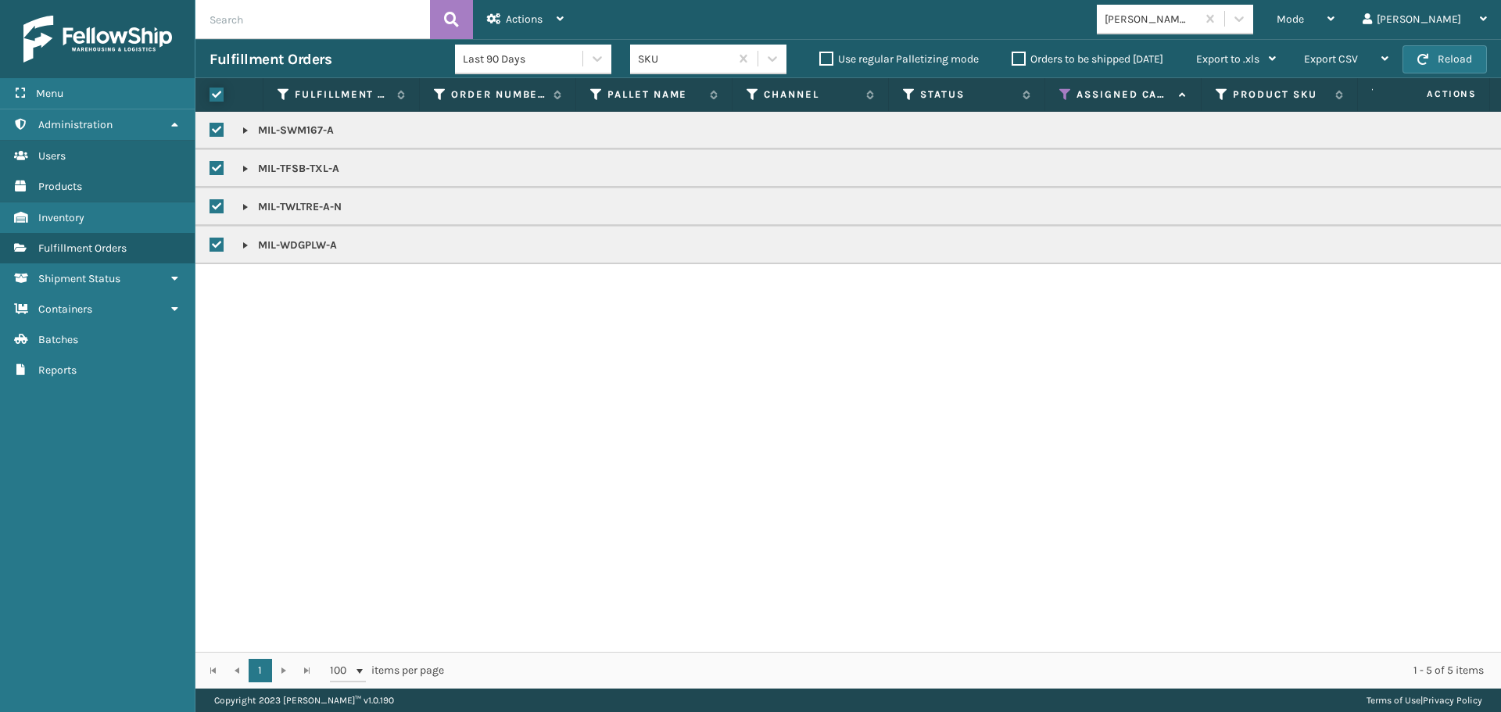
checkbox input "true"
click at [500, 23] on icon at bounding box center [494, 18] width 14 height 11
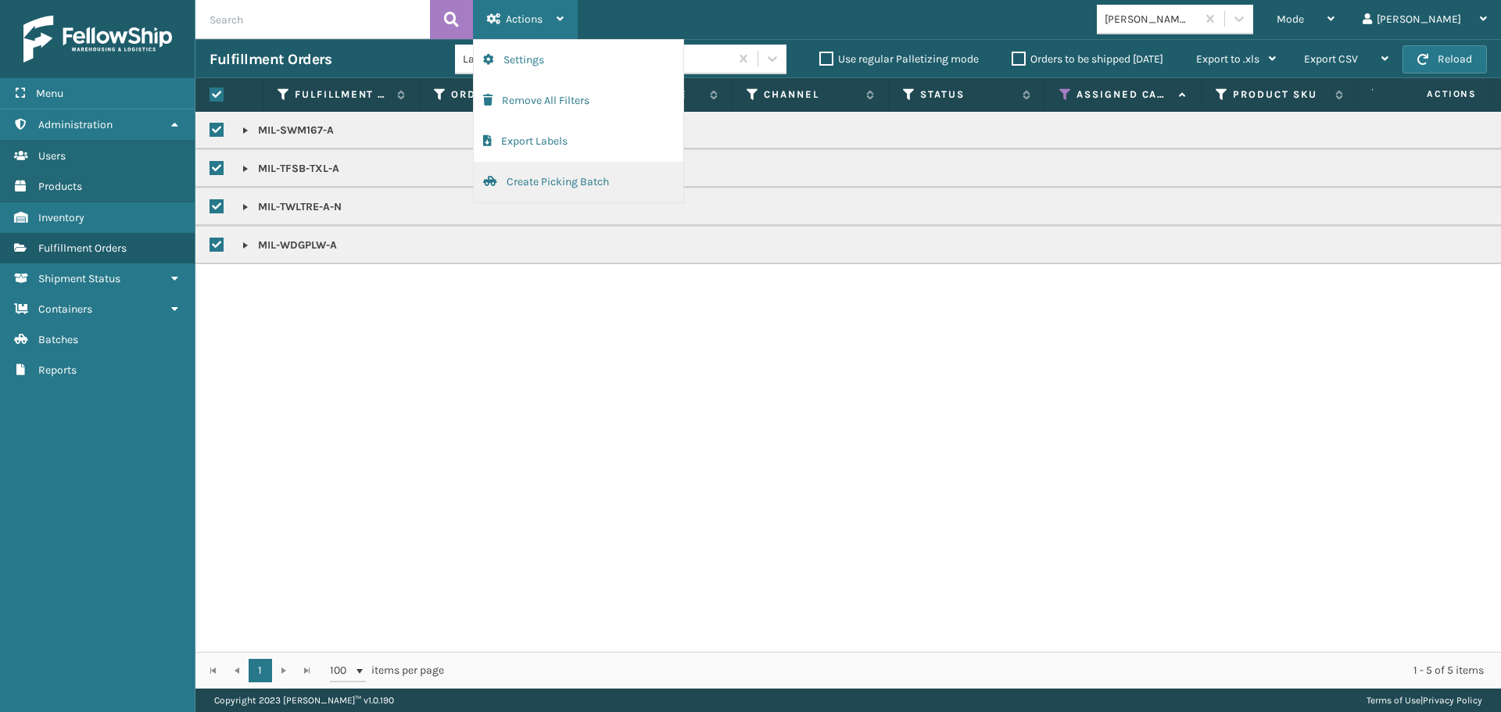
click at [513, 173] on button "Create Picking Batch" at bounding box center [578, 182] width 209 height 41
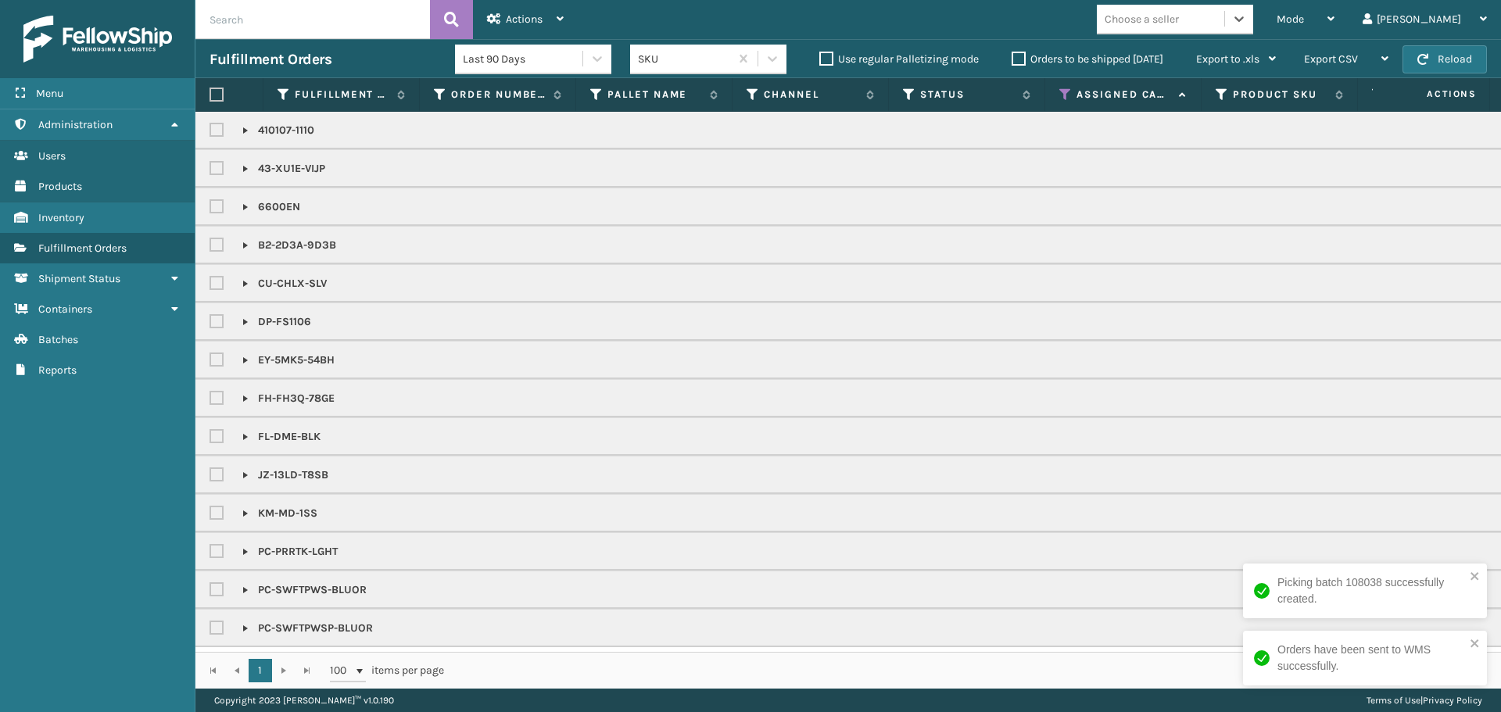
click at [1179, 22] on div "Choose a seller" at bounding box center [1141, 19] width 74 height 16
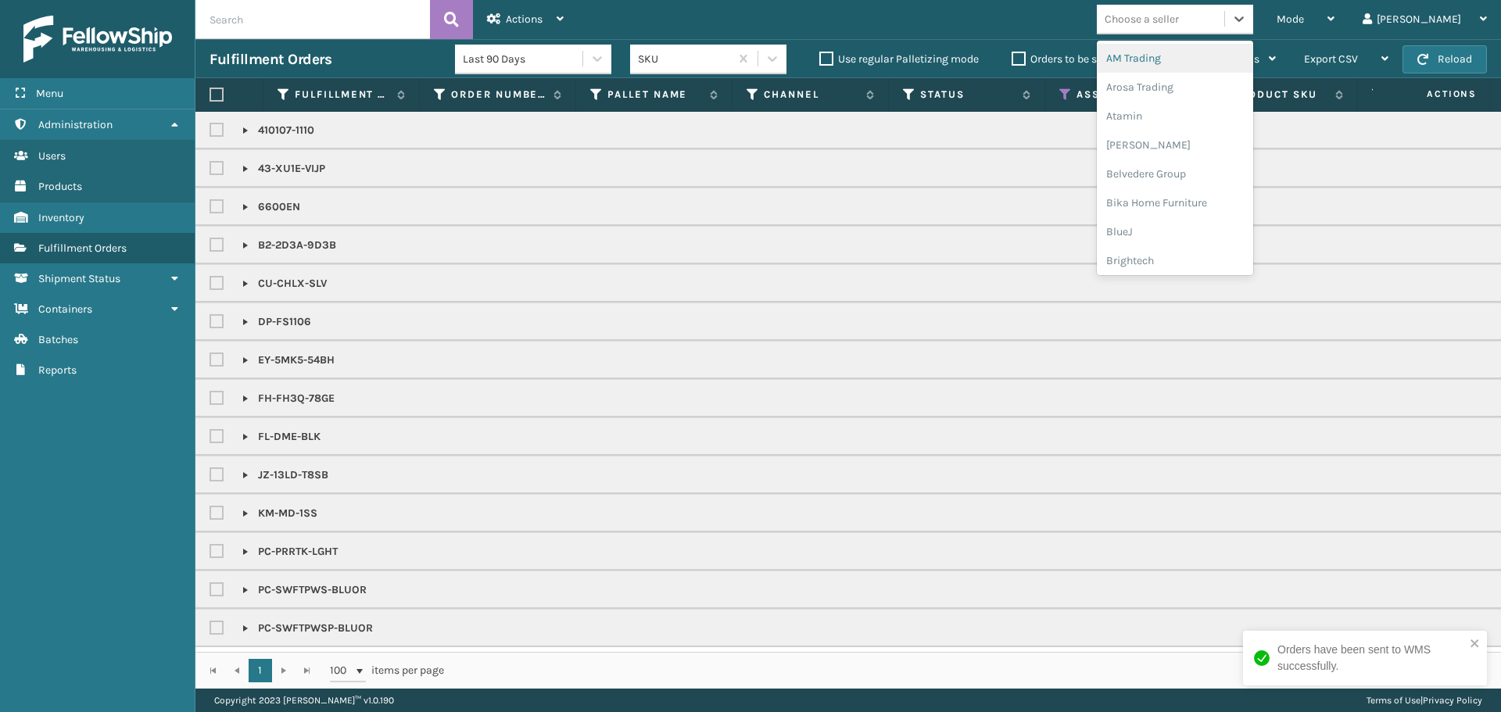
scroll to position [0, 0]
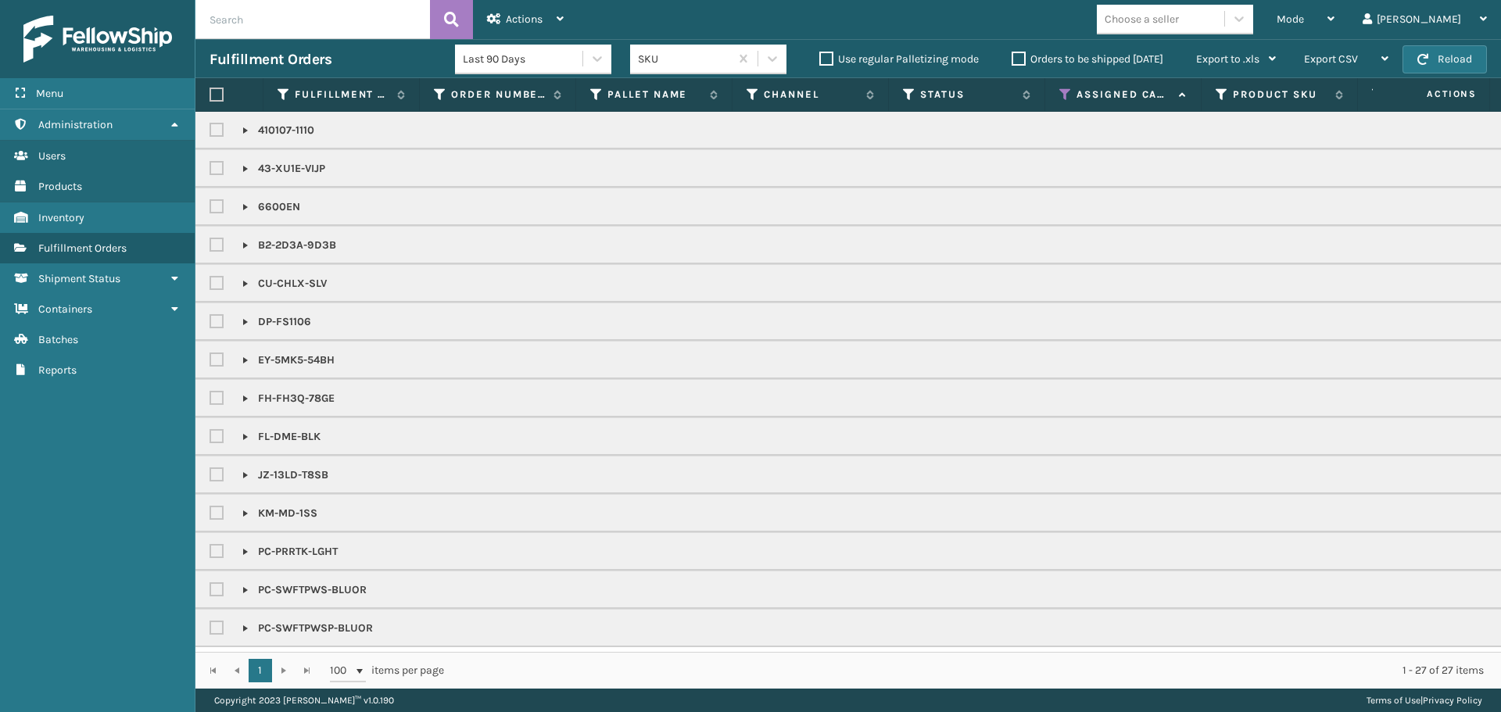
click at [1179, 16] on div "Choose a seller" at bounding box center [1141, 19] width 74 height 16
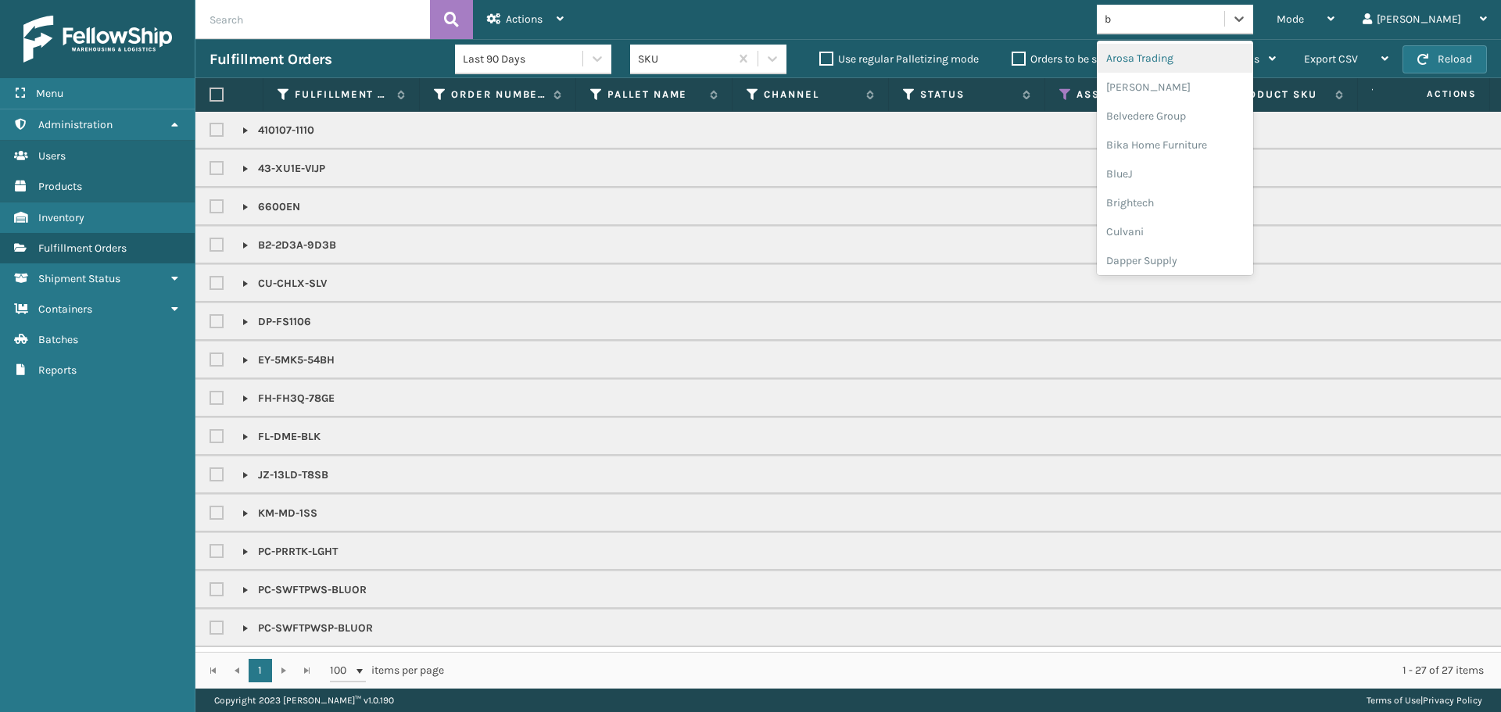
type input "br"
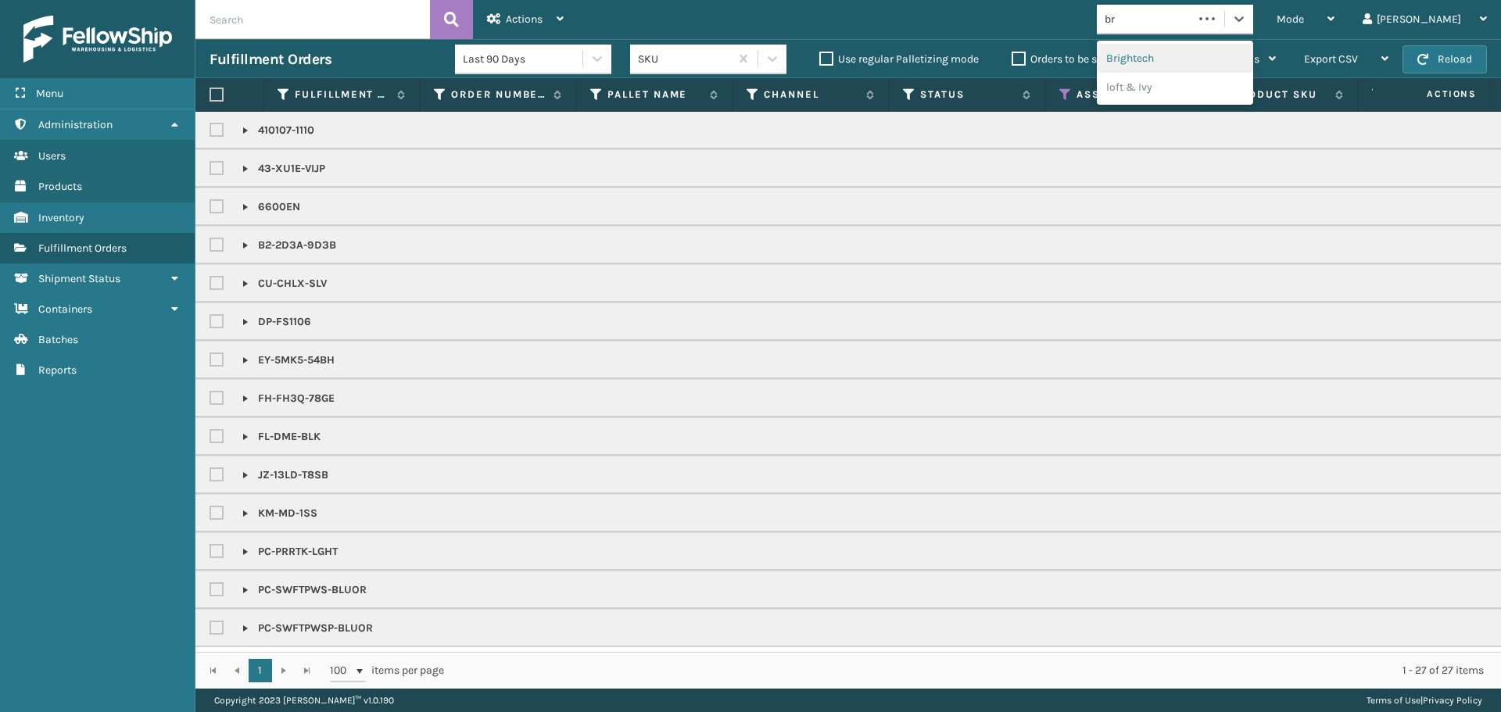
click at [1198, 50] on div "Brightech" at bounding box center [1175, 58] width 156 height 29
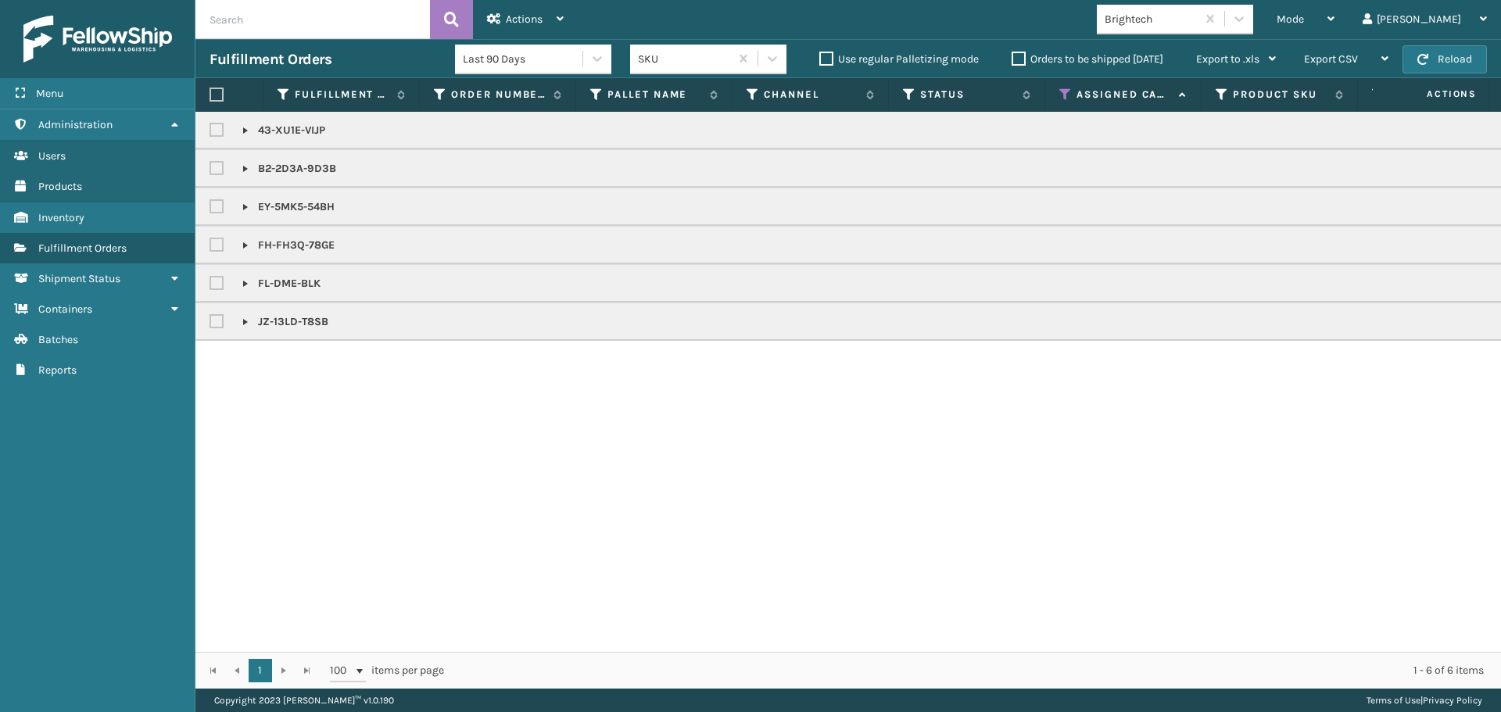
click at [209, 89] on th at bounding box center [229, 95] width 68 height 34
click at [212, 93] on label at bounding box center [216, 95] width 14 height 14
click at [210, 93] on input "checkbox" at bounding box center [209, 95] width 1 height 10
checkbox input "true"
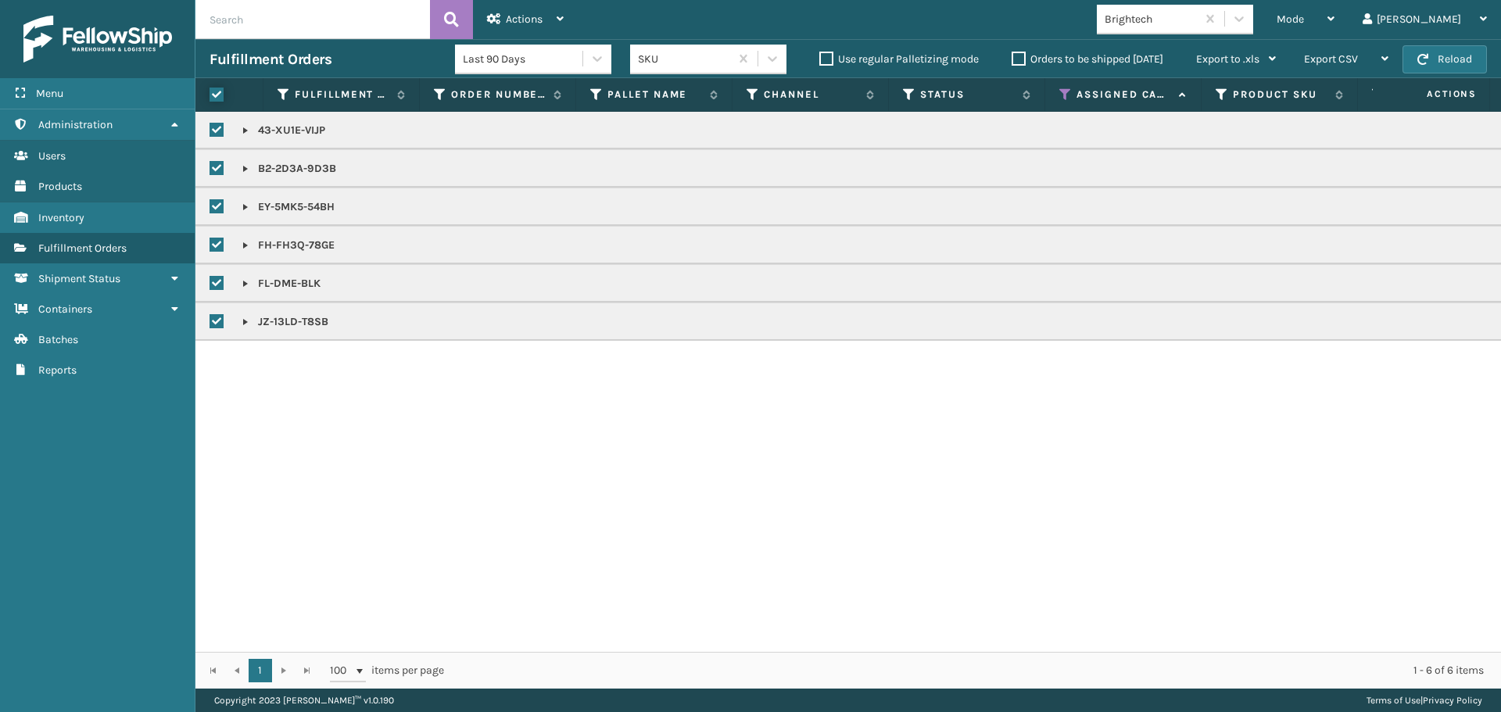
checkbox input "true"
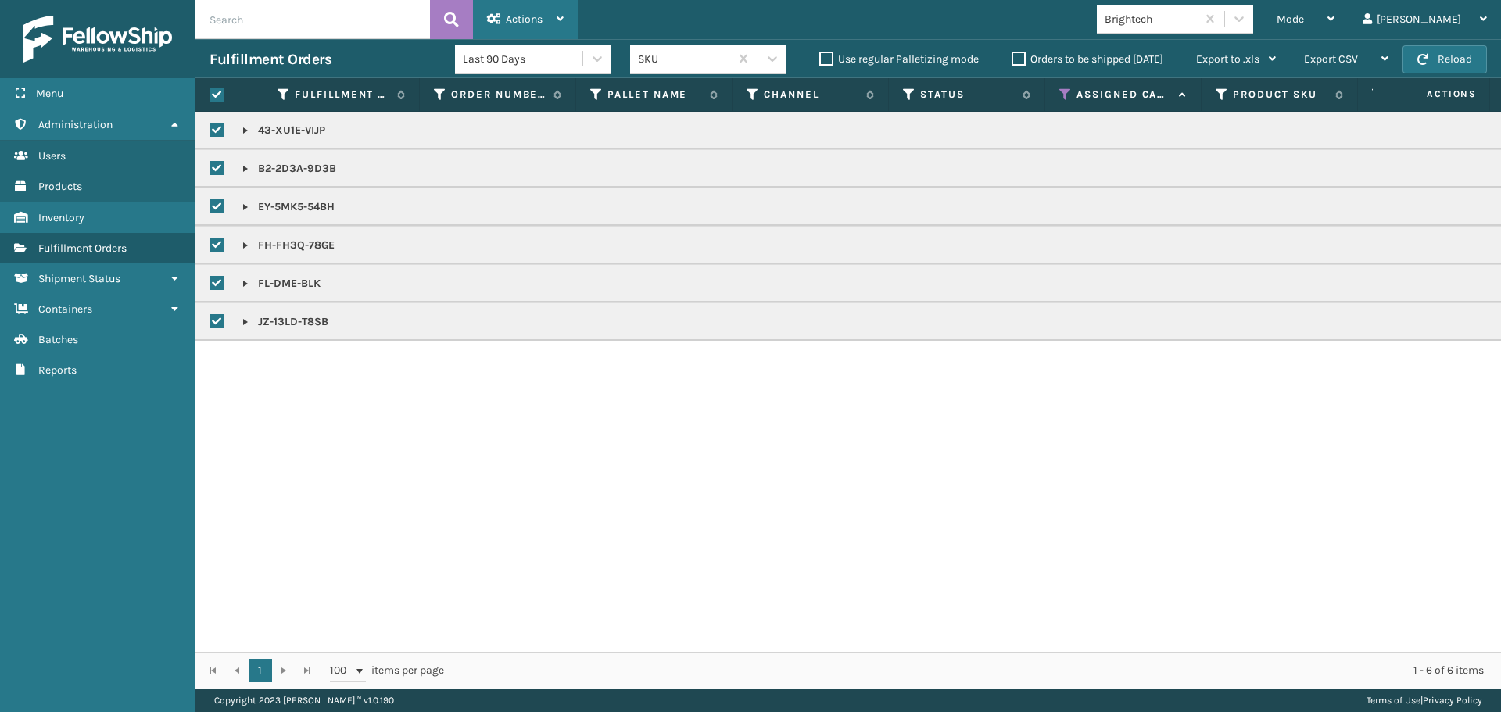
click at [557, 20] on icon at bounding box center [559, 18] width 7 height 11
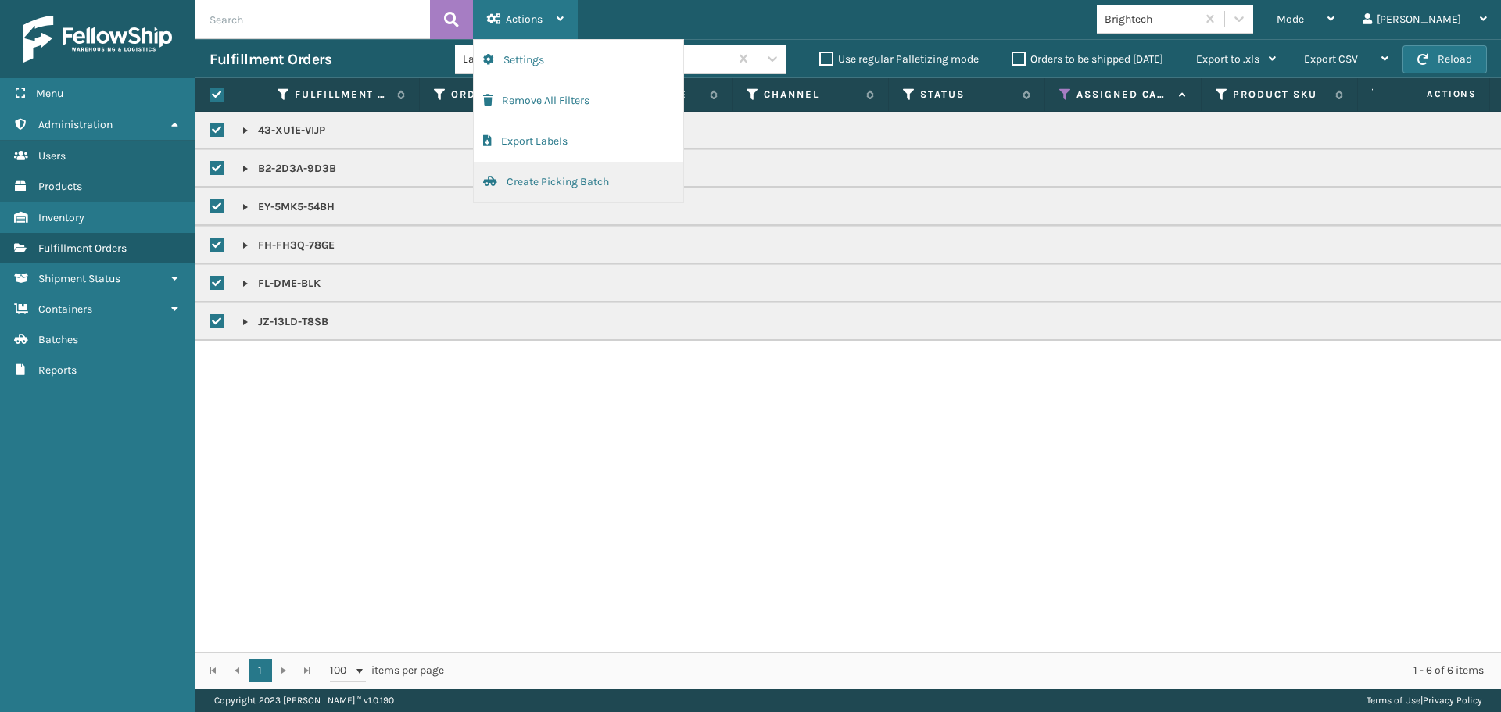
click at [607, 169] on button "Create Picking Batch" at bounding box center [578, 182] width 209 height 41
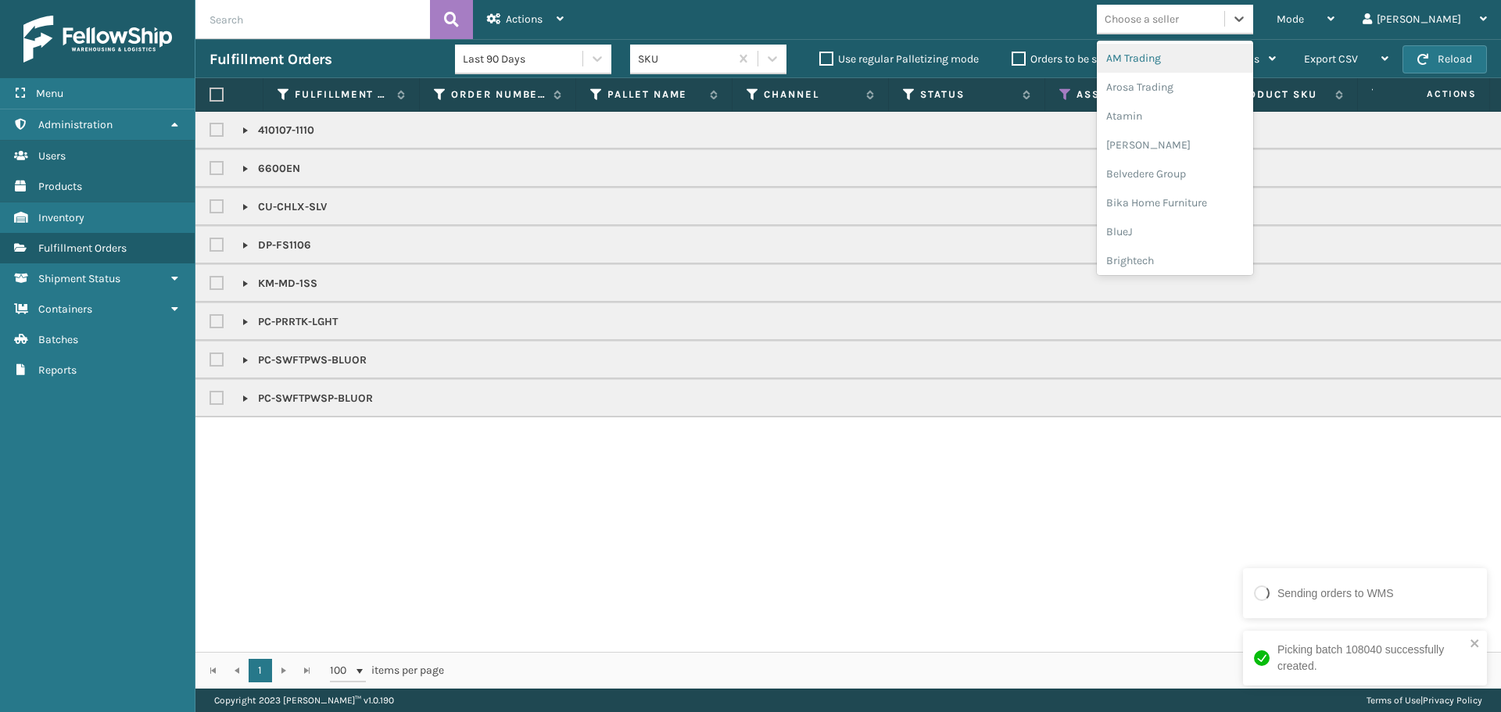
click at [1179, 19] on div "Choose a seller" at bounding box center [1141, 19] width 74 height 16
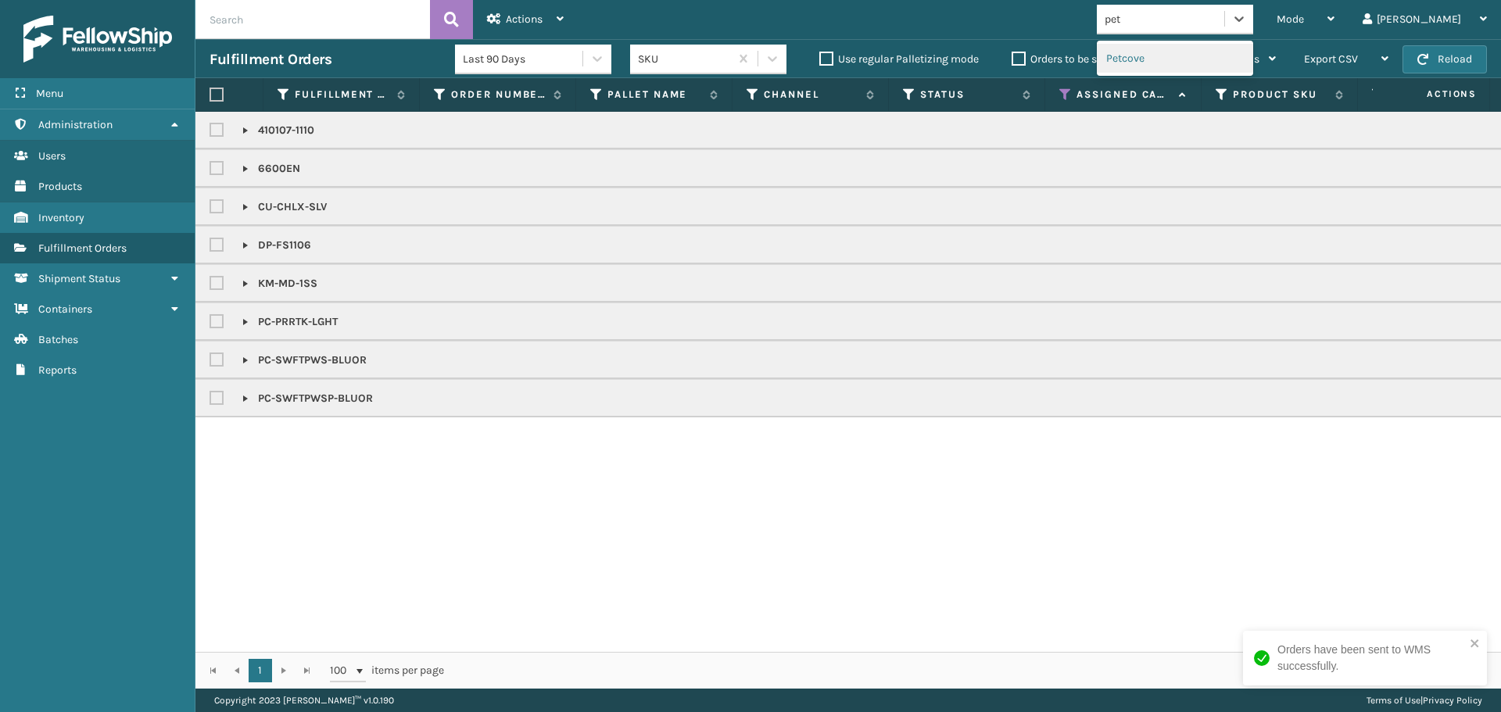
type input "pet"
click at [214, 95] on label at bounding box center [216, 95] width 14 height 14
click at [210, 95] on input "checkbox" at bounding box center [209, 95] width 1 height 10
checkbox input "true"
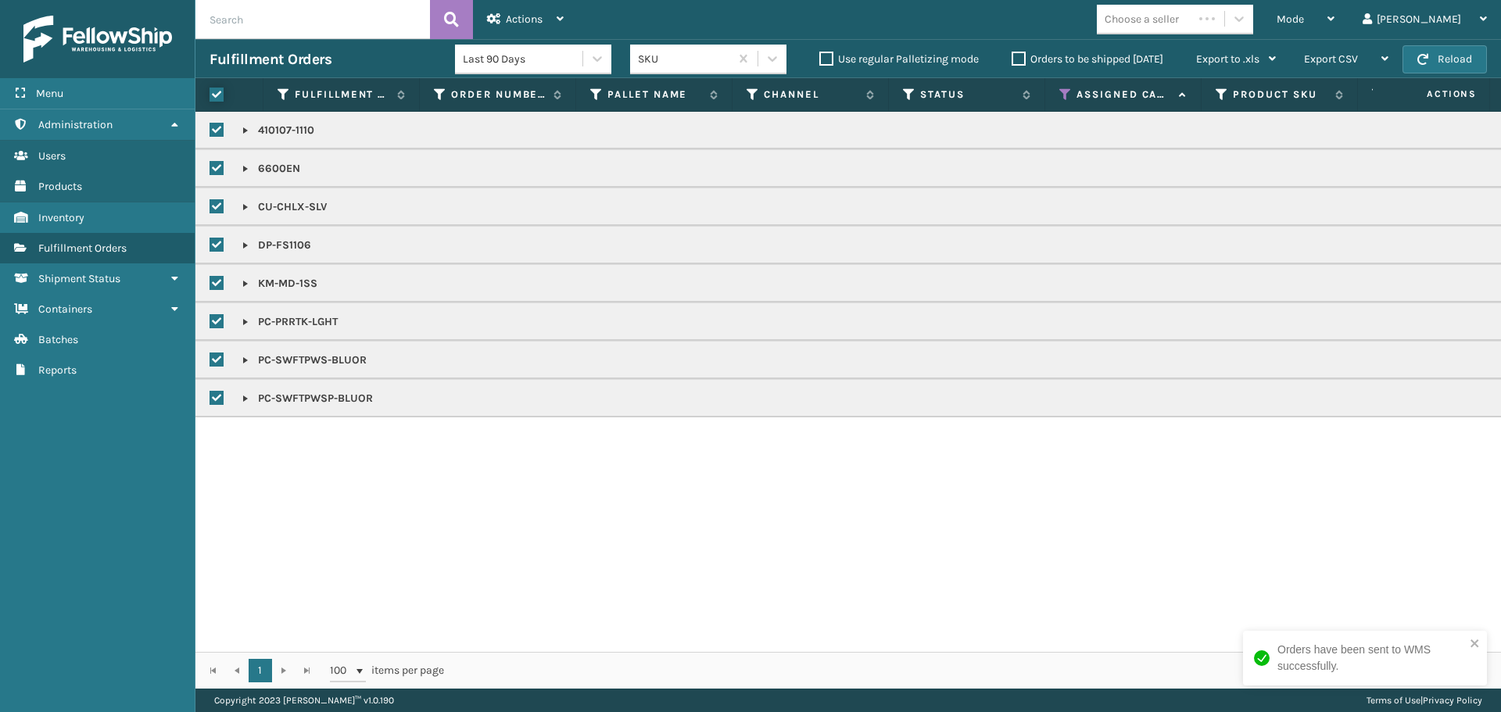
checkbox input "true"
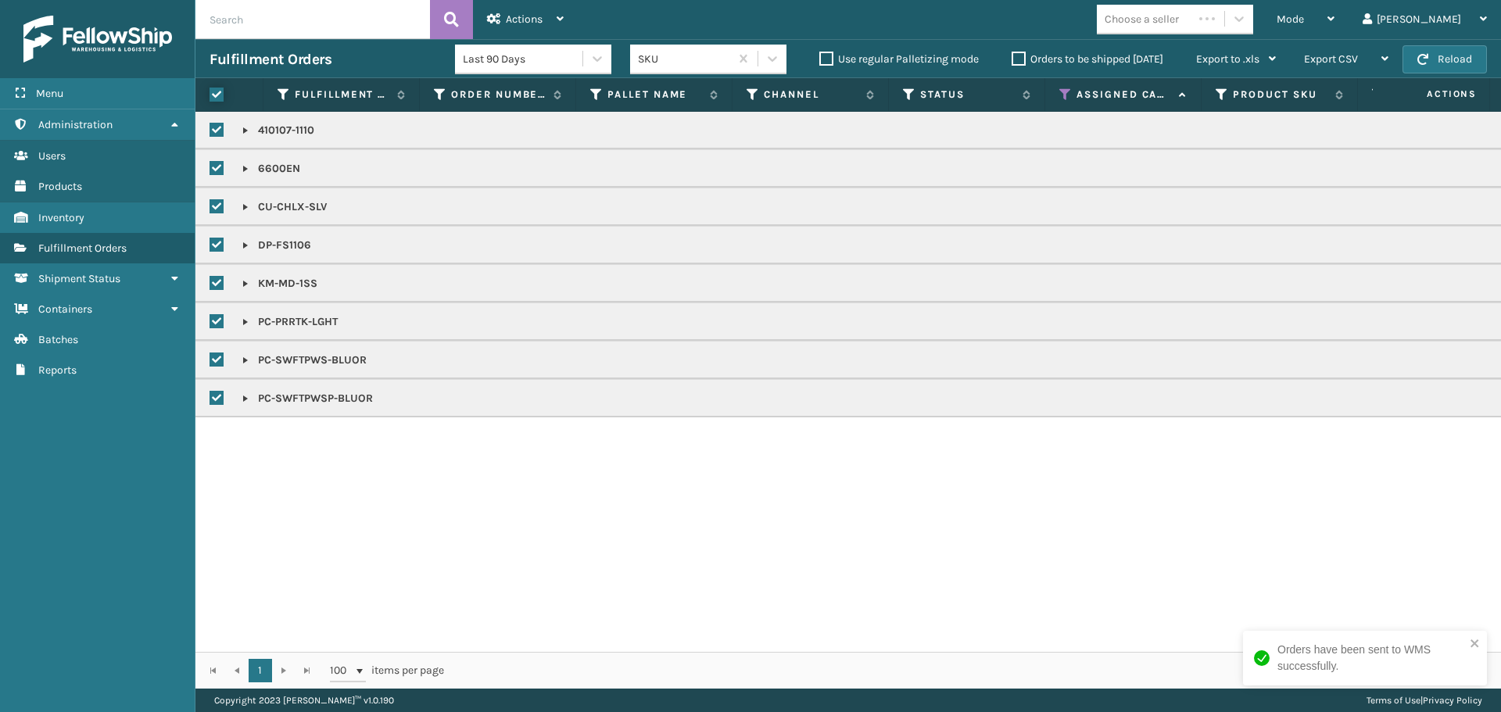
checkbox input "true"
click at [214, 95] on label at bounding box center [216, 95] width 14 height 14
click at [210, 95] on input "checkbox" at bounding box center [209, 95] width 1 height 10
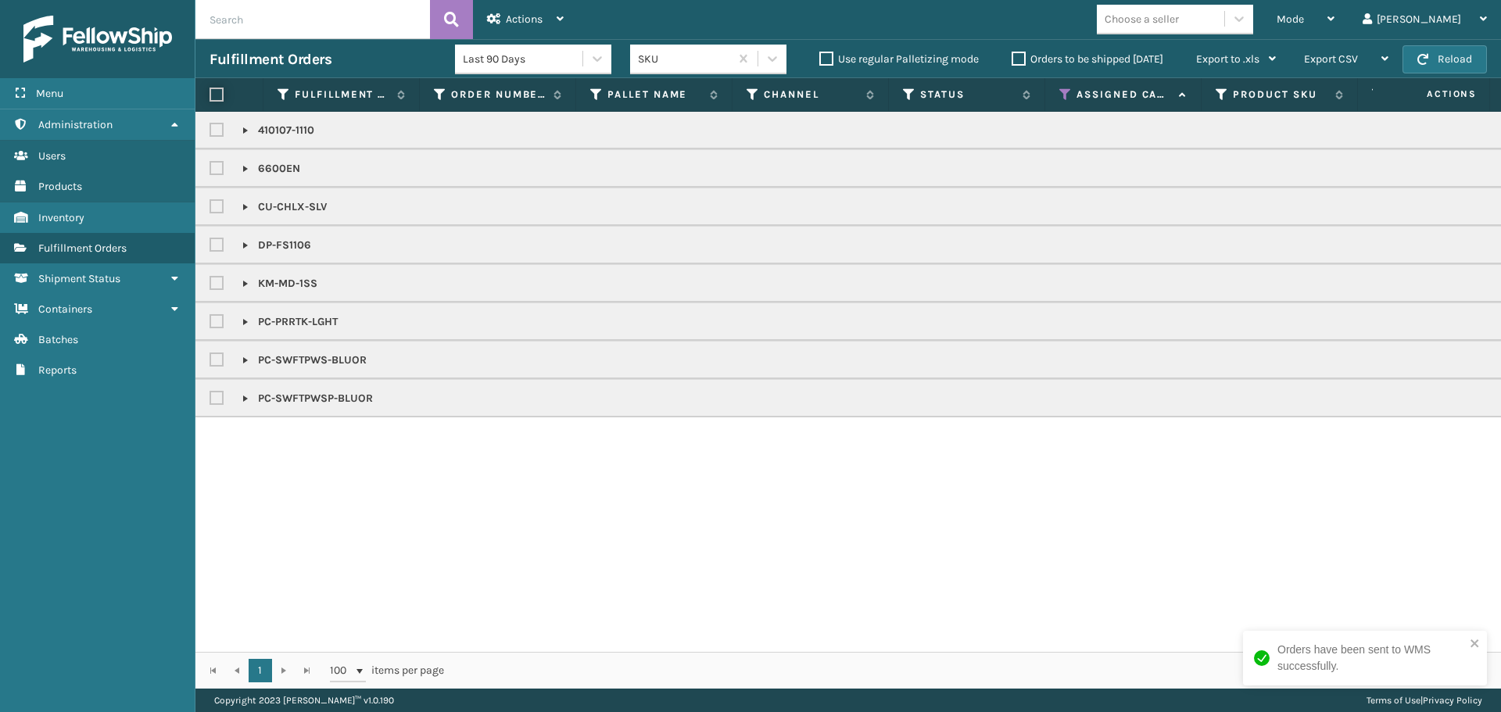
checkbox input "false"
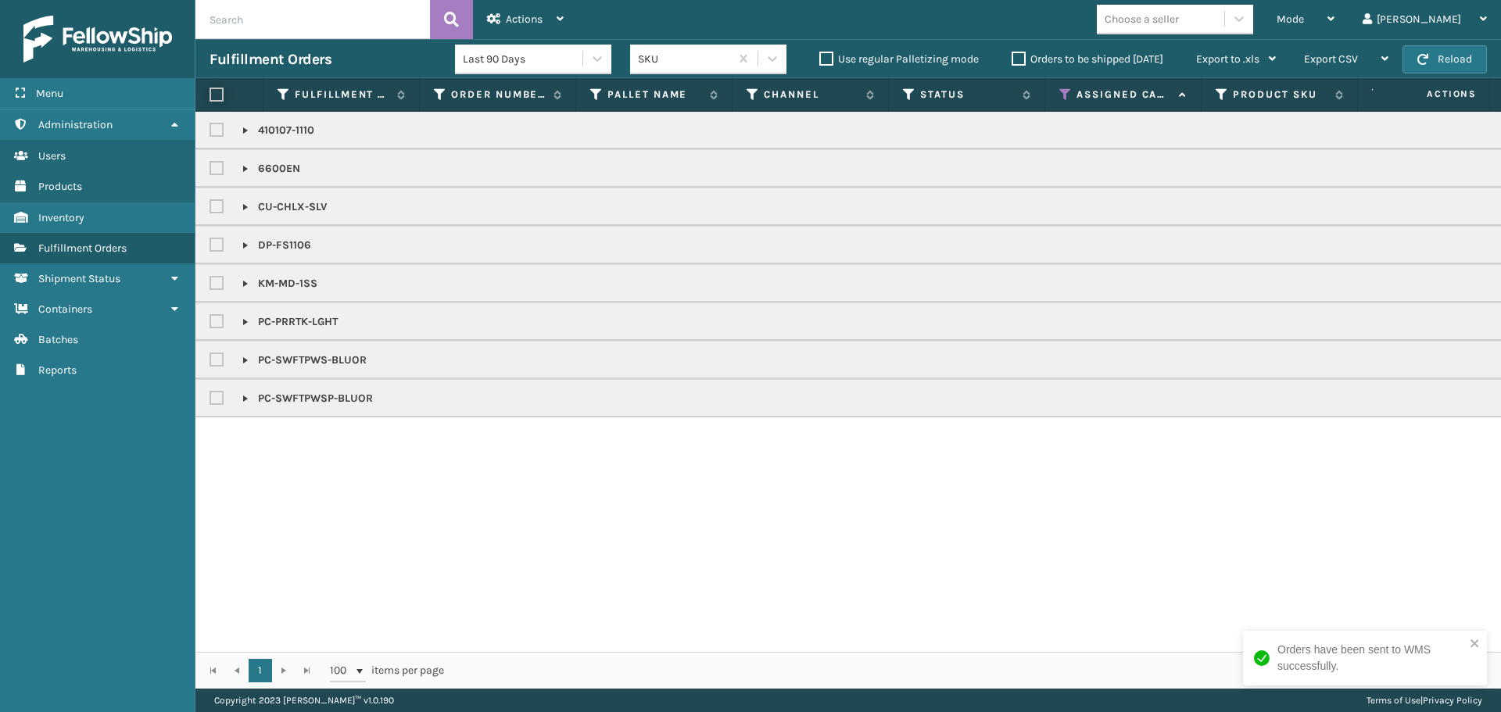
checkbox input "false"
click at [216, 134] on label at bounding box center [218, 129] width 19 height 13
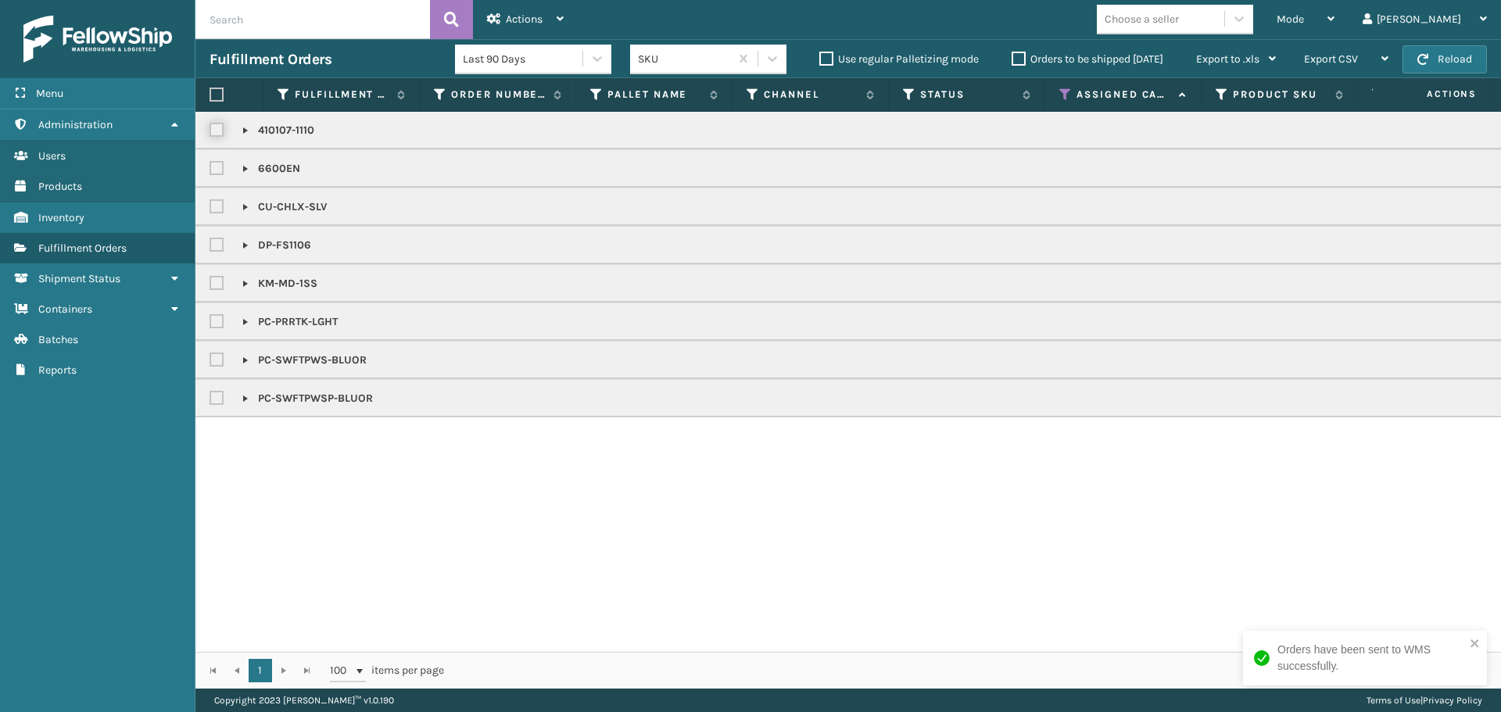
click at [210, 131] on input "checkbox" at bounding box center [209, 126] width 1 height 10
checkbox input "true"
click at [503, 14] on div "Actions" at bounding box center [525, 19] width 77 height 39
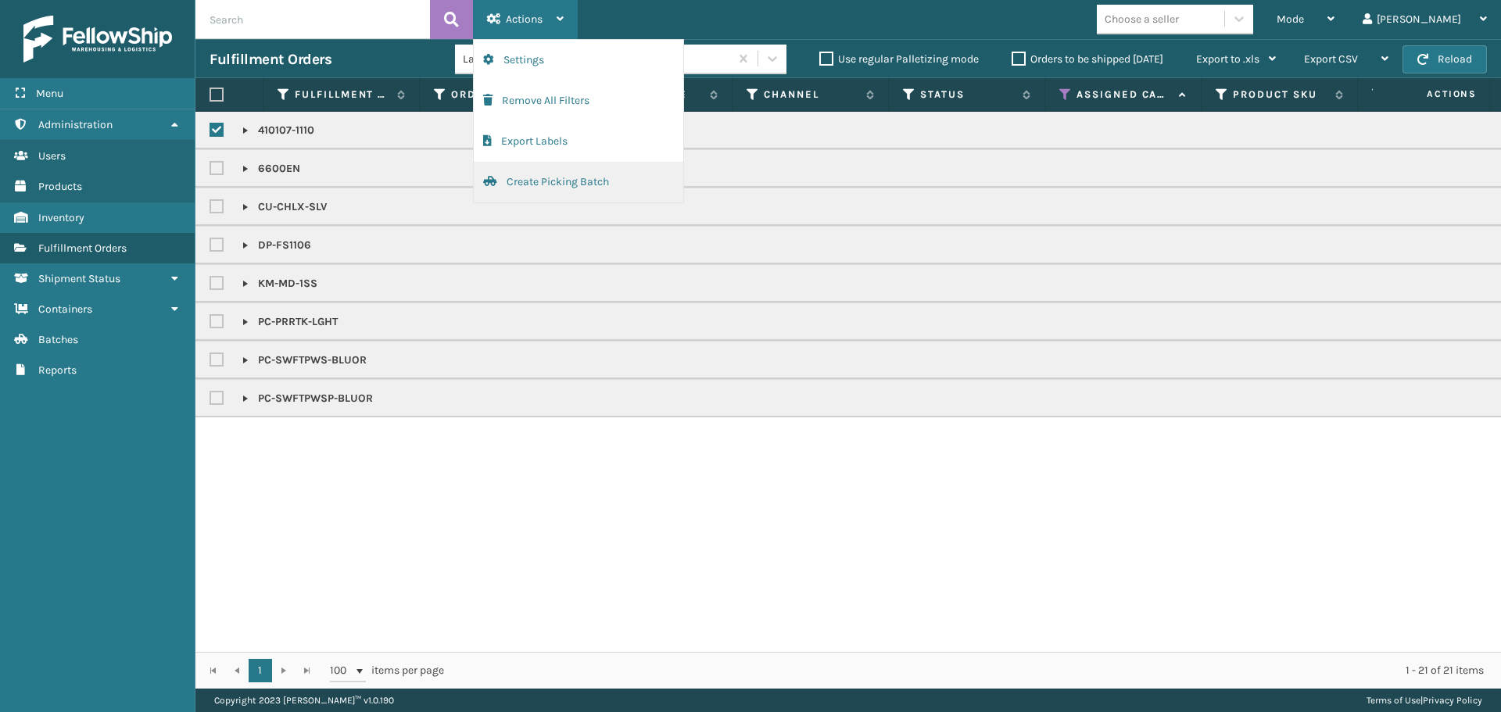
click at [607, 177] on button "Create Picking Batch" at bounding box center [578, 182] width 209 height 41
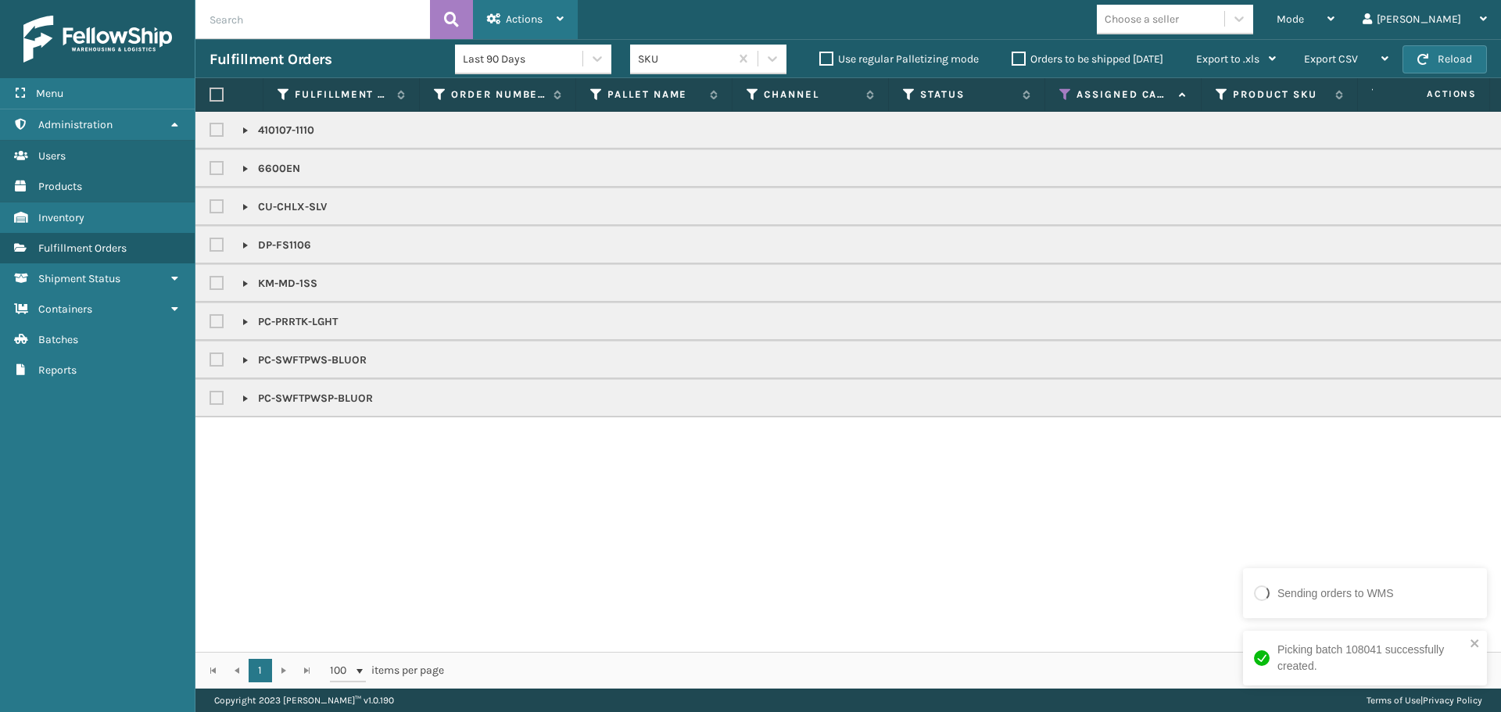
checkbox input "false"
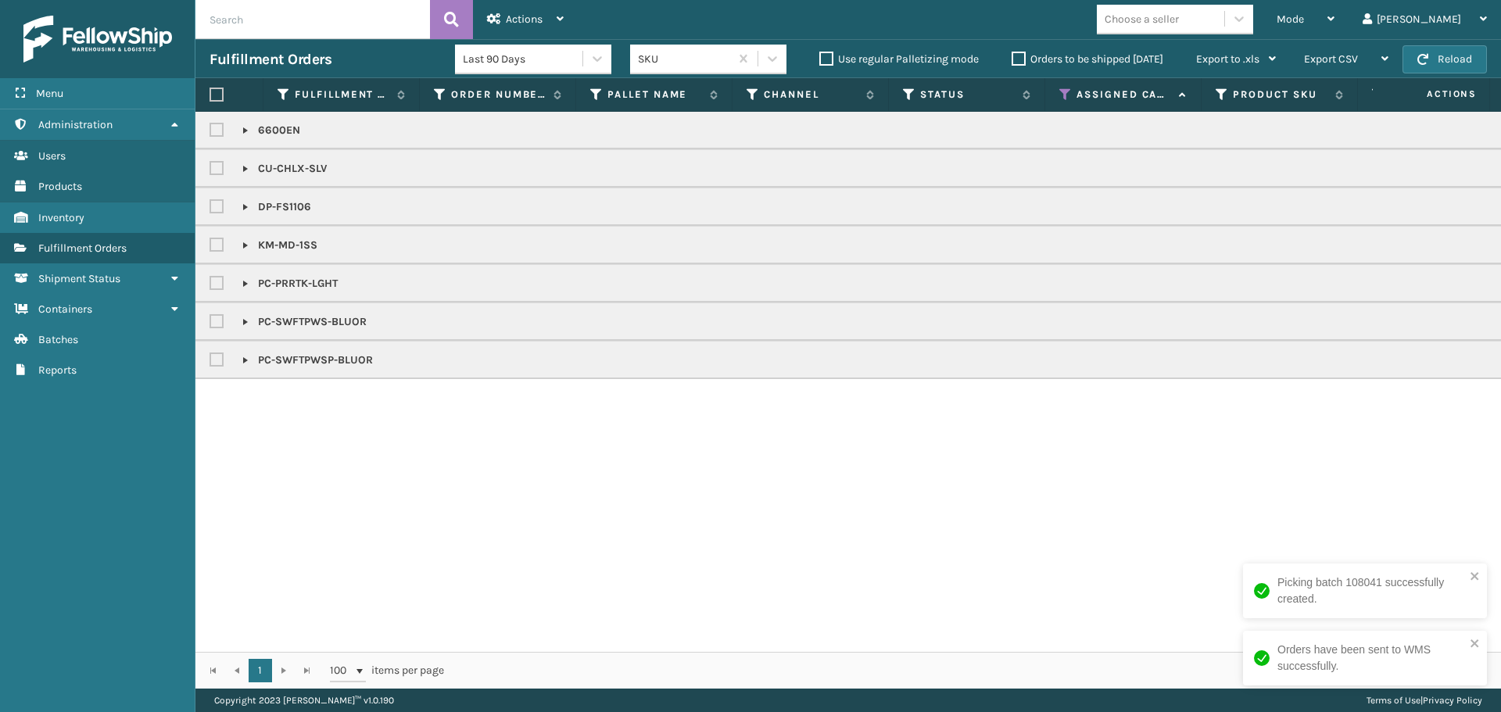
drag, startPoint x: 226, startPoint y: 284, endPoint x: 221, endPoint y: 317, distance: 33.2
click at [226, 284] on label at bounding box center [218, 283] width 19 height 13
click at [210, 284] on input "checkbox" at bounding box center [209, 279] width 1 height 10
checkbox input "true"
click at [221, 320] on label at bounding box center [218, 321] width 19 height 13
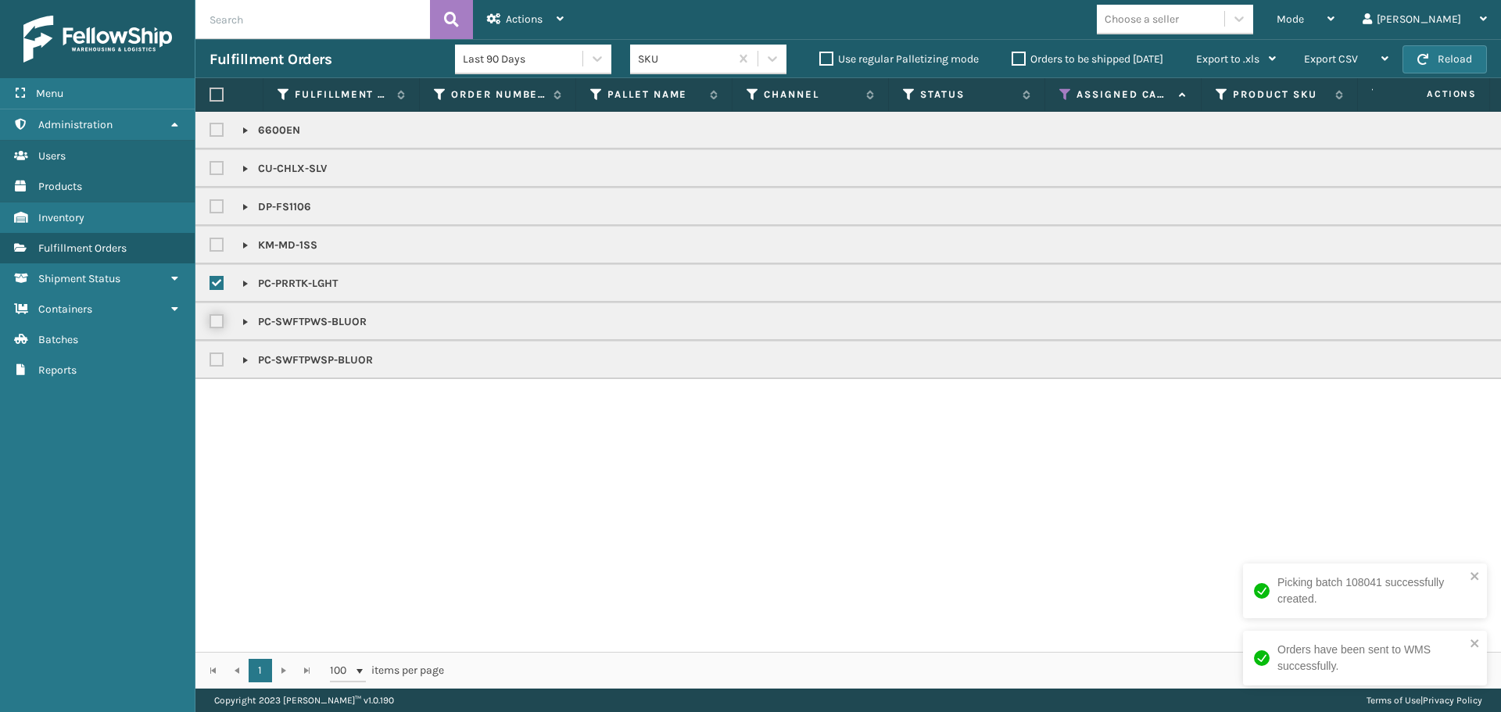
click at [210, 320] on input "checkbox" at bounding box center [209, 318] width 1 height 10
checkbox input "true"
click at [222, 209] on label at bounding box center [218, 206] width 19 height 13
click at [210, 208] on input "checkbox" at bounding box center [209, 203] width 1 height 10
checkbox input "true"
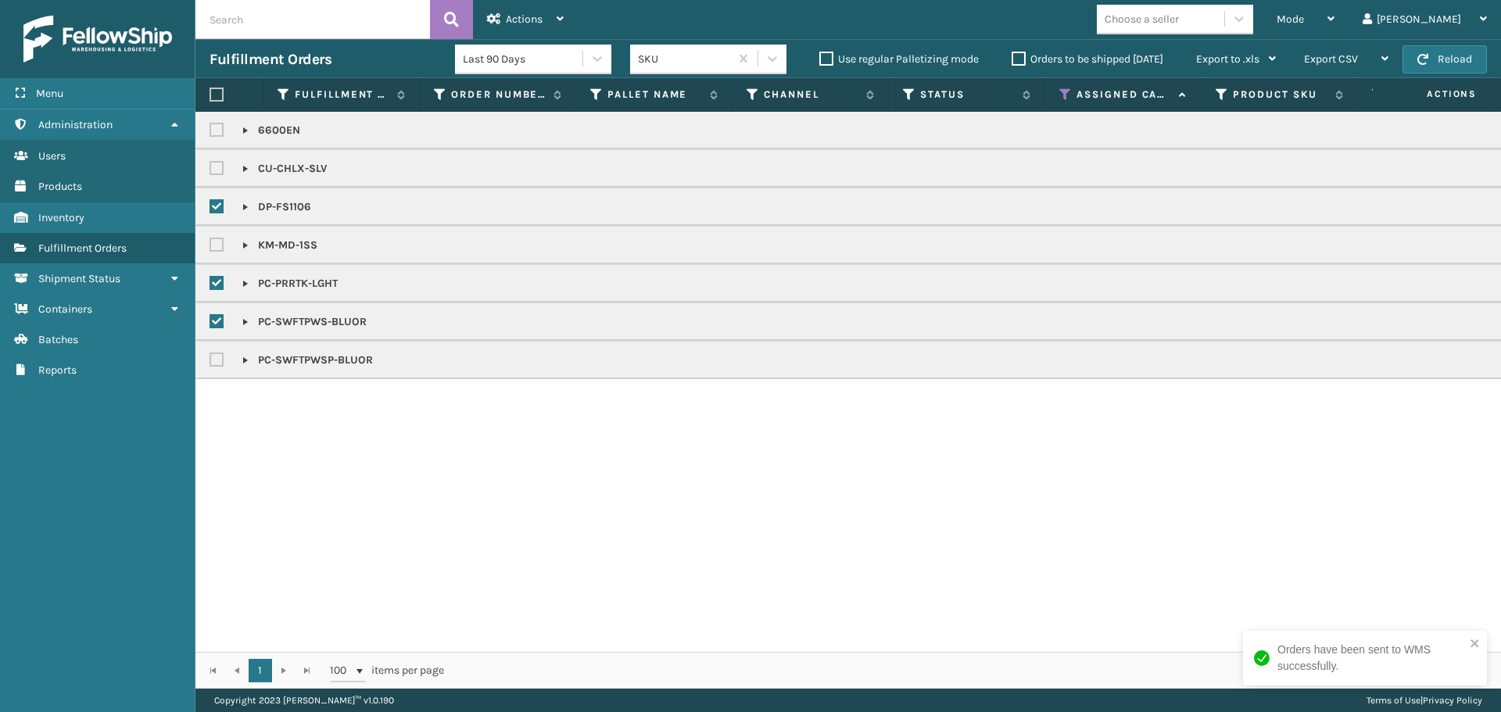
click at [223, 356] on label at bounding box center [218, 359] width 19 height 13
click at [210, 356] on input "checkbox" at bounding box center [209, 356] width 1 height 10
checkbox input "true"
click at [554, 18] on div "Actions" at bounding box center [525, 19] width 77 height 39
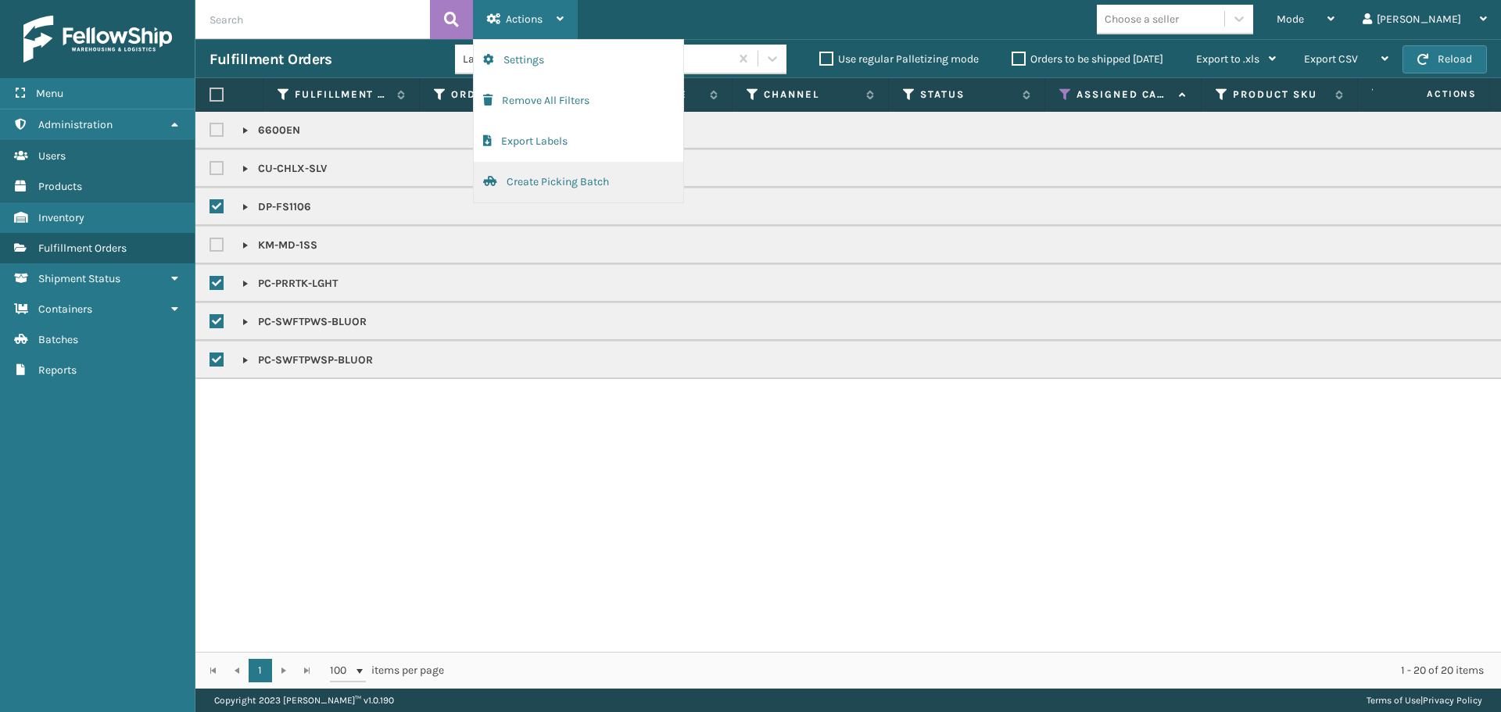
click at [568, 183] on button "Create Picking Batch" at bounding box center [578, 182] width 209 height 41
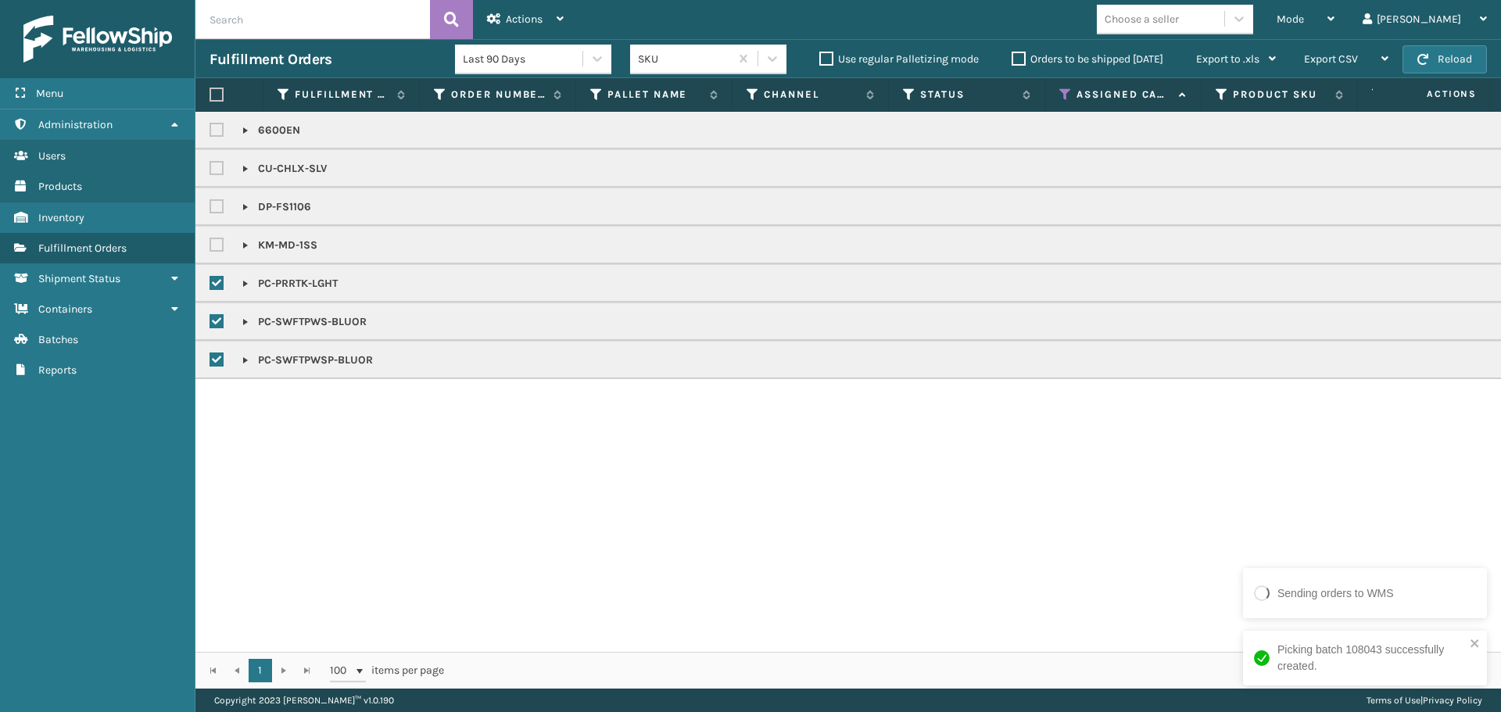
checkbox input "false"
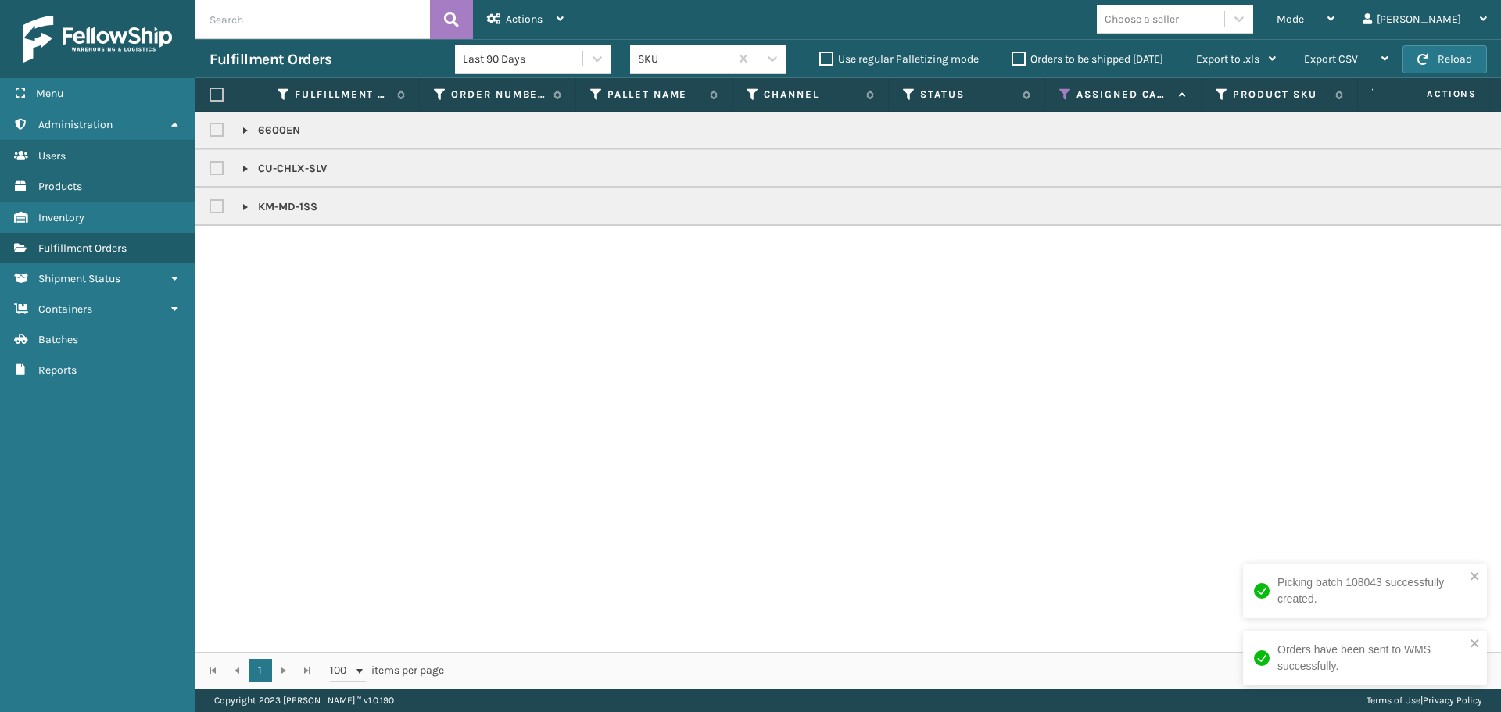
click at [213, 164] on label at bounding box center [218, 168] width 19 height 13
click at [210, 164] on input "checkbox" at bounding box center [209, 164] width 1 height 10
checkbox input "true"
click at [219, 208] on label at bounding box center [218, 206] width 19 height 13
click at [210, 208] on input "checkbox" at bounding box center [209, 203] width 1 height 10
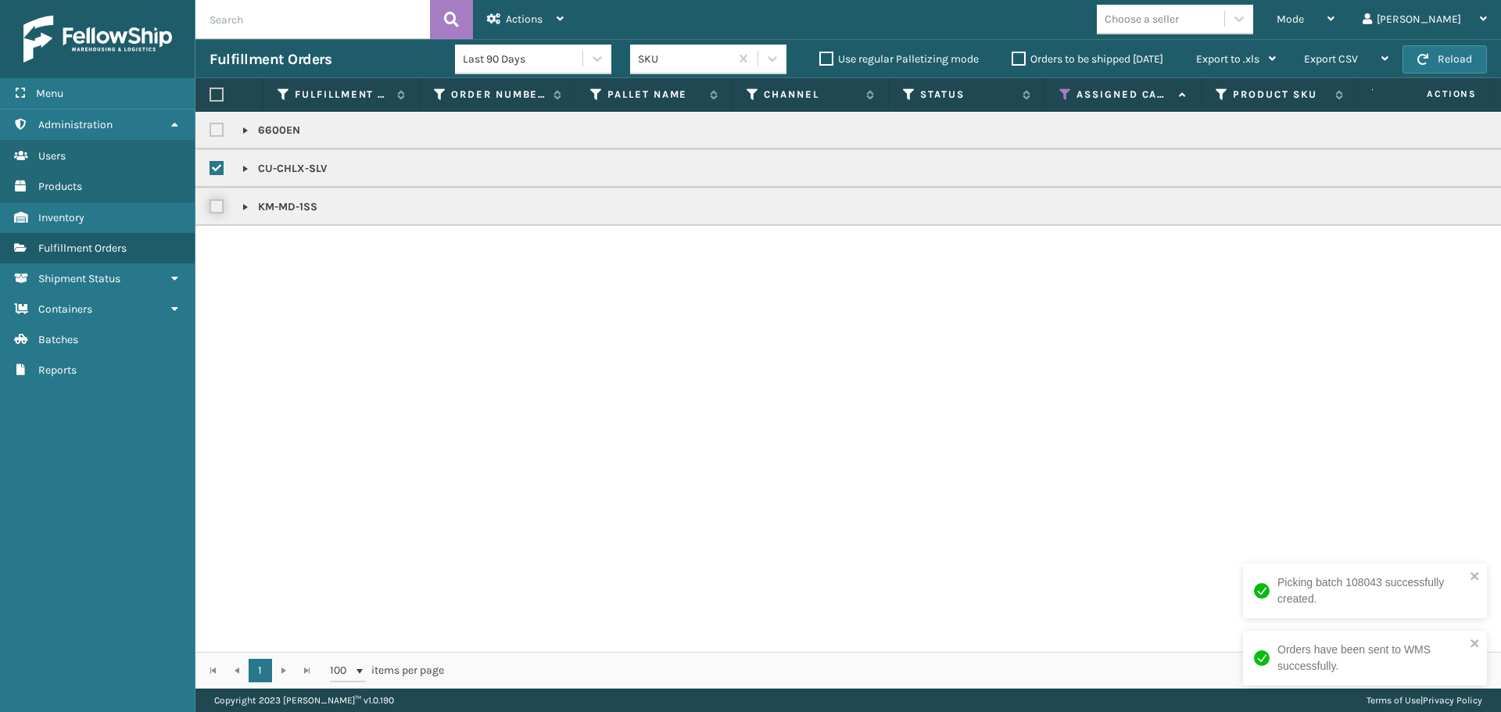
checkbox input "true"
click at [515, 13] on span "Actions" at bounding box center [524, 19] width 37 height 13
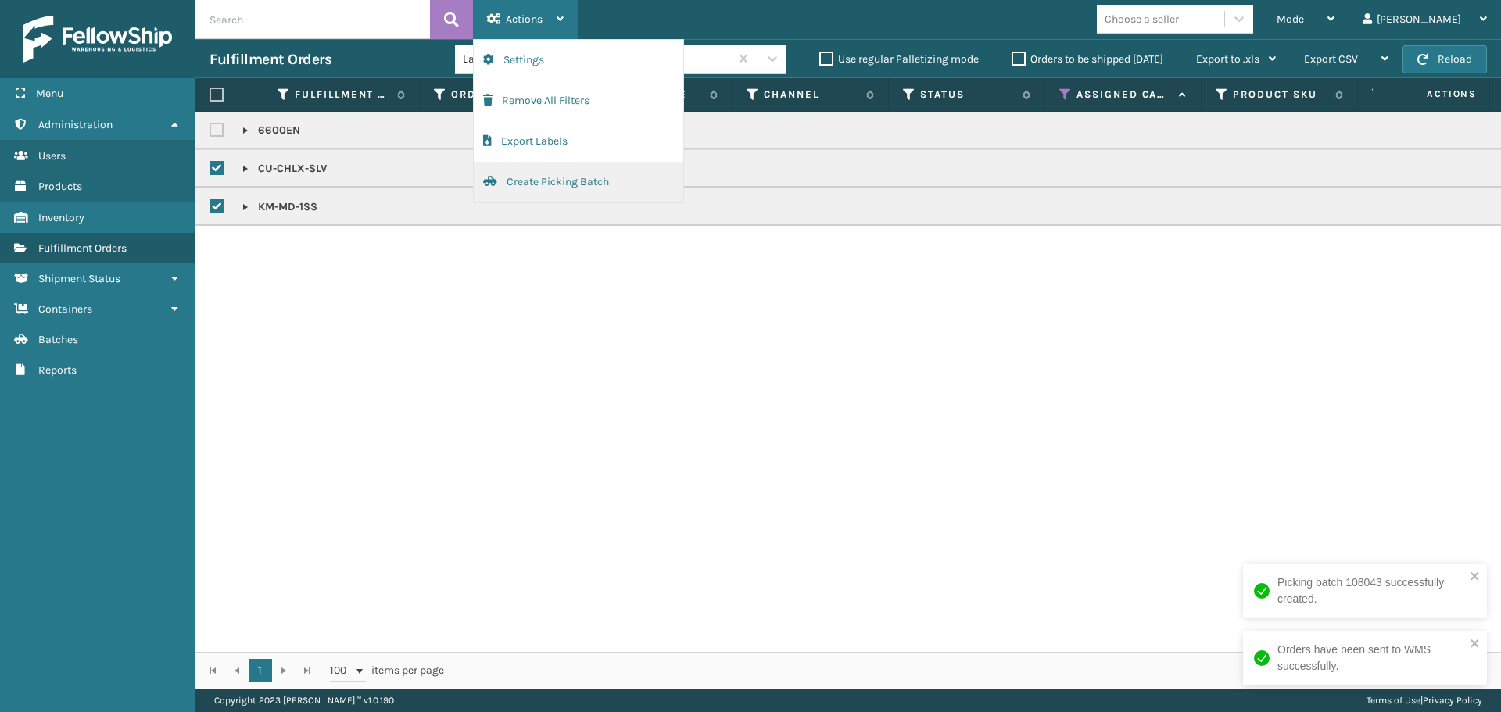
click at [563, 181] on button "Create Picking Batch" at bounding box center [578, 182] width 209 height 41
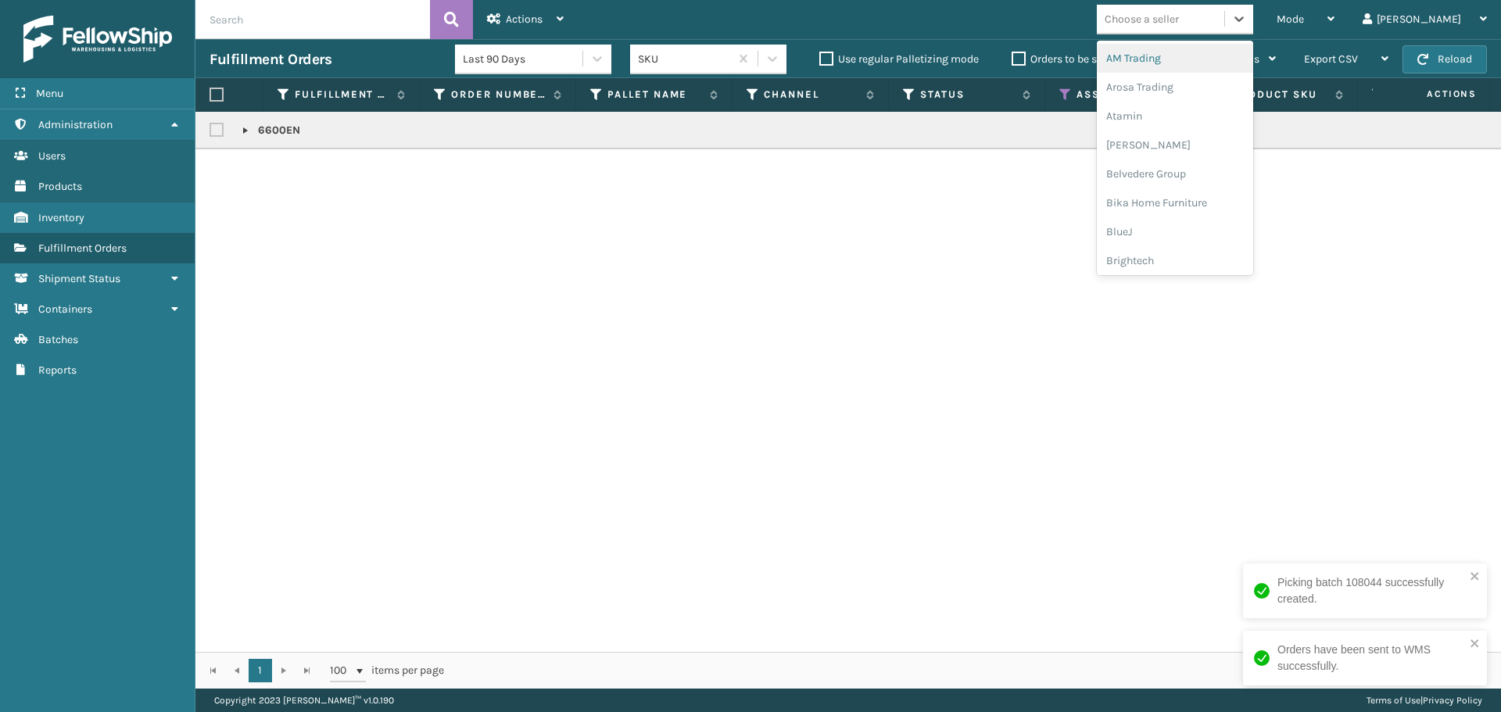
click at [1170, 23] on div "Choose a seller" at bounding box center [1141, 19] width 74 height 16
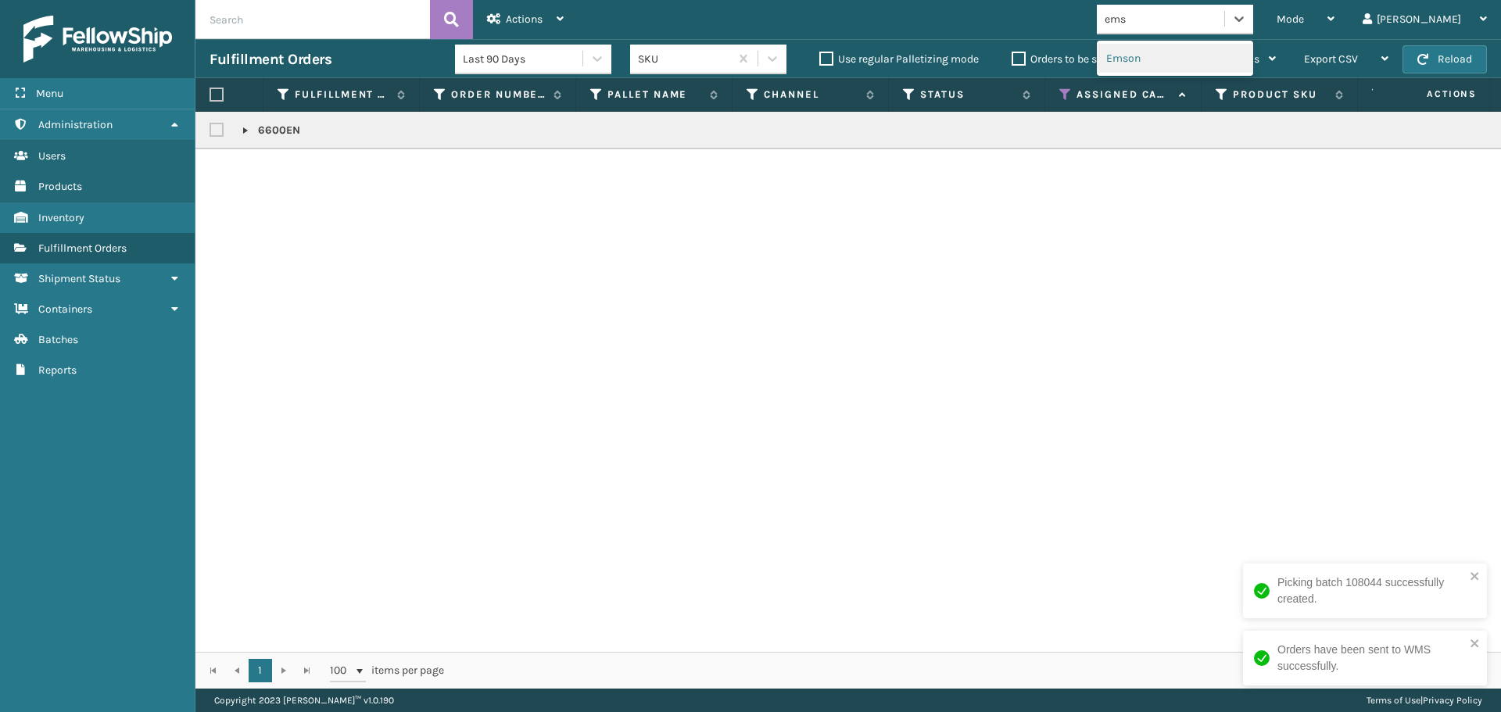
type input "emso"
click at [1190, 55] on div "Emson" at bounding box center [1175, 58] width 156 height 29
click at [216, 91] on label at bounding box center [216, 95] width 14 height 14
click at [210, 91] on input "checkbox" at bounding box center [209, 95] width 1 height 10
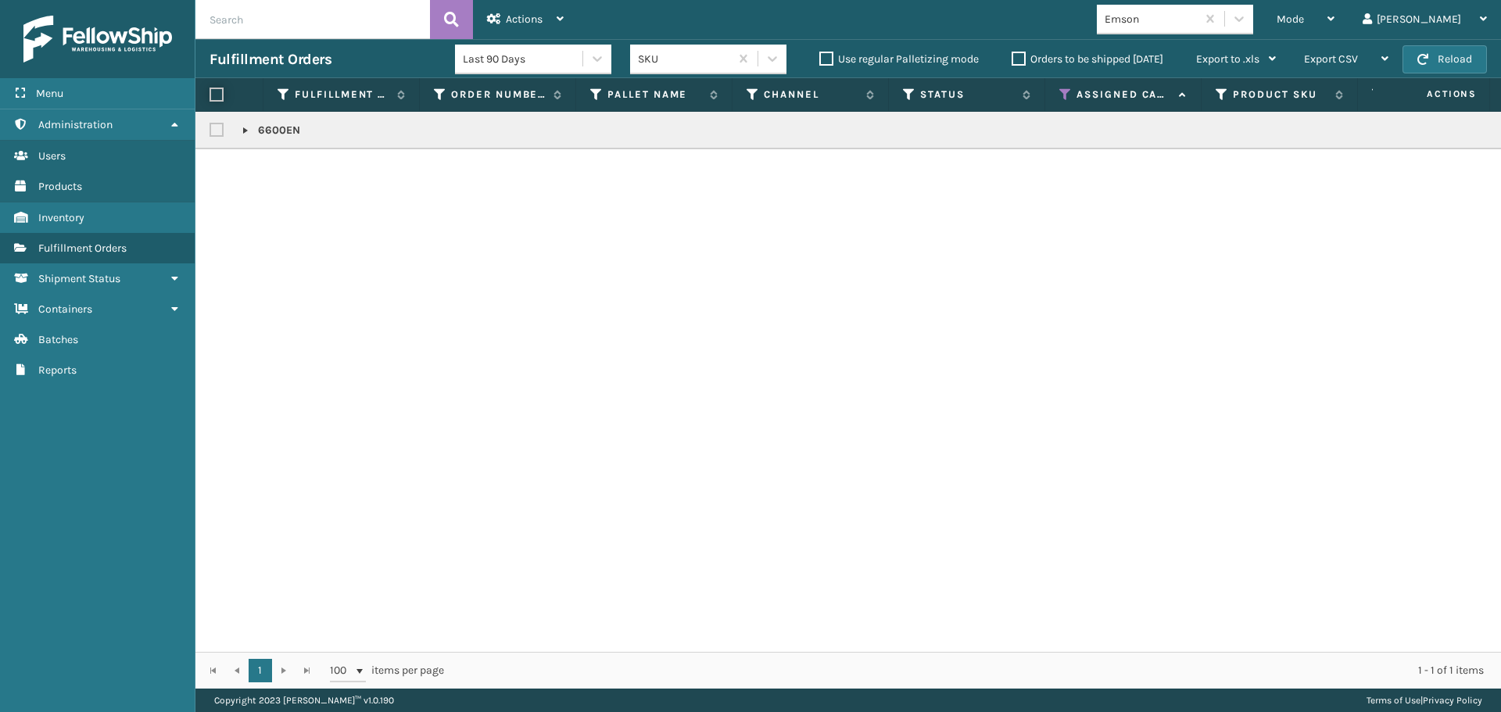
checkbox input "true"
click at [504, 9] on div "Actions" at bounding box center [525, 19] width 77 height 39
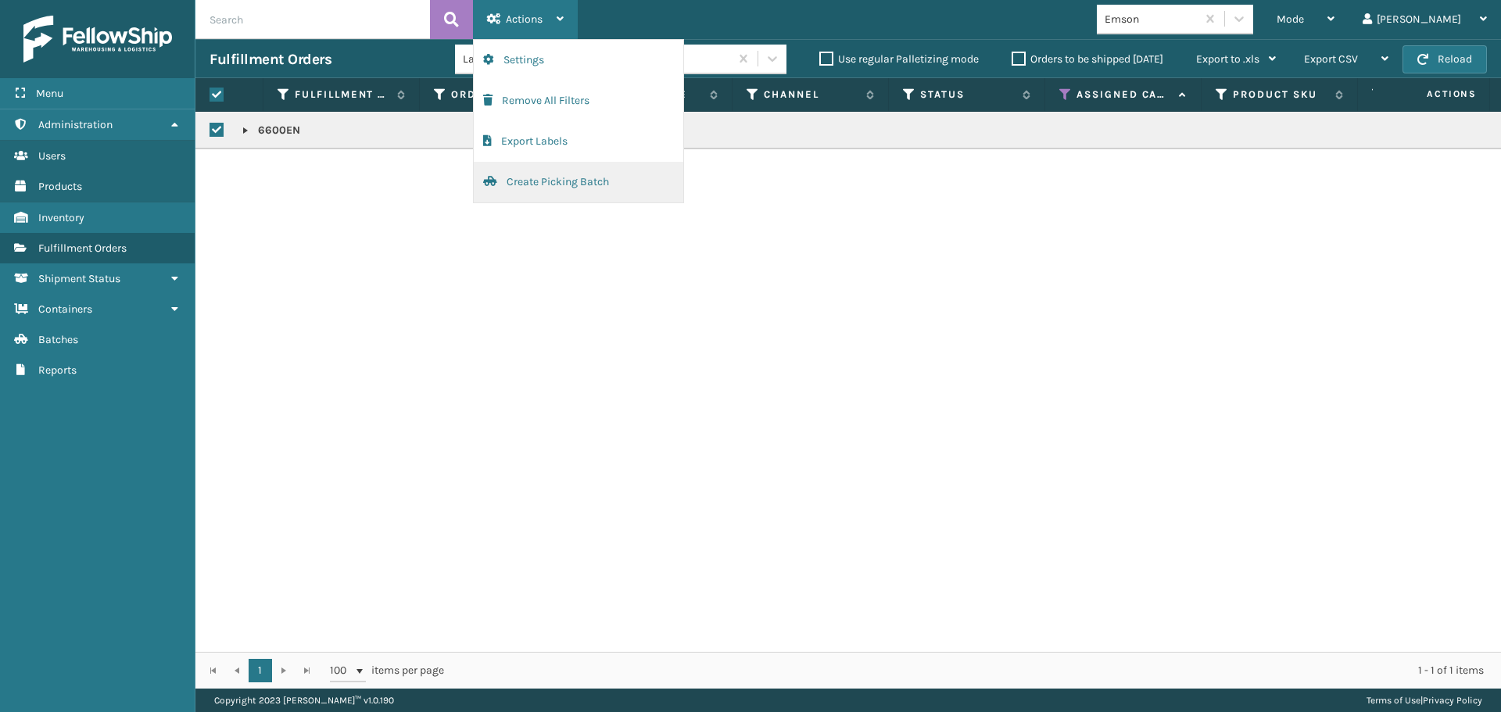
click at [561, 170] on button "Create Picking Batch" at bounding box center [578, 182] width 209 height 41
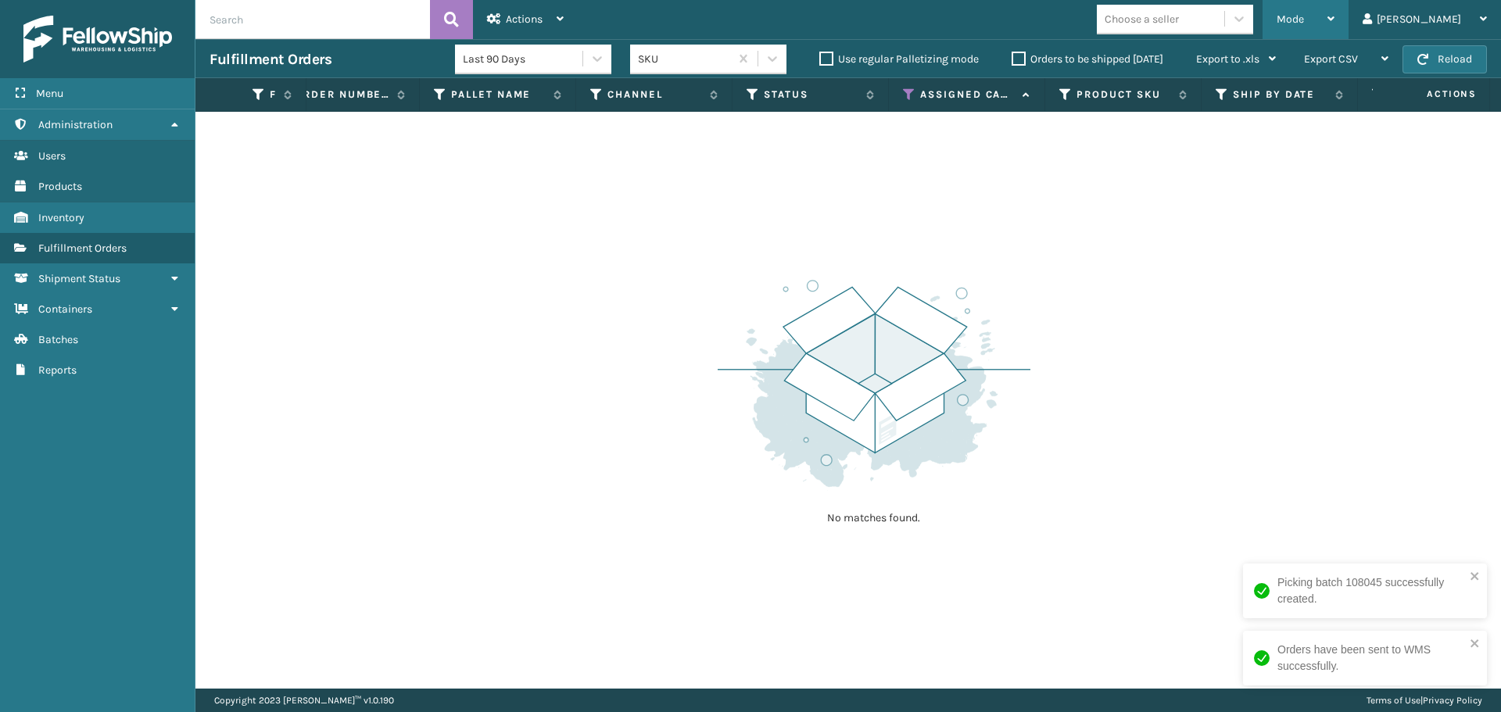
click at [1304, 15] on span "Mode" at bounding box center [1289, 19] width 27 height 13
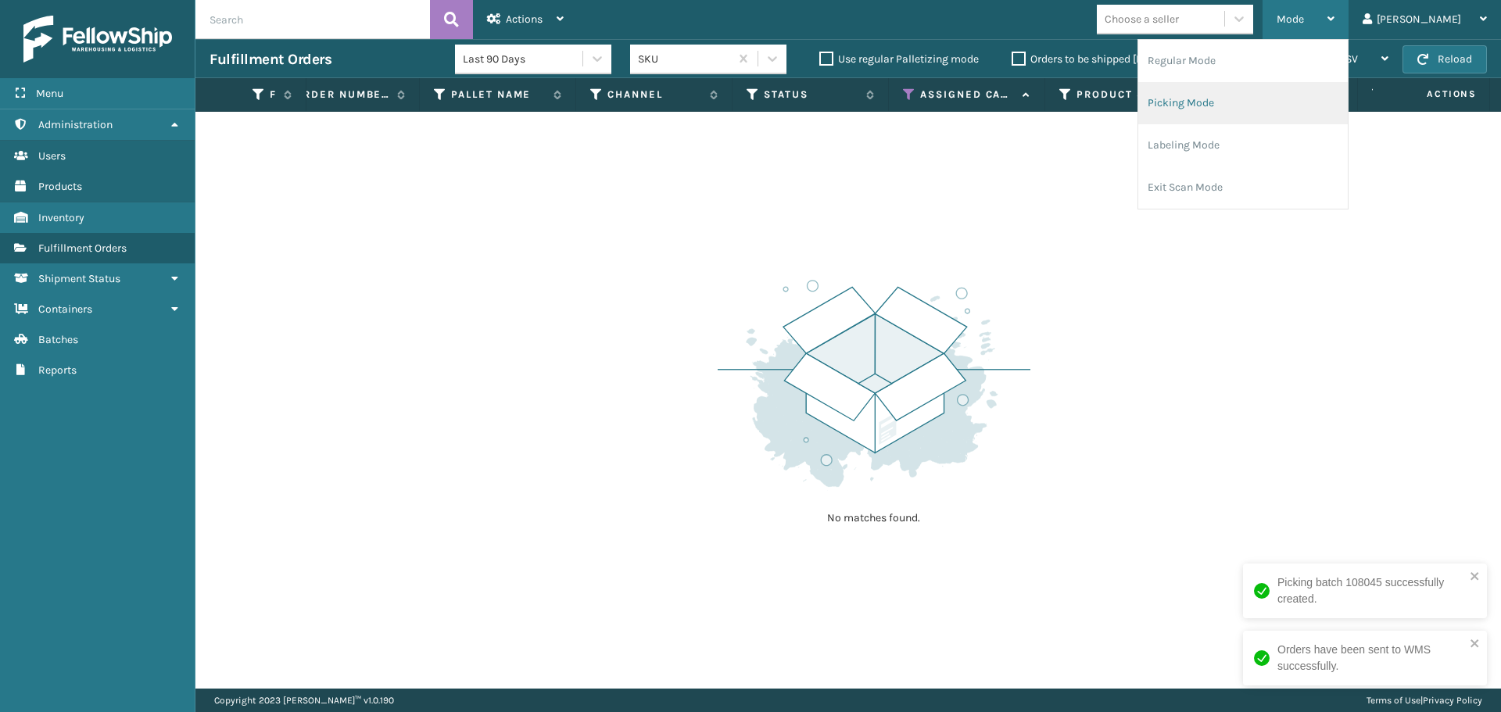
click at [1290, 111] on li "Picking Mode" at bounding box center [1242, 103] width 209 height 42
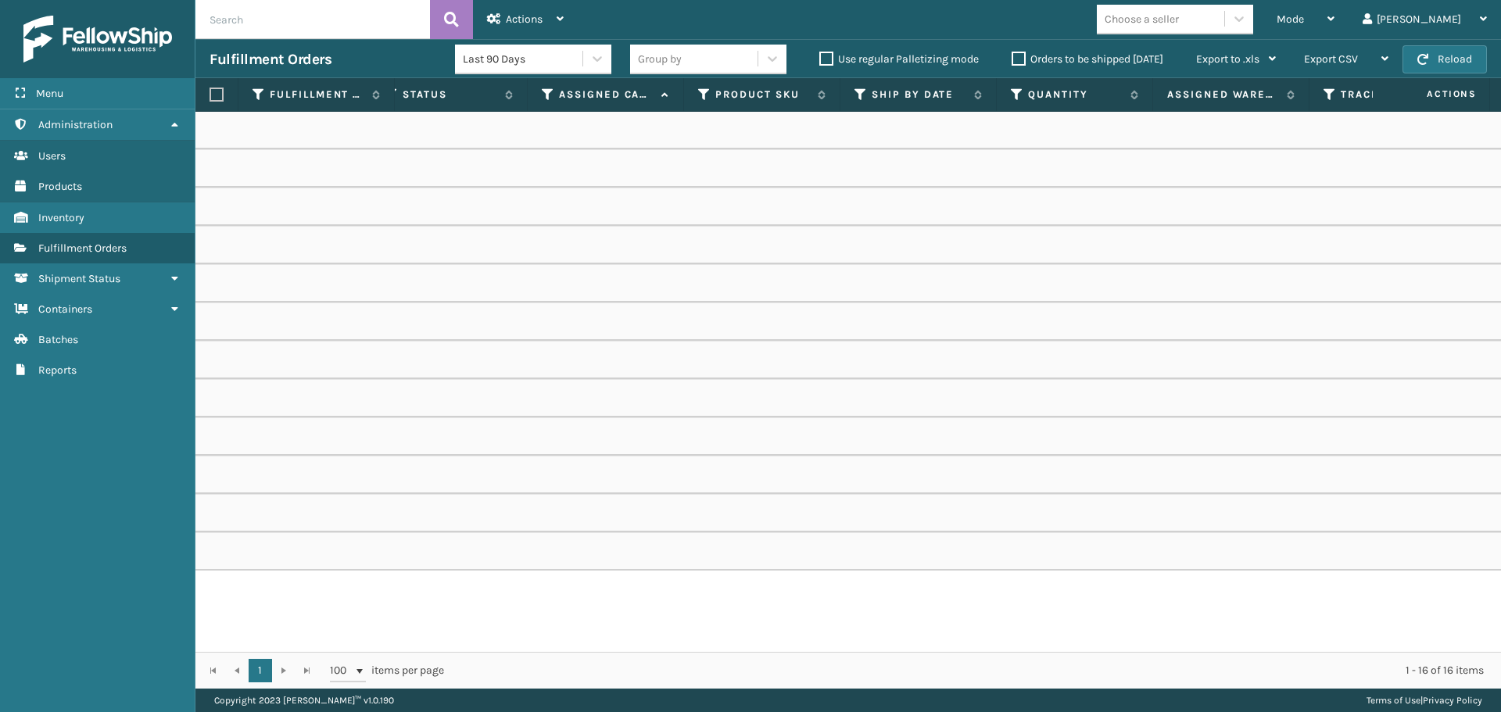
scroll to position [0, 541]
click at [549, 91] on icon at bounding box center [549, 95] width 13 height 14
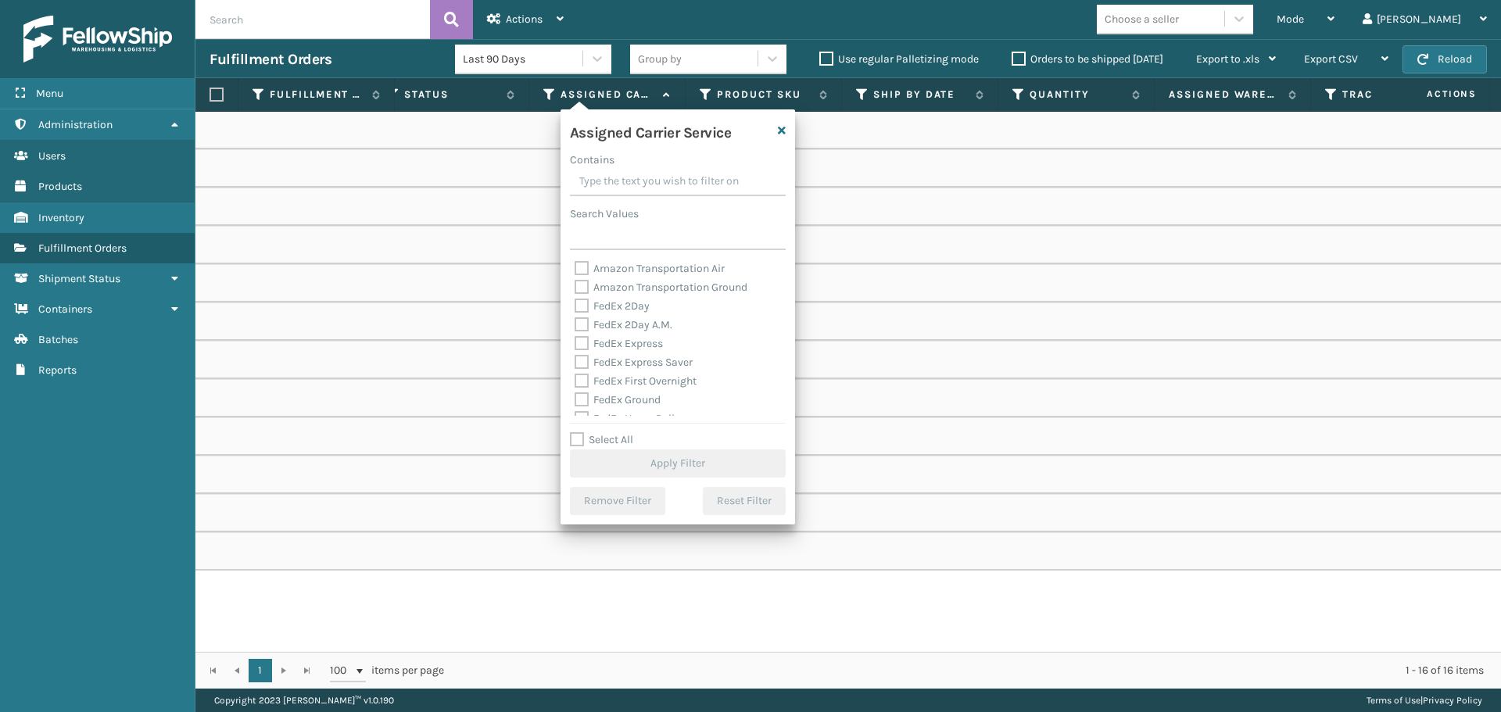
click at [623, 302] on label "FedEx 2Day" at bounding box center [611, 305] width 75 height 13
click at [575, 302] on input "FedEx 2Day" at bounding box center [574, 302] width 1 height 10
checkbox input "true"
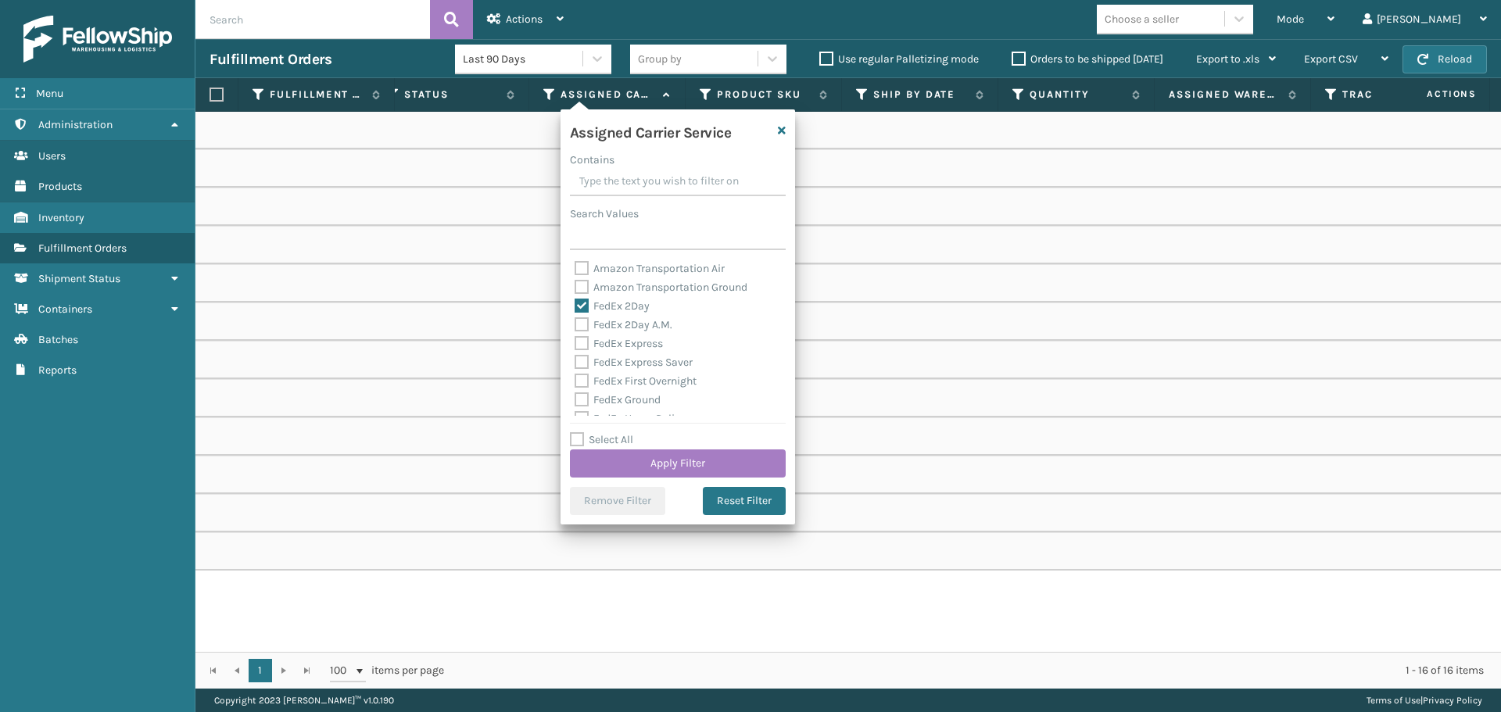
click at [632, 323] on label "FedEx 2Day A.M." at bounding box center [623, 324] width 98 height 13
click at [575, 323] on input "FedEx 2Day A.M." at bounding box center [574, 321] width 1 height 10
click at [640, 348] on label "FedEx Express" at bounding box center [618, 343] width 88 height 13
click at [575, 345] on input "FedEx Express" at bounding box center [574, 340] width 1 height 10
click at [642, 353] on div "FedEx Express Saver" at bounding box center [677, 362] width 206 height 19
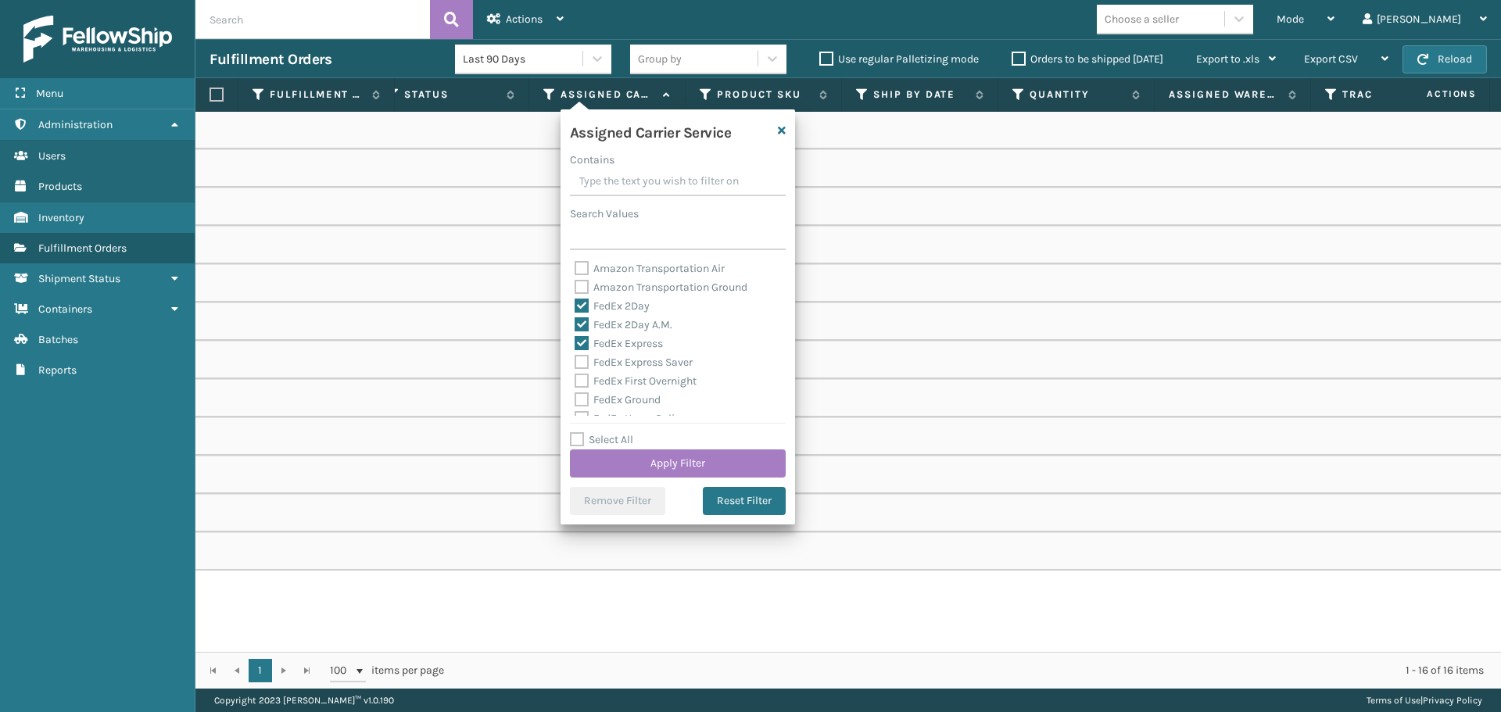
drag, startPoint x: 642, startPoint y: 356, endPoint x: 646, endPoint y: 370, distance: 15.6
click at [642, 355] on div "FedEx Express Saver" at bounding box center [677, 362] width 206 height 19
click at [651, 380] on label "FedEx First Overnight" at bounding box center [635, 380] width 122 height 13
click at [575, 380] on input "FedEx First Overnight" at bounding box center [574, 377] width 1 height 10
click at [625, 403] on label "FedEx Ground" at bounding box center [617, 399] width 86 height 13
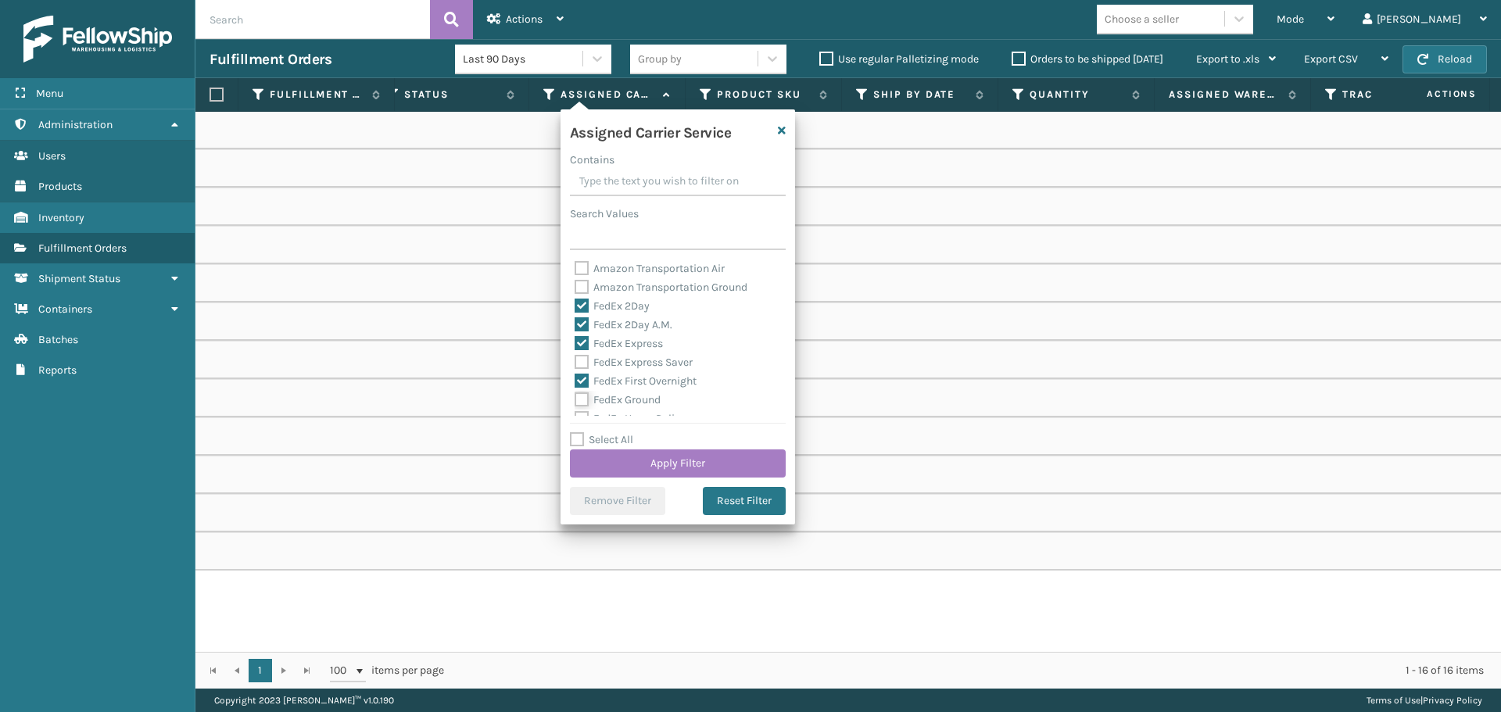
click at [575, 401] on input "FedEx Ground" at bounding box center [574, 396] width 1 height 10
click at [624, 358] on label "FedEx Express Saver" at bounding box center [633, 362] width 118 height 13
click at [614, 285] on label "FedEx Express Saver" at bounding box center [633, 283] width 118 height 13
click at [575, 285] on input "FedEx Express Saver" at bounding box center [574, 280] width 1 height 10
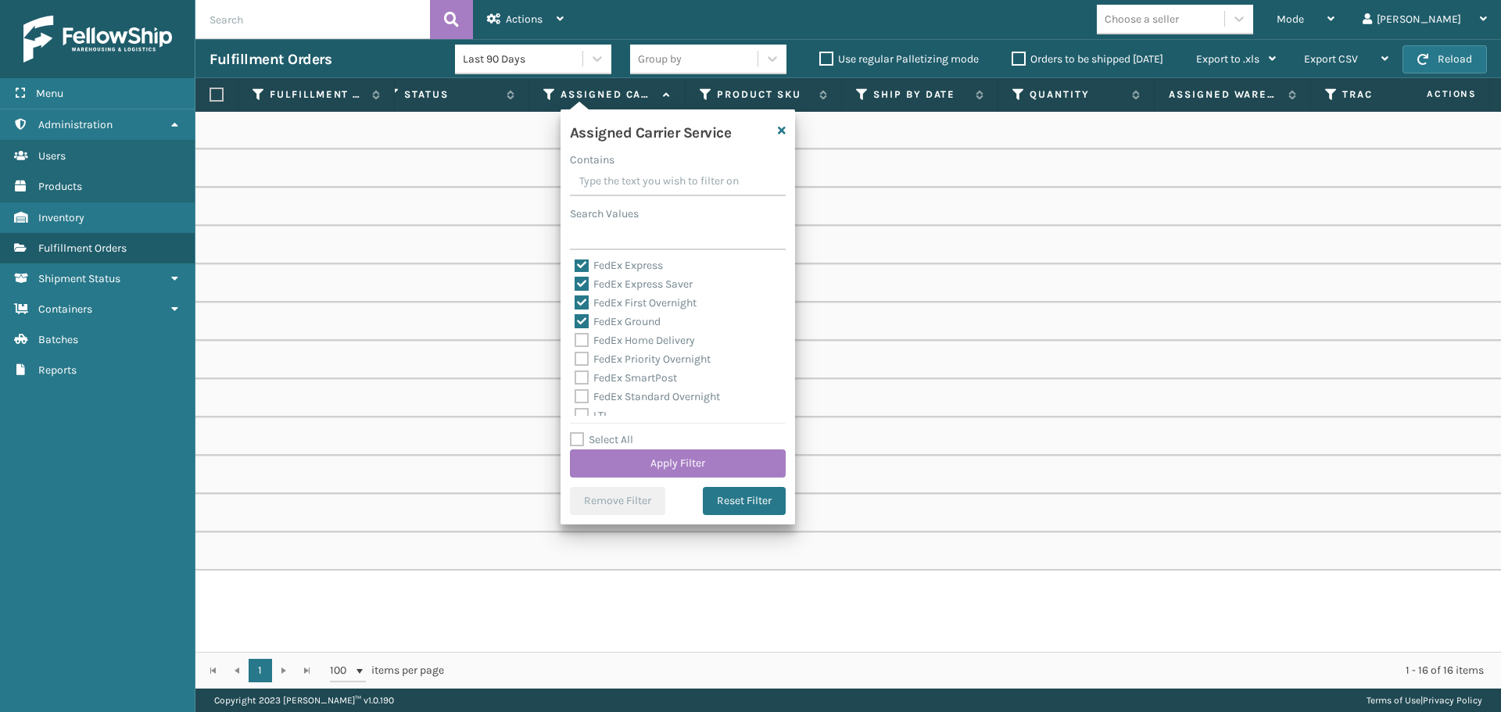
click at [634, 337] on label "FedEx Home Delivery" at bounding box center [634, 340] width 120 height 13
click at [575, 337] on input "FedEx Home Delivery" at bounding box center [574, 336] width 1 height 10
click at [642, 365] on label "FedEx Priority Overnight" at bounding box center [642, 358] width 136 height 13
click at [575, 360] on input "FedEx Priority Overnight" at bounding box center [574, 355] width 1 height 10
click at [643, 372] on label "FedEx SmartPost" at bounding box center [625, 377] width 102 height 13
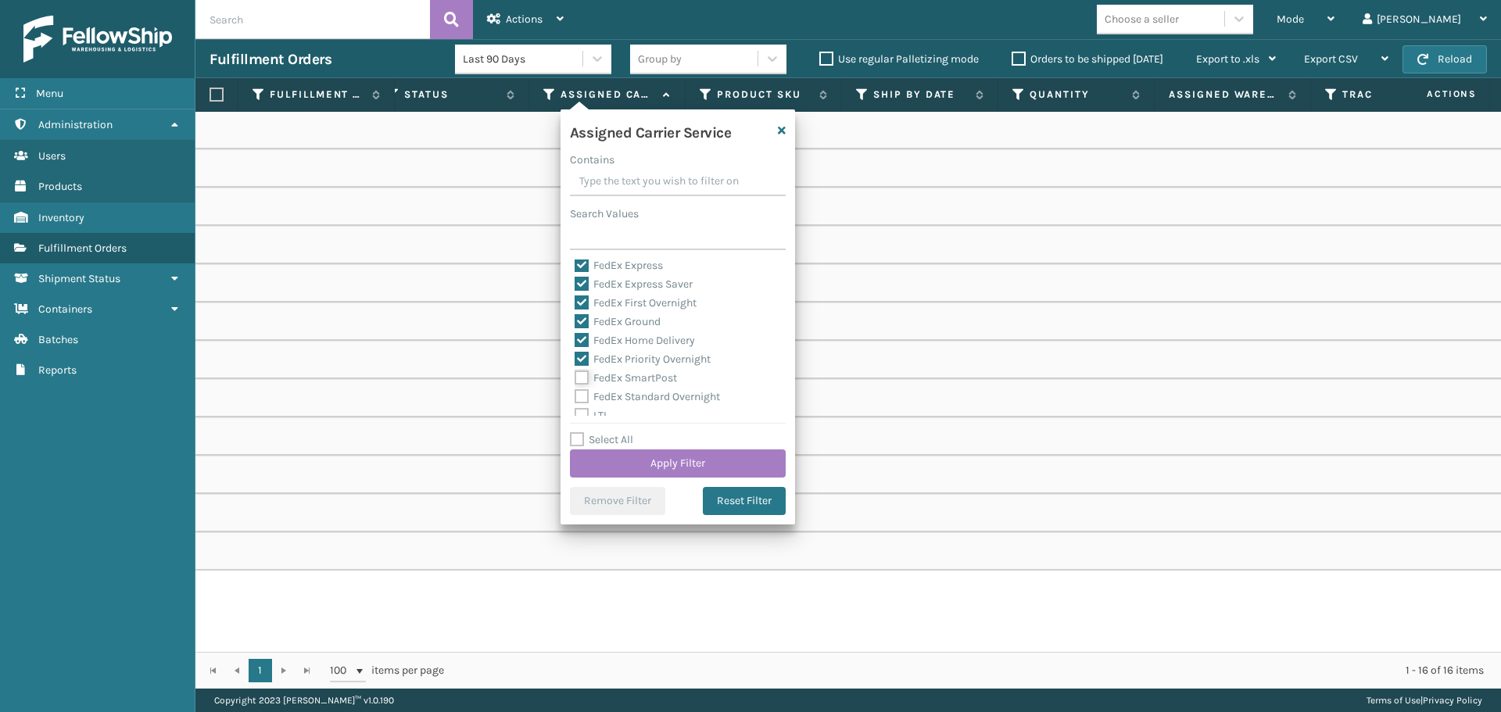
click at [575, 372] on input "FedEx SmartPost" at bounding box center [574, 374] width 1 height 10
click at [646, 401] on label "FedEx Standard Overnight" at bounding box center [646, 396] width 145 height 13
click at [575, 398] on input "FedEx Standard Overnight" at bounding box center [574, 393] width 1 height 10
click at [682, 460] on button "Apply Filter" at bounding box center [678, 463] width 216 height 28
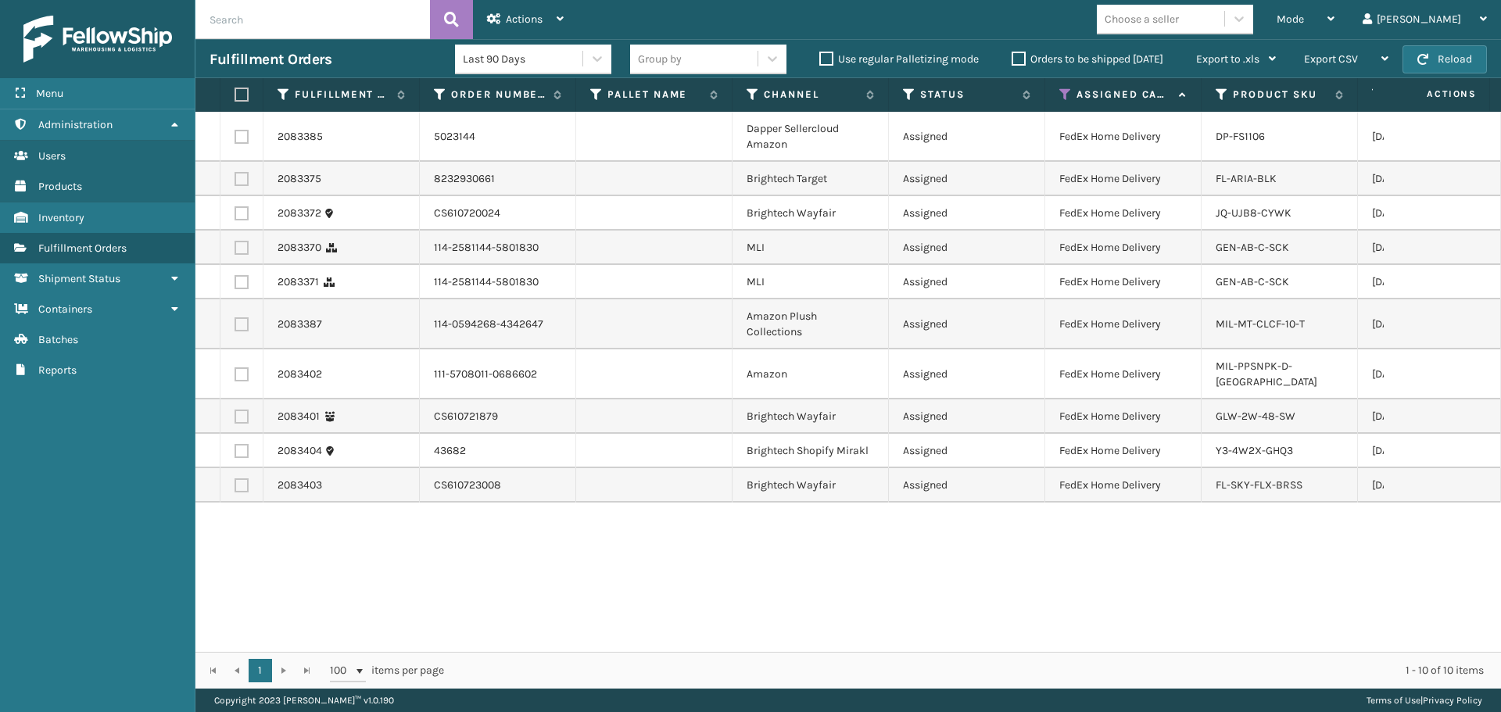
click at [685, 48] on div "Group by" at bounding box center [693, 59] width 127 height 26
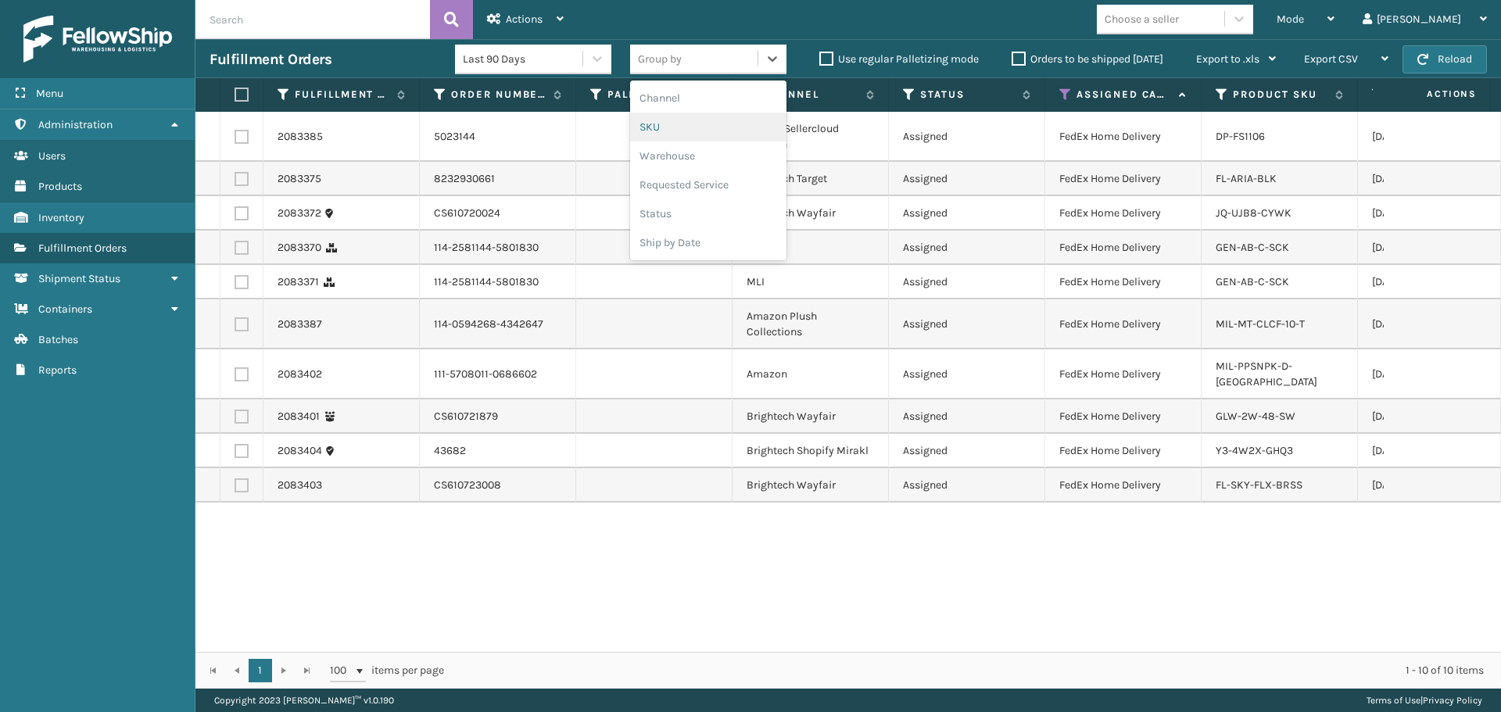
click at [693, 127] on div "SKU" at bounding box center [708, 127] width 156 height 29
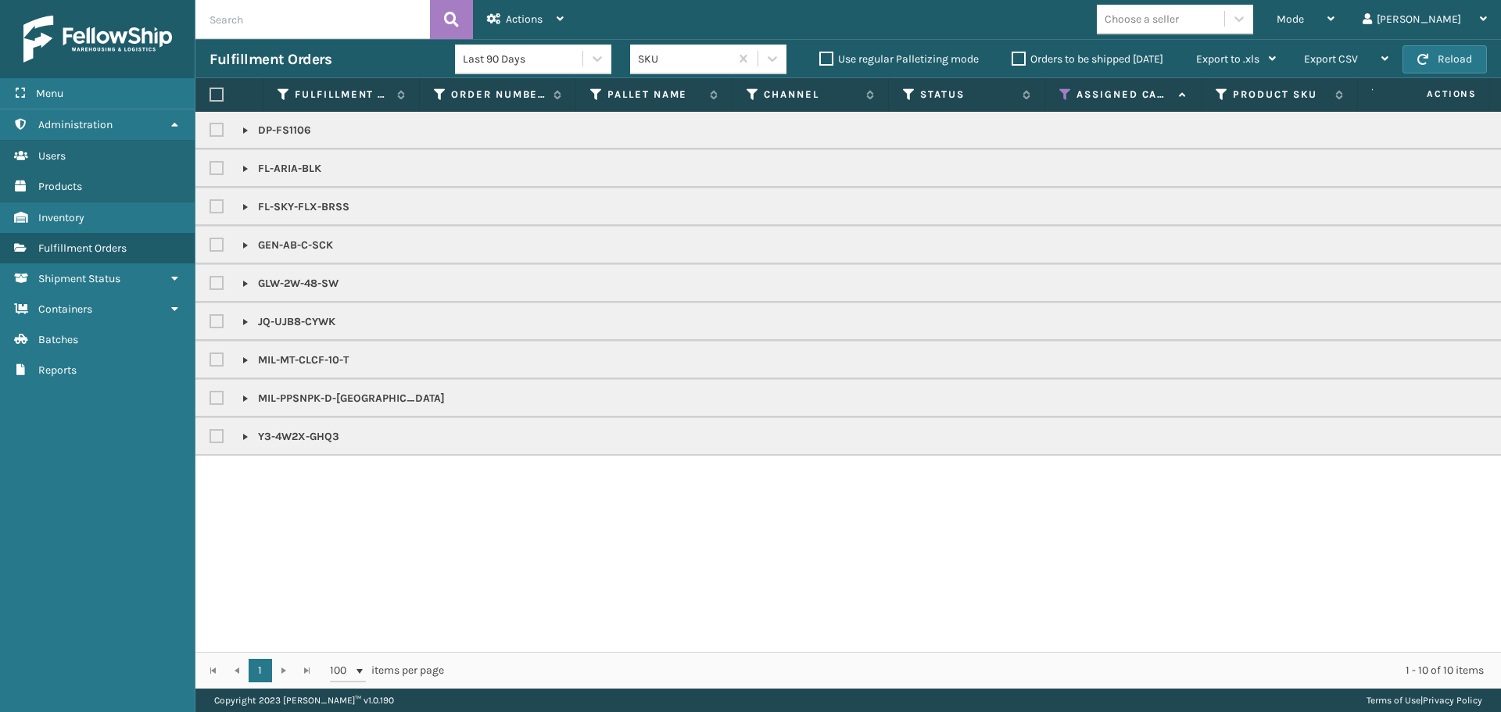
click at [1173, 24] on div "Choose a seller" at bounding box center [1141, 19] width 74 height 16
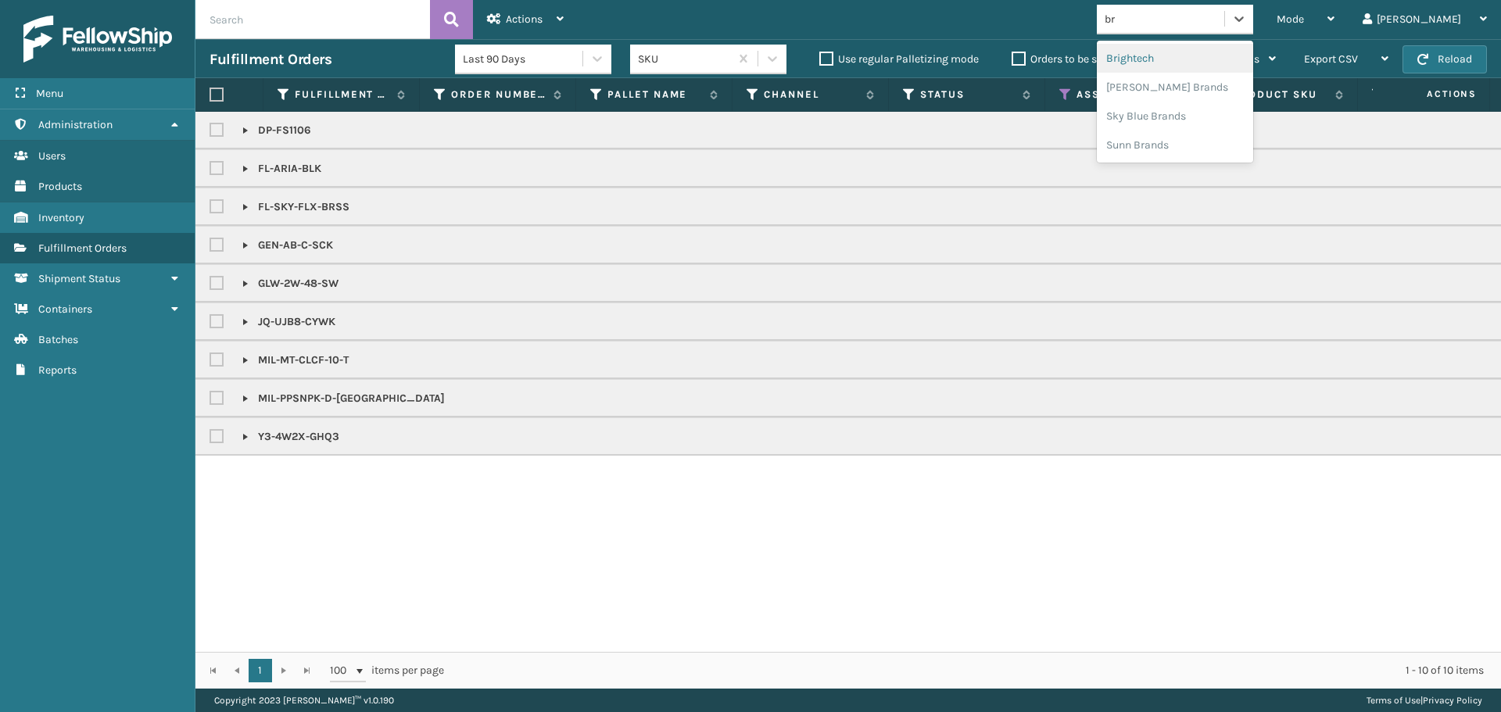
click at [1208, 53] on div "Brightech" at bounding box center [1175, 58] width 156 height 29
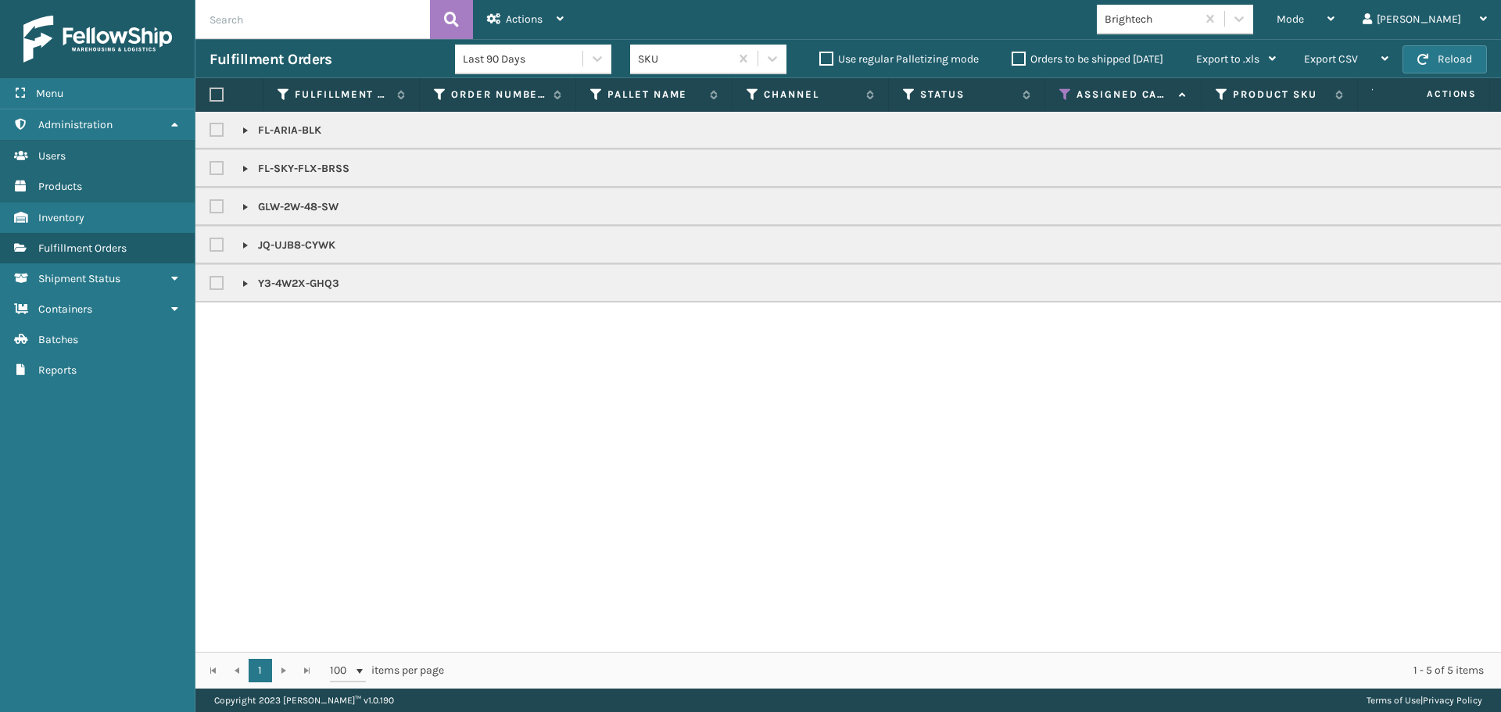
click at [221, 93] on label at bounding box center [216, 95] width 14 height 14
click at [210, 93] on input "checkbox" at bounding box center [209, 95] width 1 height 10
click at [530, 6] on div "Actions" at bounding box center [525, 19] width 77 height 39
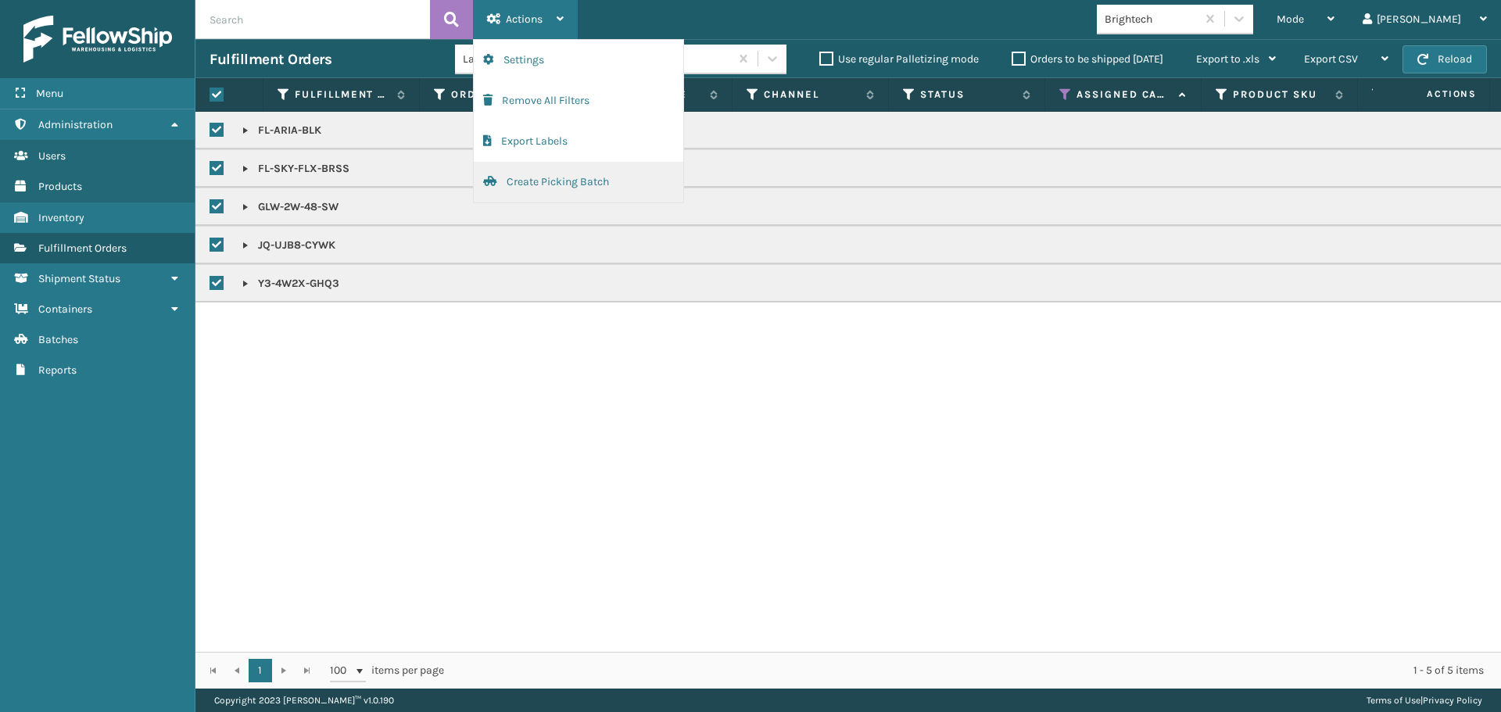
click at [591, 181] on button "Create Picking Batch" at bounding box center [578, 182] width 209 height 41
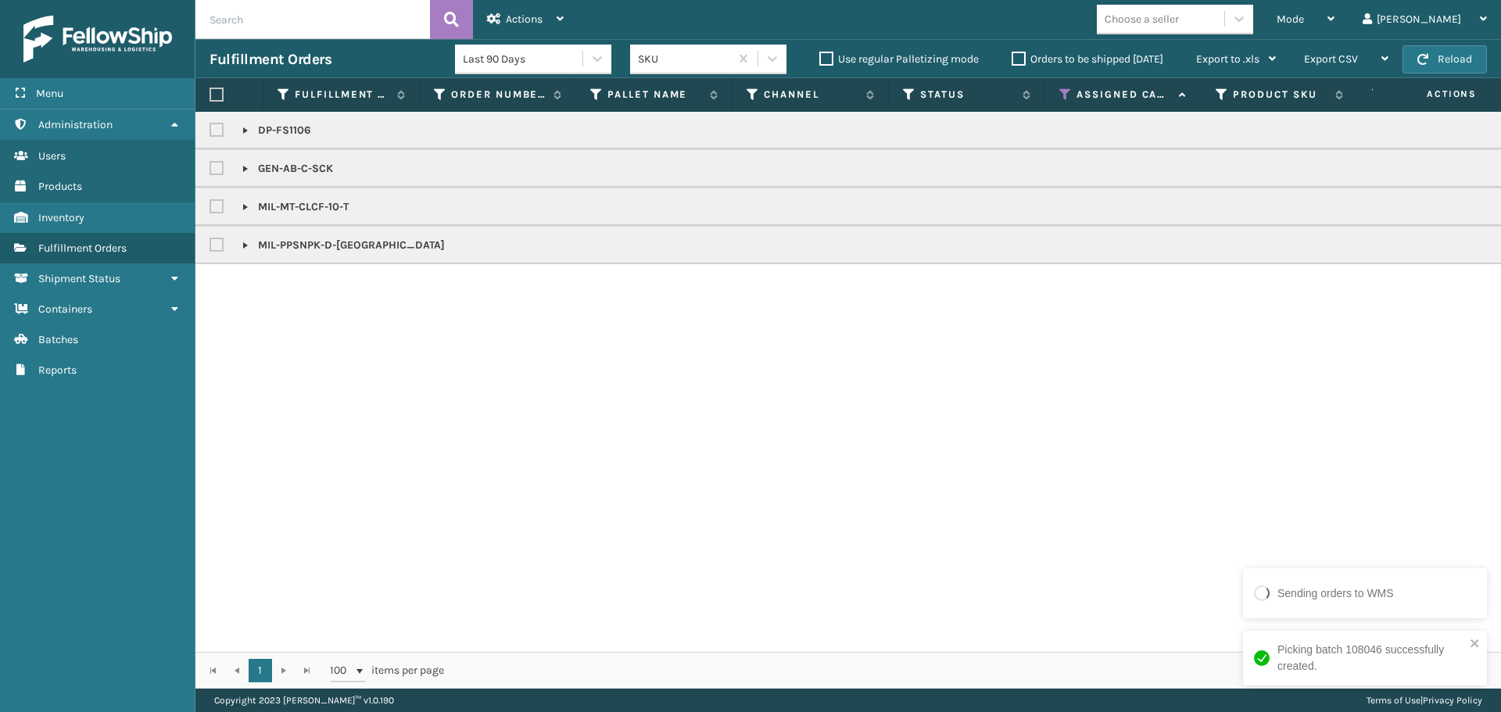
click at [218, 249] on label at bounding box center [218, 244] width 19 height 13
click at [210, 246] on input "checkbox" at bounding box center [209, 241] width 1 height 10
click at [220, 98] on label at bounding box center [216, 95] width 14 height 14
click at [210, 98] on input "checkbox" at bounding box center [209, 95] width 1 height 10
drag, startPoint x: 521, startPoint y: 9, endPoint x: 541, endPoint y: 41, distance: 36.9
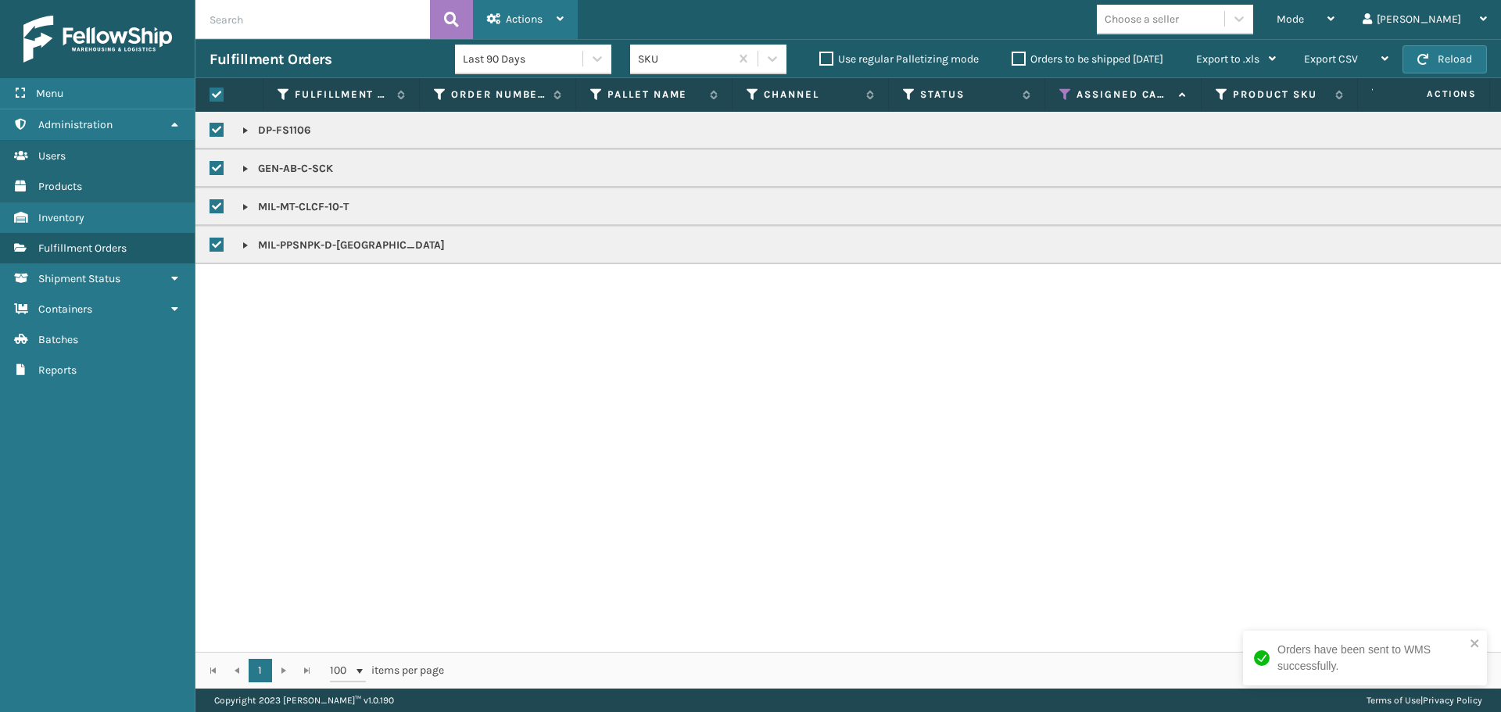
click at [521, 9] on div "Actions" at bounding box center [525, 19] width 77 height 39
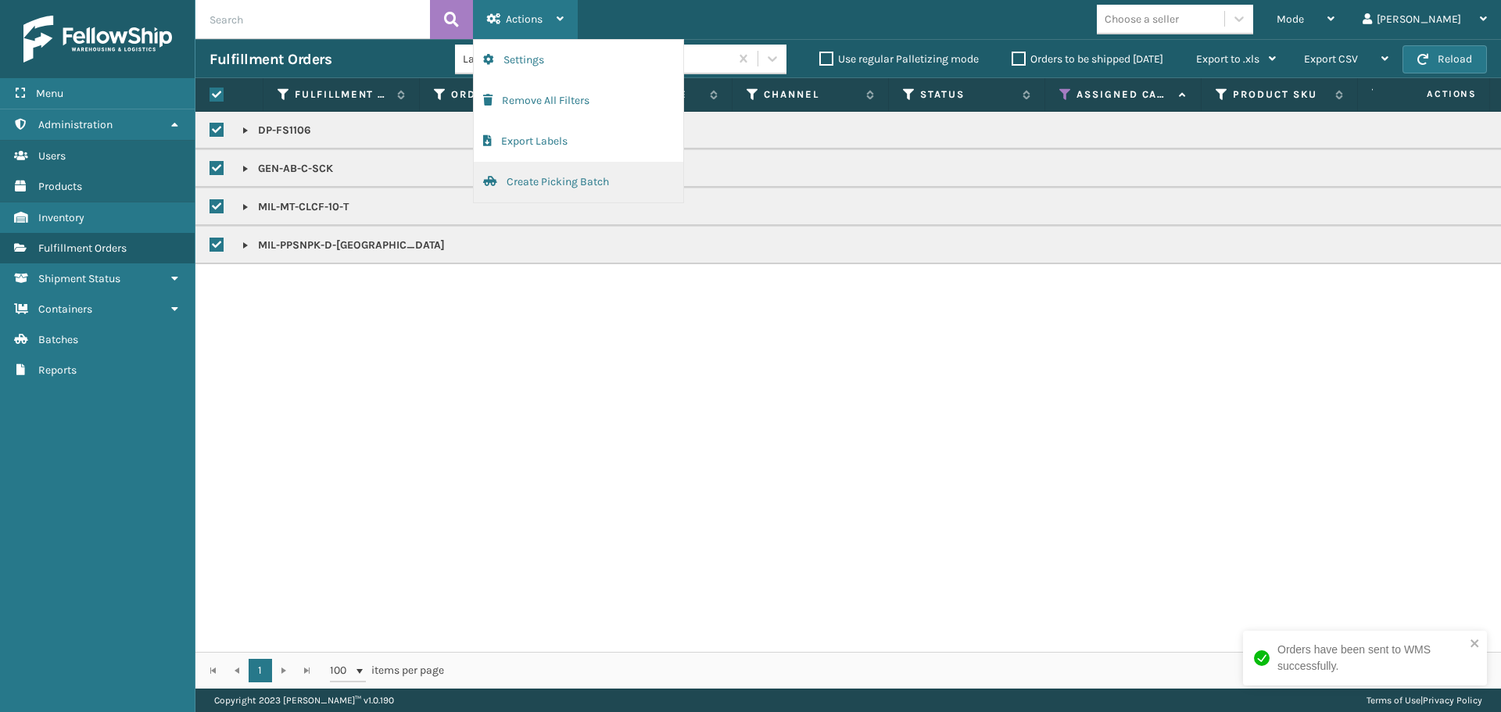
click at [587, 182] on button "Create Picking Batch" at bounding box center [578, 182] width 209 height 41
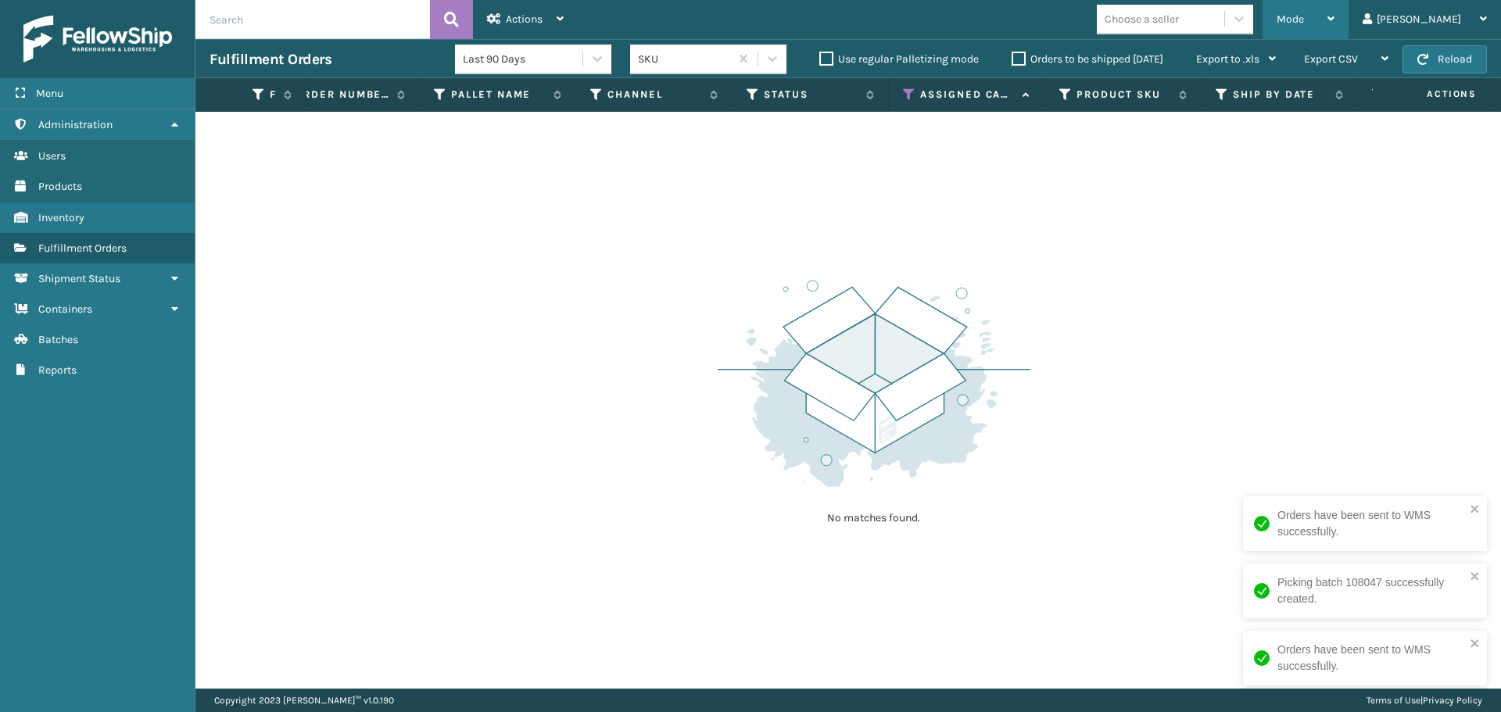
click at [1334, 16] on div "Mode" at bounding box center [1305, 19] width 58 height 39
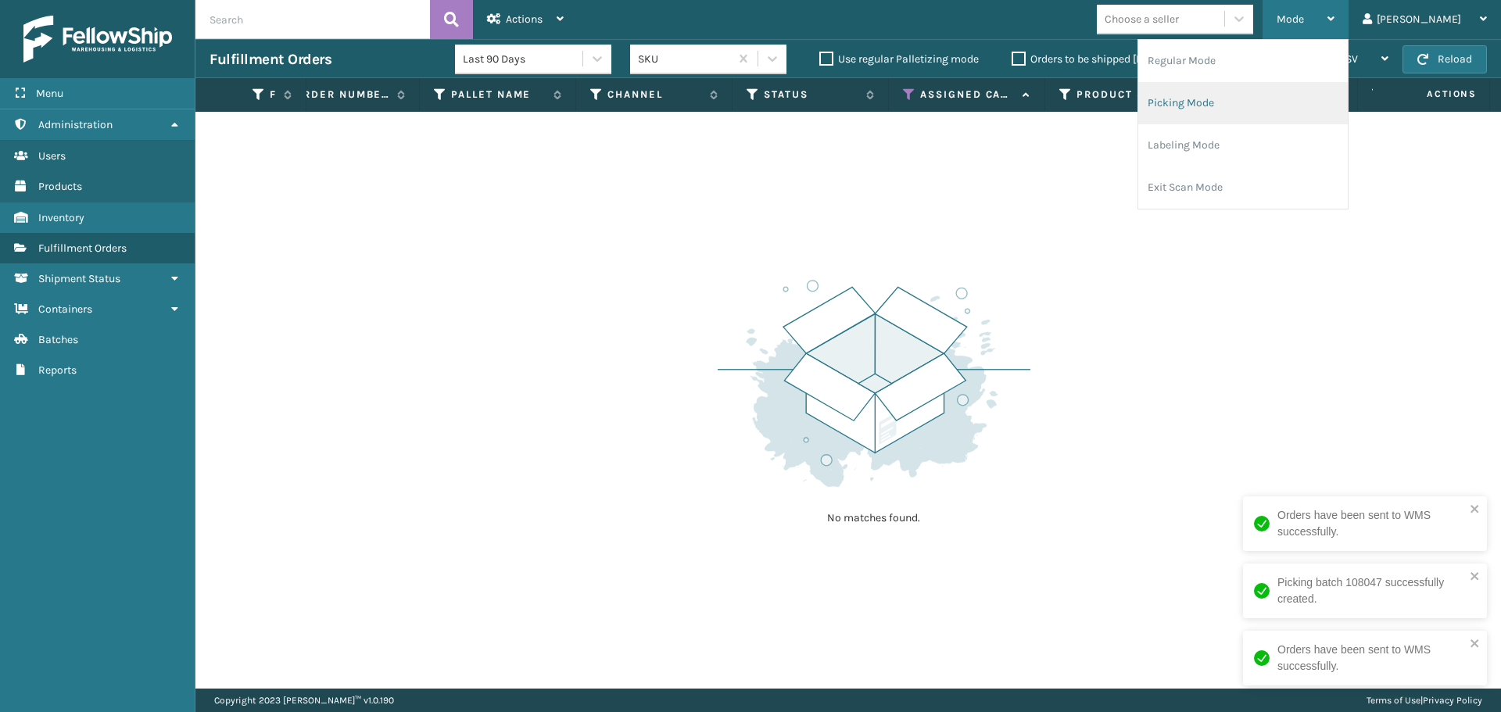
click at [1331, 99] on li "Picking Mode" at bounding box center [1242, 103] width 209 height 42
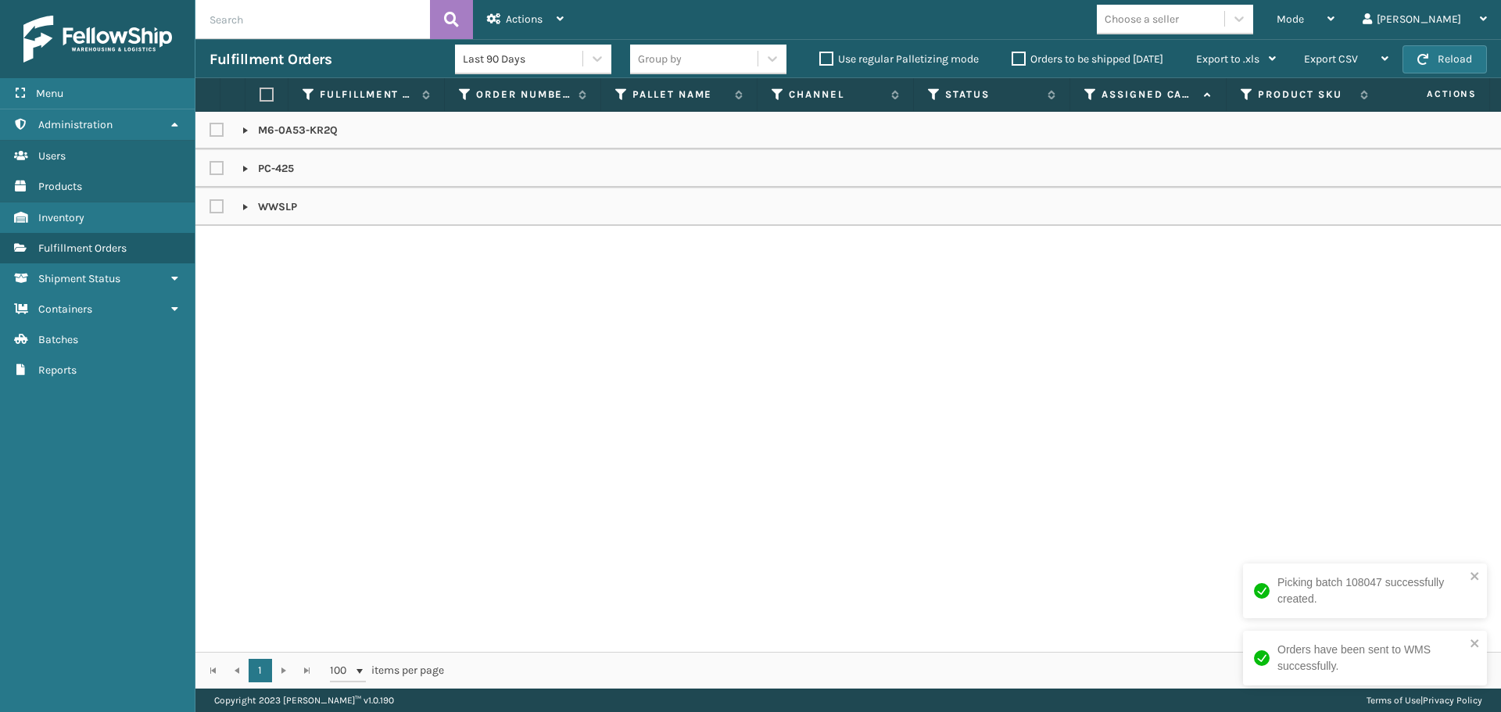
drag, startPoint x: 268, startPoint y: 93, endPoint x: 314, endPoint y: 81, distance: 47.8
click at [268, 93] on label at bounding box center [263, 95] width 9 height 14
click at [260, 93] on input "checkbox" at bounding box center [259, 95] width 1 height 10
click at [504, 21] on div "Actions" at bounding box center [525, 19] width 77 height 39
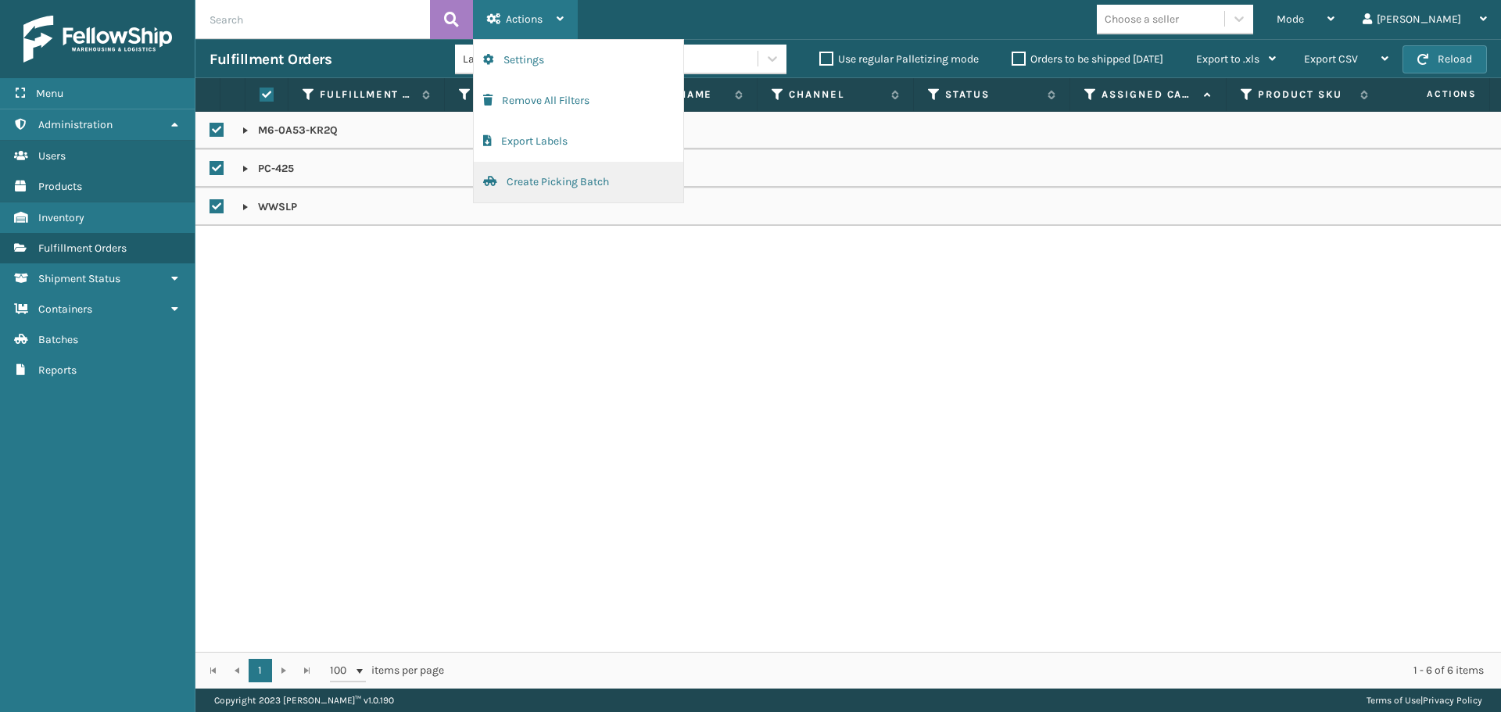
click at [542, 180] on button "Create Picking Batch" at bounding box center [578, 182] width 209 height 41
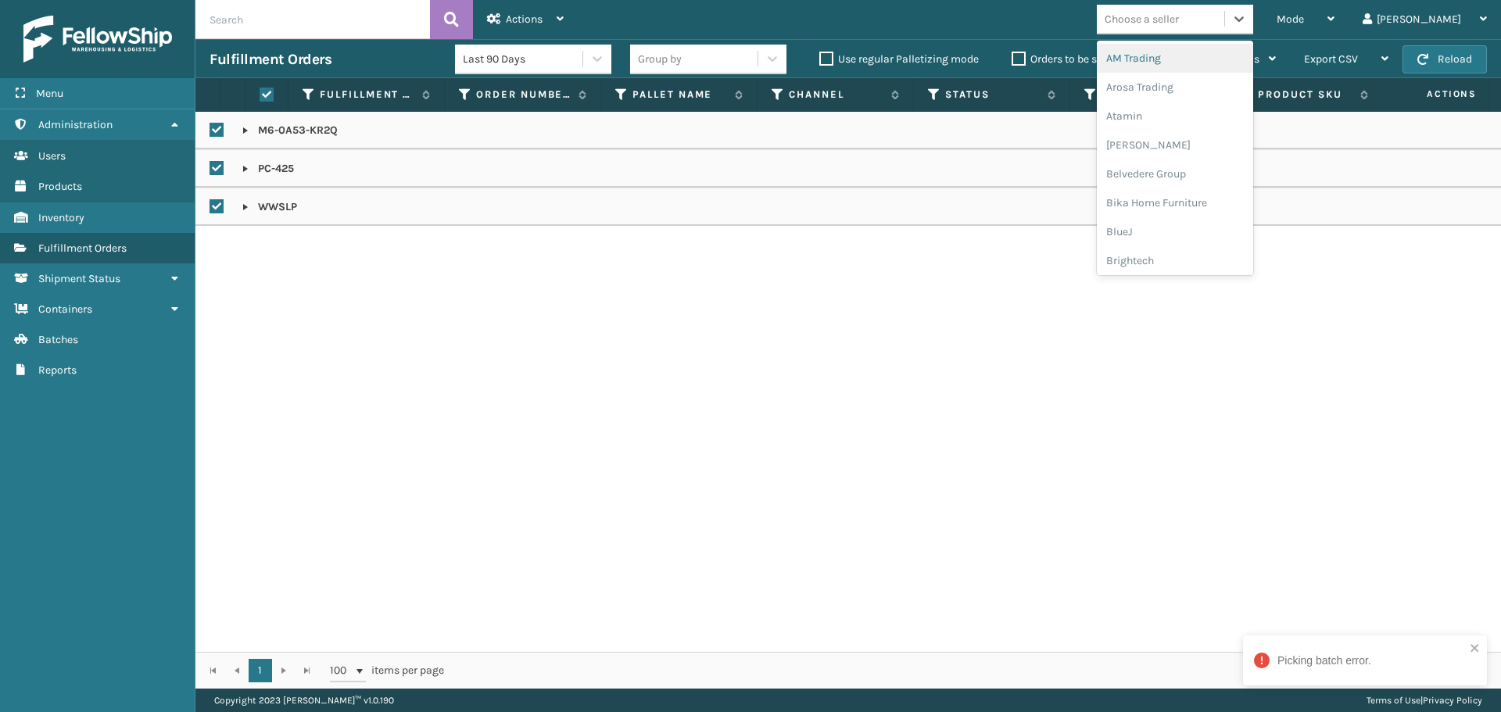
click at [1179, 21] on div "Choose a seller" at bounding box center [1141, 19] width 74 height 16
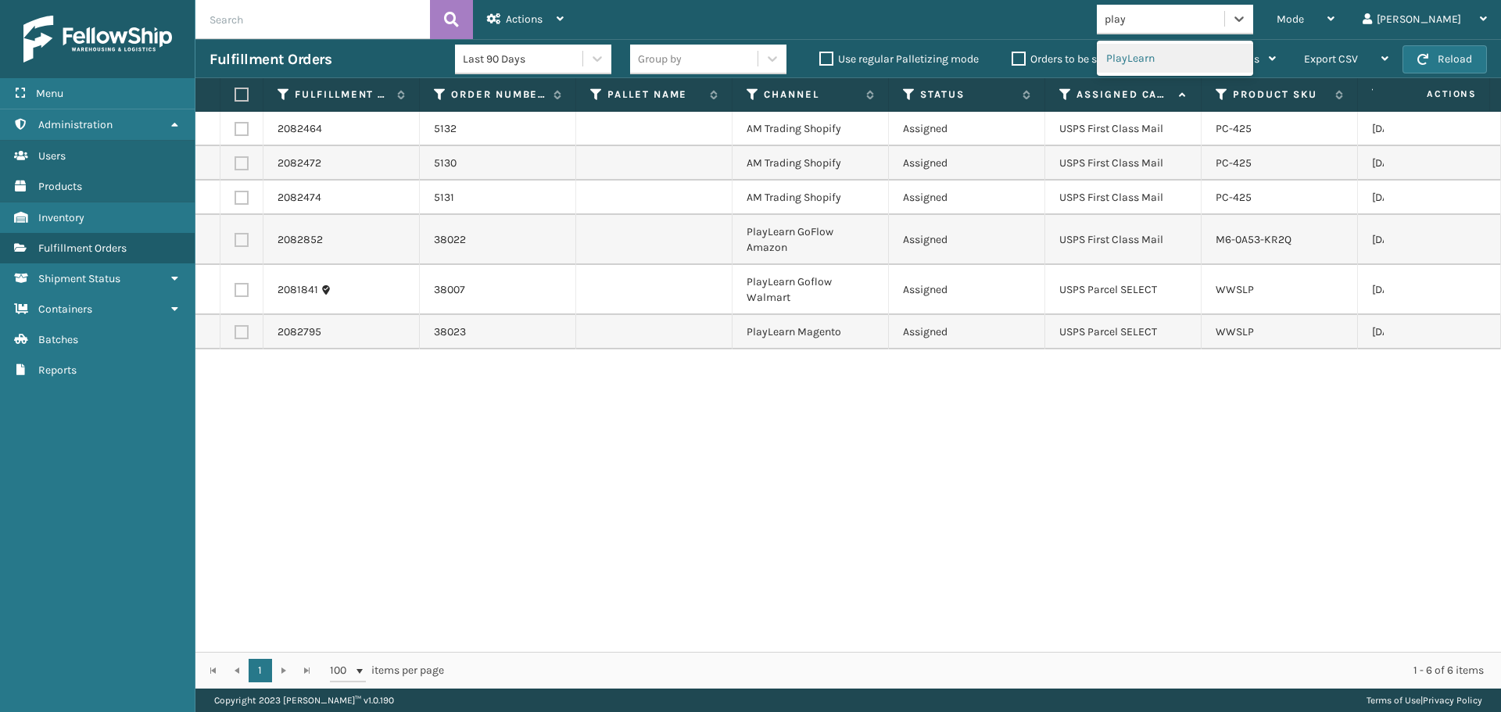
click at [1191, 58] on div "PlayLearn" at bounding box center [1175, 58] width 156 height 29
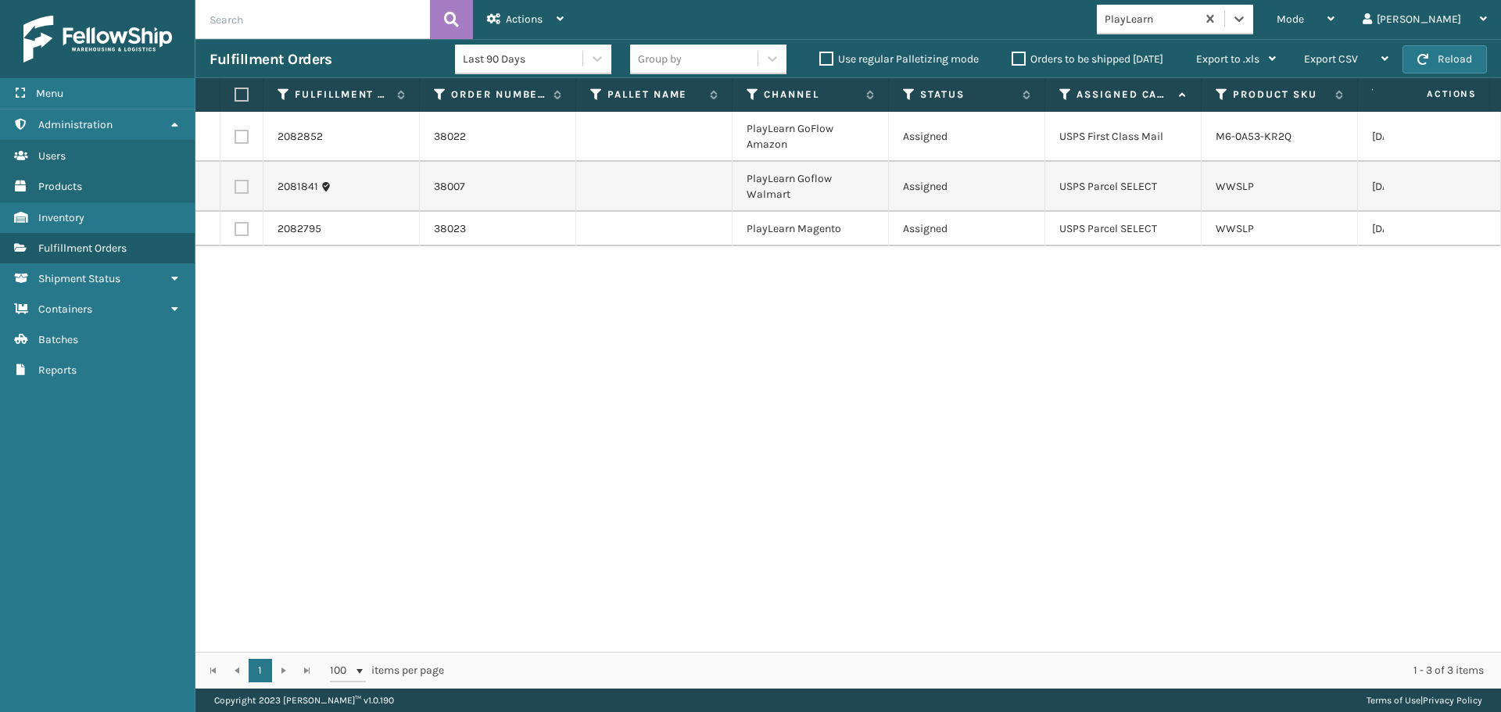
click at [244, 91] on label at bounding box center [238, 95] width 9 height 14
click at [235, 91] on input "checkbox" at bounding box center [234, 95] width 1 height 10
click at [538, 13] on span "Actions" at bounding box center [524, 19] width 37 height 13
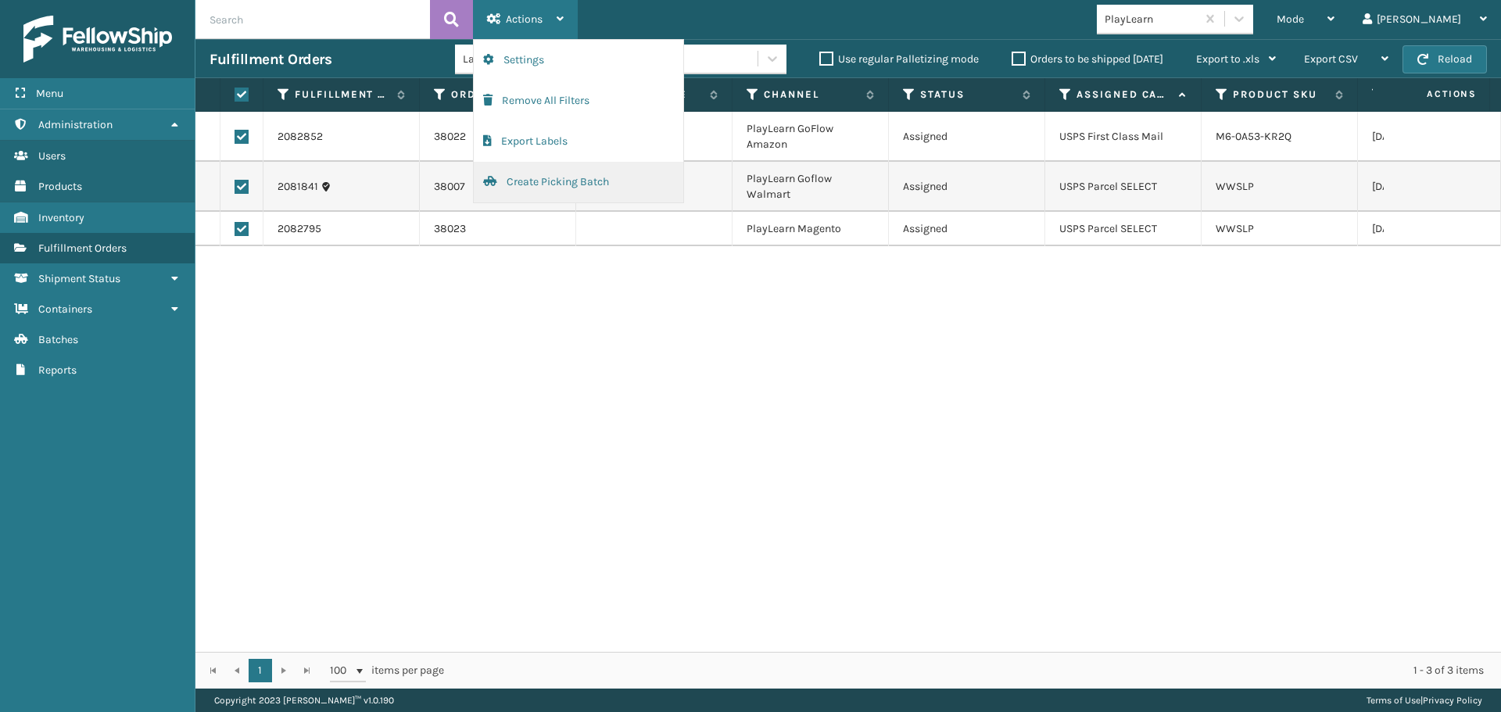
click at [565, 184] on button "Create Picking Batch" at bounding box center [578, 182] width 209 height 41
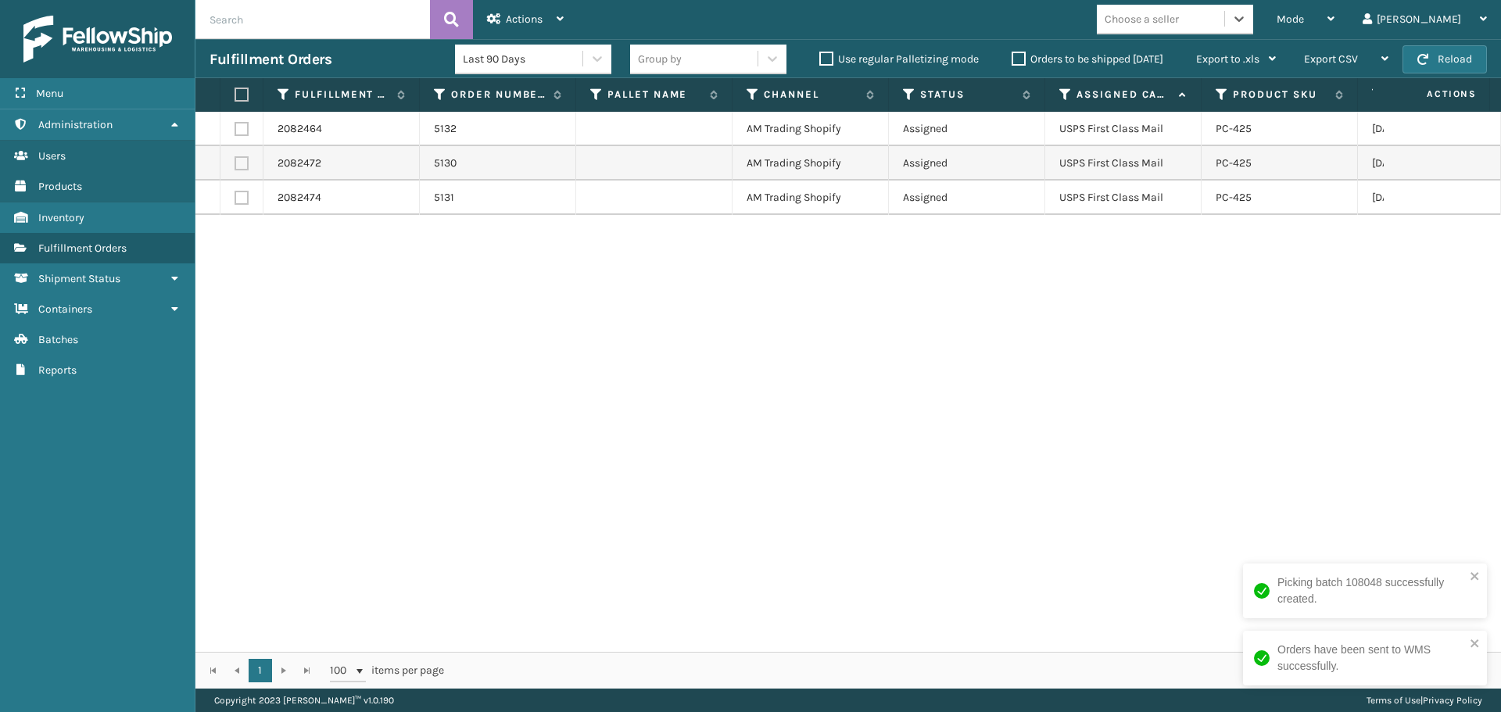
click at [700, 66] on div "Group by" at bounding box center [693, 59] width 127 height 26
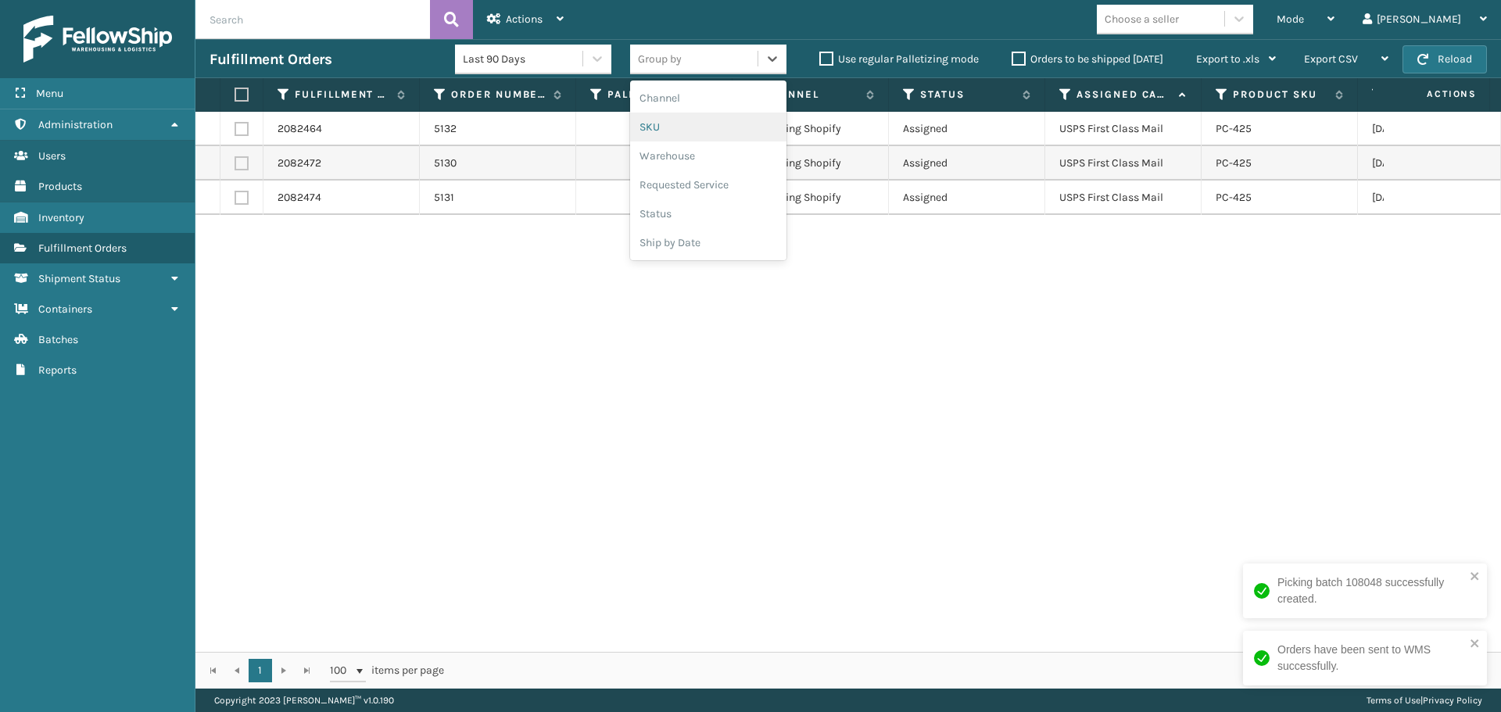
click at [707, 123] on div "SKU" at bounding box center [708, 127] width 156 height 29
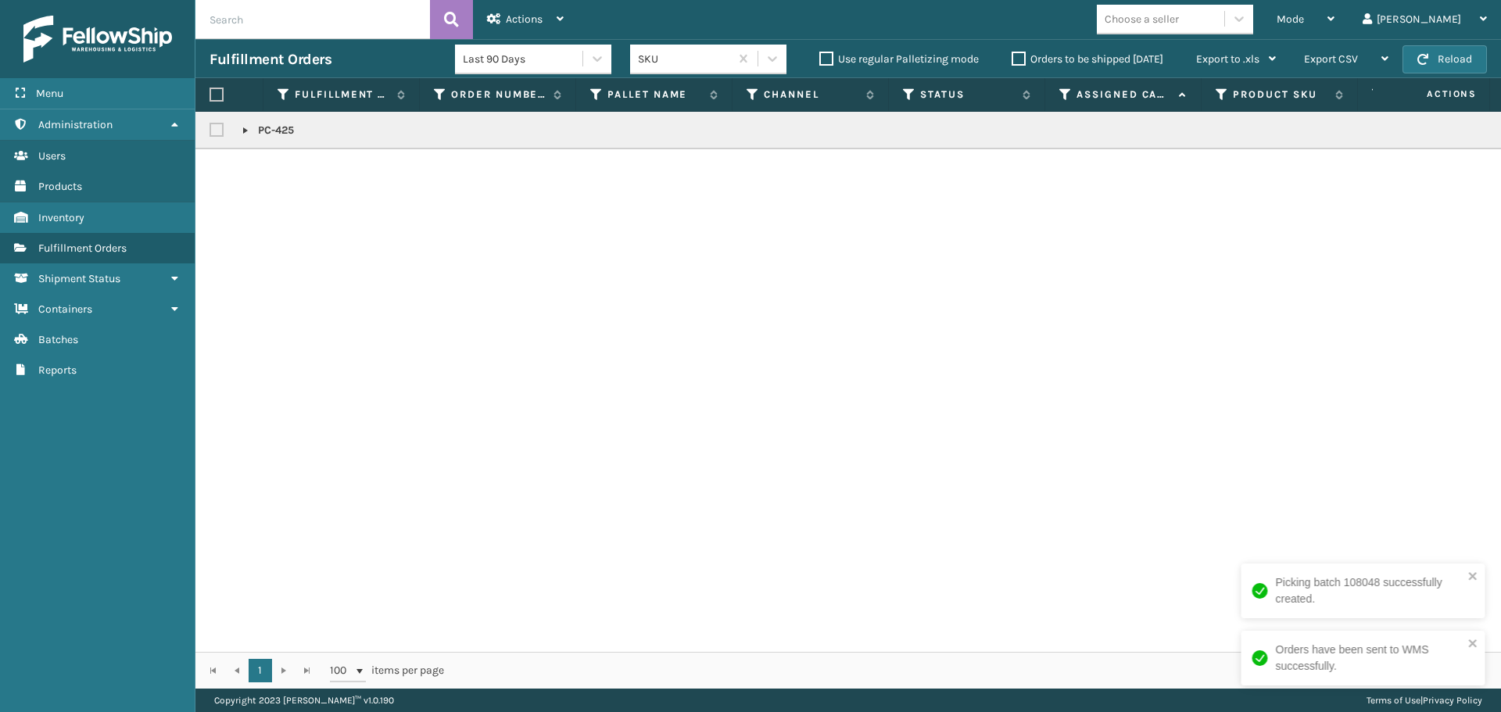
drag, startPoint x: 216, startPoint y: 97, endPoint x: 227, endPoint y: 97, distance: 10.9
click at [216, 97] on label at bounding box center [216, 95] width 14 height 14
click at [210, 97] on input "checkbox" at bounding box center [209, 95] width 1 height 10
click at [521, 32] on div "Actions" at bounding box center [525, 19] width 77 height 39
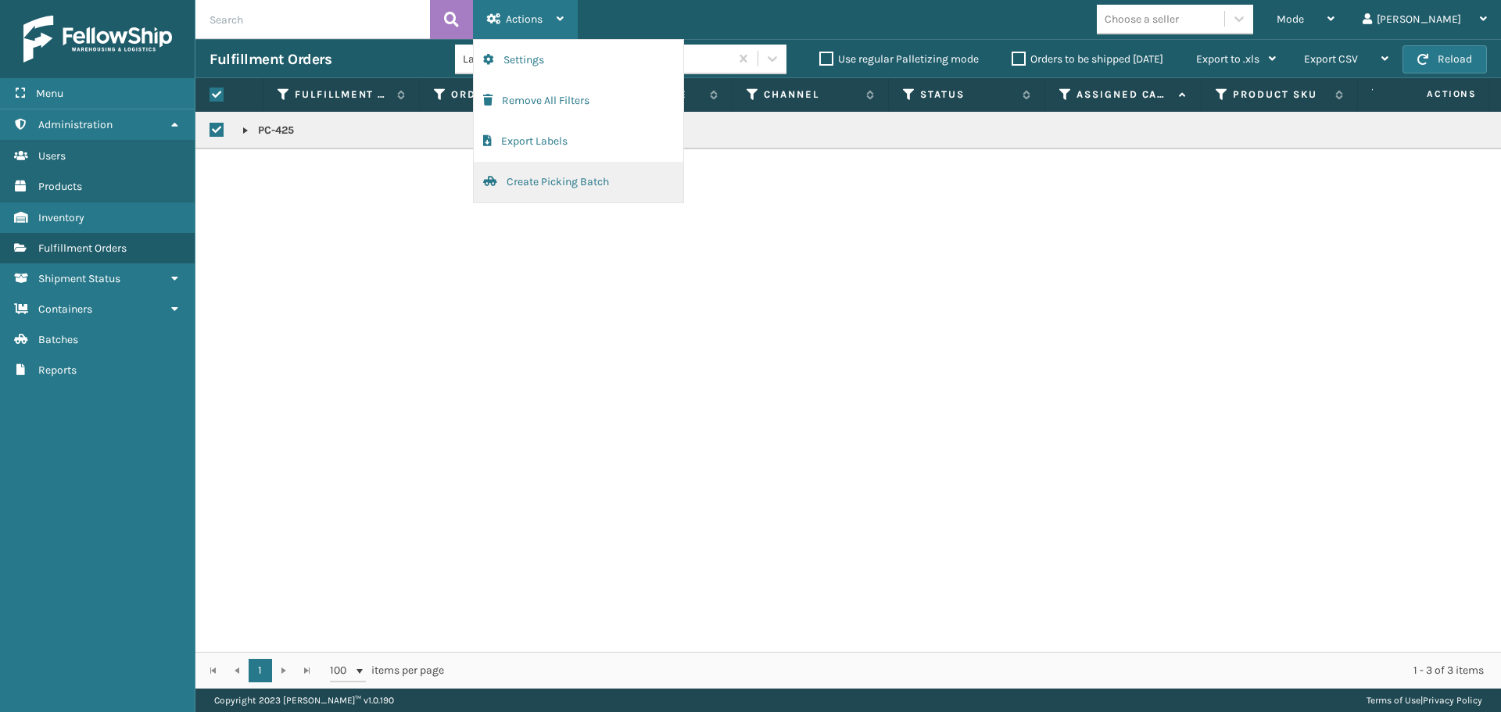
click at [563, 189] on button "Create Picking Batch" at bounding box center [578, 182] width 209 height 41
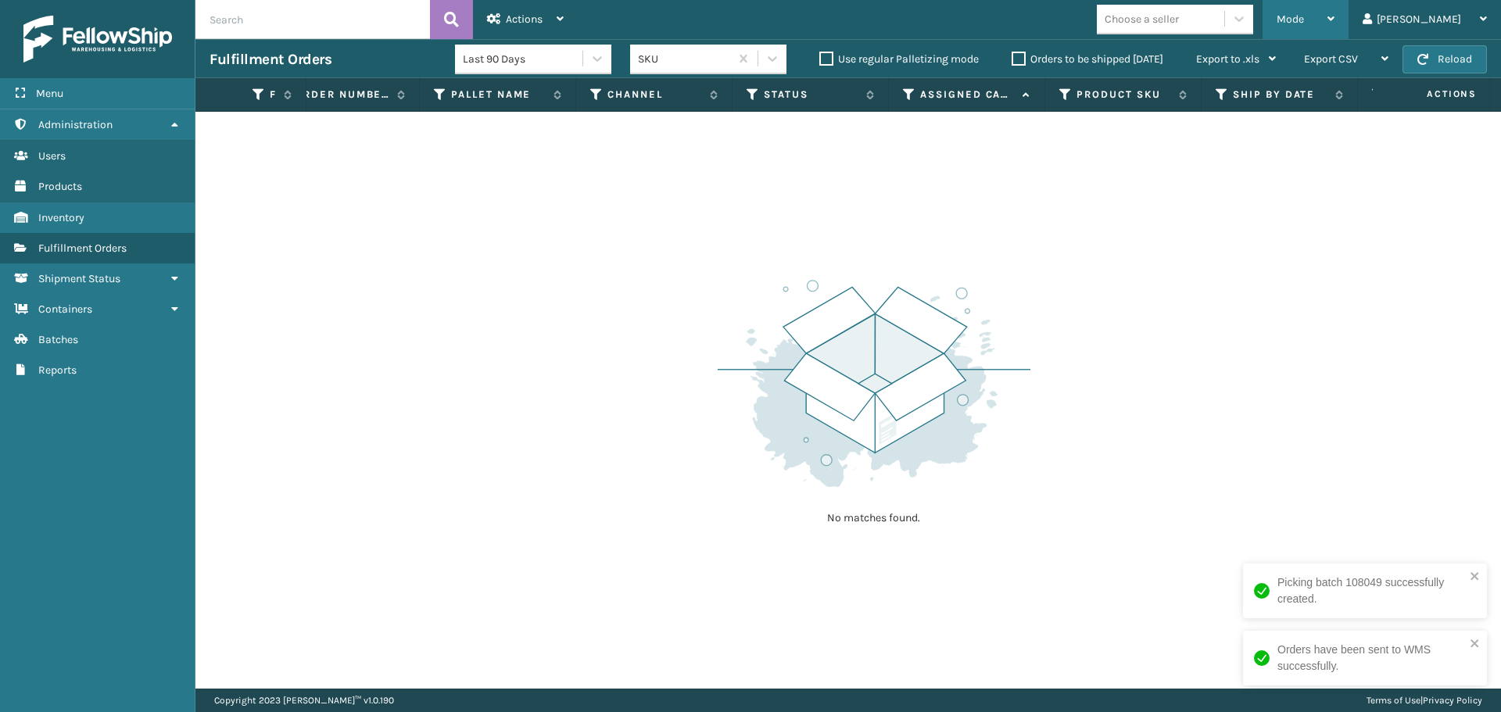
click at [1304, 20] on span "Mode" at bounding box center [1289, 19] width 27 height 13
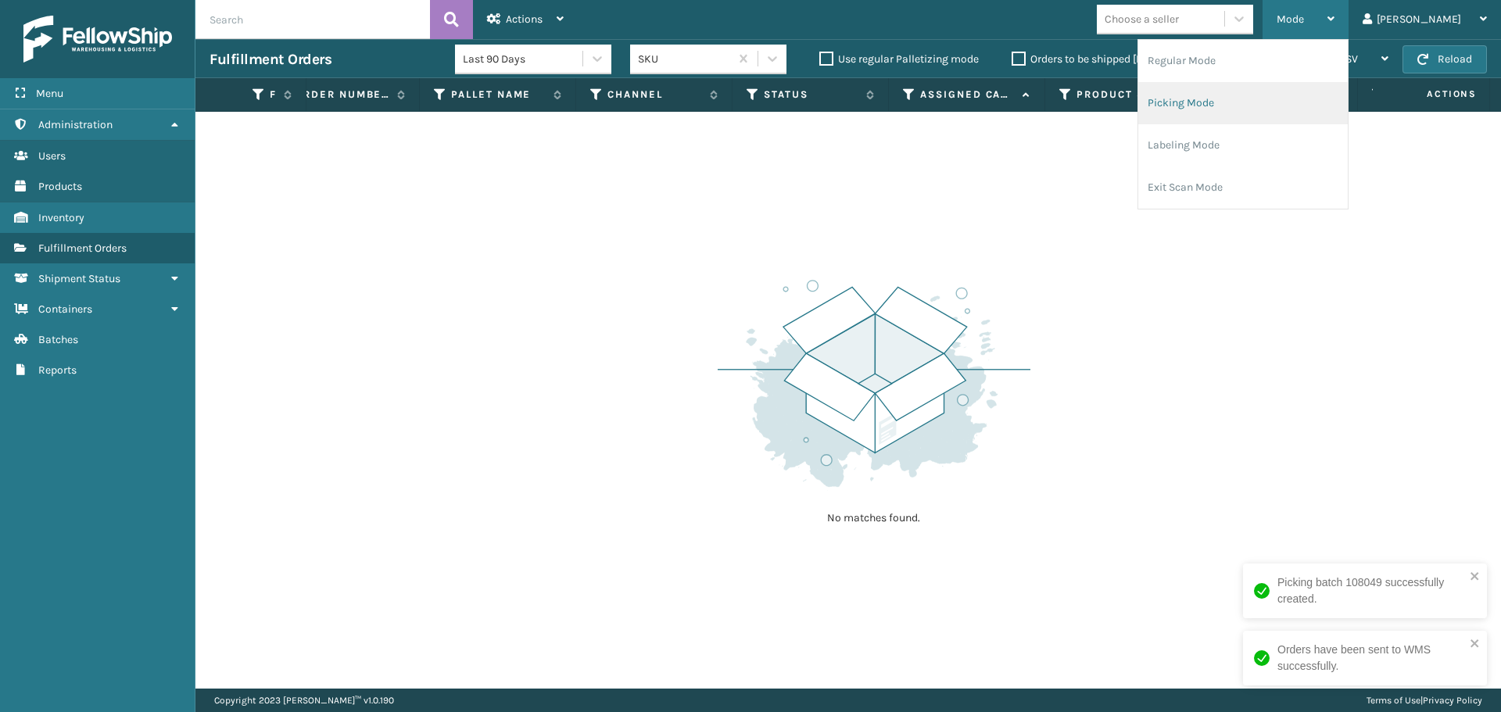
click at [1313, 106] on li "Picking Mode" at bounding box center [1242, 103] width 209 height 42
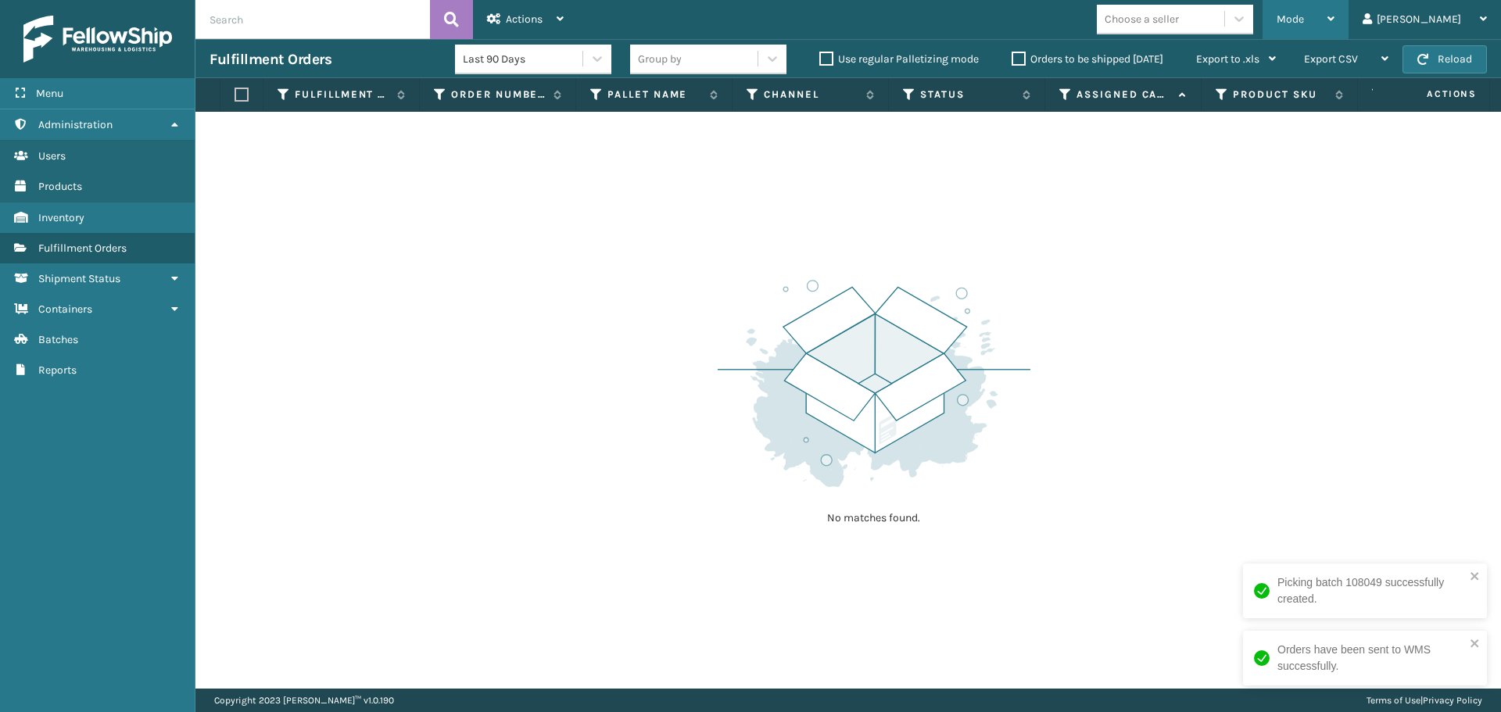
click at [1304, 22] on span "Mode" at bounding box center [1289, 19] width 27 height 13
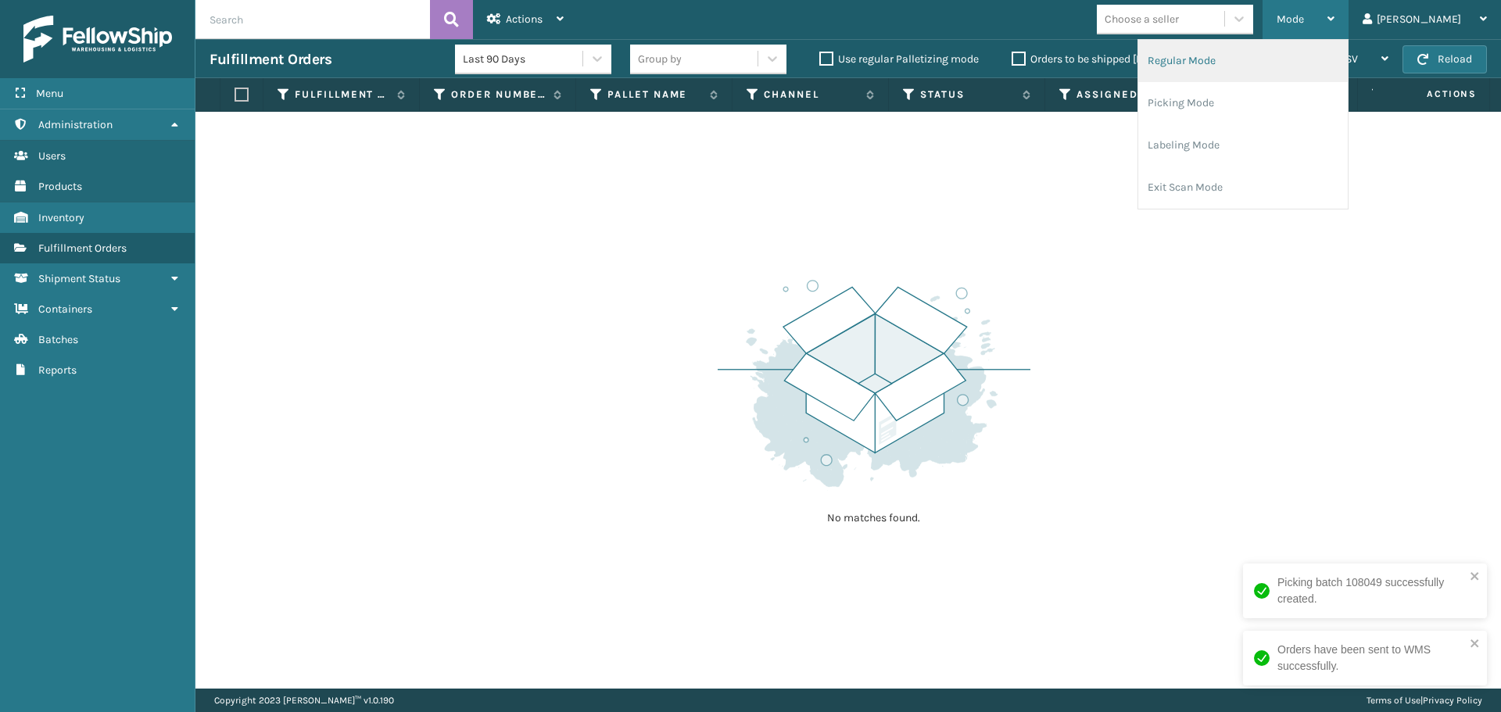
click at [1308, 56] on li "Regular Mode" at bounding box center [1242, 61] width 209 height 42
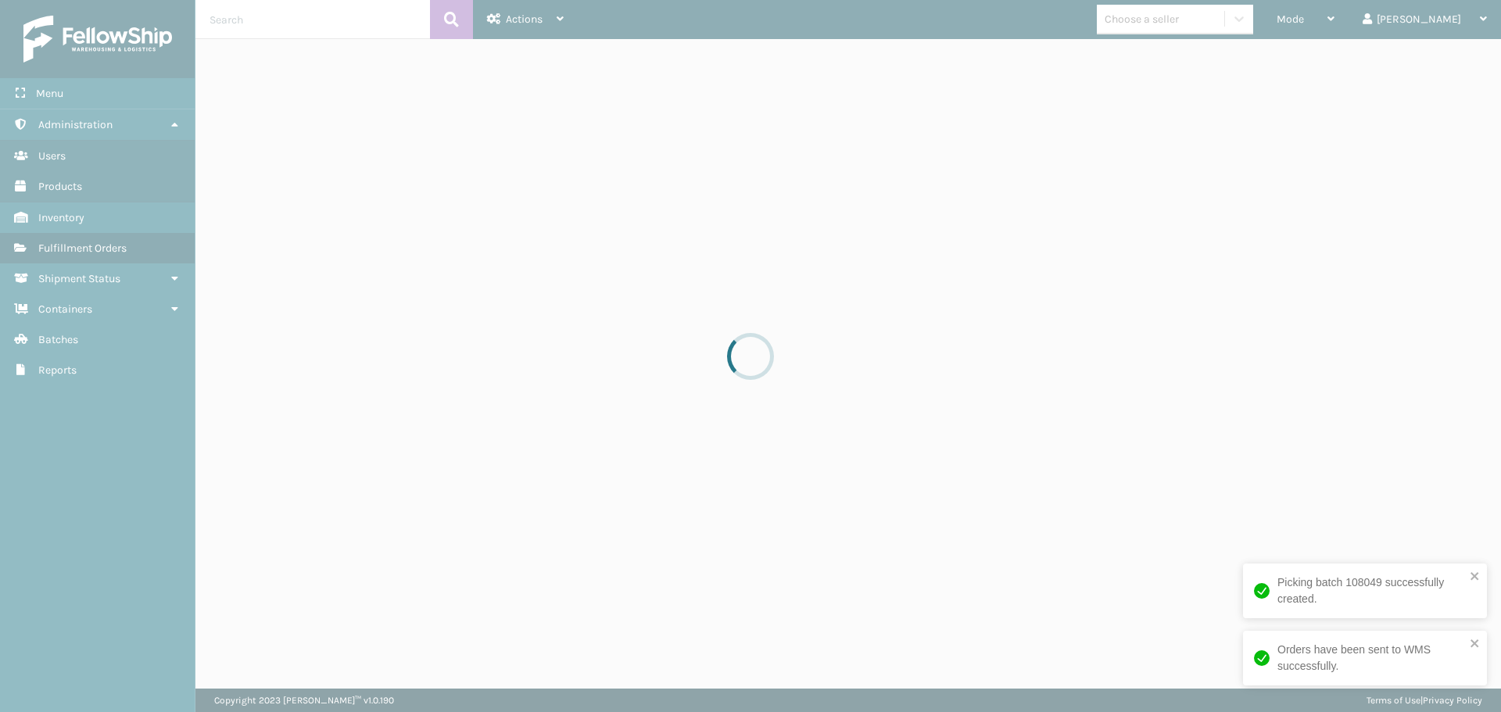
click at [1353, 25] on div at bounding box center [750, 356] width 1501 height 712
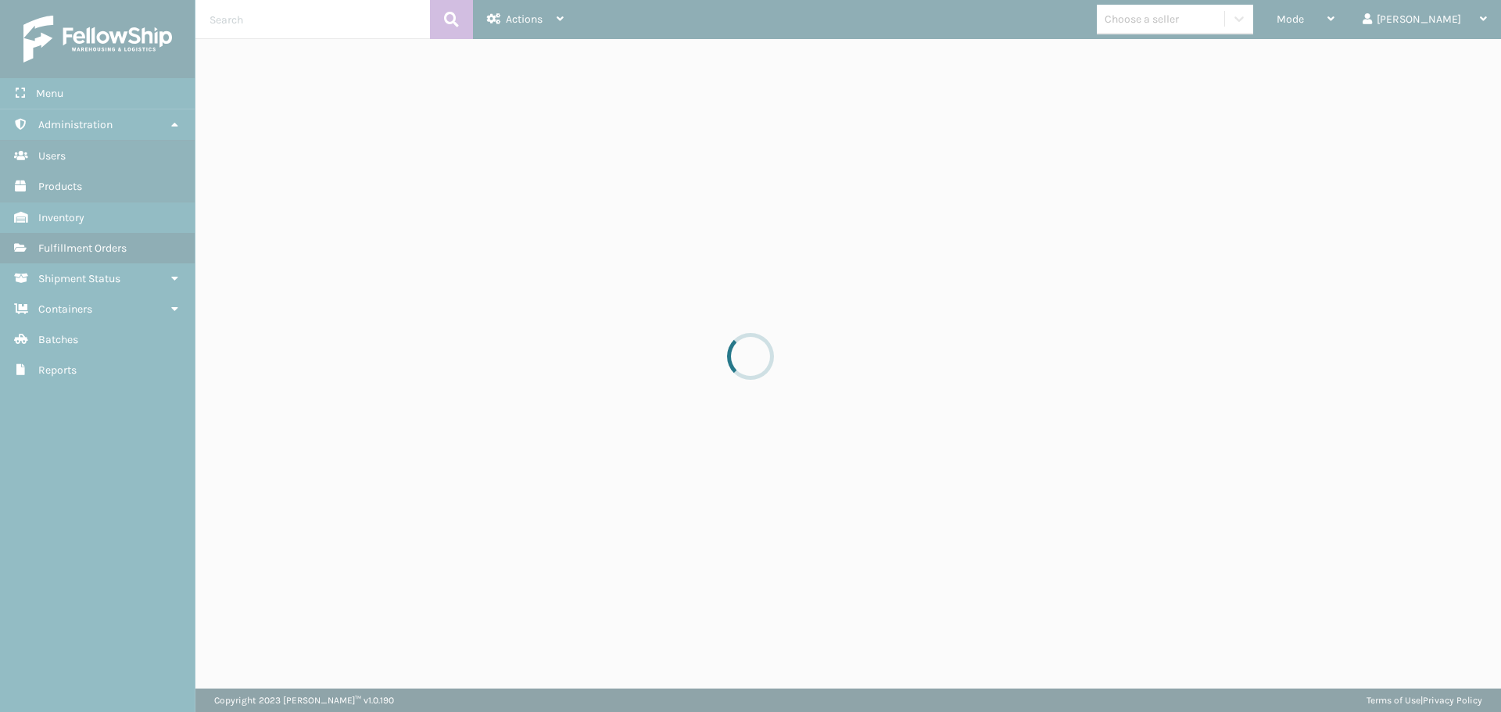
click at [1353, 25] on div at bounding box center [750, 356] width 1501 height 712
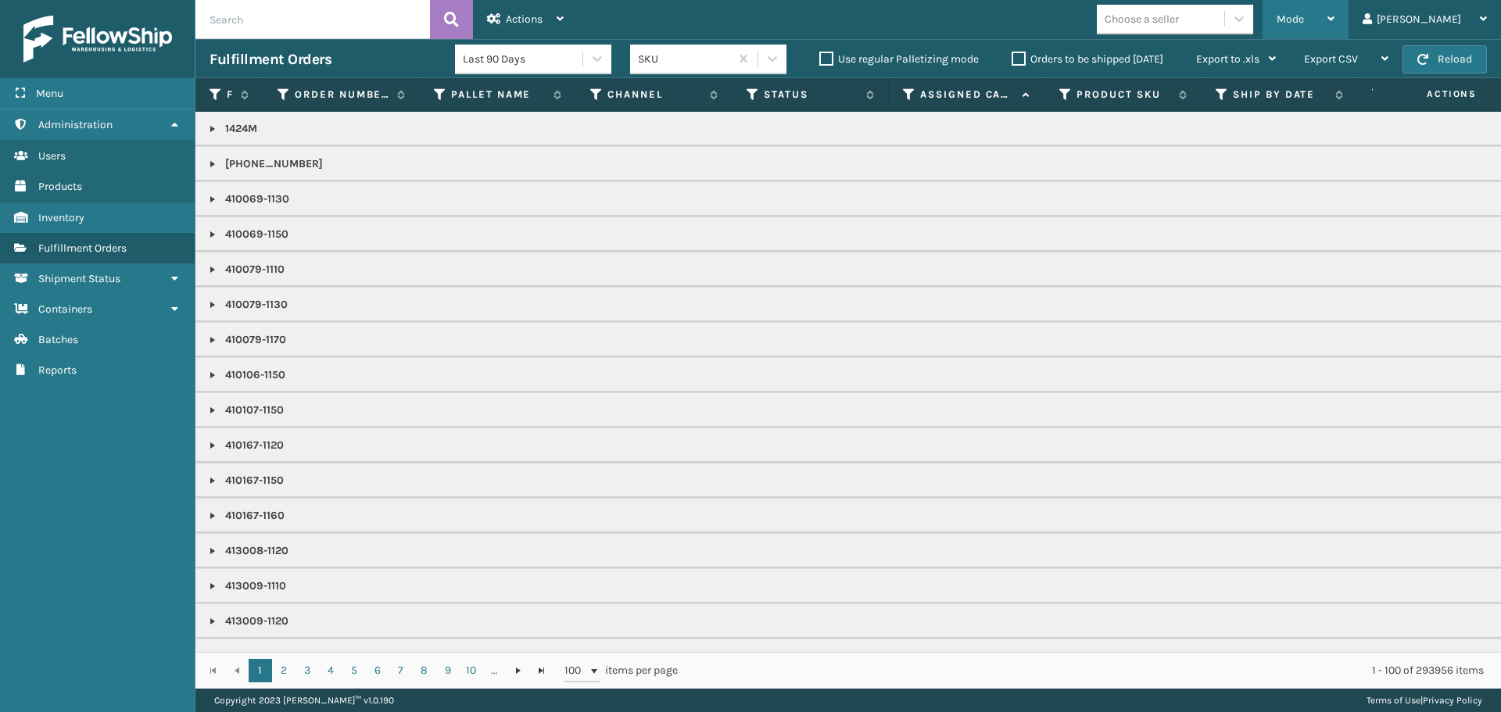
click at [1334, 18] on div "Mode" at bounding box center [1305, 19] width 58 height 39
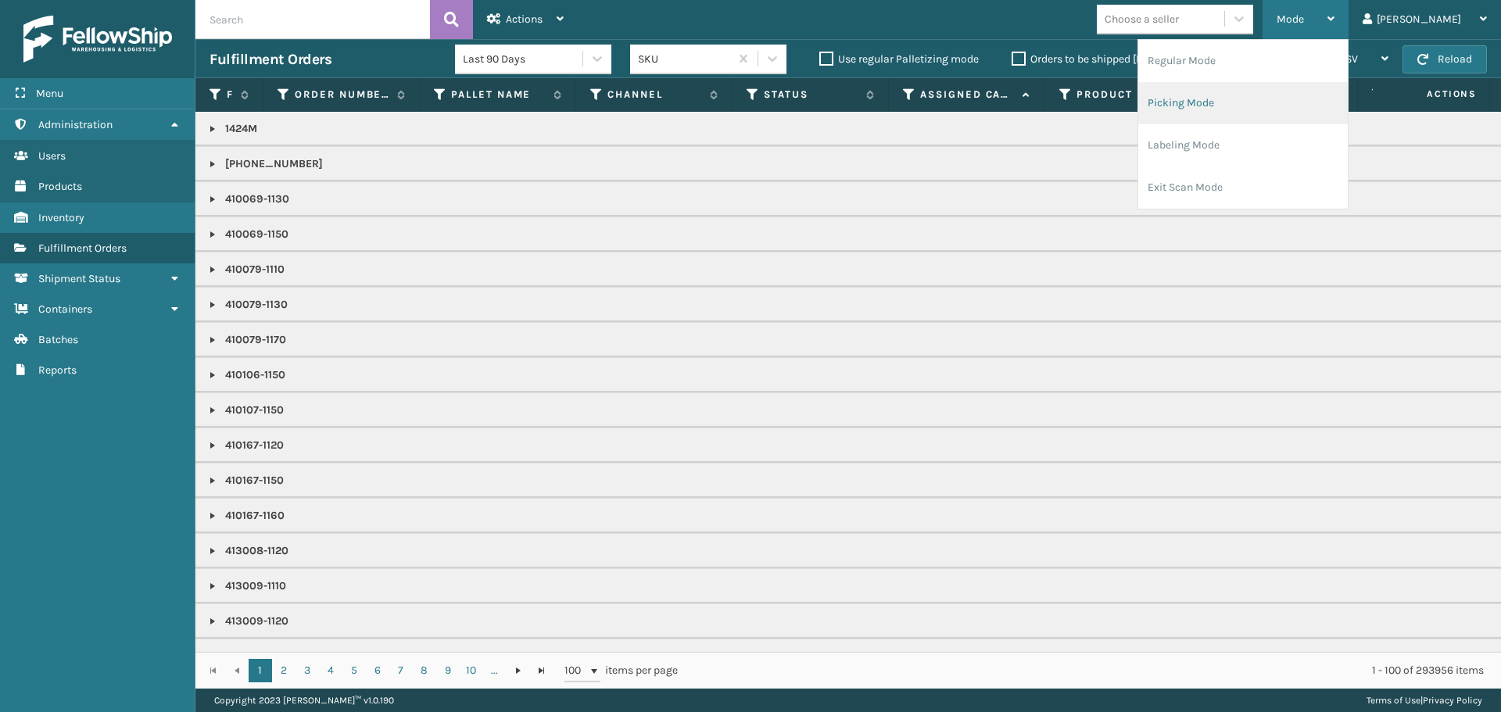
click at [1329, 92] on li "Picking Mode" at bounding box center [1242, 103] width 209 height 42
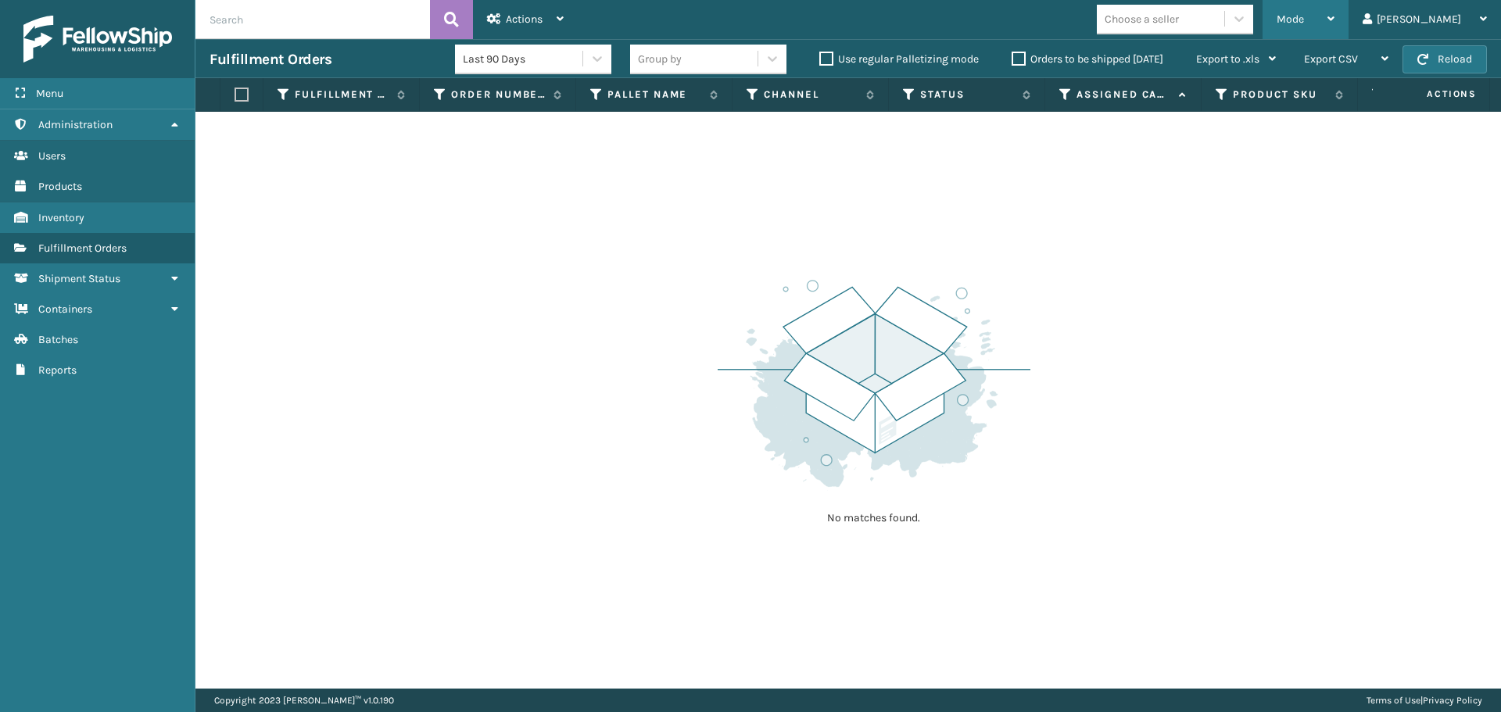
click at [1304, 20] on span "Mode" at bounding box center [1289, 19] width 27 height 13
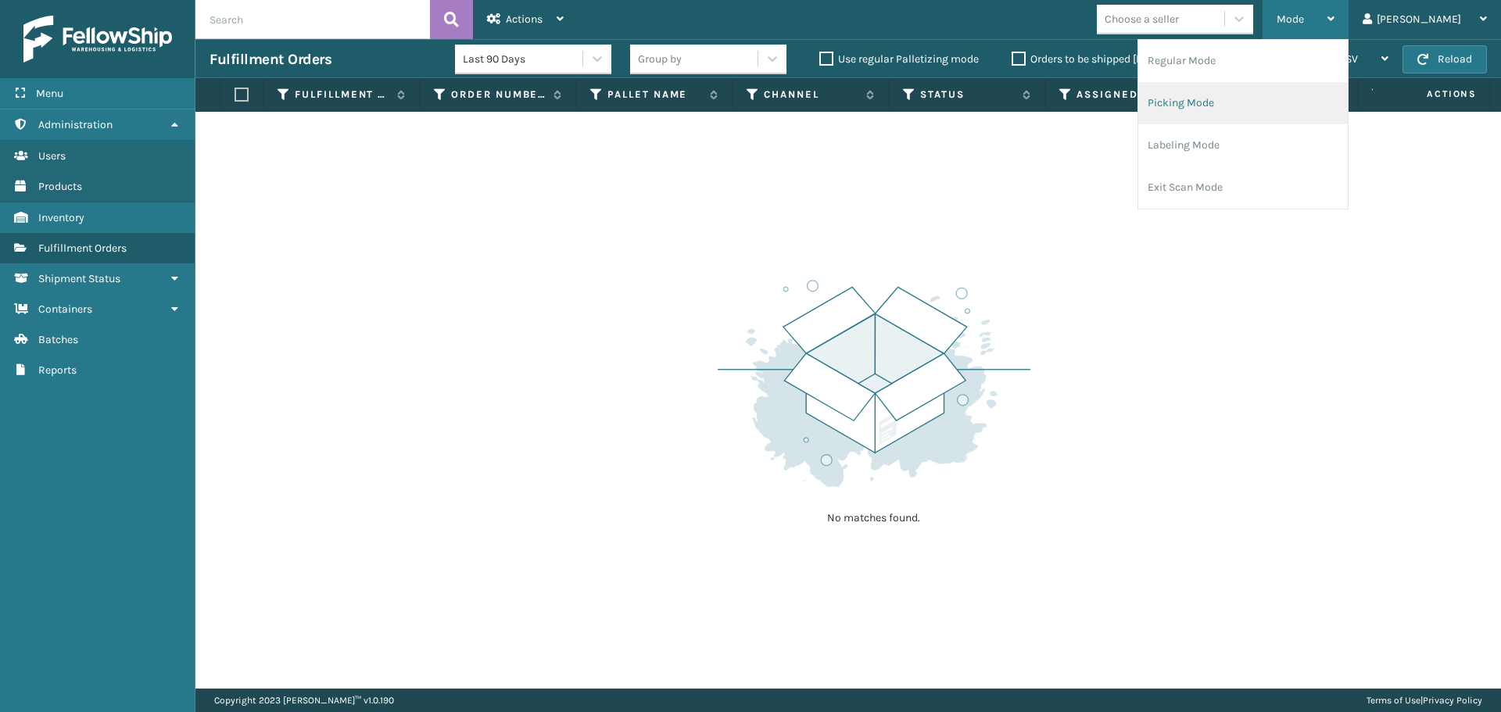
click at [1328, 91] on li "Picking Mode" at bounding box center [1242, 103] width 209 height 42
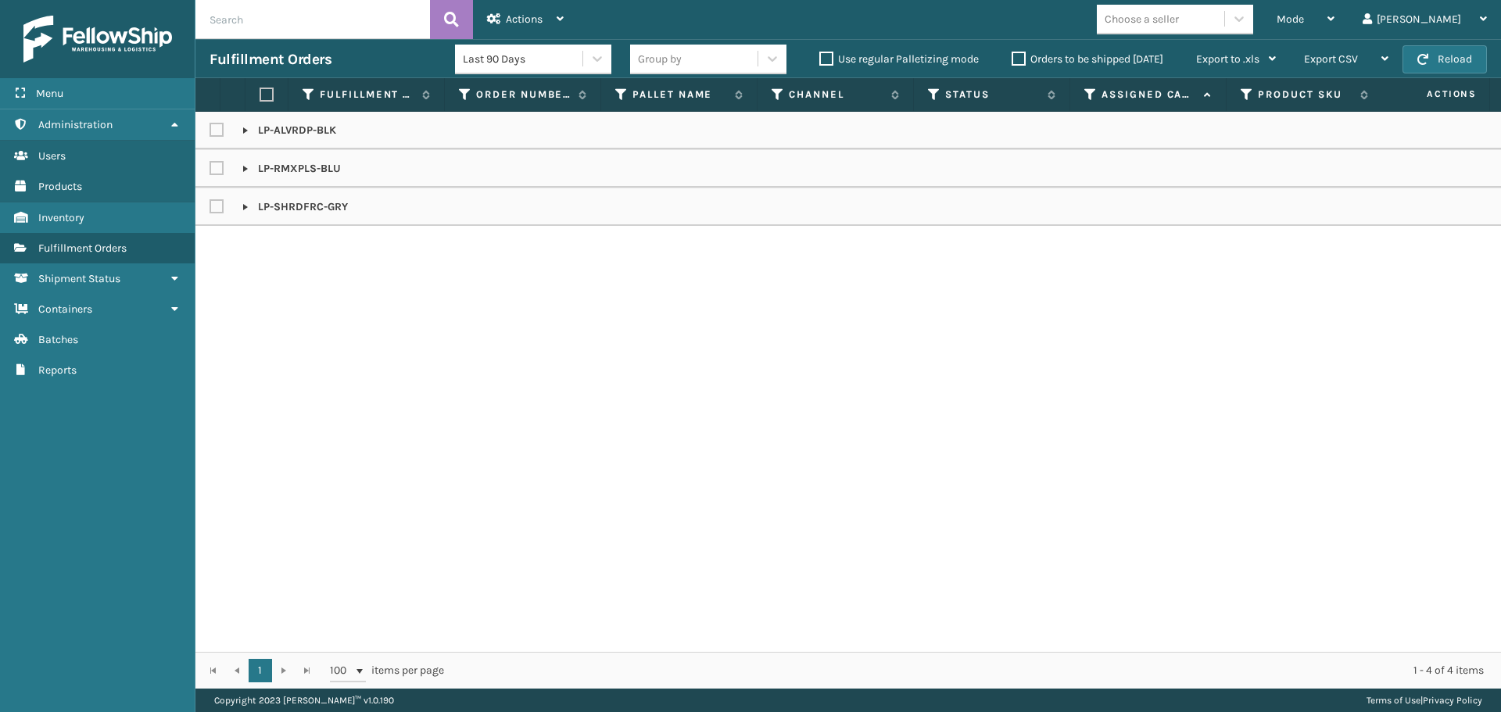
click at [1087, 55] on label "Orders to be shipped [DATE]" at bounding box center [1087, 58] width 152 height 13
click at [1012, 55] on input "Orders to be shipped [DATE]" at bounding box center [1011, 55] width 1 height 10
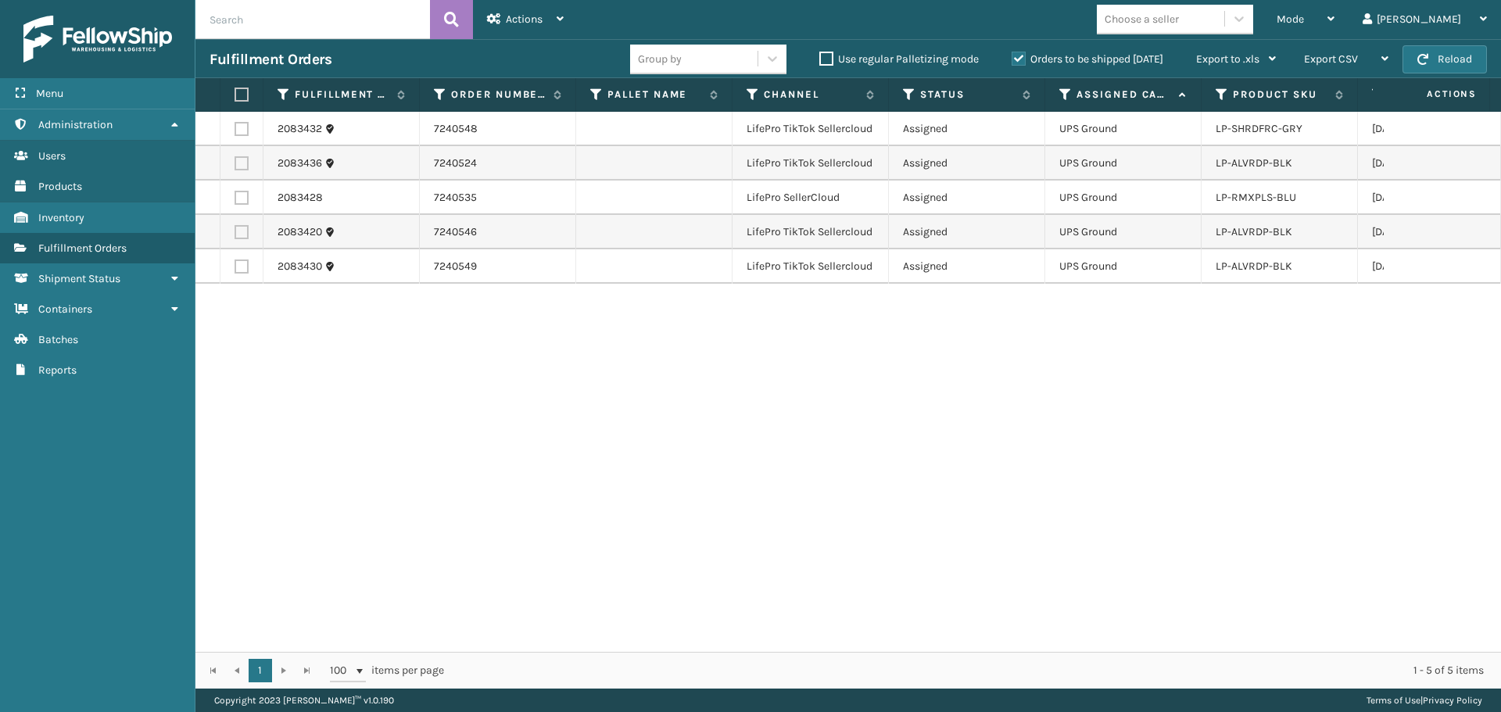
click at [1032, 58] on label "Orders to be shipped [DATE]" at bounding box center [1087, 58] width 152 height 13
click at [1012, 58] on input "Orders to be shipped [DATE]" at bounding box center [1011, 55] width 1 height 10
drag, startPoint x: 1351, startPoint y: 15, endPoint x: 1346, endPoint y: 34, distance: 19.5
click at [1304, 15] on span "Mode" at bounding box center [1289, 19] width 27 height 13
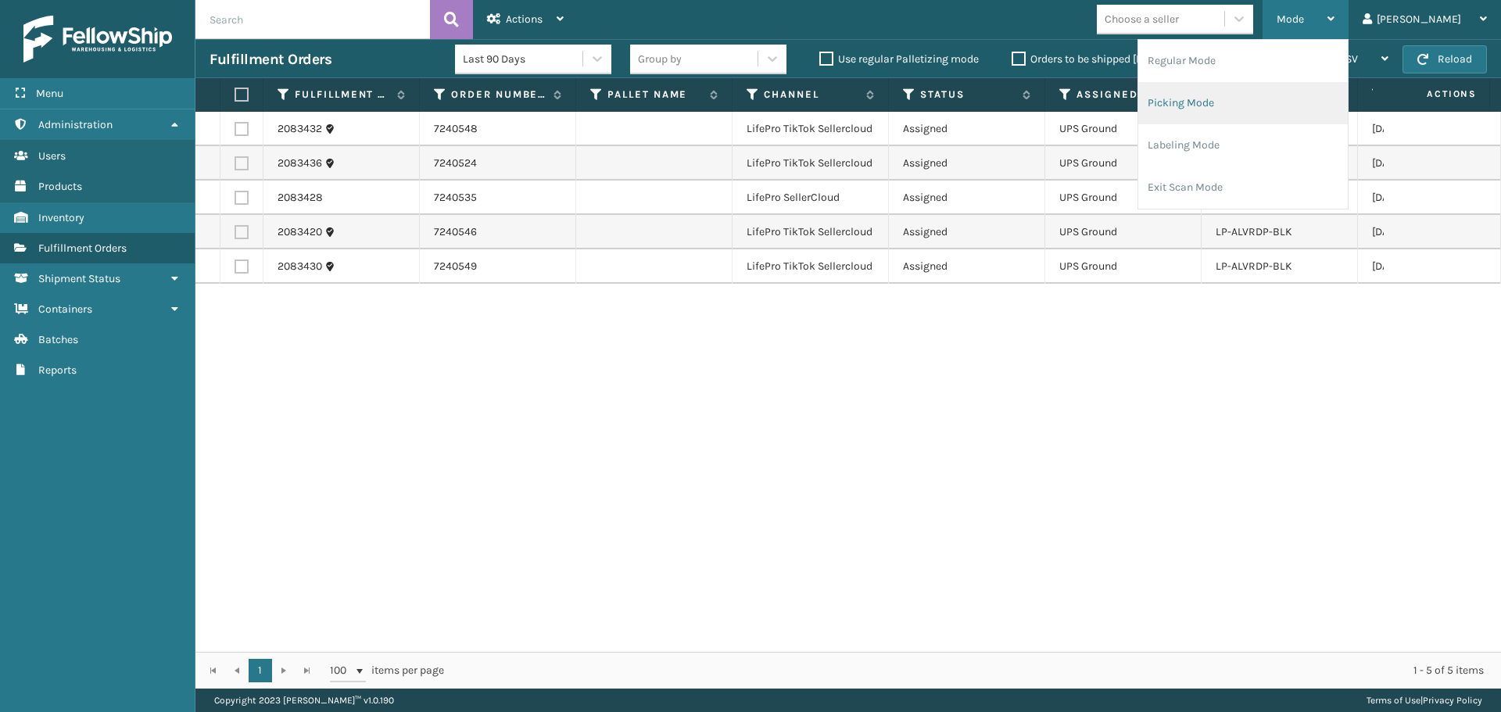
click at [1329, 95] on li "Picking Mode" at bounding box center [1242, 103] width 209 height 42
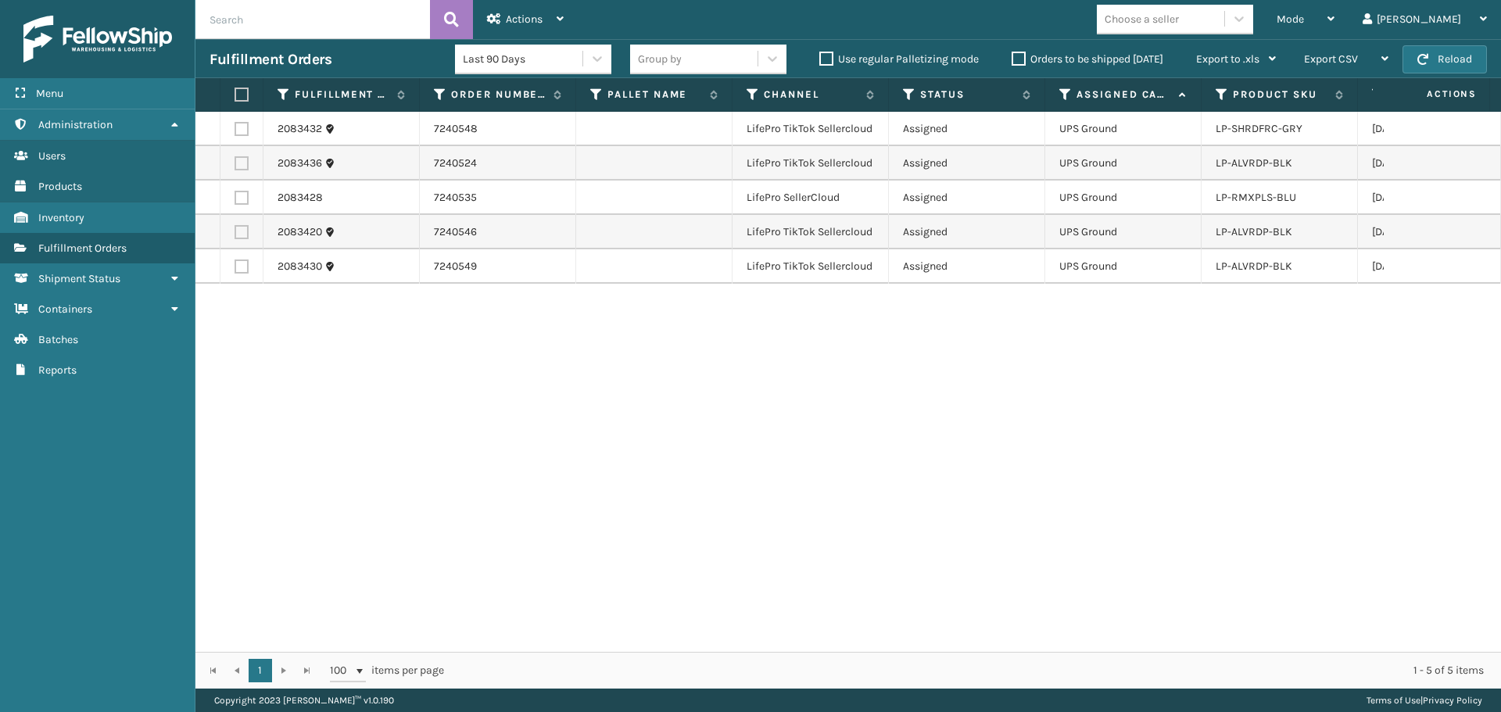
click at [235, 91] on label at bounding box center [238, 95] width 9 height 14
click at [235, 91] on input "checkbox" at bounding box center [234, 95] width 1 height 10
click at [545, 17] on div "Actions" at bounding box center [525, 19] width 77 height 39
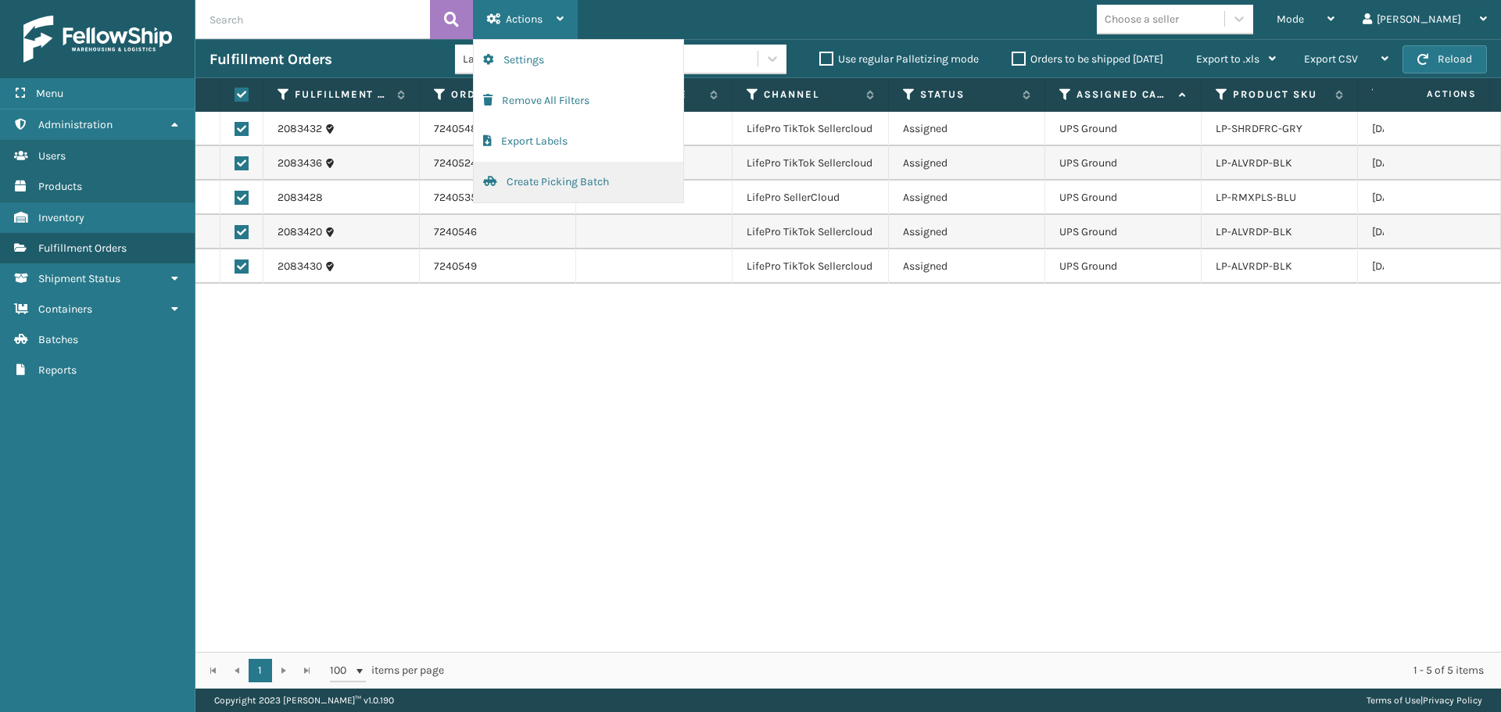
click at [549, 170] on button "Create Picking Batch" at bounding box center [578, 182] width 209 height 41
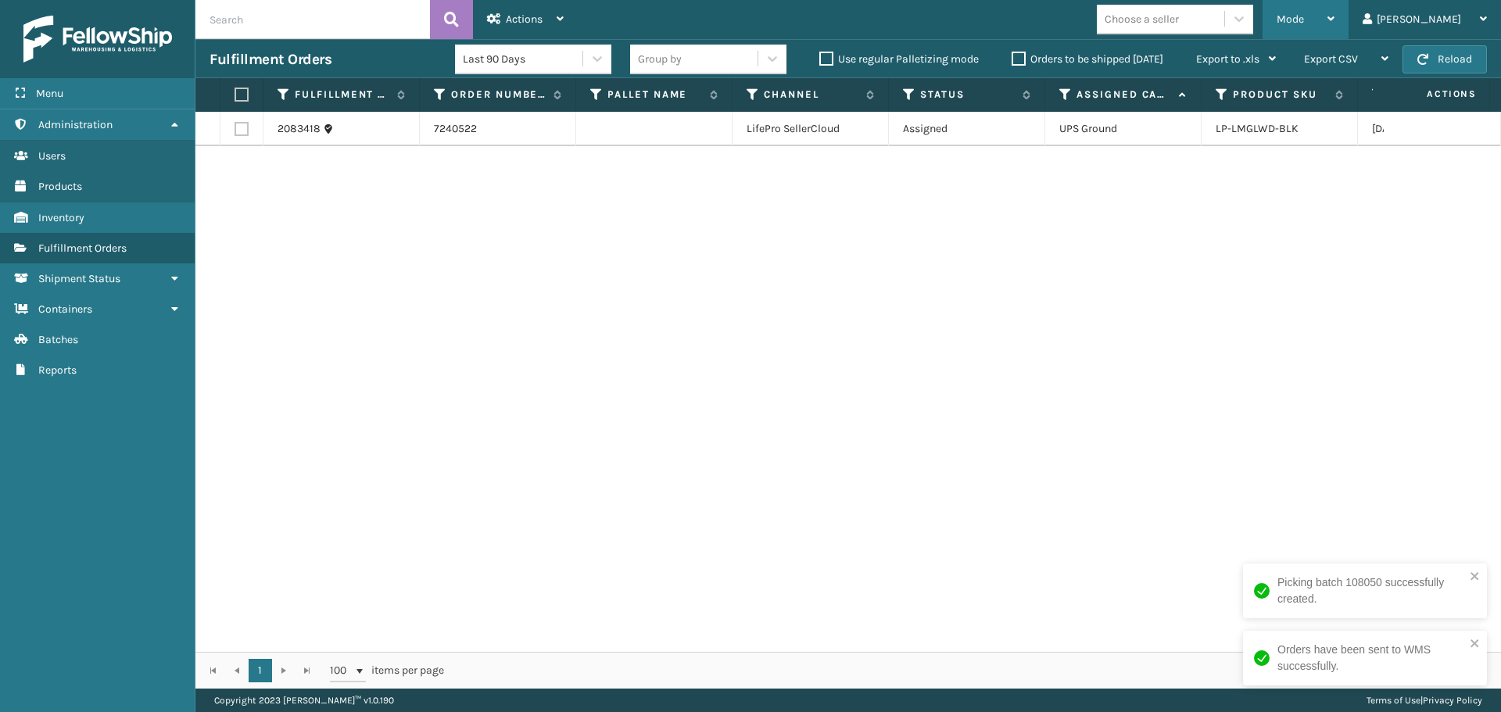
click at [1304, 23] on span "Mode" at bounding box center [1289, 19] width 27 height 13
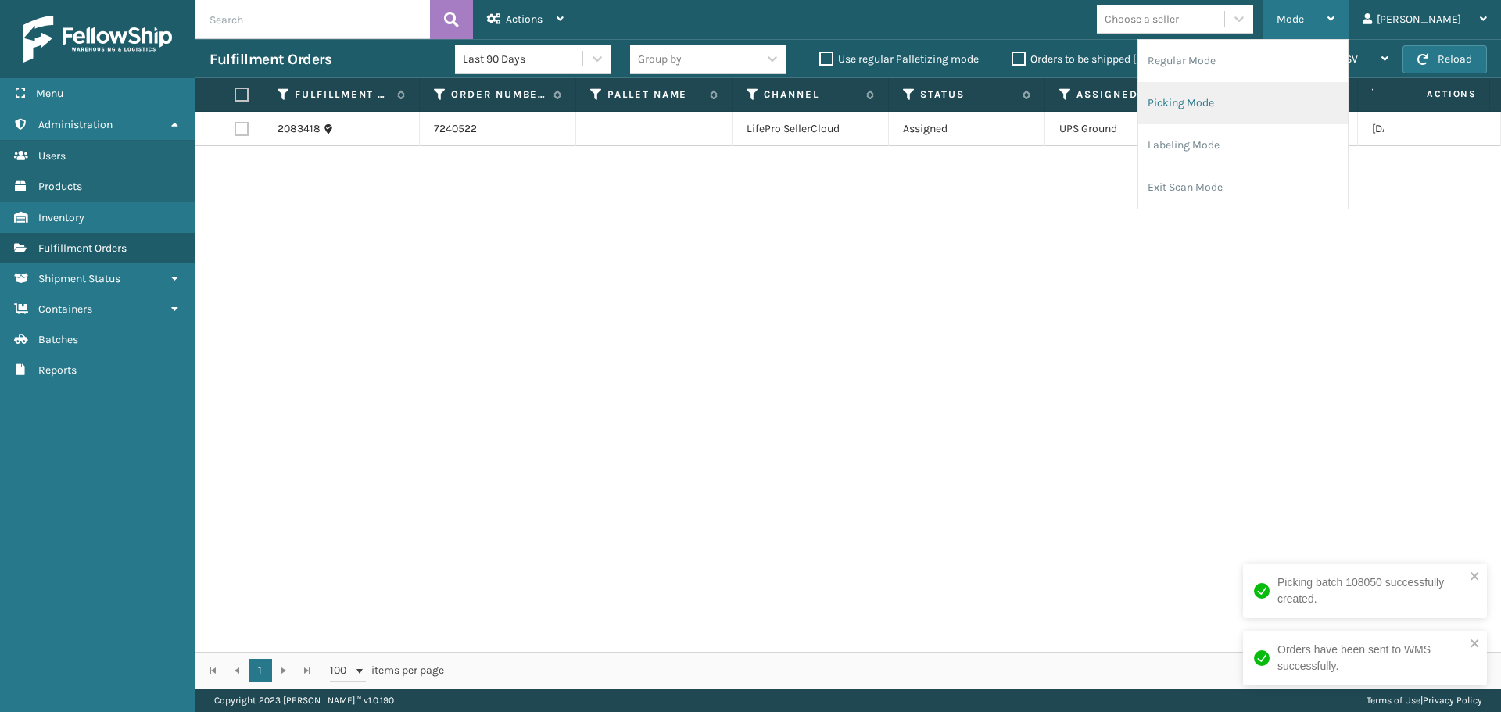
click at [1333, 102] on li "Picking Mode" at bounding box center [1242, 103] width 209 height 42
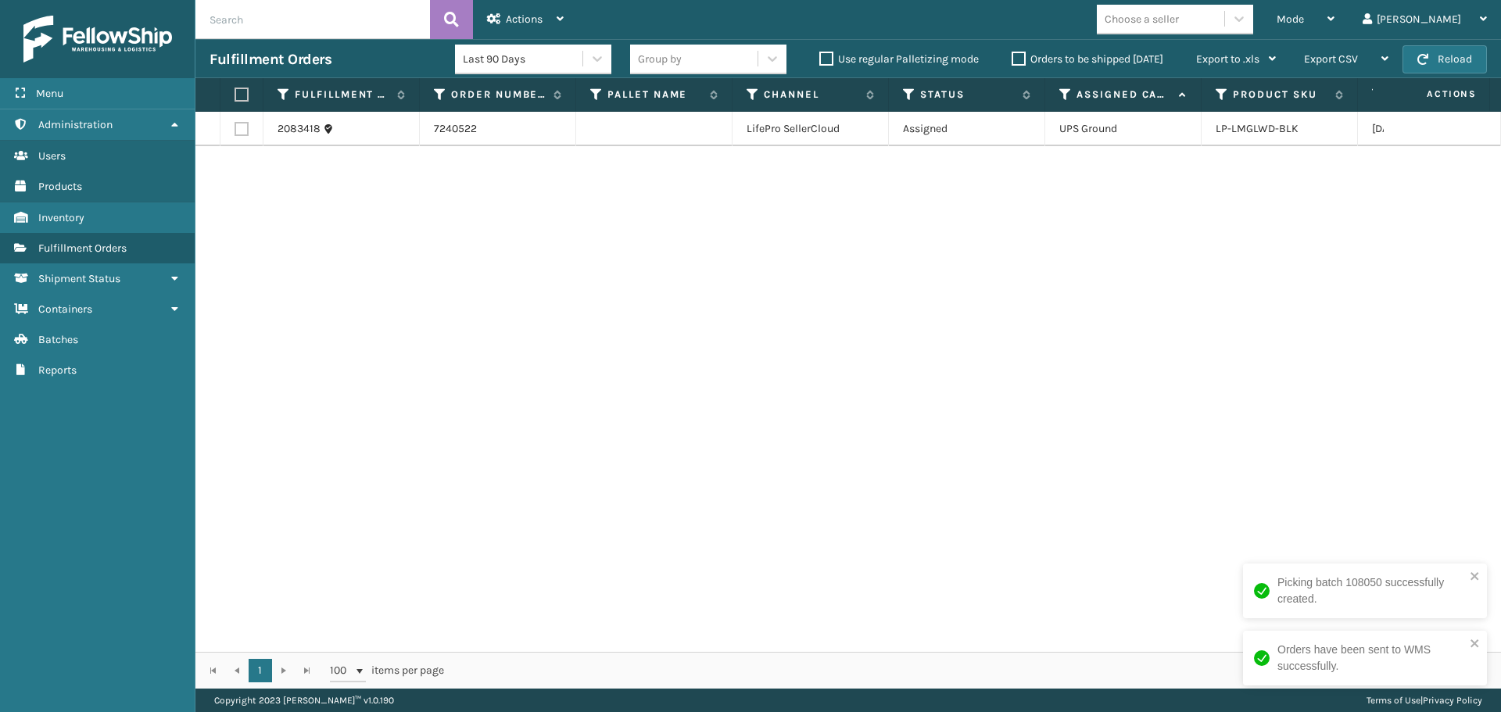
click at [1099, 54] on label "Orders to be shipped [DATE]" at bounding box center [1087, 58] width 152 height 13
click at [1012, 54] on input "Orders to be shipped [DATE]" at bounding box center [1011, 55] width 1 height 10
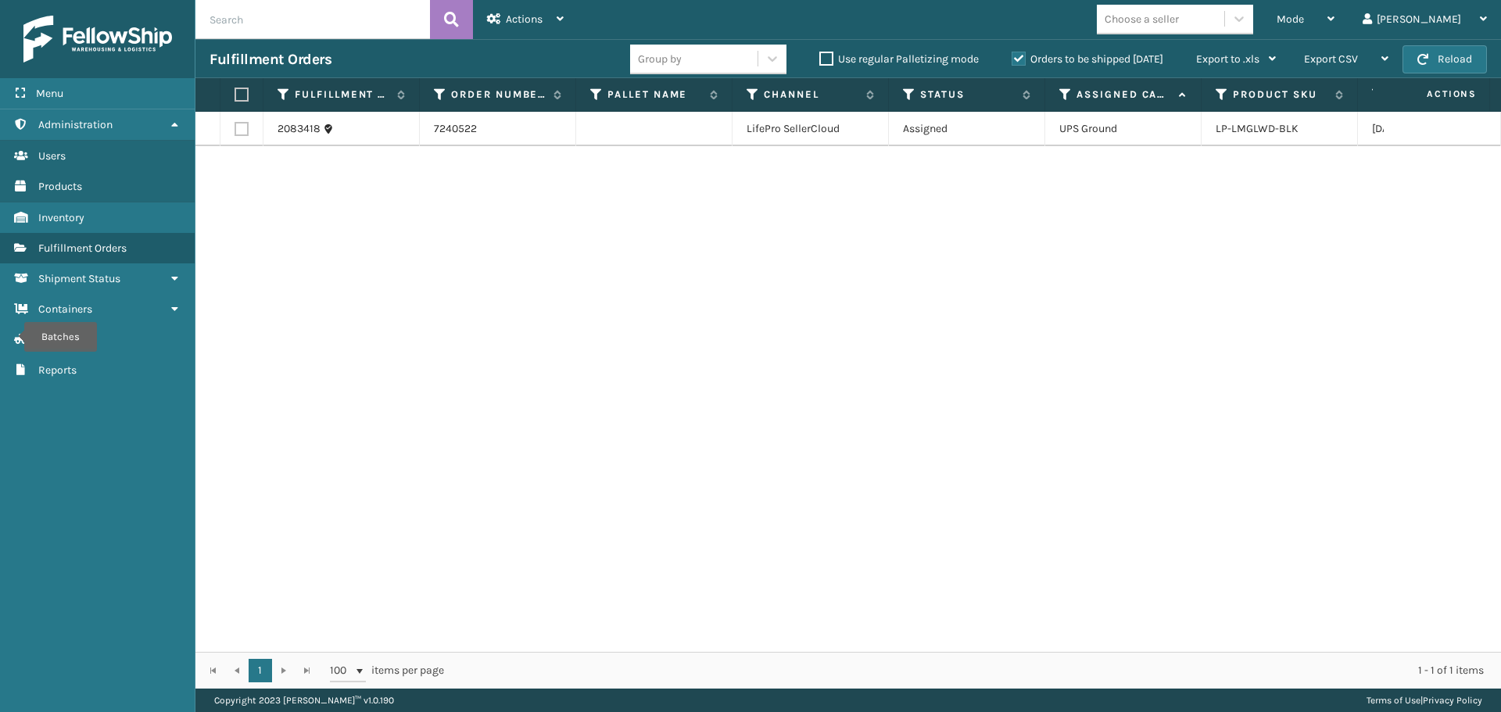
click at [1125, 56] on label "Orders to be shipped [DATE]" at bounding box center [1087, 58] width 152 height 13
click at [1012, 56] on input "Orders to be shipped [DATE]" at bounding box center [1011, 55] width 1 height 10
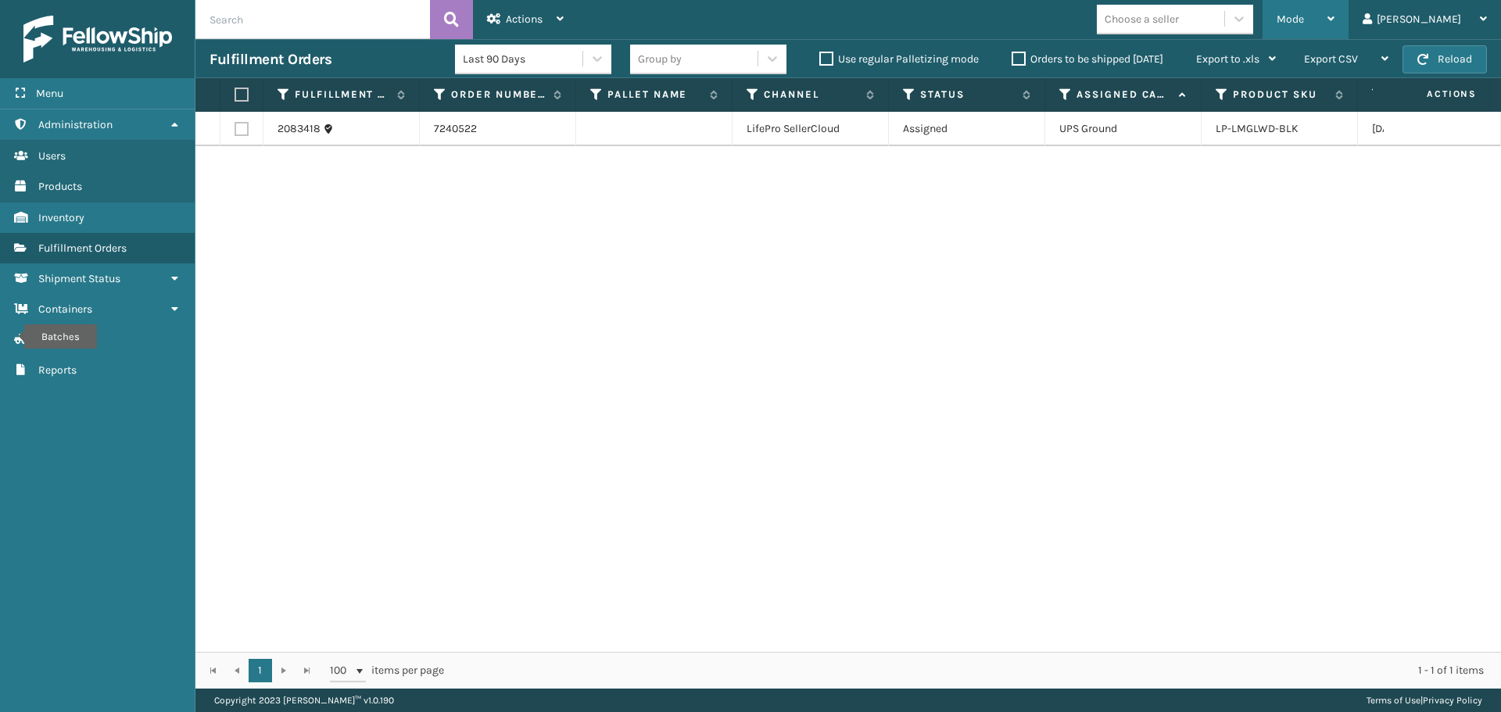
click at [1334, 17] on div "Mode" at bounding box center [1305, 19] width 58 height 39
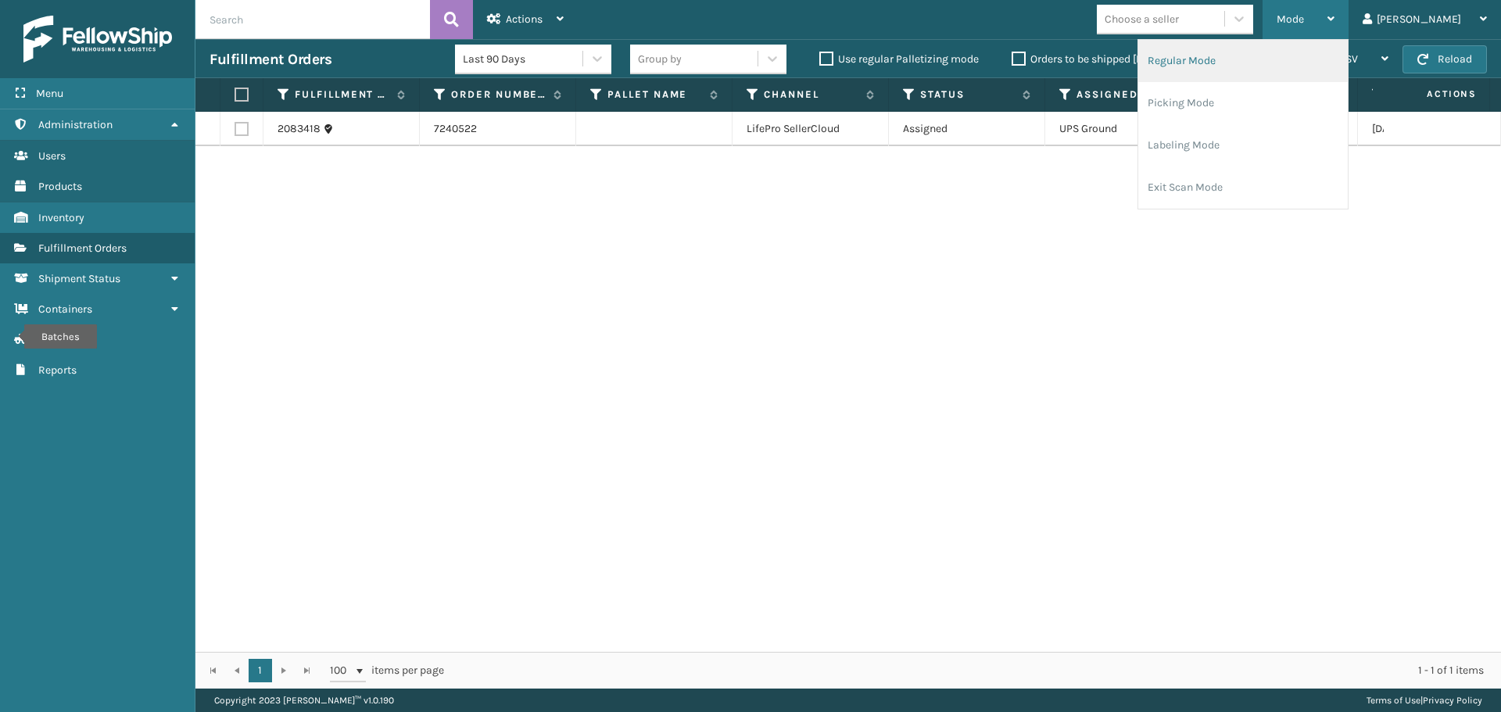
click at [1331, 68] on li "Regular Mode" at bounding box center [1242, 61] width 209 height 42
